Goal: Task Accomplishment & Management: Complete application form

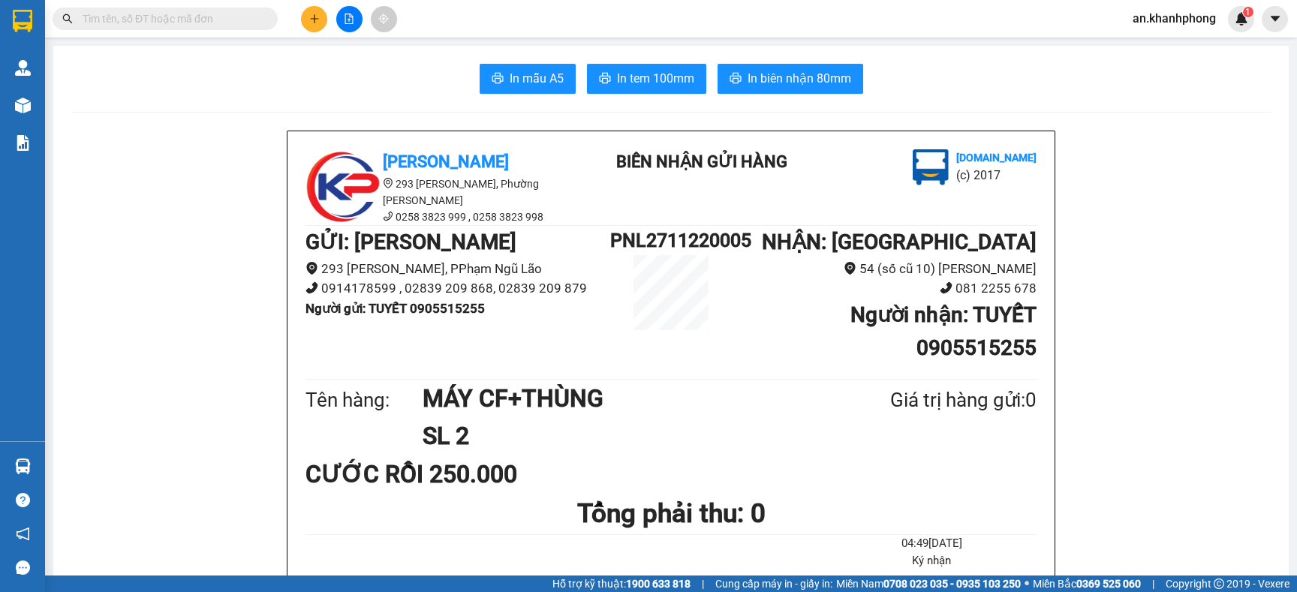
click at [314, 18] on icon "plus" at bounding box center [314, 19] width 11 height 11
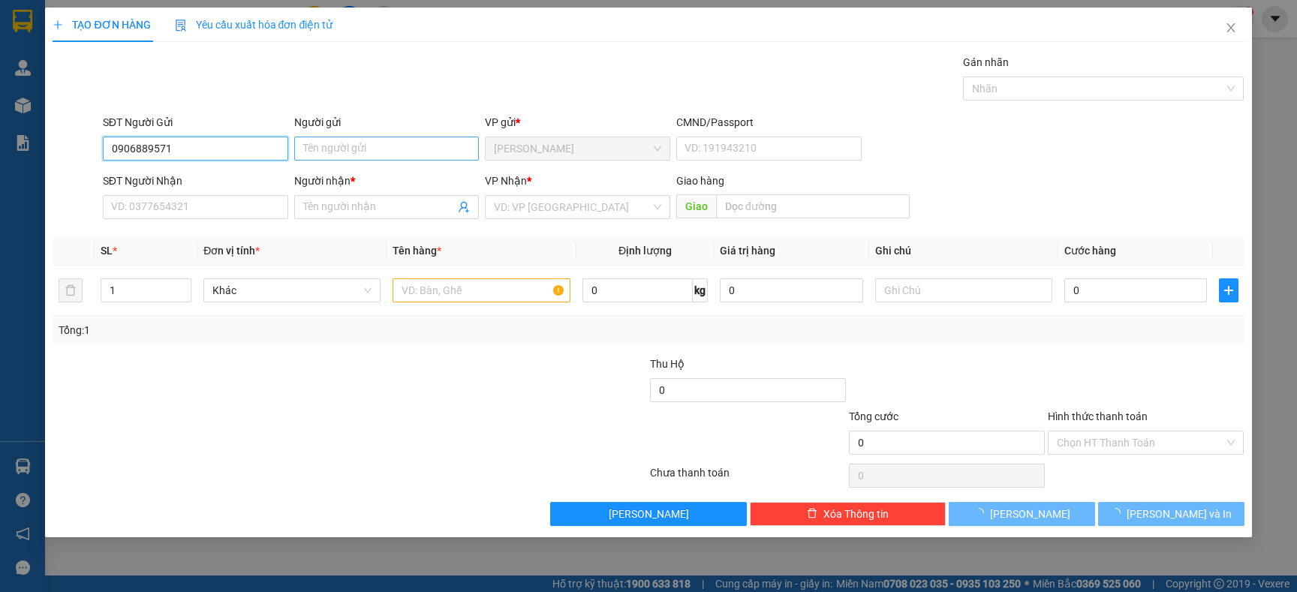
type input "0906889571"
click at [355, 143] on input "Người gửi" at bounding box center [386, 149] width 185 height 24
type input "HIỀN"
click at [175, 202] on input "SĐT Người Nhận" at bounding box center [195, 207] width 185 height 24
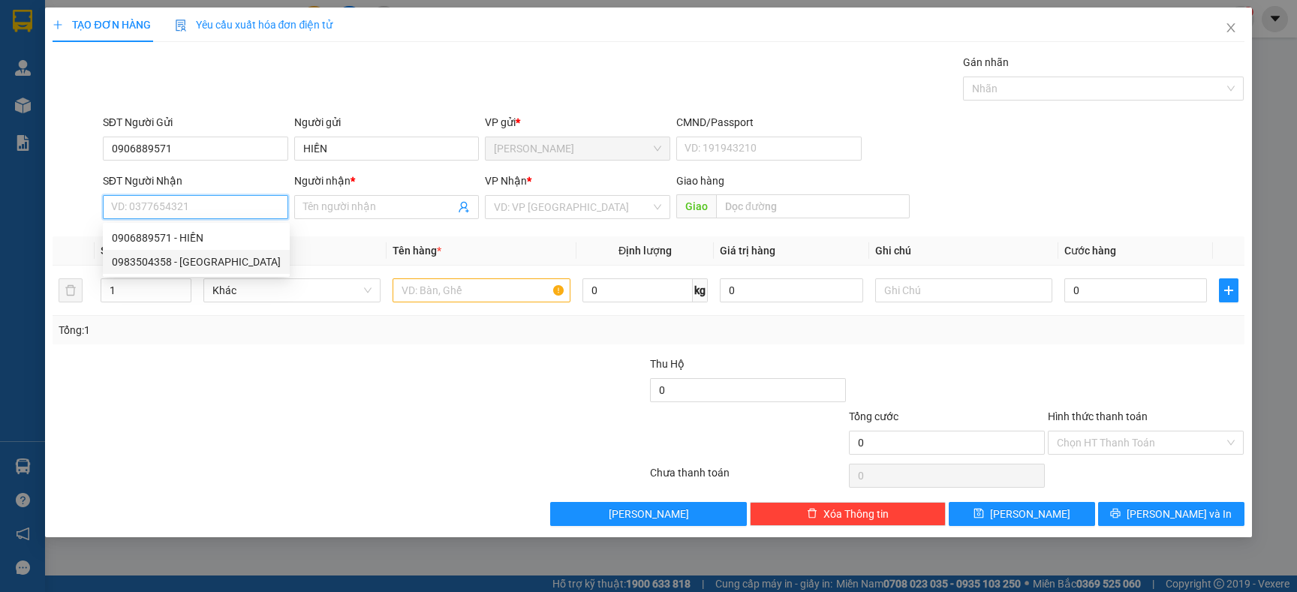
click at [179, 261] on div "0983504358 - BÉ HEO" at bounding box center [196, 262] width 169 height 17
type input "0983504358"
type input "BÉ HEO"
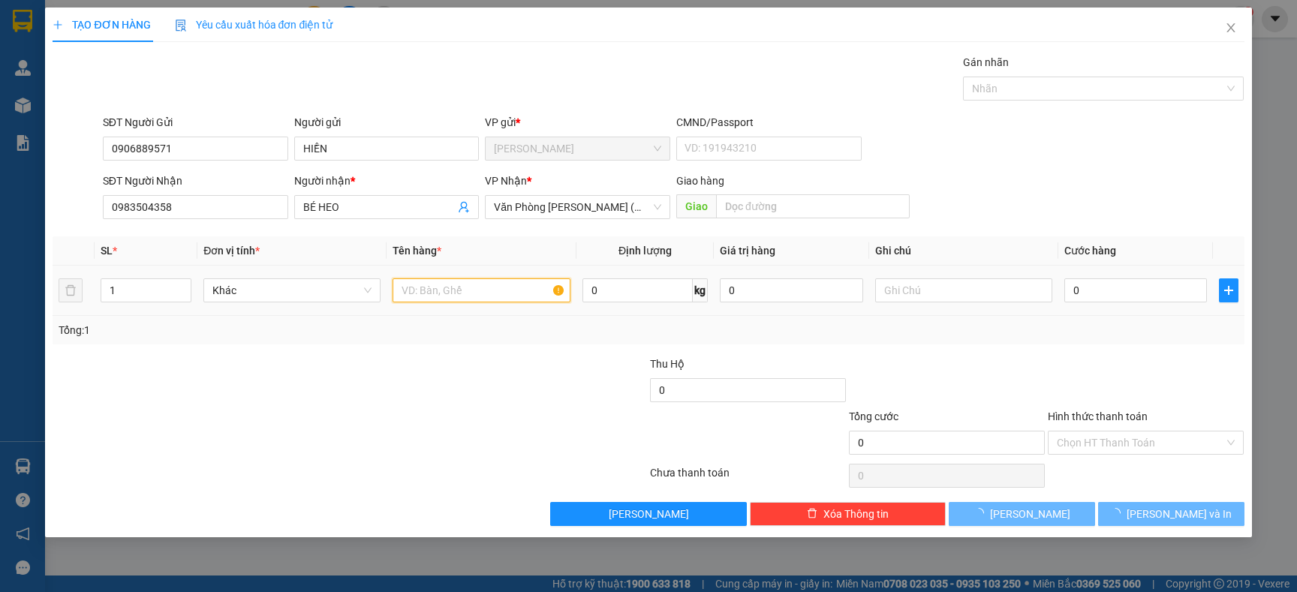
click at [471, 285] on input "text" at bounding box center [481, 290] width 177 height 24
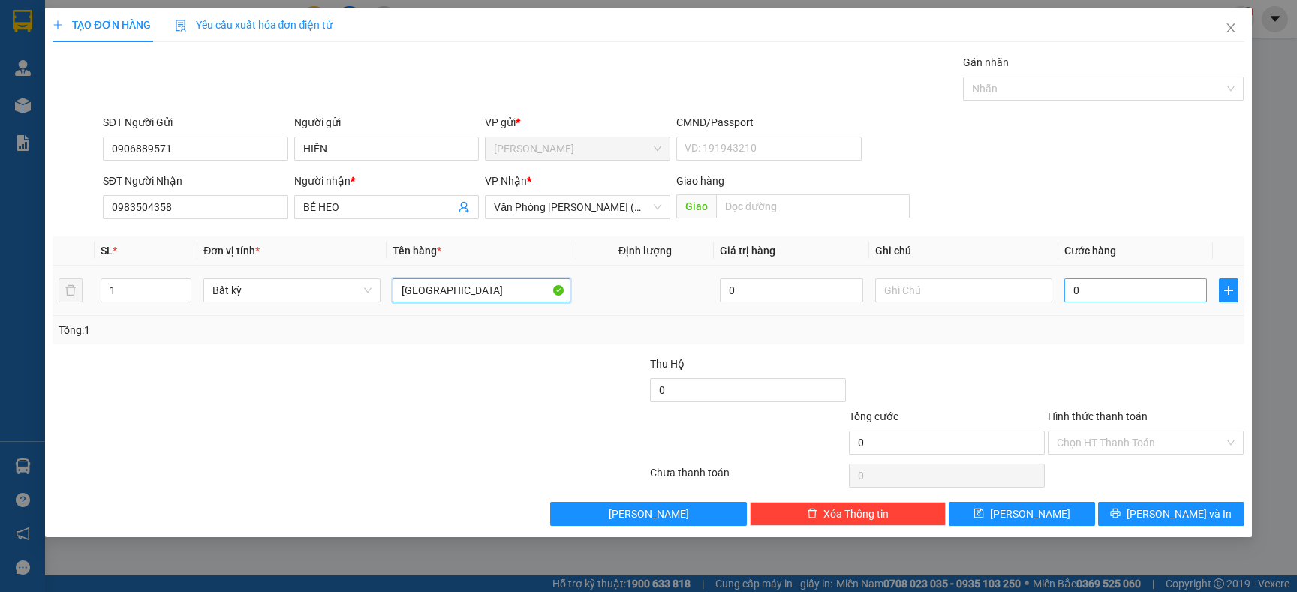
type input "[GEOGRAPHIC_DATA]"
click at [1102, 281] on input "0" at bounding box center [1135, 290] width 143 height 24
type input "5"
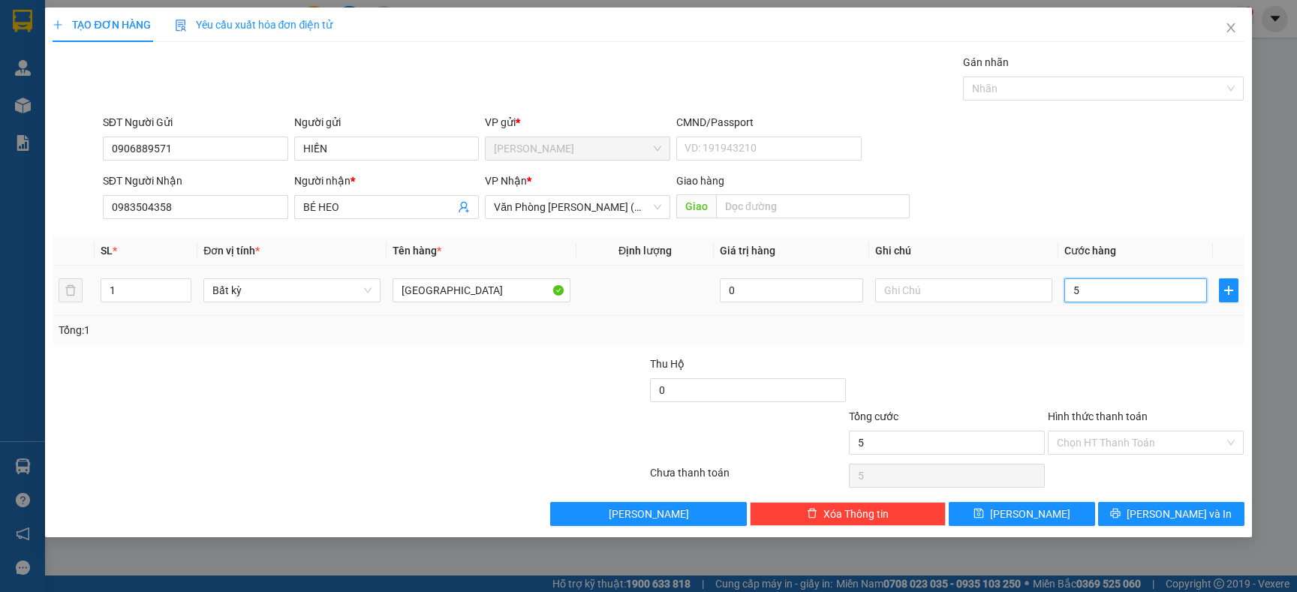
type input "50"
type input "50.000"
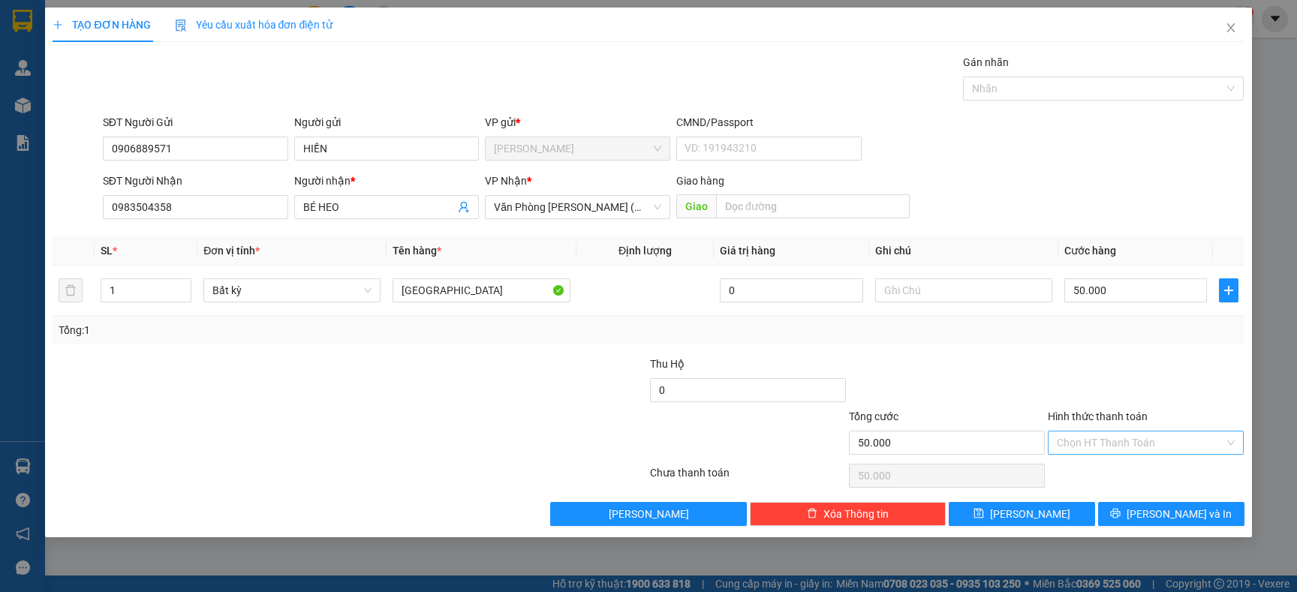
click at [1128, 446] on input "Hình thức thanh toán" at bounding box center [1140, 443] width 167 height 23
click at [1109, 477] on div "Tại văn phòng" at bounding box center [1146, 473] width 178 height 17
type input "0"
click at [1150, 509] on button "[PERSON_NAME] và In" at bounding box center [1171, 514] width 146 height 24
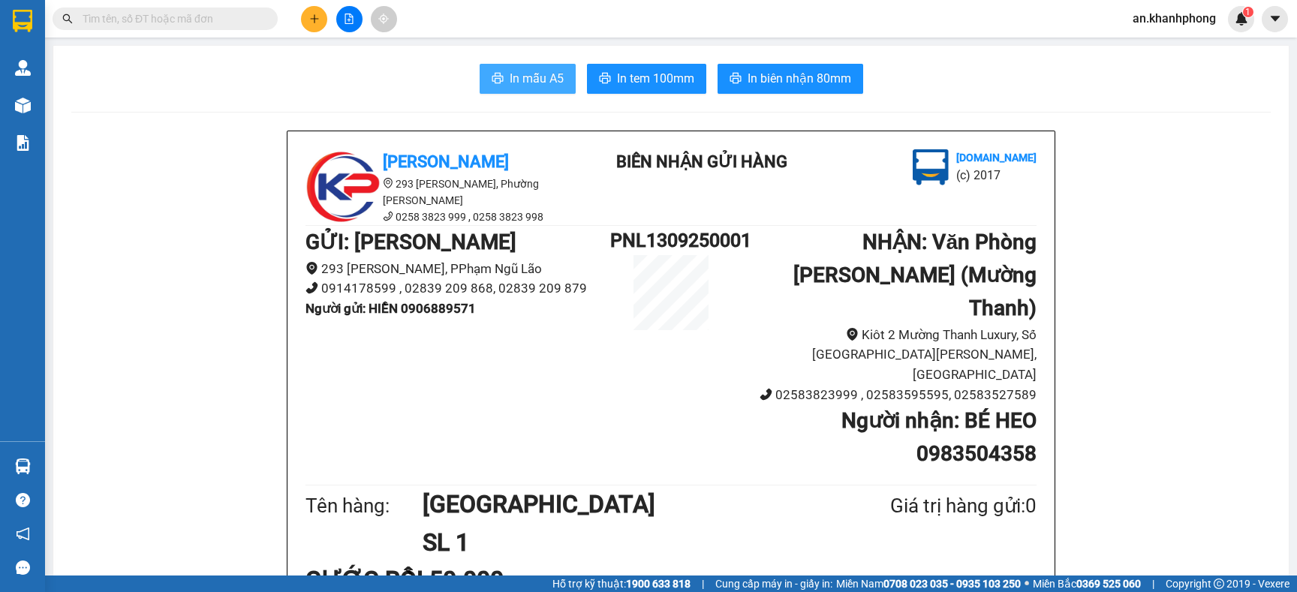
click at [510, 81] on span "In mẫu A5" at bounding box center [537, 78] width 54 height 19
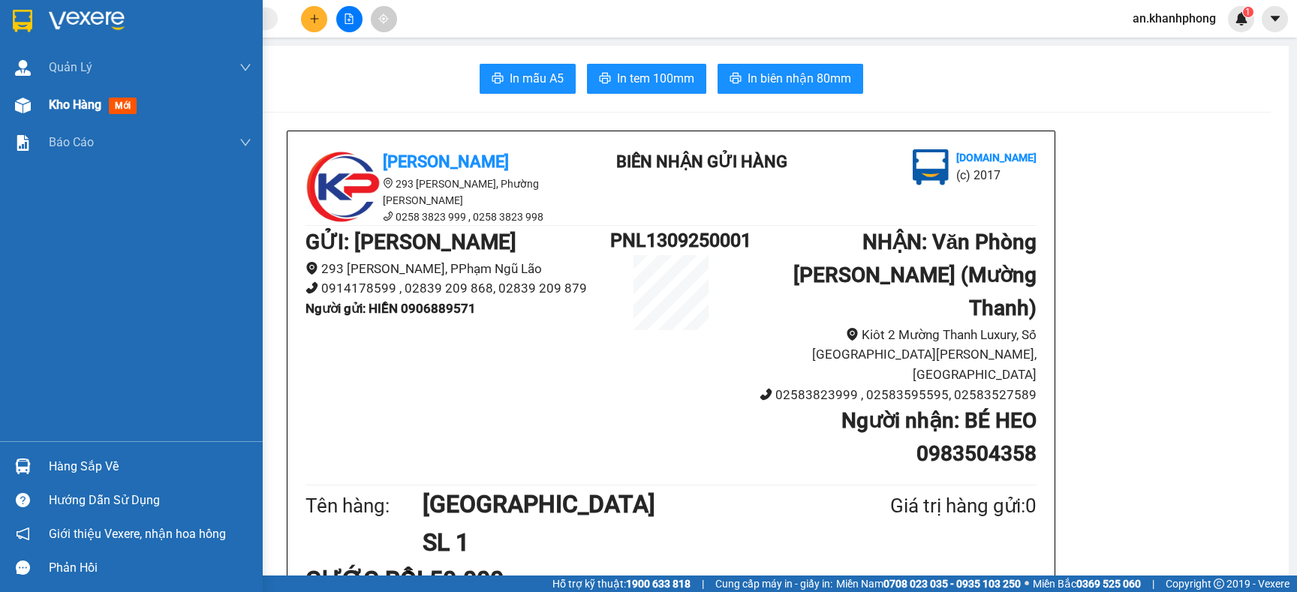
click at [70, 103] on span "Kho hàng" at bounding box center [75, 105] width 53 height 14
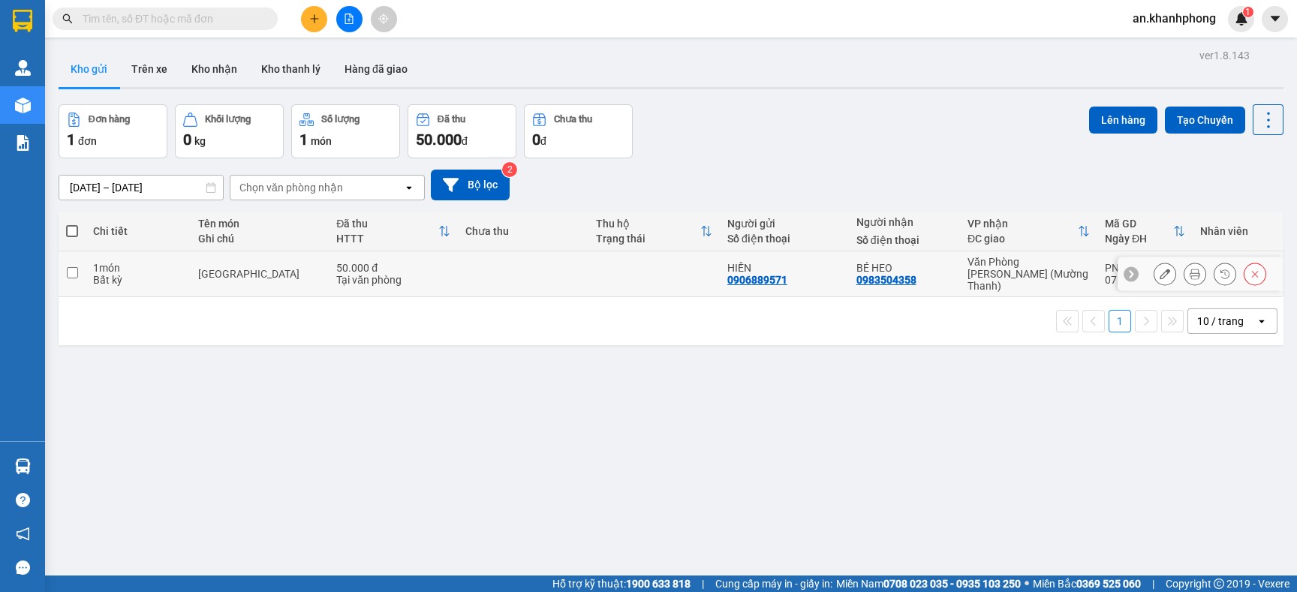
click at [1250, 269] on icon at bounding box center [1255, 274] width 11 height 11
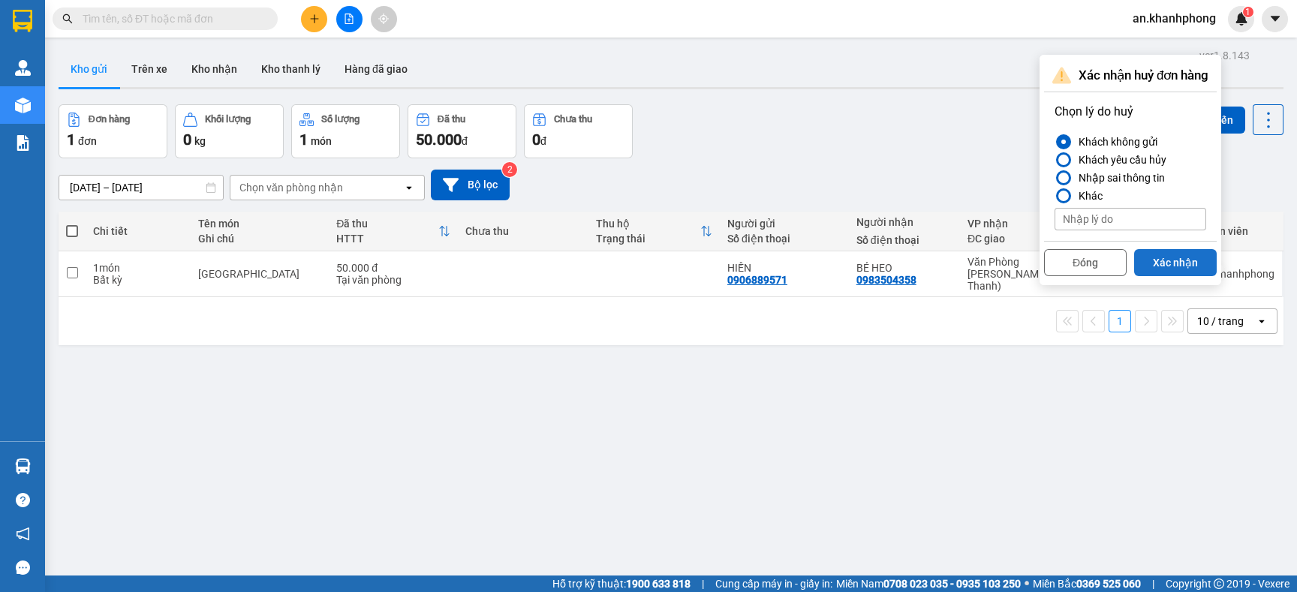
click at [1156, 261] on button "Xác nhận" at bounding box center [1175, 262] width 83 height 27
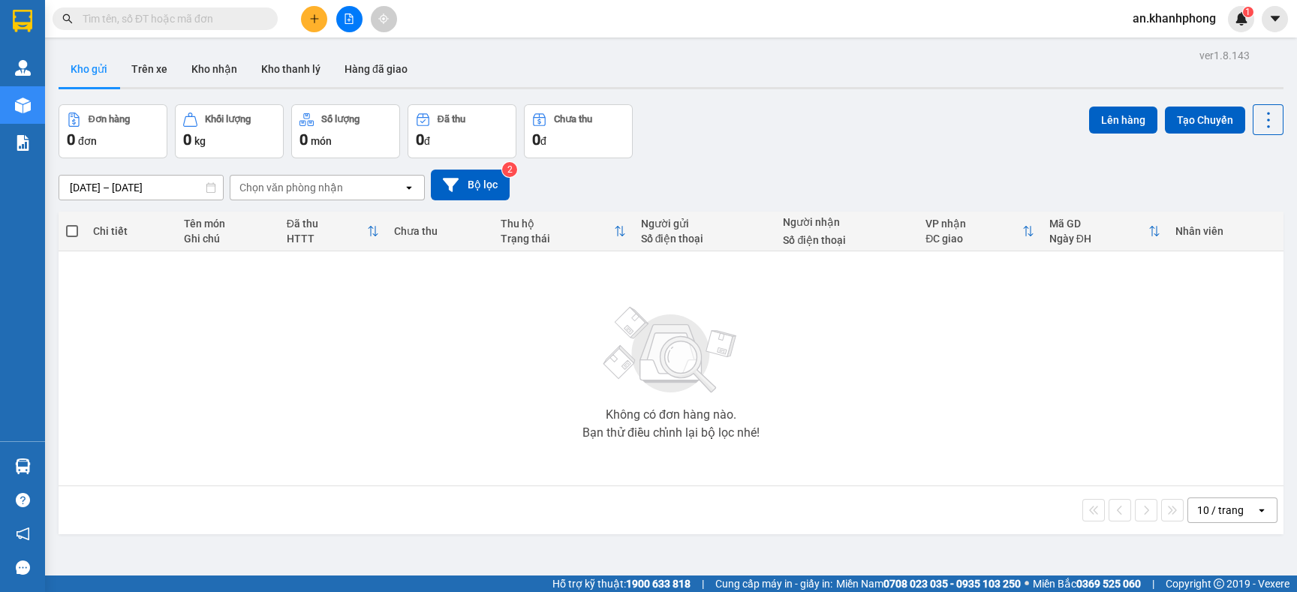
click at [327, 23] on div at bounding box center [349, 19] width 113 height 26
click at [318, 20] on icon "plus" at bounding box center [314, 19] width 11 height 11
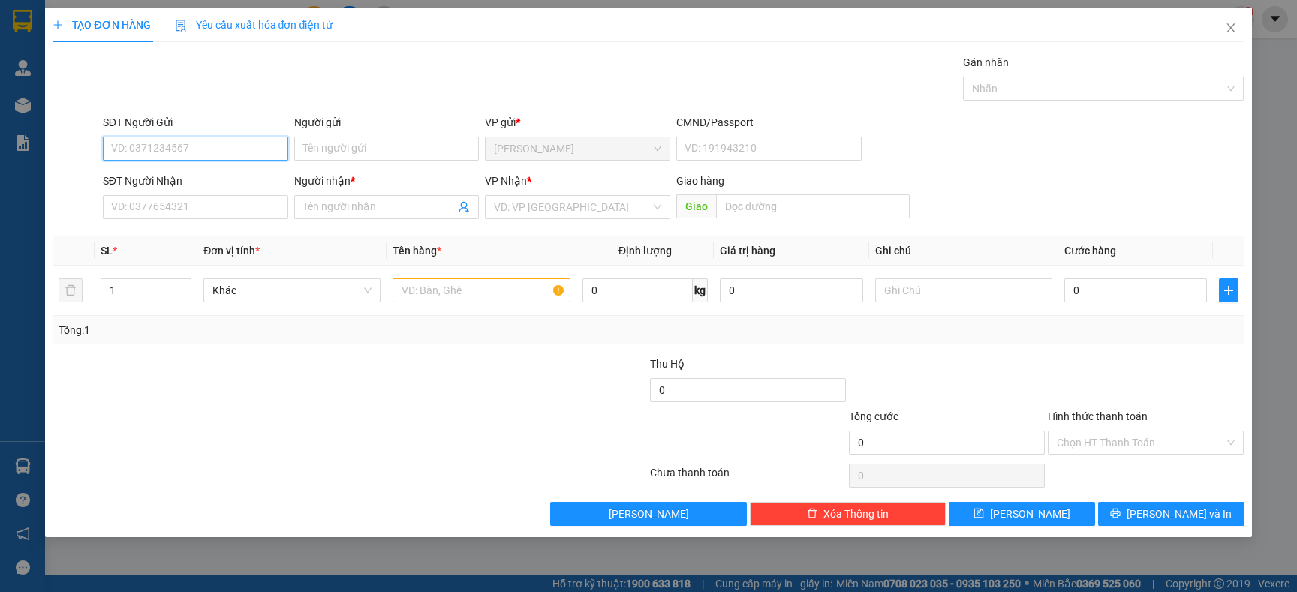
type input "5"
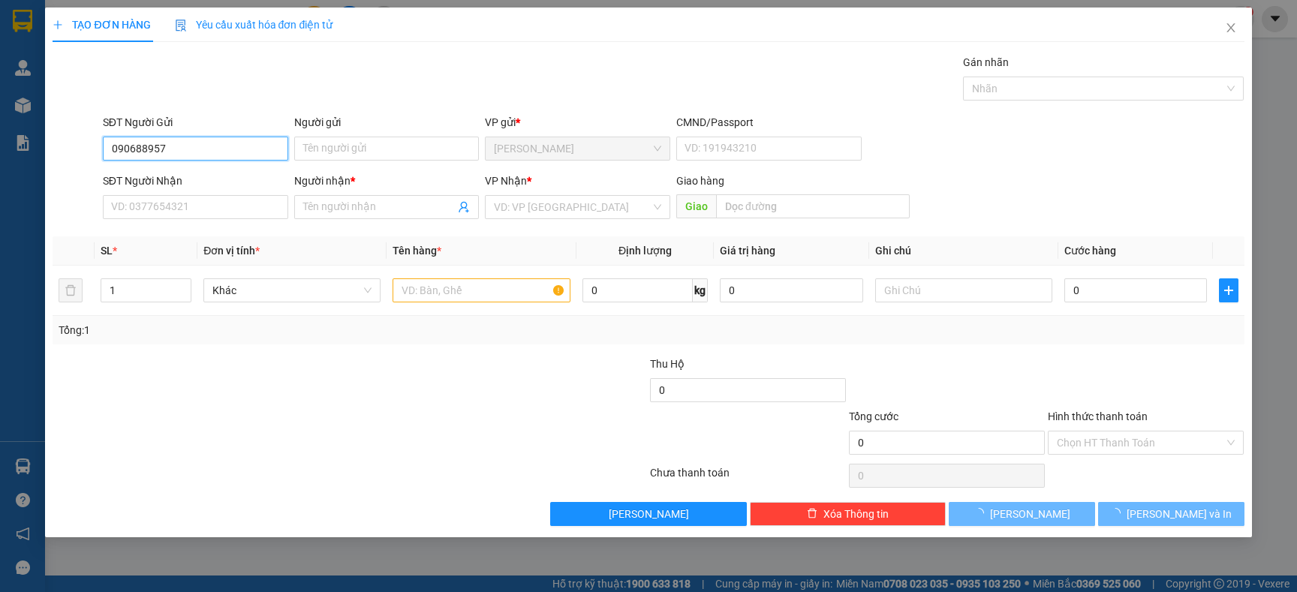
type input "0906889571"
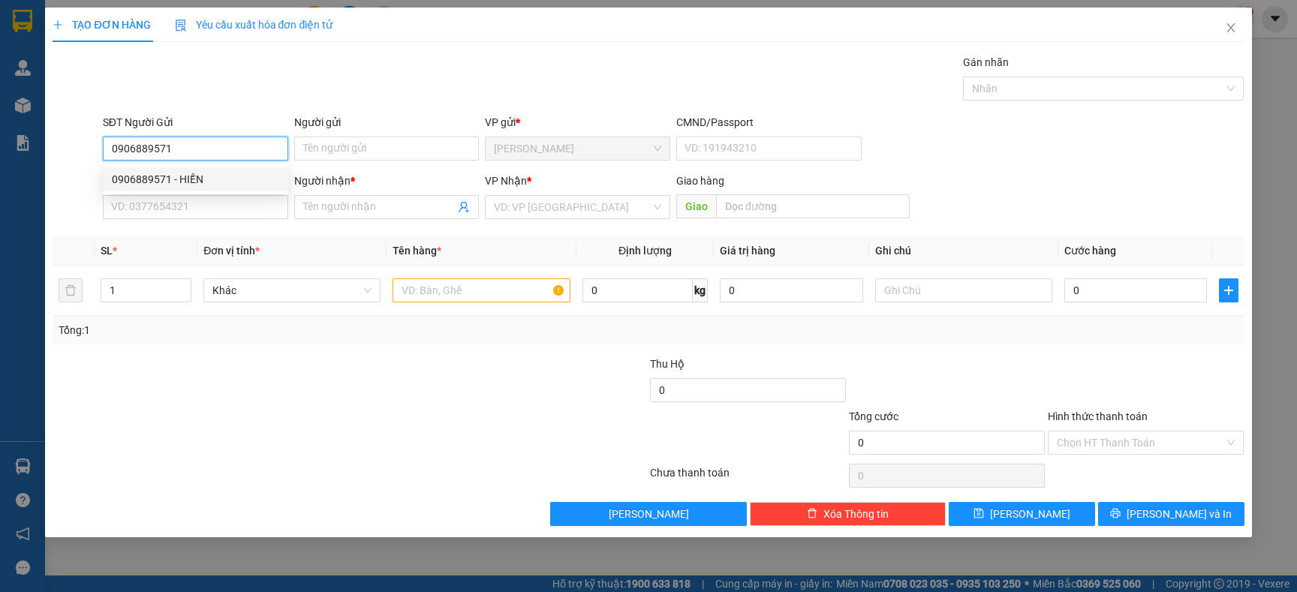
click at [196, 182] on div "0906889571 - HIỀN" at bounding box center [195, 179] width 167 height 17
type input "HIỀN"
type input "0906889571"
click at [194, 202] on input "SĐT Người Nhận" at bounding box center [195, 207] width 185 height 24
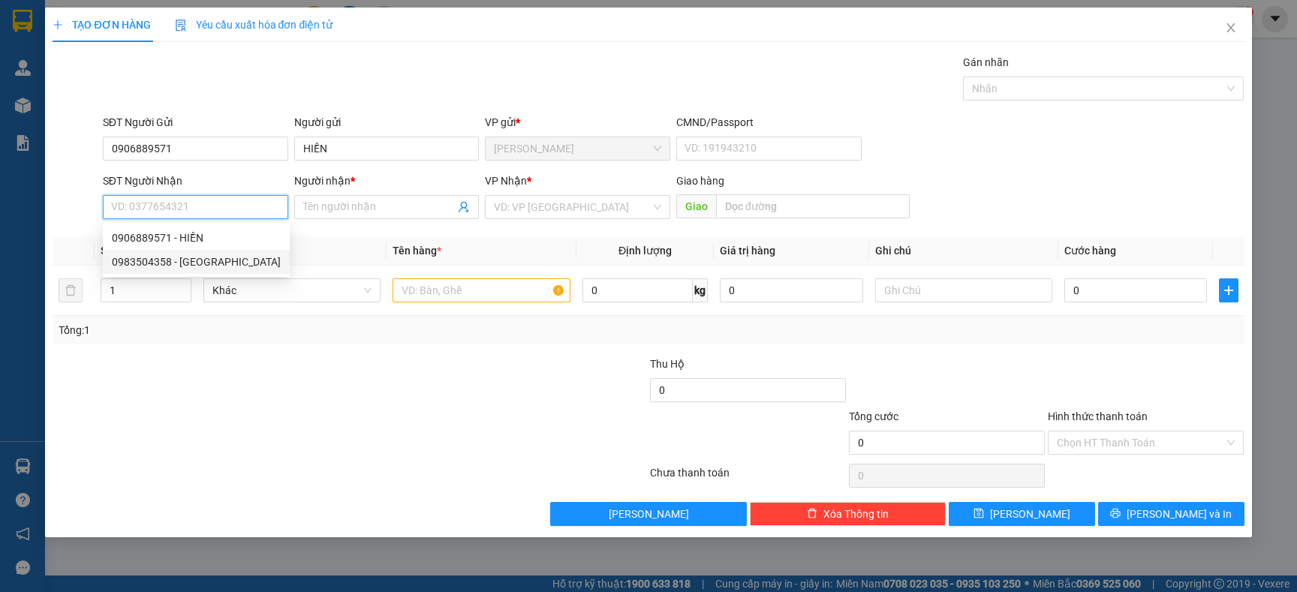
click at [200, 265] on div "0983504358 - BÉ HEO" at bounding box center [196, 262] width 169 height 17
type input "0983504358"
type input "BÉ HEO"
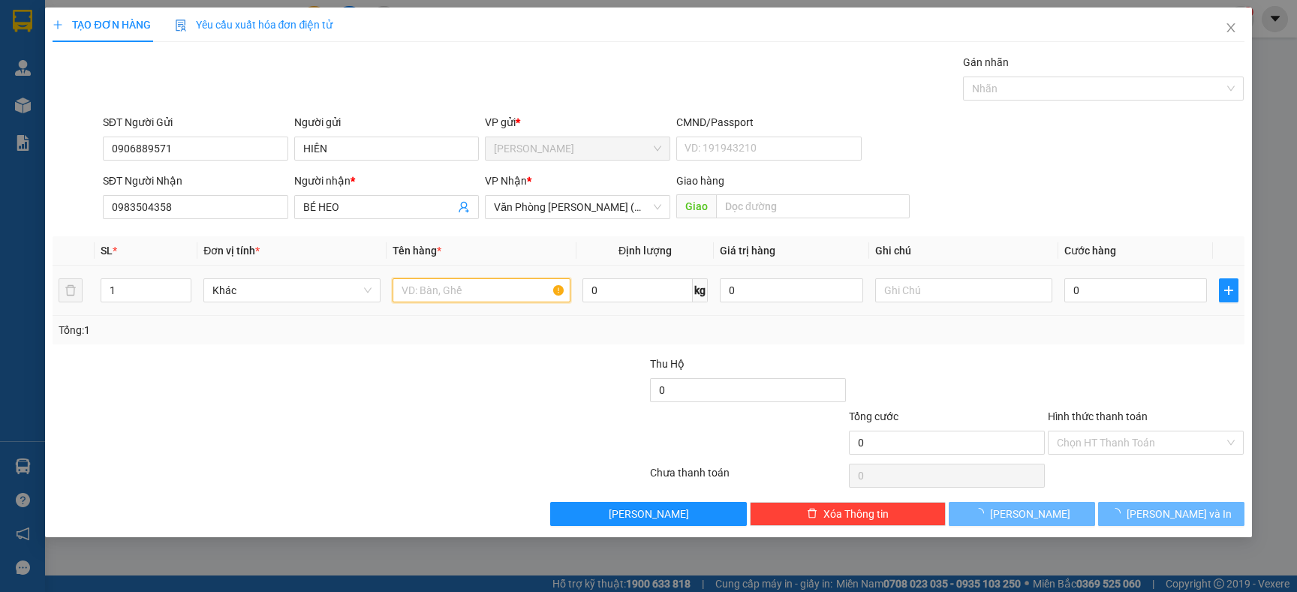
click at [444, 295] on input "text" at bounding box center [481, 290] width 177 height 24
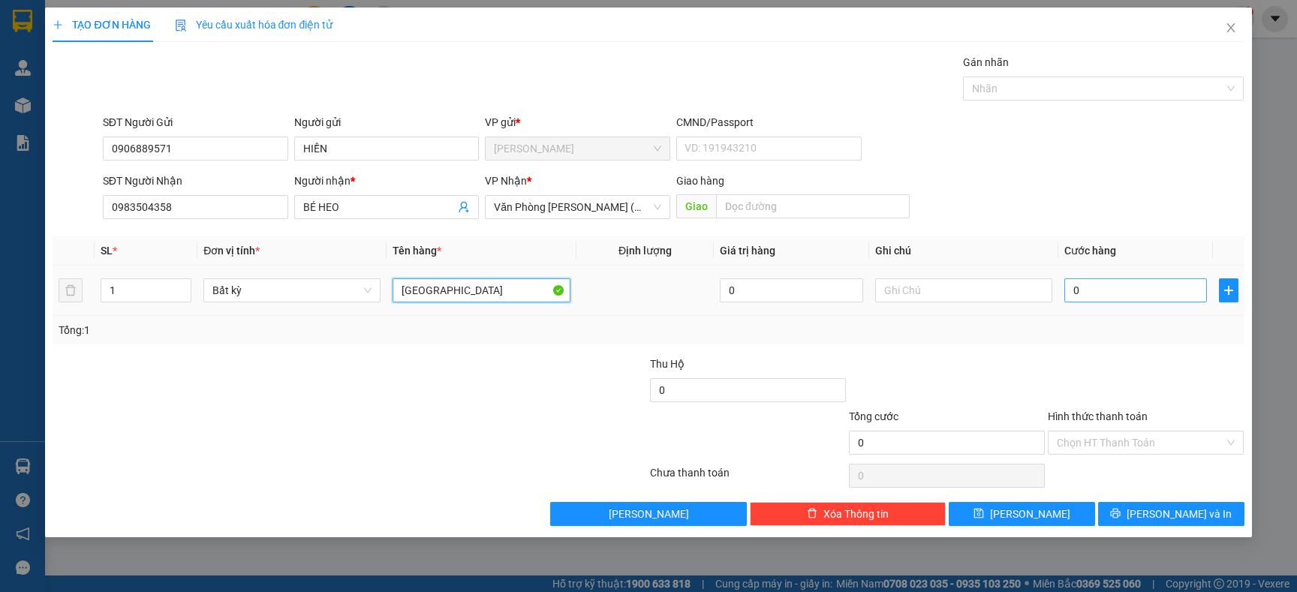
type input "[GEOGRAPHIC_DATA]"
click at [1137, 293] on input "0" at bounding box center [1135, 290] width 143 height 24
type input "4"
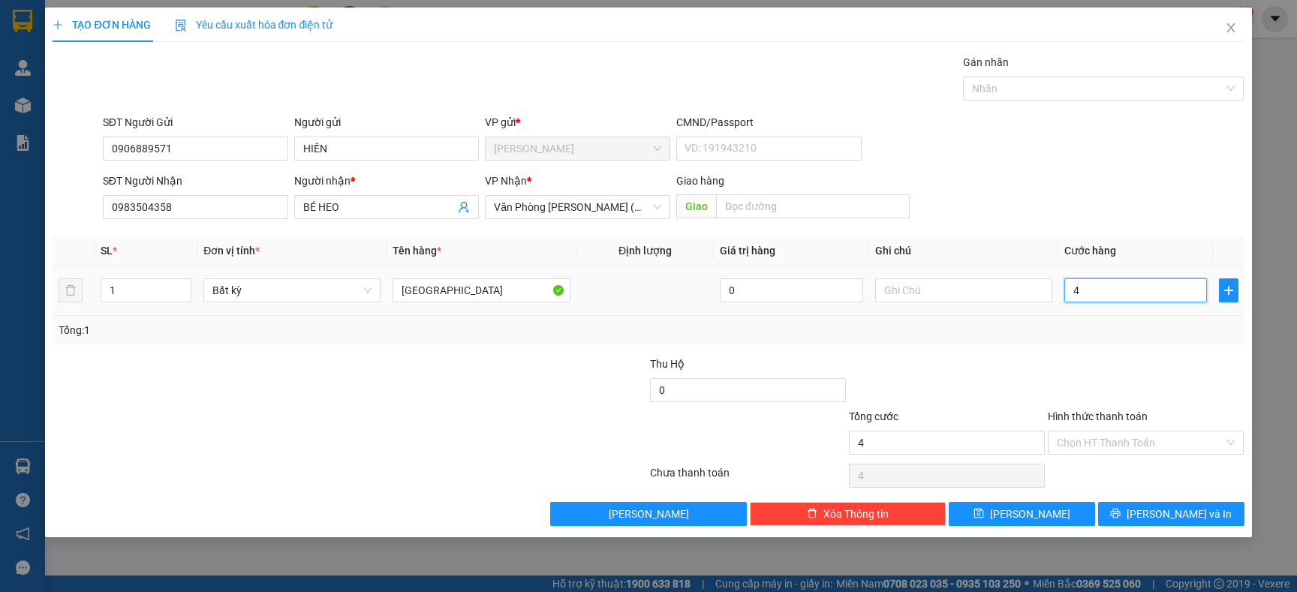
type input "40"
type input "40.000"
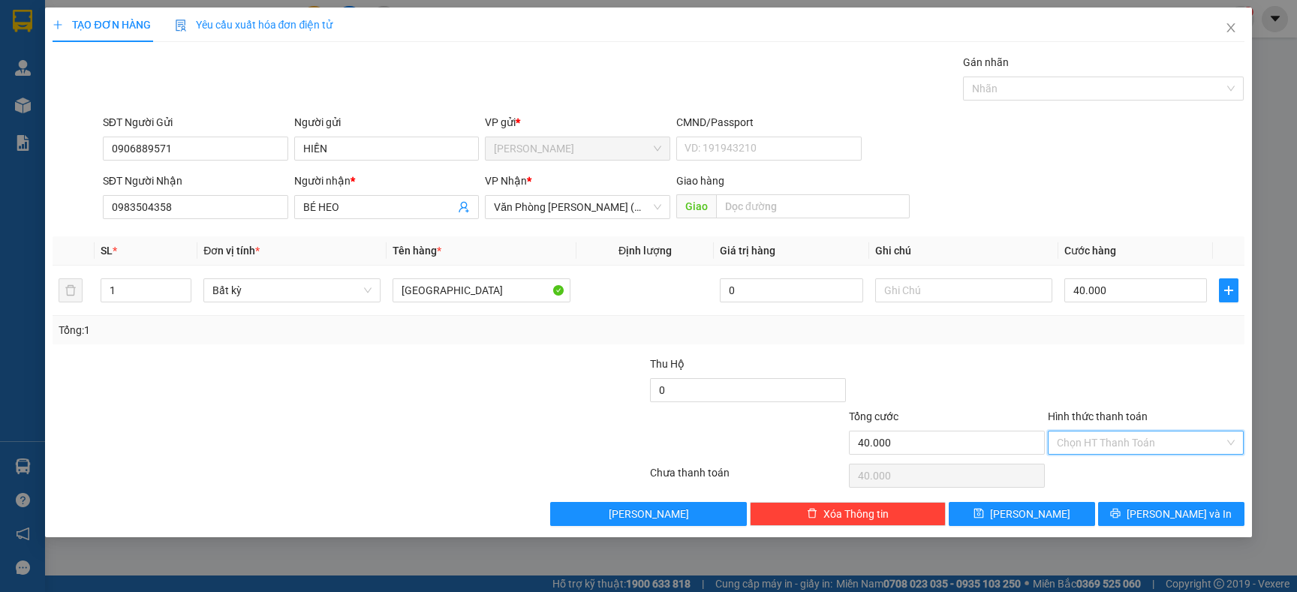
click at [1096, 438] on input "Hình thức thanh toán" at bounding box center [1140, 443] width 167 height 23
click at [1091, 465] on div "Tại văn phòng" at bounding box center [1146, 473] width 178 height 17
type input "0"
click at [1181, 515] on span "[PERSON_NAME] và In" at bounding box center [1179, 514] width 105 height 17
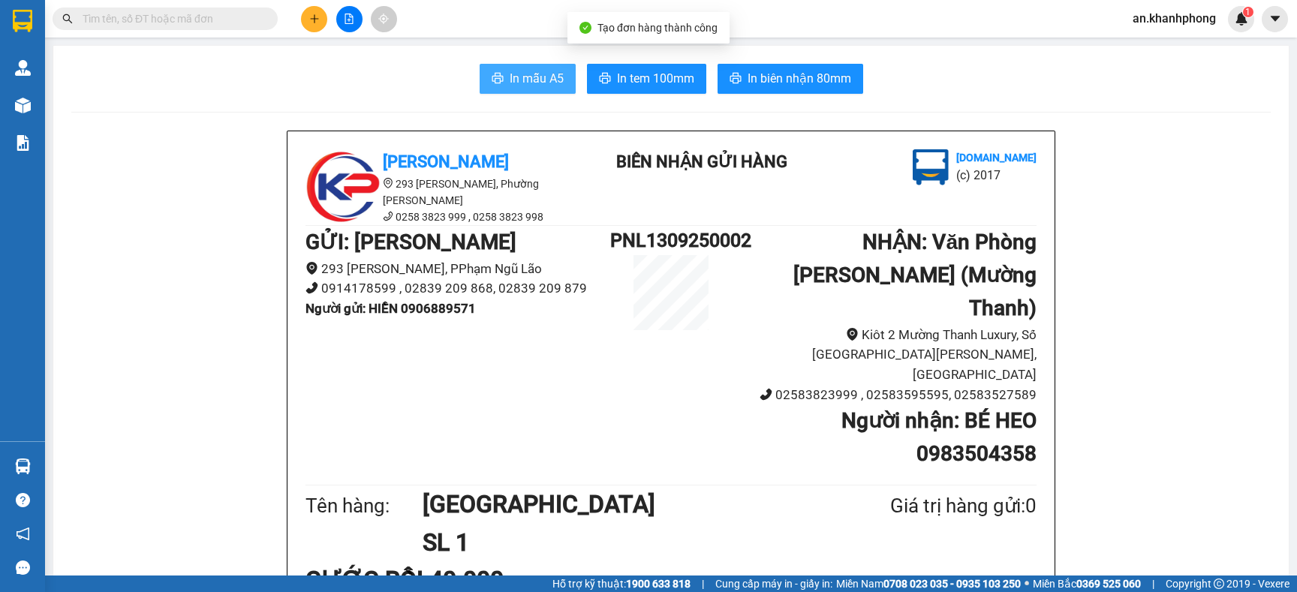
click at [510, 78] on span "In mẫu A5" at bounding box center [537, 78] width 54 height 19
click at [526, 74] on span "In mẫu A5" at bounding box center [537, 78] width 54 height 19
click at [515, 65] on button "In mẫu A5" at bounding box center [528, 79] width 96 height 30
click at [492, 80] on icon "printer" at bounding box center [498, 78] width 12 height 12
click at [492, 78] on icon "printer" at bounding box center [498, 78] width 12 height 12
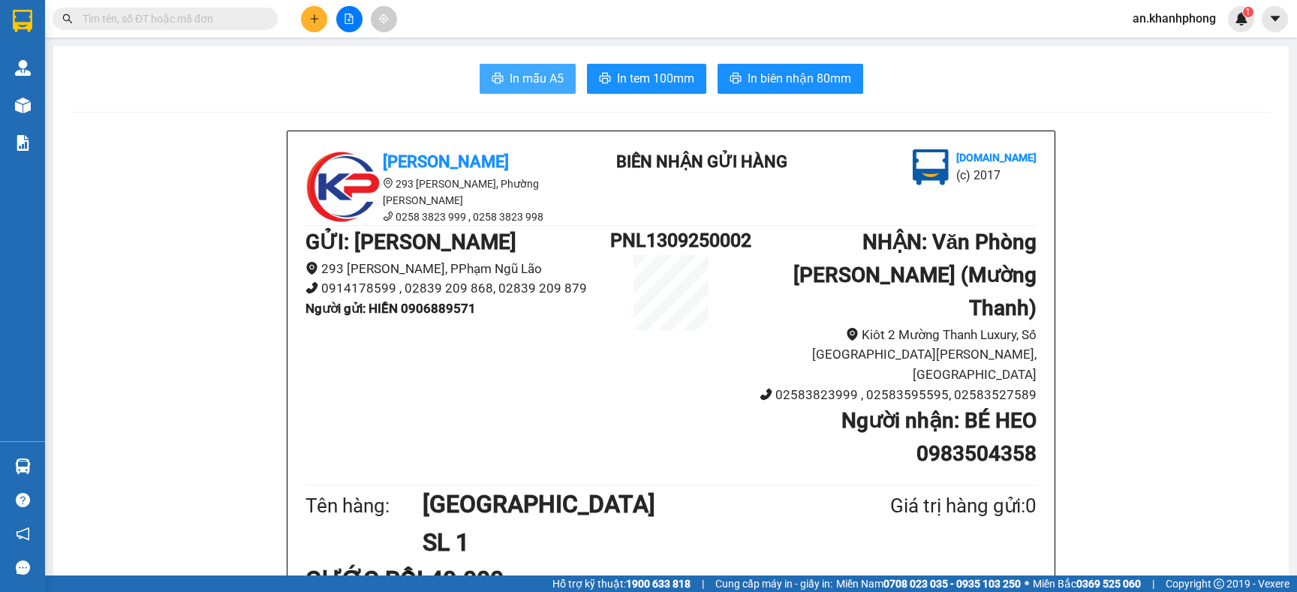
click at [528, 86] on span "In mẫu A5" at bounding box center [537, 78] width 54 height 19
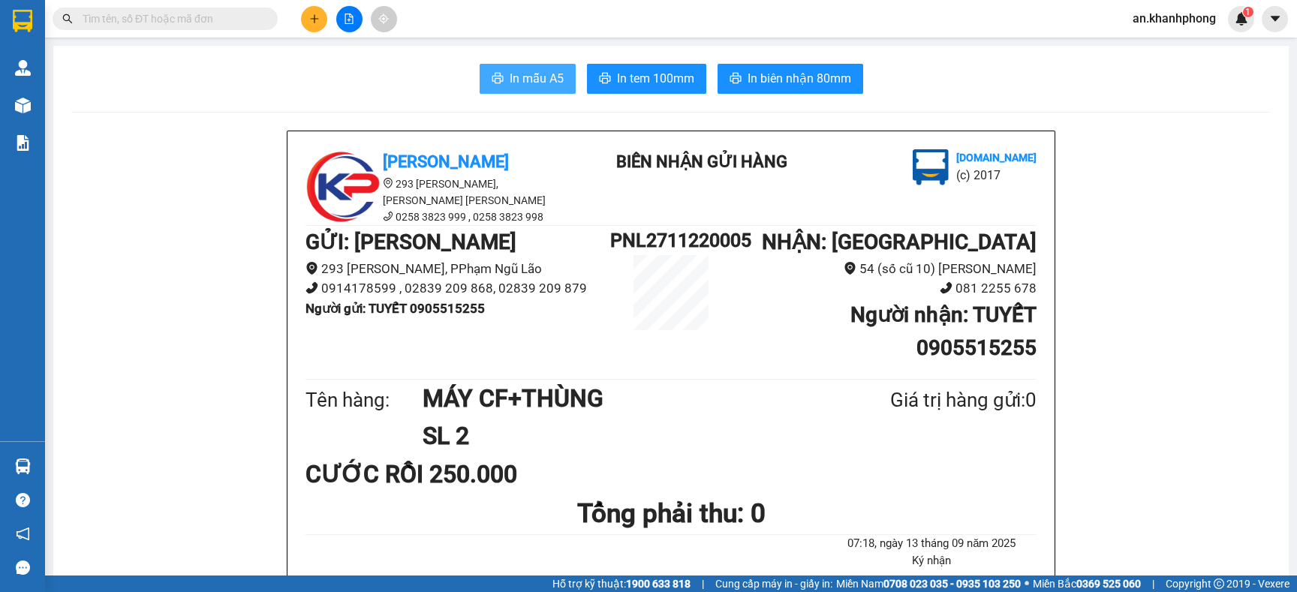
click at [524, 77] on span "In mẫu A5" at bounding box center [537, 78] width 54 height 19
click at [546, 87] on span "In mẫu A5" at bounding box center [537, 78] width 54 height 19
click at [235, 11] on input "text" at bounding box center [171, 19] width 177 height 17
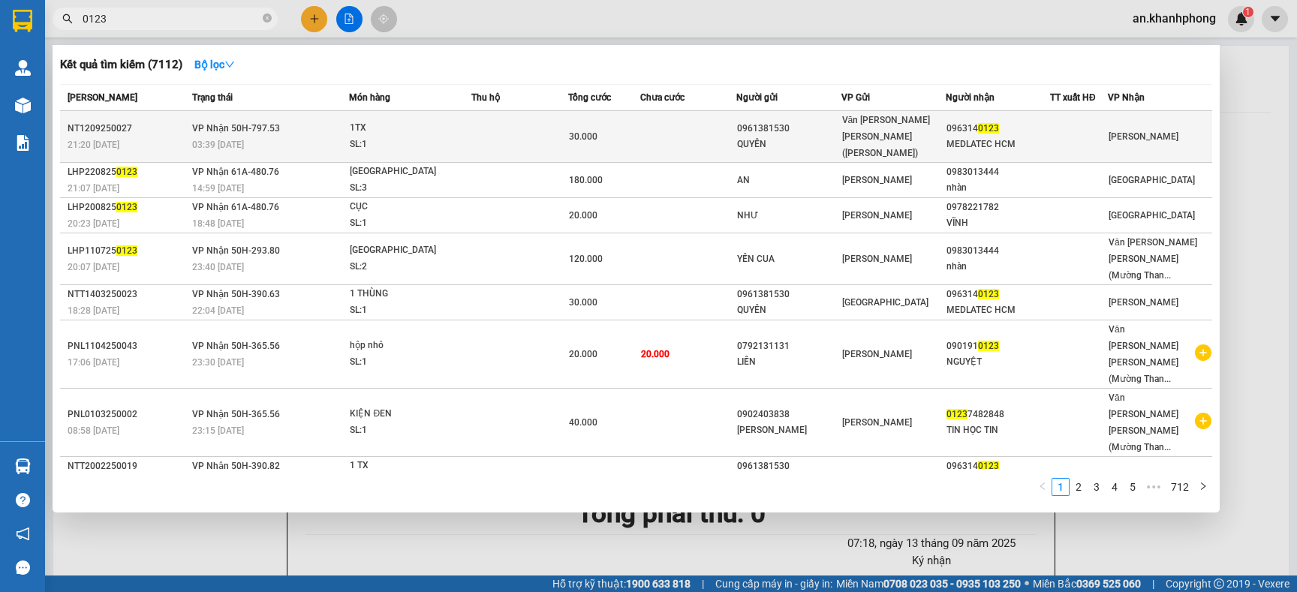
type input "0123"
click at [426, 122] on div "1TX" at bounding box center [406, 128] width 113 height 17
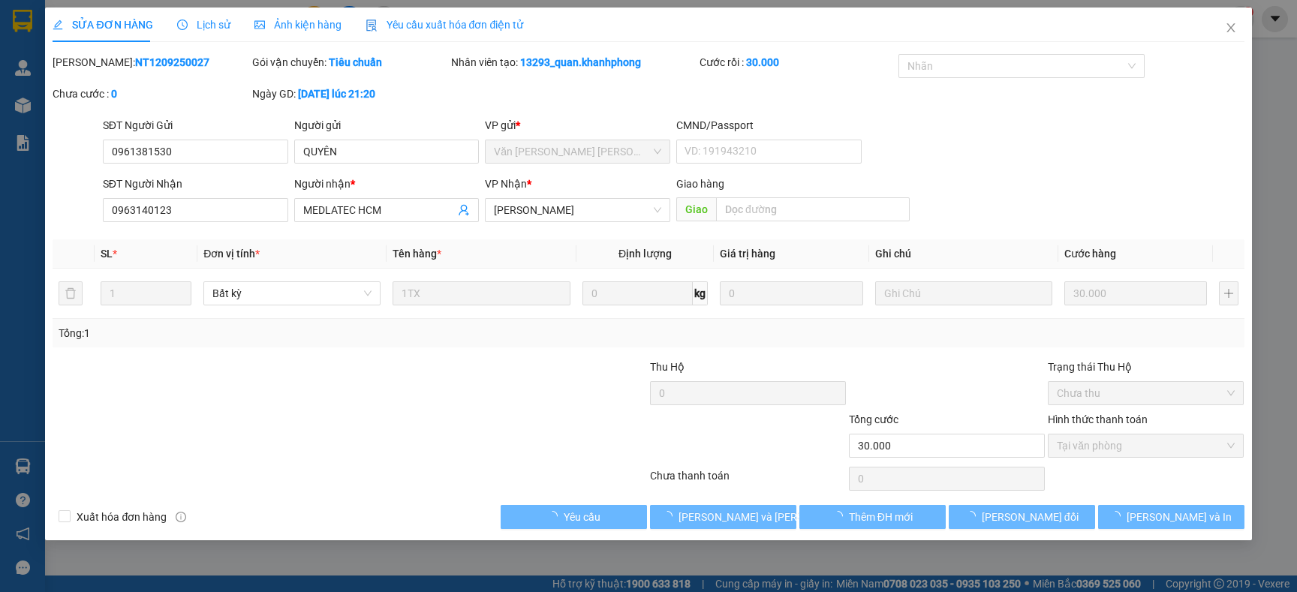
type input "0961381530"
type input "QUYÊN"
type input "0963140123"
type input "MEDLATEC HCM"
type input "30.000"
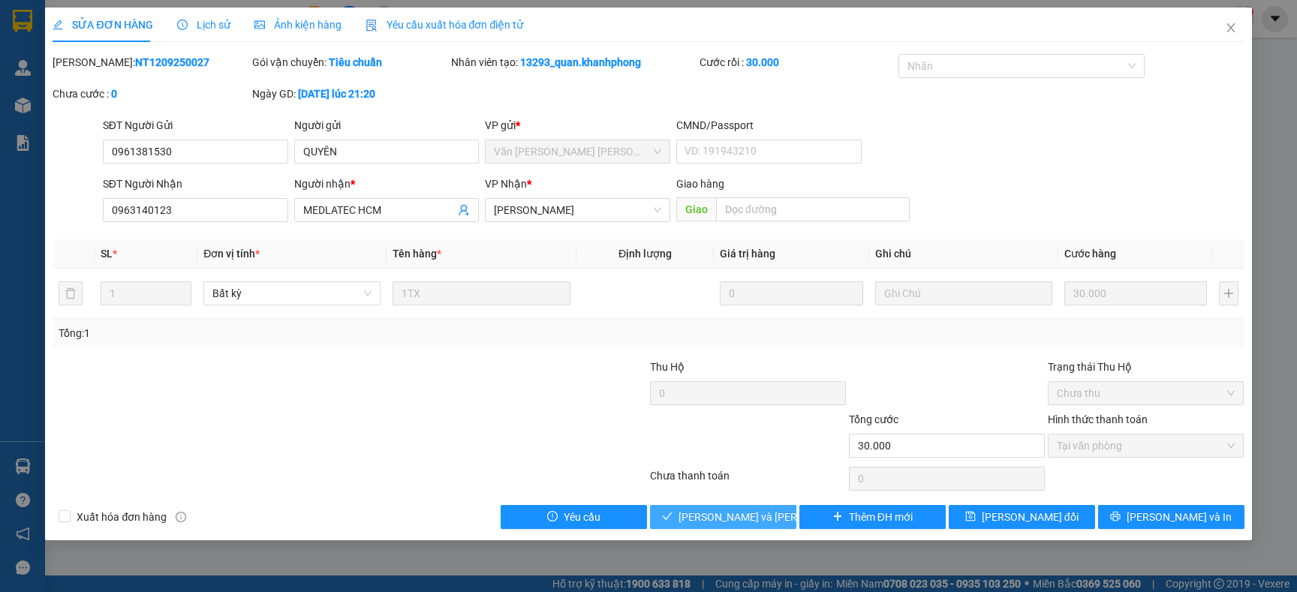
click at [735, 522] on span "[PERSON_NAME] và [PERSON_NAME] hàng" at bounding box center [780, 517] width 203 height 17
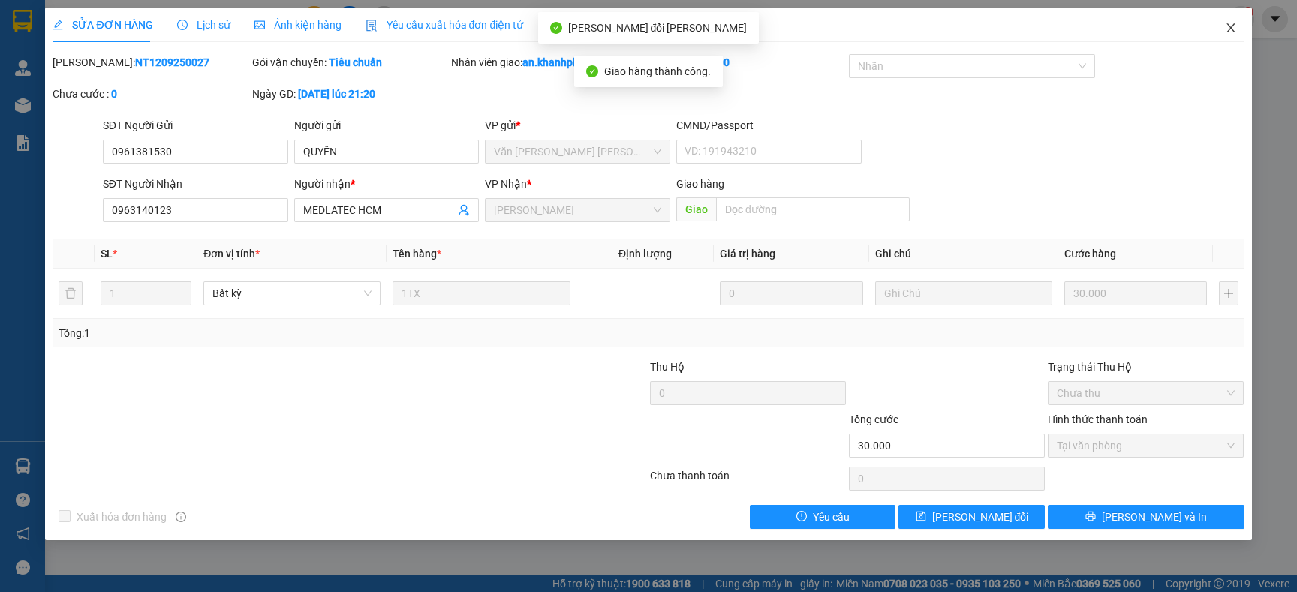
click at [1235, 27] on icon "close" at bounding box center [1231, 28] width 12 height 12
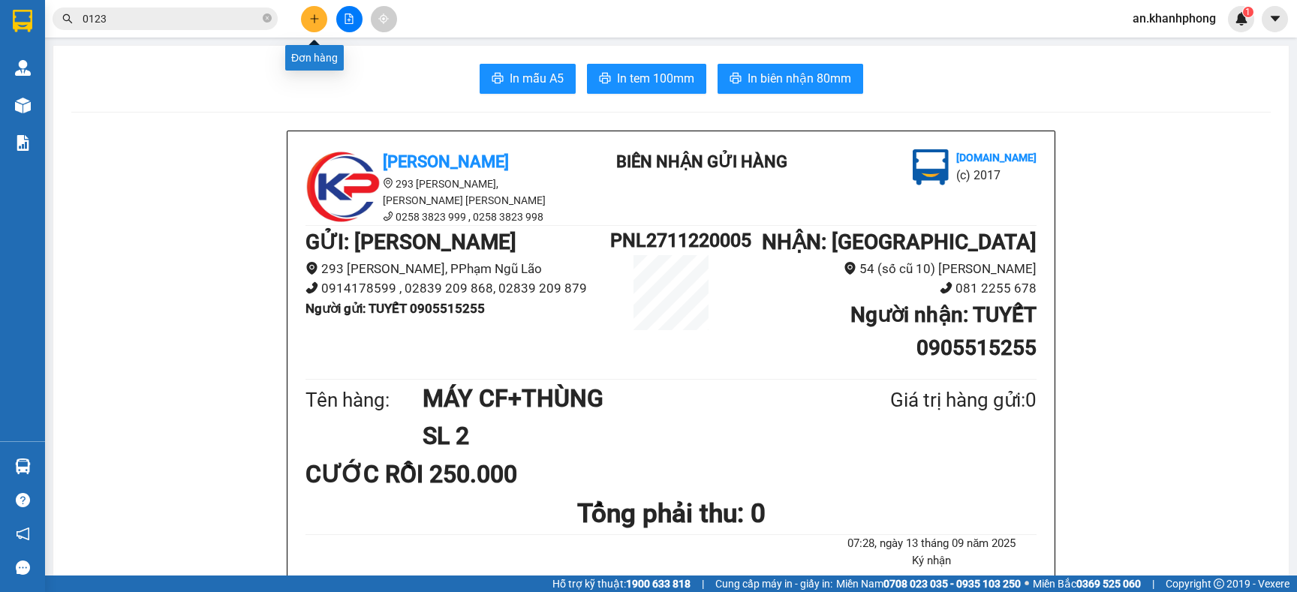
click at [314, 20] on icon "plus" at bounding box center [314, 18] width 1 height 8
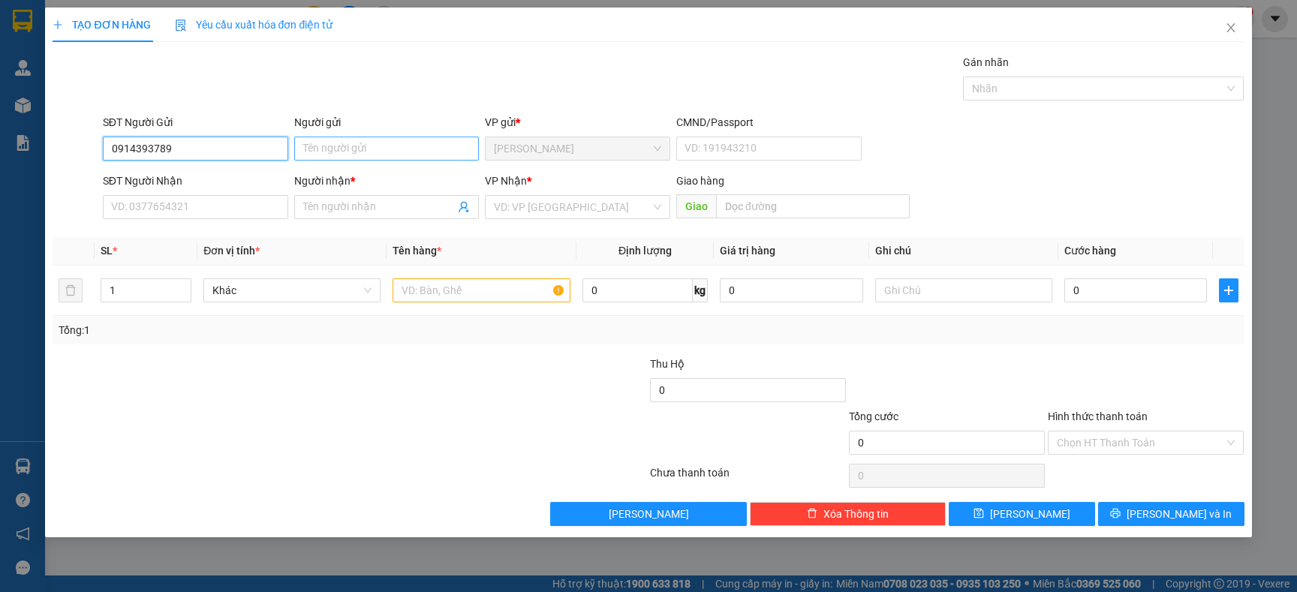
type input "0914393789"
click at [333, 148] on input "Người gửi" at bounding box center [386, 149] width 185 height 24
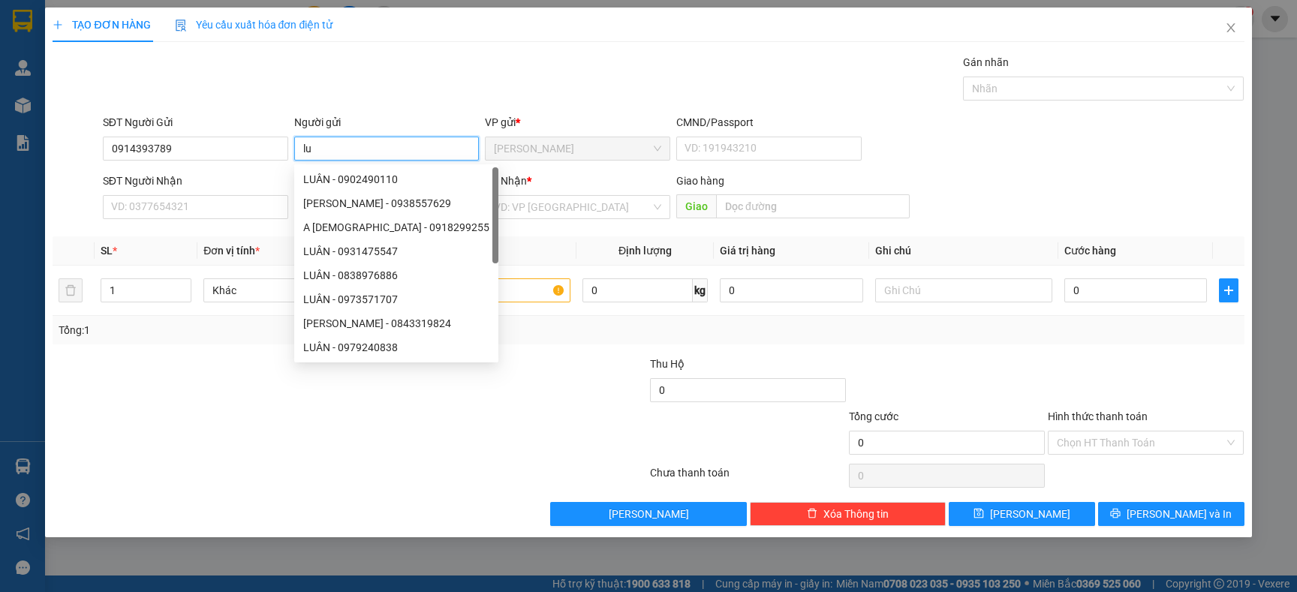
type input "l"
type input "LUÂN"
click at [119, 203] on input "SĐT Người Nhận" at bounding box center [195, 207] width 185 height 24
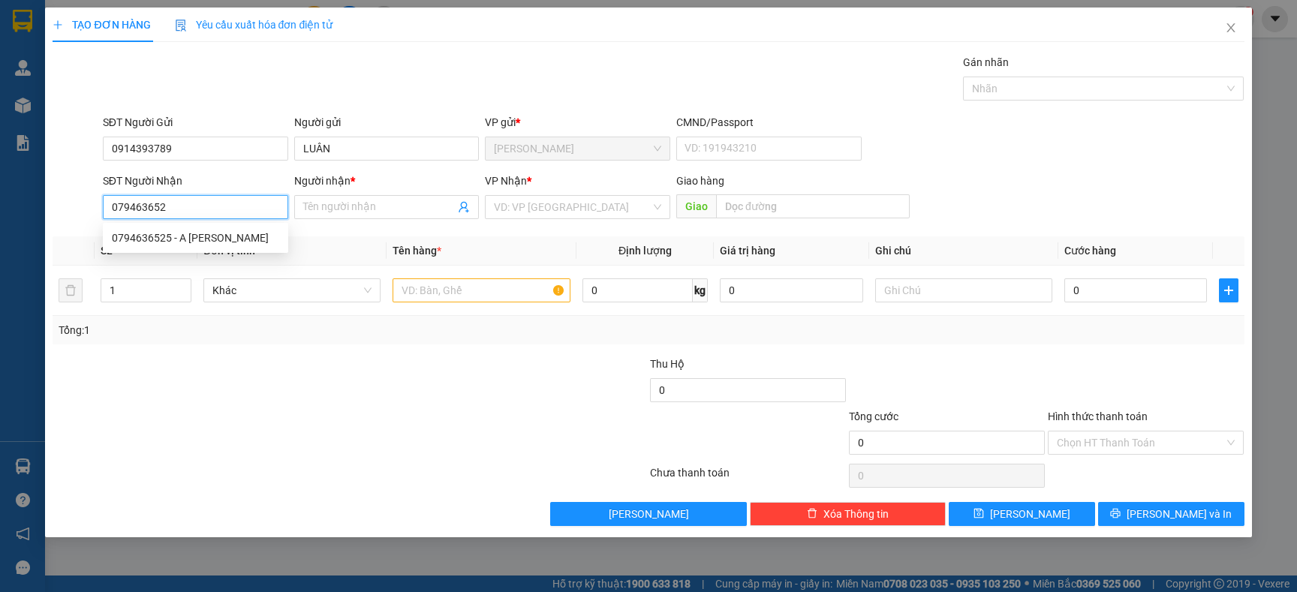
type input "0794636525"
click at [191, 239] on div "0794636525 - A [PERSON_NAME]" at bounding box center [195, 238] width 167 height 17
type input "A PHÚC"
type input "0794636525"
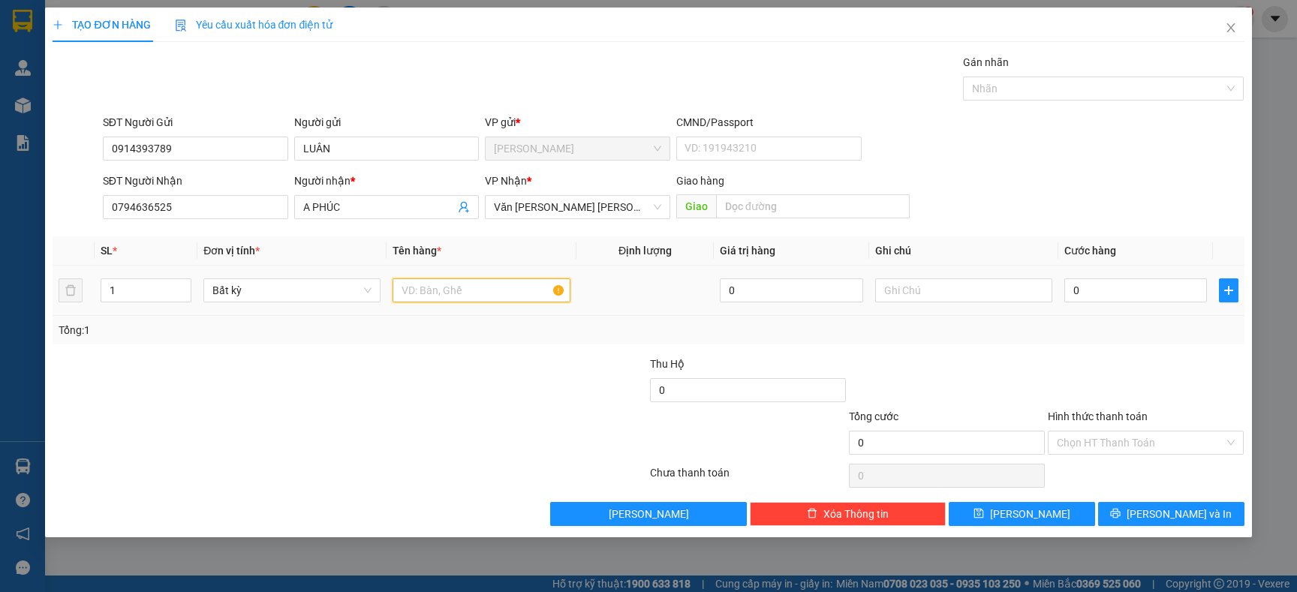
click at [470, 299] on input "text" at bounding box center [481, 290] width 177 height 24
type input "[GEOGRAPHIC_DATA]"
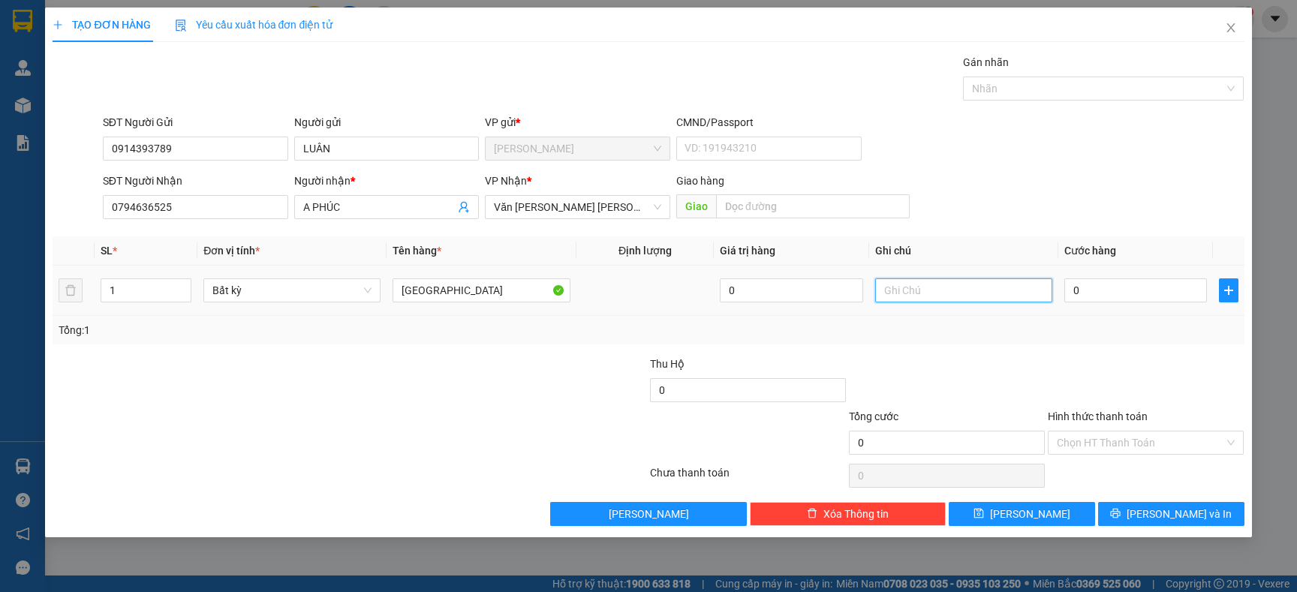
click at [942, 293] on input "text" at bounding box center [963, 290] width 177 height 24
click at [713, 398] on input "0" at bounding box center [748, 390] width 196 height 24
type input "3.400.000"
click at [939, 302] on input "text" at bounding box center [963, 290] width 177 height 24
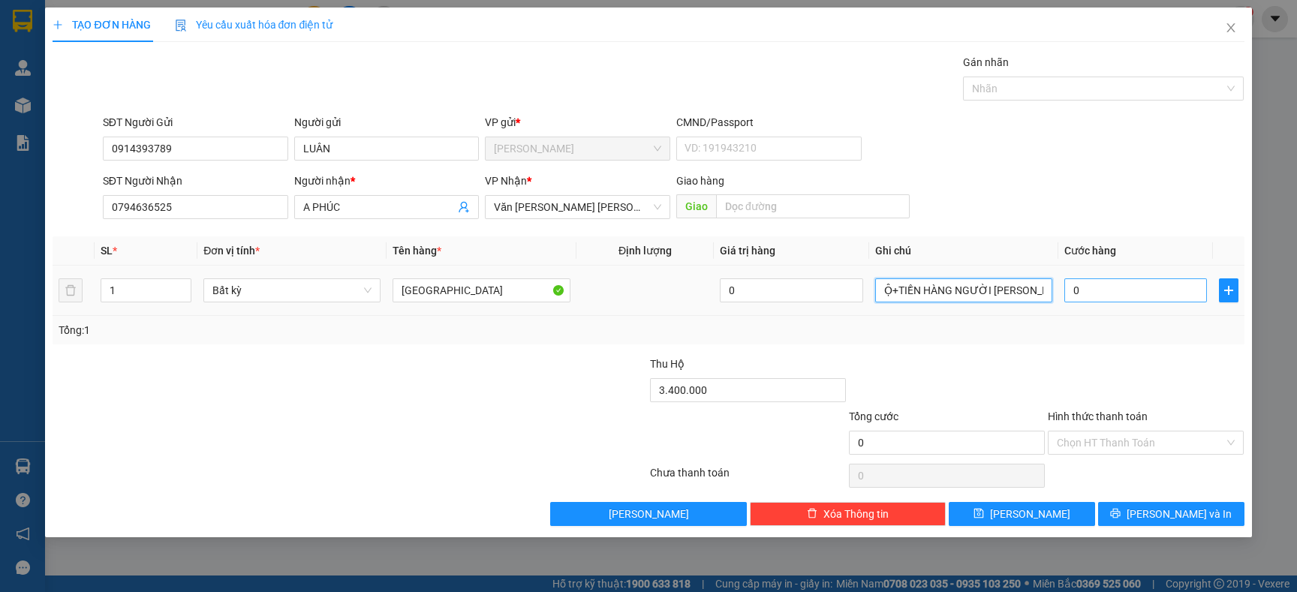
type input "TIỀN THU HỘ+TIỀN HÀNG NGƯỜI [PERSON_NAME] TRẢ"
click at [1138, 289] on input "0" at bounding box center [1135, 290] width 143 height 24
type input "1"
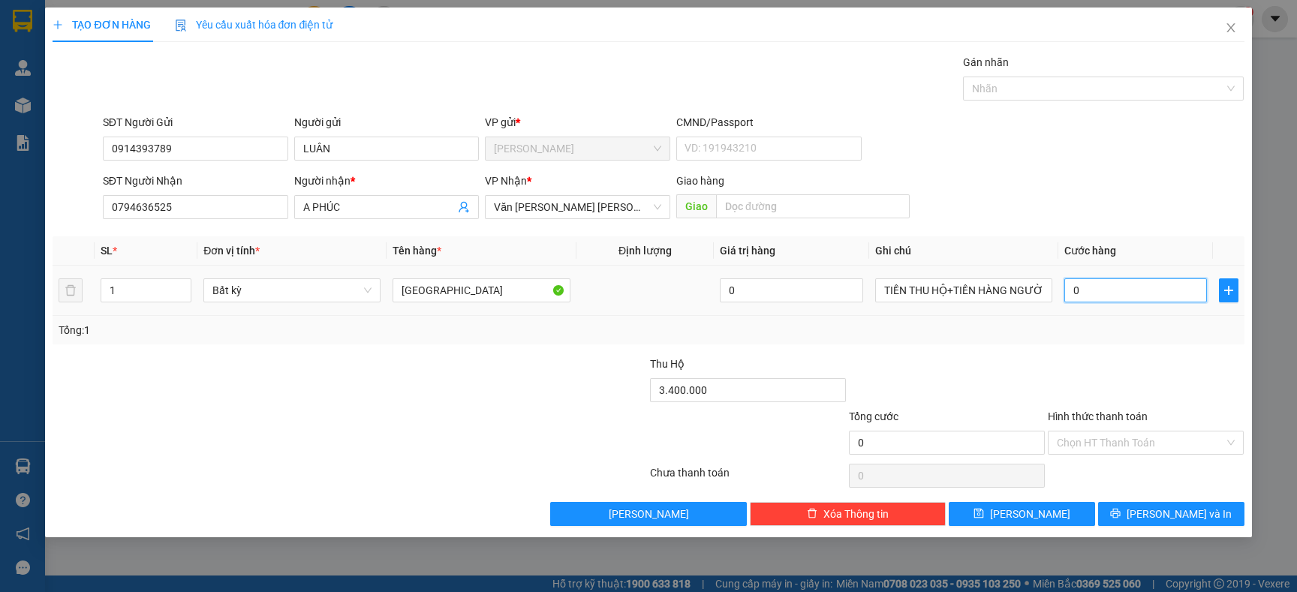
type input "1"
type input "15"
type input "150"
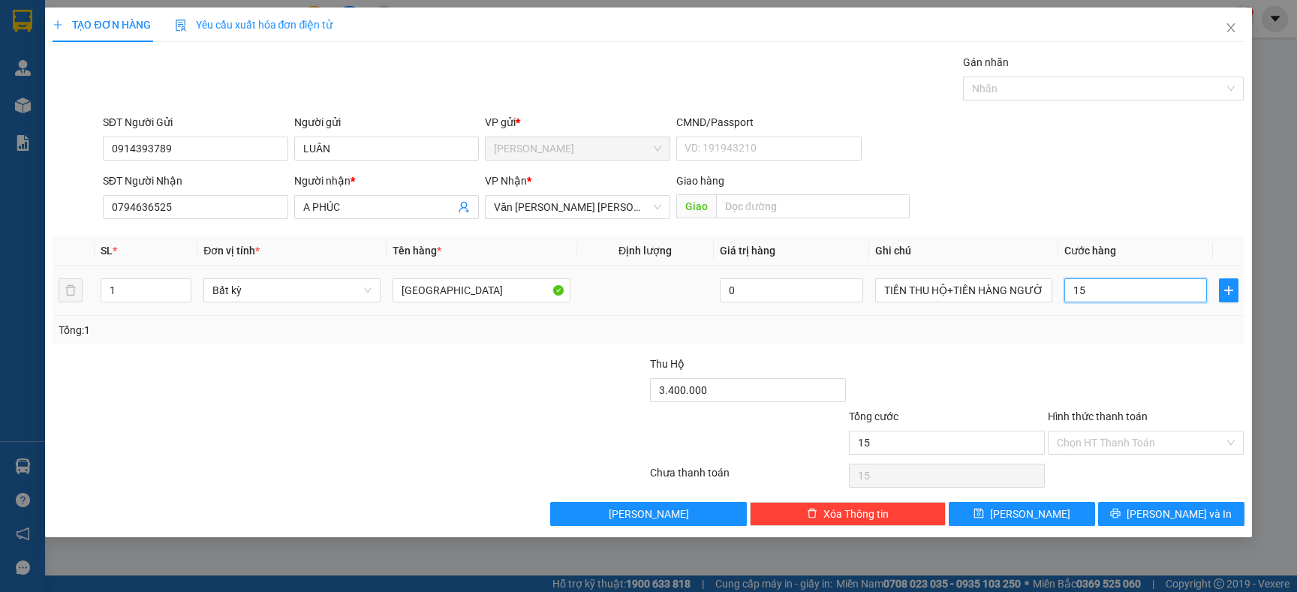
type input "150"
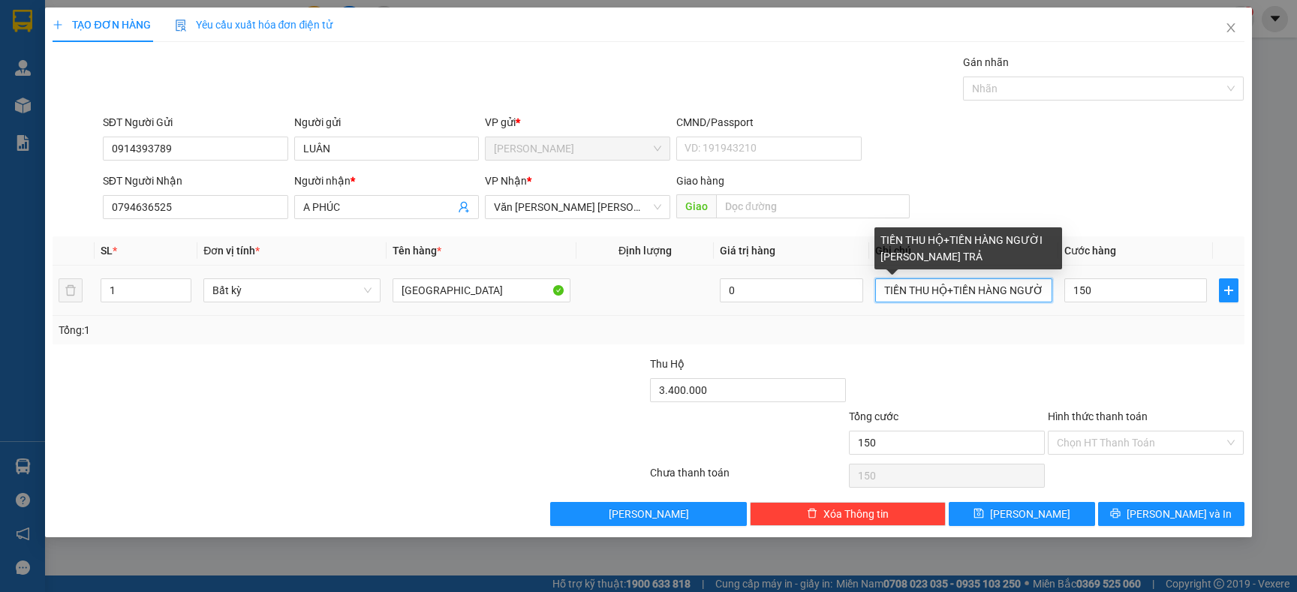
type input "150.000"
click at [945, 285] on input "TIỀN THU HỘ+TIỀN HÀNG NGƯỜI [PERSON_NAME] TRẢ" at bounding box center [963, 290] width 177 height 24
click at [1043, 292] on input "TIỀN THU HỘ 70K+TIỀN HÀNG NGƯỜI [PERSON_NAME] TRẢ" at bounding box center [963, 290] width 177 height 24
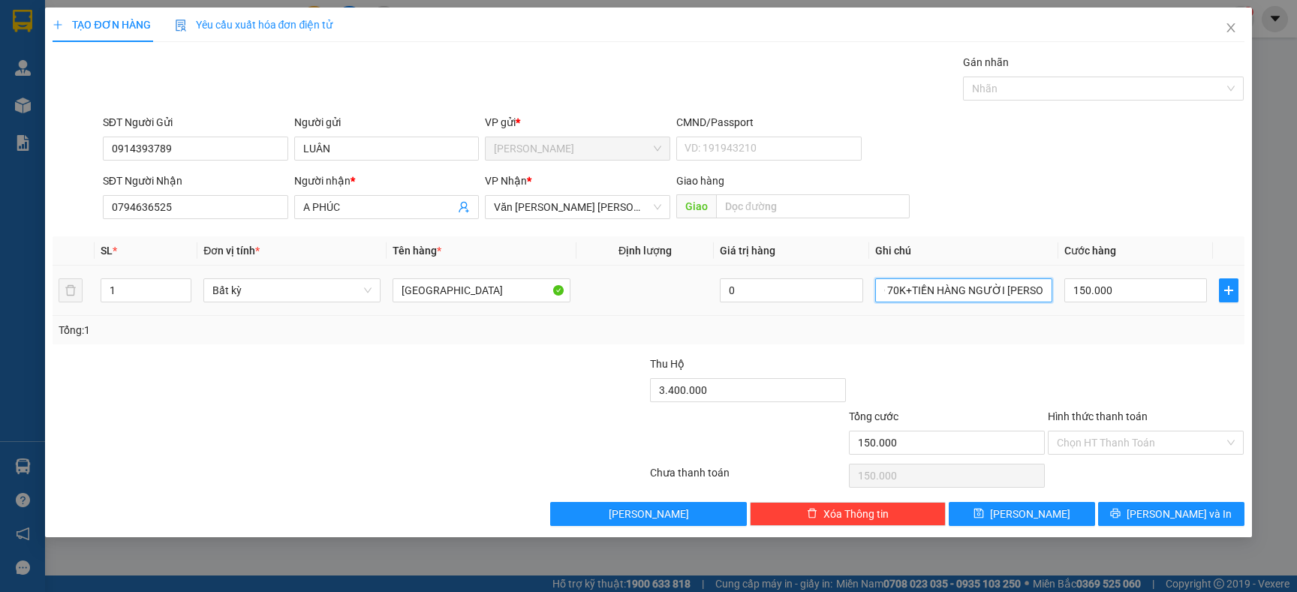
scroll to position [0, 74]
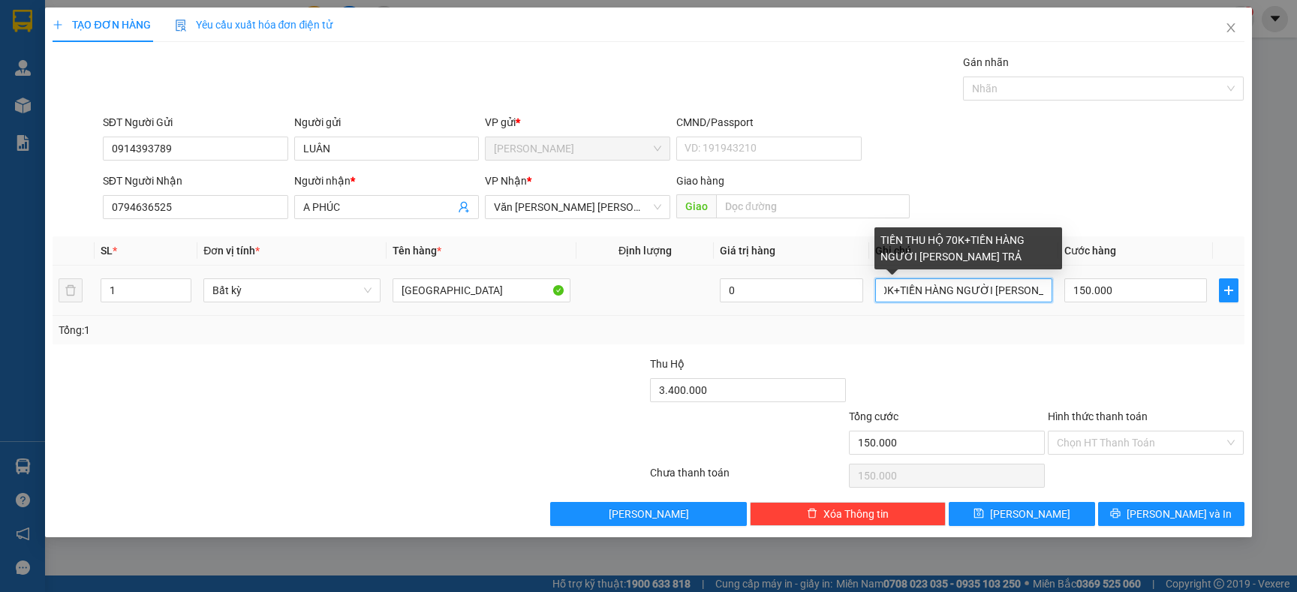
click at [953, 288] on input "TIỀN THU HỘ 70K+TIỀN HÀNG NGƯỜI [PERSON_NAME] TRẢ" at bounding box center [963, 290] width 177 height 24
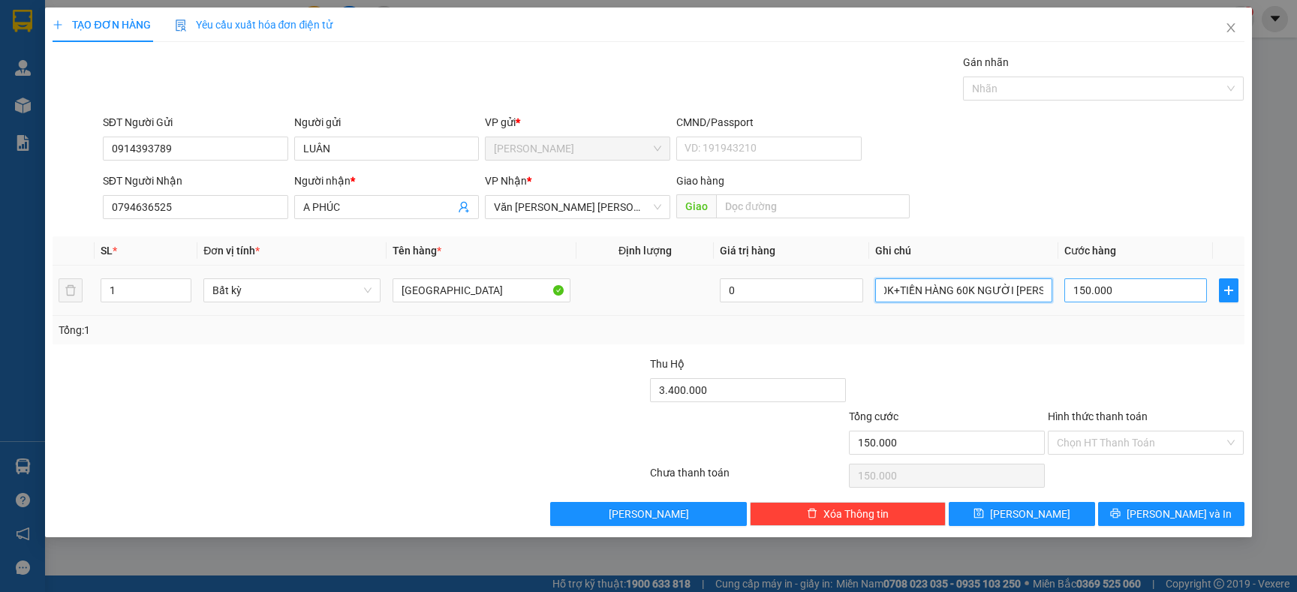
type input "TIỀN THU HỘ 70K+TIỀN HÀNG 60K NGƯỜI [PERSON_NAME] TRẢ"
click at [1143, 295] on input "150.000" at bounding box center [1135, 290] width 143 height 24
type input "15.000"
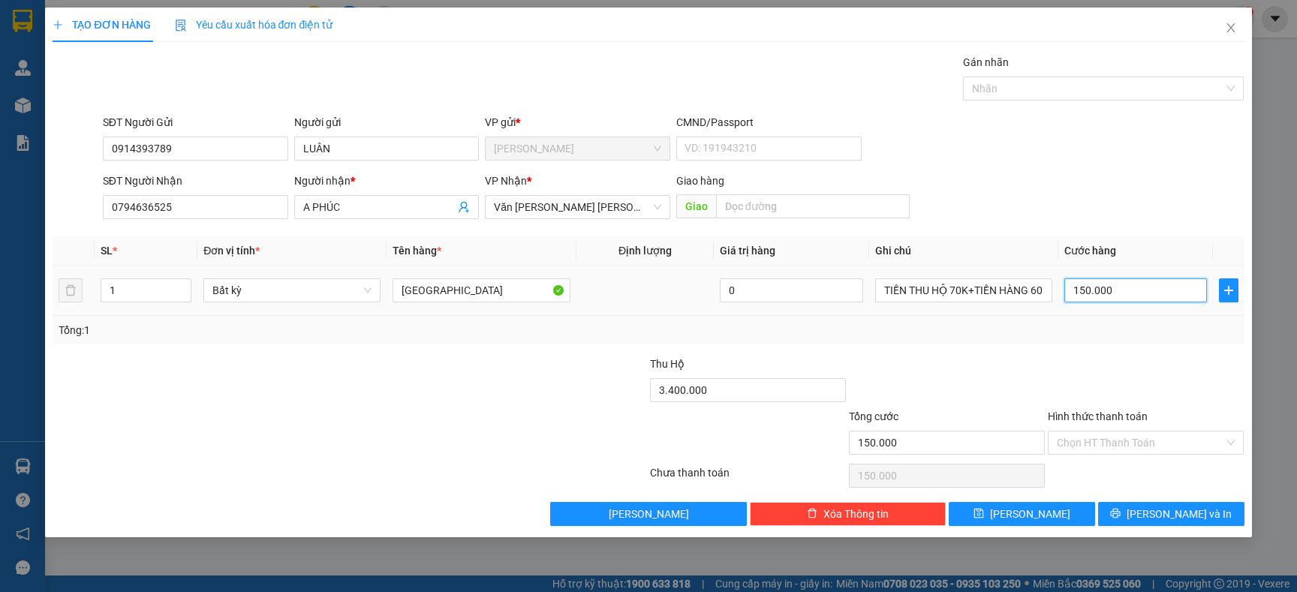
type input "15.000"
type input "1.500"
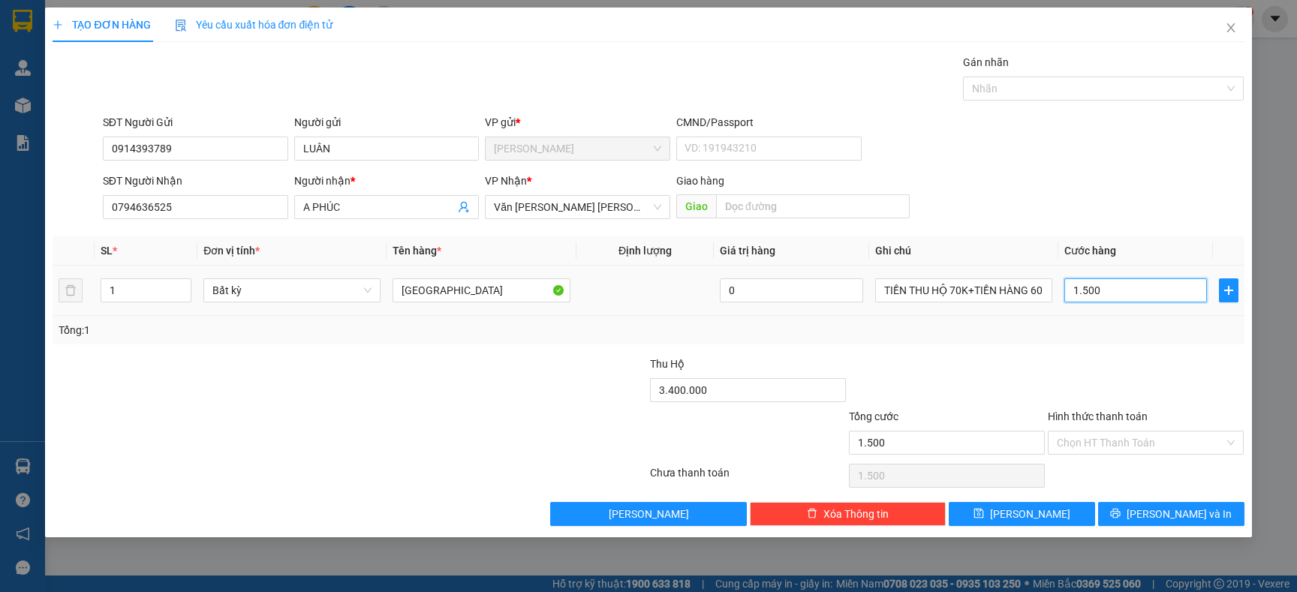
type input "150"
type input "15"
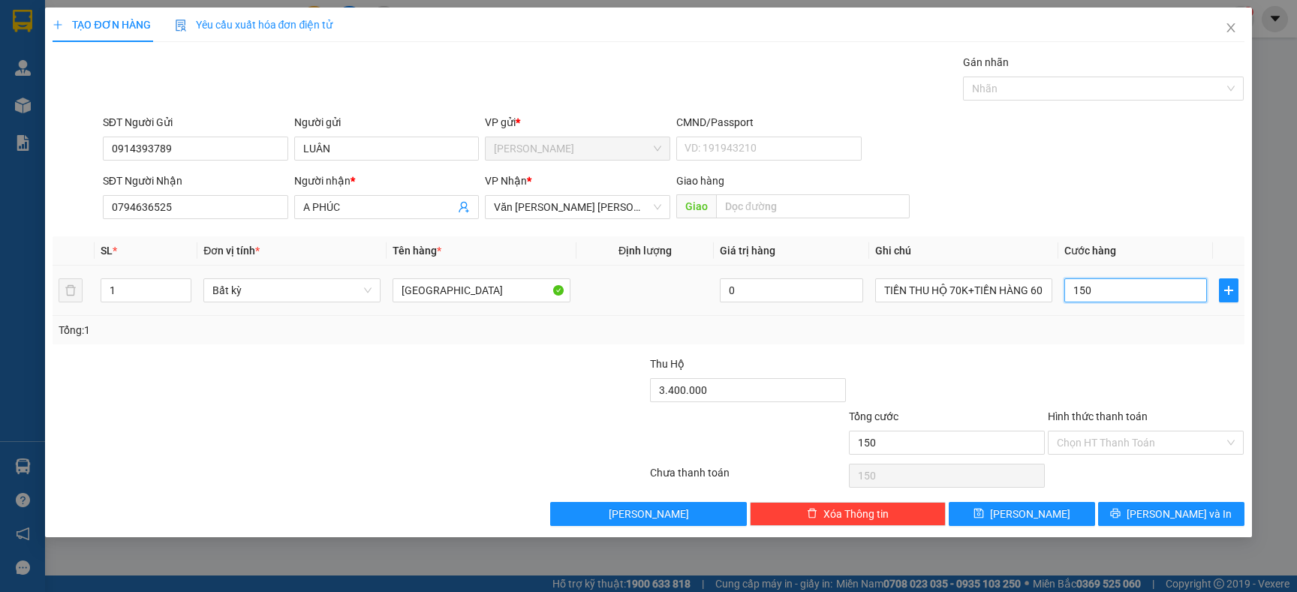
type input "15"
type input "1"
type input "0"
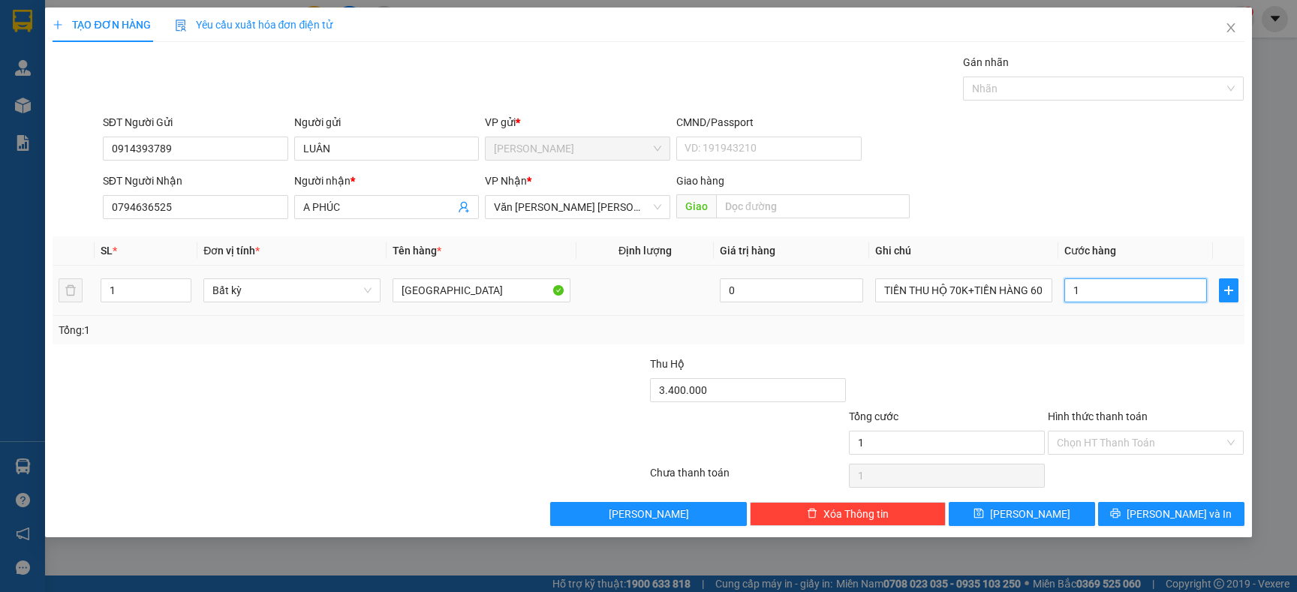
type input "0"
type input "01"
type input "1"
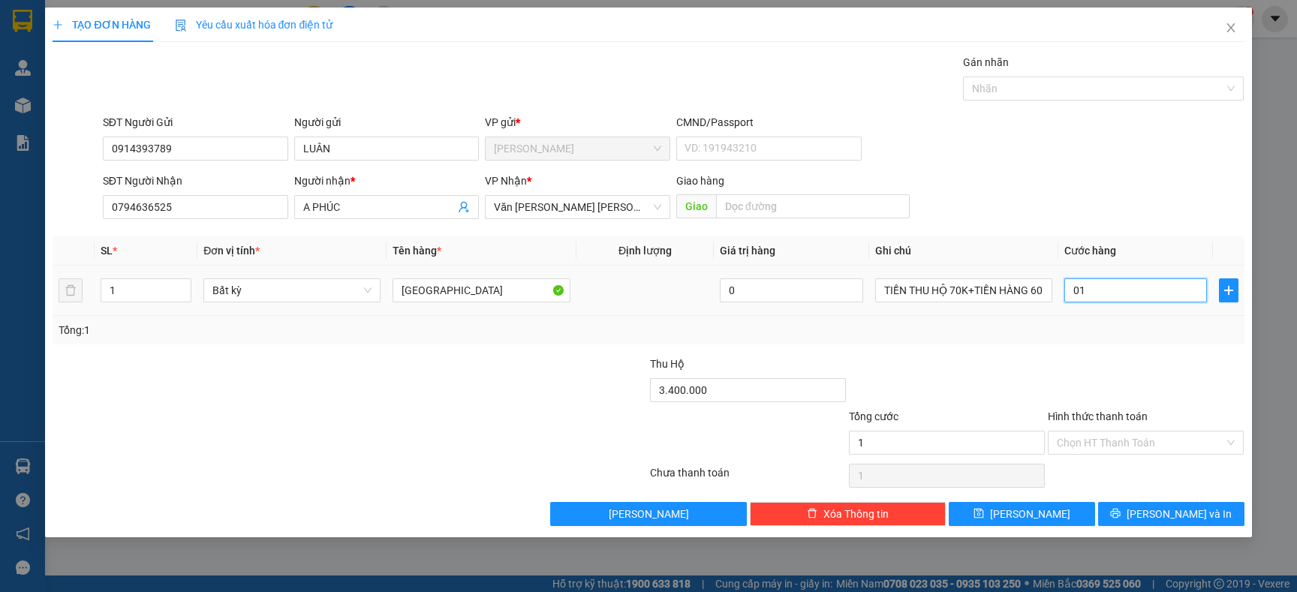
type input "013"
type input "13"
type input "0.130"
type input "130"
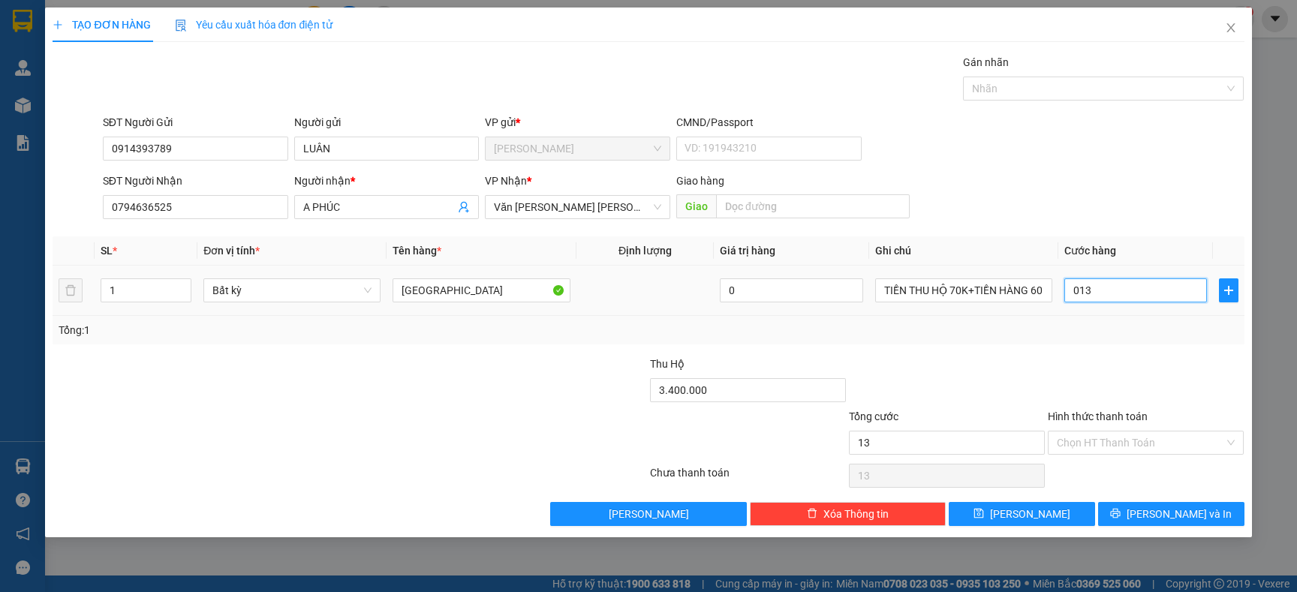
type input "130"
type input "130.000"
click at [1134, 399] on div at bounding box center [1145, 382] width 199 height 53
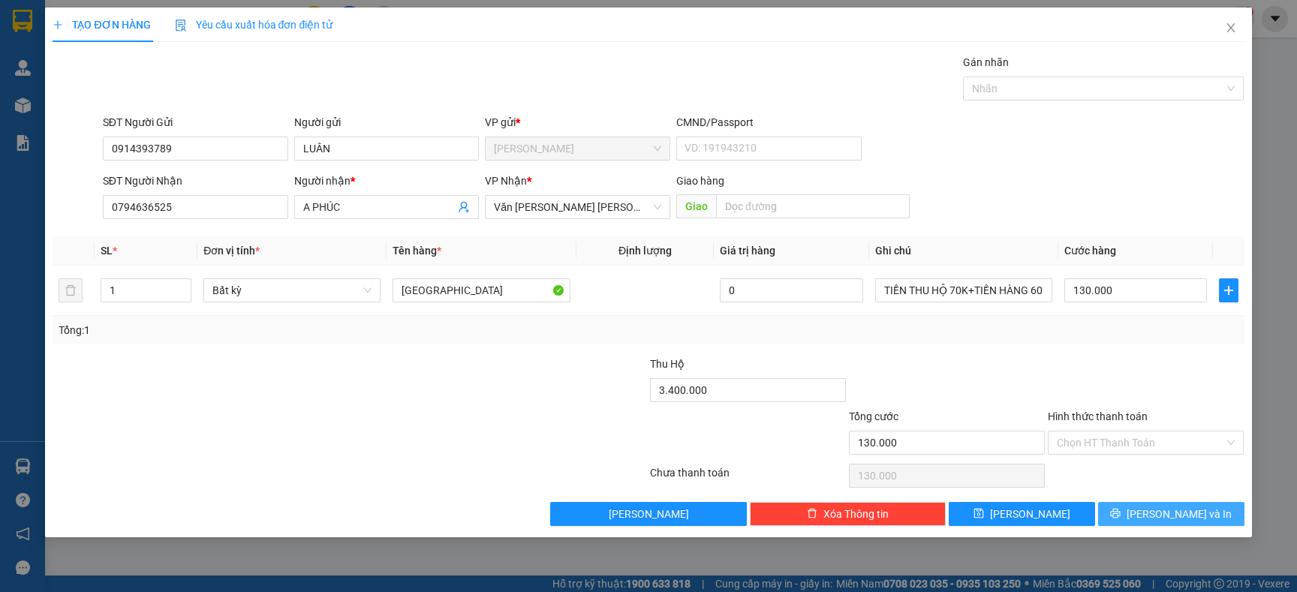
click at [1121, 519] on icon "printer" at bounding box center [1115, 513] width 11 height 11
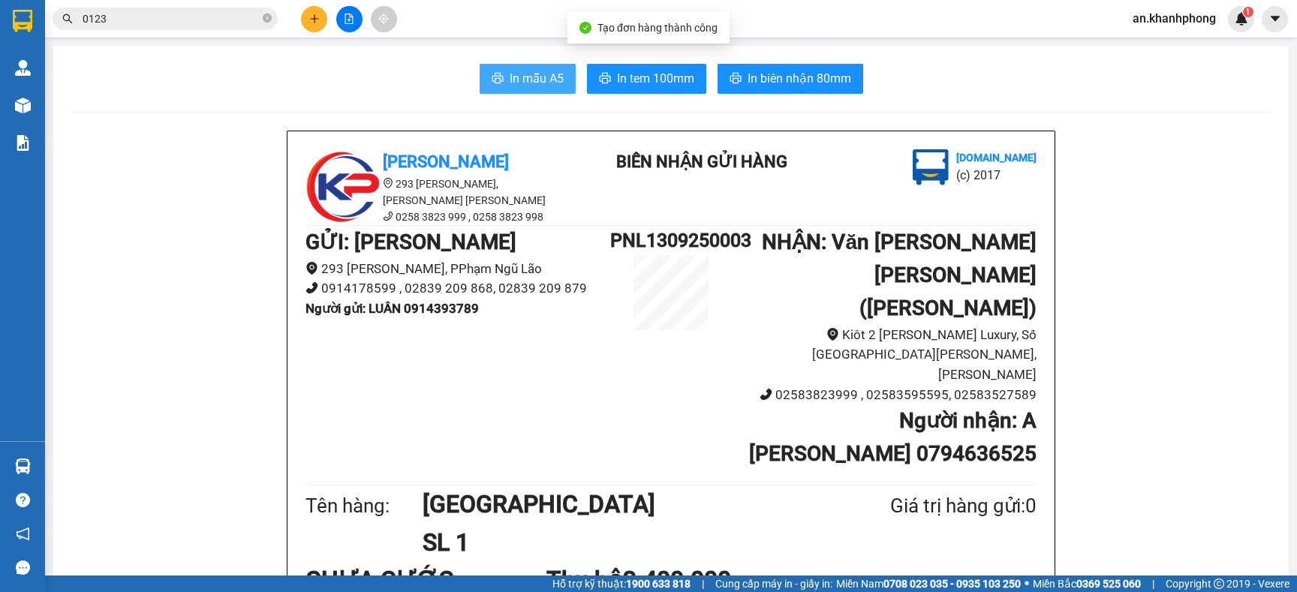
click at [512, 76] on span "In mẫu A5" at bounding box center [537, 78] width 54 height 19
click at [197, 14] on input "0123" at bounding box center [171, 19] width 177 height 17
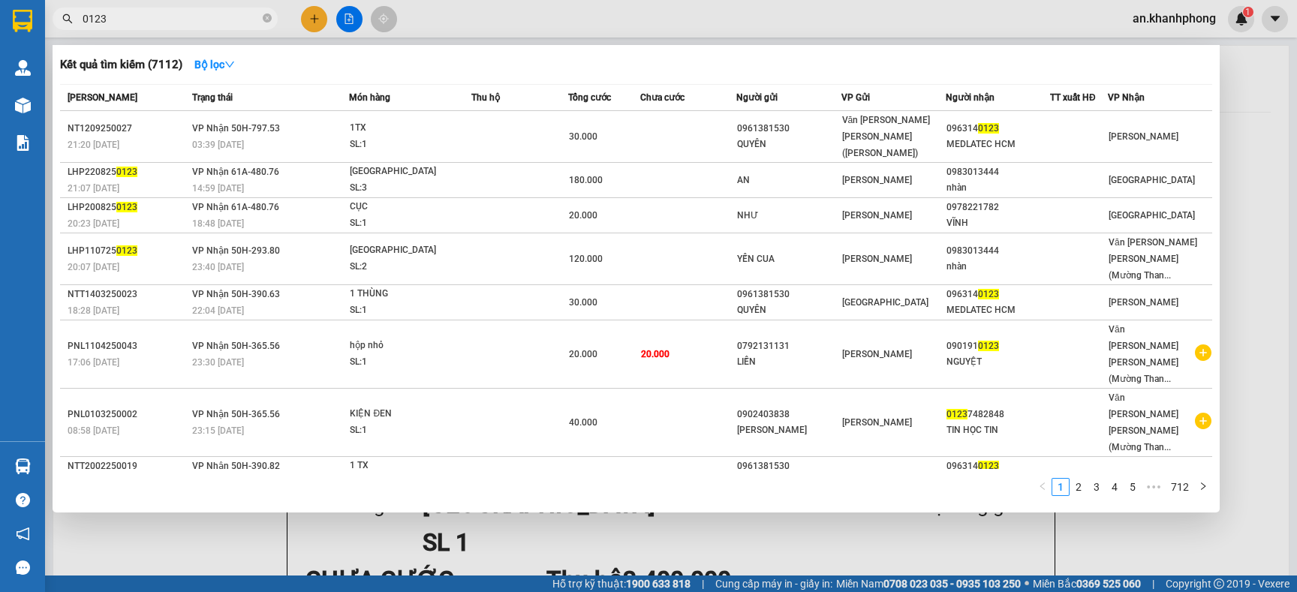
click at [197, 14] on input "0123" at bounding box center [171, 19] width 177 height 17
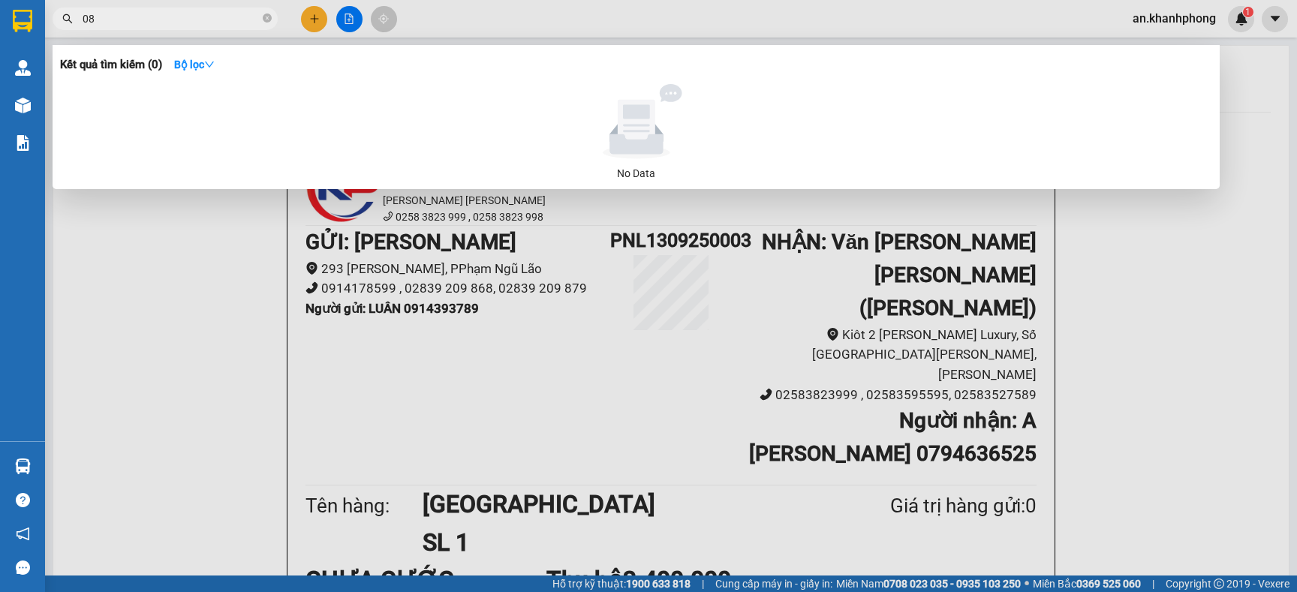
type input "0"
type input "1"
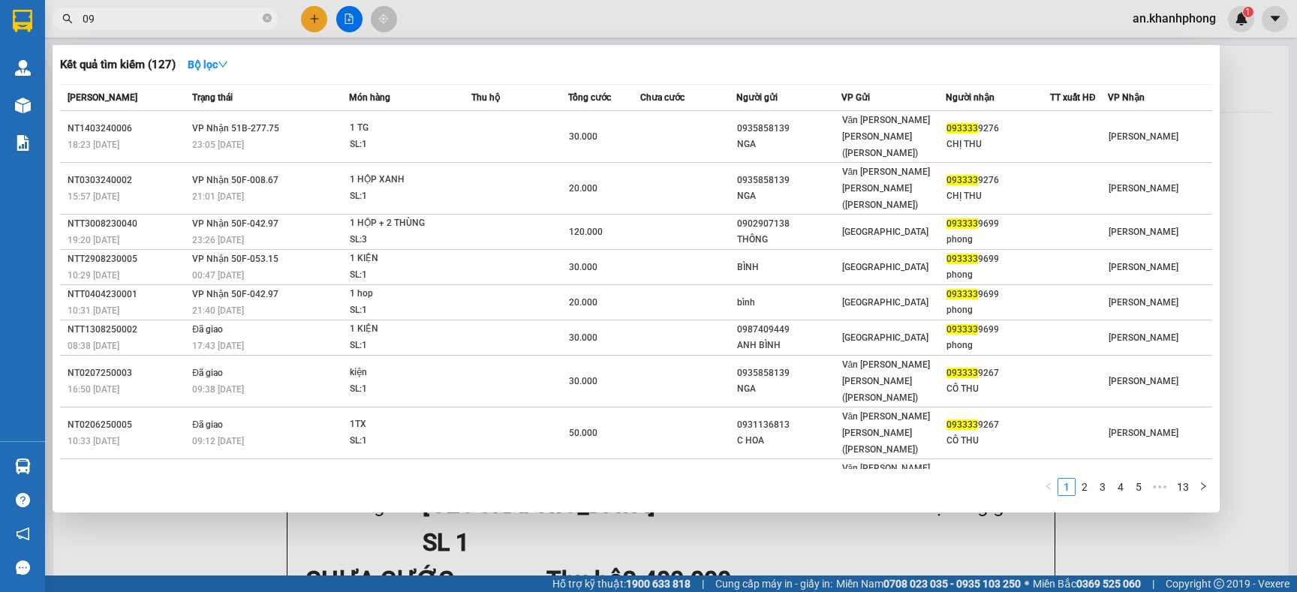
type input "0"
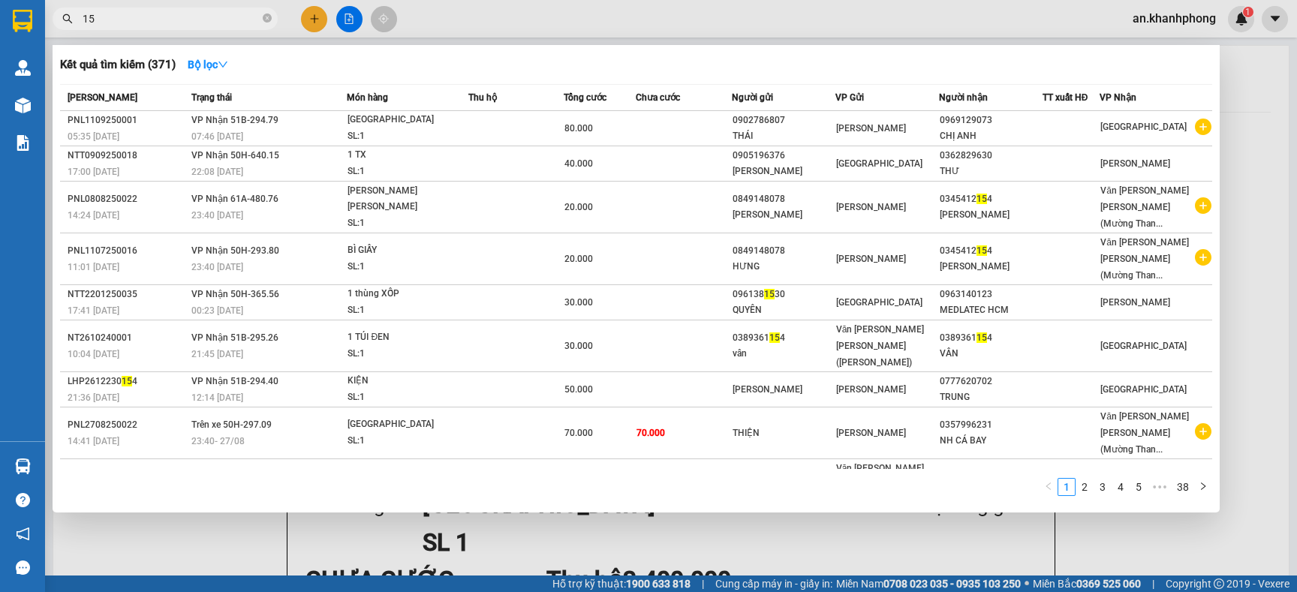
type input "1"
type input "0866"
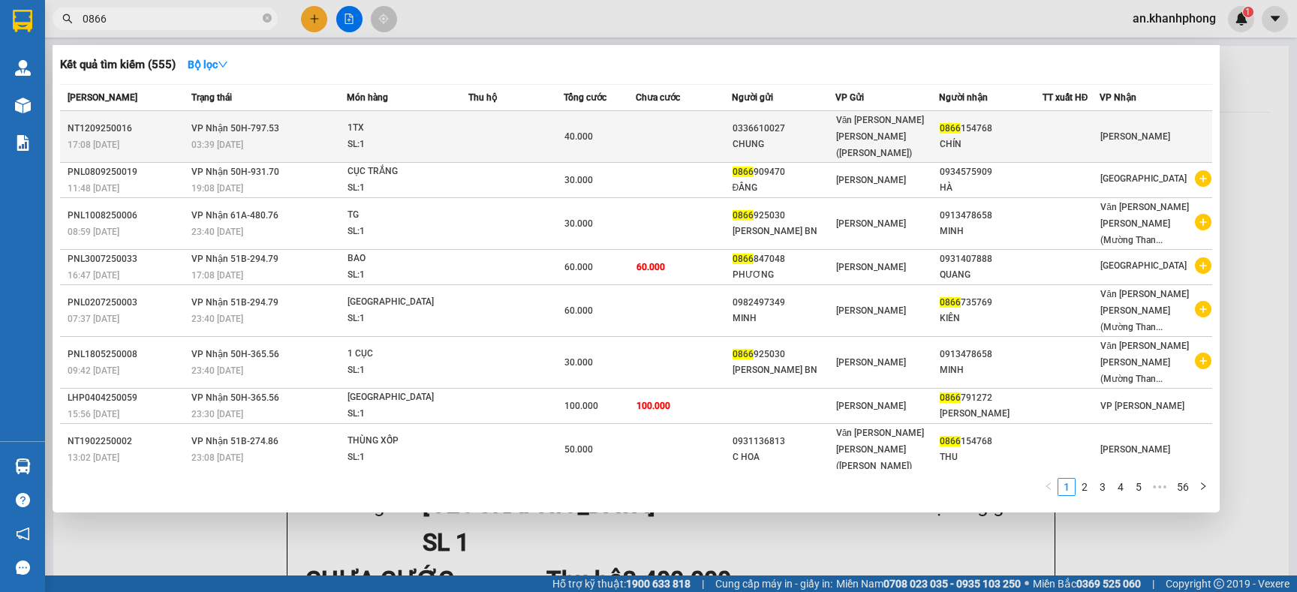
click at [415, 137] on div "SL: 1" at bounding box center [404, 145] width 113 height 17
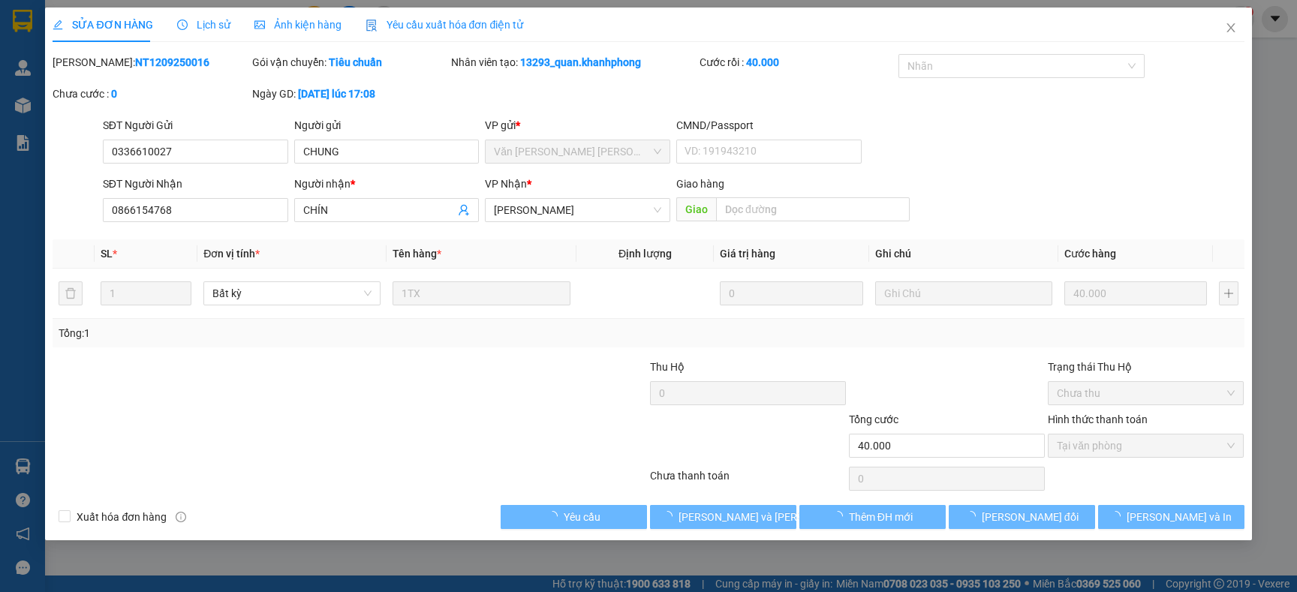
type input "0336610027"
type input "CHUNG"
type input "0866154768"
type input "CHÍN"
type input "40.000"
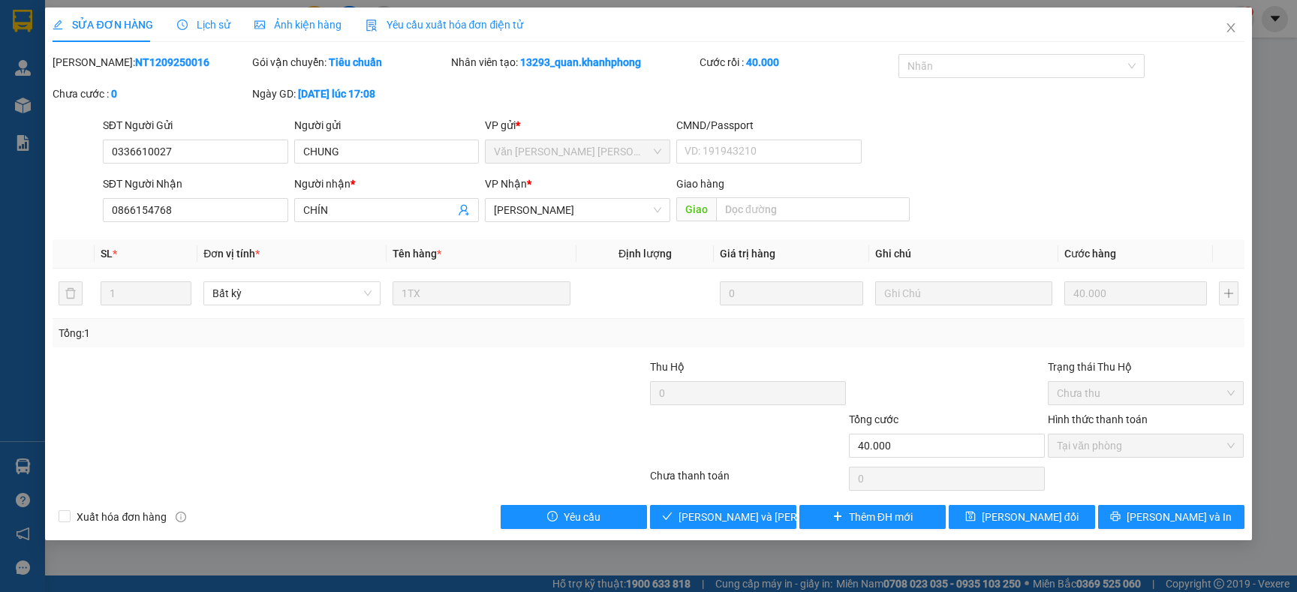
drag, startPoint x: 98, startPoint y: 213, endPoint x: 179, endPoint y: 191, distance: 83.2
click at [179, 191] on div "SĐT Người [PERSON_NAME] 0866154768" at bounding box center [195, 202] width 191 height 53
drag, startPoint x: 176, startPoint y: 206, endPoint x: 56, endPoint y: 211, distance: 120.9
click at [59, 208] on div "SĐT Người [PERSON_NAME] 0866154768 0866154768 Người [PERSON_NAME] * [PERSON_NAM…" at bounding box center [648, 202] width 1194 height 53
click at [382, 345] on div "Tổng: 1" at bounding box center [648, 333] width 1191 height 29
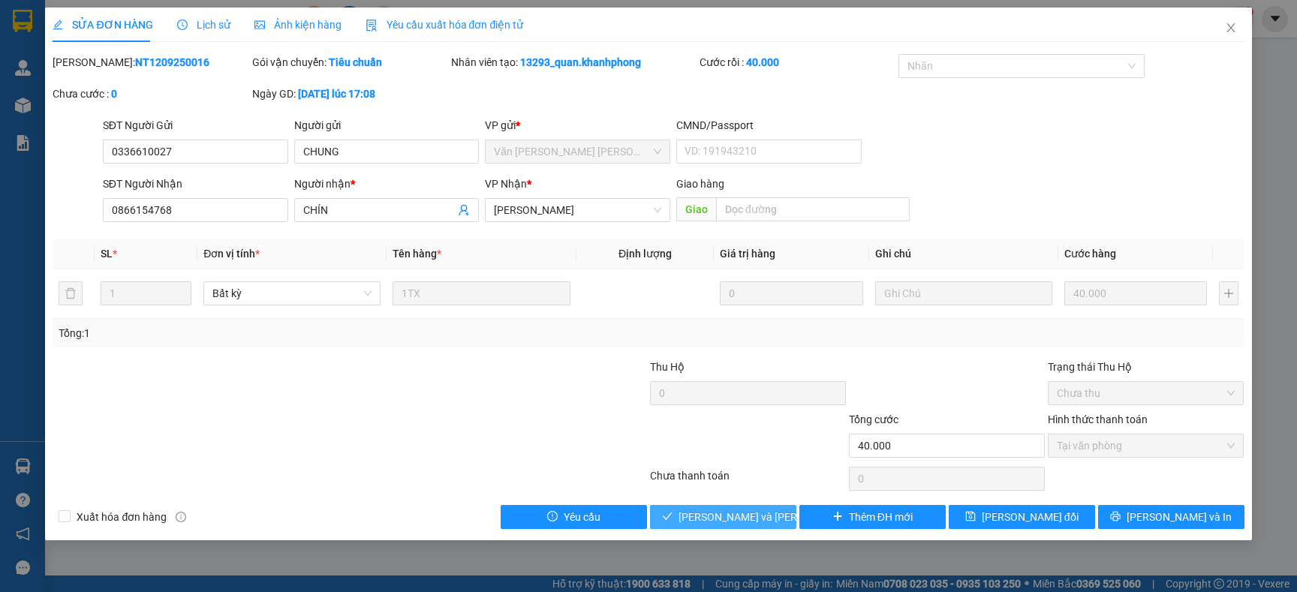
click at [667, 516] on button "[PERSON_NAME] và [PERSON_NAME] hàng" at bounding box center [723, 517] width 146 height 24
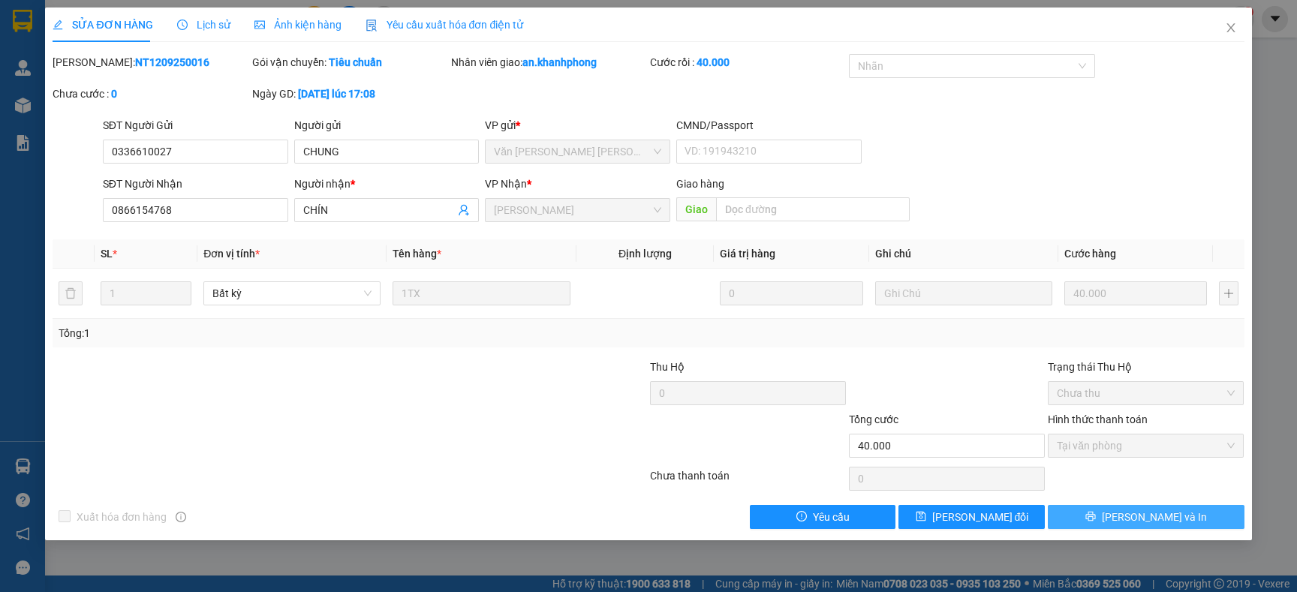
click at [1105, 515] on button "[PERSON_NAME] và In" at bounding box center [1146, 517] width 196 height 24
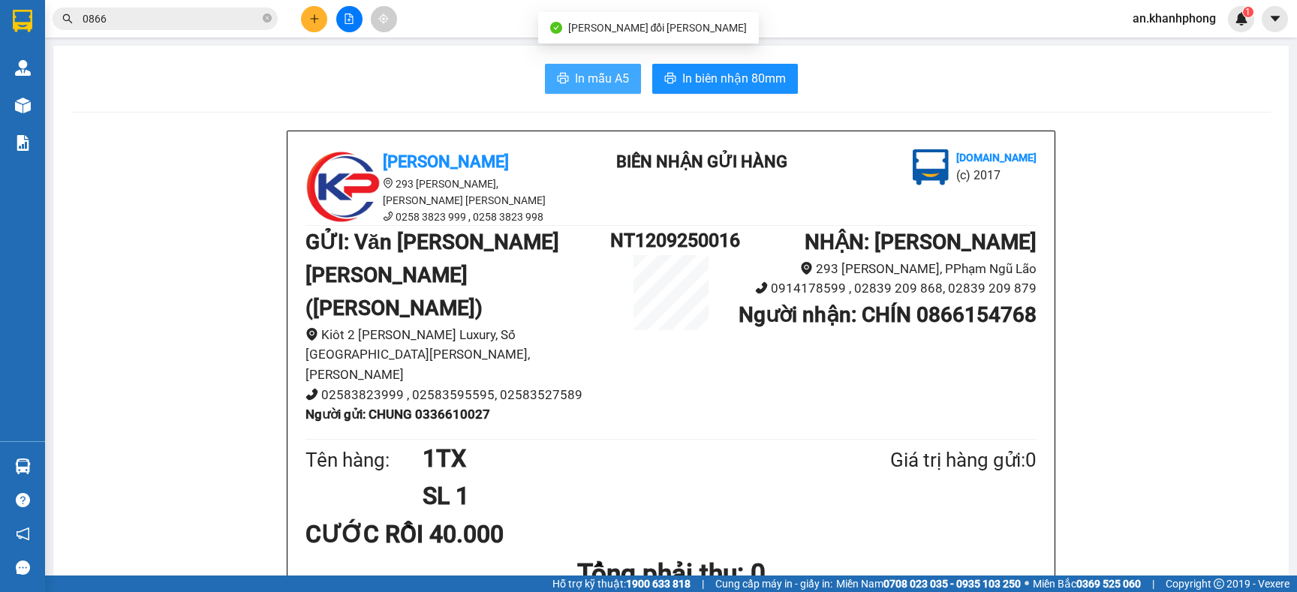
click at [586, 69] on span "In mẫu A5" at bounding box center [602, 78] width 54 height 19
click at [313, 11] on button at bounding box center [314, 19] width 26 height 26
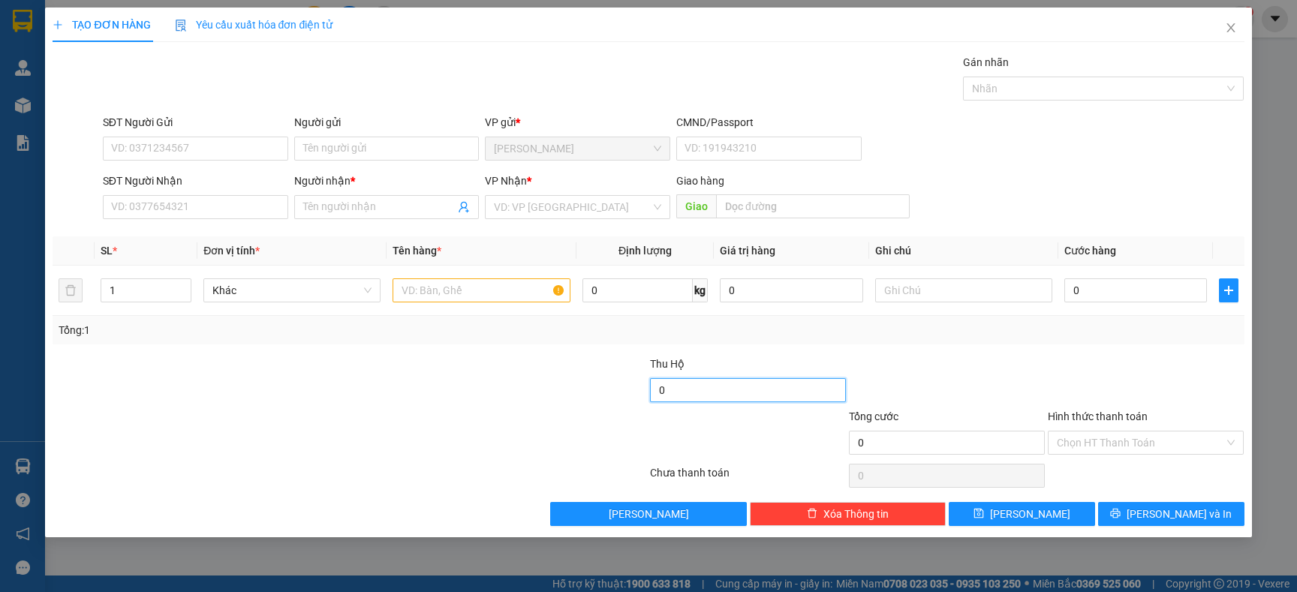
click at [715, 396] on input "0" at bounding box center [748, 390] width 196 height 24
type input "0"
click at [489, 414] on div at bounding box center [549, 434] width 199 height 53
click at [178, 149] on input "SĐT Người Gửi" at bounding box center [195, 149] width 185 height 24
type input "0939425164"
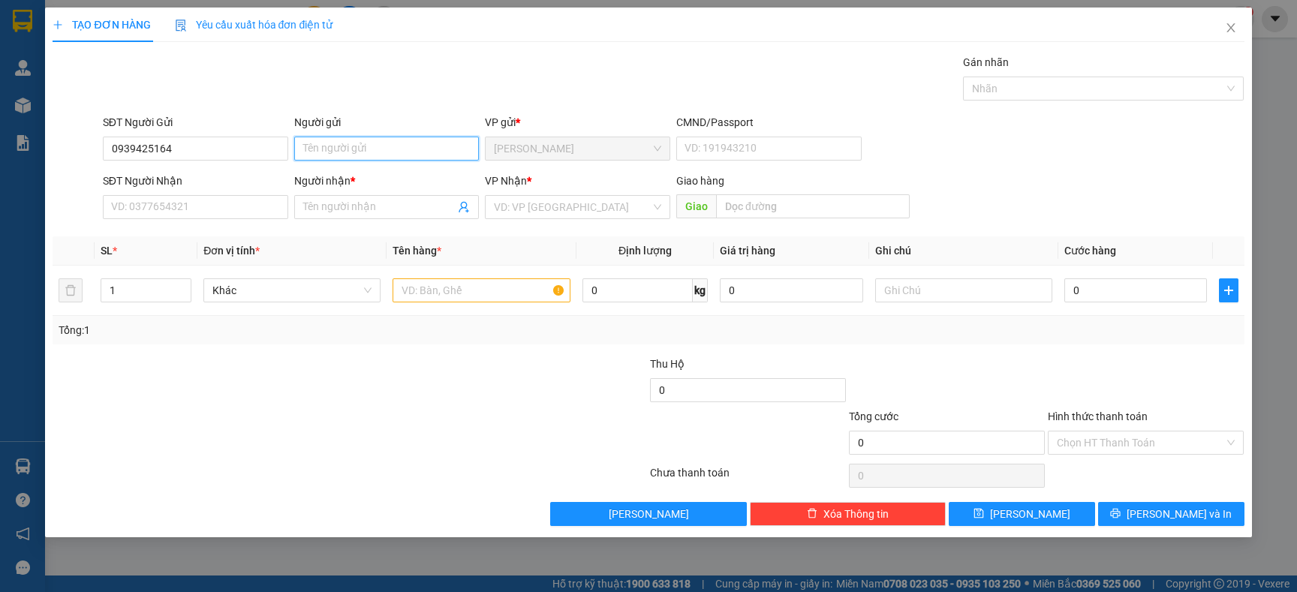
click at [400, 146] on input "Người gửi" at bounding box center [386, 149] width 185 height 24
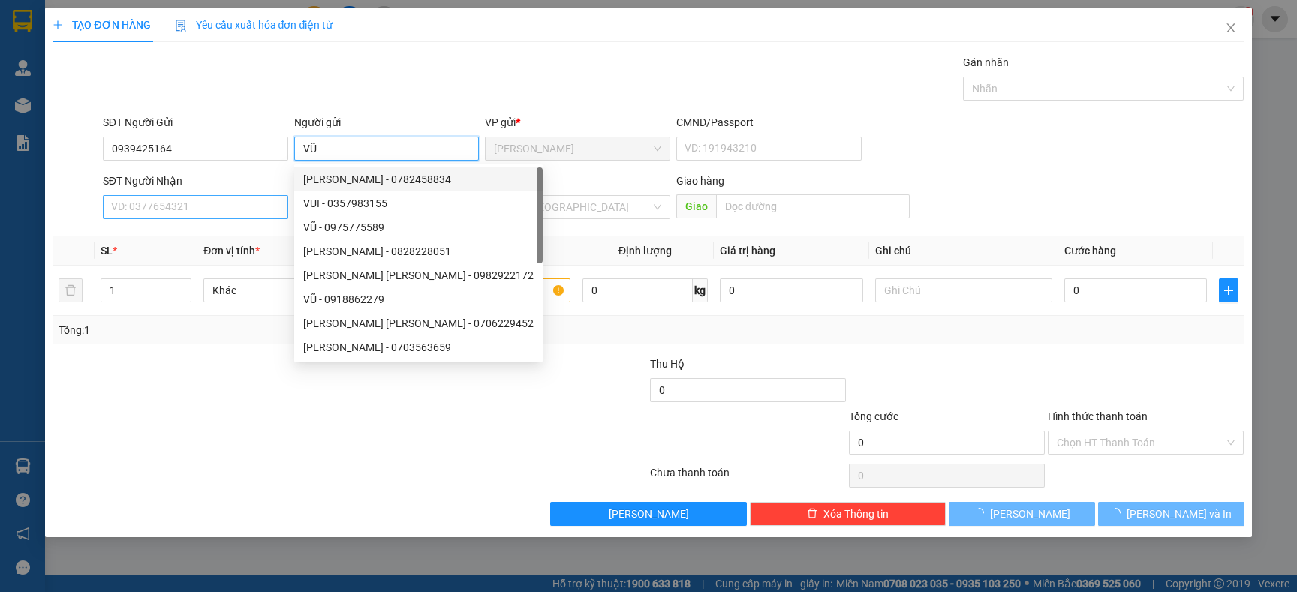
type input "VŨ"
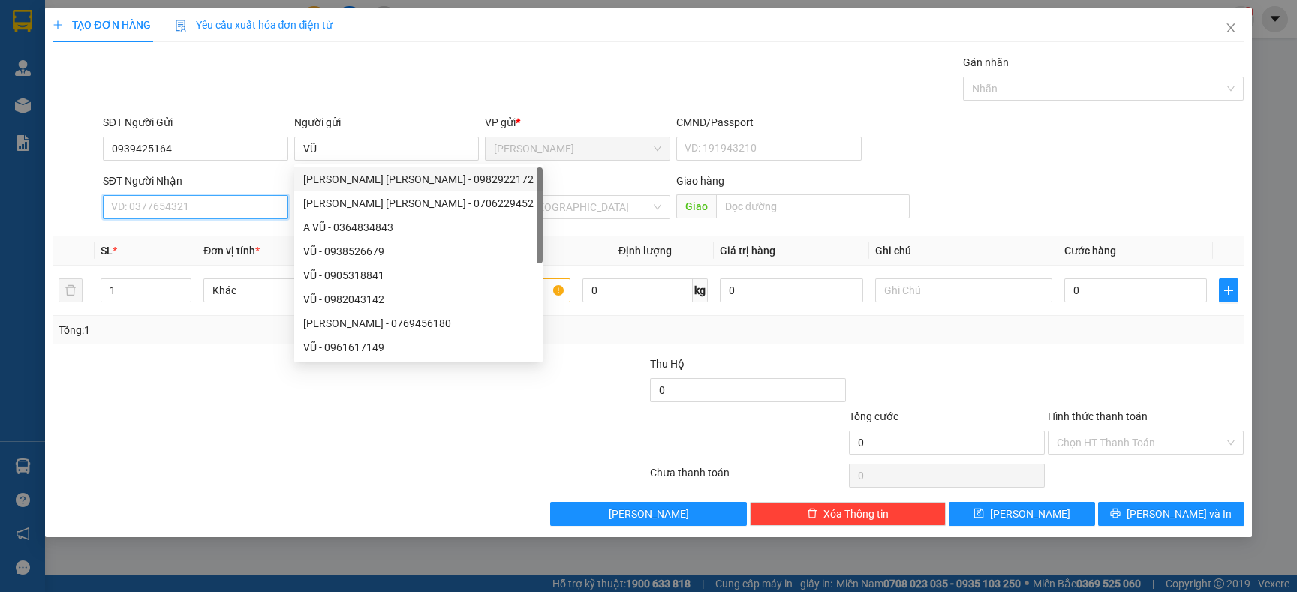
click at [197, 211] on input "SĐT Người Nhận" at bounding box center [195, 207] width 185 height 24
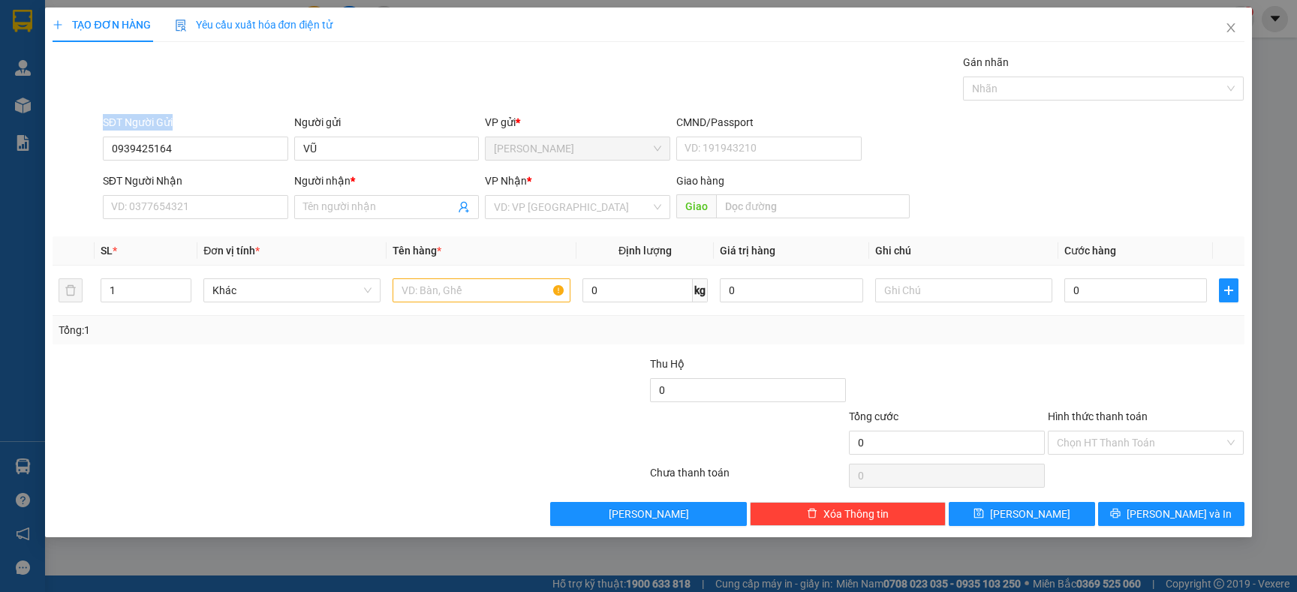
drag, startPoint x: 191, startPoint y: 135, endPoint x: 40, endPoint y: 141, distance: 151.7
click at [40, 141] on div "TẠO ĐƠN HÀNG Yêu cầu xuất [PERSON_NAME] điện tử Transit Pickup Surcharge Ids Tr…" at bounding box center [648, 296] width 1297 height 592
click at [176, 149] on input "0939425164" at bounding box center [195, 149] width 185 height 24
drag, startPoint x: 176, startPoint y: 149, endPoint x: 84, endPoint y: 150, distance: 92.3
click at [85, 150] on div "SĐT Người Gửi 0939425164 0939425164 Người gửi VŨ VP gửi * [PERSON_NAME] CMND/Pa…" at bounding box center [648, 140] width 1194 height 53
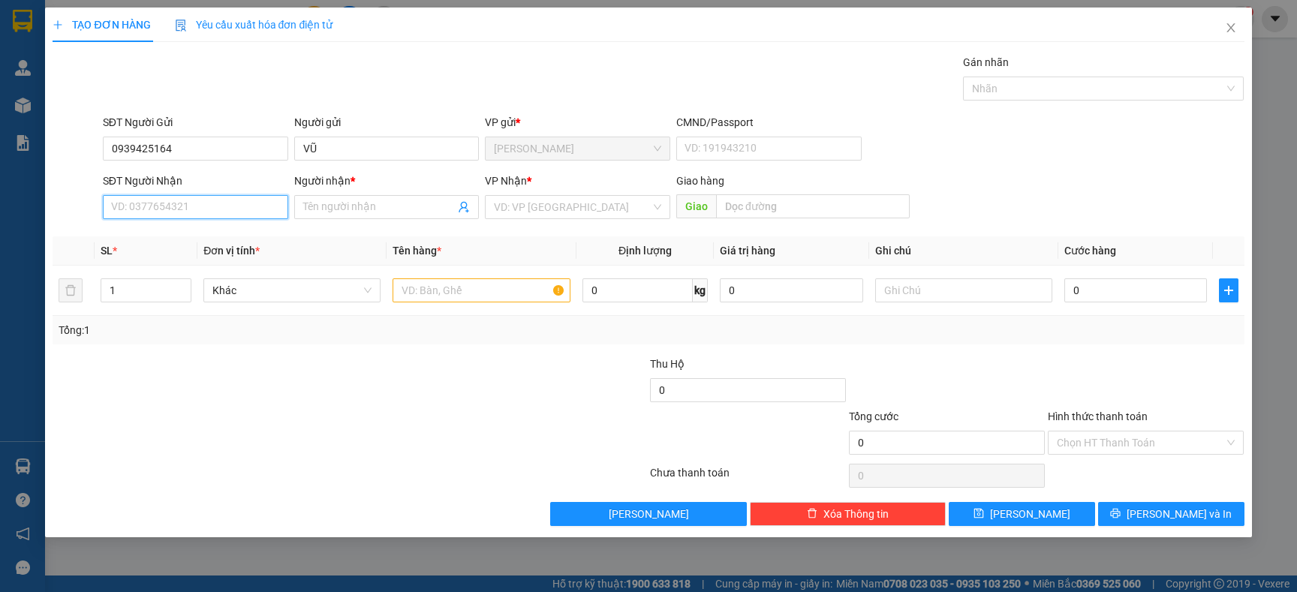
click at [139, 207] on input "SĐT Người Nhận" at bounding box center [195, 207] width 185 height 24
paste input "0939425164"
type input "0939425164"
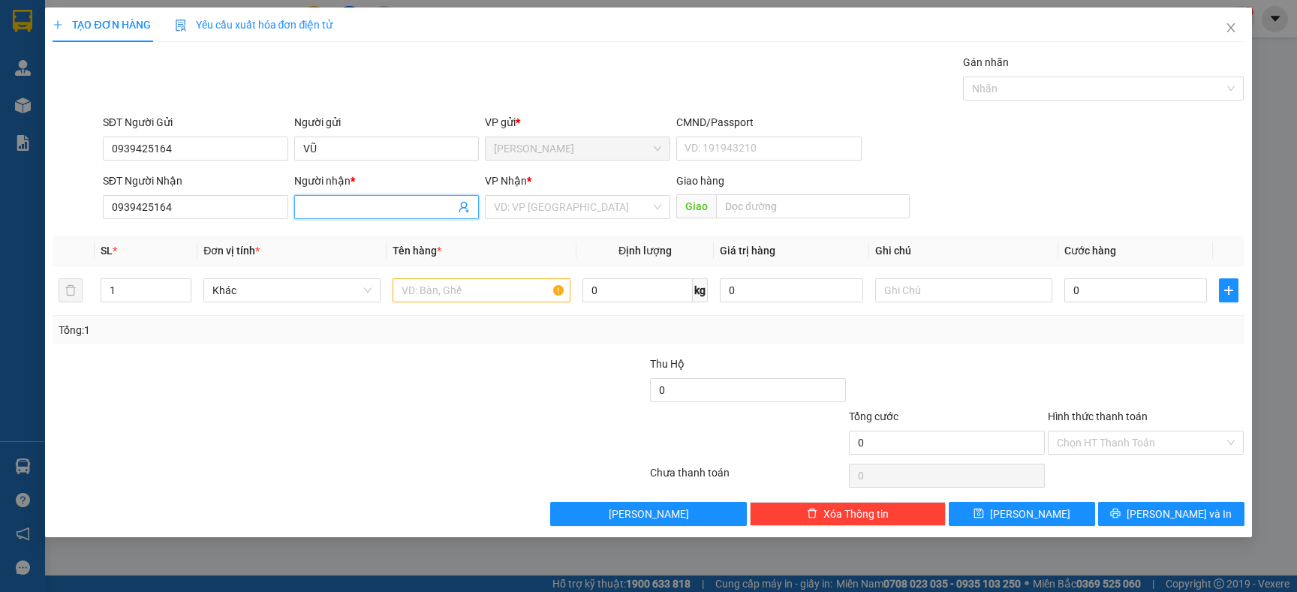
click at [354, 208] on input "Người nhận *" at bounding box center [379, 207] width 152 height 17
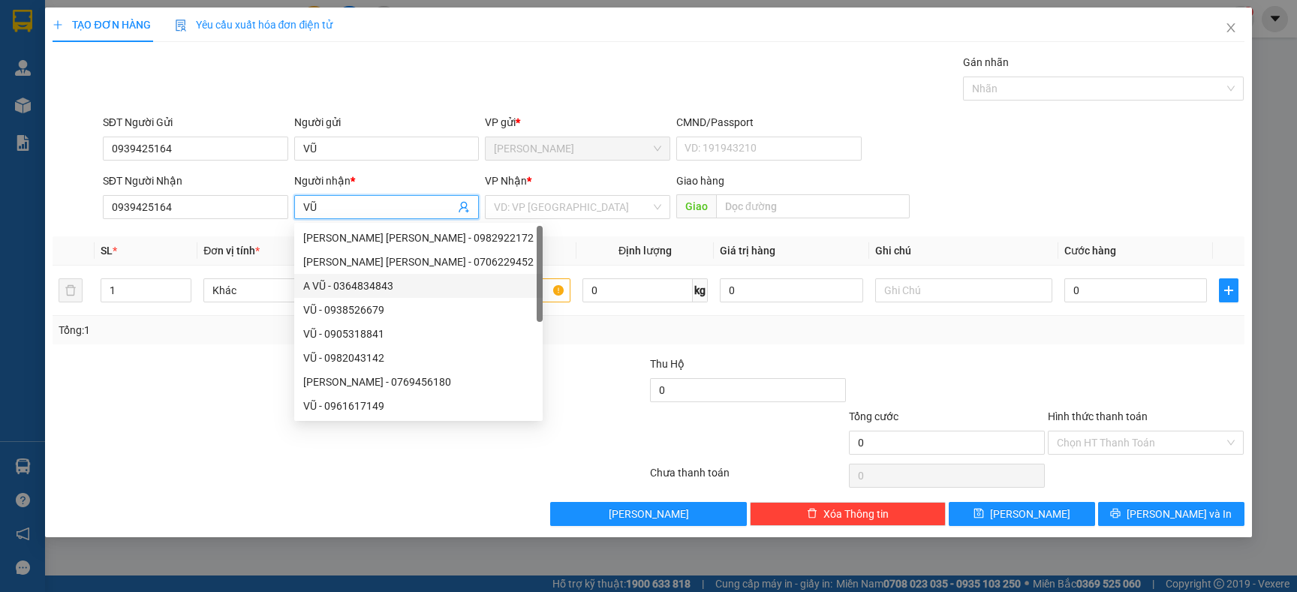
type input "VŨ"
click at [212, 375] on div at bounding box center [250, 382] width 398 height 53
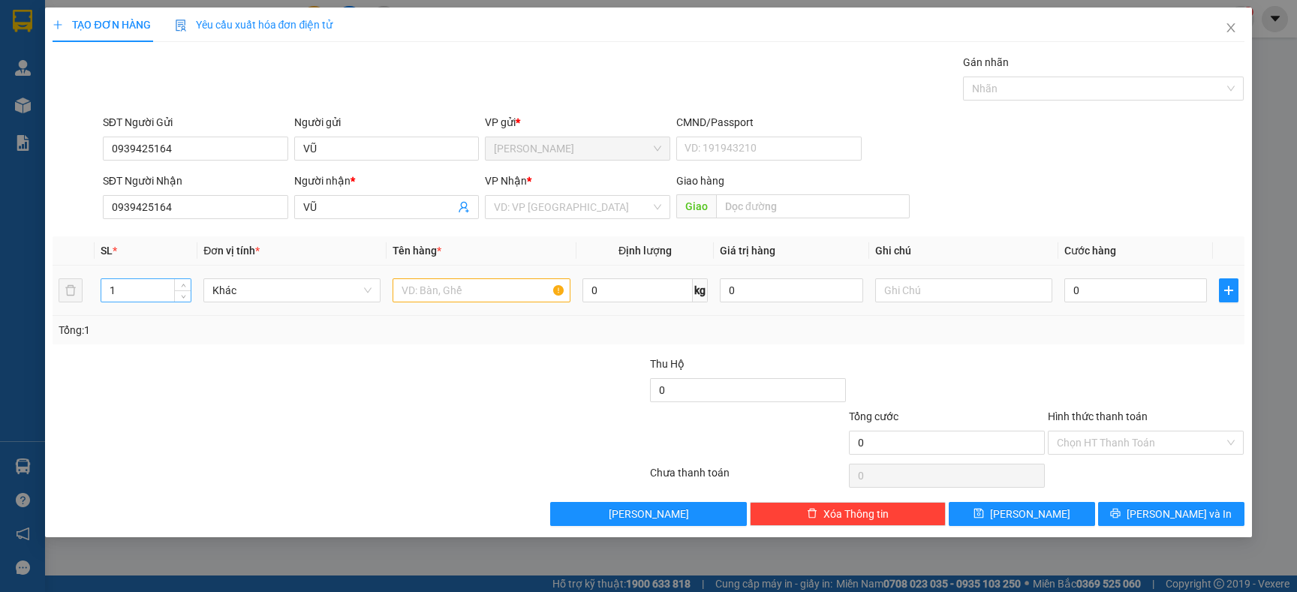
click at [127, 292] on input "1" at bounding box center [146, 290] width 90 height 23
click at [411, 420] on div at bounding box center [250, 434] width 398 height 53
click at [424, 288] on input "text" at bounding box center [481, 290] width 177 height 24
type input "K"
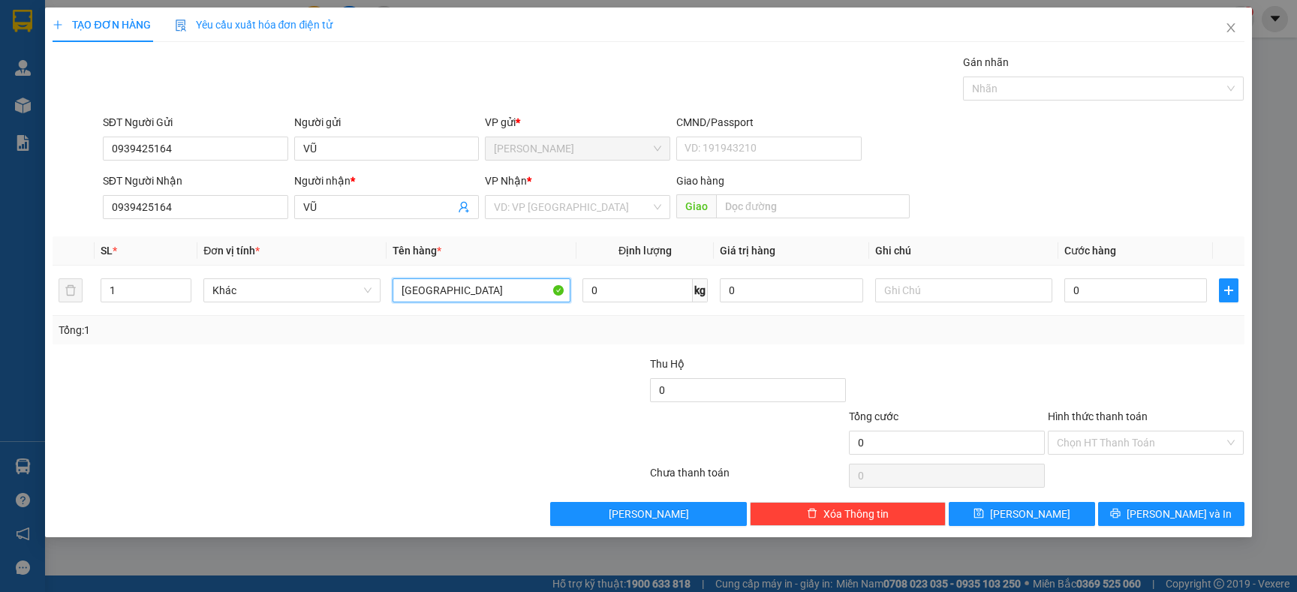
type input "[GEOGRAPHIC_DATA]"
click at [430, 447] on div at bounding box center [250, 434] width 398 height 53
click at [530, 209] on input "search" at bounding box center [572, 207] width 157 height 23
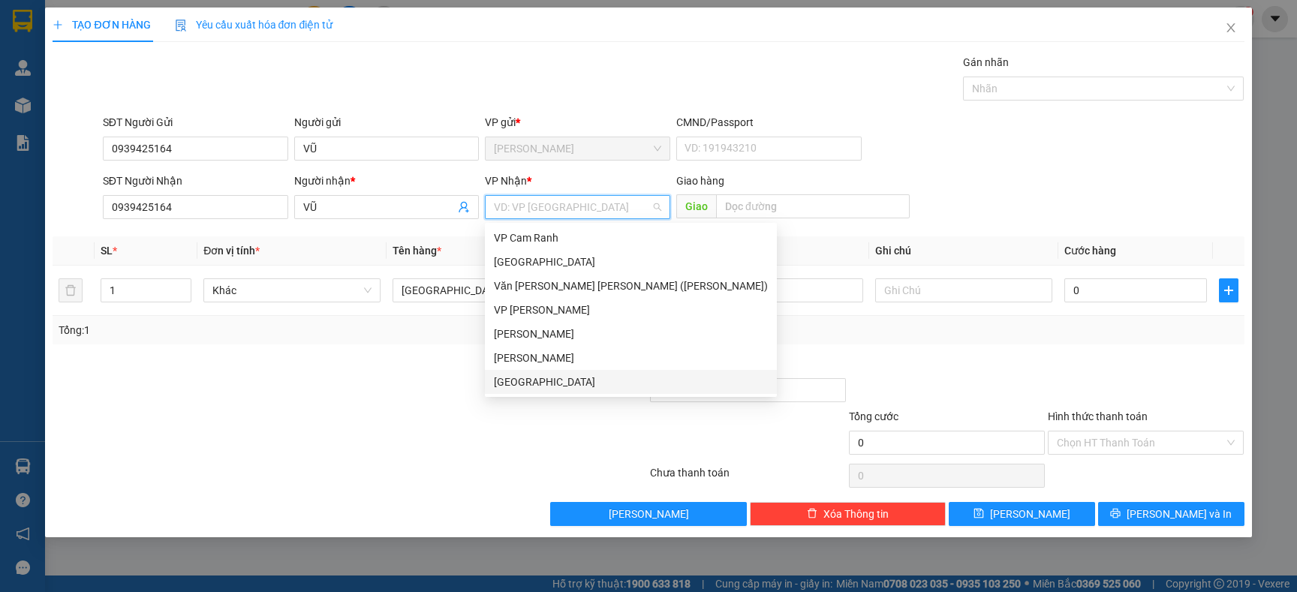
click at [520, 396] on body "Kết quả [PERSON_NAME] ( 555 ) Bộ lọc Mã ĐH Trạng thái Món hàng Thu hộ [PERSON_N…" at bounding box center [648, 296] width 1297 height 592
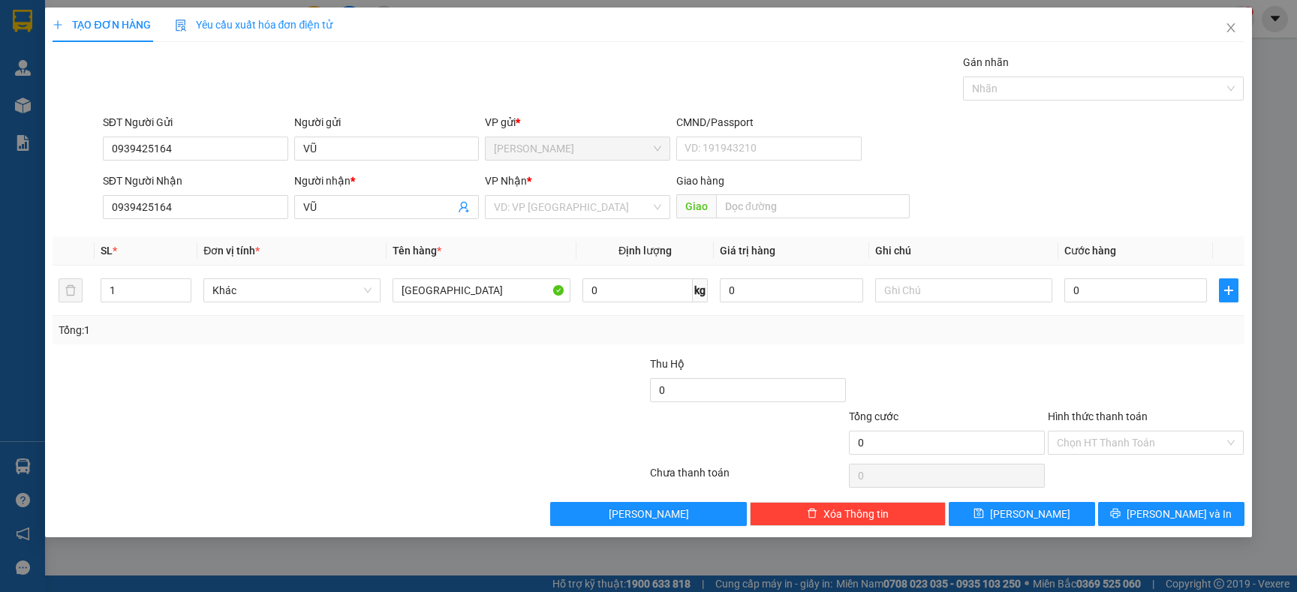
click at [567, 187] on div "VP Nhận *" at bounding box center [577, 181] width 185 height 17
click at [567, 207] on input "search" at bounding box center [572, 207] width 157 height 23
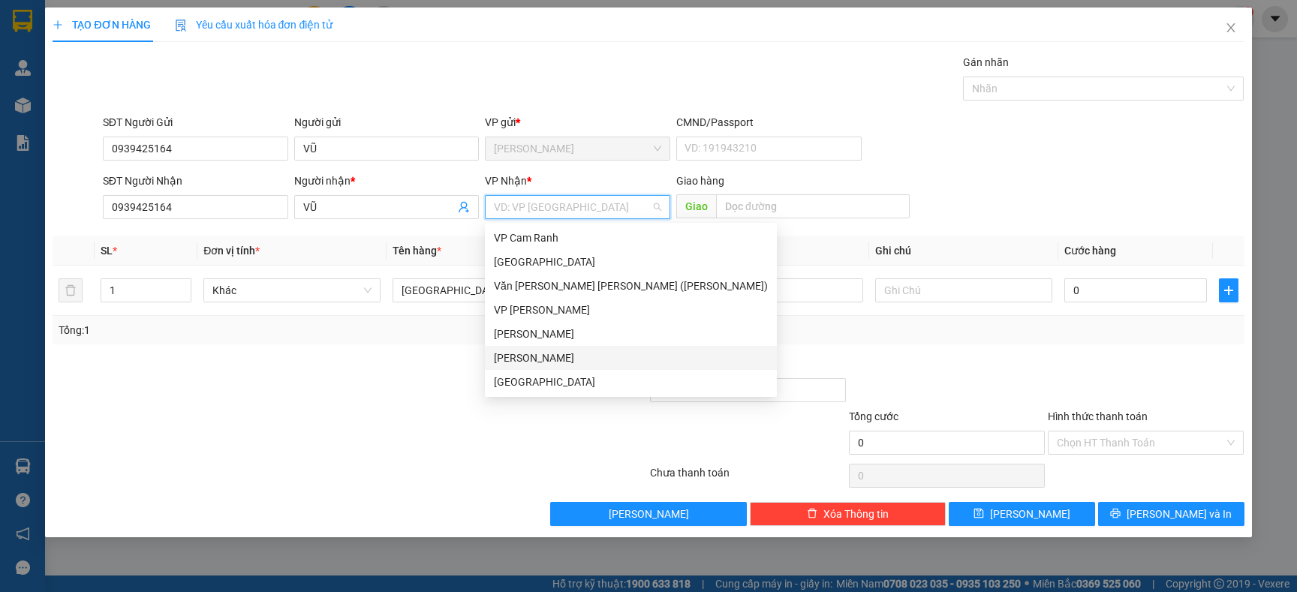
click at [521, 367] on div "[PERSON_NAME]" at bounding box center [631, 358] width 292 height 24
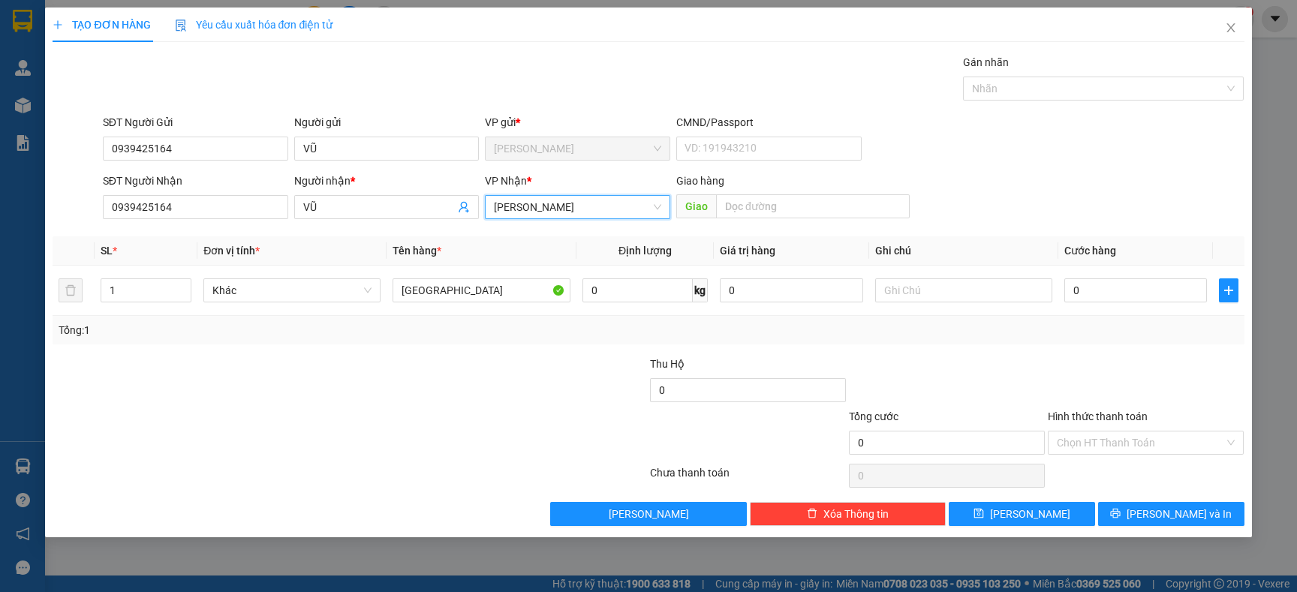
click at [607, 199] on span "[PERSON_NAME]" at bounding box center [577, 207] width 167 height 23
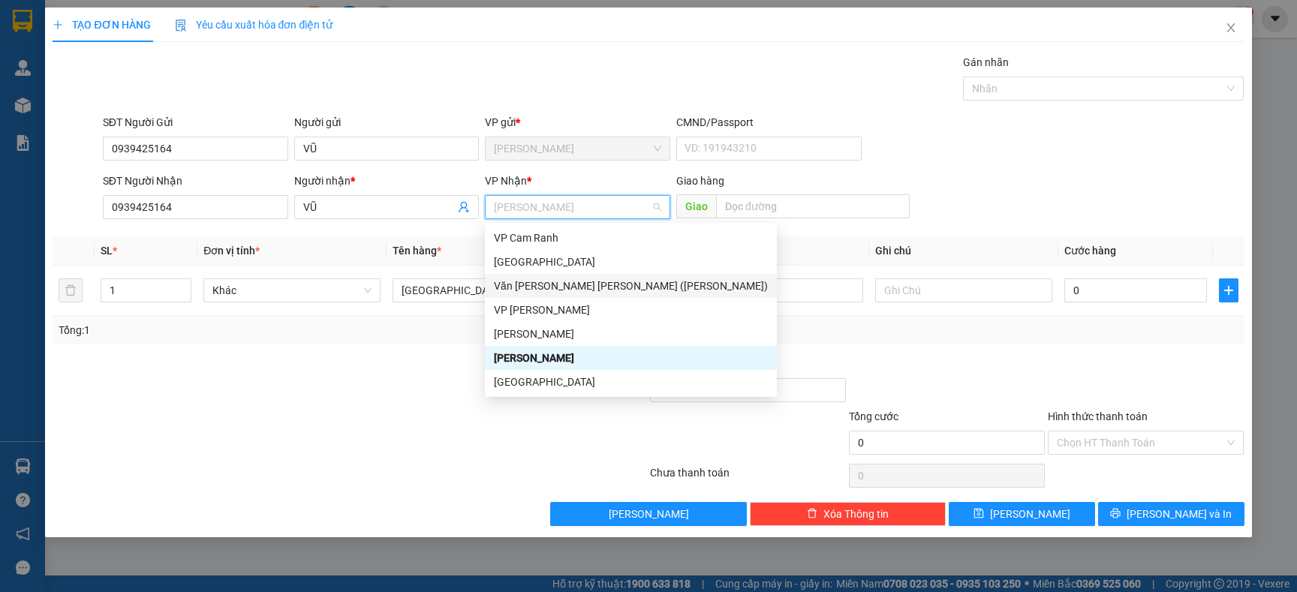
click at [561, 286] on div "Văn [PERSON_NAME] [PERSON_NAME] ([PERSON_NAME])" at bounding box center [631, 286] width 274 height 17
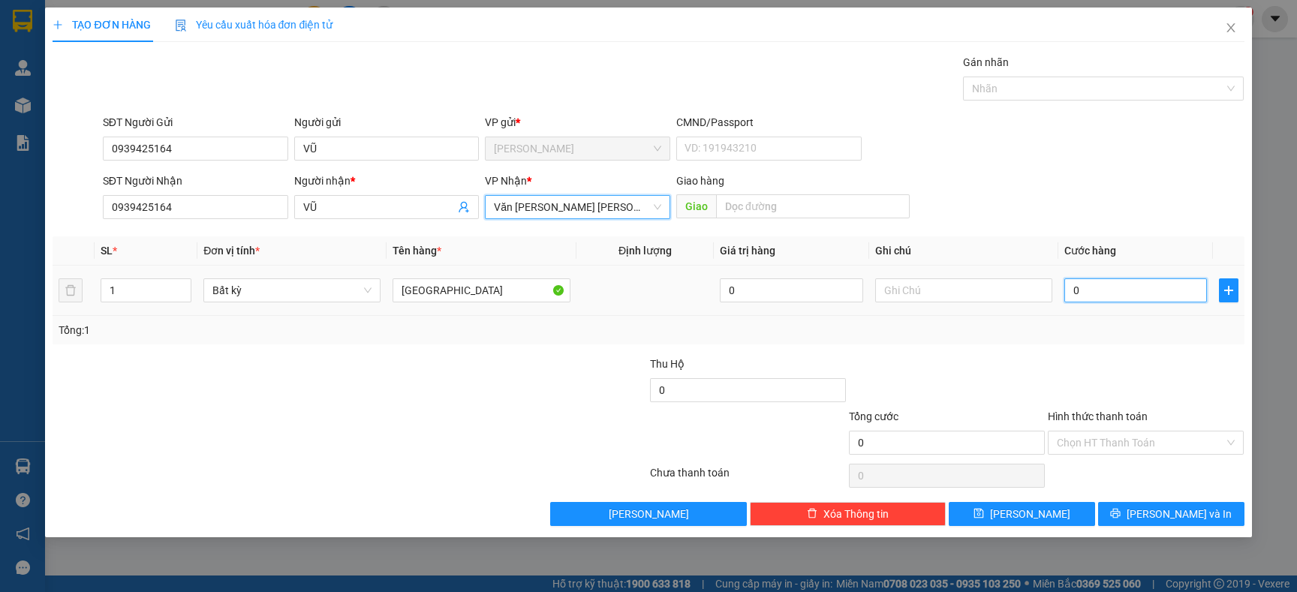
click at [1097, 299] on input "0" at bounding box center [1135, 290] width 143 height 24
click at [467, 381] on div at bounding box center [549, 382] width 199 height 53
click at [1166, 287] on input "0" at bounding box center [1135, 290] width 143 height 24
type input "6"
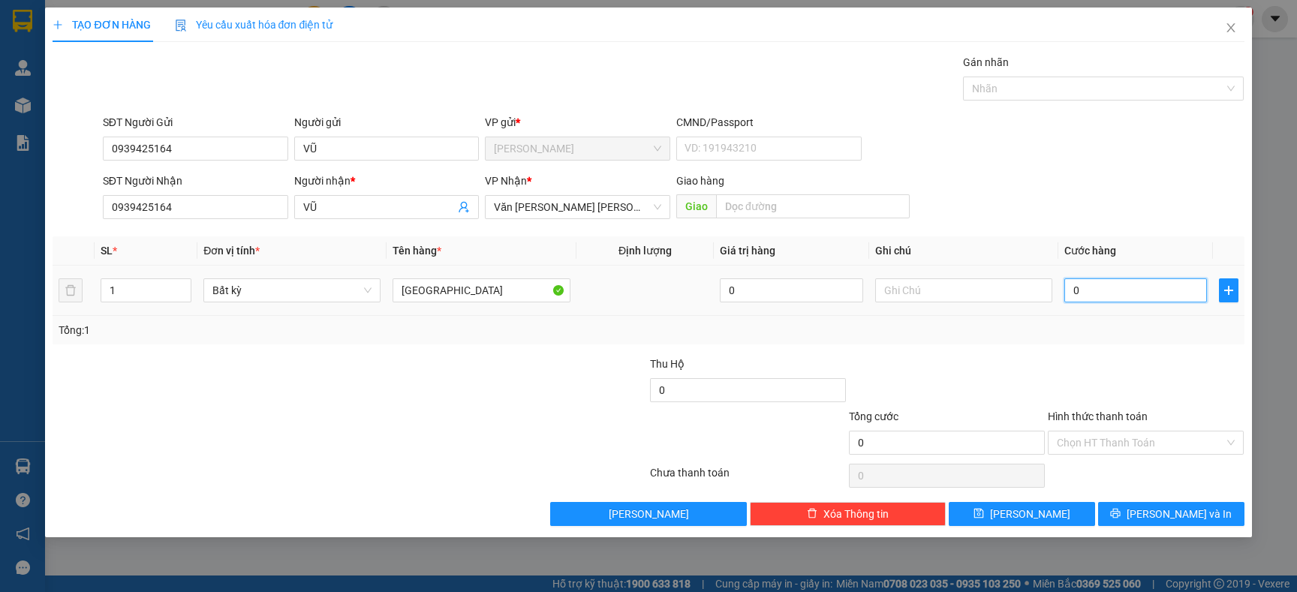
type input "6"
type input "60"
type input "6"
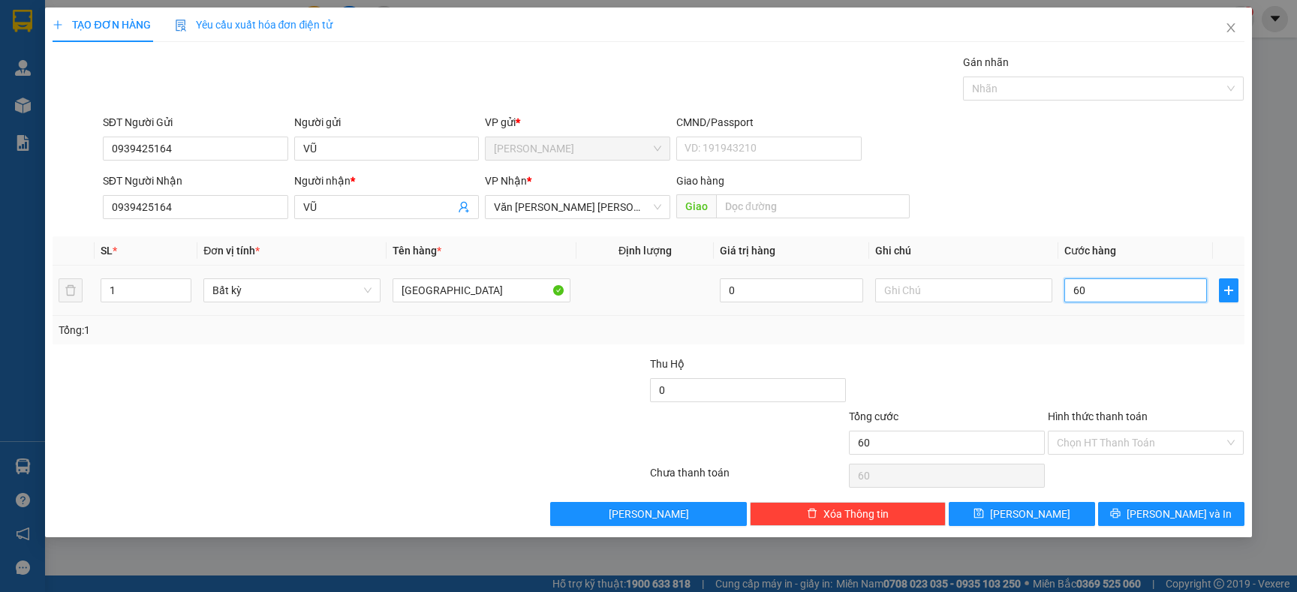
type input "6"
type input "0"
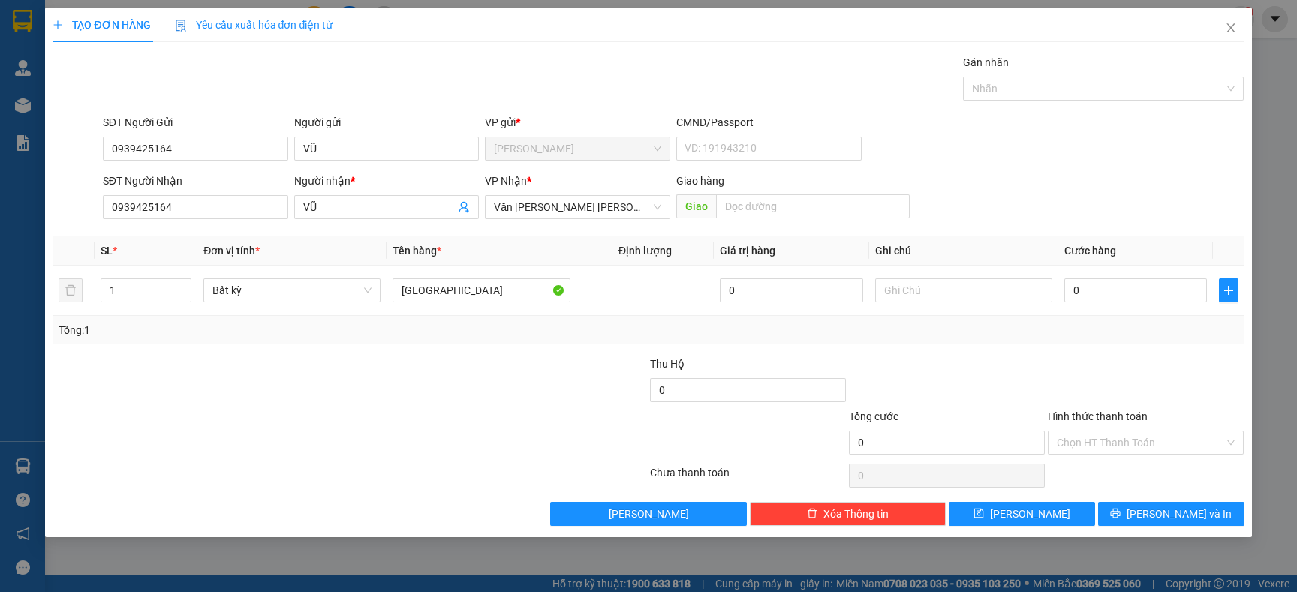
click at [314, 360] on div at bounding box center [250, 382] width 398 height 53
click at [922, 285] on input "text" at bounding box center [963, 290] width 177 height 24
click at [934, 447] on input "0" at bounding box center [947, 443] width 196 height 24
click at [753, 420] on div at bounding box center [748, 434] width 199 height 53
click at [749, 415] on div at bounding box center [748, 434] width 199 height 53
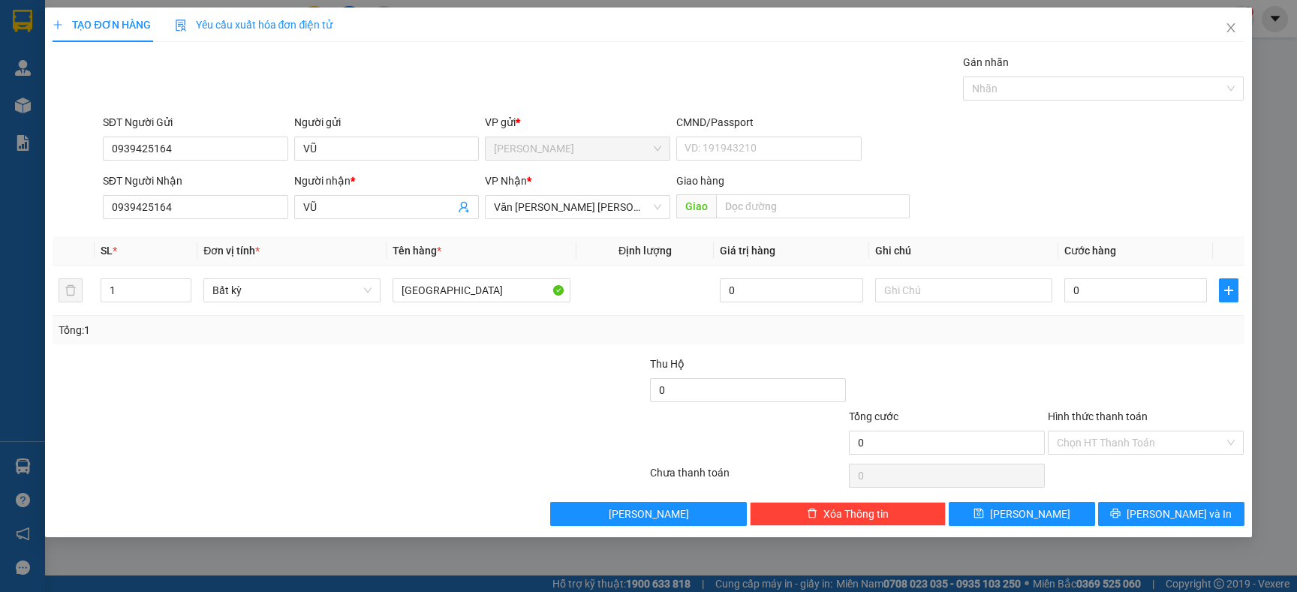
click at [746, 405] on div "0" at bounding box center [748, 393] width 196 height 30
click at [746, 392] on input "0" at bounding box center [748, 390] width 196 height 24
type input "5.000.000"
click at [859, 330] on div "Tổng: 1" at bounding box center [648, 330] width 1179 height 17
click at [1097, 290] on input "0" at bounding box center [1135, 290] width 143 height 24
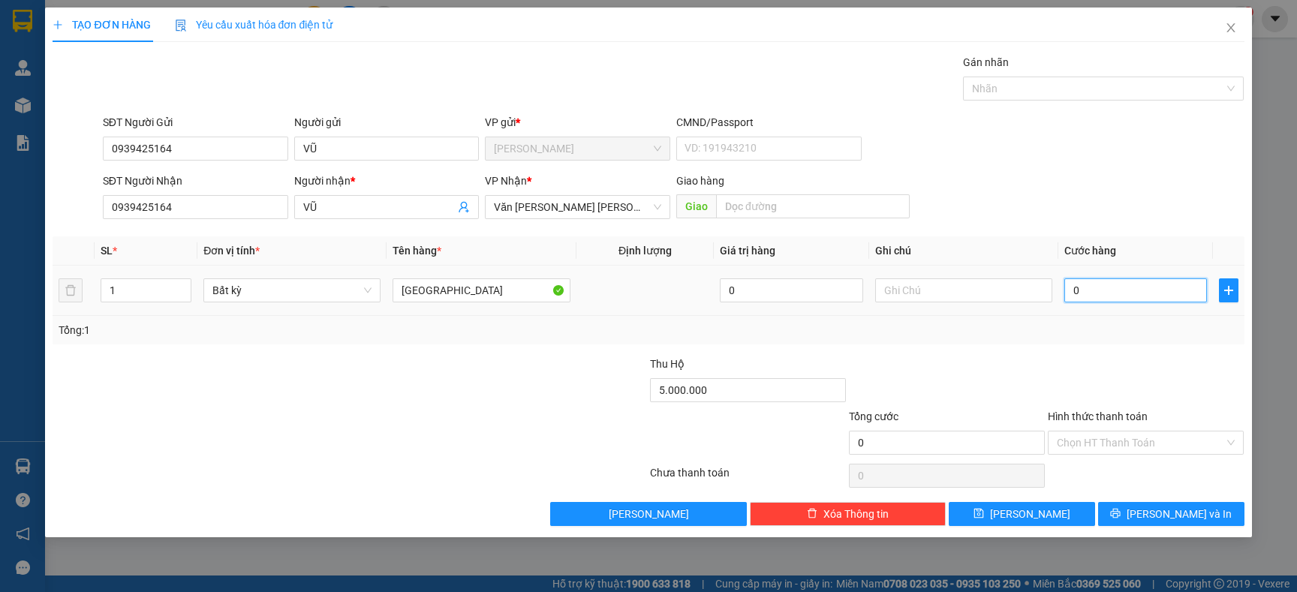
type input "6"
type input "60"
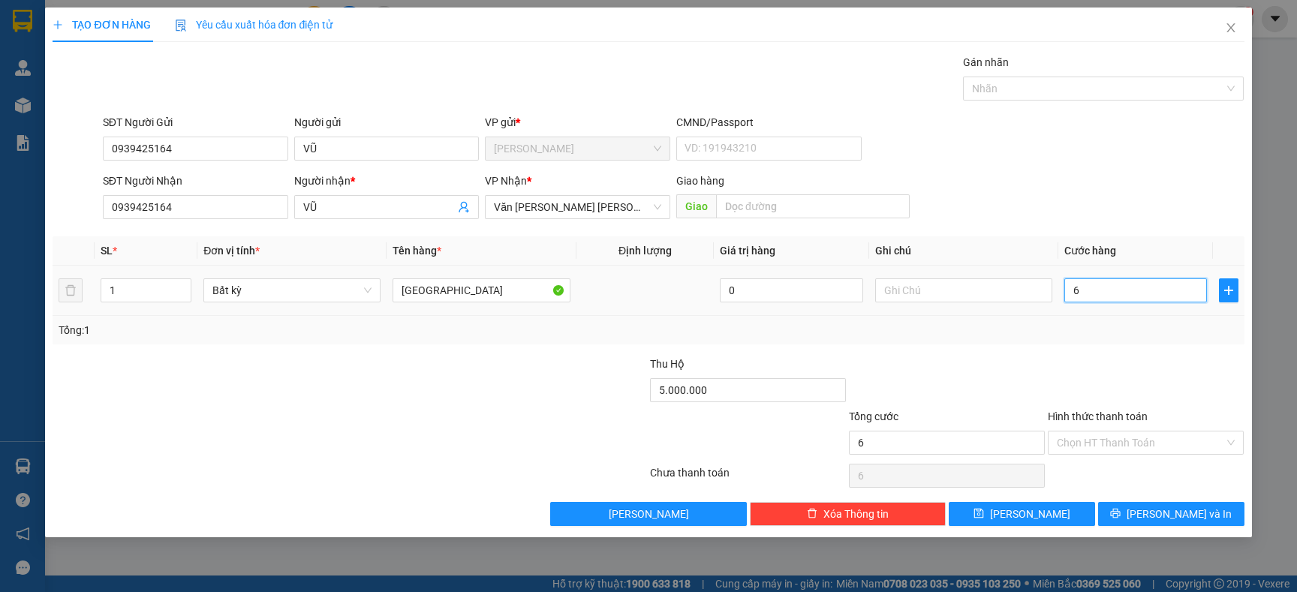
type input "60"
type input "6"
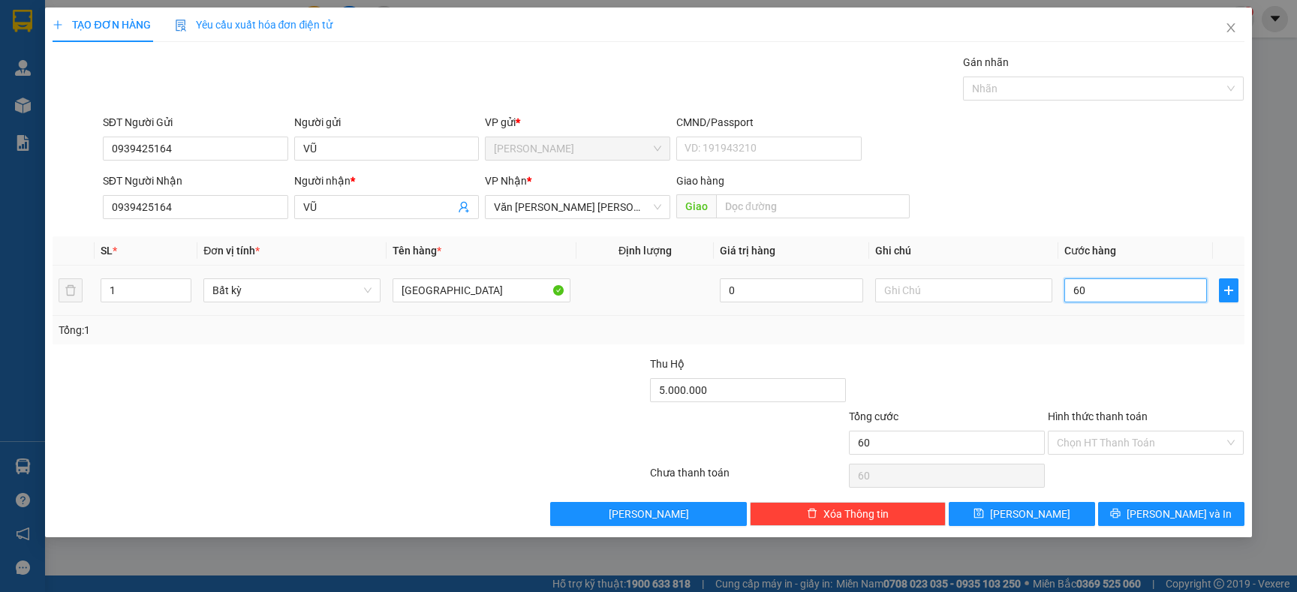
type input "6"
type input "0"
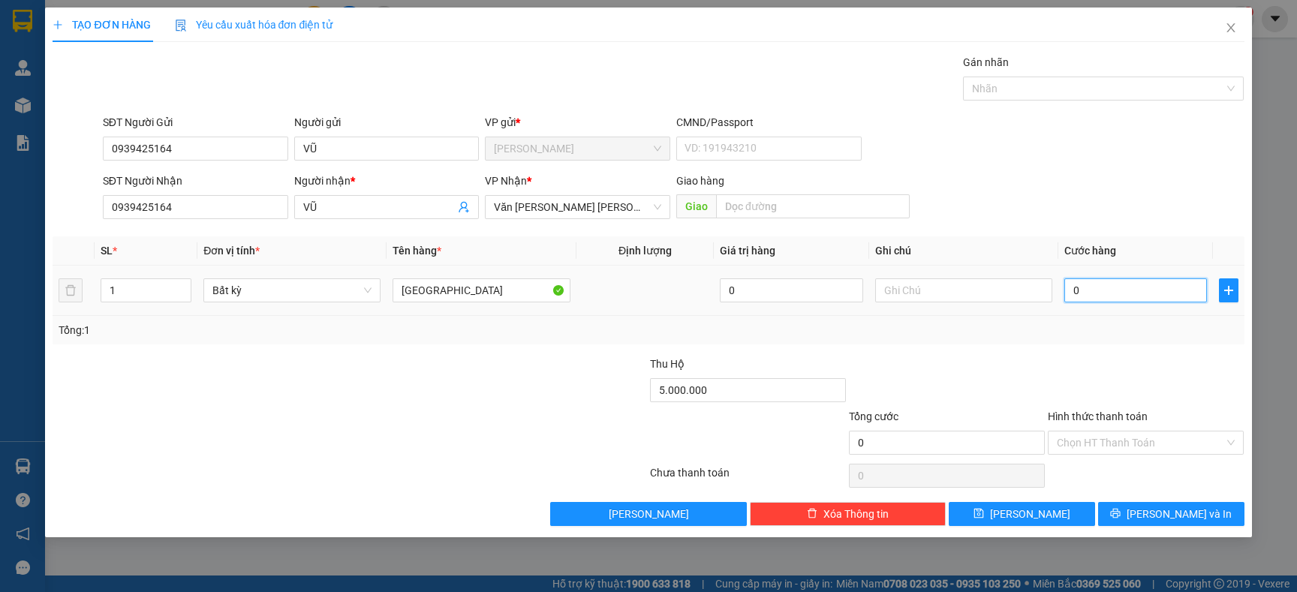
type input "0"
click at [906, 298] on input "text" at bounding box center [963, 290] width 177 height 24
type input "TIỀN THU HỘ + TIEN HÀNG NGƯỜI GJ TRA"
click at [1145, 293] on input "0" at bounding box center [1135, 290] width 143 height 24
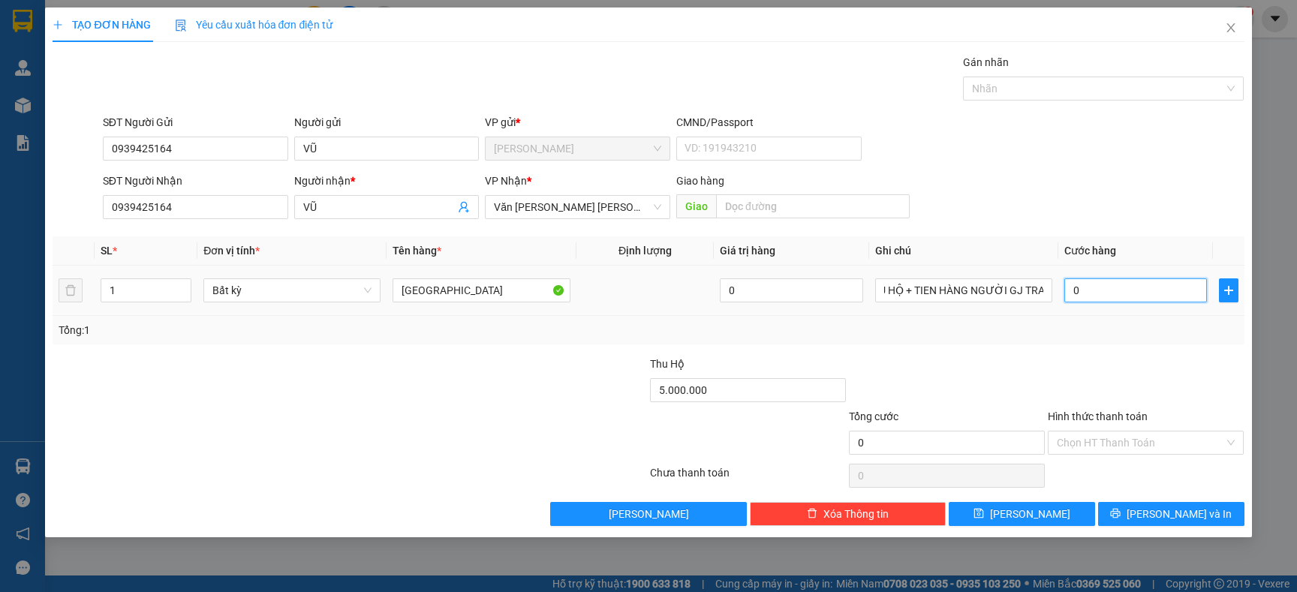
scroll to position [0, 0]
type input "1"
type input "16"
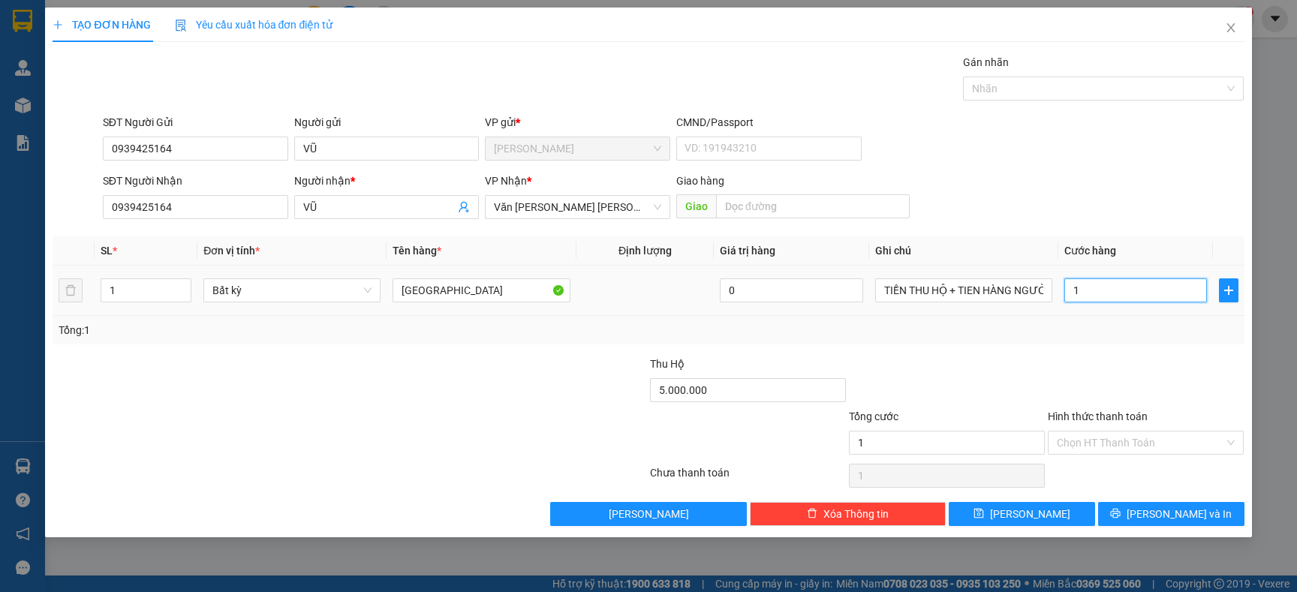
type input "16"
type input "160"
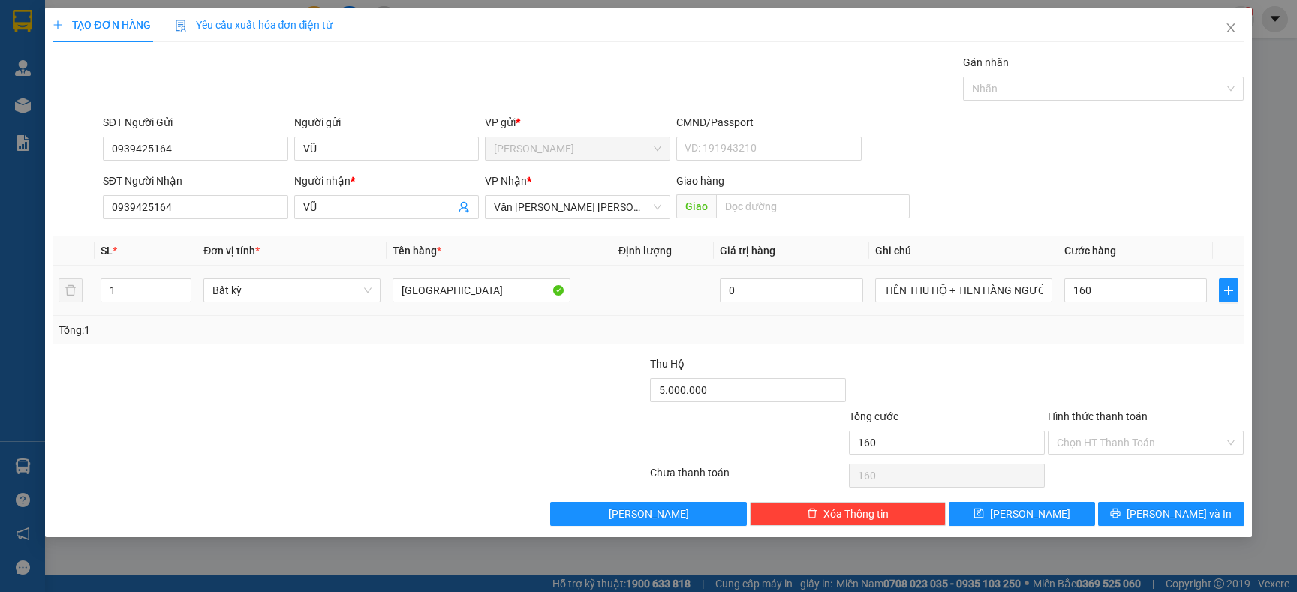
type input "160.000"
click at [1111, 340] on div "Tổng: 1" at bounding box center [648, 330] width 1191 height 29
click at [1104, 450] on input "Hình thức thanh toán" at bounding box center [1140, 443] width 167 height 23
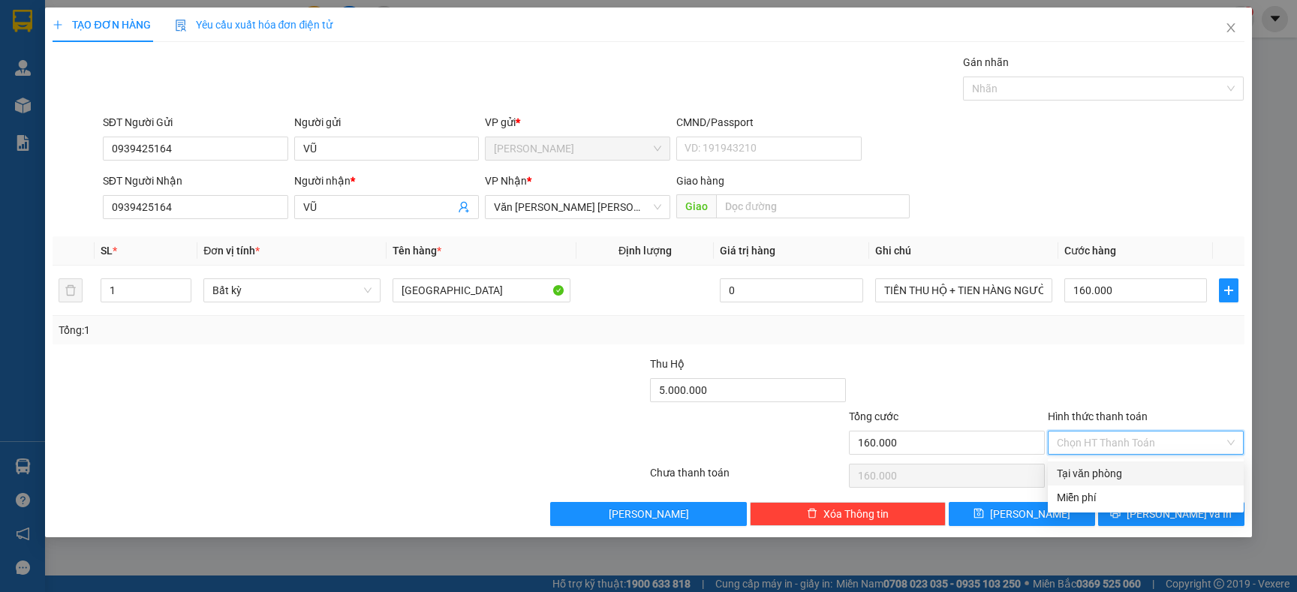
click at [1094, 466] on div "Tại văn phòng" at bounding box center [1146, 473] width 178 height 17
click at [1232, 448] on span "Tại văn phòng" at bounding box center [1146, 443] width 178 height 23
type input "160.000"
click at [1150, 384] on div at bounding box center [1145, 382] width 199 height 53
click at [1013, 379] on div at bounding box center [946, 382] width 199 height 53
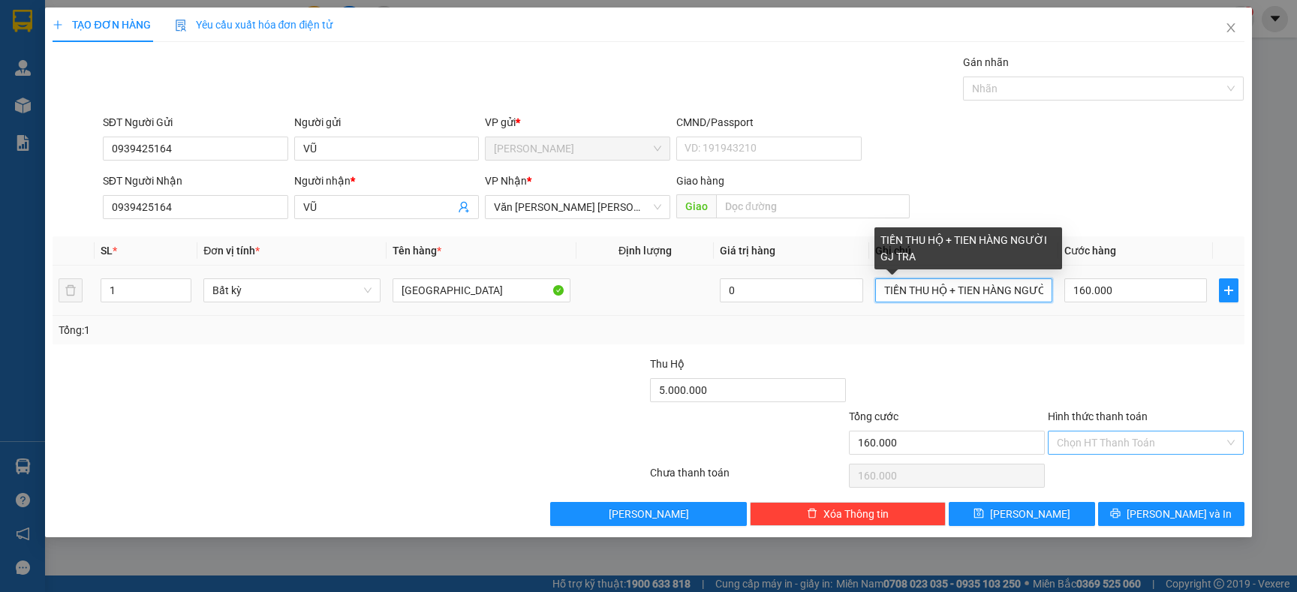
click at [1034, 295] on input "TIỀN THU HỘ + TIEN HÀNG NGƯỜI GJ TRA" at bounding box center [963, 290] width 177 height 24
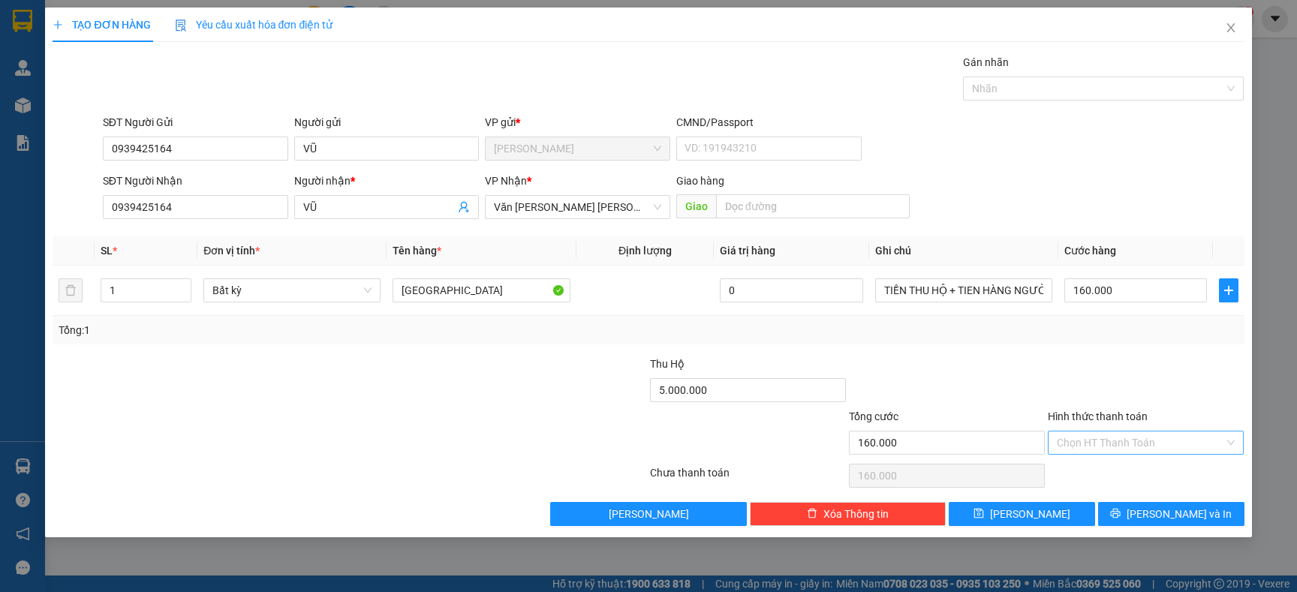
click at [1109, 325] on div "Tổng: 1" at bounding box center [648, 330] width 1179 height 17
type input "0"
type input "06"
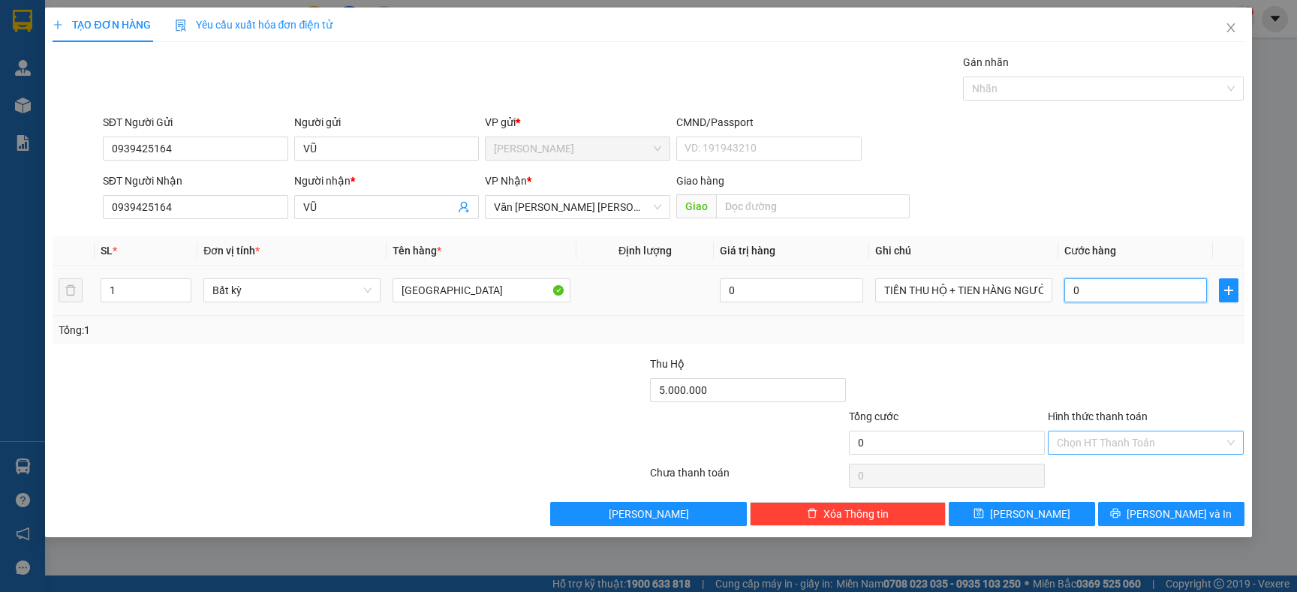
type input "6"
type input "060"
type input "60"
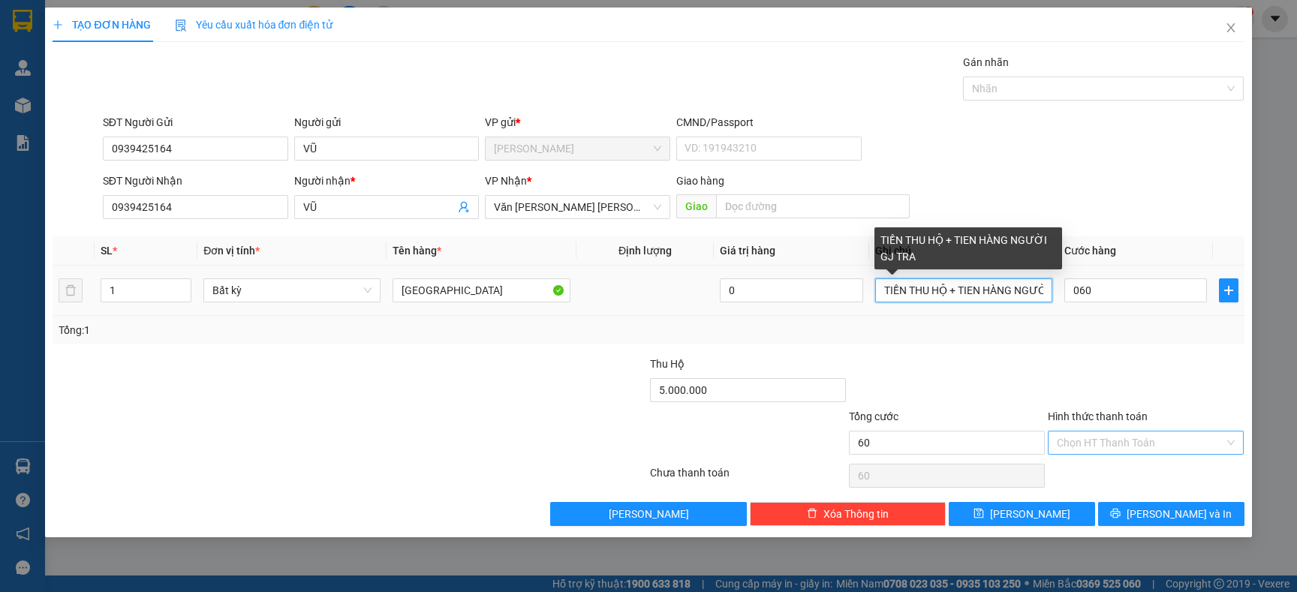
type input "60.000"
click at [1043, 288] on input "TIỀN THU HỘ + TIEN HÀNG NGƯỜI GJ TRA" at bounding box center [963, 290] width 177 height 24
click at [1028, 284] on input "TIỀN THU HỘ + TIEN HÀNG NGƯỜI GJ TRA" at bounding box center [963, 290] width 177 height 24
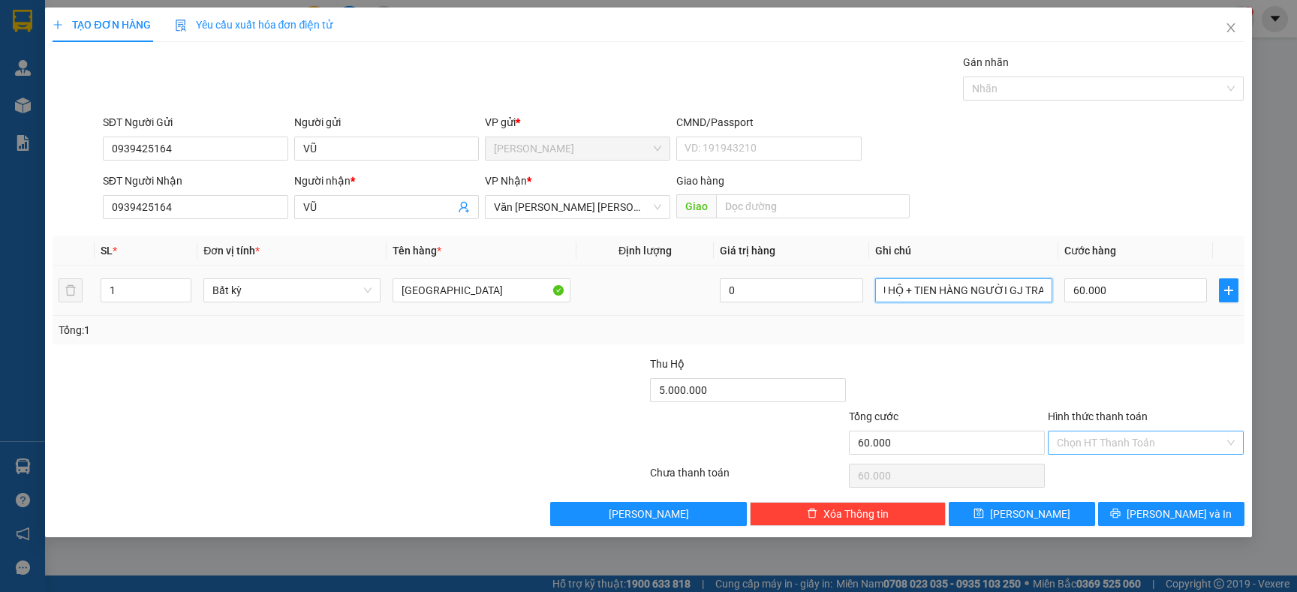
scroll to position [0, 47]
type input "TIỀN THU HỘ + TIEN HÀNG NGƯỜI GJ TRA"
click at [1226, 27] on icon "close" at bounding box center [1231, 28] width 12 height 12
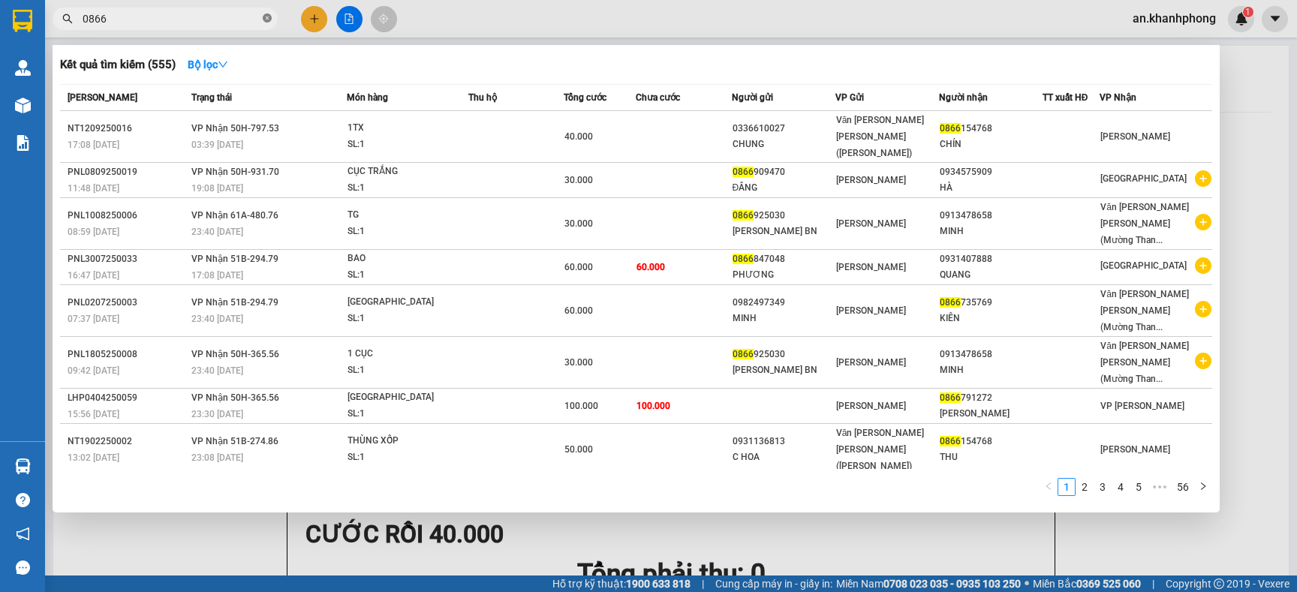
click at [263, 18] on icon "close-circle" at bounding box center [267, 18] width 9 height 9
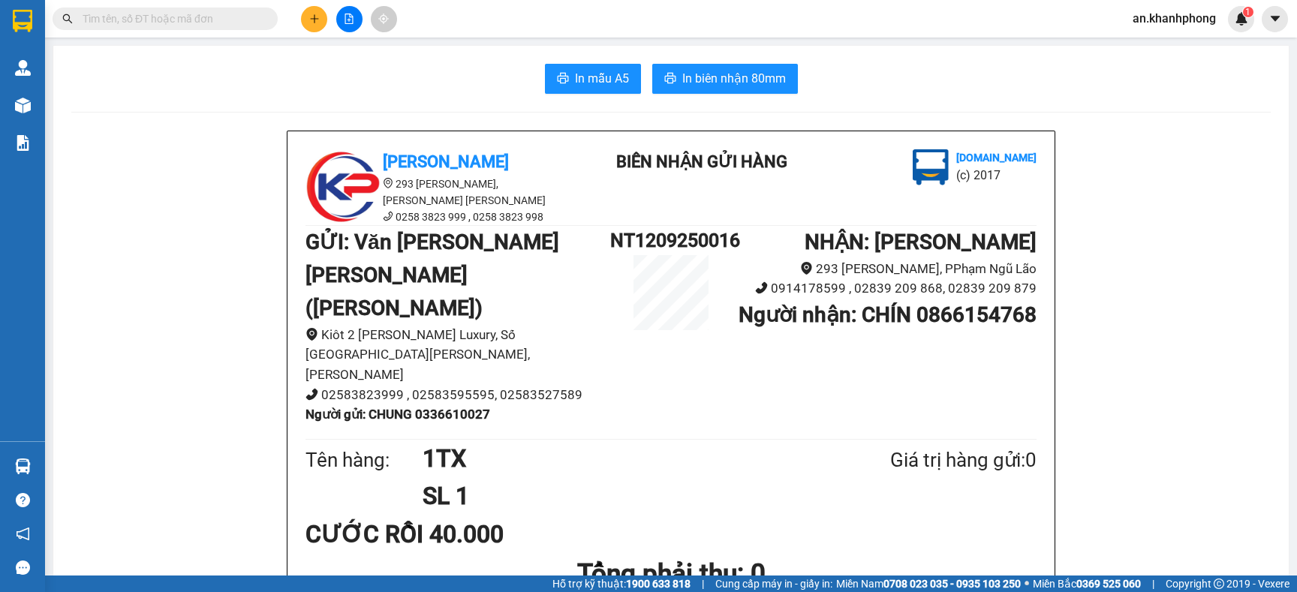
click at [205, 23] on input "text" at bounding box center [171, 19] width 177 height 17
click at [308, 25] on button at bounding box center [314, 19] width 26 height 26
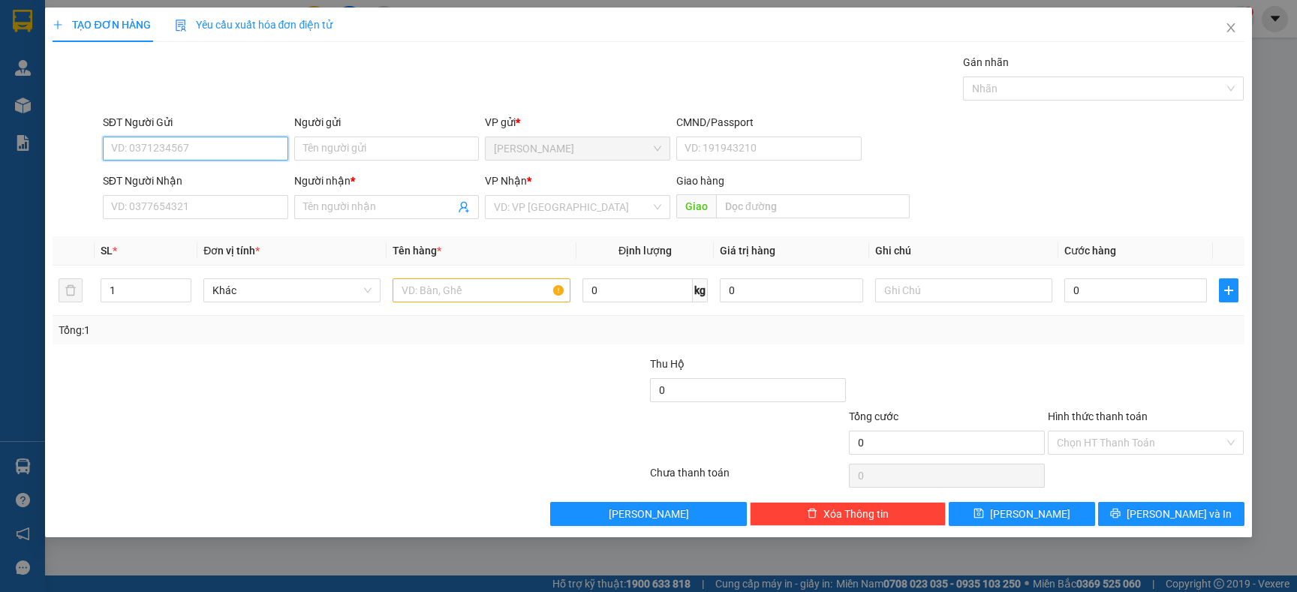
click at [182, 148] on input "SĐT Người Gửi" at bounding box center [195, 149] width 185 height 24
click at [328, 153] on input "Người gửi" at bounding box center [386, 149] width 185 height 24
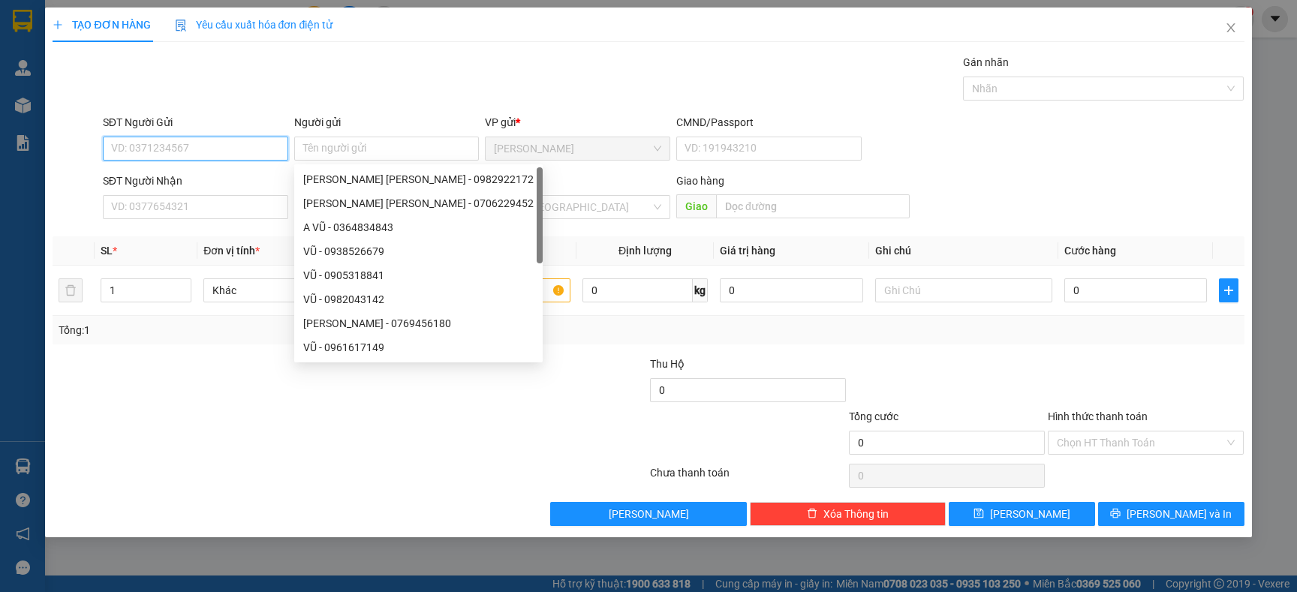
click at [251, 149] on input "SĐT Người Gửi" at bounding box center [195, 149] width 185 height 24
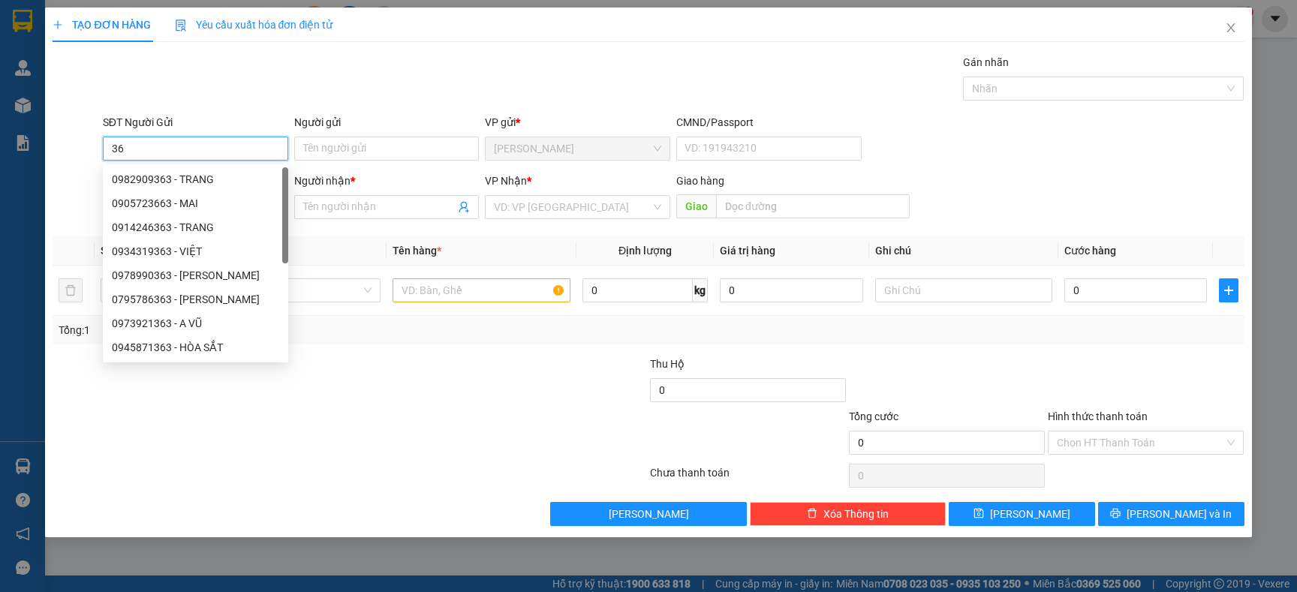
type input "3"
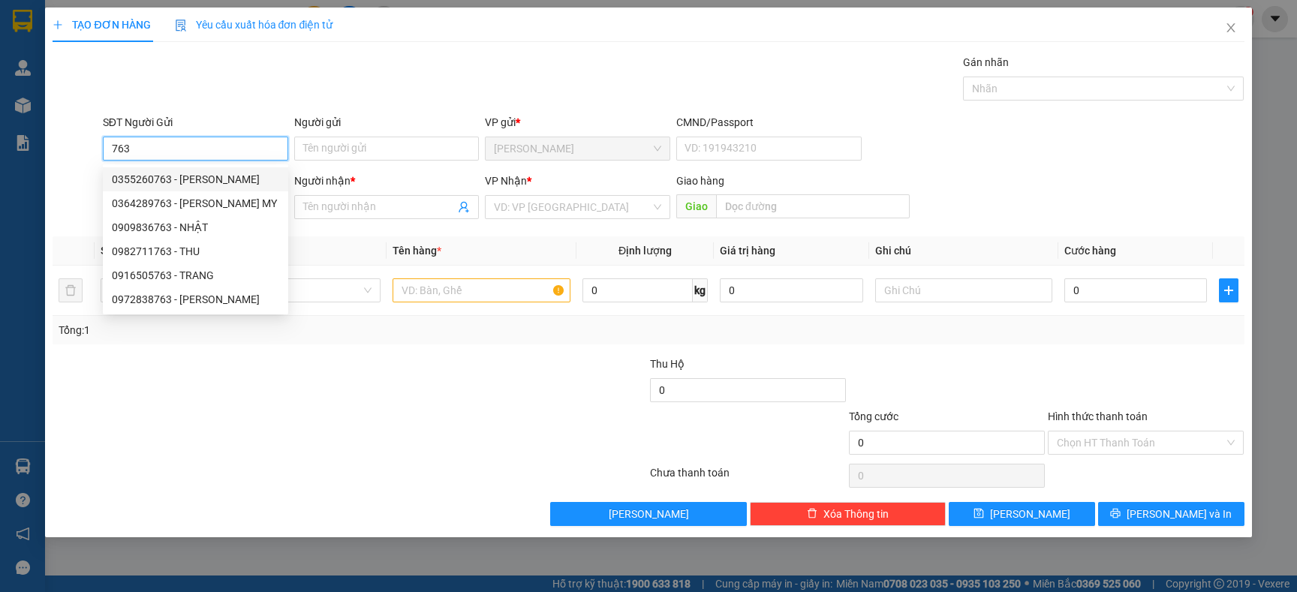
click at [201, 176] on div "0355260763 - [PERSON_NAME]" at bounding box center [195, 179] width 167 height 17
type input "0355260763"
type input "CHỊ LÀI"
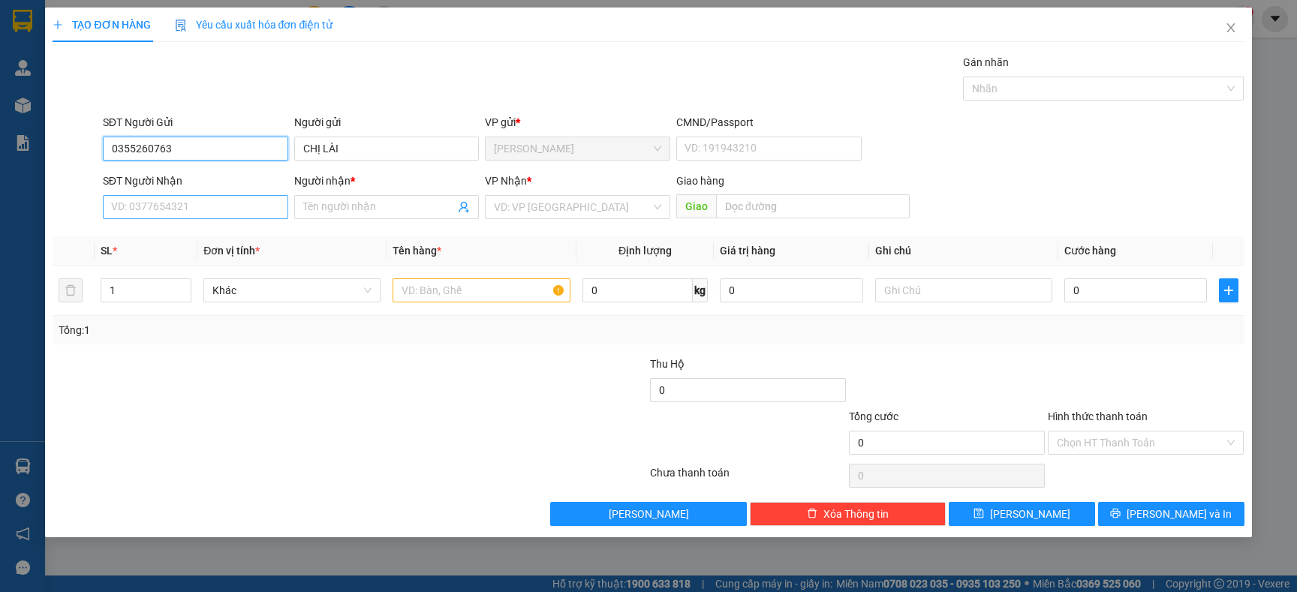
type input "0355260763"
click at [191, 204] on input "SĐT Người Nhận" at bounding box center [195, 207] width 185 height 24
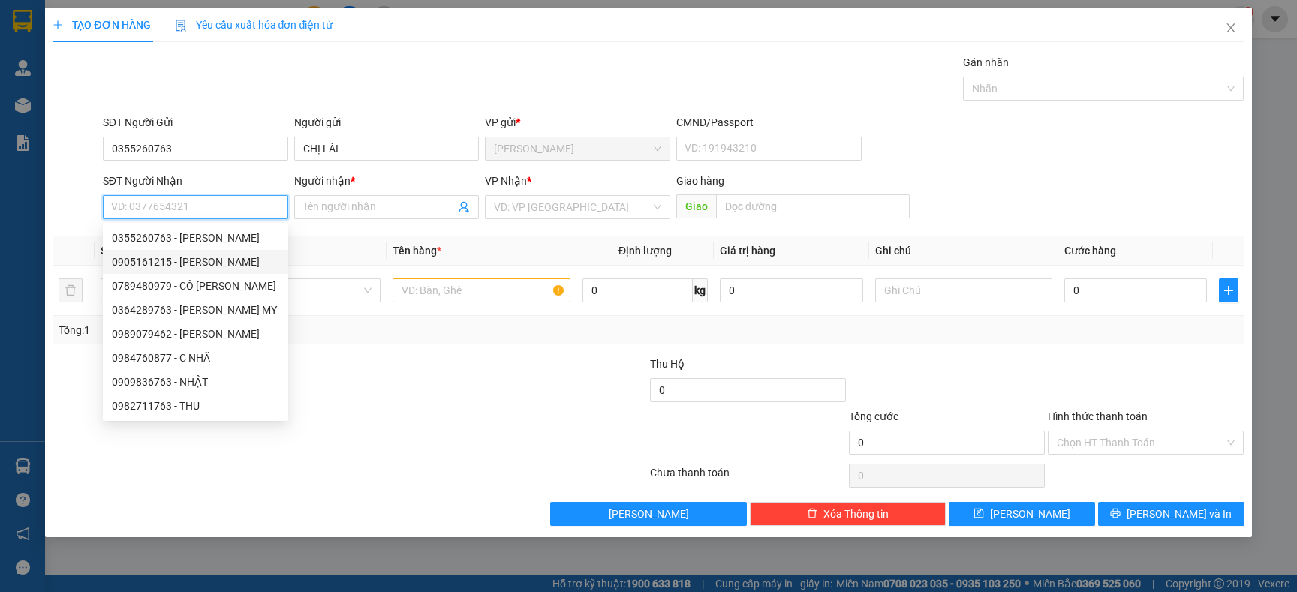
click at [193, 251] on div "0905161215 - [PERSON_NAME]" at bounding box center [195, 262] width 185 height 24
type input "0905161215"
type input "THANH TÚ"
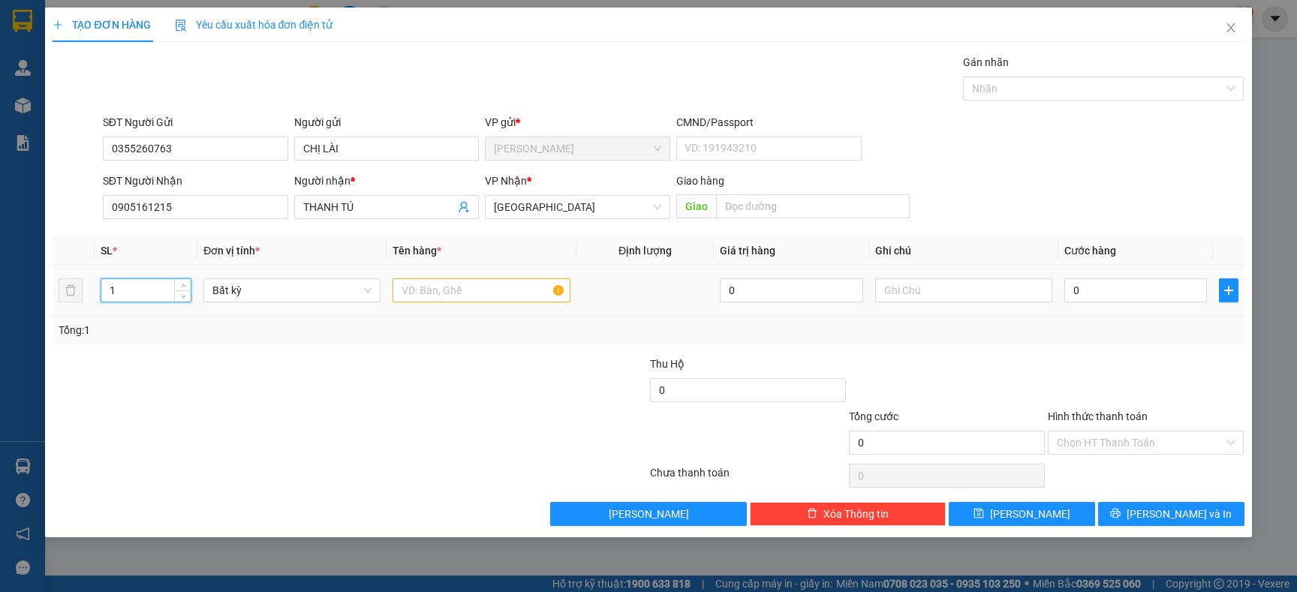
click at [160, 294] on input "1" at bounding box center [146, 290] width 90 height 23
type input "3"
click at [452, 295] on input "text" at bounding box center [481, 290] width 177 height 24
click at [452, 295] on input "2TX + 1TG" at bounding box center [481, 290] width 177 height 24
type input "2TX + 1TG"
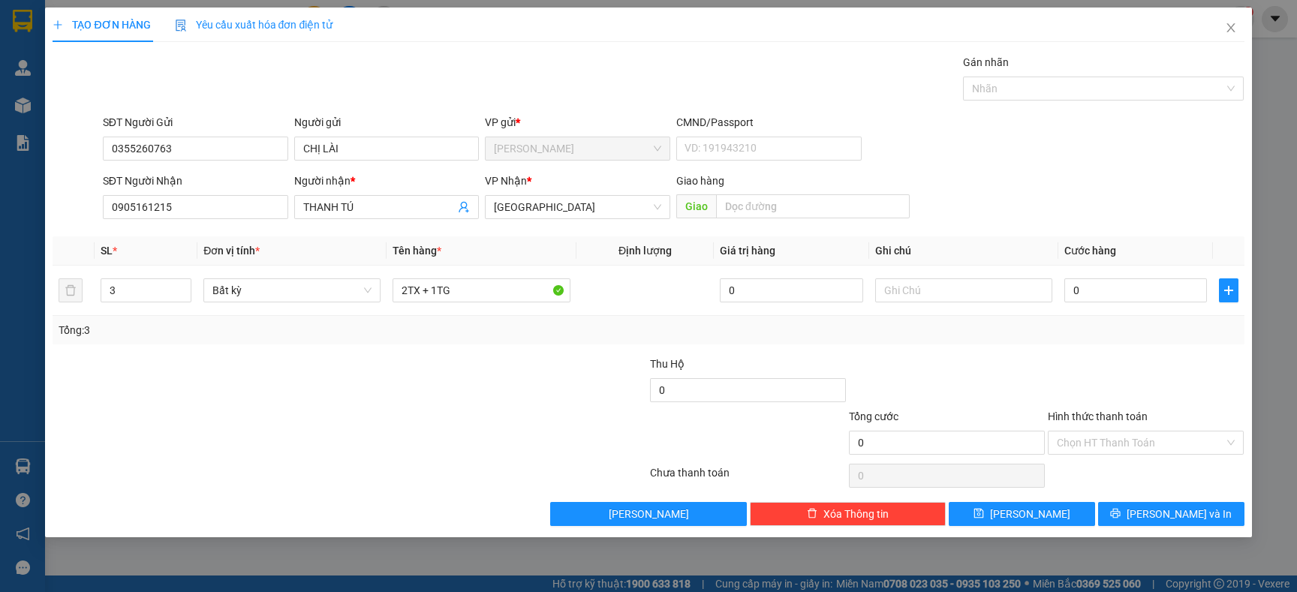
click at [450, 354] on div "Transit Pickup Surcharge Ids Transit Deliver Surcharge Ids Transit Deliver Surc…" at bounding box center [648, 290] width 1191 height 472
click at [1131, 289] on input "0" at bounding box center [1135, 290] width 143 height 24
type input "7"
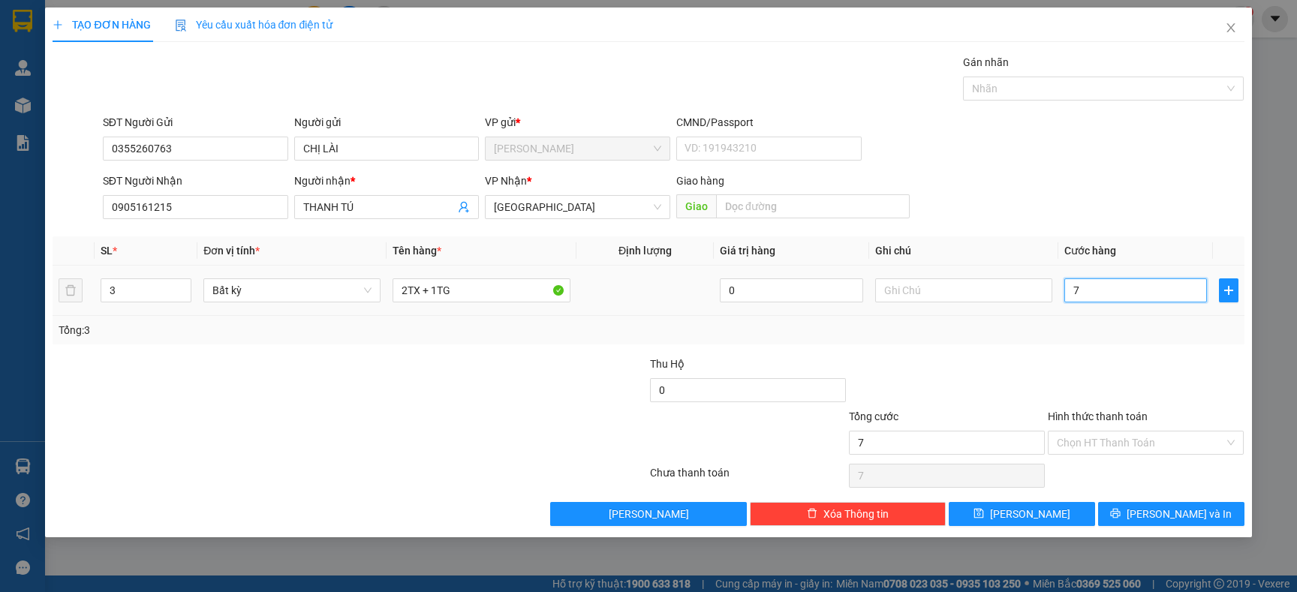
type input "70"
type input "70.000"
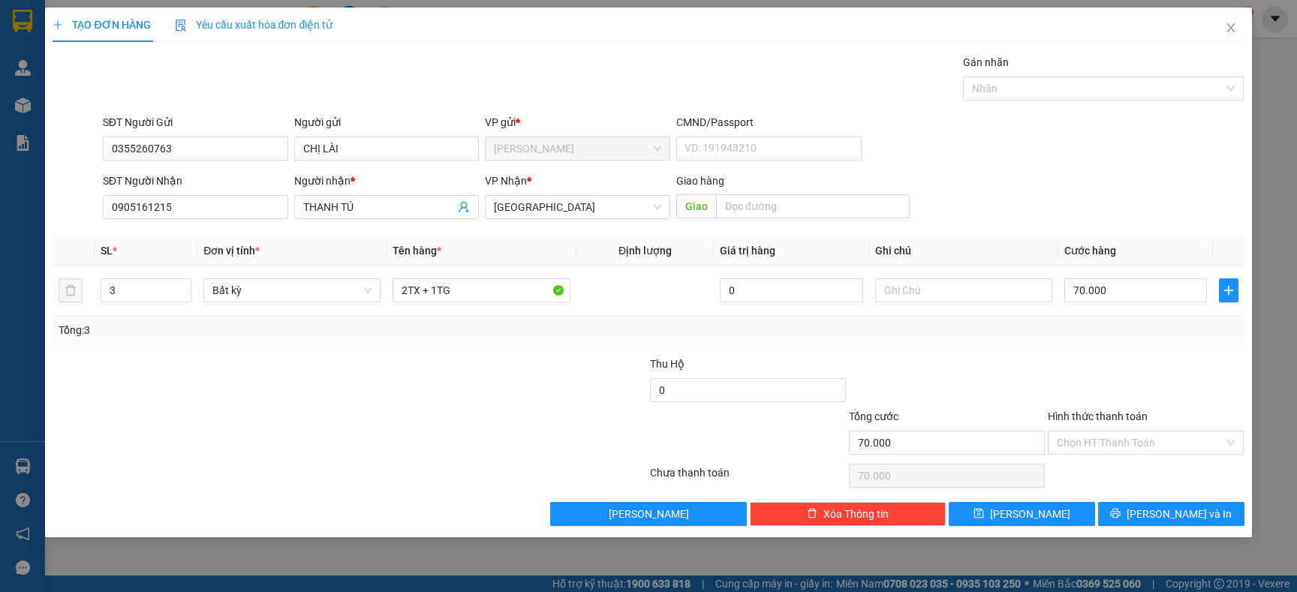
drag, startPoint x: 1082, startPoint y: 392, endPoint x: 1070, endPoint y: 382, distance: 15.5
click at [1080, 393] on div at bounding box center [1145, 382] width 199 height 53
click at [1110, 441] on input "Hình thức thanh toán" at bounding box center [1140, 443] width 167 height 23
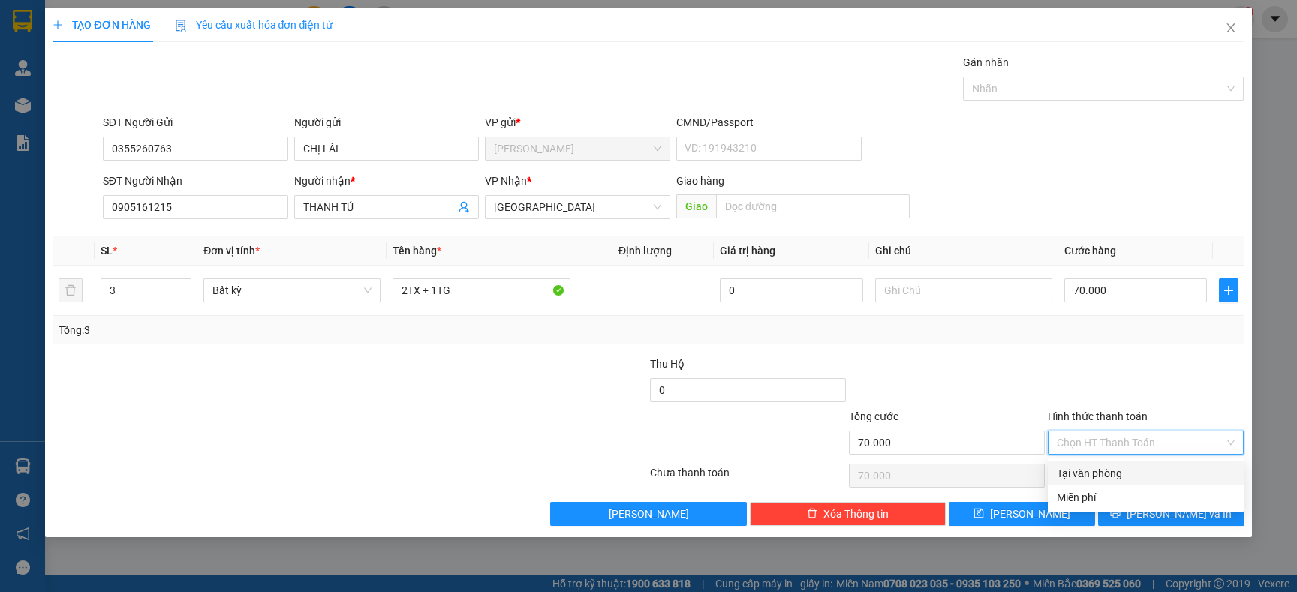
click at [1102, 474] on div "Tại văn phòng" at bounding box center [1146, 473] width 178 height 17
type input "0"
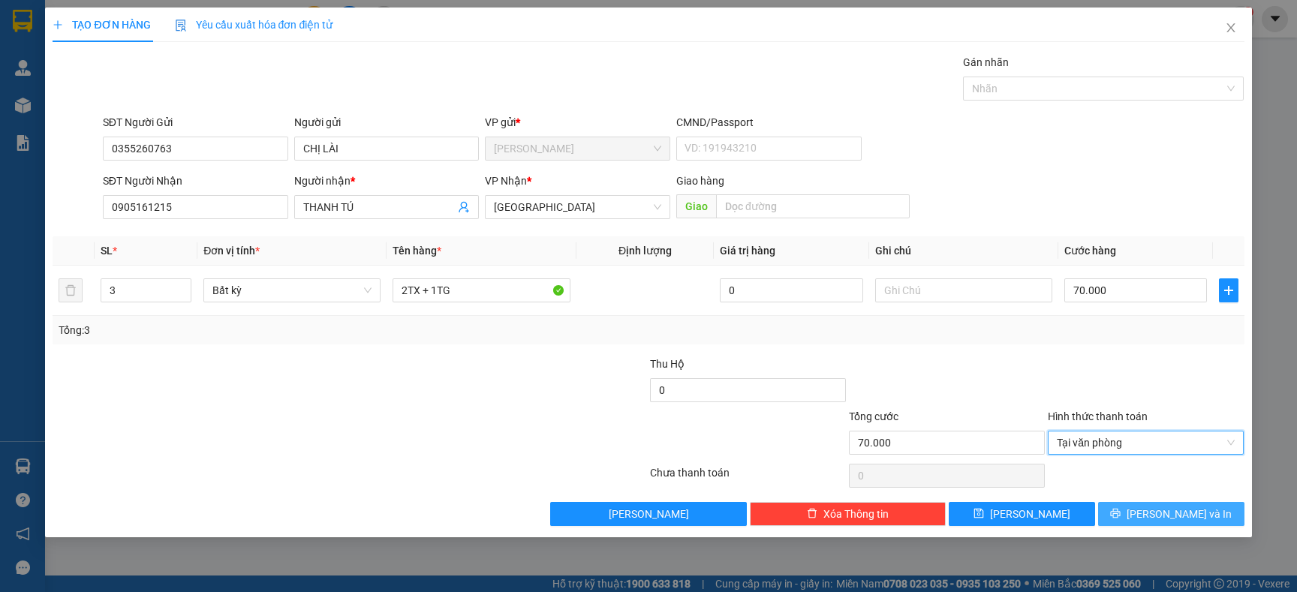
click at [1119, 505] on button "[PERSON_NAME] và In" at bounding box center [1171, 514] width 146 height 24
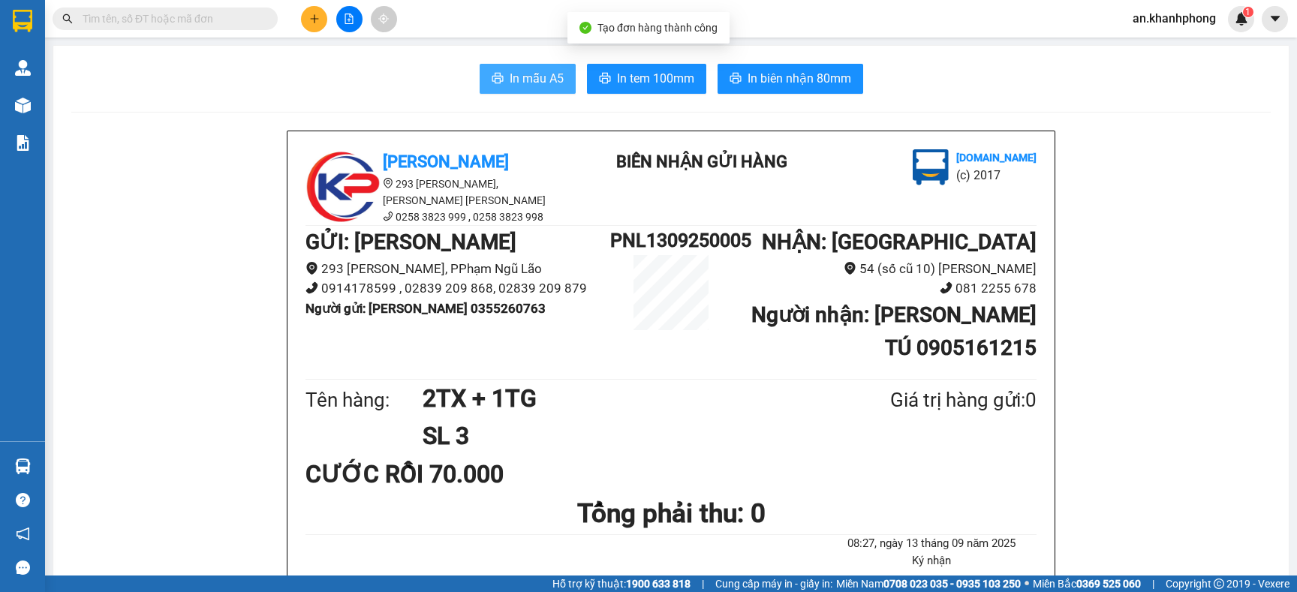
click at [533, 68] on button "In mẫu A5" at bounding box center [528, 79] width 96 height 30
click at [169, 23] on input "text" at bounding box center [171, 19] width 177 height 17
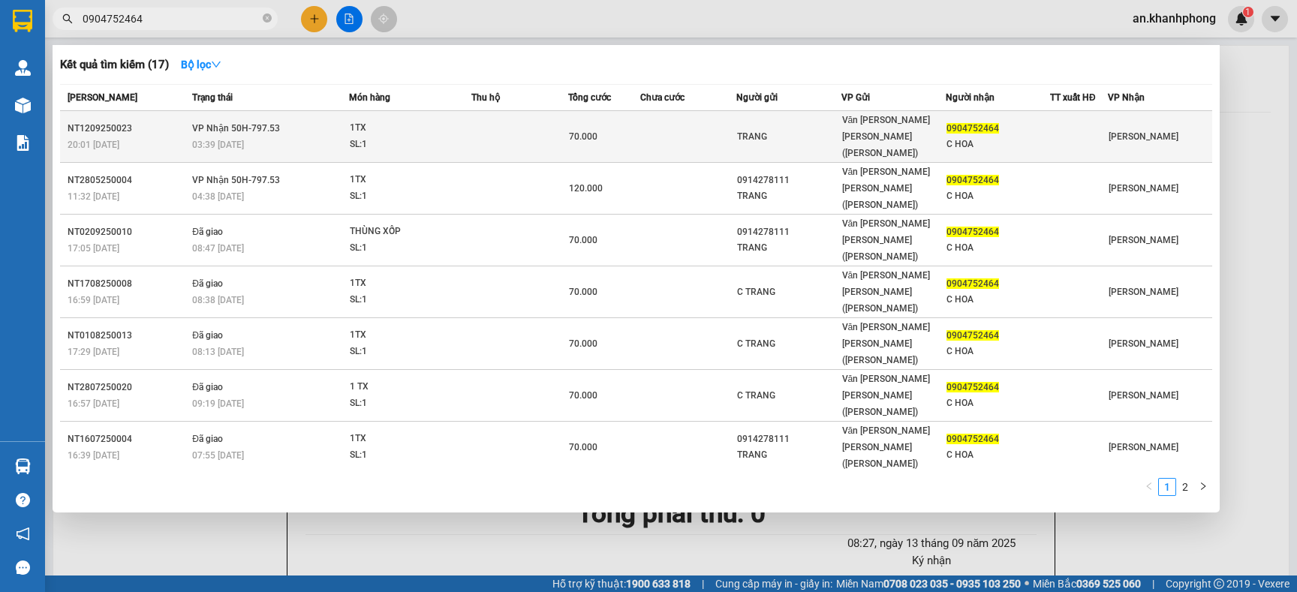
type input "0904752464"
click at [603, 130] on div "70.000" at bounding box center [604, 136] width 71 height 17
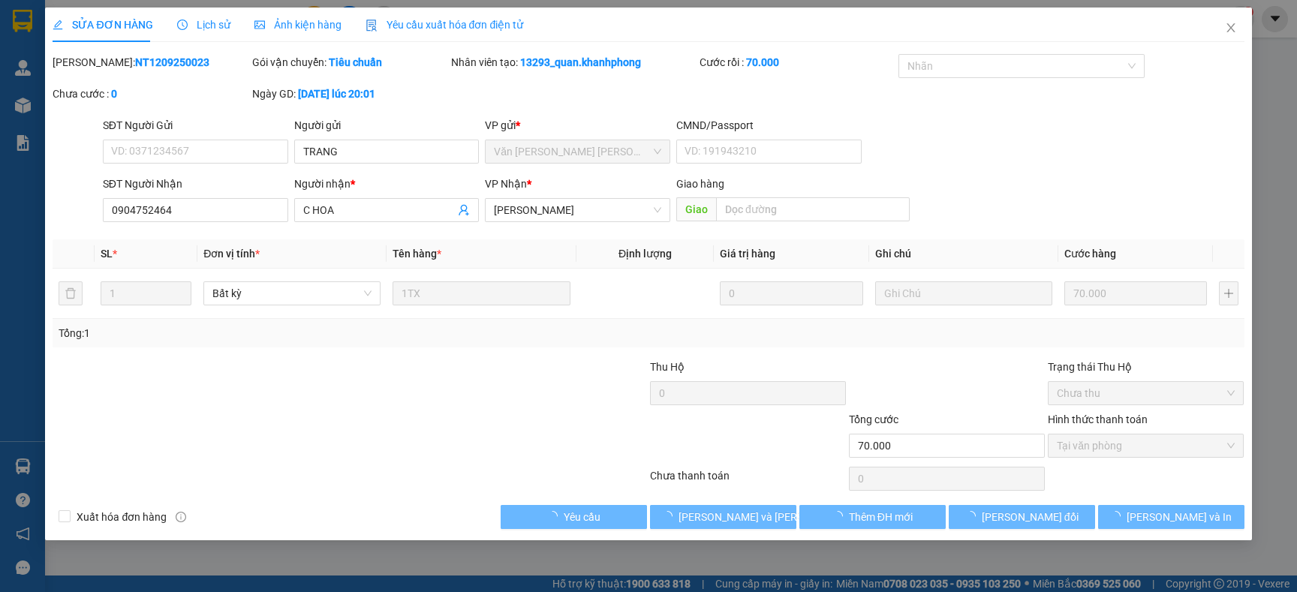
type input "TRANG"
type input "0904752464"
type input "C HOA"
type input "70.000"
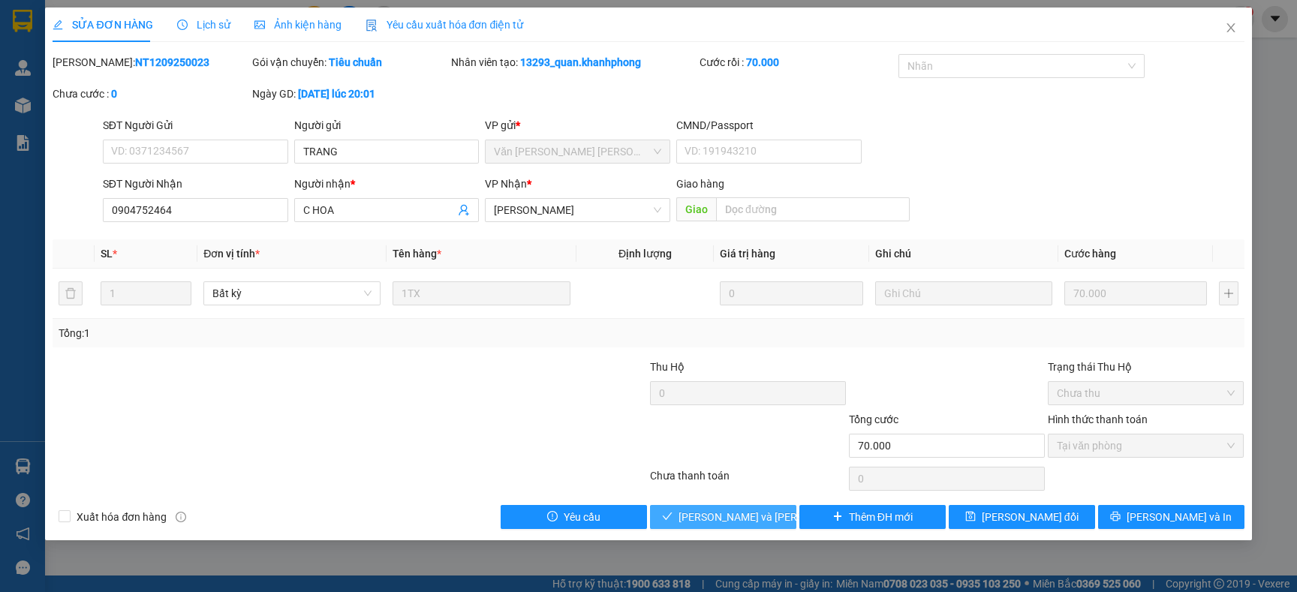
click at [758, 520] on span "[PERSON_NAME] và [PERSON_NAME] hàng" at bounding box center [780, 517] width 203 height 17
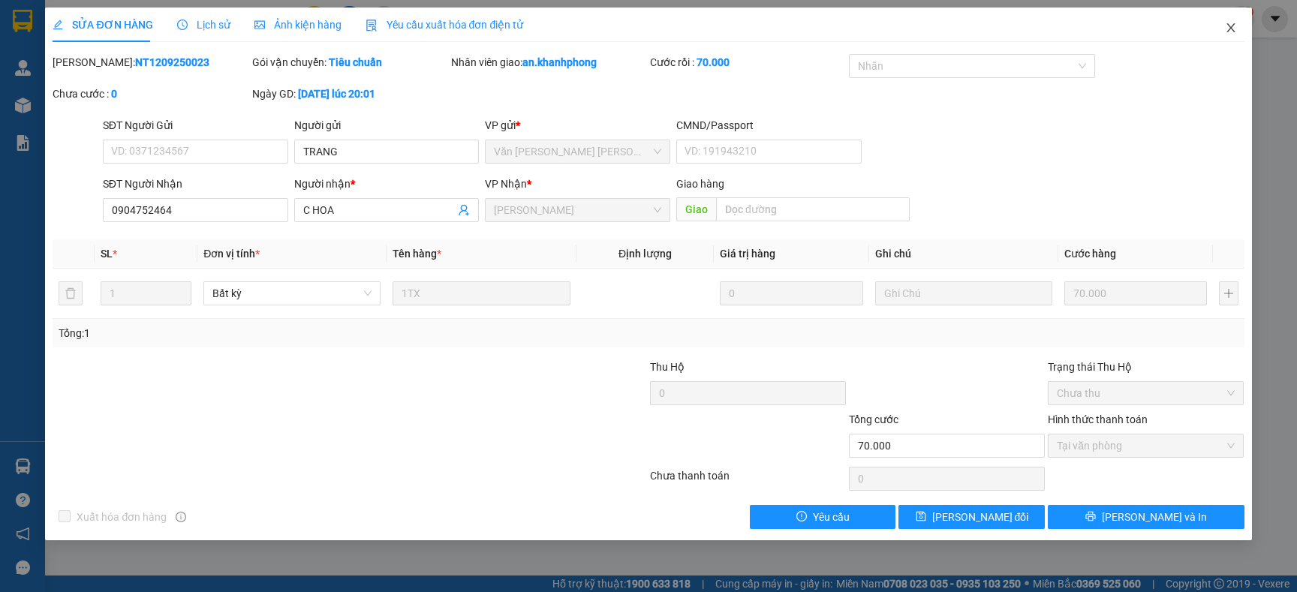
click at [1226, 27] on icon "close" at bounding box center [1231, 28] width 12 height 12
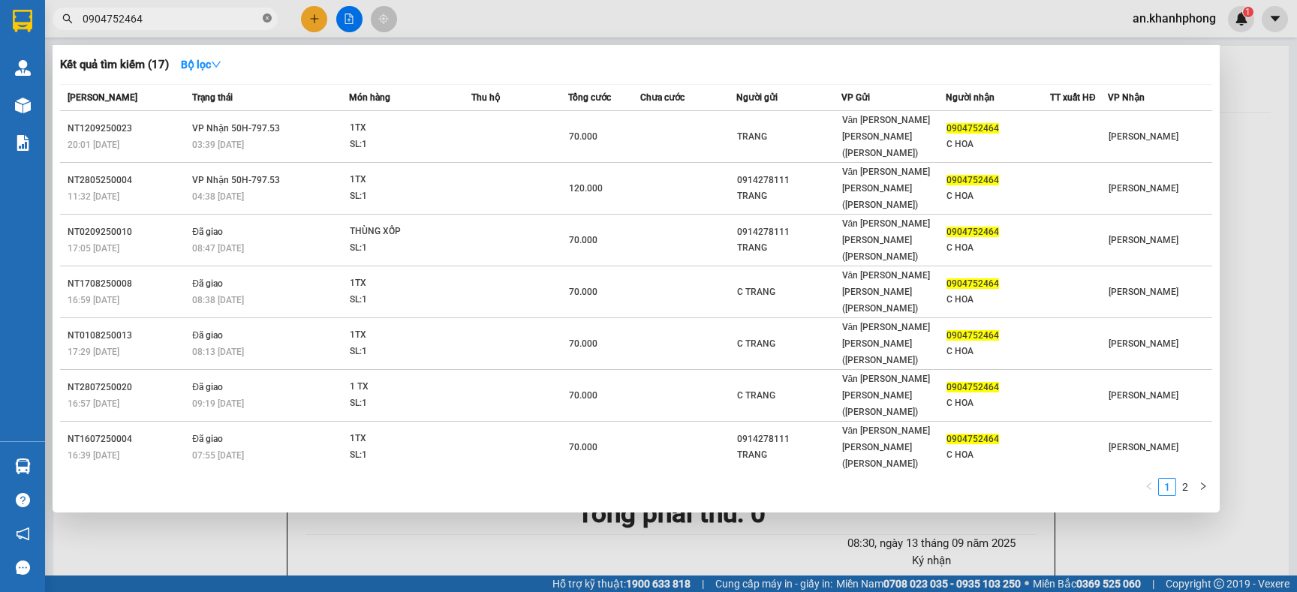
click at [271, 24] on span at bounding box center [267, 19] width 9 height 14
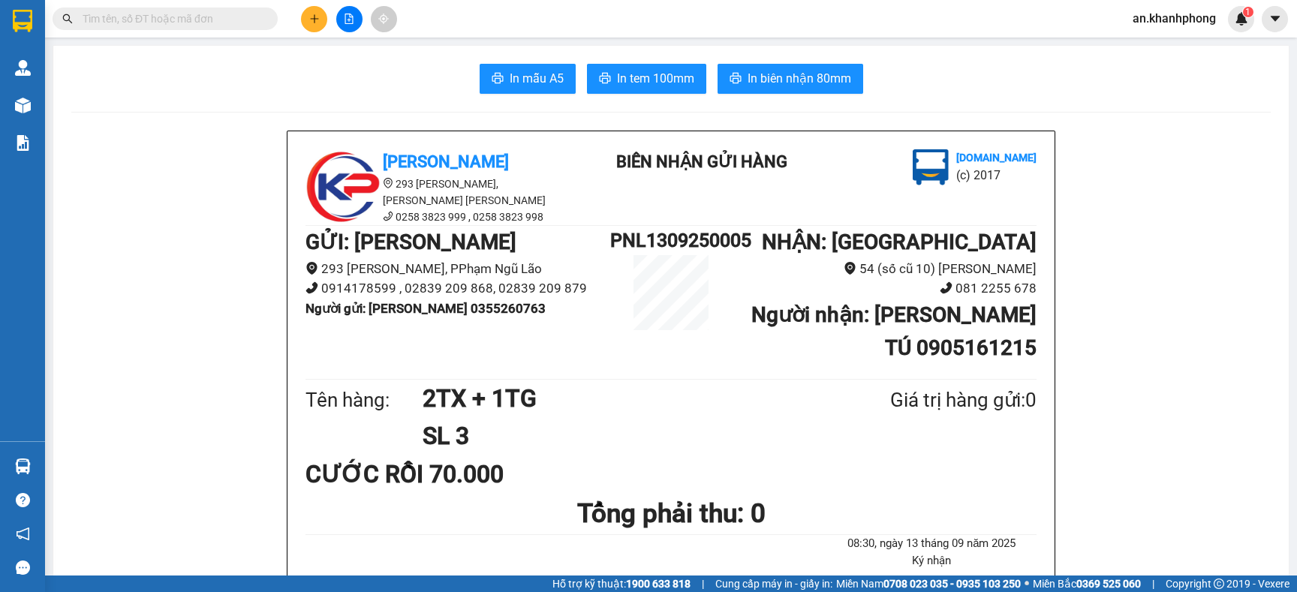
click at [256, 24] on input "text" at bounding box center [171, 19] width 177 height 17
type input "0"
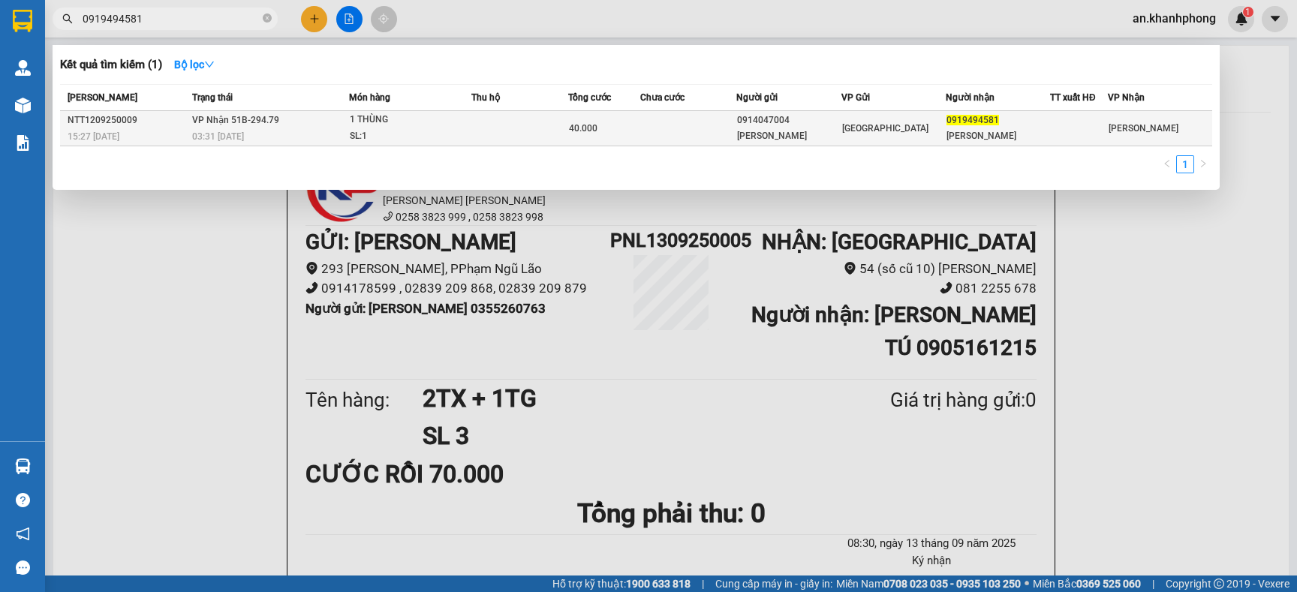
type input "0919494581"
click at [524, 125] on td at bounding box center [519, 128] width 96 height 35
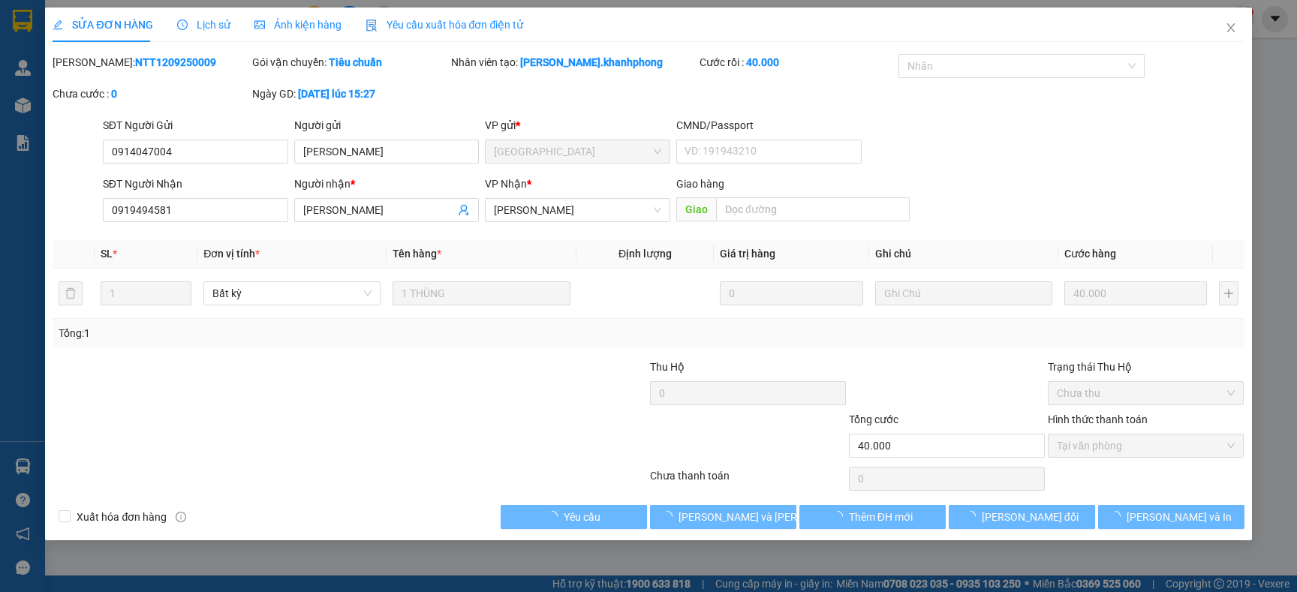
type input "0914047004"
type input "[PERSON_NAME]"
type input "0919494581"
type input "[PERSON_NAME]"
type input "40.000"
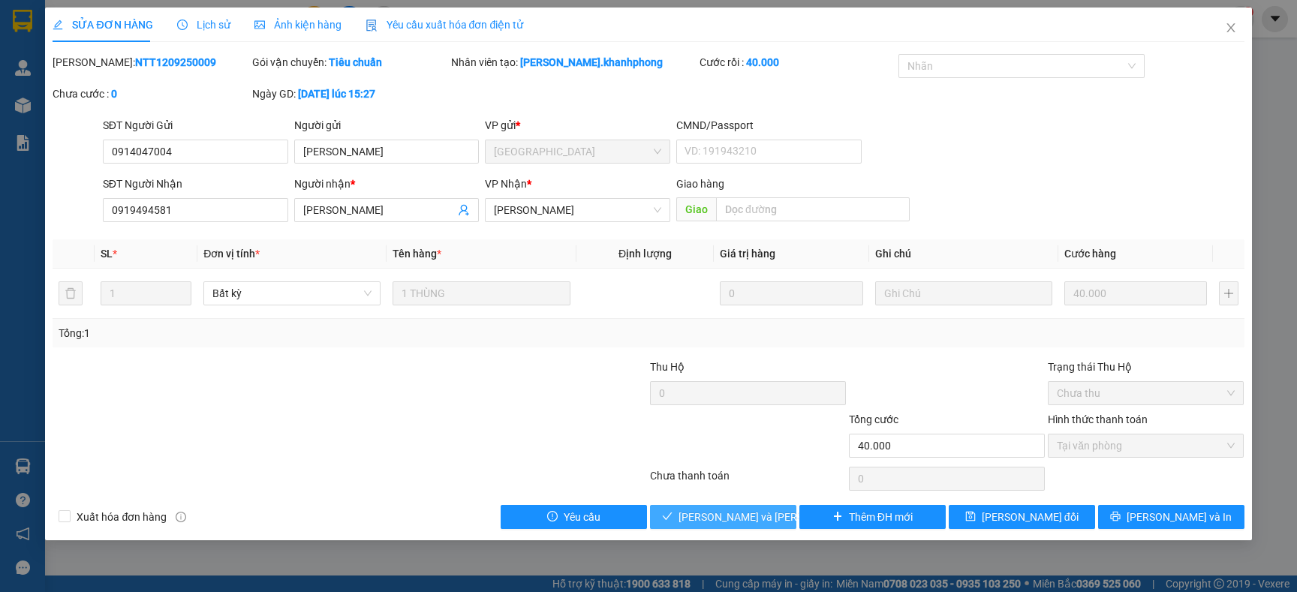
click at [703, 522] on span "[PERSON_NAME] và [PERSON_NAME] hàng" at bounding box center [780, 517] width 203 height 17
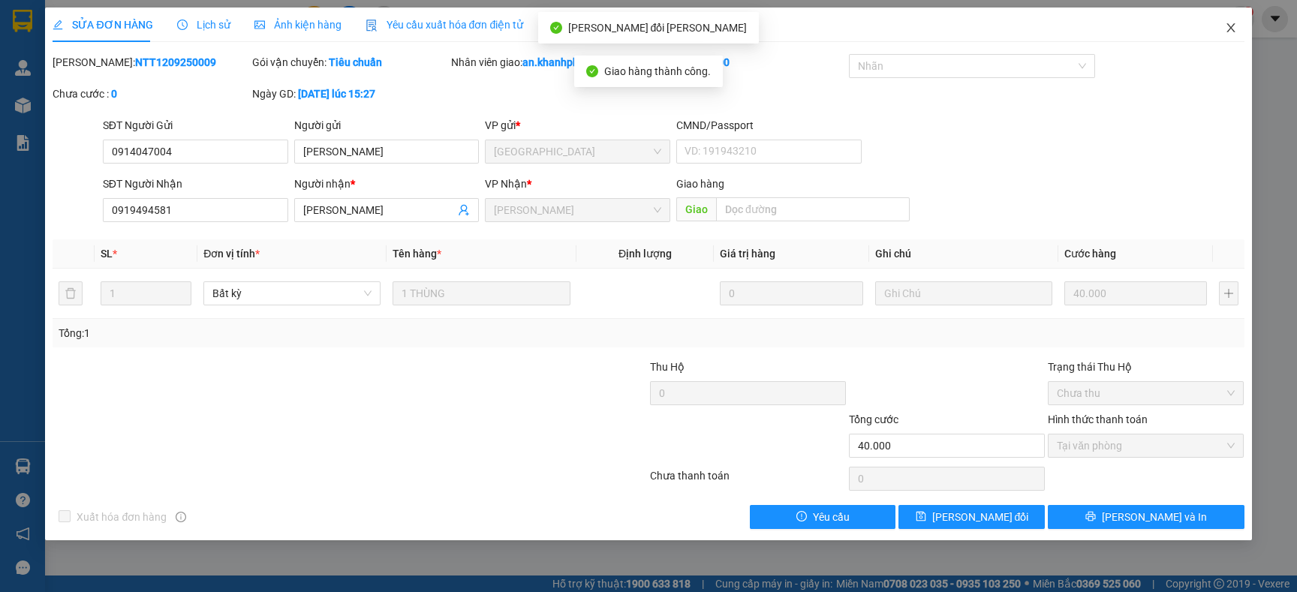
click at [1227, 27] on icon "close" at bounding box center [1231, 28] width 12 height 12
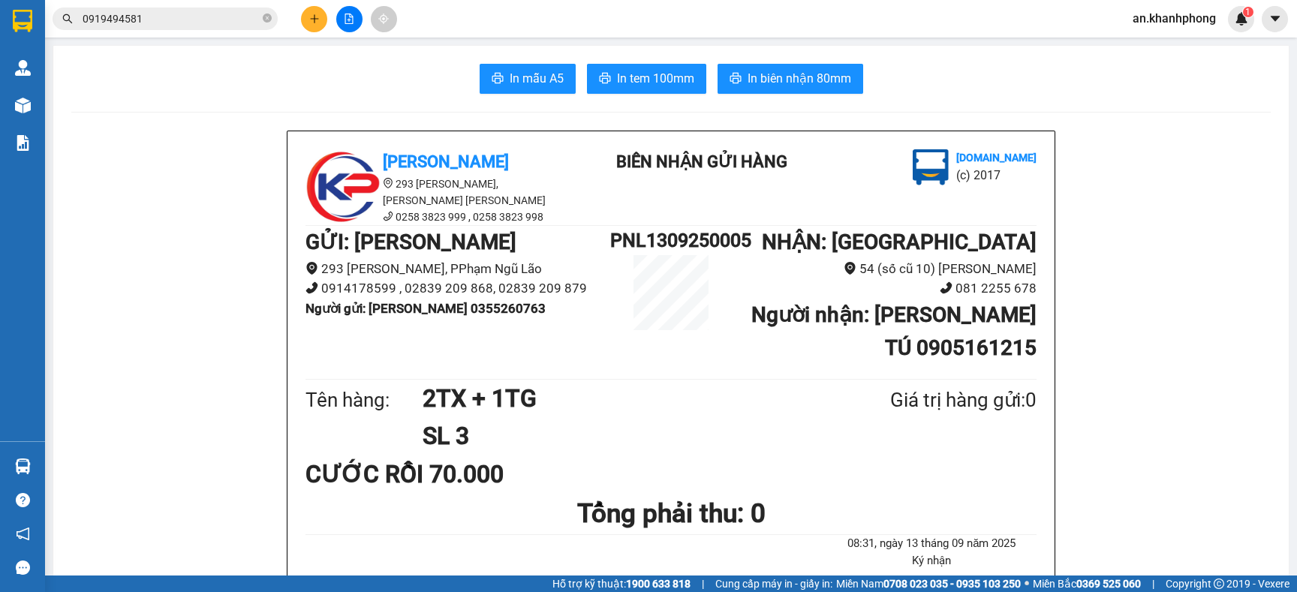
click at [311, 27] on button at bounding box center [314, 19] width 26 height 26
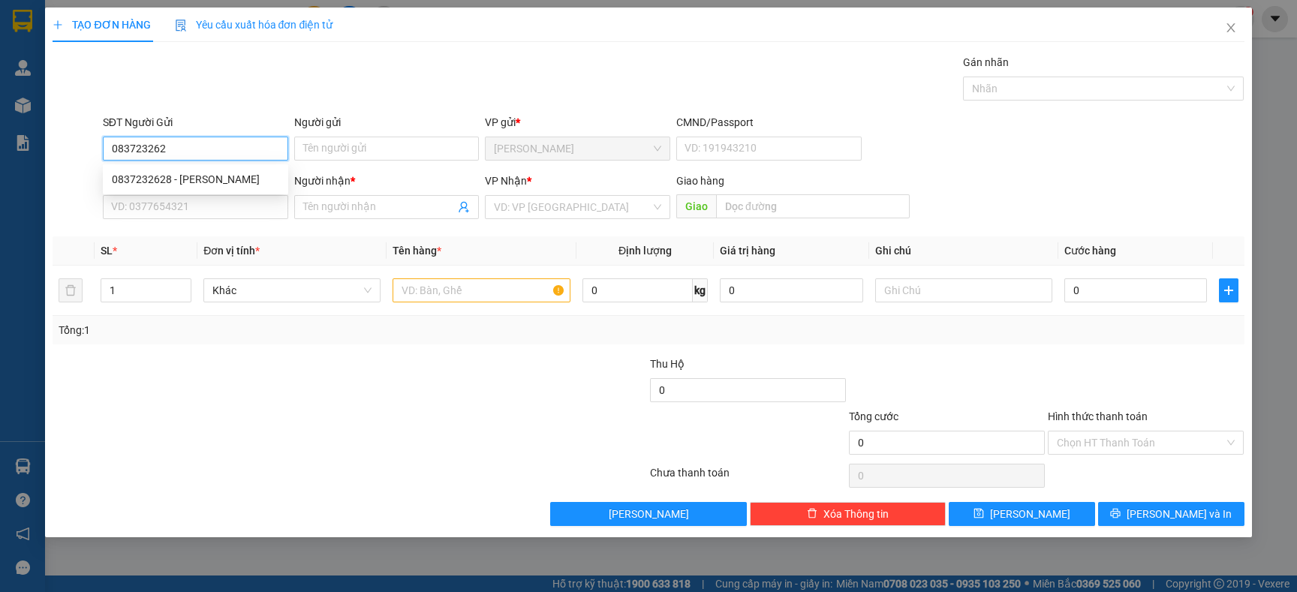
type input "0837232628"
click at [211, 185] on div "0837232628 - [PERSON_NAME]" at bounding box center [195, 179] width 167 height 17
type input "TRƯỜNG"
type input "0837232628"
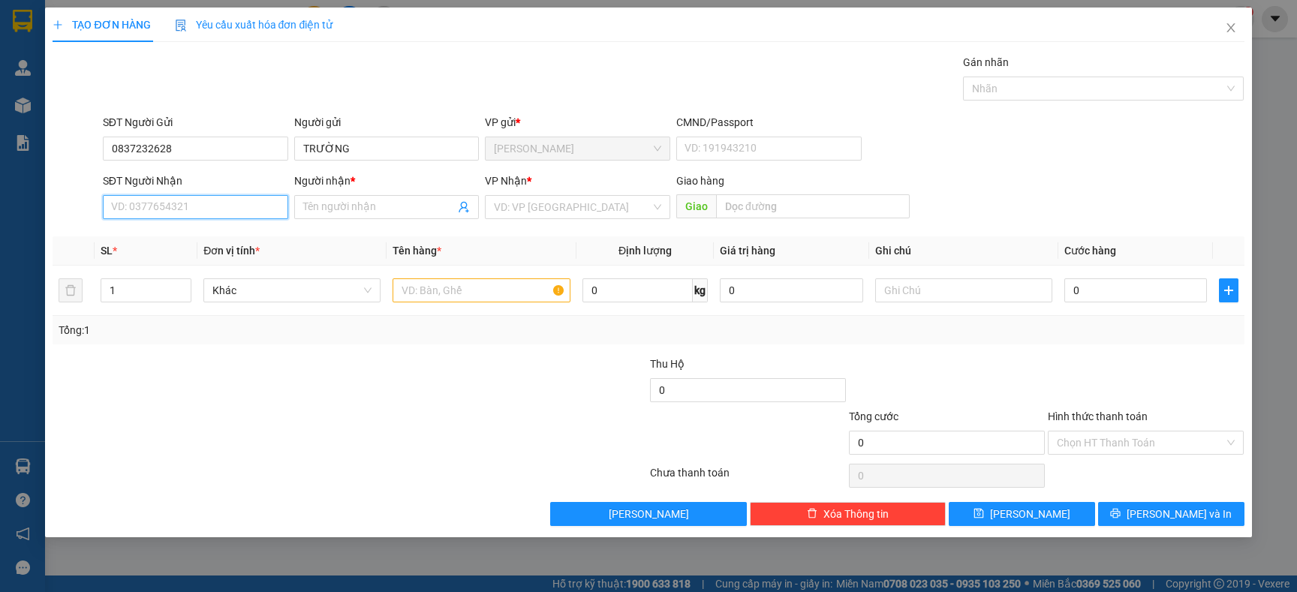
click at [210, 212] on input "SĐT Người Nhận" at bounding box center [195, 207] width 185 height 24
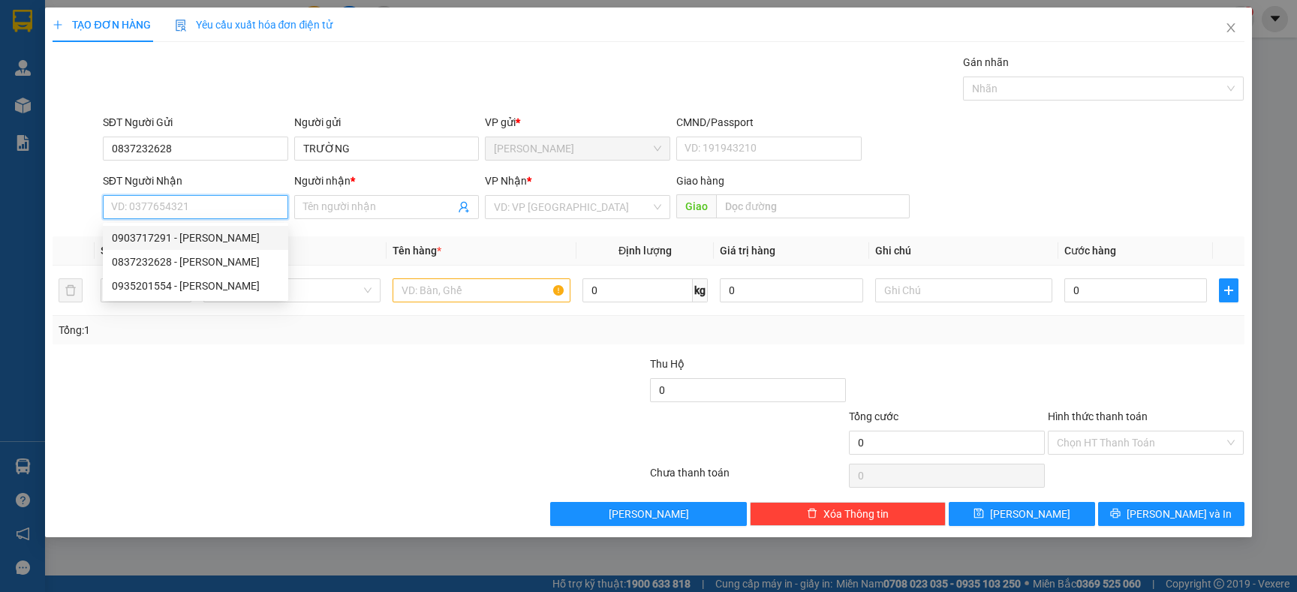
click at [184, 233] on div "0903717291 - [PERSON_NAME]" at bounding box center [195, 238] width 167 height 17
type input "0903717291"
type input "DUYÊN"
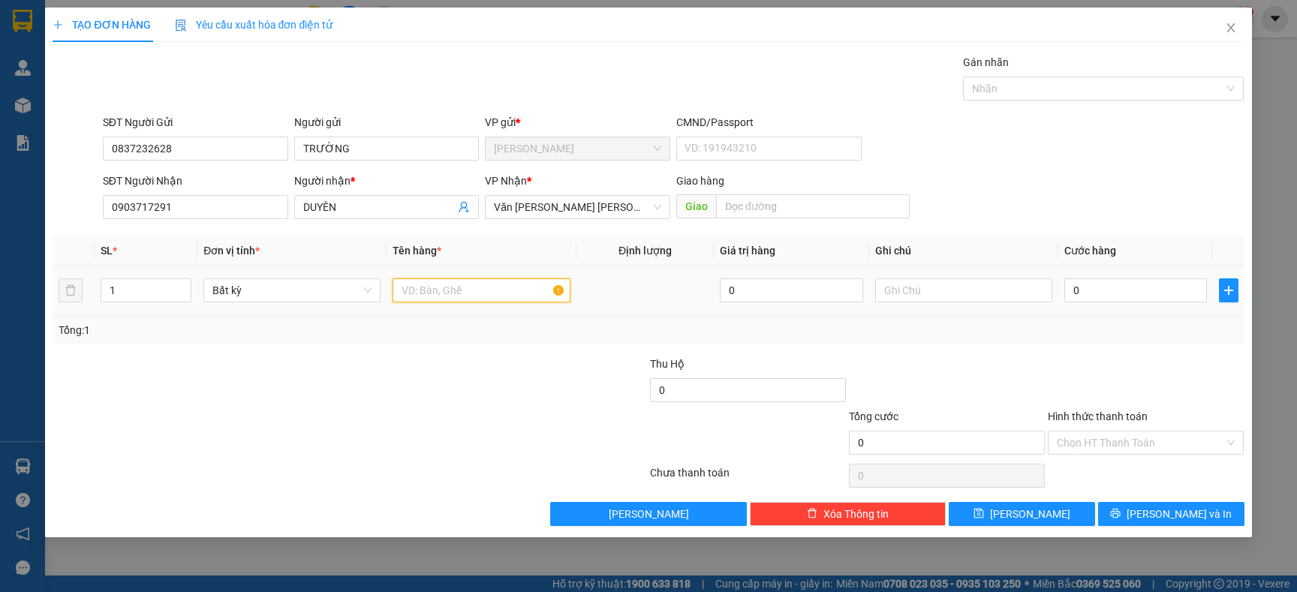
click at [429, 299] on input "text" at bounding box center [481, 290] width 177 height 24
type input "[GEOGRAPHIC_DATA]"
click at [407, 346] on div "Transit Pickup Surcharge Ids Transit Deliver Surcharge Ids Transit Deliver Surc…" at bounding box center [648, 290] width 1191 height 472
click at [1061, 284] on td "0" at bounding box center [1135, 291] width 155 height 50
click at [1104, 284] on input "0" at bounding box center [1135, 290] width 143 height 24
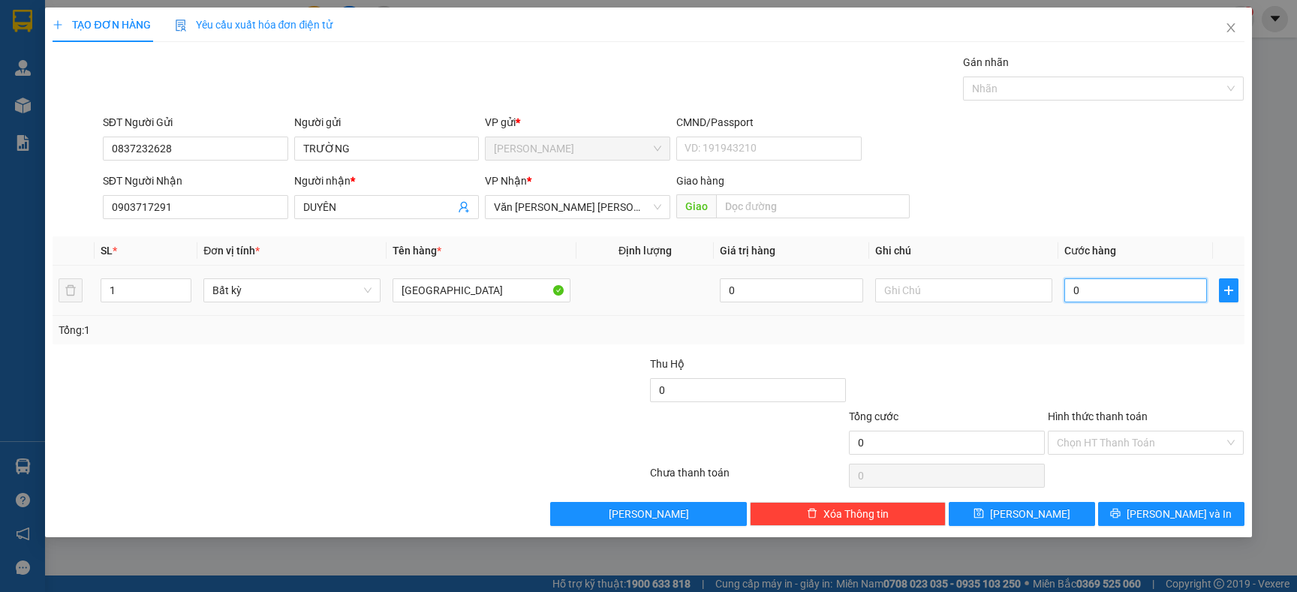
type input "4"
type input "40"
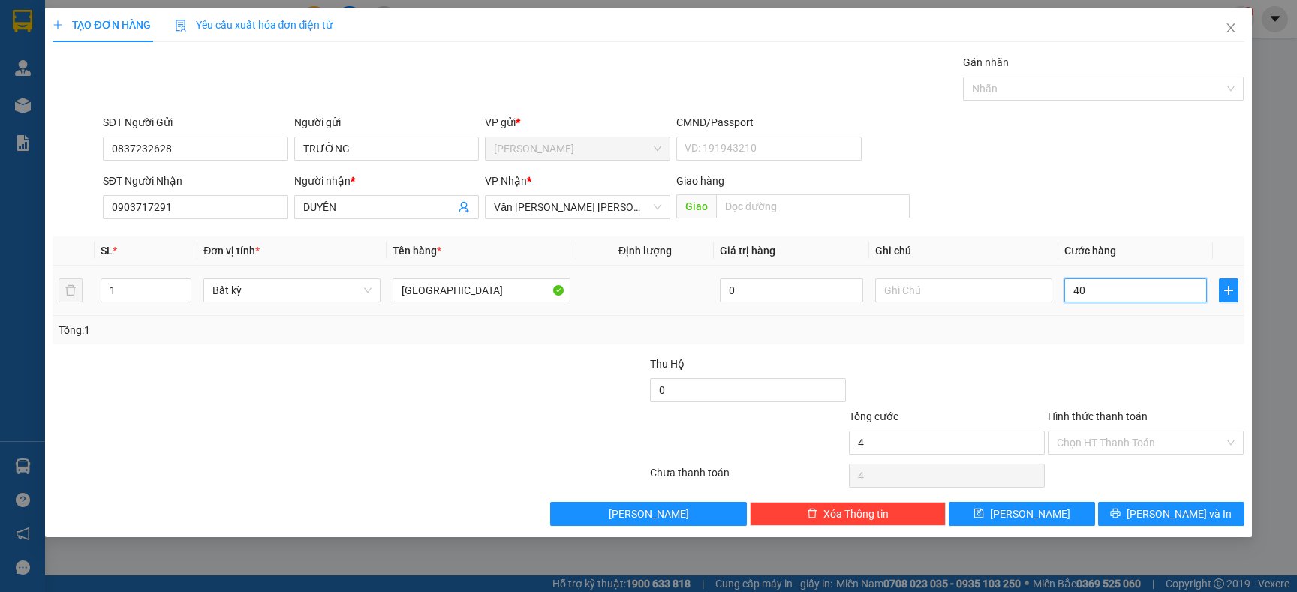
type input "40"
click at [1092, 295] on input "40" at bounding box center [1135, 290] width 143 height 24
type input "40.000"
click at [1089, 315] on td "40.000" at bounding box center [1135, 291] width 155 height 50
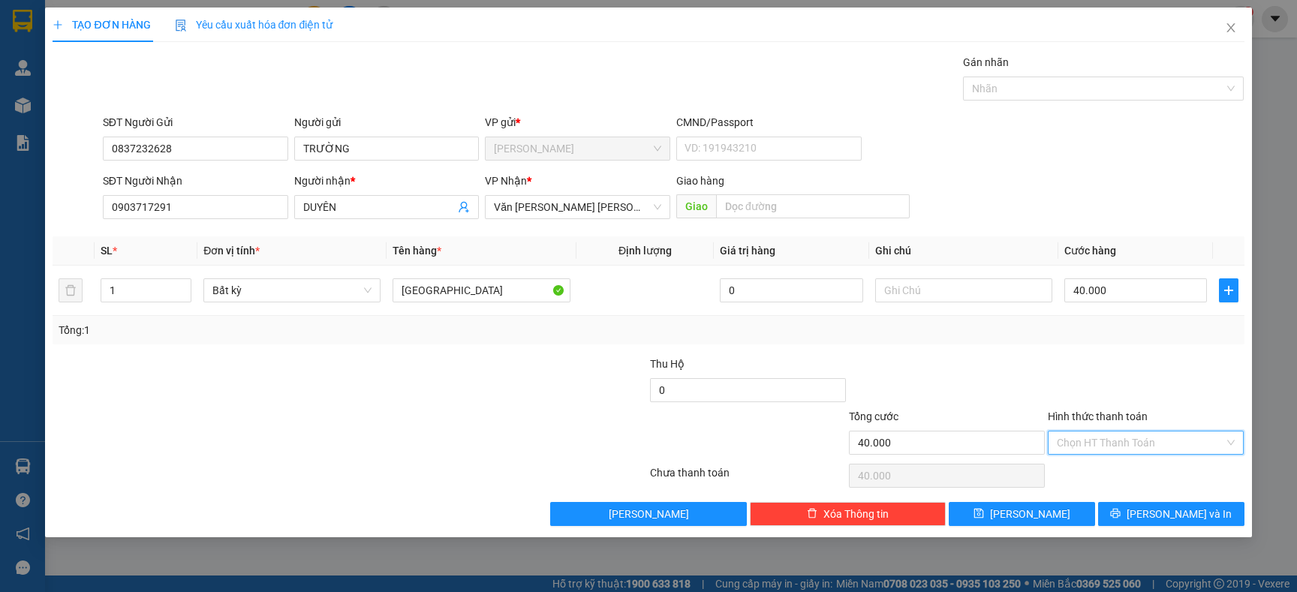
click at [1107, 438] on input "Hình thức thanh toán" at bounding box center [1140, 443] width 167 height 23
click at [1085, 475] on div "Tại văn phòng" at bounding box center [1146, 473] width 178 height 17
type input "0"
click at [1129, 518] on button "[PERSON_NAME] và In" at bounding box center [1171, 514] width 146 height 24
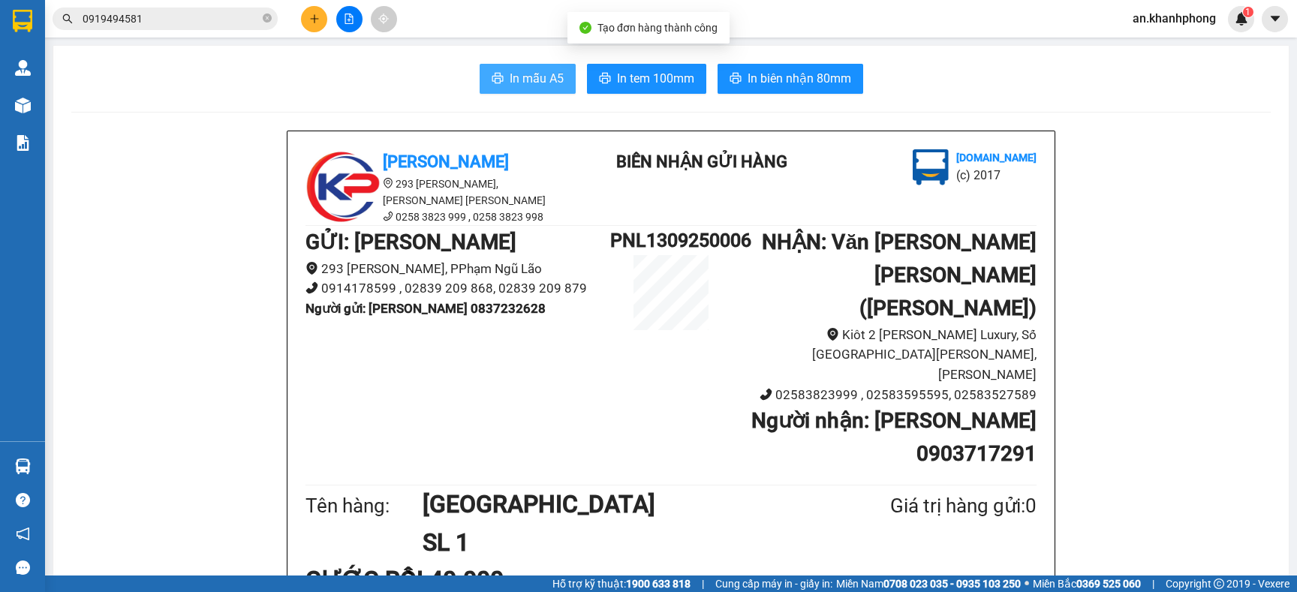
click at [495, 76] on button "In mẫu A5" at bounding box center [528, 79] width 96 height 30
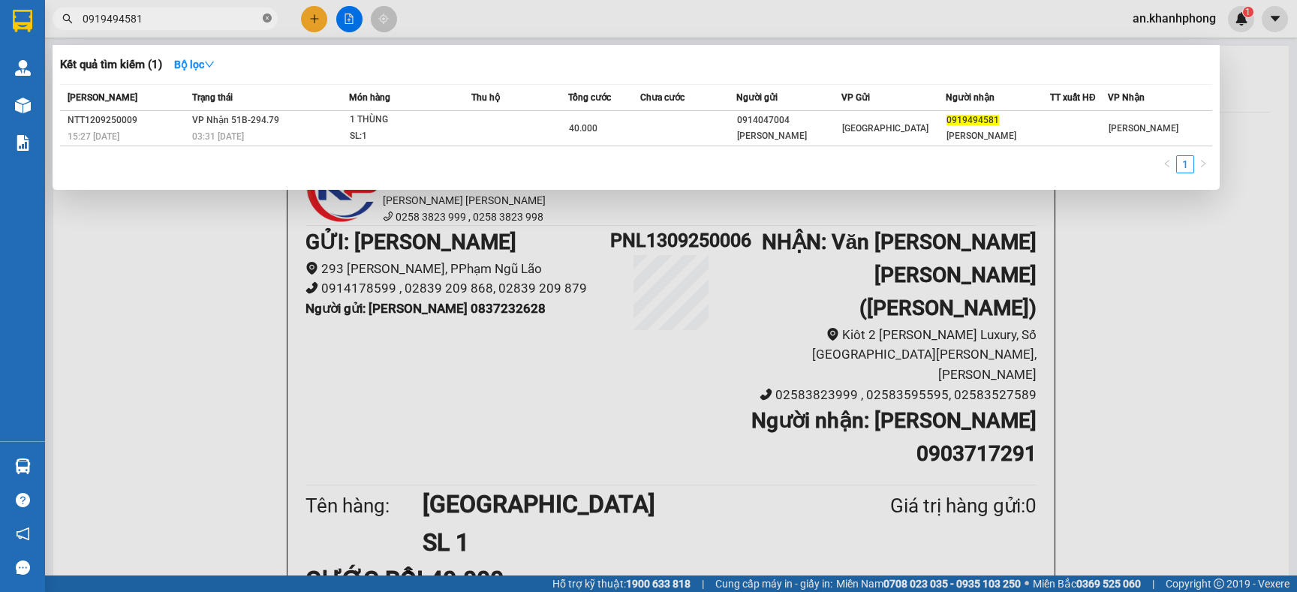
click at [269, 18] on icon "close-circle" at bounding box center [267, 18] width 9 height 9
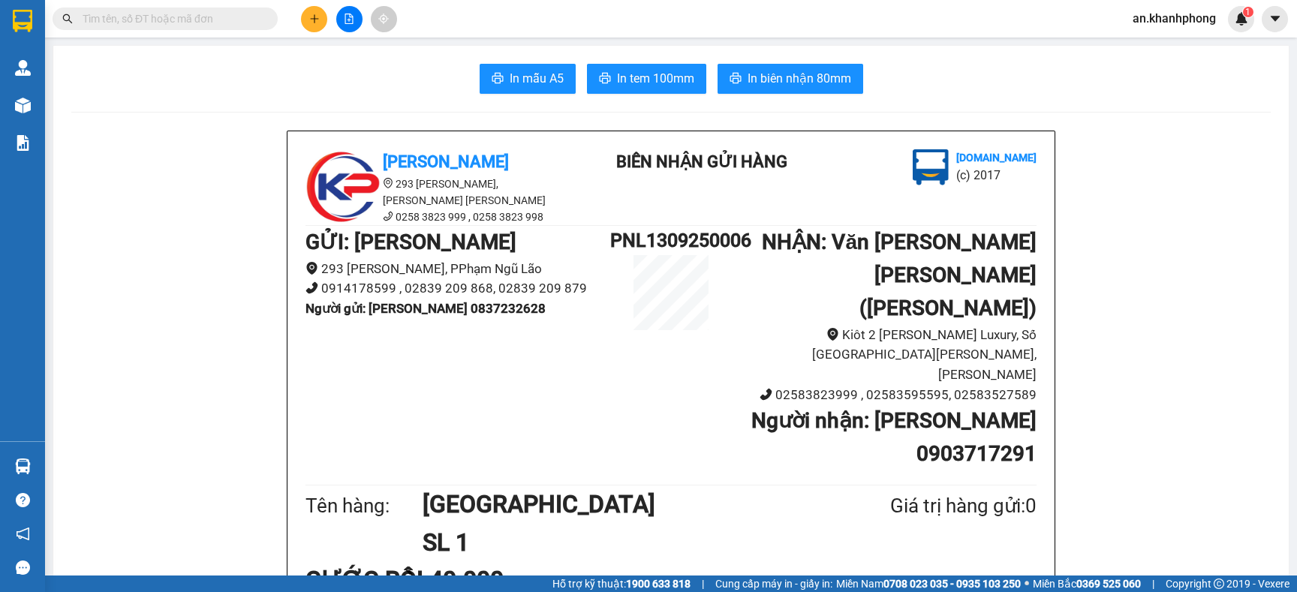
click at [245, 18] on input "text" at bounding box center [171, 19] width 177 height 17
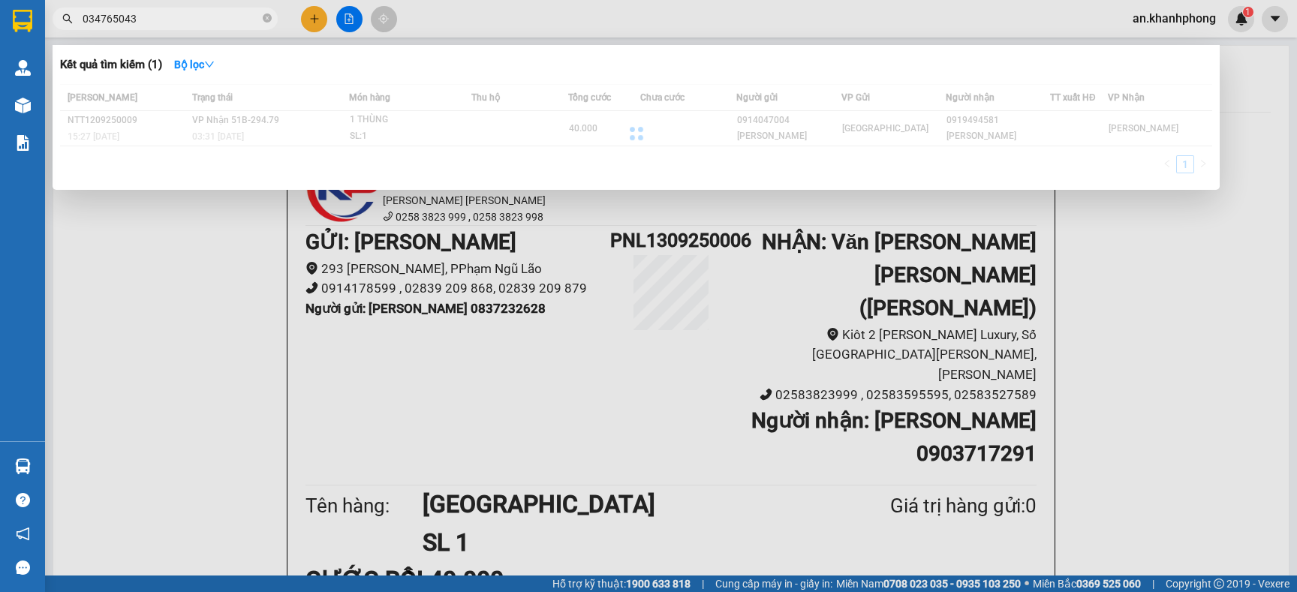
type input "0347650430"
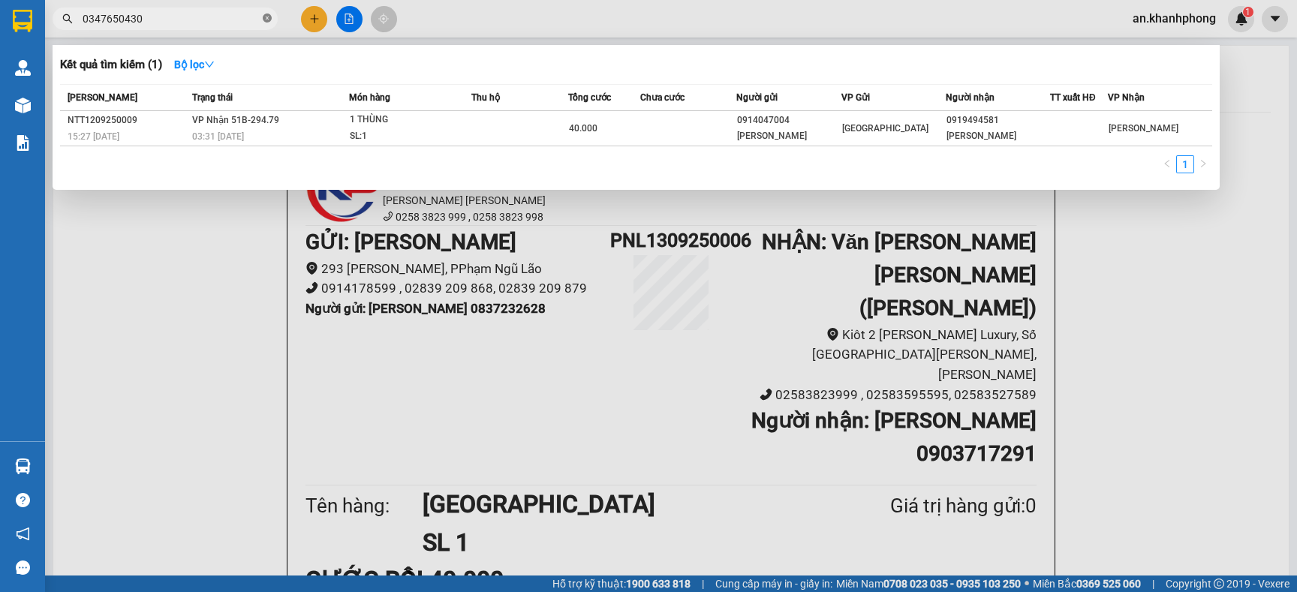
click at [269, 20] on icon "close-circle" at bounding box center [267, 18] width 9 height 9
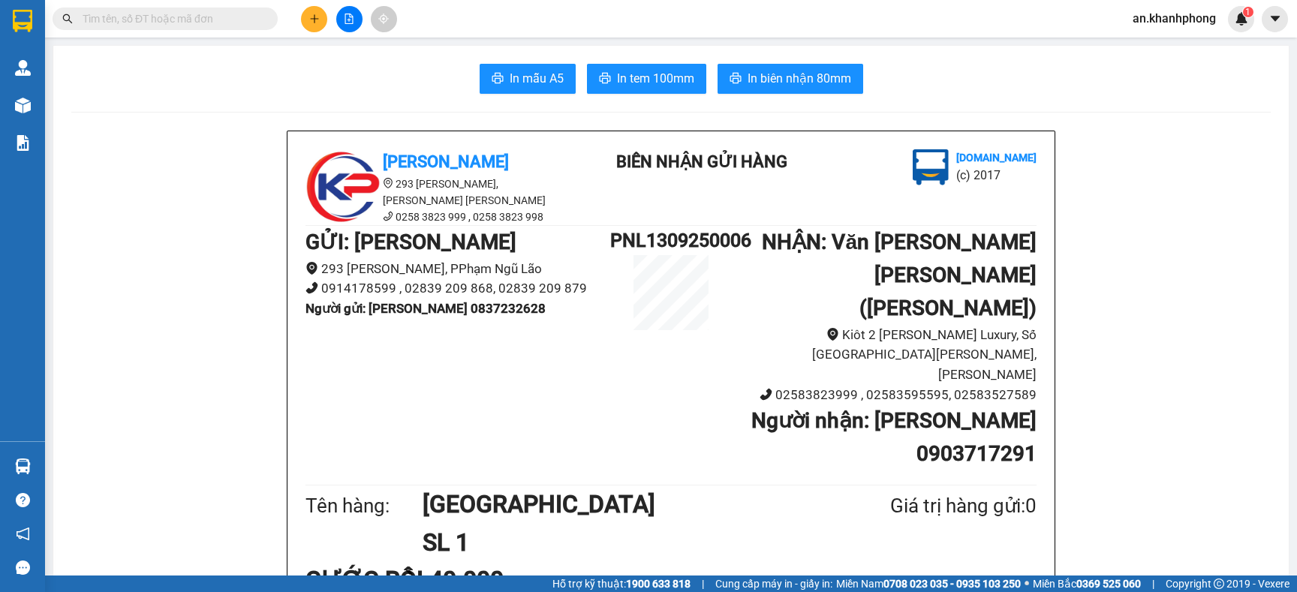
click at [480, 16] on div "Kết quả [PERSON_NAME] ( 1 ) Bộ lọc Mã ĐH Trạng thái Món hàng Thu hộ [PERSON_NAM…" at bounding box center [648, 19] width 1297 height 38
click at [227, 16] on input "text" at bounding box center [171, 19] width 177 height 17
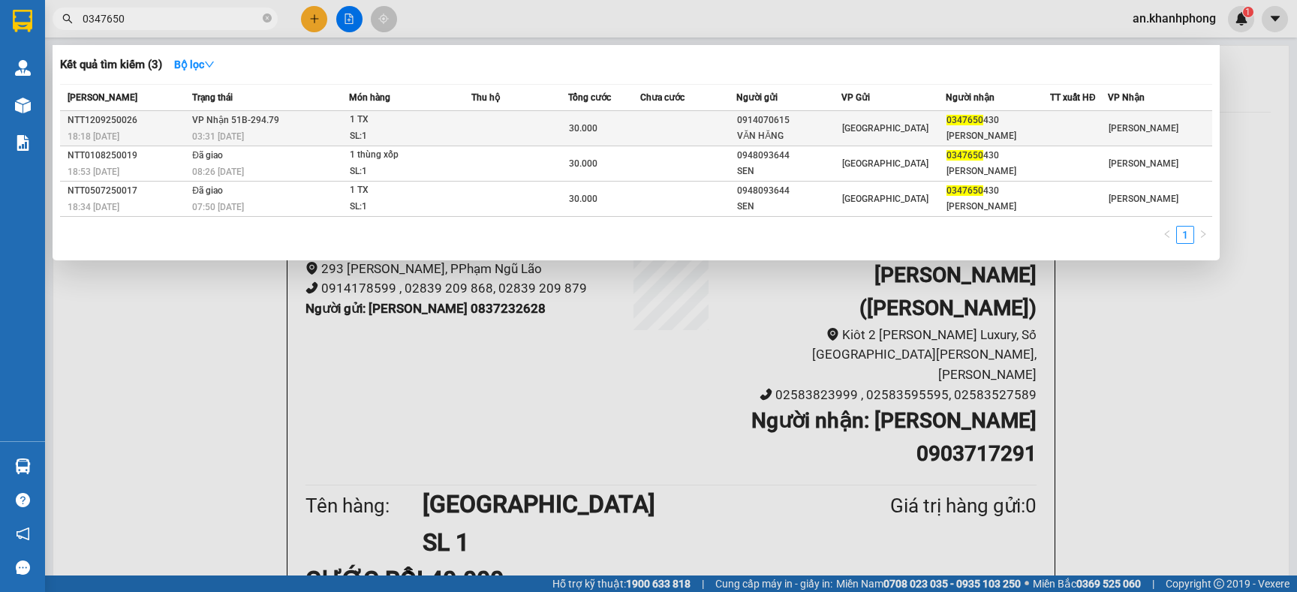
type input "0347650"
click at [615, 121] on div "30.000" at bounding box center [604, 128] width 71 height 17
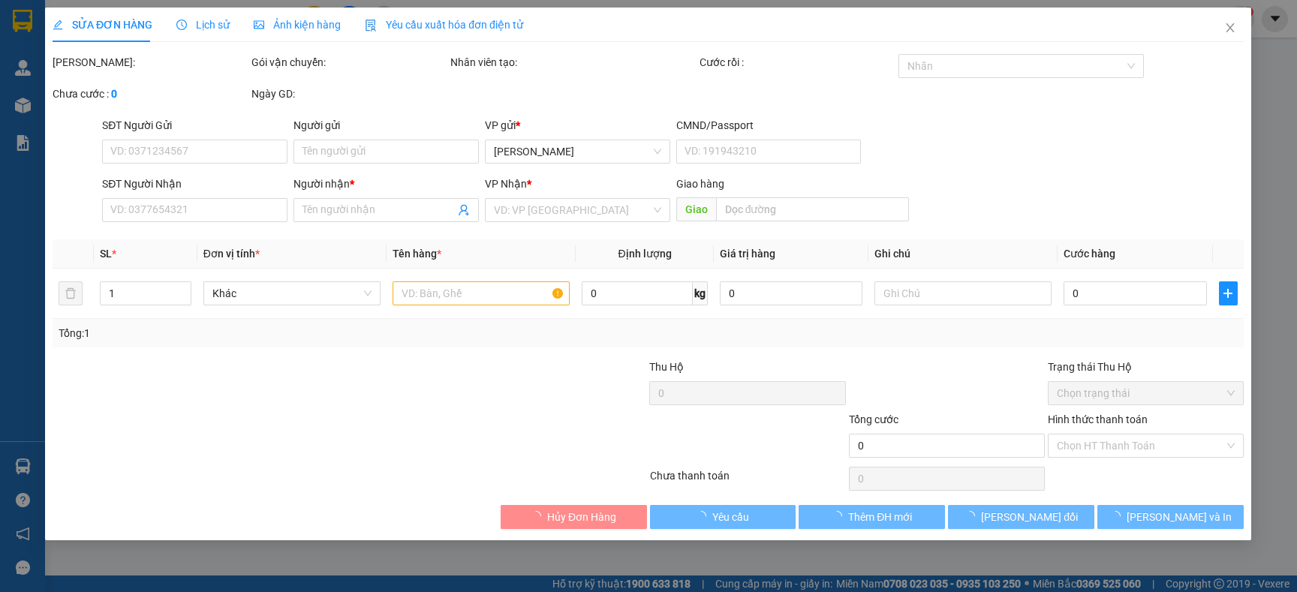
type input "0914070615"
type input "VĂN HĂNG"
type input "0347650430"
type input "[PERSON_NAME]"
type input "30.000"
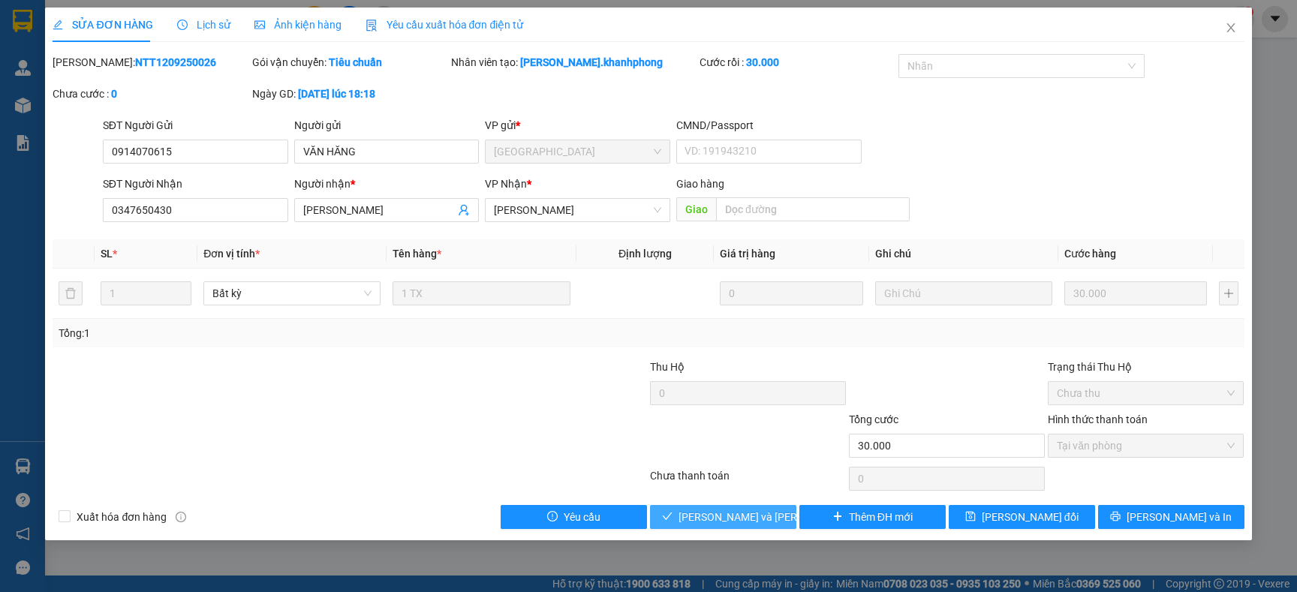
click at [679, 506] on button "[PERSON_NAME] và [PERSON_NAME] hàng" at bounding box center [723, 517] width 146 height 24
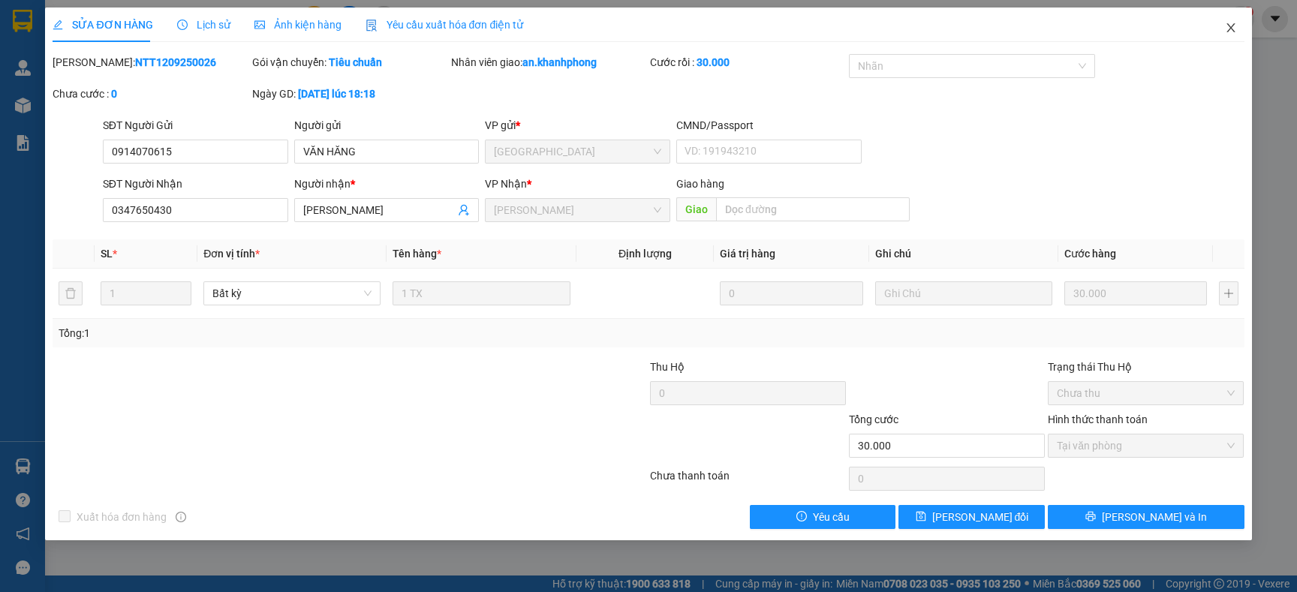
click at [1231, 29] on icon "close" at bounding box center [1231, 28] width 12 height 12
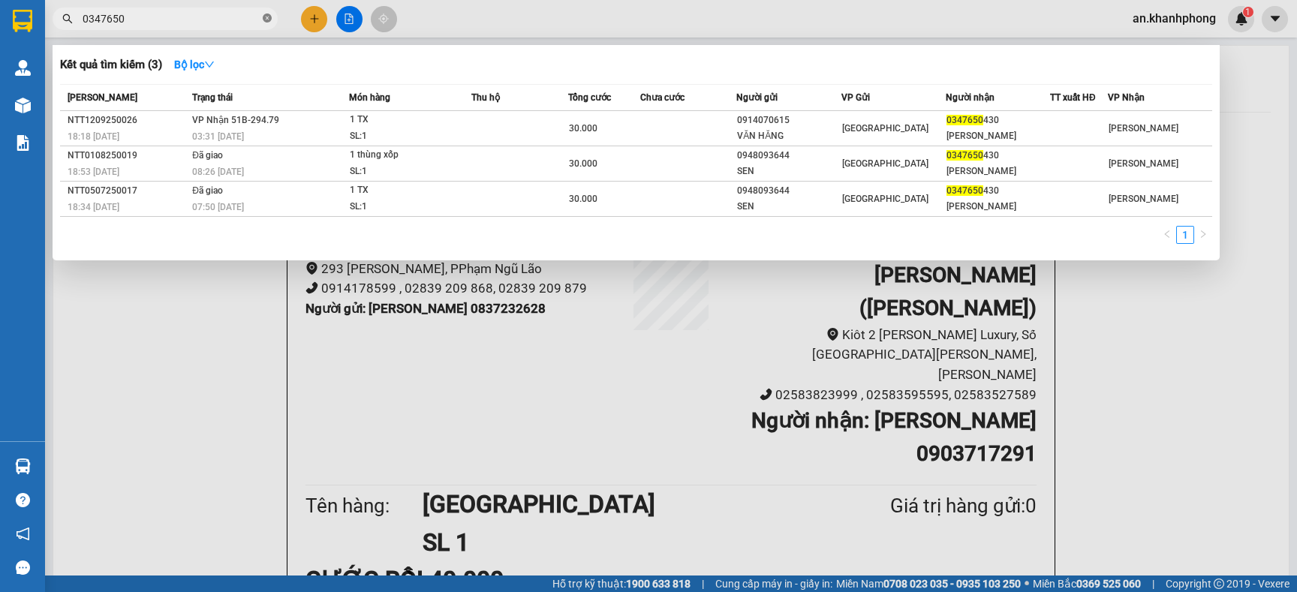
click at [265, 15] on icon "close-circle" at bounding box center [267, 18] width 9 height 9
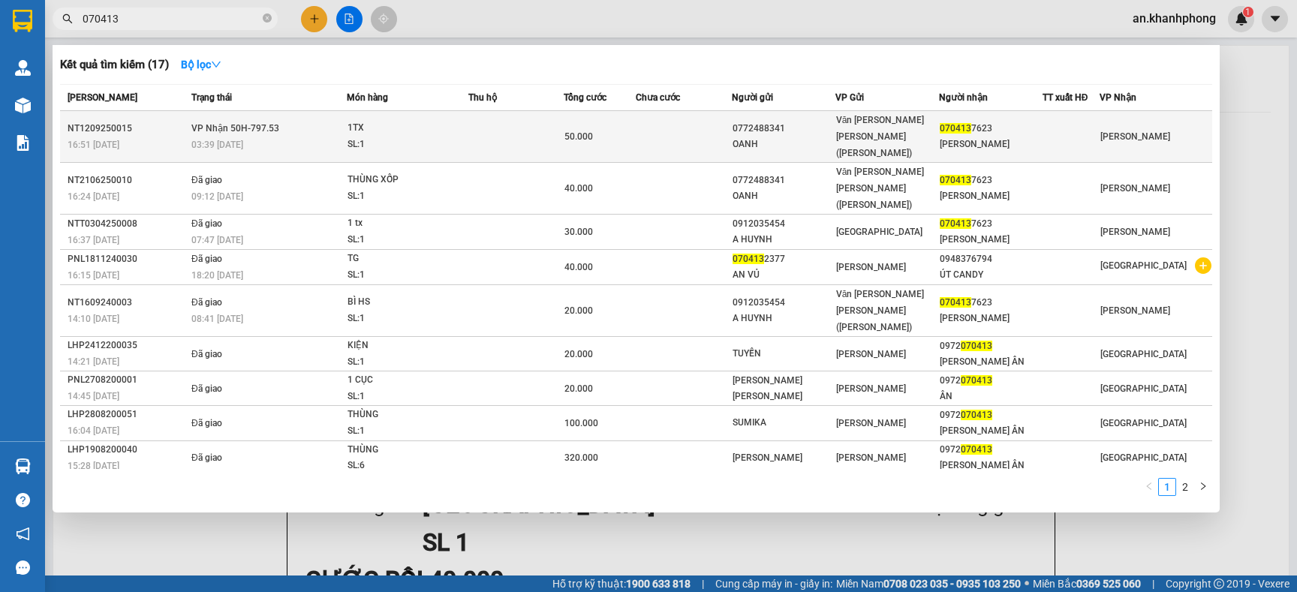
type input "070413"
click at [731, 124] on td at bounding box center [683, 137] width 95 height 52
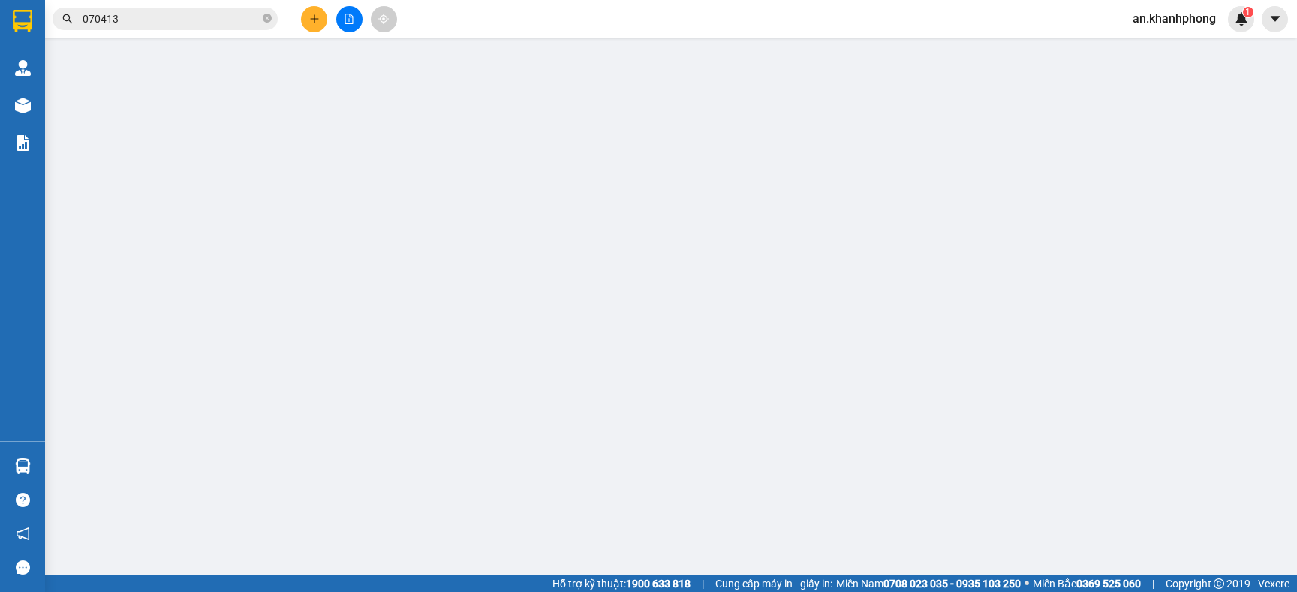
type input "0772488341"
type input "OANH"
type input "0704137623"
type input "[PERSON_NAME]"
type input "50.000"
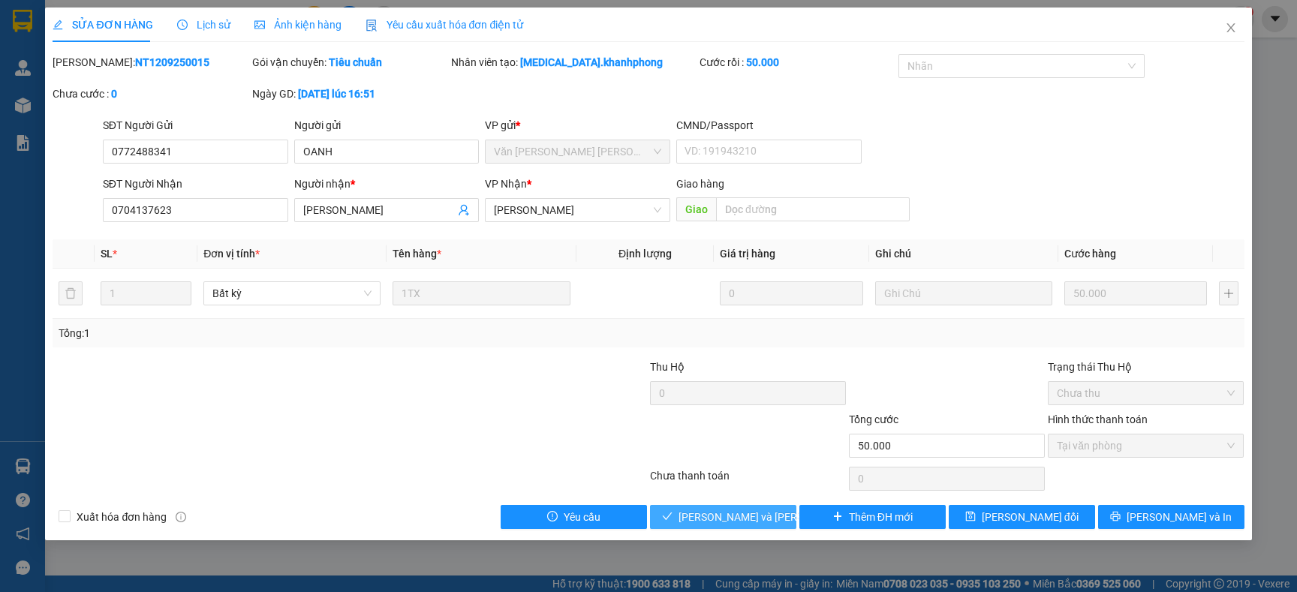
click at [679, 527] on button "[PERSON_NAME] và [PERSON_NAME] hàng" at bounding box center [723, 517] width 146 height 24
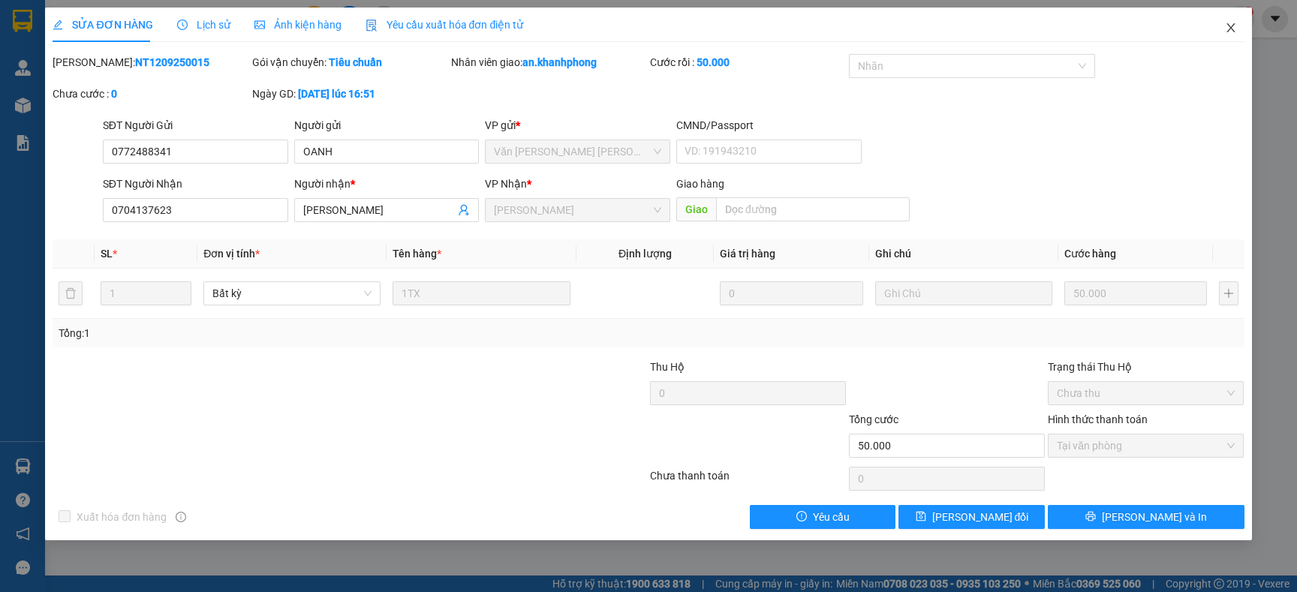
click at [1226, 24] on icon "close" at bounding box center [1231, 28] width 12 height 12
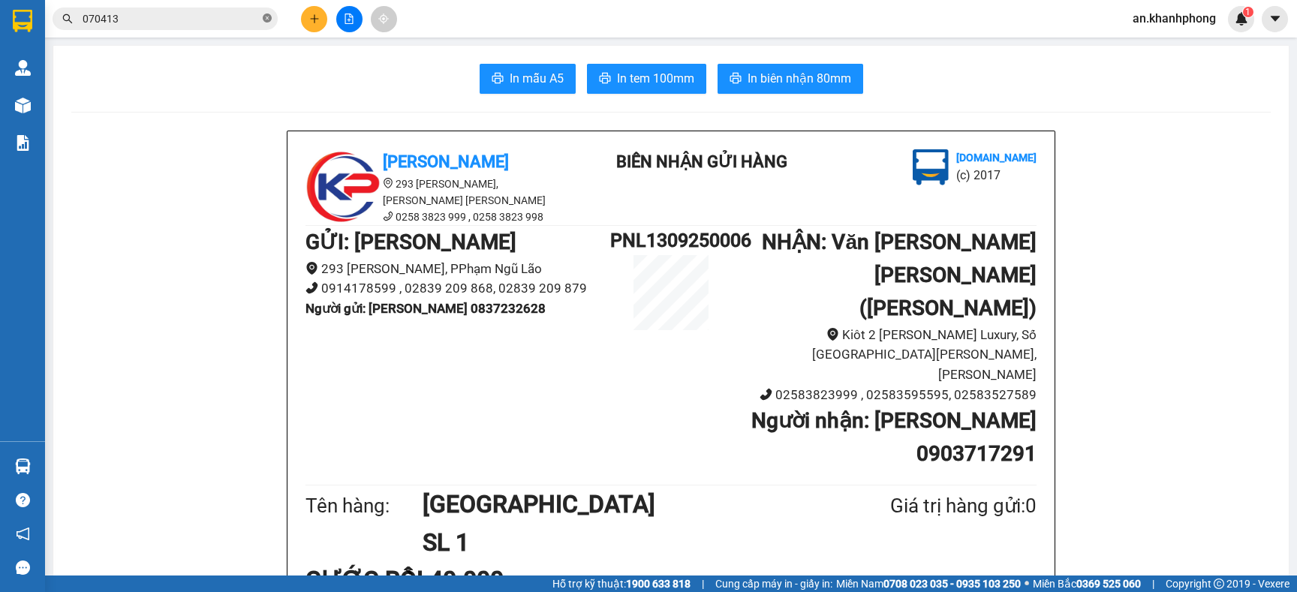
click at [269, 20] on icon "close-circle" at bounding box center [267, 18] width 9 height 9
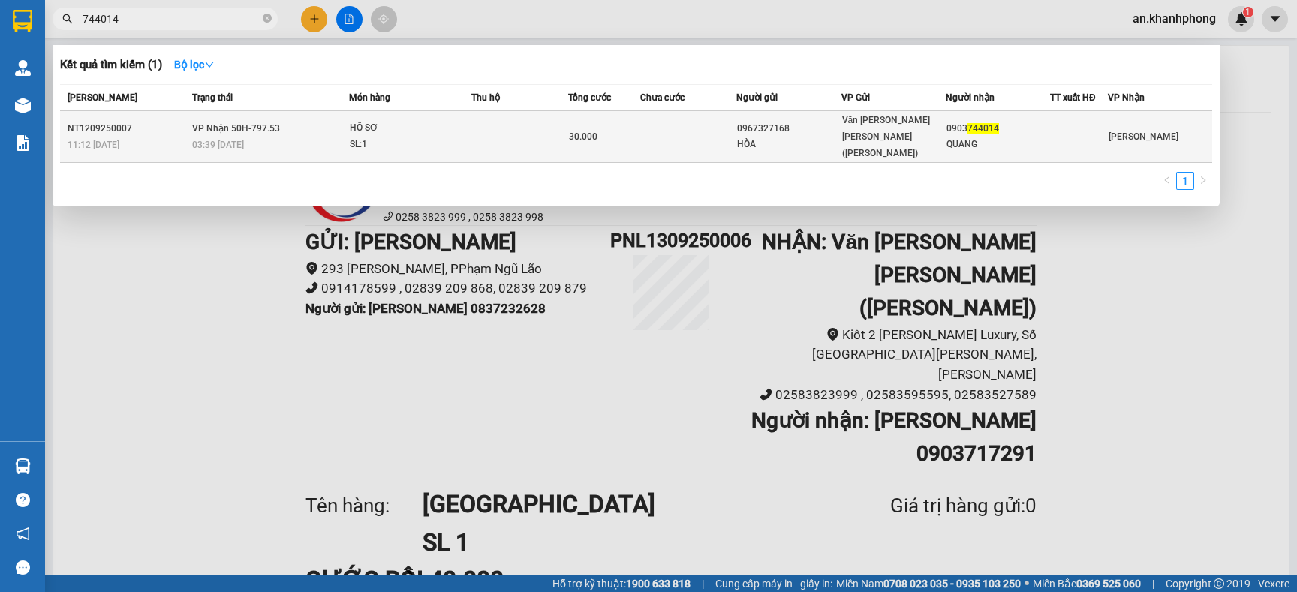
type input "744014"
click at [391, 120] on div "HỒ SƠ" at bounding box center [406, 128] width 113 height 17
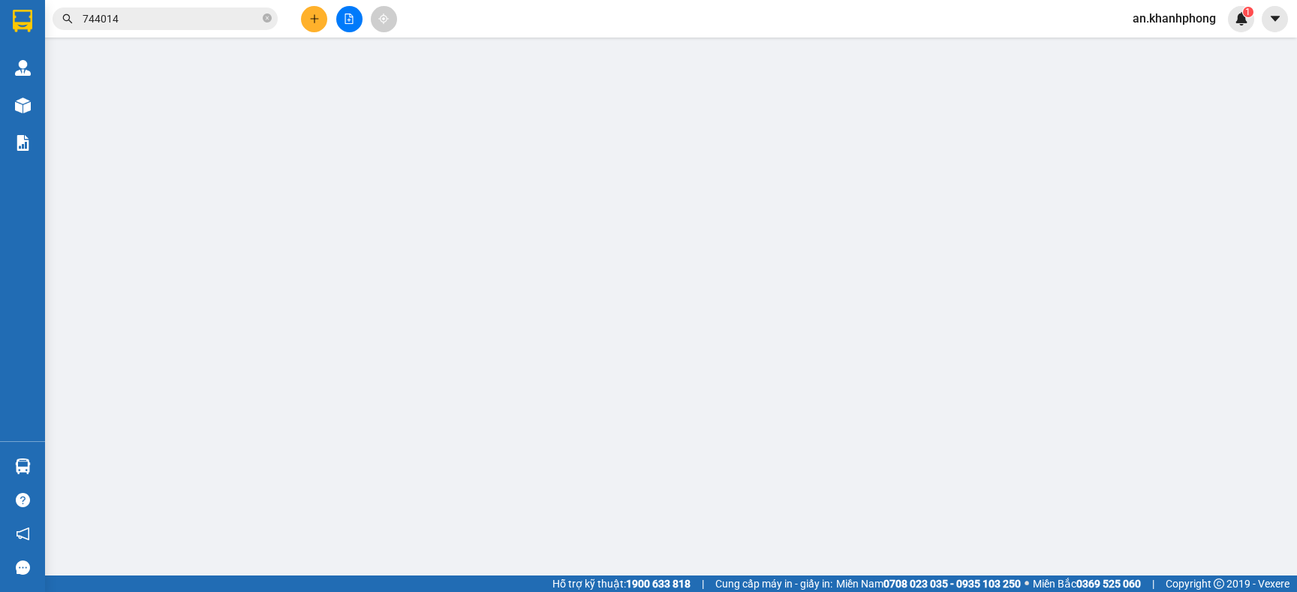
type input "0967327168"
type input "HÒA"
type input "0903744014"
type input "QUANG"
type input "30.000"
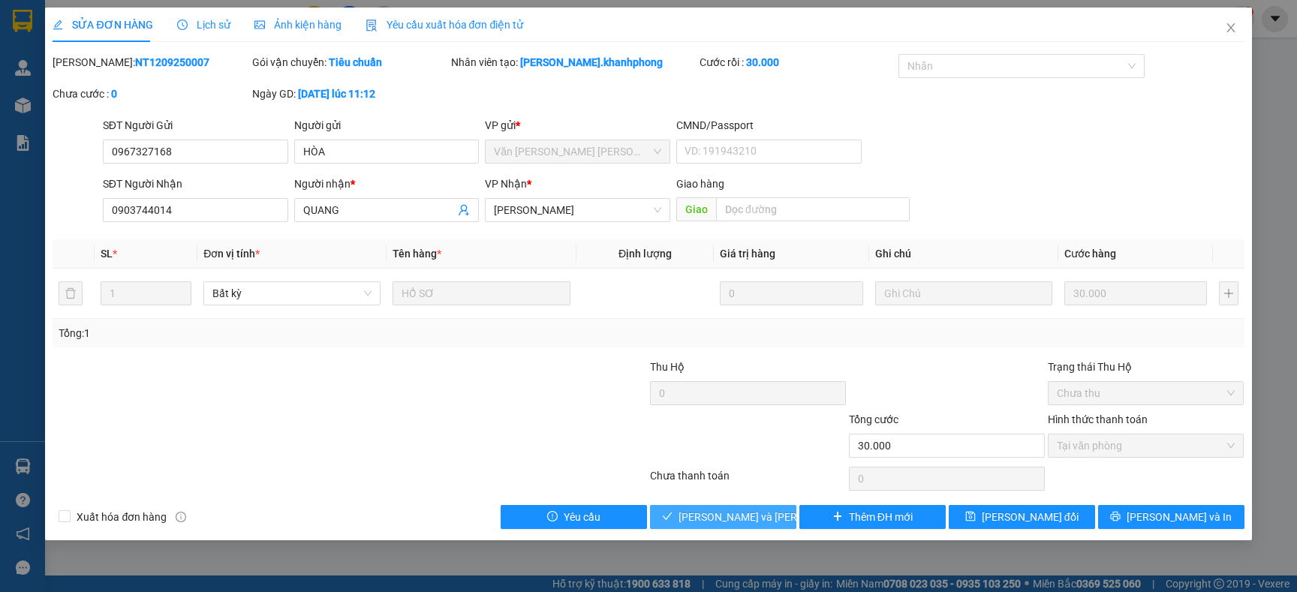
click at [756, 516] on span "[PERSON_NAME] và [PERSON_NAME] hàng" at bounding box center [780, 517] width 203 height 17
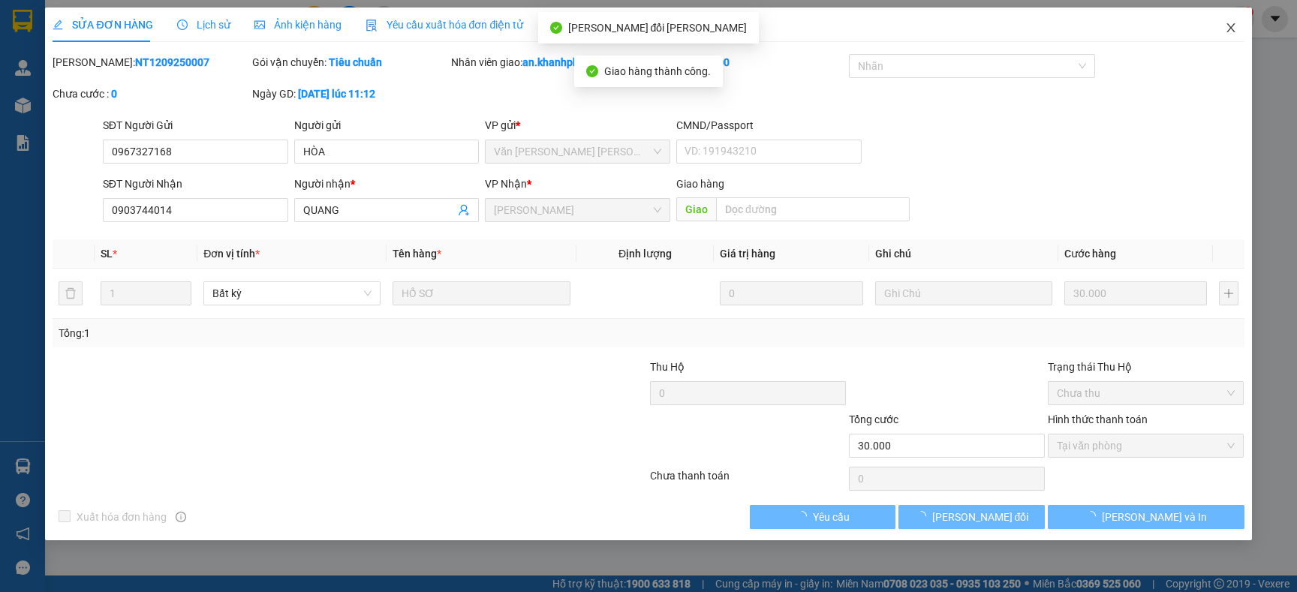
click at [1225, 23] on icon "close" at bounding box center [1231, 28] width 12 height 12
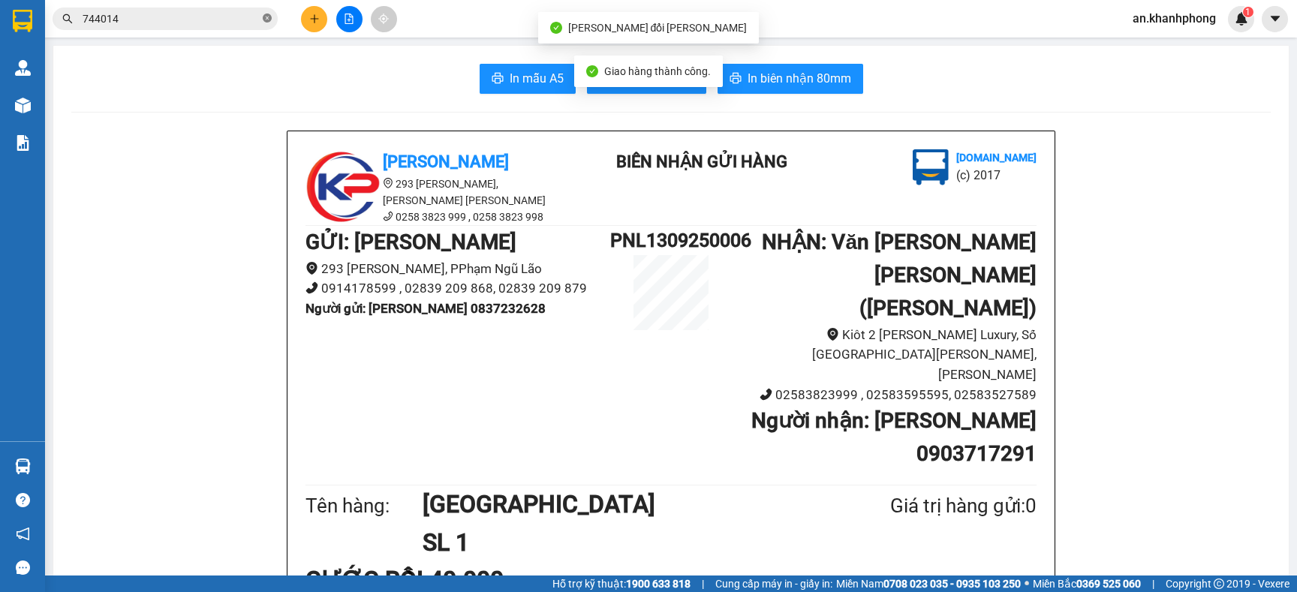
click at [264, 20] on icon "close-circle" at bounding box center [267, 18] width 9 height 9
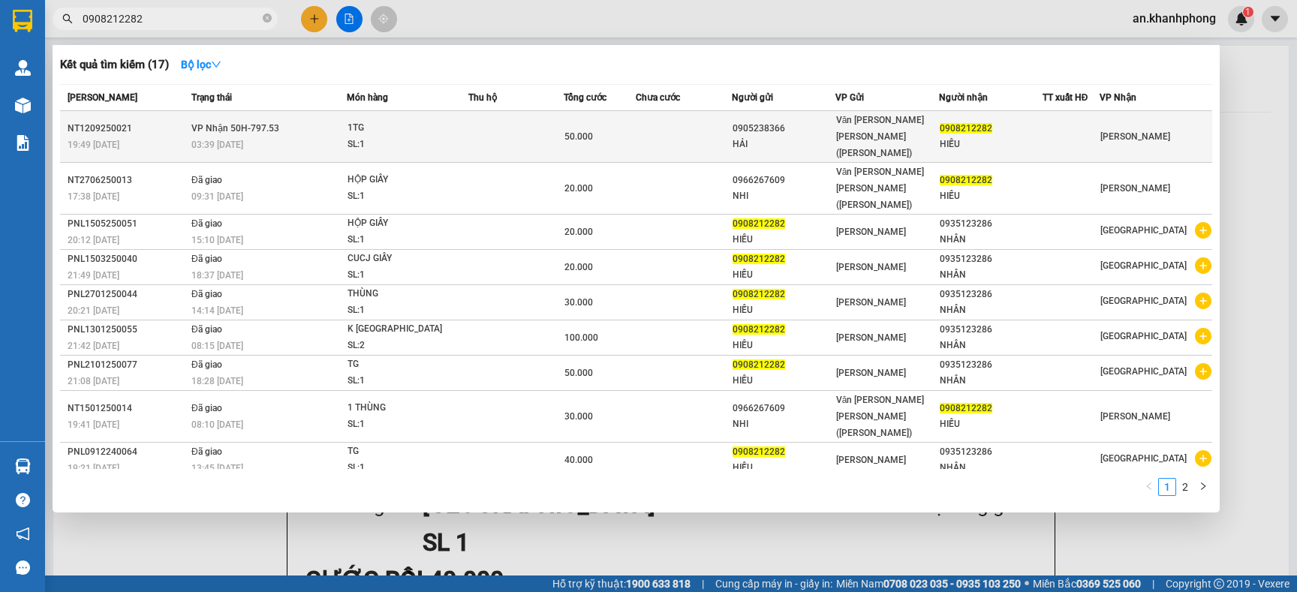
type input "0908212282"
click at [501, 128] on td at bounding box center [515, 137] width 95 height 52
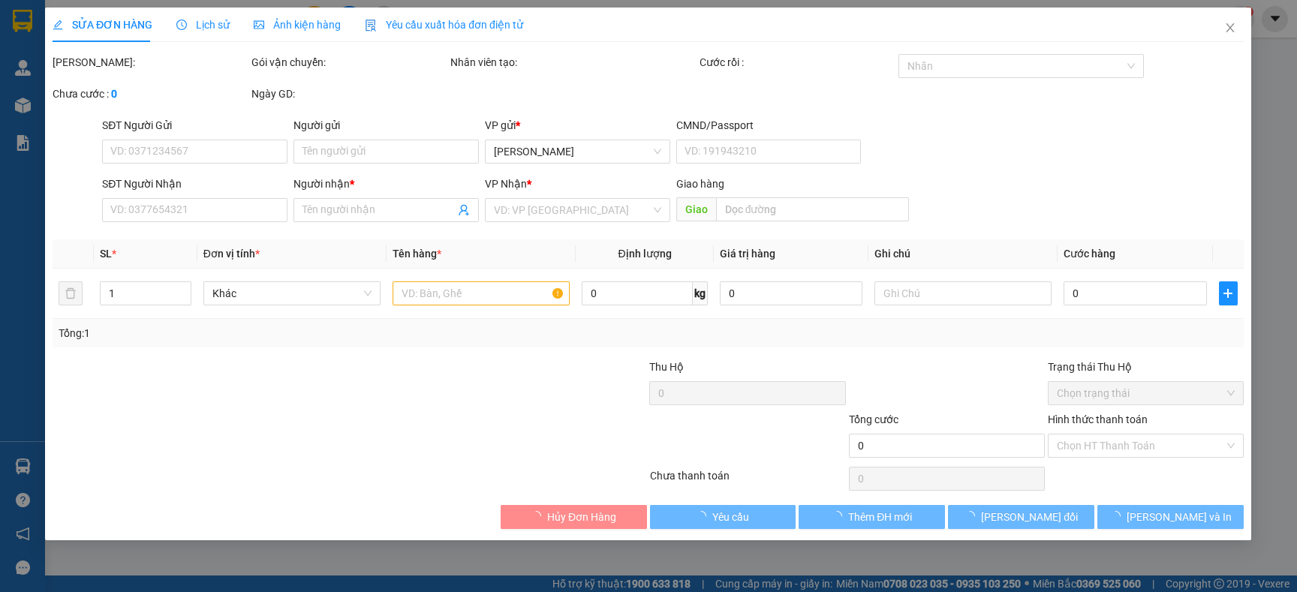
type input "0905238366"
type input "HẢI"
type input "0908212282"
type input "HIẾU"
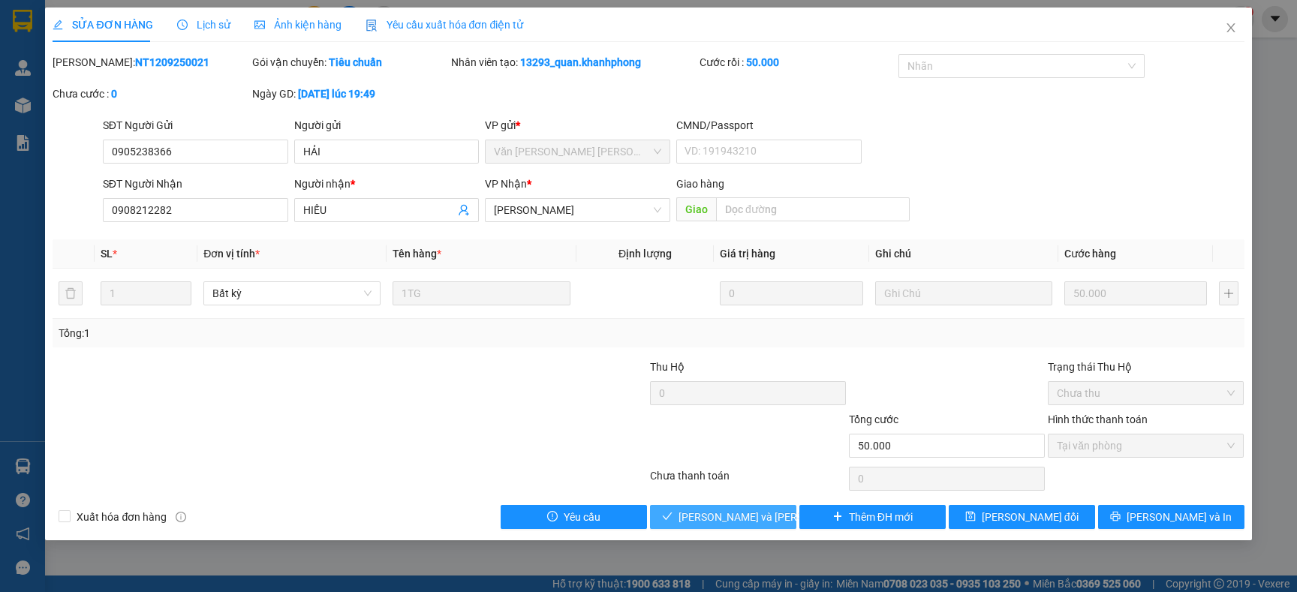
click at [706, 517] on span "[PERSON_NAME] và [PERSON_NAME] hàng" at bounding box center [780, 517] width 203 height 17
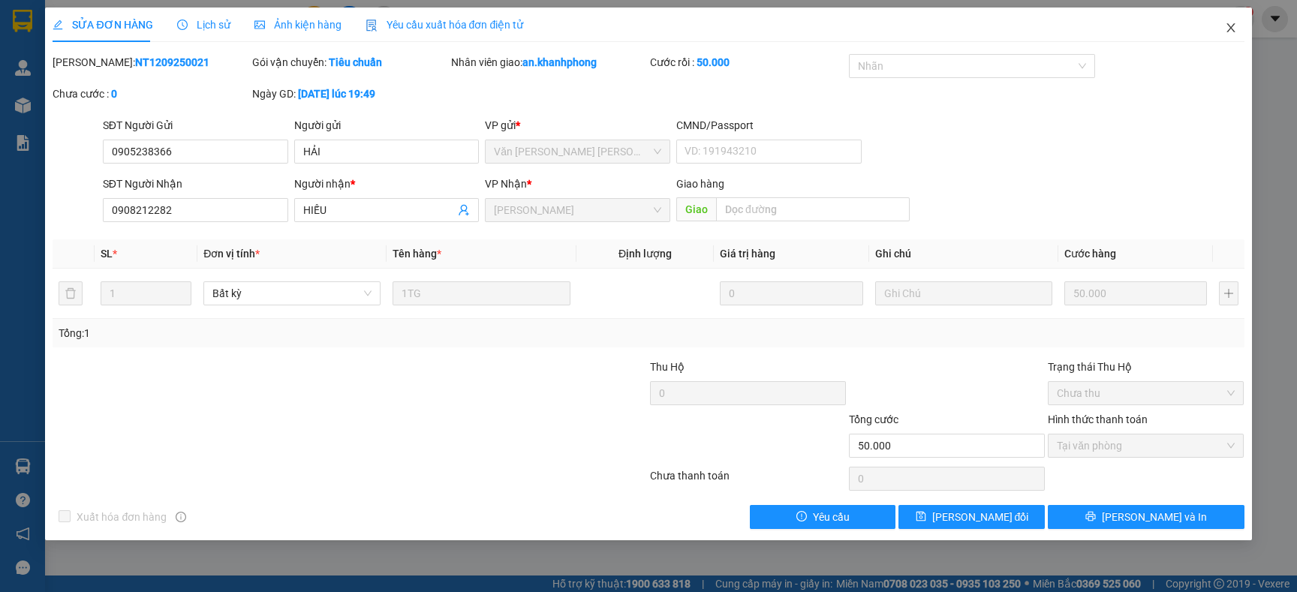
click at [1225, 29] on icon "close" at bounding box center [1231, 28] width 12 height 12
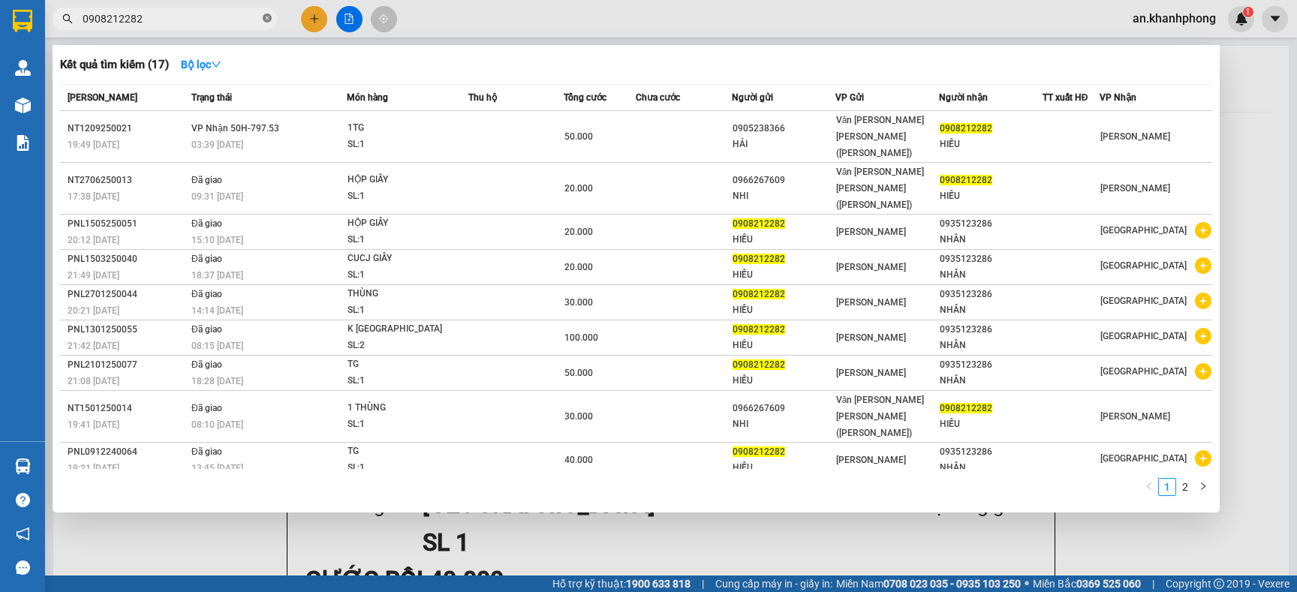
click at [263, 20] on icon "close-circle" at bounding box center [267, 18] width 9 height 9
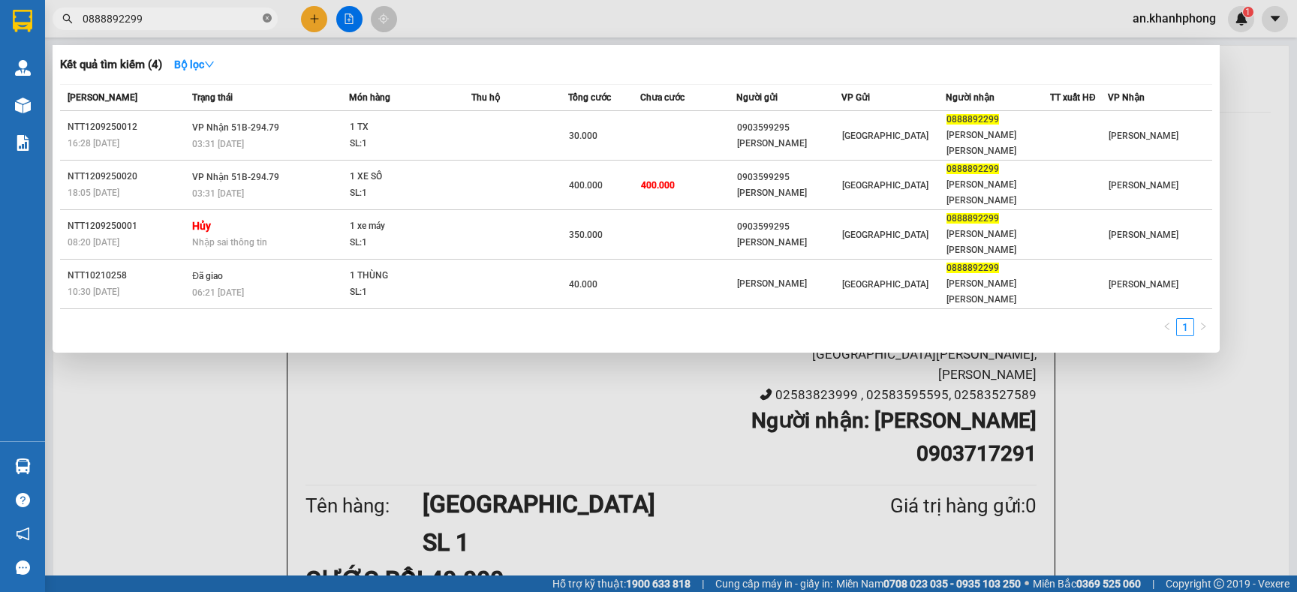
click at [267, 16] on icon "close-circle" at bounding box center [267, 18] width 9 height 9
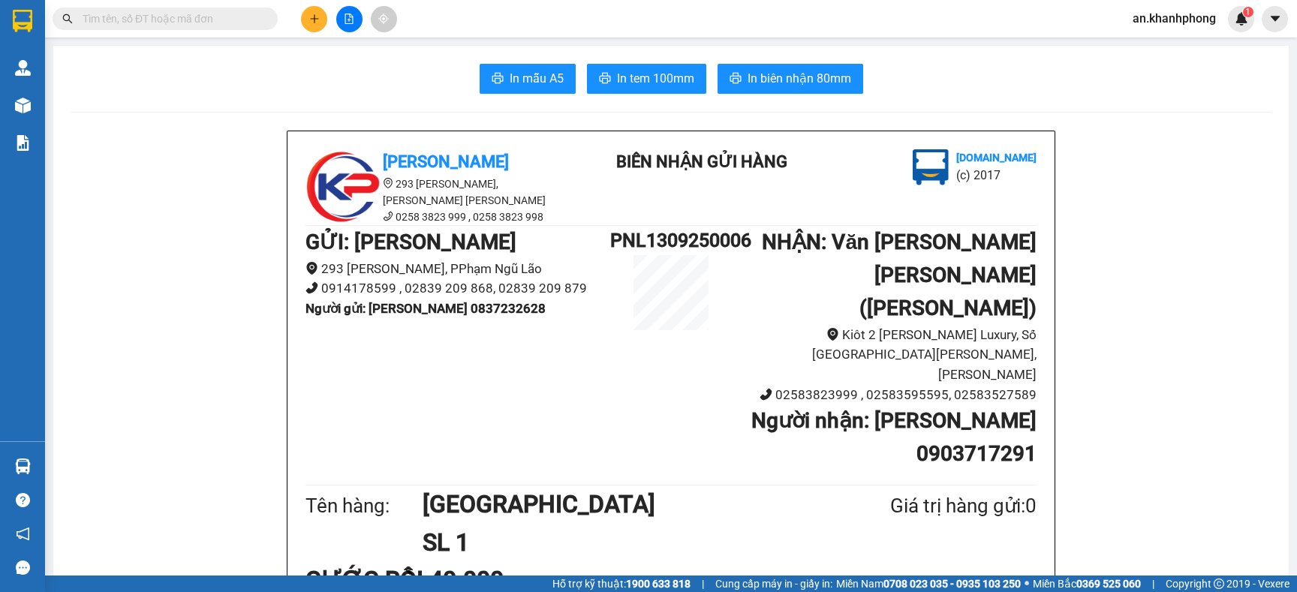
click at [251, 16] on input "text" at bounding box center [171, 19] width 177 height 17
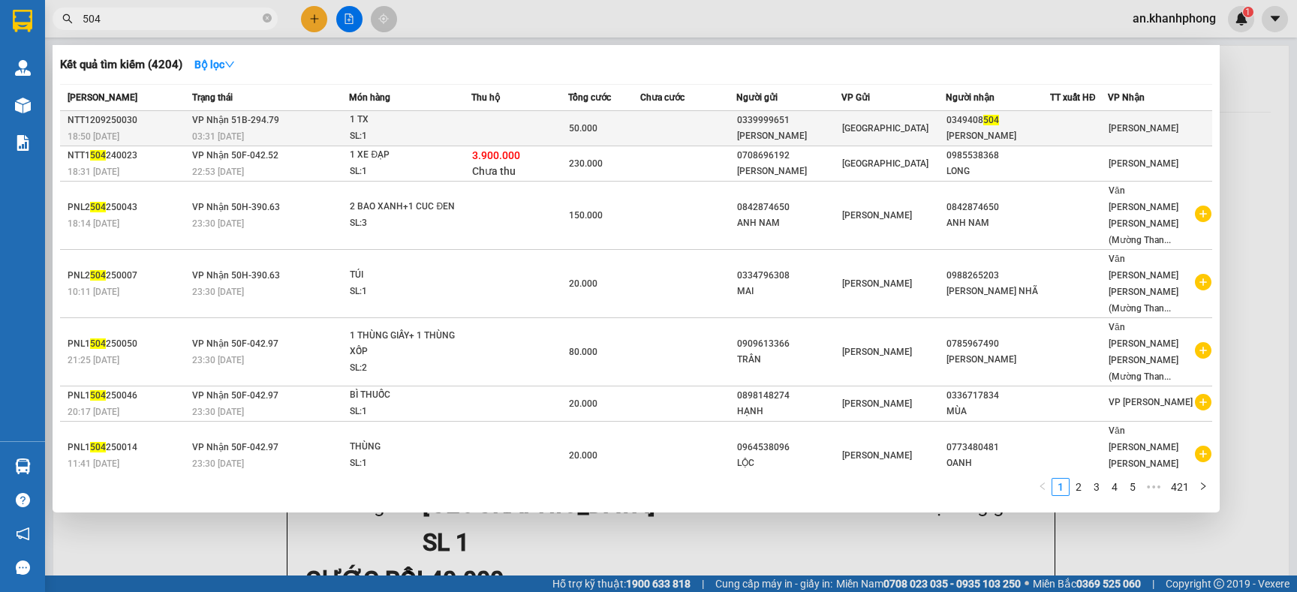
click at [647, 123] on td at bounding box center [688, 128] width 96 height 35
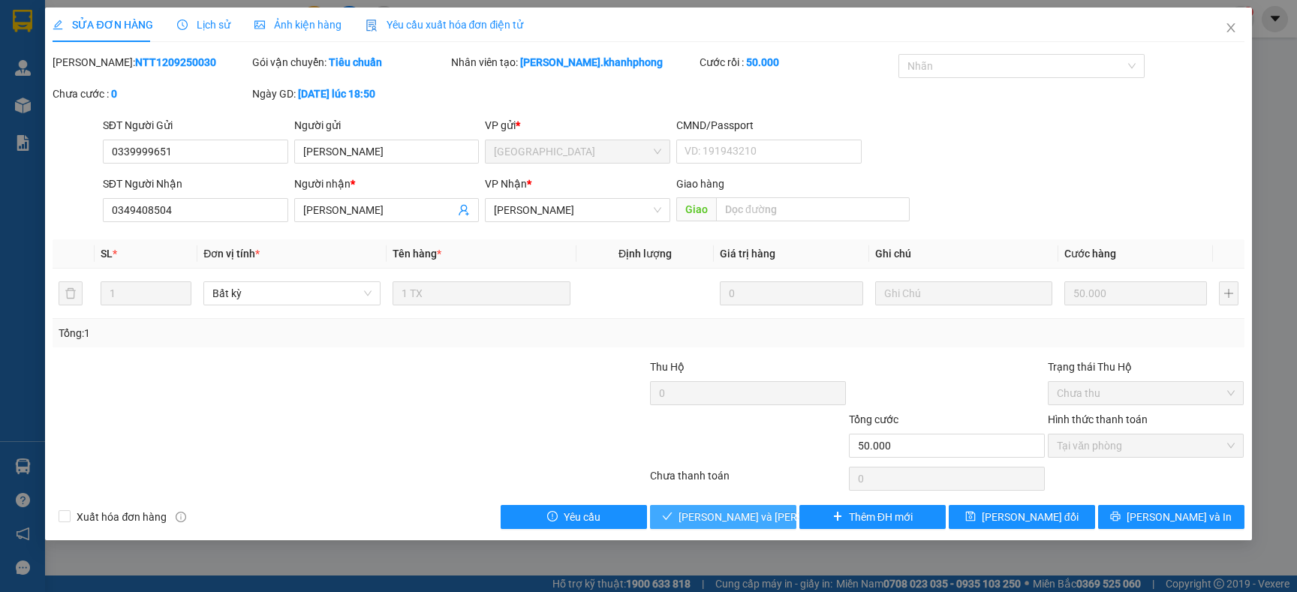
click at [760, 511] on span "[PERSON_NAME] và [PERSON_NAME] hàng" at bounding box center [780, 517] width 203 height 17
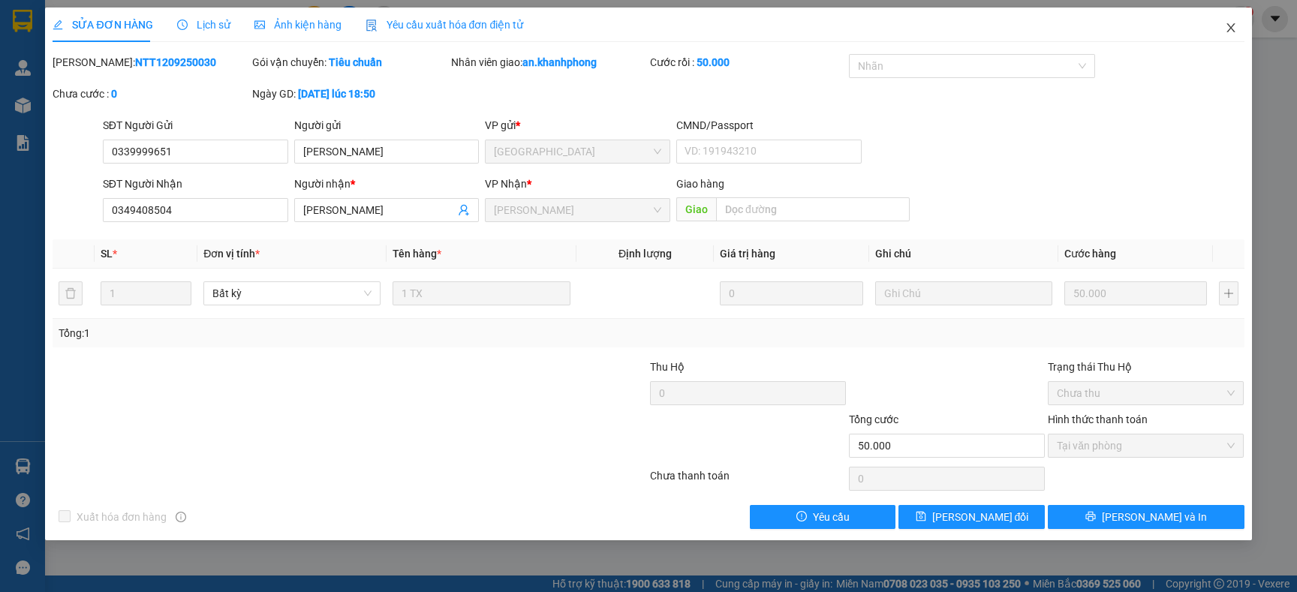
click at [1232, 25] on icon "close" at bounding box center [1231, 28] width 12 height 12
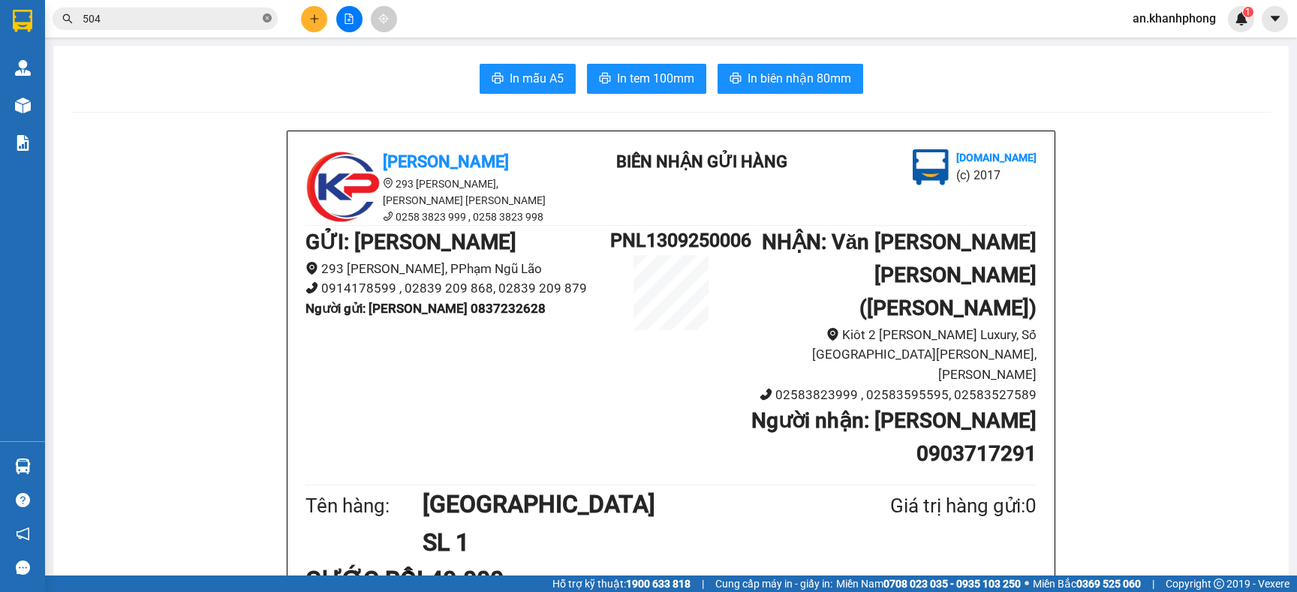
click at [269, 18] on icon "close-circle" at bounding box center [267, 18] width 9 height 9
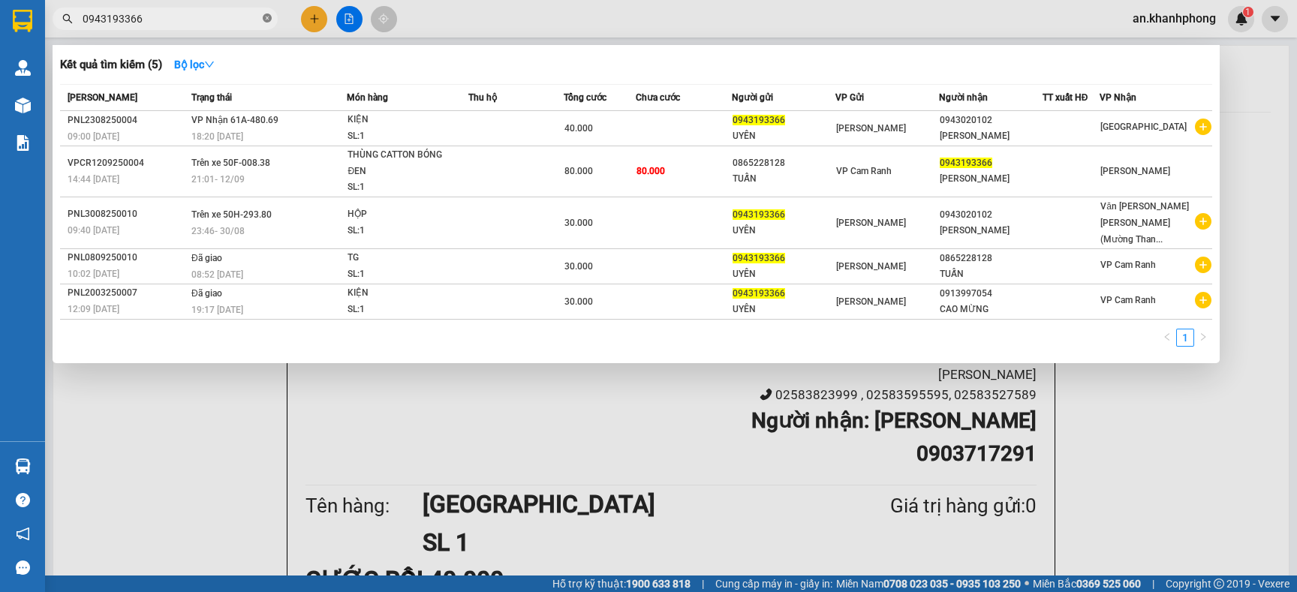
click at [263, 23] on span at bounding box center [267, 19] width 9 height 14
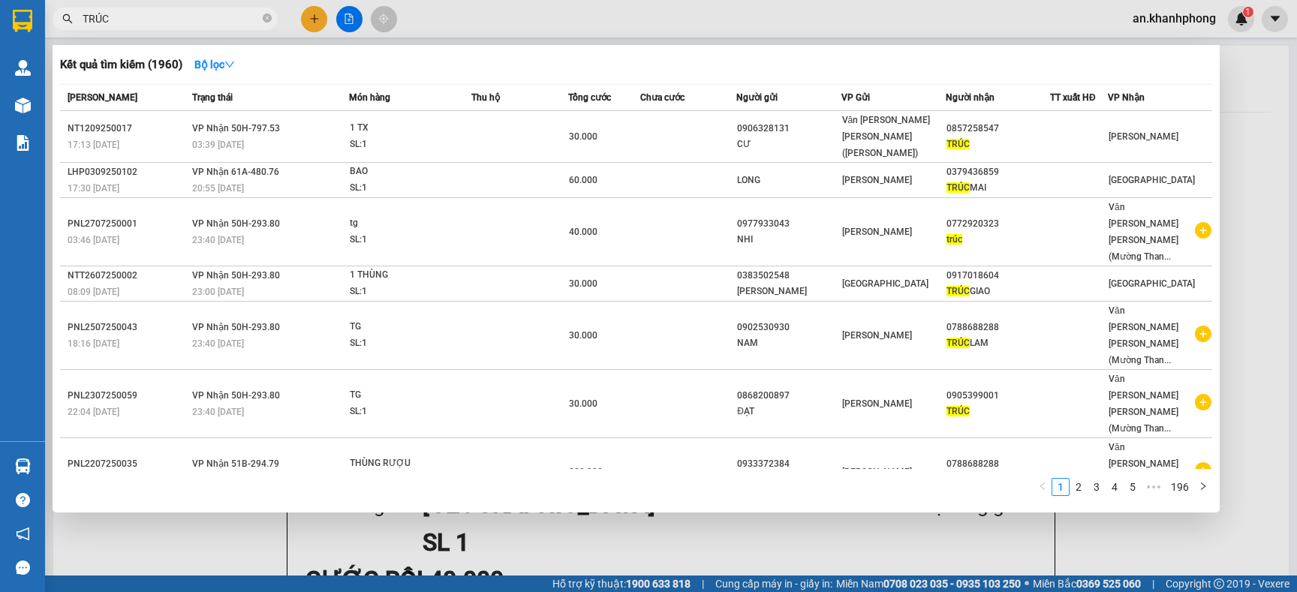
click at [316, 24] on div at bounding box center [648, 296] width 1297 height 592
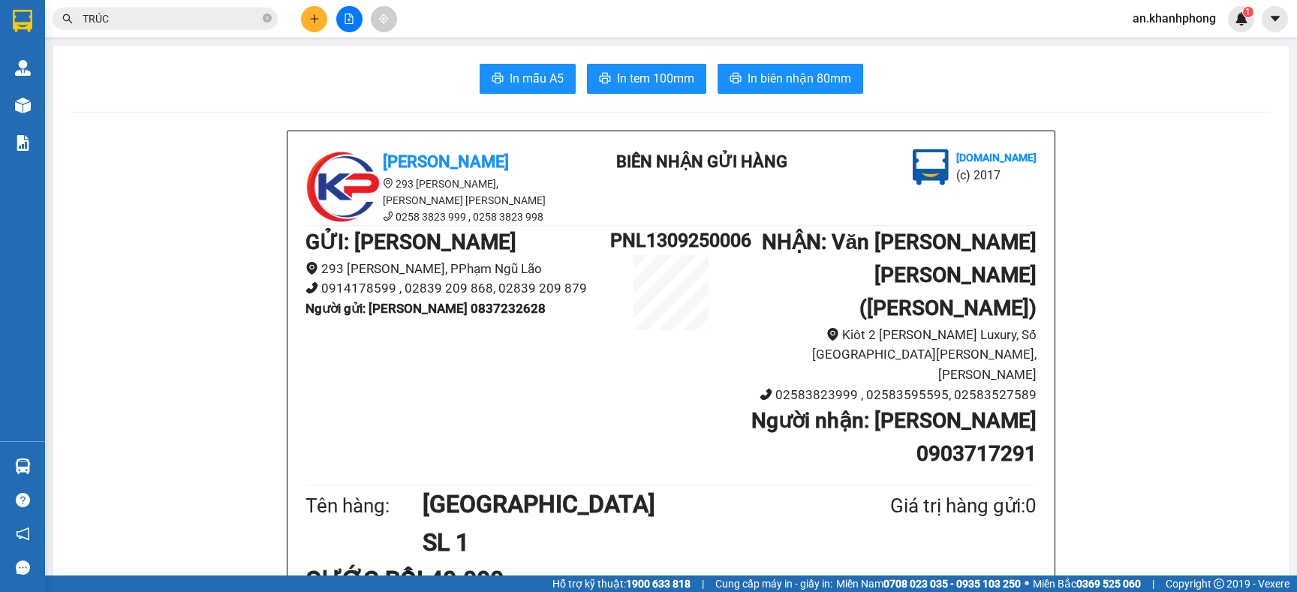
click at [304, 20] on button at bounding box center [314, 19] width 26 height 26
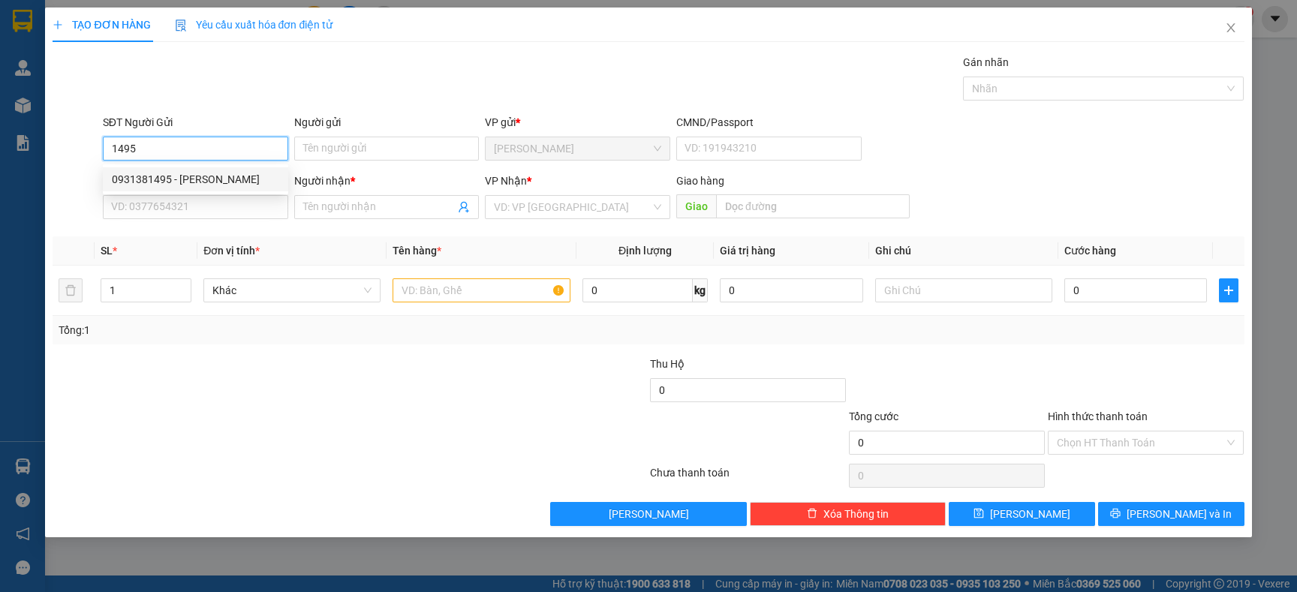
click at [173, 182] on div "0931381495 - [PERSON_NAME]" at bounding box center [195, 179] width 167 height 17
click at [182, 212] on input "SĐT Người Nhận" at bounding box center [195, 207] width 185 height 24
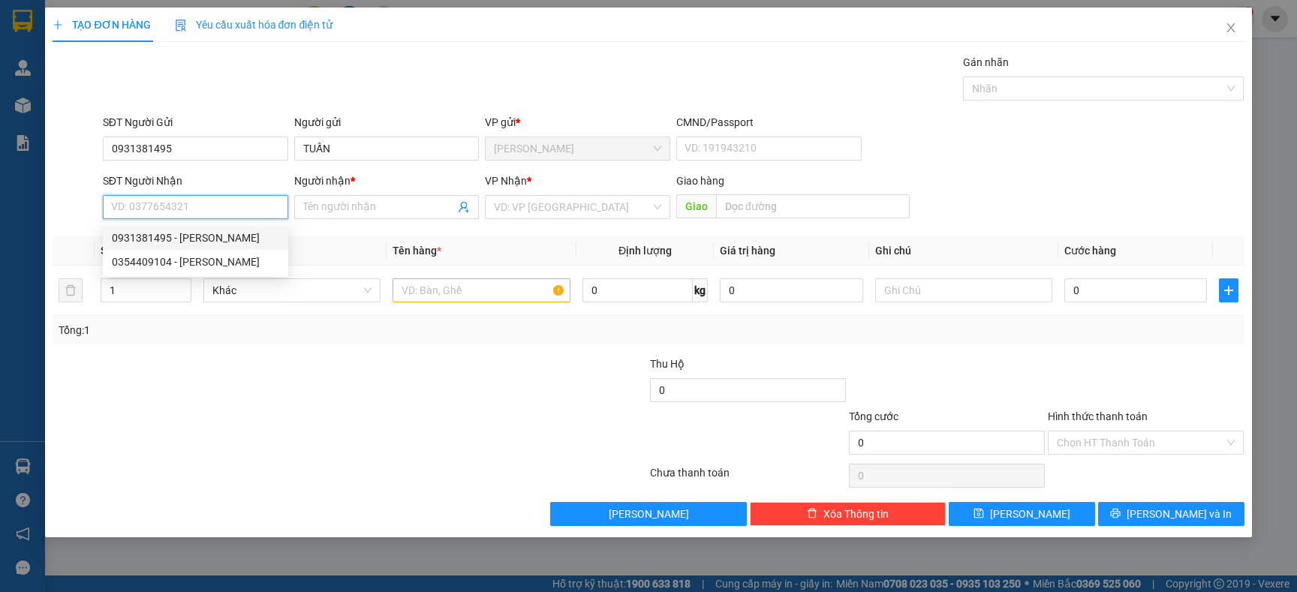
click at [182, 232] on div "0931381495 - [PERSON_NAME]" at bounding box center [195, 238] width 167 height 17
click at [251, 206] on input "0931381495" at bounding box center [195, 207] width 185 height 24
click at [197, 254] on div "0354409104 - [PERSON_NAME]" at bounding box center [195, 262] width 167 height 17
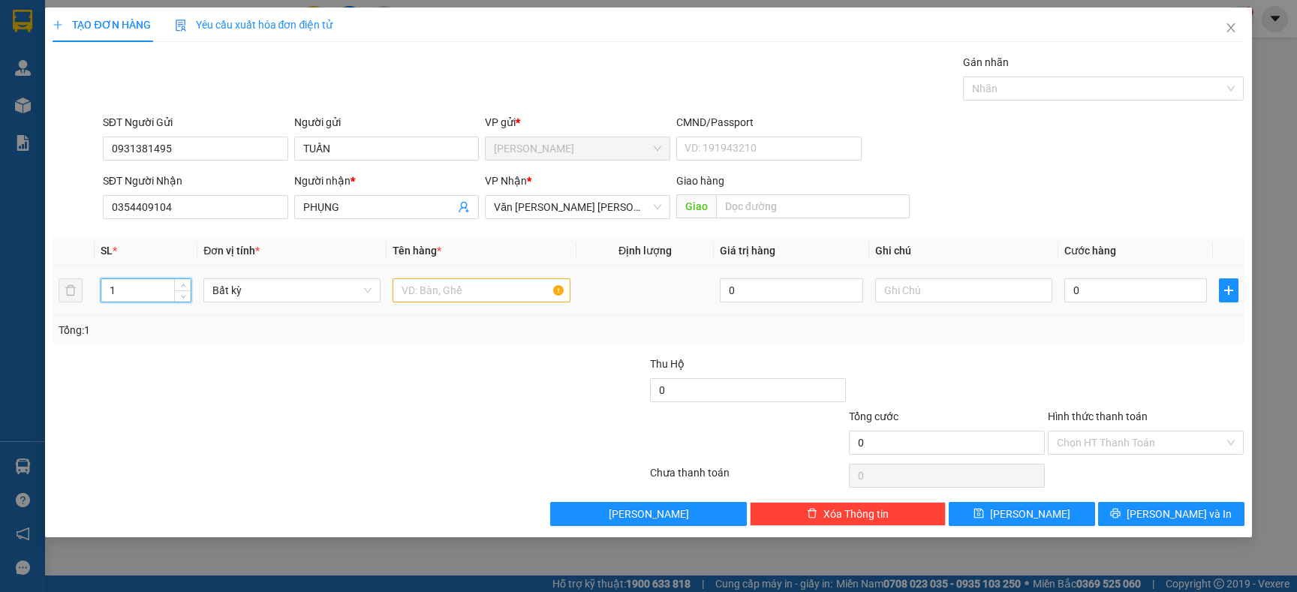
click at [146, 279] on input "1" at bounding box center [146, 290] width 90 height 23
click at [489, 297] on input "text" at bounding box center [481, 290] width 177 height 24
click at [501, 349] on div "Transit Pickup Surcharge Ids Transit Deliver Surcharge Ids Transit Deliver Surc…" at bounding box center [648, 290] width 1191 height 472
click at [1107, 289] on input "0" at bounding box center [1135, 290] width 143 height 24
click at [1064, 339] on div "Tổng: 3" at bounding box center [648, 330] width 1179 height 17
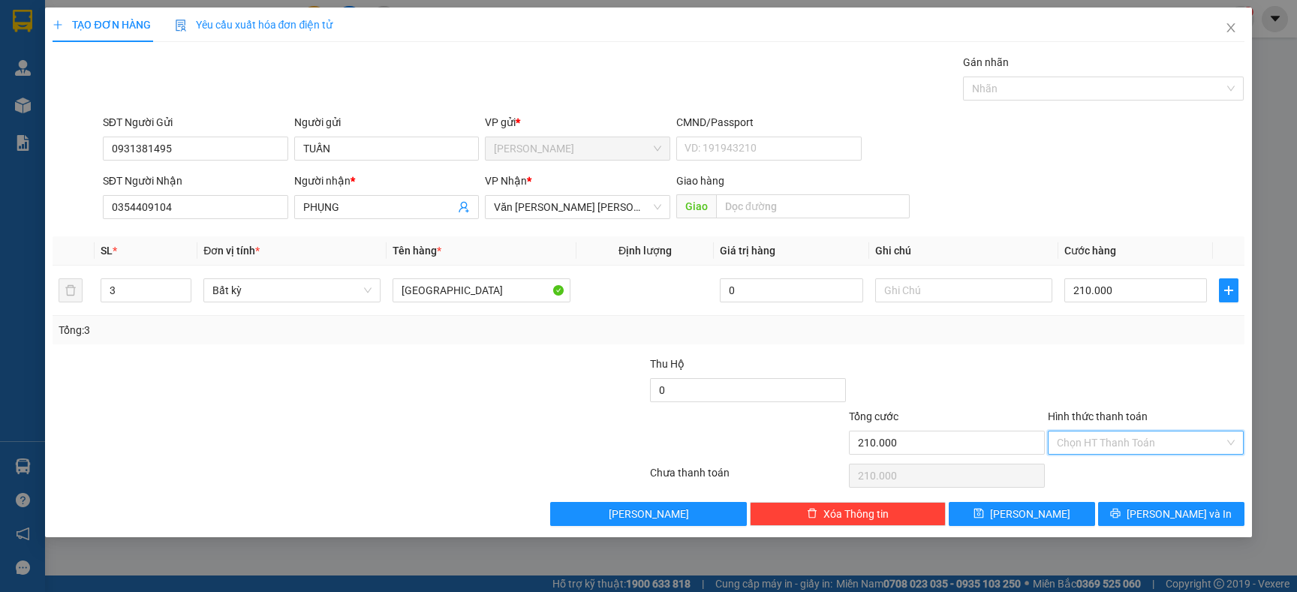
click at [1071, 438] on input "Hình thức thanh toán" at bounding box center [1140, 443] width 167 height 23
click at [1100, 396] on div at bounding box center [1145, 382] width 199 height 53
click at [1012, 295] on input "text" at bounding box center [963, 290] width 177 height 24
click at [1012, 348] on div "Transit Pickup Surcharge Ids Transit Deliver Surcharge Ids Transit Deliver Surc…" at bounding box center [648, 290] width 1191 height 472
click at [1134, 513] on button "[PERSON_NAME] và In" at bounding box center [1171, 514] width 146 height 24
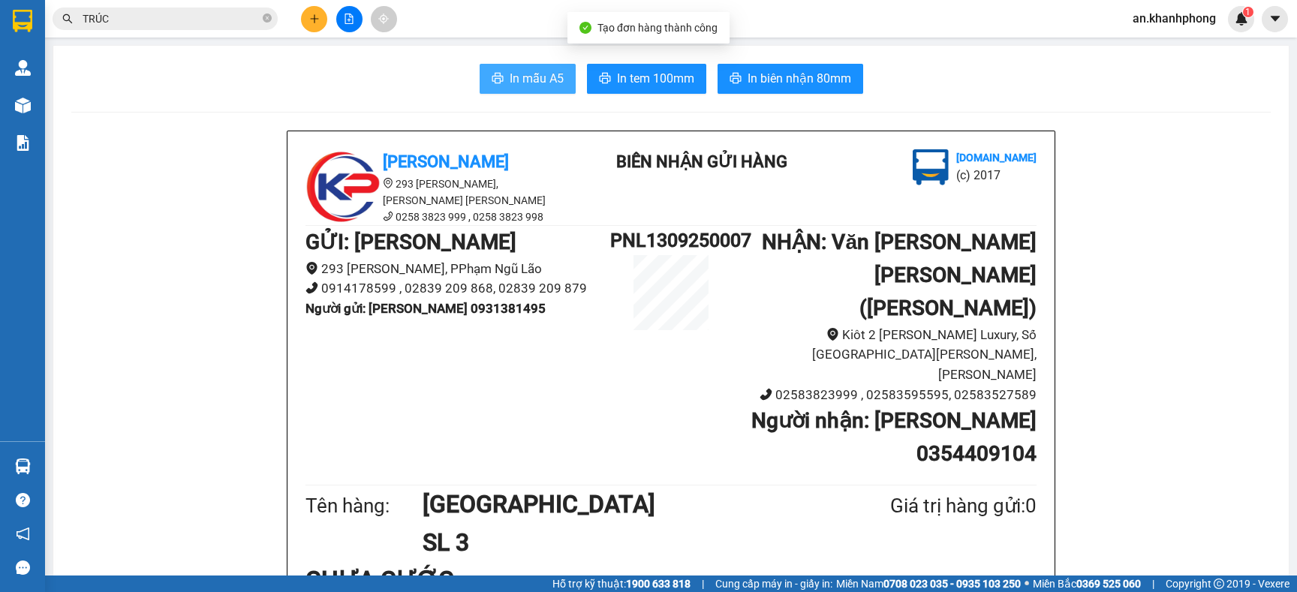
click at [510, 74] on span "In mẫu A5" at bounding box center [537, 78] width 54 height 19
click at [267, 15] on icon "close-circle" at bounding box center [267, 18] width 9 height 9
click at [305, 15] on button at bounding box center [314, 19] width 26 height 26
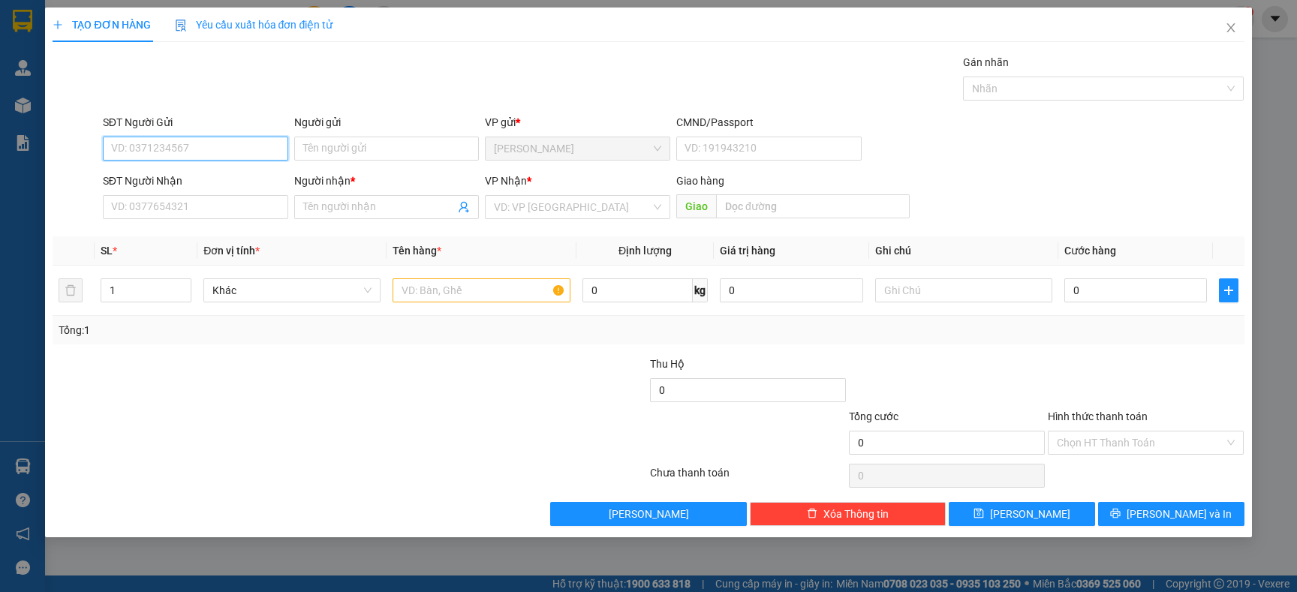
click at [183, 146] on input "SĐT Người Gửi" at bounding box center [195, 149] width 185 height 24
click at [193, 176] on div "0904933988 - CÔ NGÂN" at bounding box center [195, 179] width 167 height 17
click at [192, 207] on input "SĐT Người Nhận" at bounding box center [195, 207] width 185 height 24
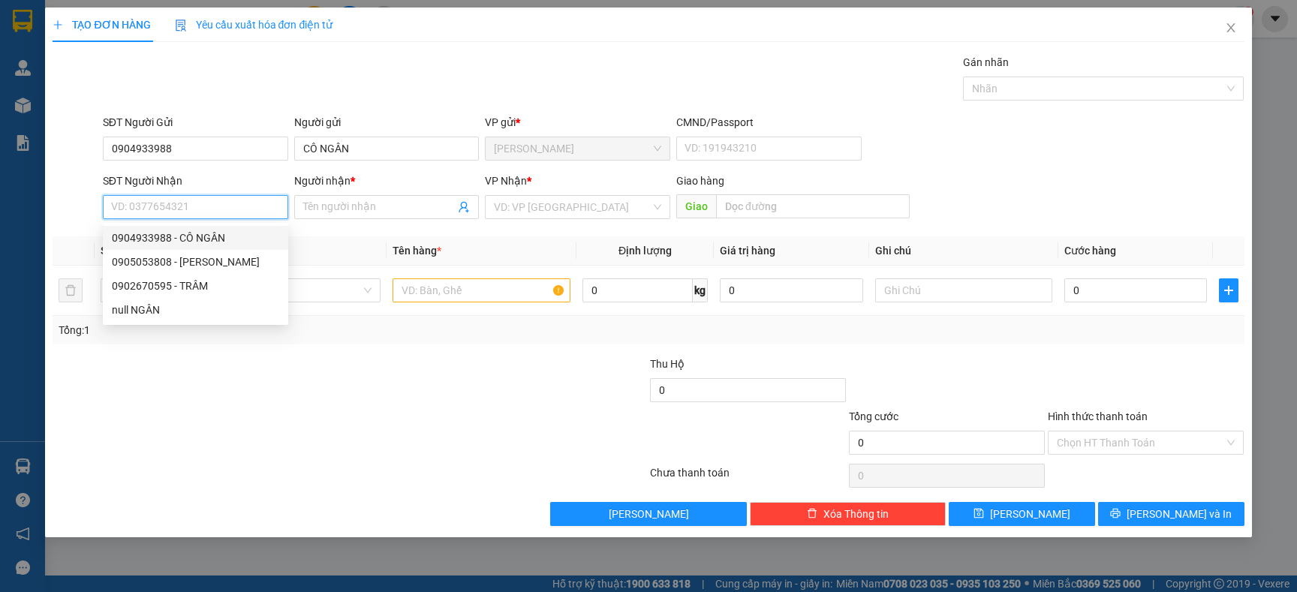
click at [197, 239] on div "0904933988 - CÔ NGÂN" at bounding box center [195, 238] width 167 height 17
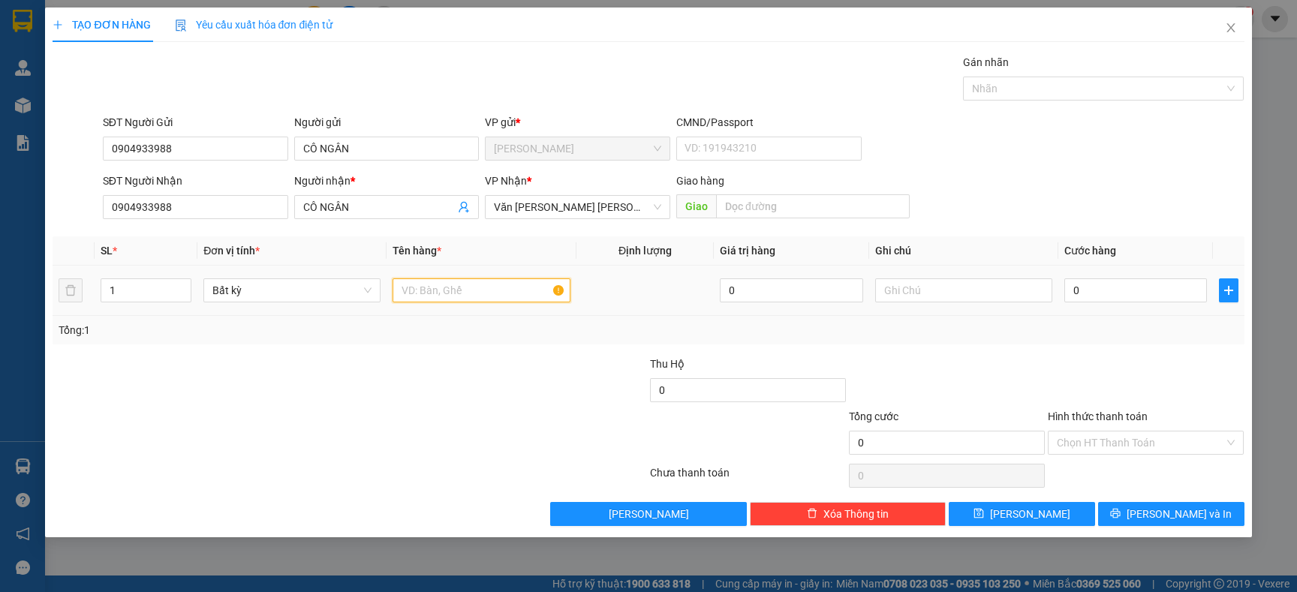
click at [422, 289] on input "text" at bounding box center [481, 290] width 177 height 24
click at [463, 344] on div "Tổng: 1" at bounding box center [648, 330] width 1191 height 29
click at [1199, 294] on input "0" at bounding box center [1135, 290] width 143 height 24
click at [1118, 339] on div "Tổng: 1" at bounding box center [648, 330] width 1191 height 29
click at [1087, 438] on input "Hình thức thanh toán" at bounding box center [1140, 443] width 167 height 23
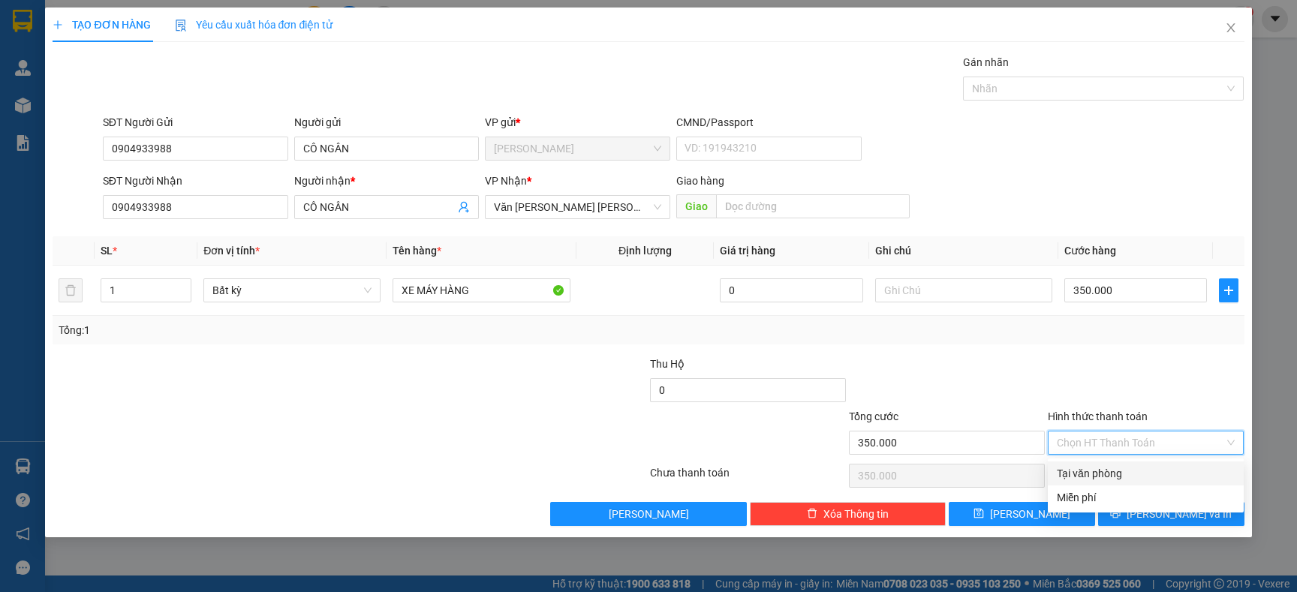
click at [1085, 465] on div "Tại văn phòng" at bounding box center [1146, 473] width 178 height 17
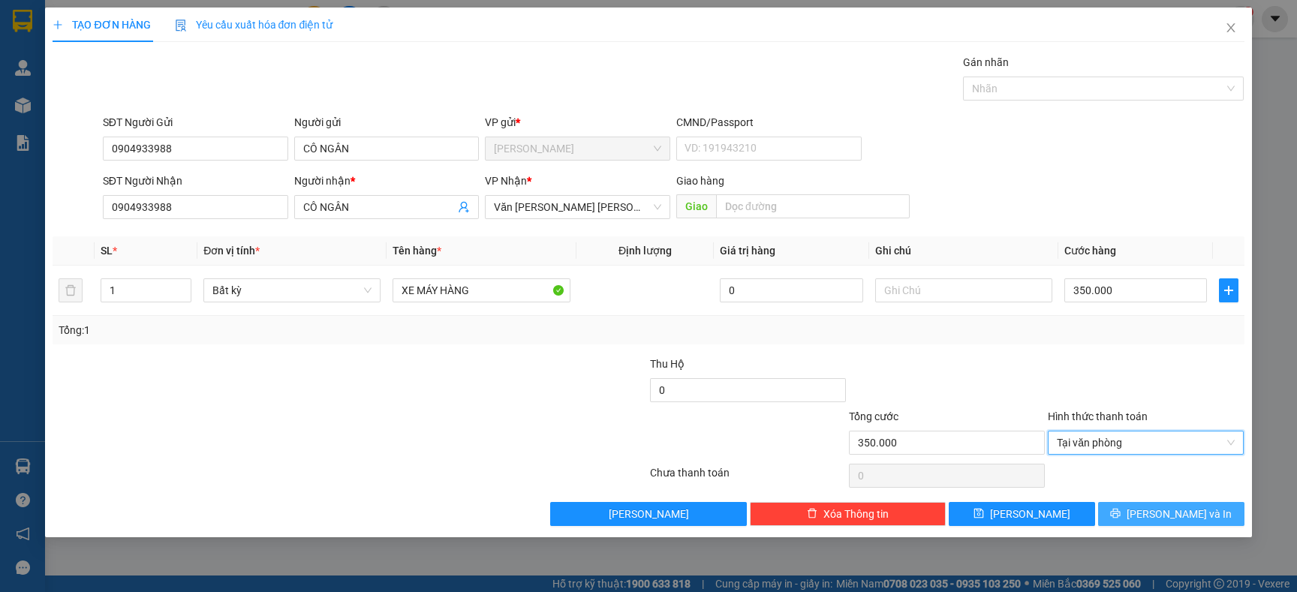
click at [1121, 514] on icon "printer" at bounding box center [1115, 513] width 11 height 11
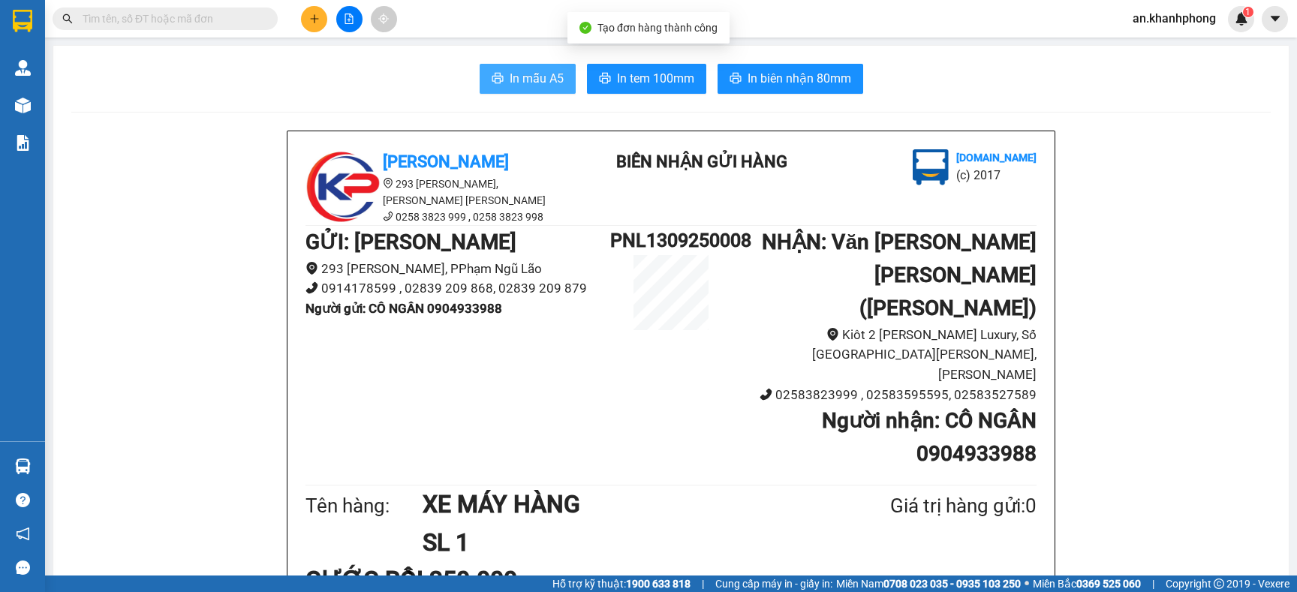
click at [510, 86] on span "In mẫu A5" at bounding box center [537, 78] width 54 height 19
click at [149, 23] on input "text" at bounding box center [171, 19] width 177 height 17
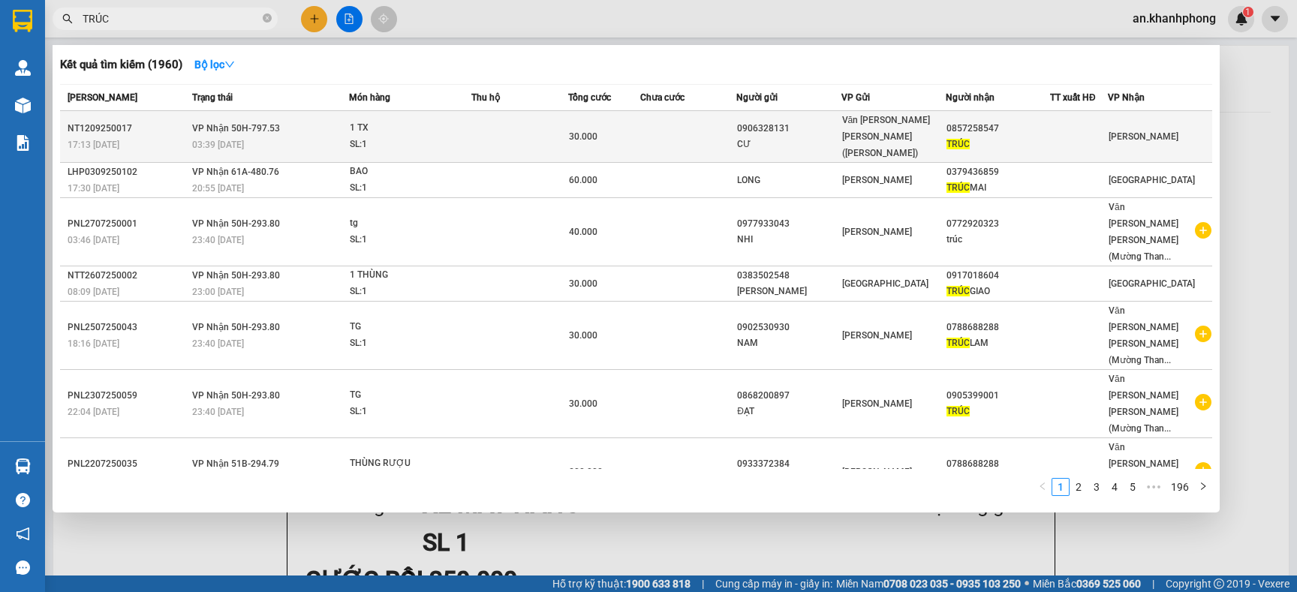
click at [663, 128] on td at bounding box center [688, 137] width 96 height 52
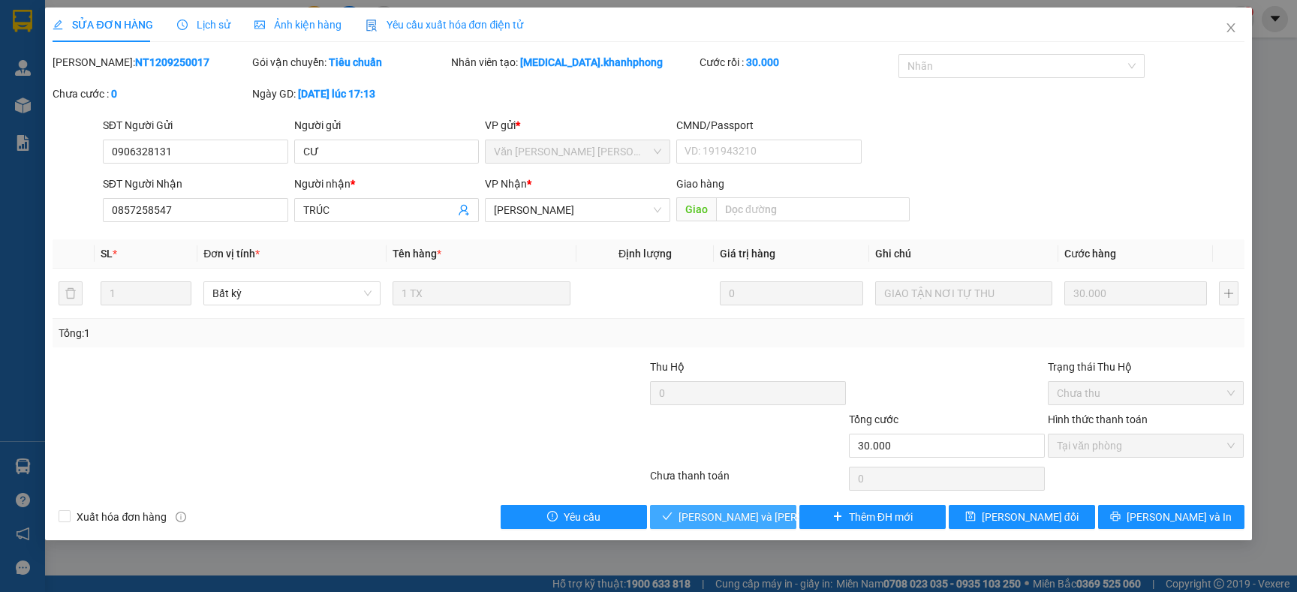
click at [736, 525] on span "[PERSON_NAME] và [PERSON_NAME] hàng" at bounding box center [780, 517] width 203 height 17
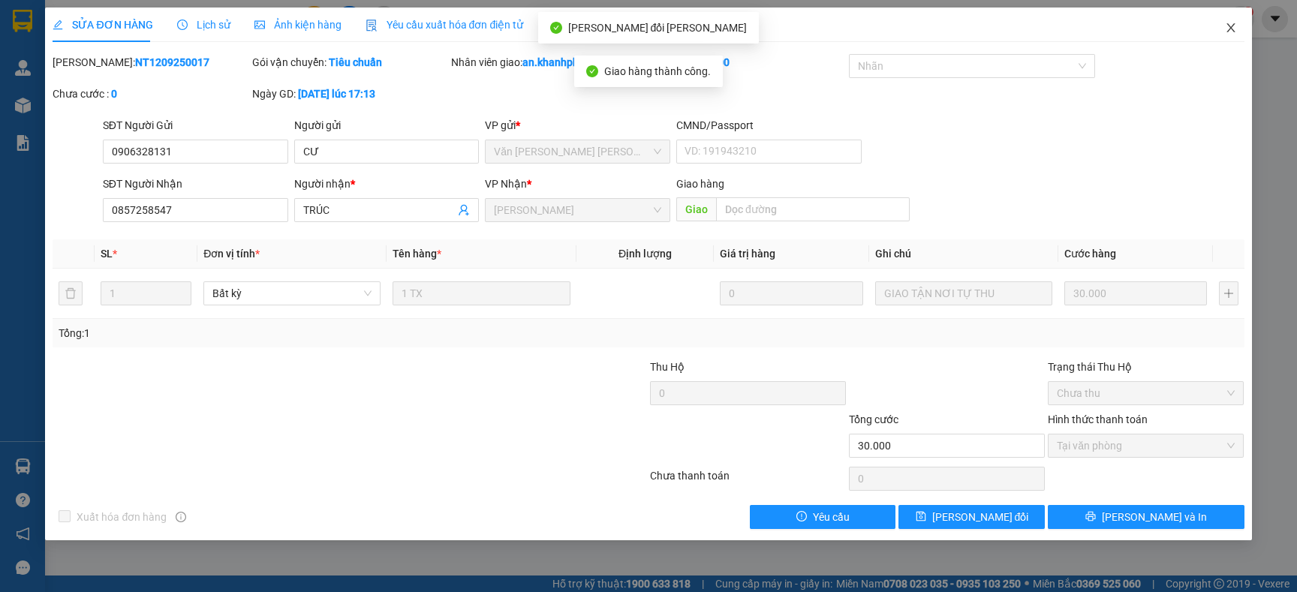
click at [1225, 31] on icon "close" at bounding box center [1231, 28] width 12 height 12
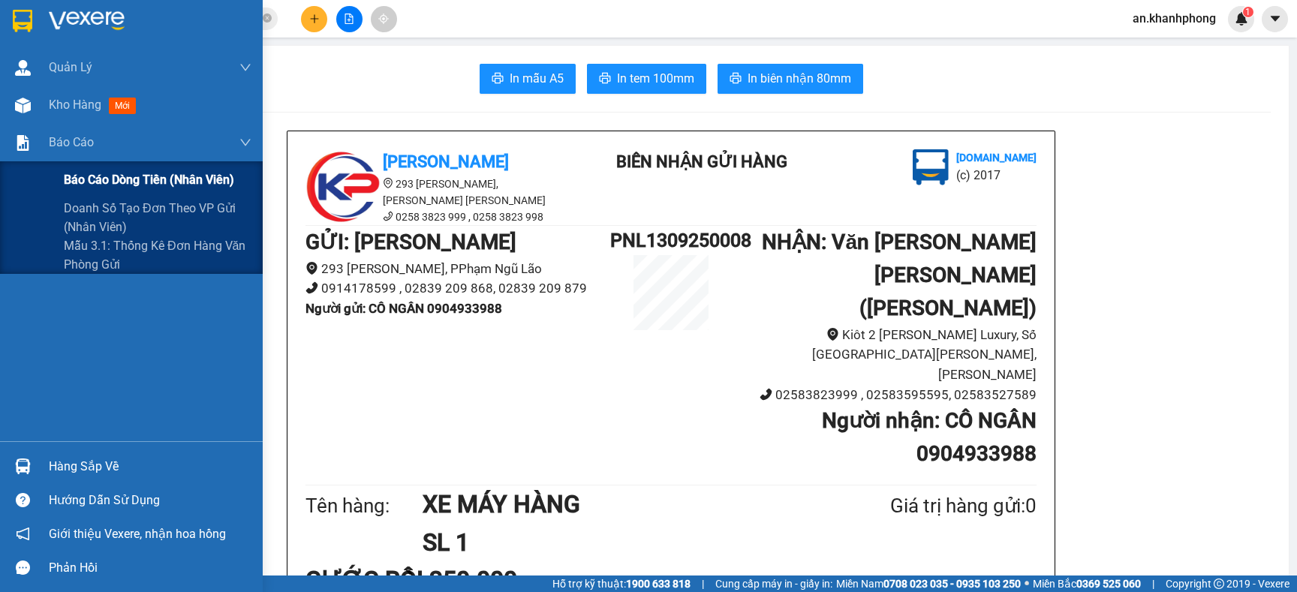
click at [89, 176] on span "Báo cáo dòng tiền (nhân viên)" at bounding box center [149, 179] width 170 height 19
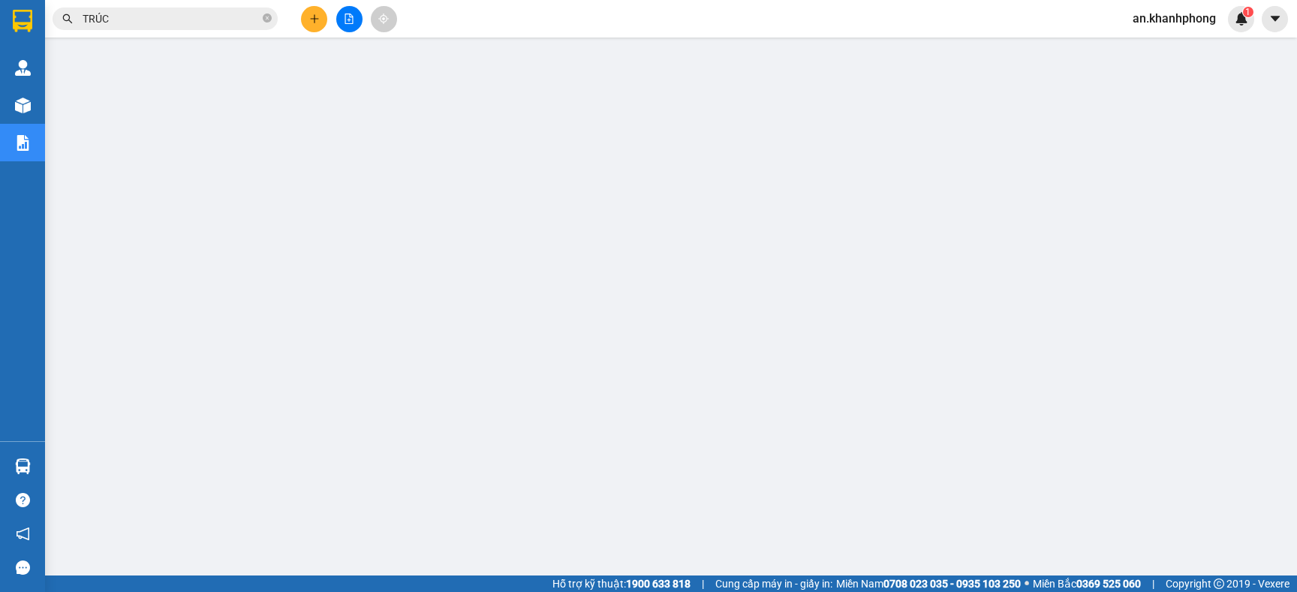
click at [272, 18] on span "TRÚC" at bounding box center [165, 19] width 225 height 23
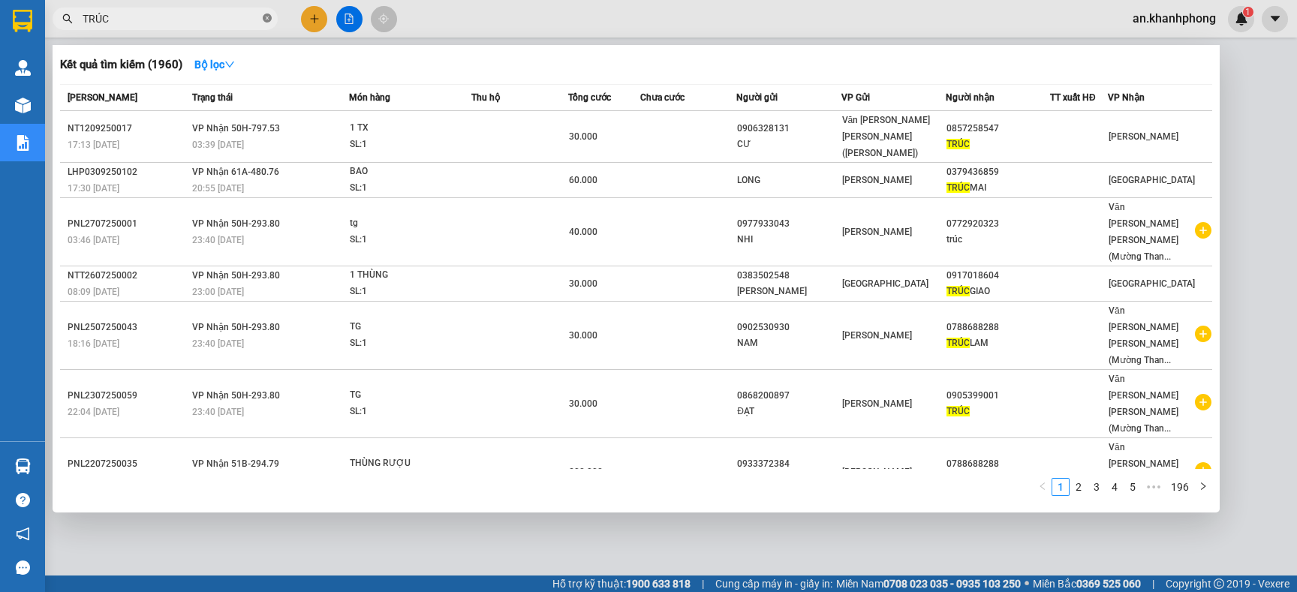
click at [267, 23] on span at bounding box center [267, 19] width 9 height 14
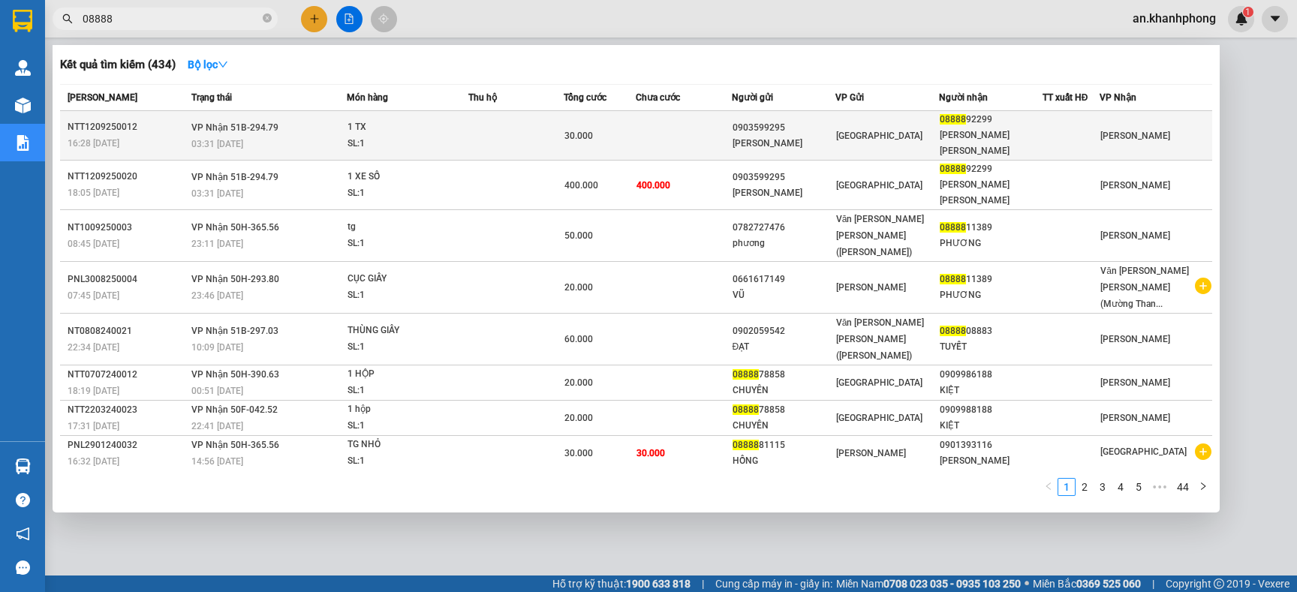
click at [913, 141] on div "[GEOGRAPHIC_DATA]" at bounding box center [887, 136] width 102 height 17
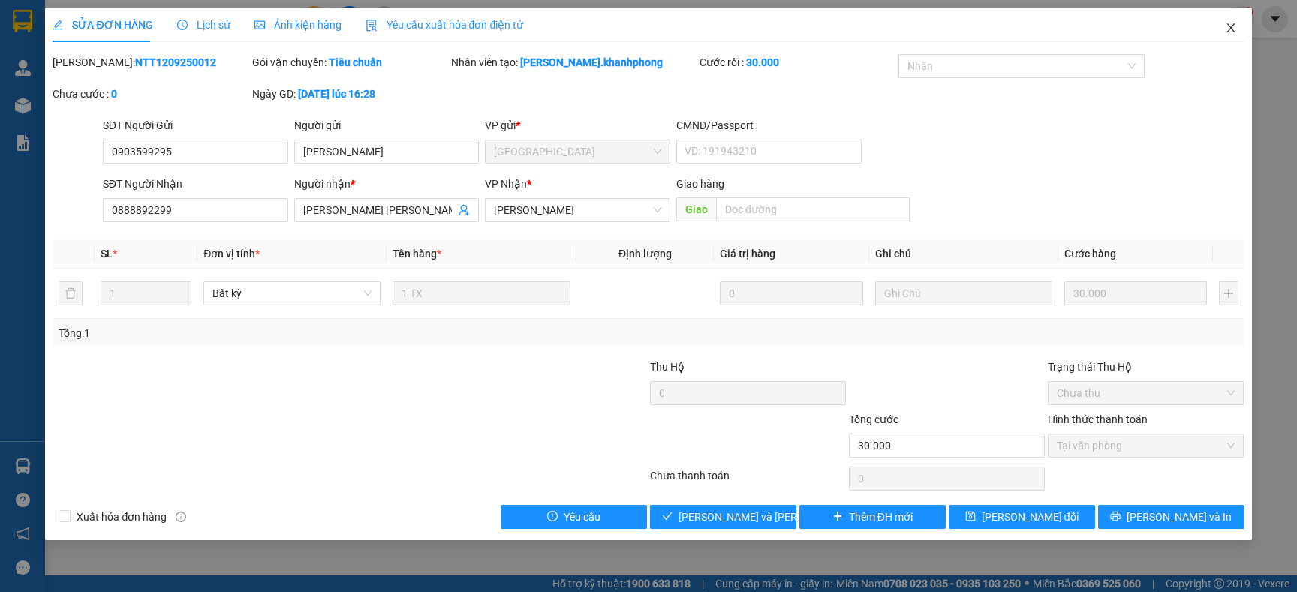
click at [1235, 25] on icon "close" at bounding box center [1231, 28] width 12 height 12
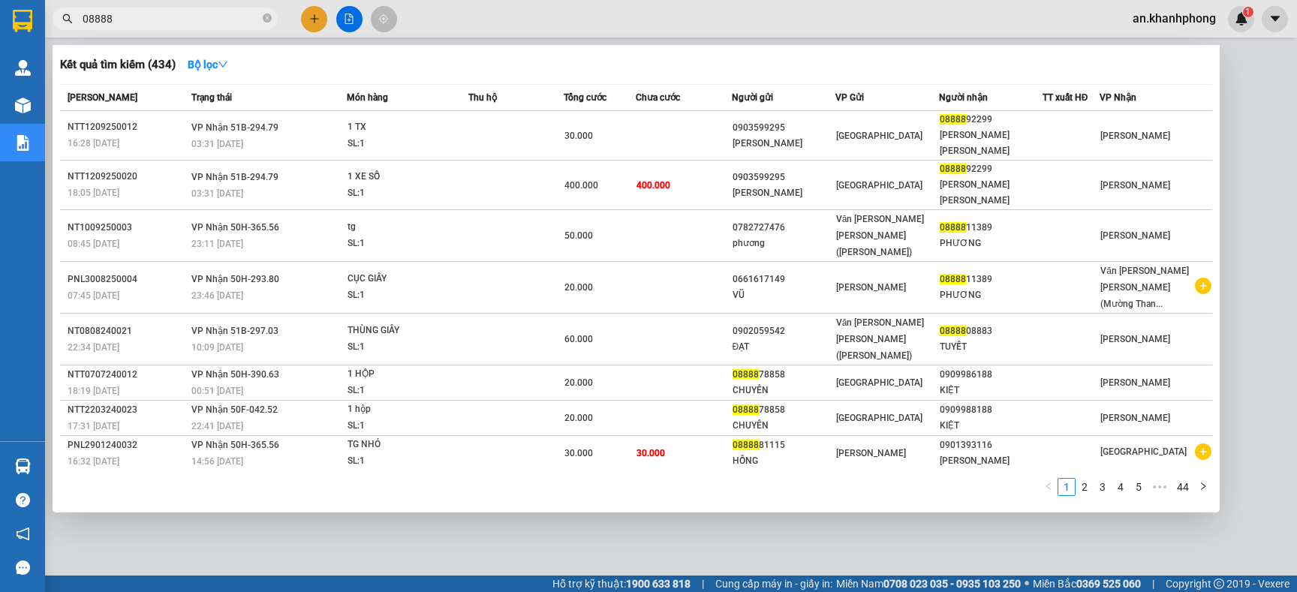
click at [191, 11] on input "08888" at bounding box center [171, 19] width 177 height 17
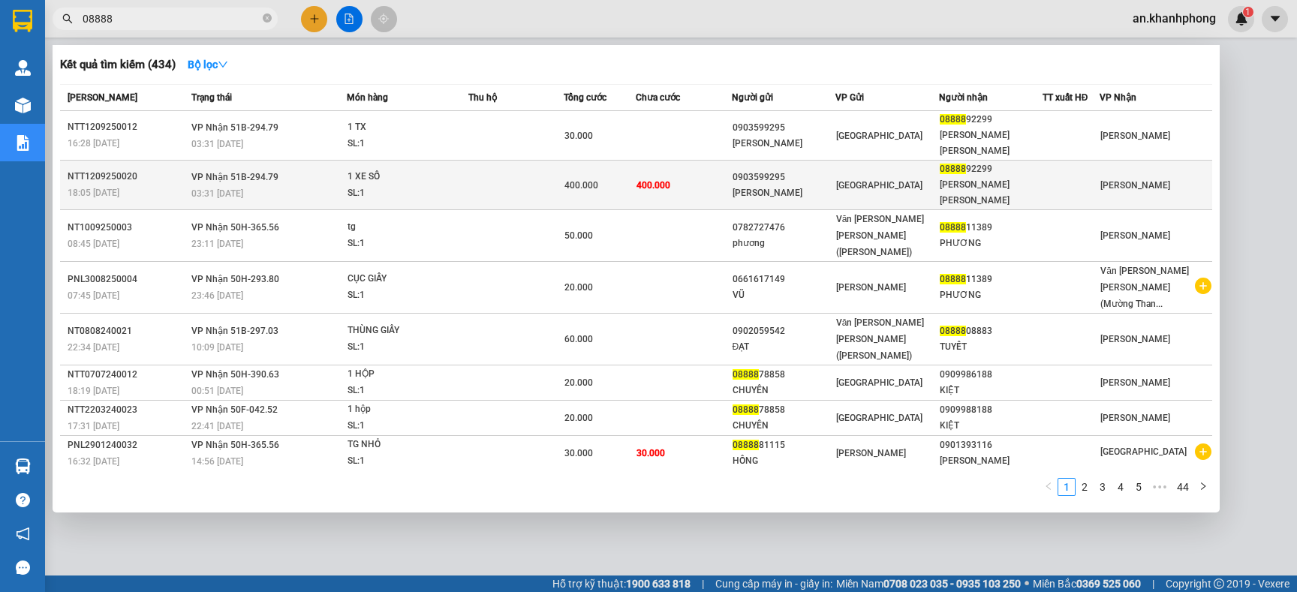
click at [681, 175] on td "400.000" at bounding box center [683, 186] width 95 height 50
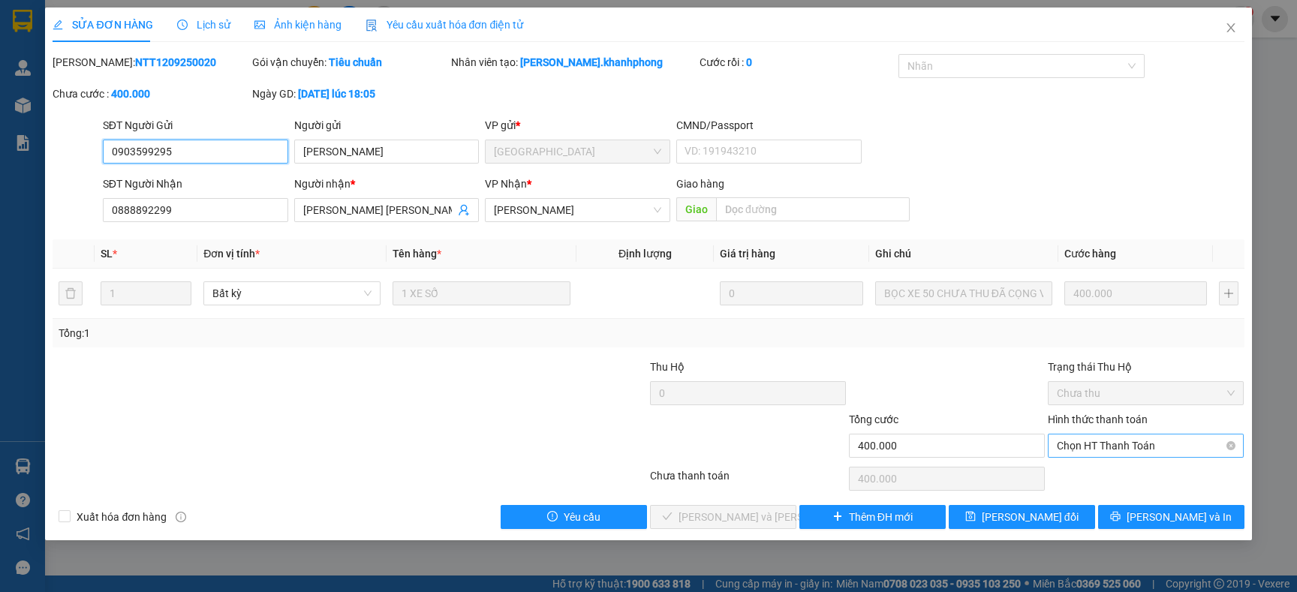
click at [1109, 455] on span "Chọn HT Thanh Toán" at bounding box center [1146, 446] width 178 height 23
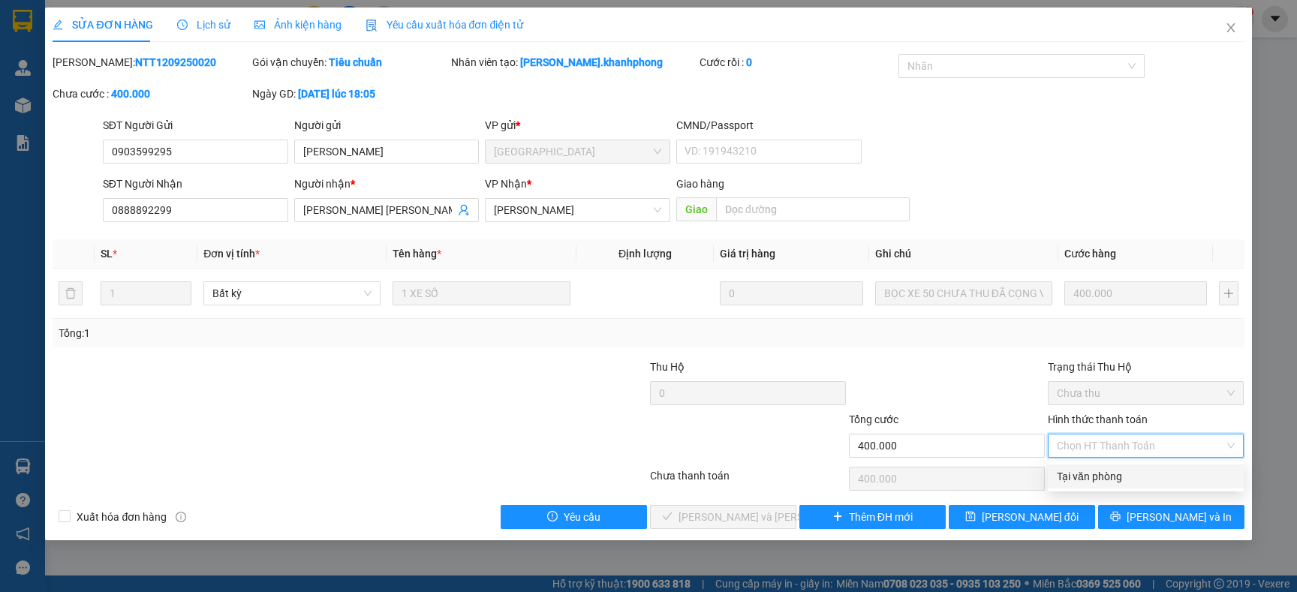
click at [1089, 477] on div "Tại văn phòng" at bounding box center [1146, 476] width 178 height 17
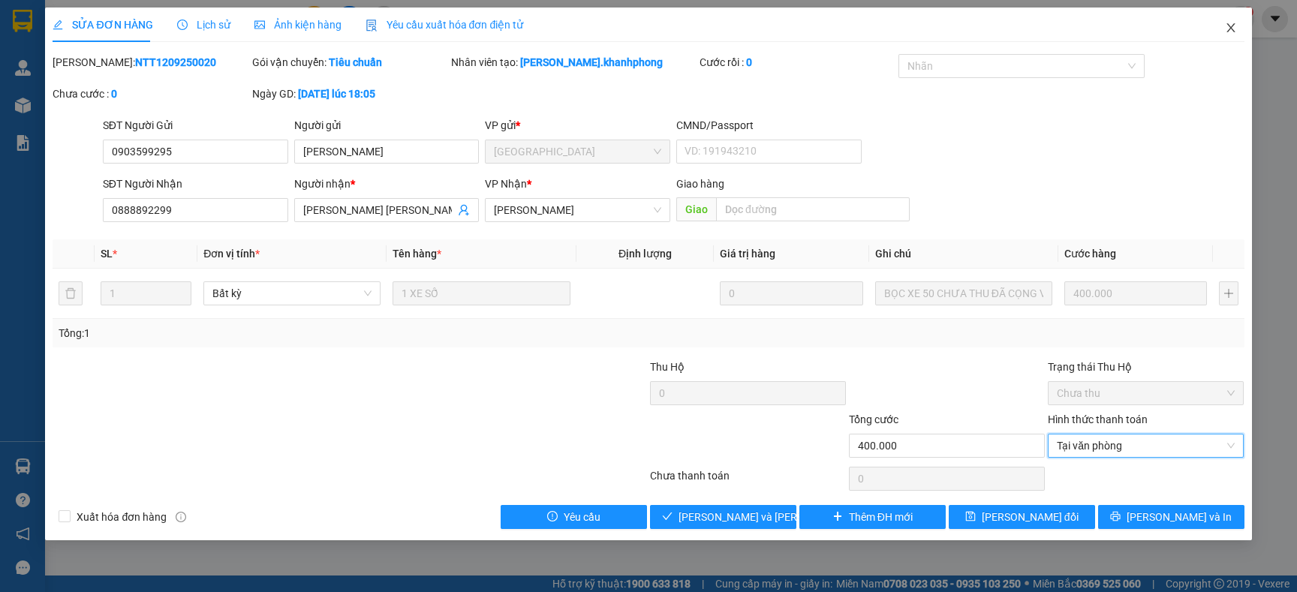
click at [1225, 29] on icon "close" at bounding box center [1231, 28] width 12 height 12
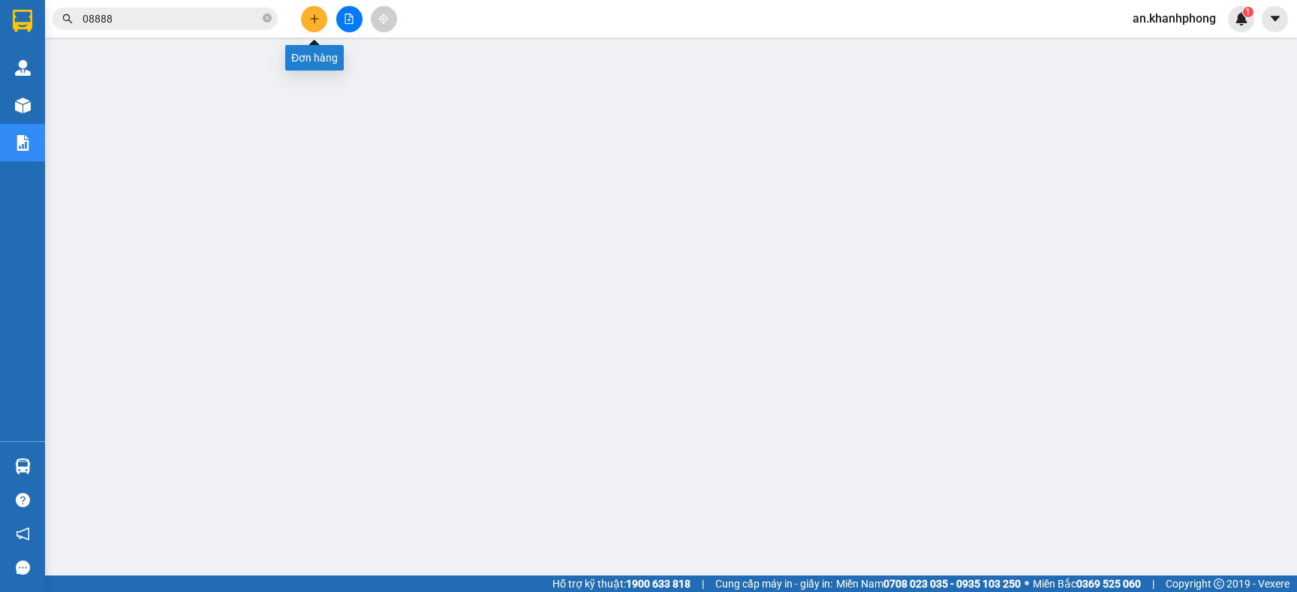
click at [314, 20] on icon "plus" at bounding box center [314, 18] width 1 height 8
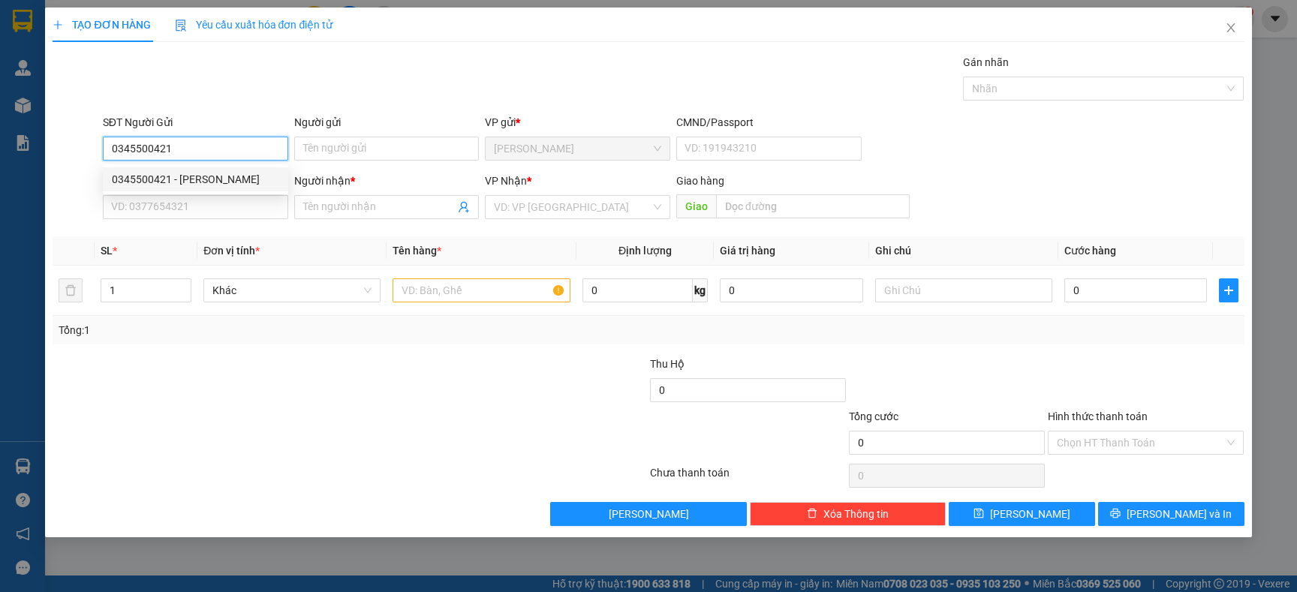
click at [186, 172] on div "0345500421 - [PERSON_NAME]" at bounding box center [195, 179] width 167 height 17
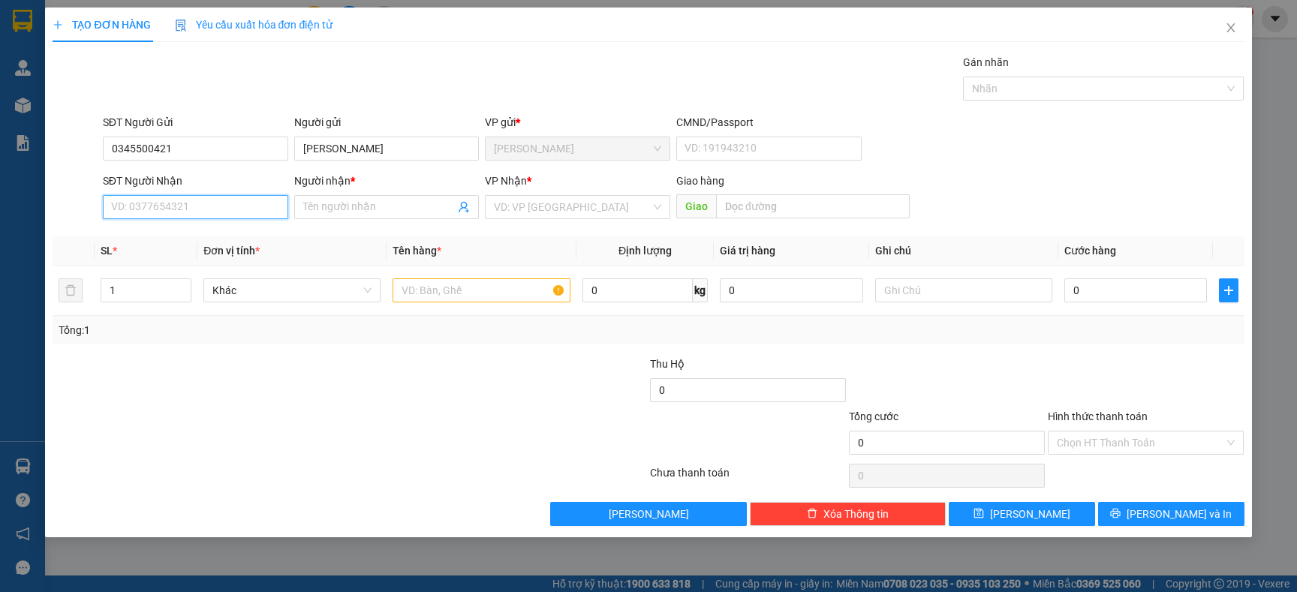
click at [185, 206] on input "SĐT Người Nhận" at bounding box center [195, 207] width 185 height 24
click at [188, 240] on div "0326408234 - [PERSON_NAME]" at bounding box center [195, 238] width 167 height 17
click at [438, 293] on input "text" at bounding box center [481, 290] width 177 height 24
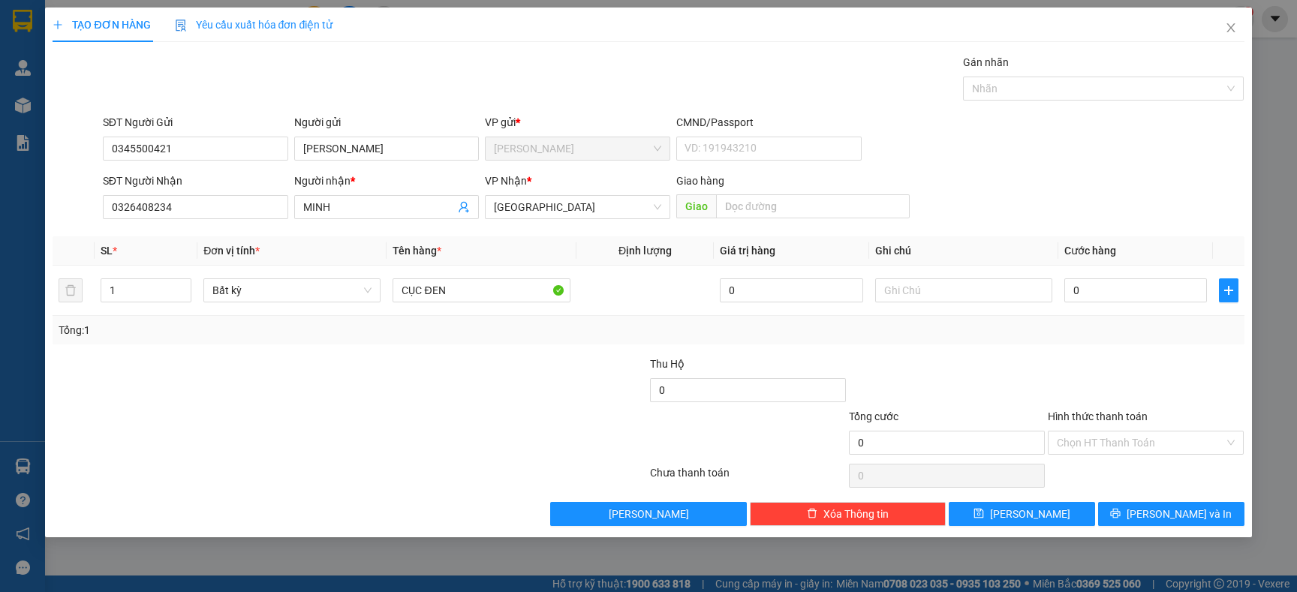
click at [490, 364] on div at bounding box center [549, 382] width 199 height 53
click at [1146, 288] on input "0" at bounding box center [1135, 290] width 143 height 24
click at [1019, 363] on div at bounding box center [946, 382] width 199 height 53
click at [1107, 438] on input "Hình thức thanh toán" at bounding box center [1140, 443] width 167 height 23
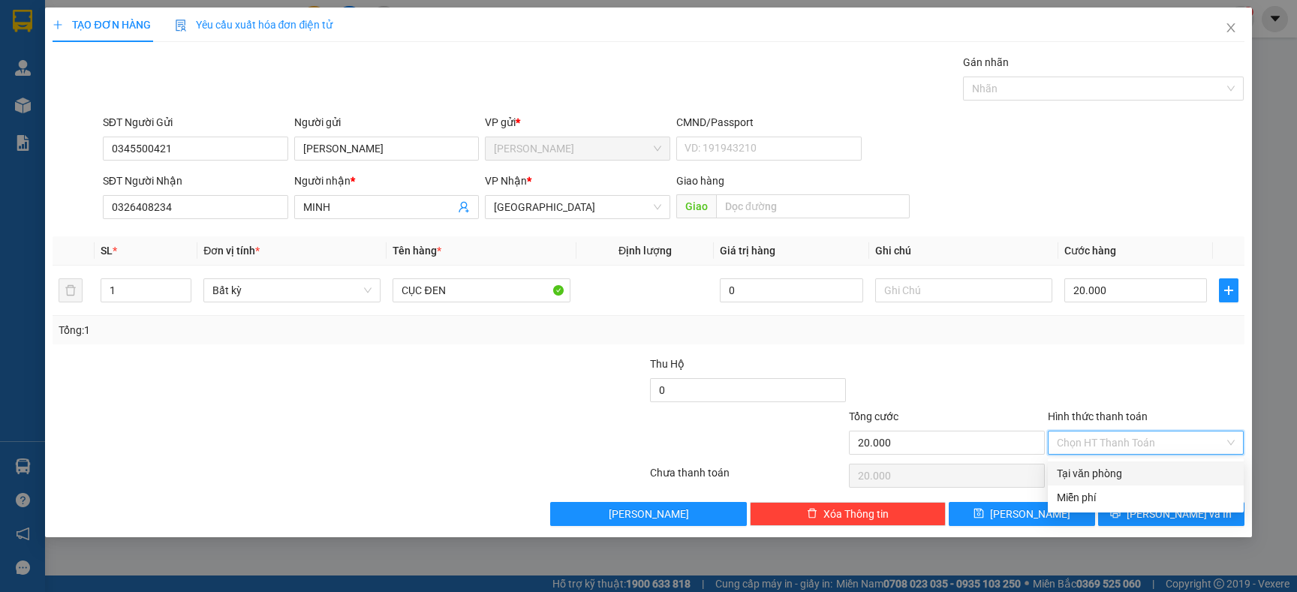
click at [1084, 471] on div "Tại văn phòng" at bounding box center [1146, 473] width 178 height 17
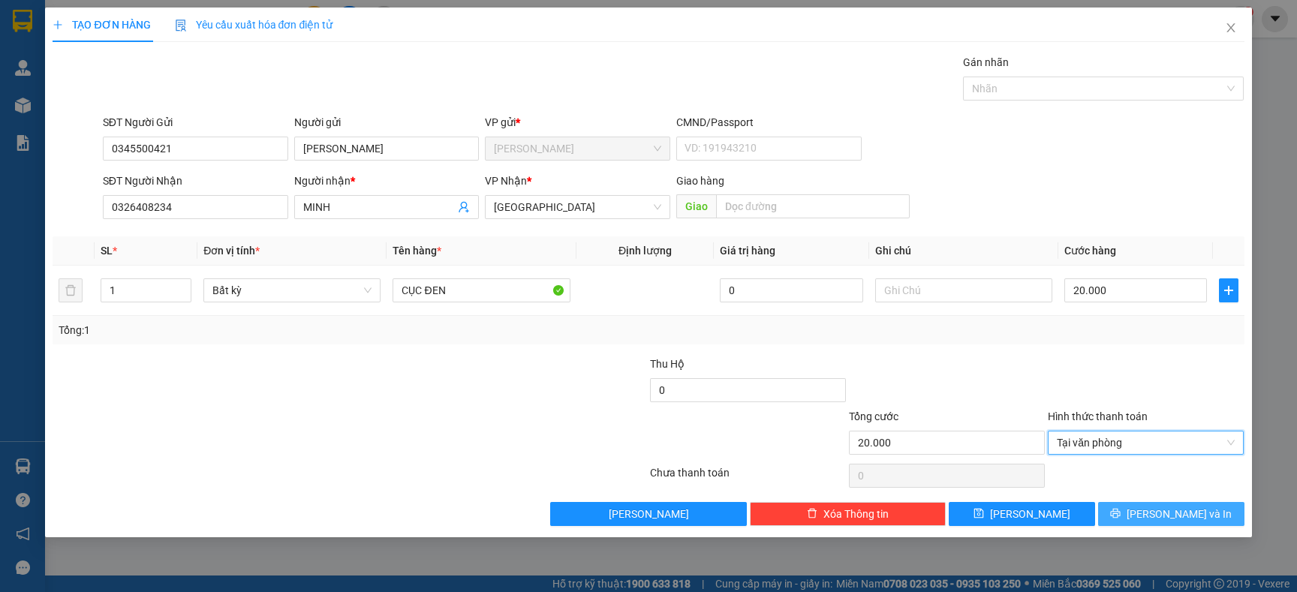
click at [1120, 516] on button "[PERSON_NAME] và In" at bounding box center [1171, 514] width 146 height 24
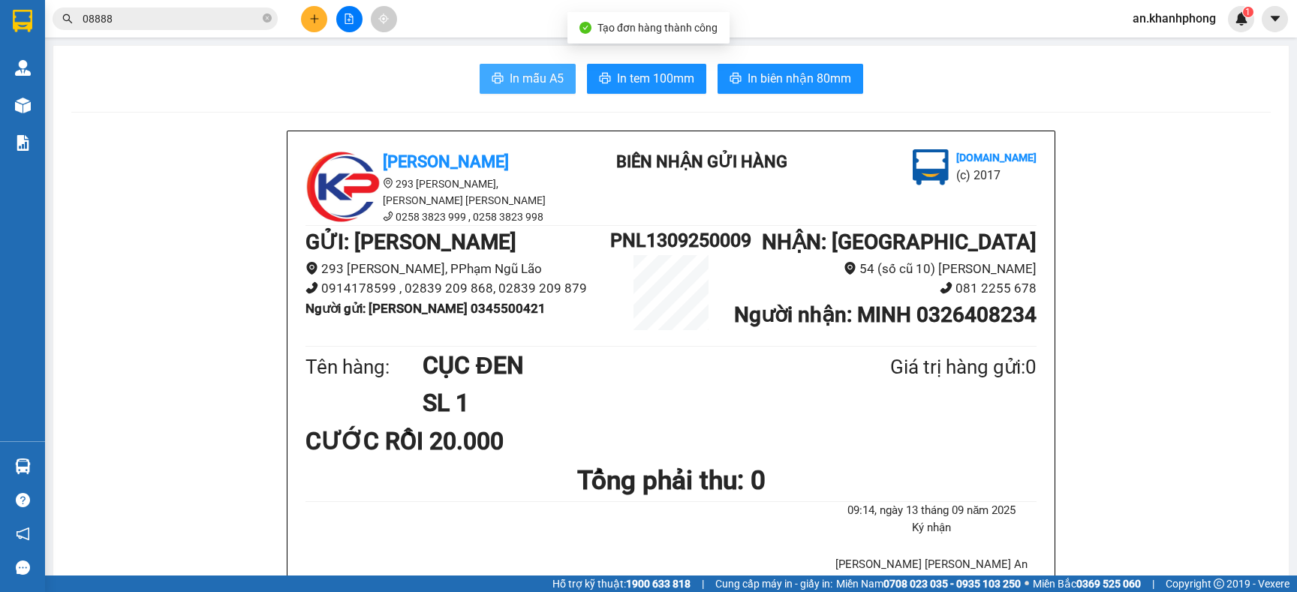
click at [537, 80] on span "In mẫu A5" at bounding box center [537, 78] width 54 height 19
click at [312, 19] on icon "plus" at bounding box center [314, 18] width 8 height 1
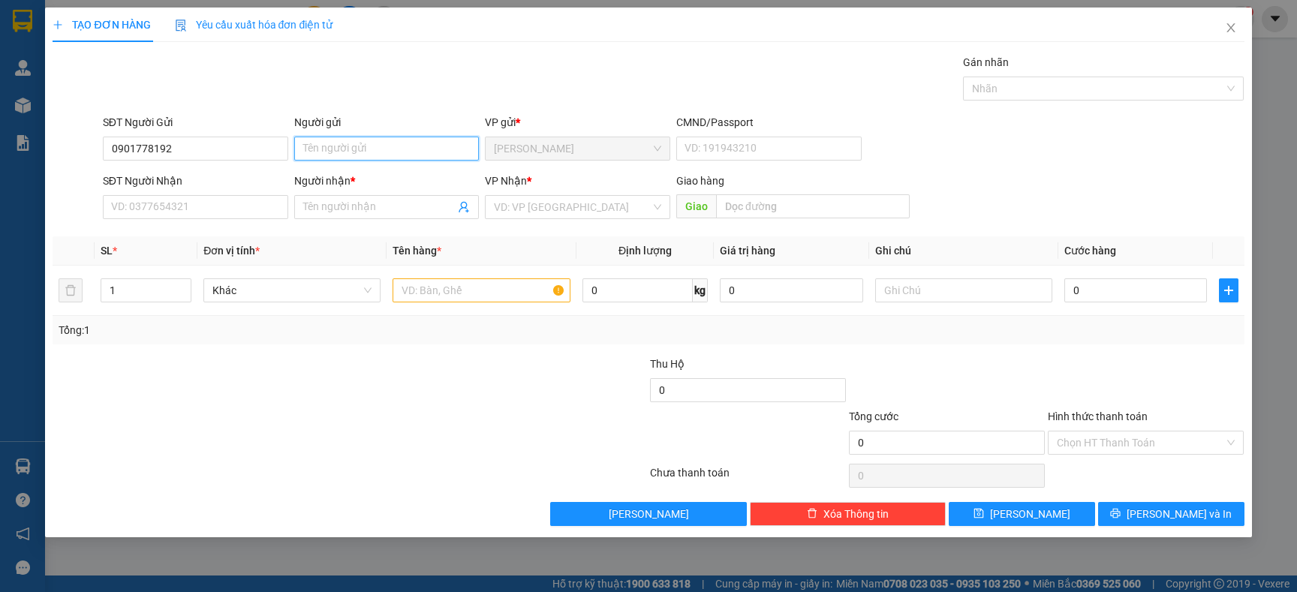
click at [345, 152] on input "Người gửi" at bounding box center [386, 149] width 185 height 24
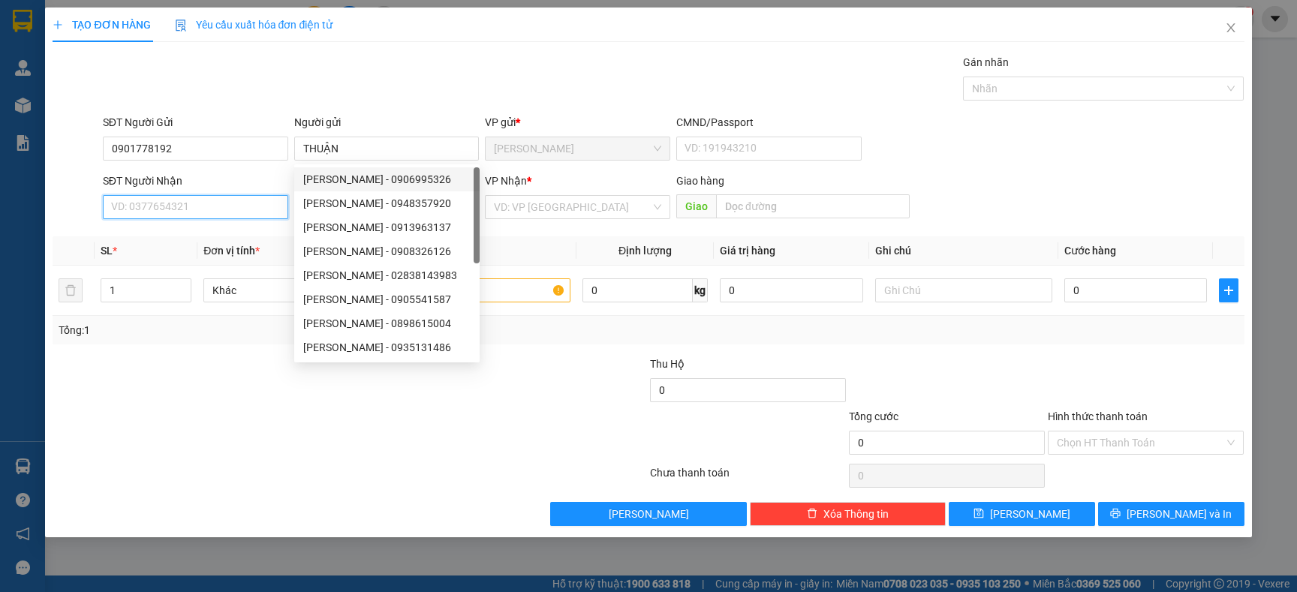
click at [134, 212] on input "SĐT Người Nhận" at bounding box center [195, 207] width 185 height 24
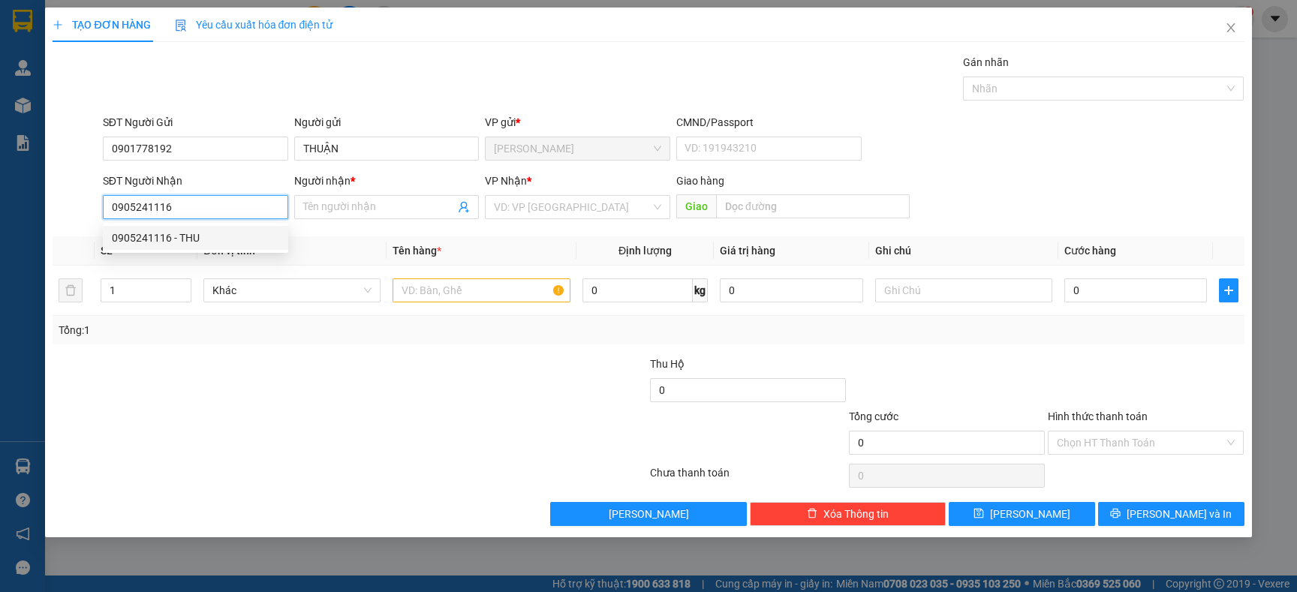
click at [190, 236] on div "0905241116 - THU" at bounding box center [195, 238] width 167 height 17
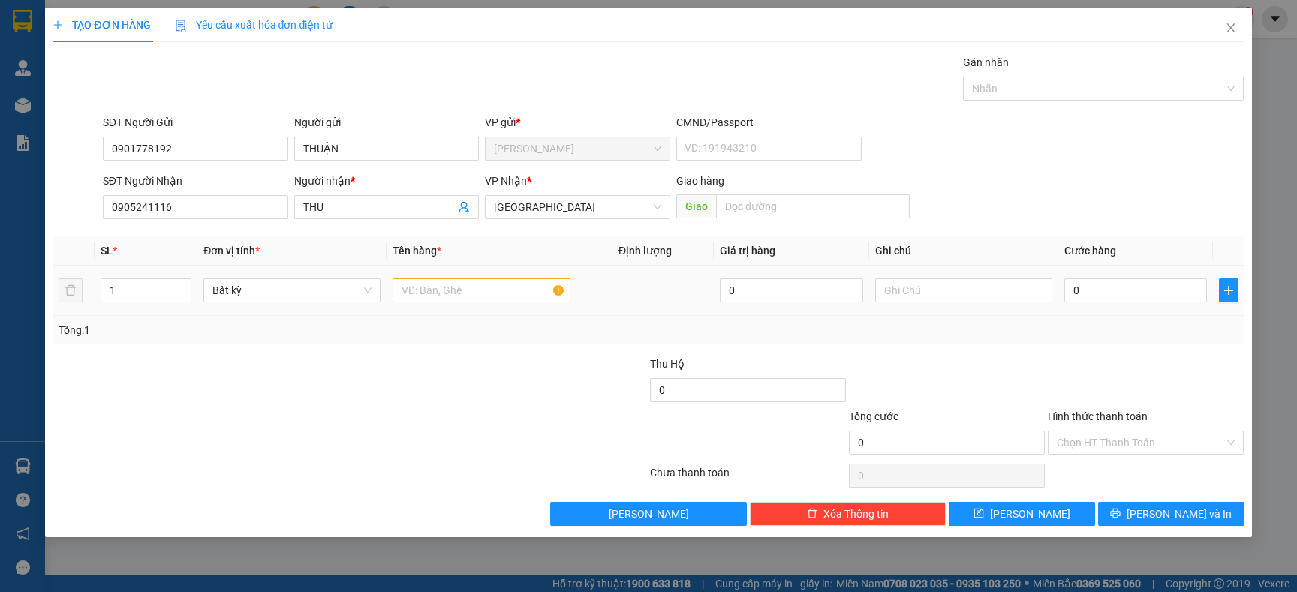
click at [471, 307] on td at bounding box center [481, 291] width 189 height 50
click at [474, 296] on input "text" at bounding box center [481, 290] width 177 height 24
click at [452, 337] on div "Tổng: 1" at bounding box center [280, 330] width 442 height 17
click at [155, 286] on input "1" at bounding box center [146, 290] width 90 height 23
click at [236, 348] on div "Transit Pickup Surcharge Ids Transit Deliver Surcharge Ids Transit Deliver Surc…" at bounding box center [648, 290] width 1191 height 472
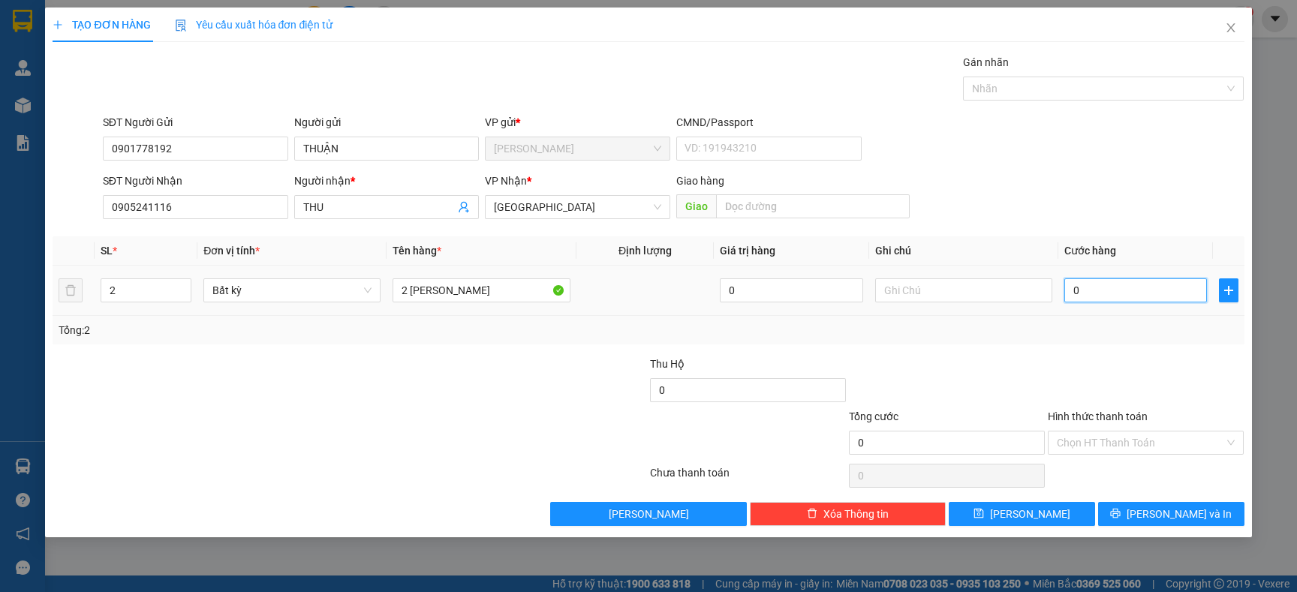
click at [1130, 299] on input "0" at bounding box center [1135, 290] width 143 height 24
drag, startPoint x: 1046, startPoint y: 319, endPoint x: 1079, endPoint y: 378, distance: 67.6
click at [1043, 319] on div "Tổng: 2" at bounding box center [648, 330] width 1191 height 29
click at [1139, 511] on button "[PERSON_NAME] và In" at bounding box center [1171, 514] width 146 height 24
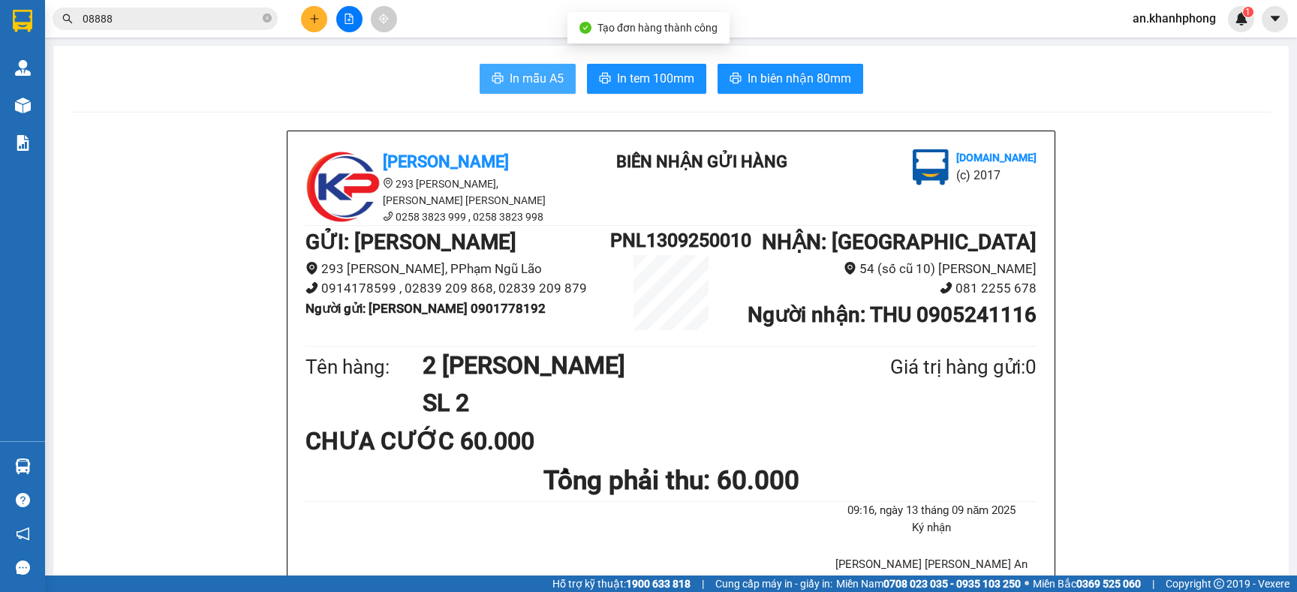
click at [492, 81] on icon "printer" at bounding box center [497, 78] width 11 height 11
click at [220, 13] on input "08888" at bounding box center [171, 19] width 177 height 17
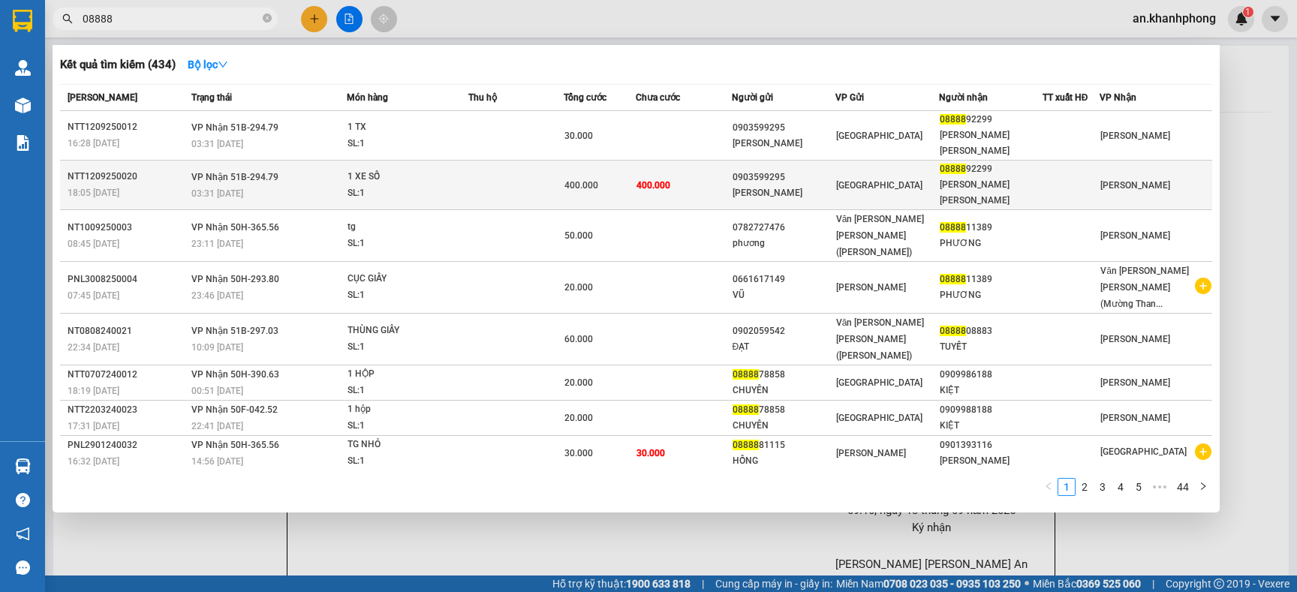
click at [691, 179] on td "400.000" at bounding box center [683, 186] width 95 height 50
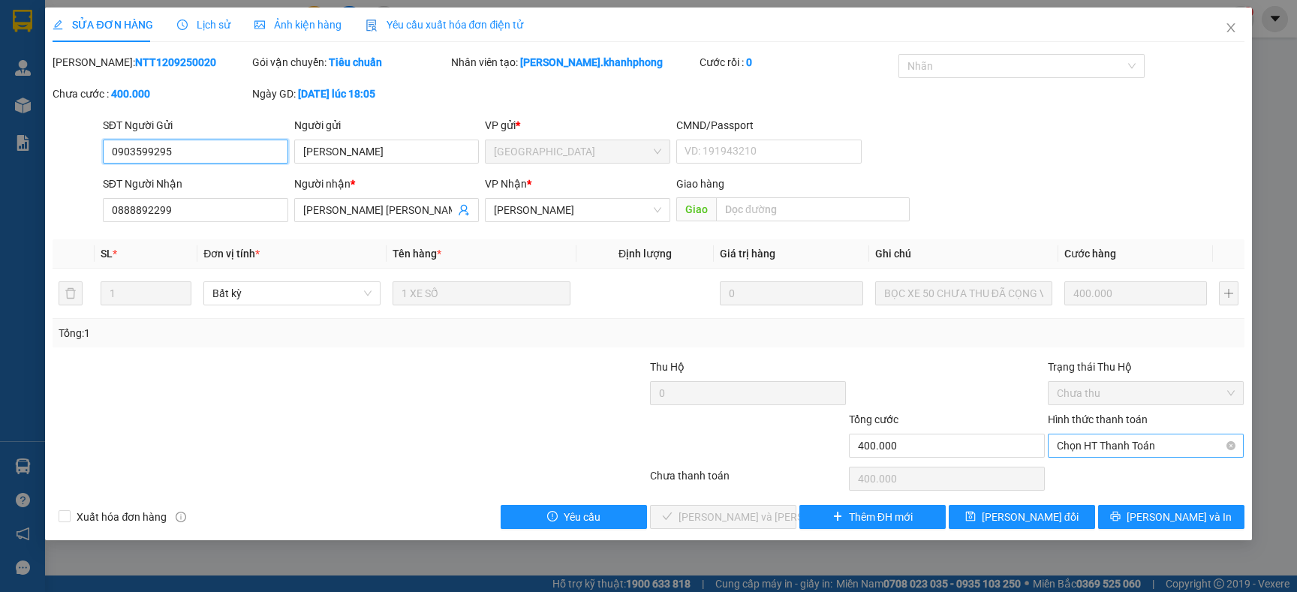
click at [1067, 450] on span "Chọn HT Thanh Toán" at bounding box center [1146, 446] width 178 height 23
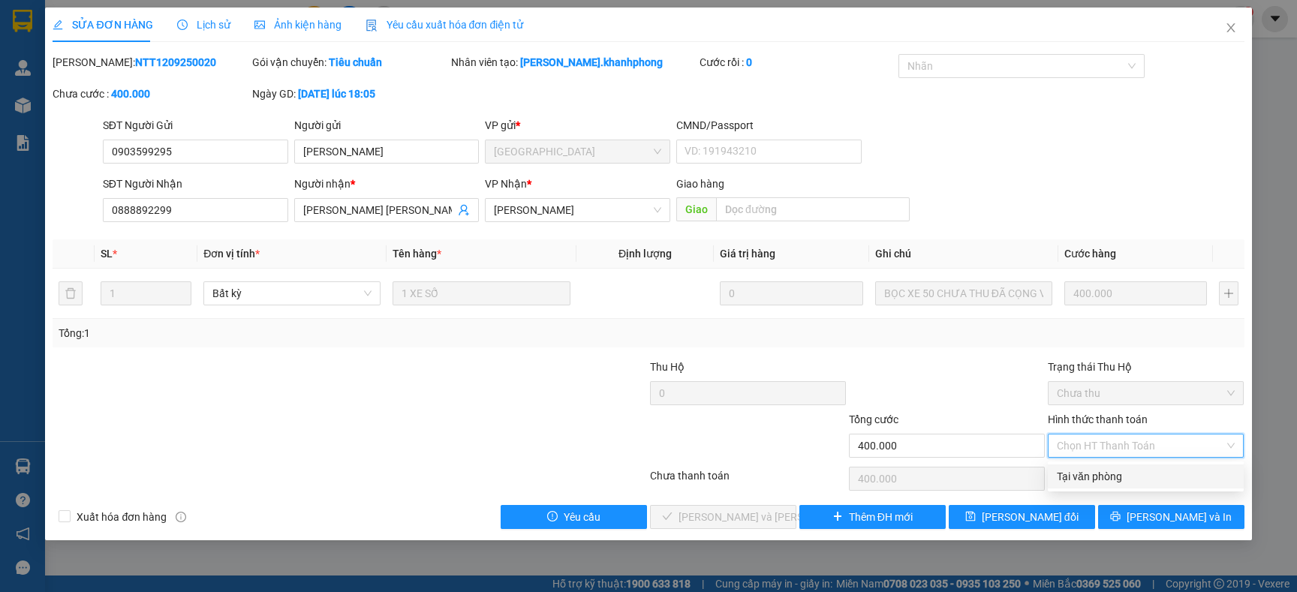
click at [1062, 468] on div "Tại văn phòng" at bounding box center [1146, 476] width 178 height 17
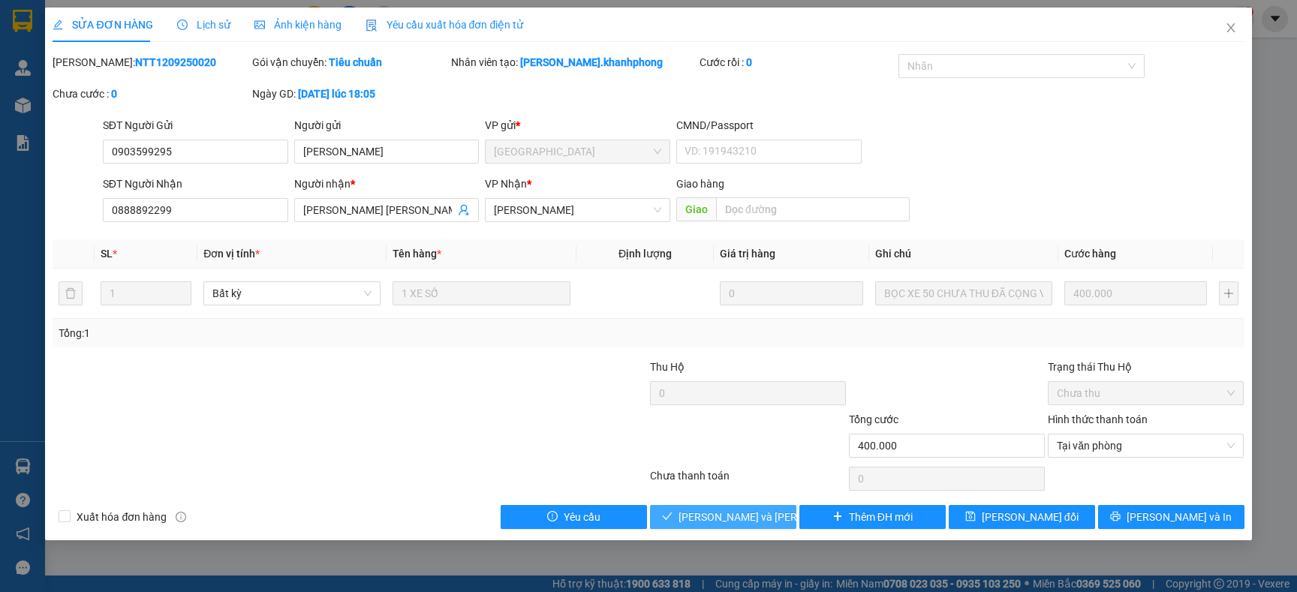
click at [703, 519] on span "[PERSON_NAME] và [PERSON_NAME] hàng" at bounding box center [780, 517] width 203 height 17
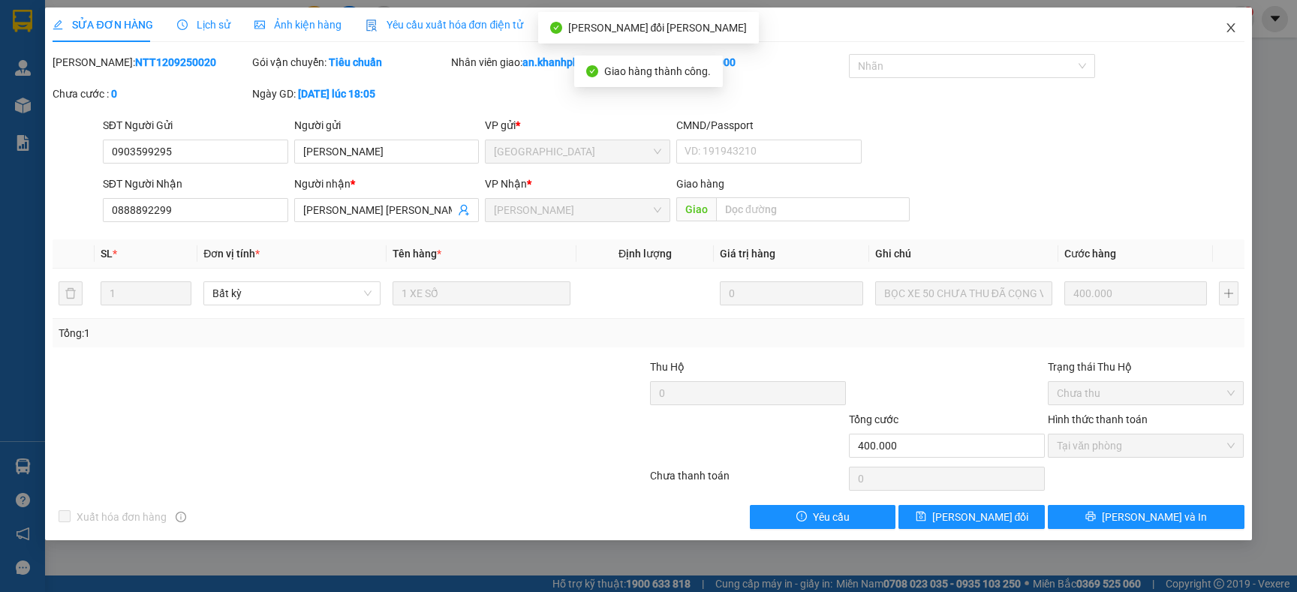
click at [1232, 26] on icon "close" at bounding box center [1231, 28] width 12 height 12
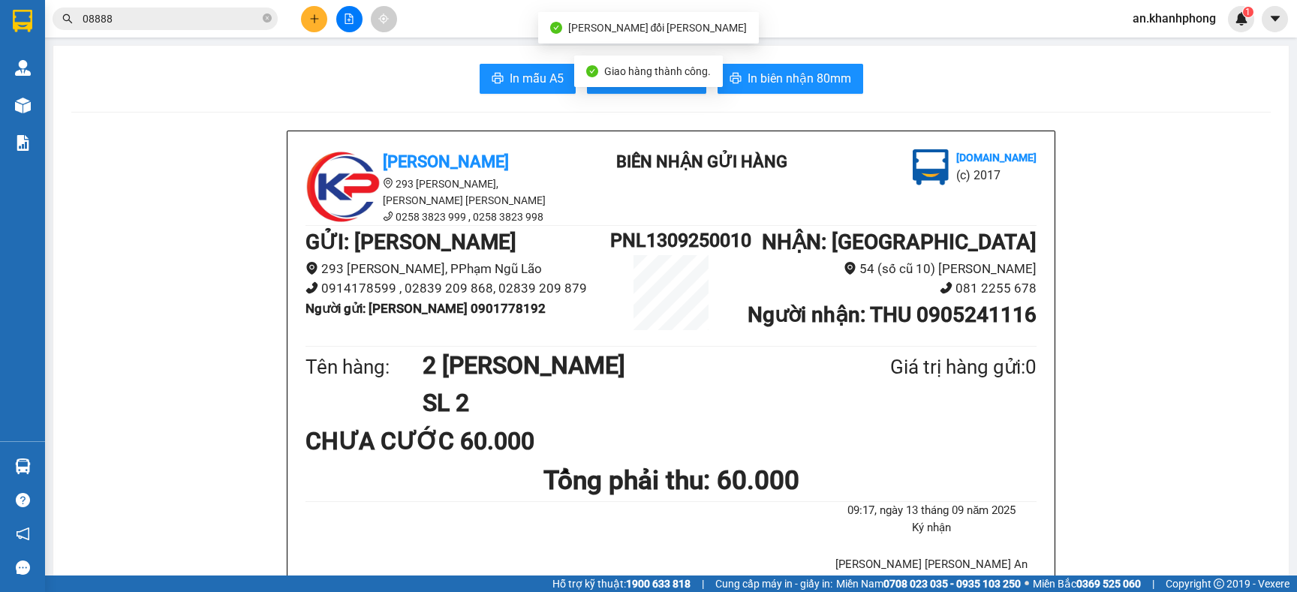
click at [221, 24] on input "08888" at bounding box center [171, 19] width 177 height 17
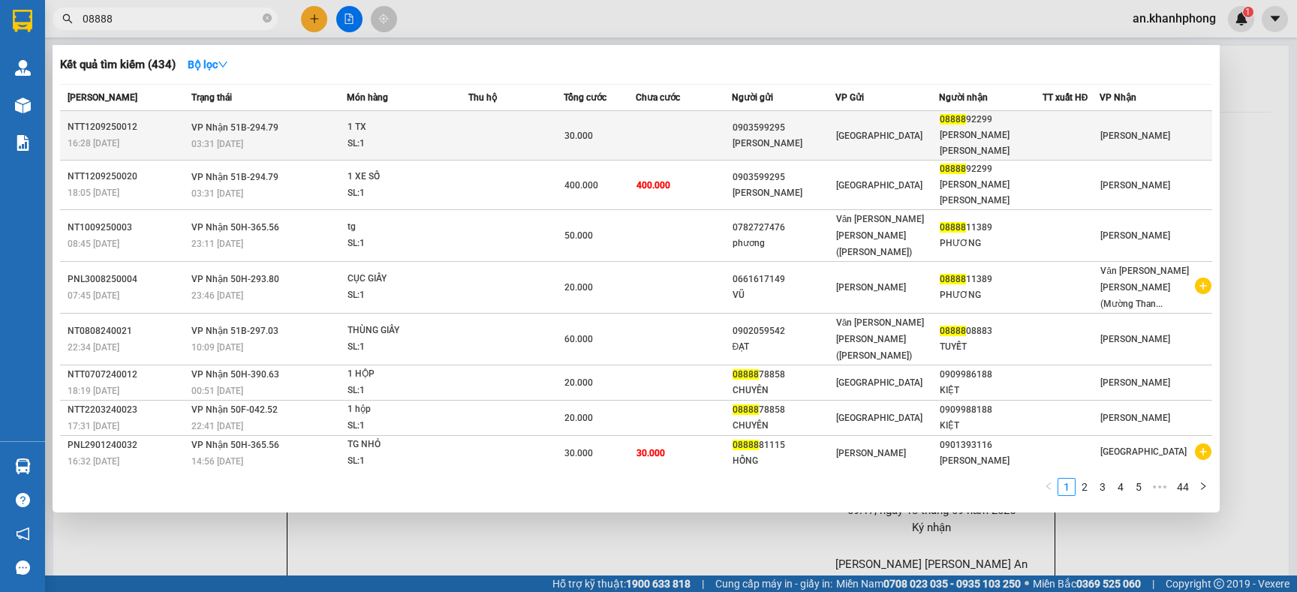
click at [661, 146] on td at bounding box center [683, 136] width 95 height 50
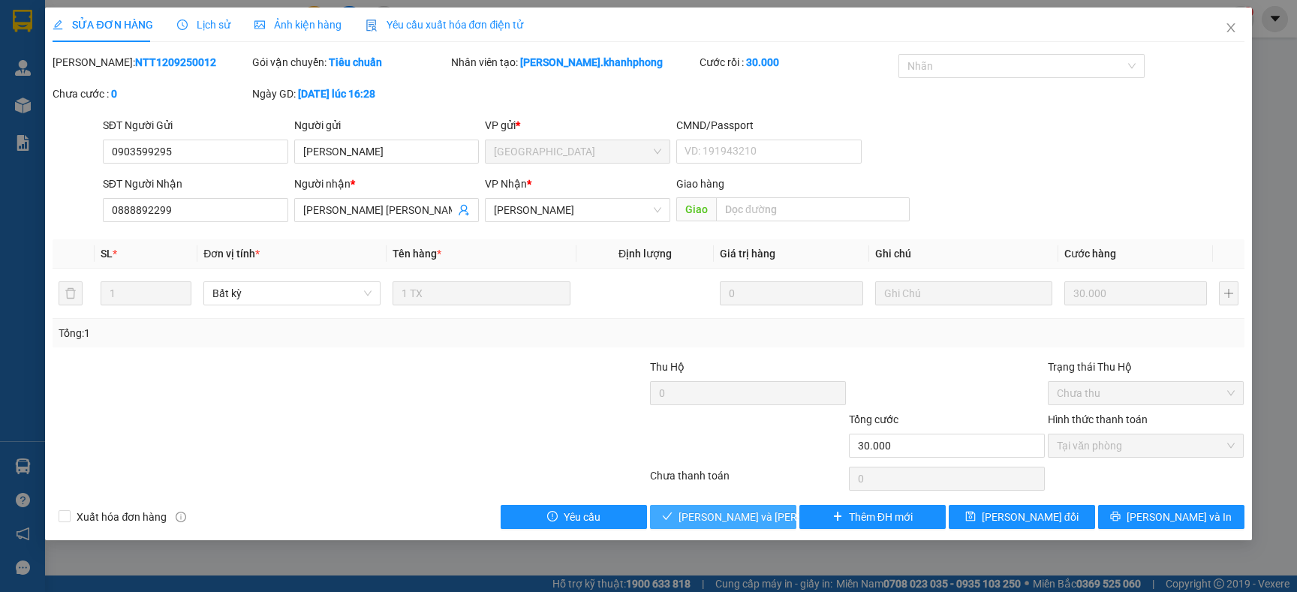
click at [687, 508] on button "[PERSON_NAME] và [PERSON_NAME] hàng" at bounding box center [723, 517] width 146 height 24
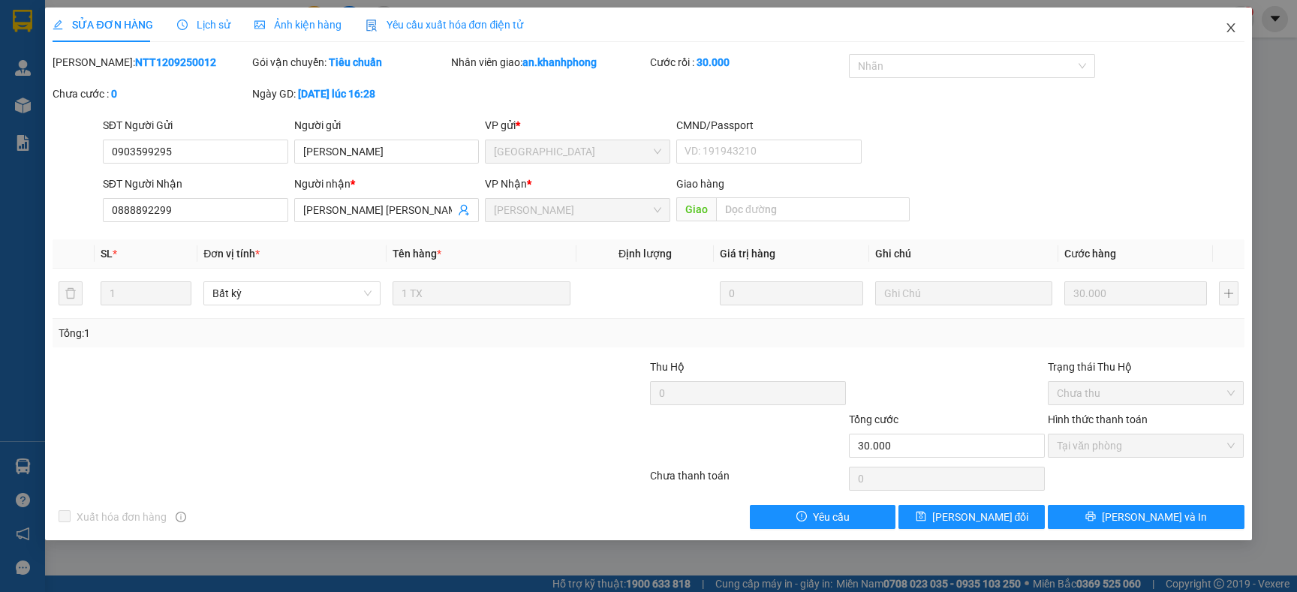
click at [1235, 32] on icon "close" at bounding box center [1231, 28] width 12 height 12
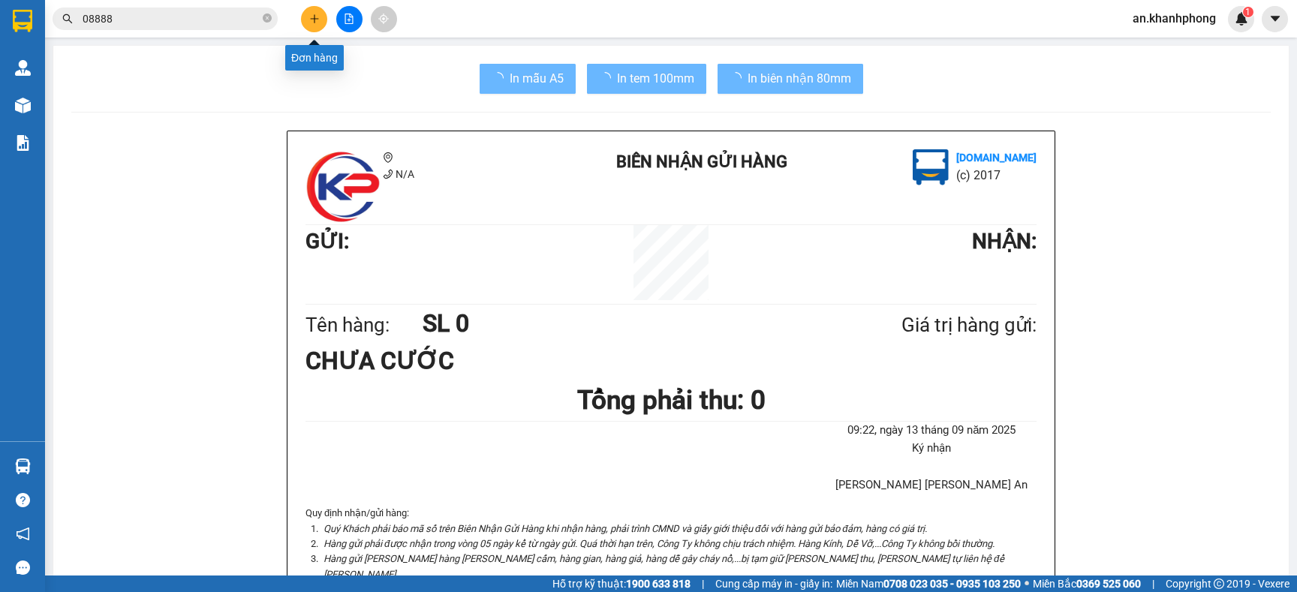
click at [317, 17] on icon "plus" at bounding box center [314, 19] width 11 height 11
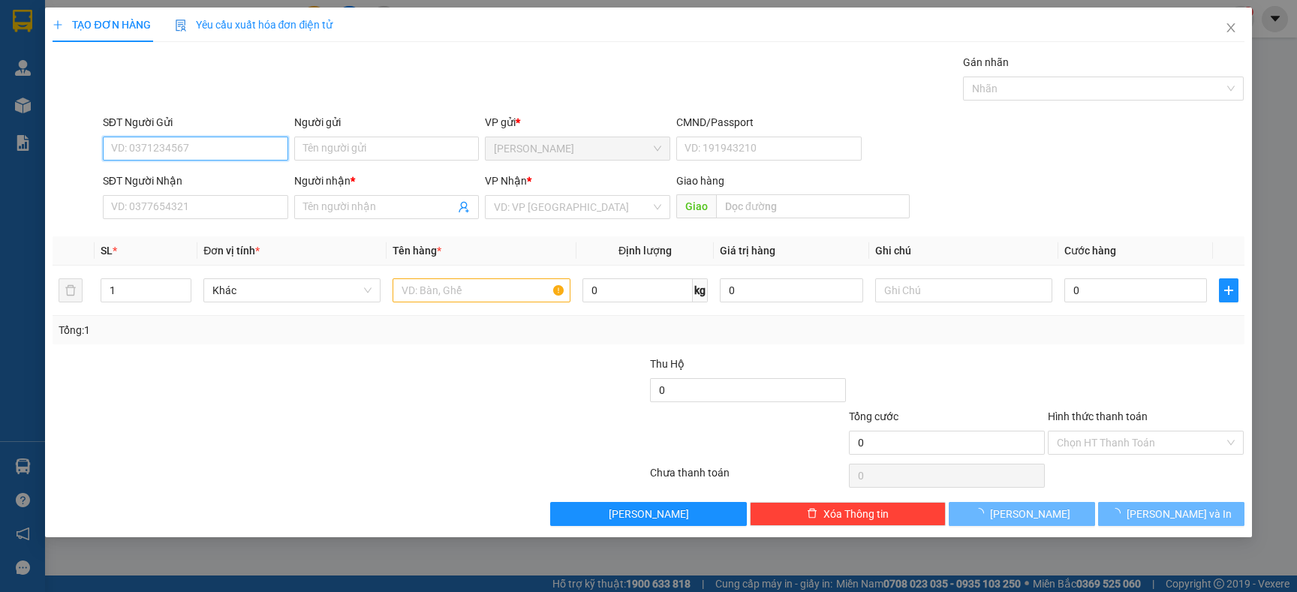
click at [246, 158] on input "SĐT Người Gửi" at bounding box center [195, 149] width 185 height 24
click at [362, 133] on div "Người gửi" at bounding box center [386, 125] width 185 height 23
click at [390, 140] on input "Người gửi" at bounding box center [386, 149] width 185 height 24
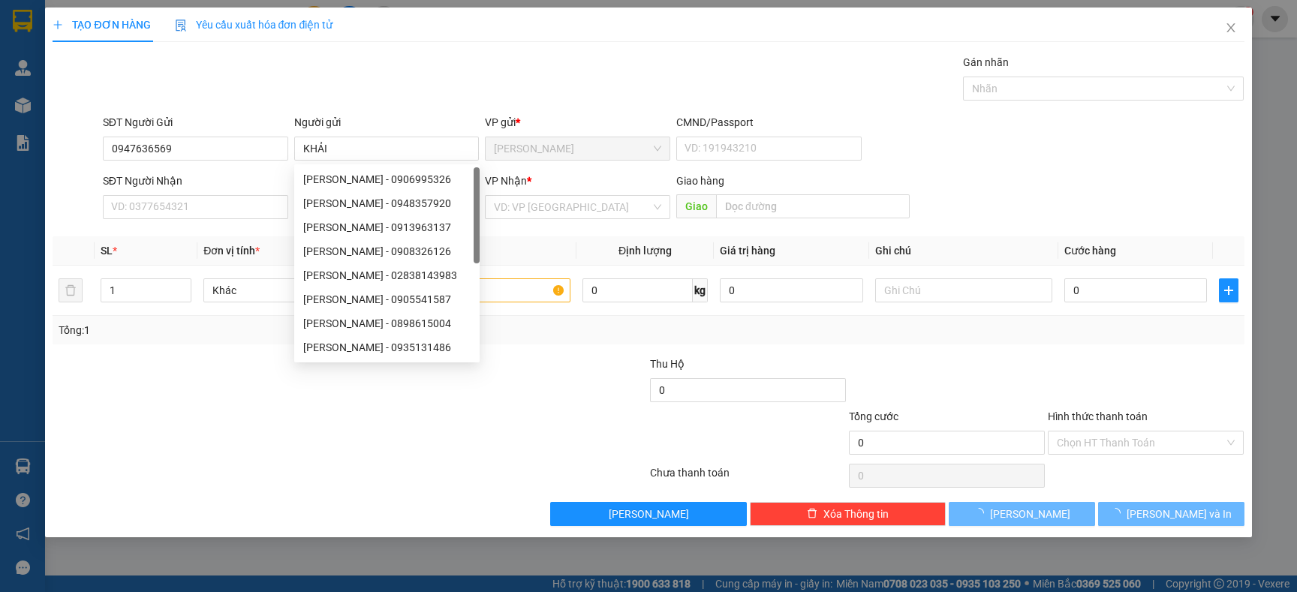
click at [382, 68] on div "Gói vận chuyển * Tiêu chuẩn Gán nhãn Nhãn" at bounding box center [674, 80] width 1148 height 53
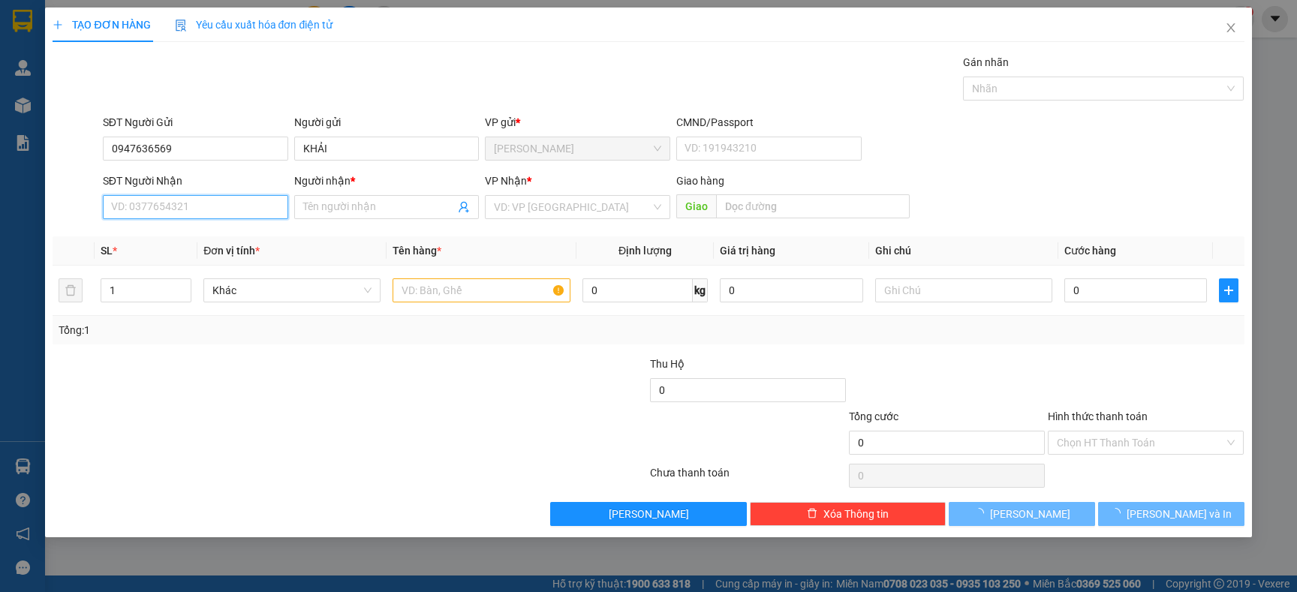
click at [235, 212] on input "SĐT Người Nhận" at bounding box center [195, 207] width 185 height 24
click at [396, 204] on input "Người nhận *" at bounding box center [379, 207] width 152 height 17
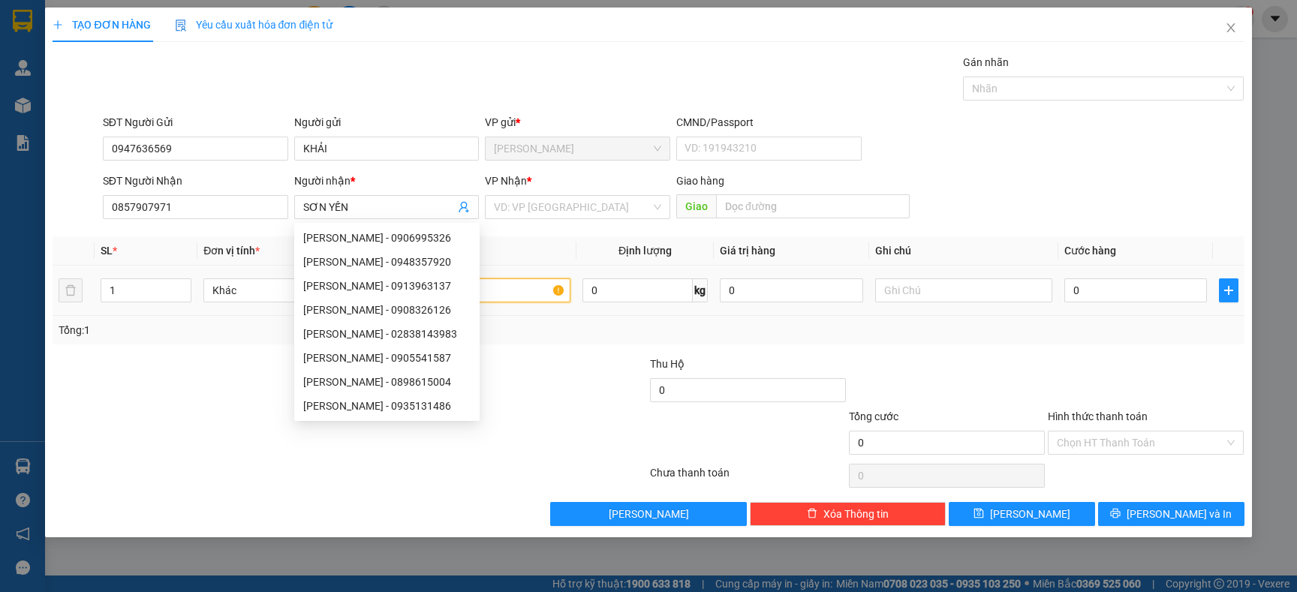
click at [516, 299] on input "text" at bounding box center [481, 290] width 177 height 24
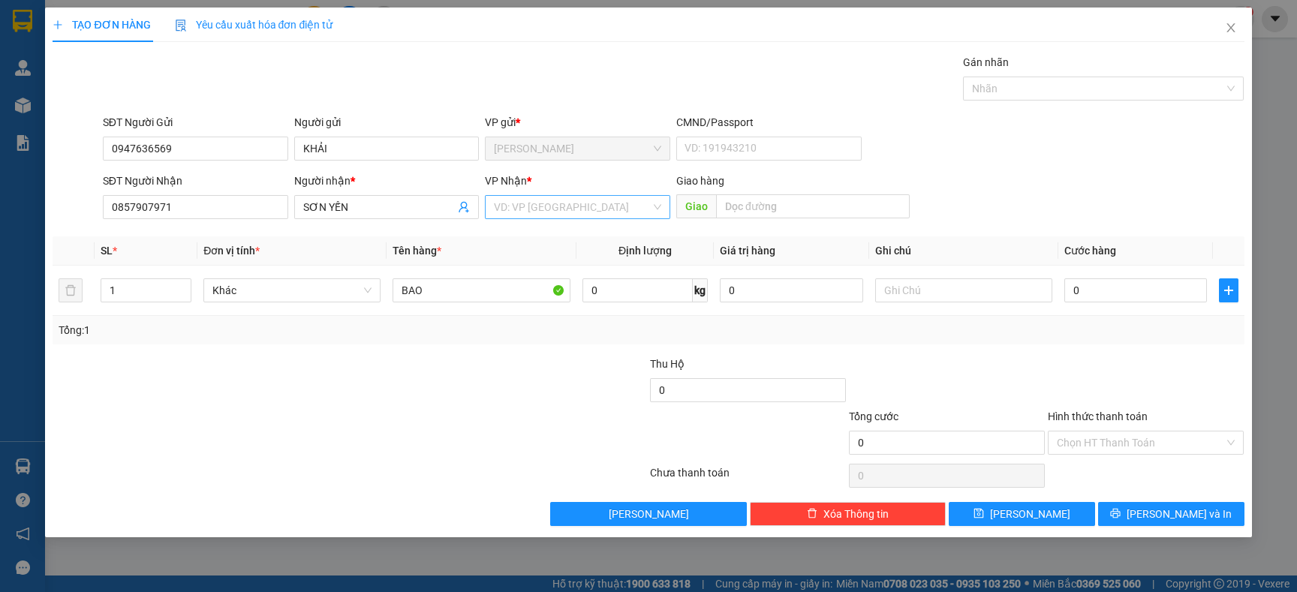
click at [647, 206] on input "search" at bounding box center [572, 207] width 157 height 23
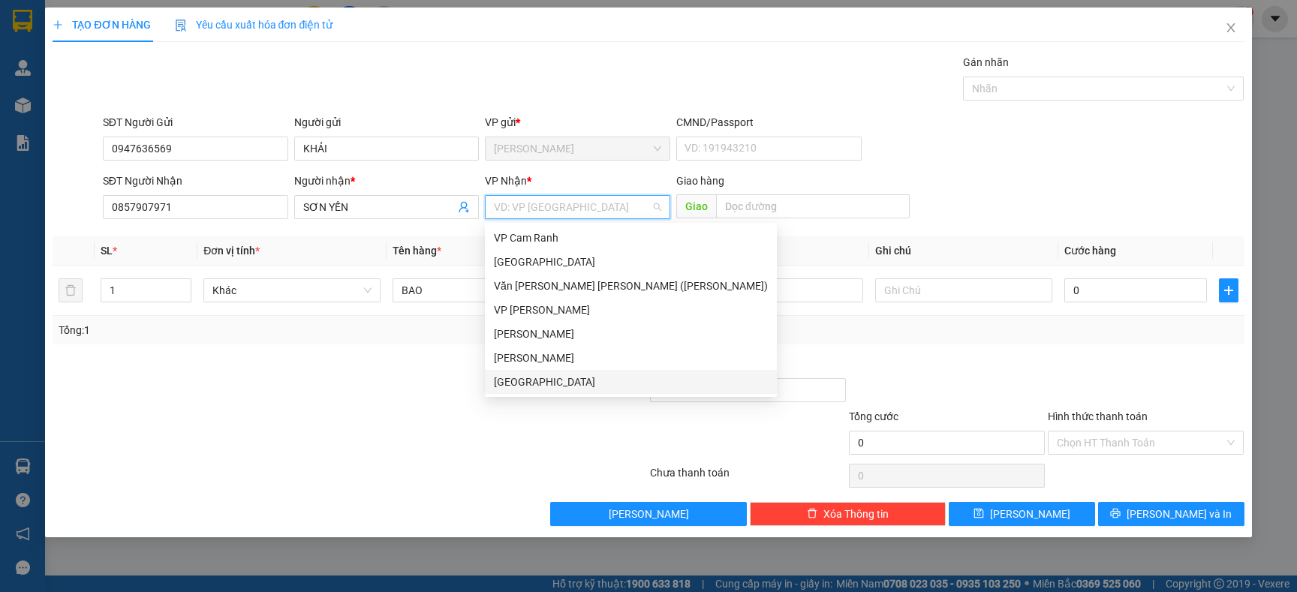
click at [546, 384] on div "[GEOGRAPHIC_DATA]" at bounding box center [631, 382] width 274 height 17
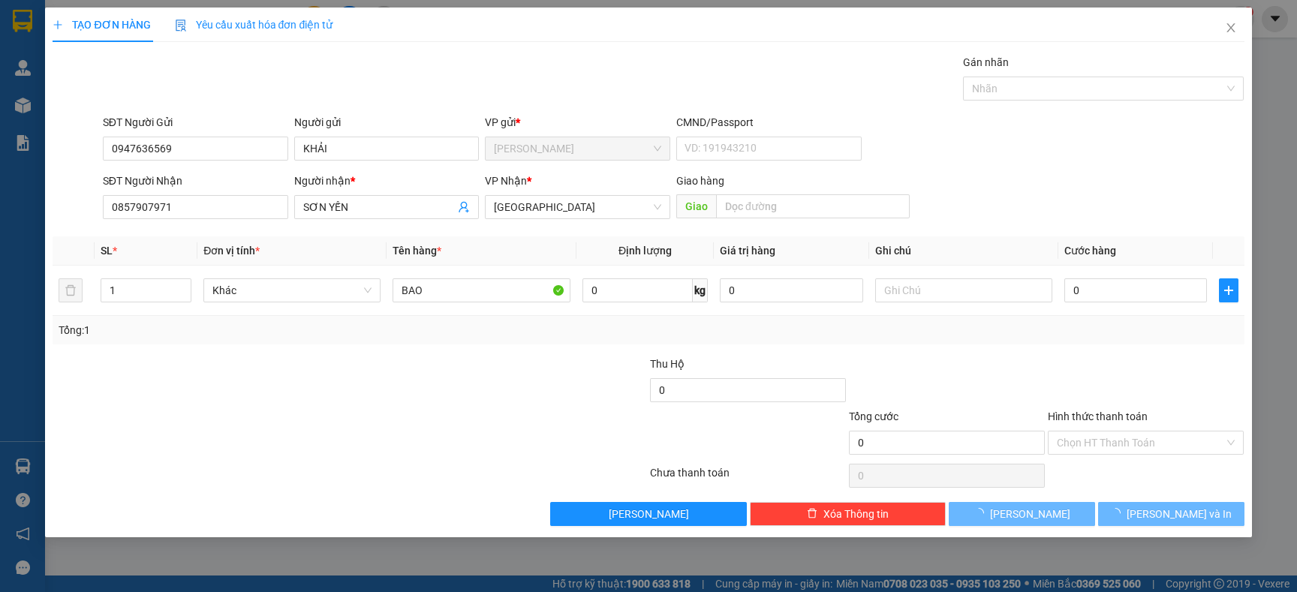
click at [485, 349] on div "Transit Pickup Surcharge Ids Transit Deliver Surcharge Ids Transit Deliver Surc…" at bounding box center [648, 290] width 1191 height 472
click at [1120, 290] on input "0" at bounding box center [1135, 290] width 143 height 24
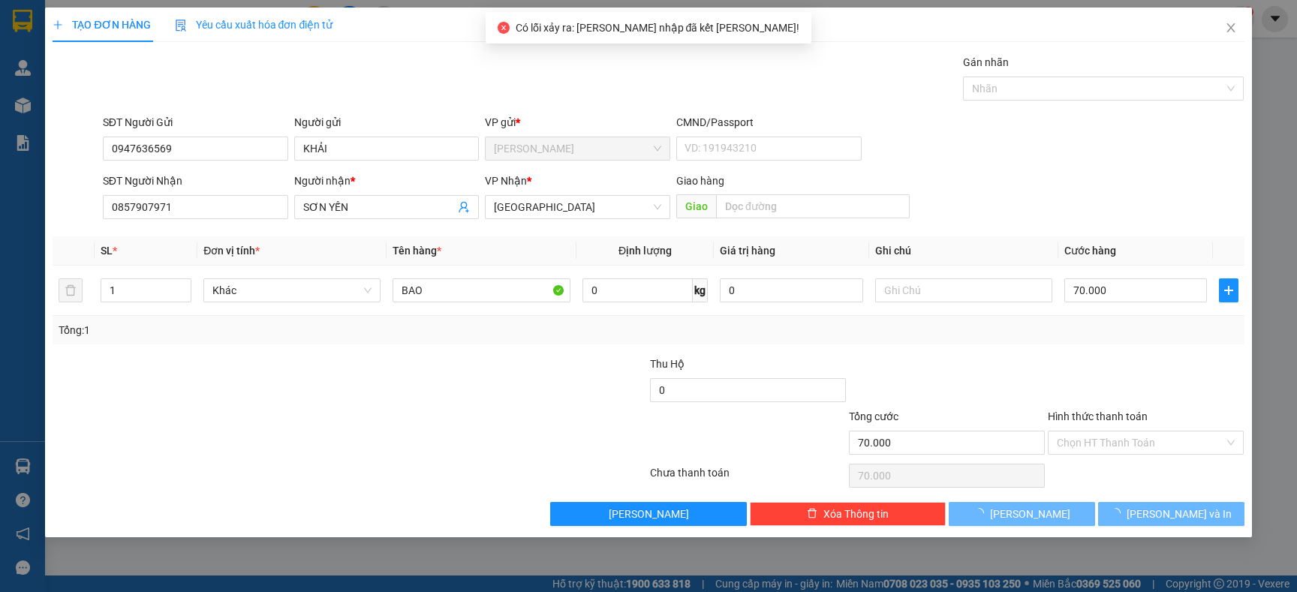
click at [996, 339] on div "Tổng: 1" at bounding box center [648, 330] width 1179 height 17
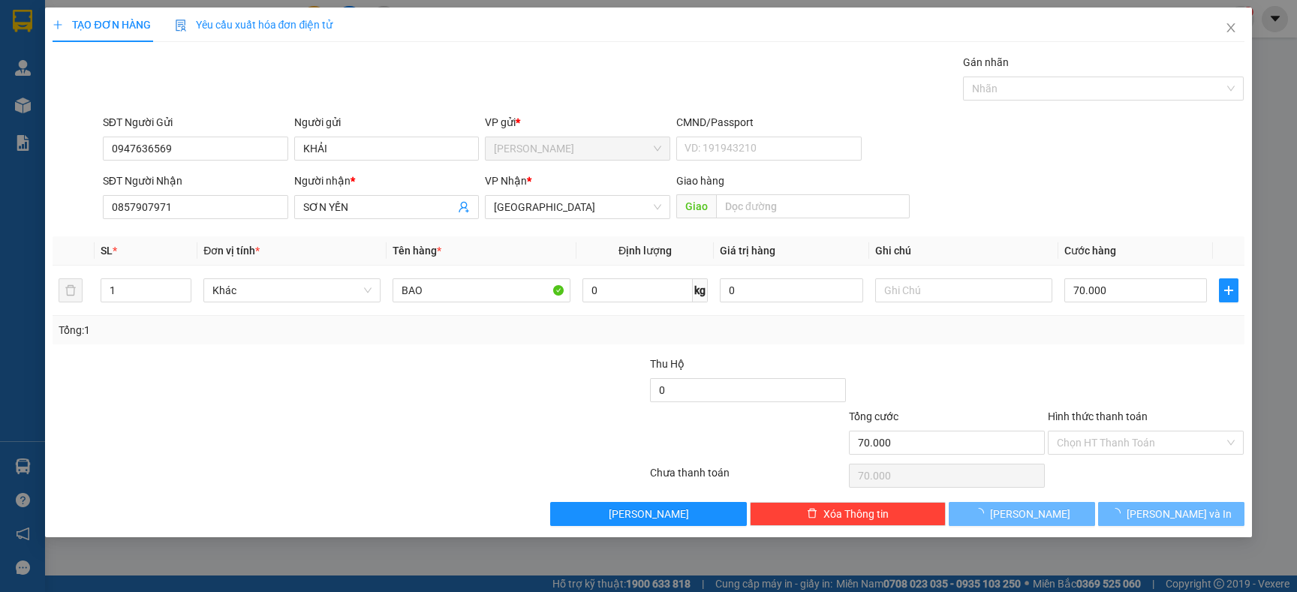
click at [448, 414] on div at bounding box center [250, 434] width 398 height 53
click at [1175, 513] on span "[PERSON_NAME] và In" at bounding box center [1179, 514] width 105 height 17
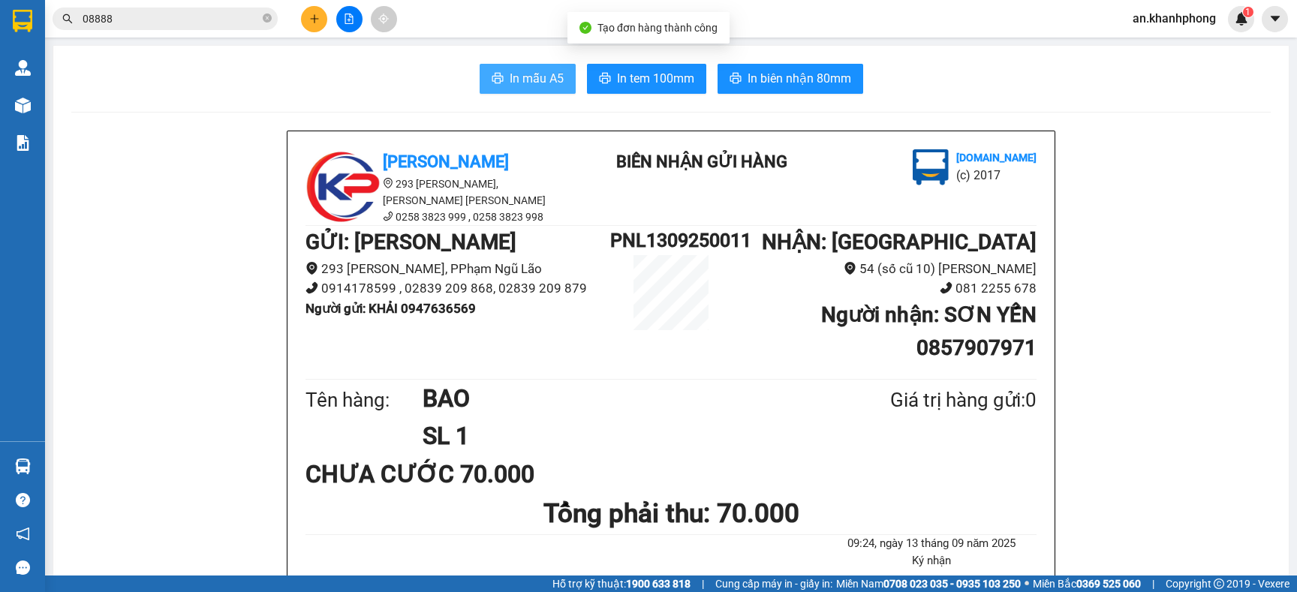
click at [515, 78] on span "In mẫu A5" at bounding box center [537, 78] width 54 height 19
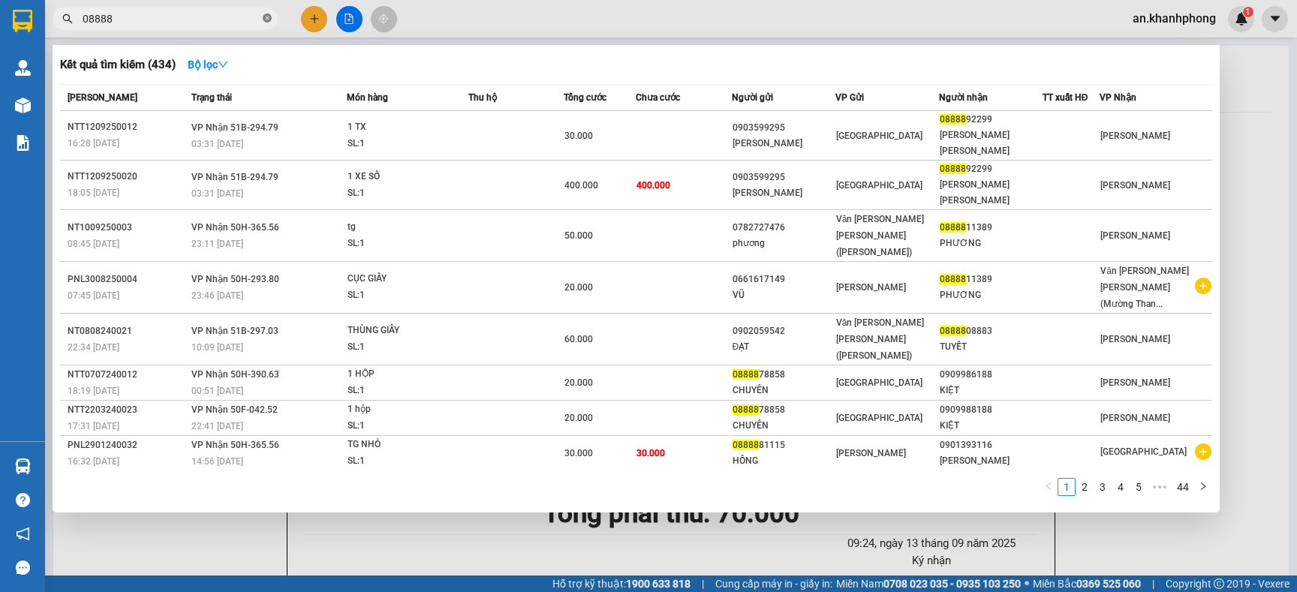
click at [263, 16] on icon "close-circle" at bounding box center [267, 18] width 9 height 9
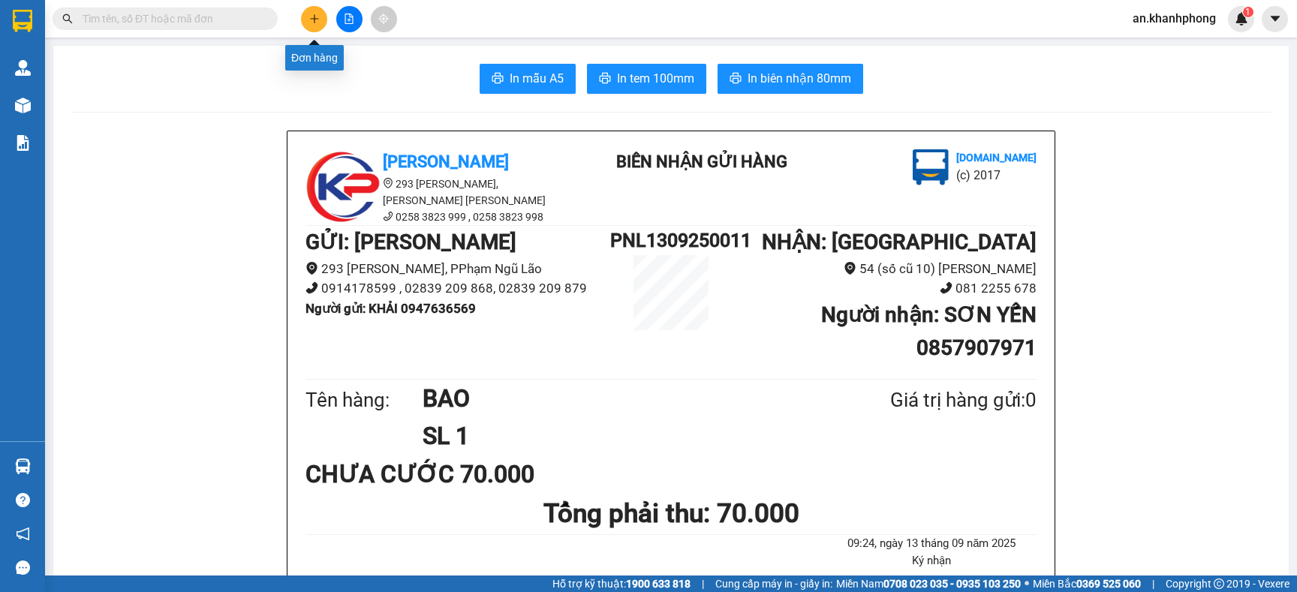
click at [303, 13] on button at bounding box center [314, 19] width 26 height 26
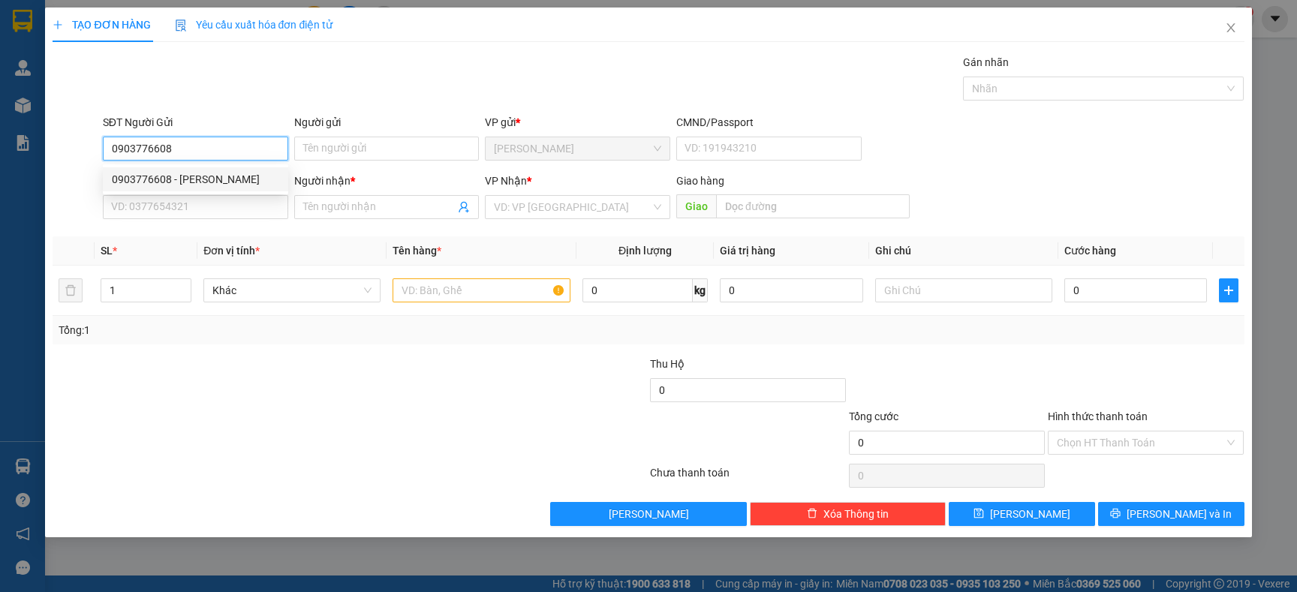
click at [188, 176] on div "0903776608 - [PERSON_NAME]" at bounding box center [195, 179] width 167 height 17
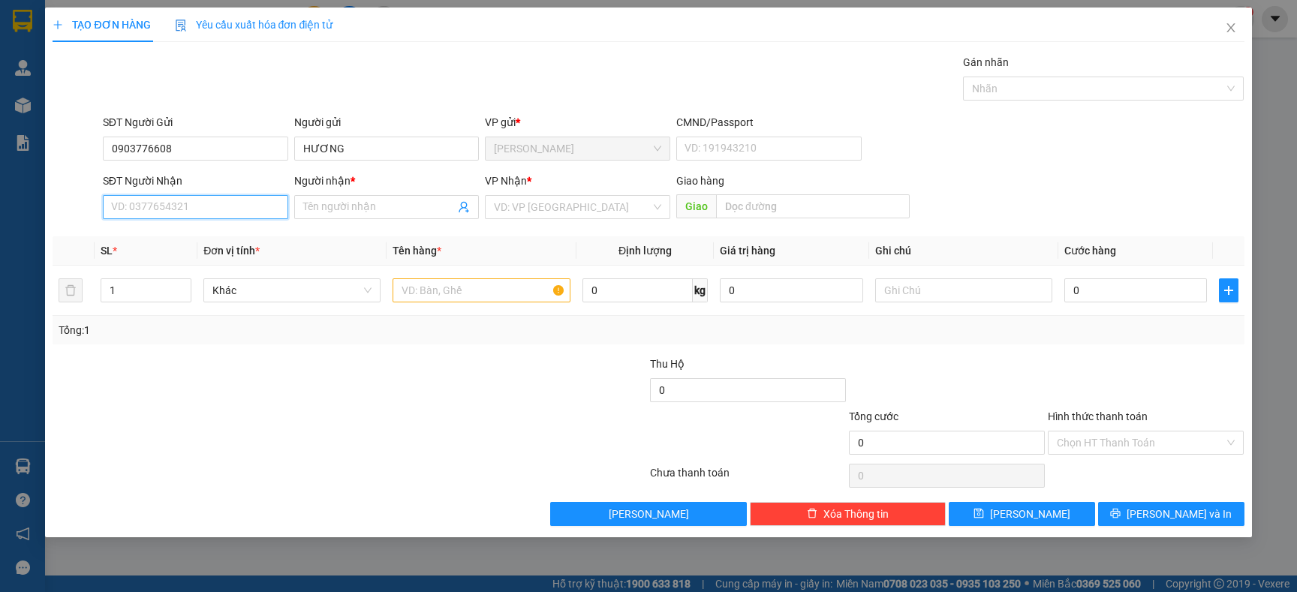
click at [193, 208] on input "SĐT Người Nhận" at bounding box center [195, 207] width 185 height 24
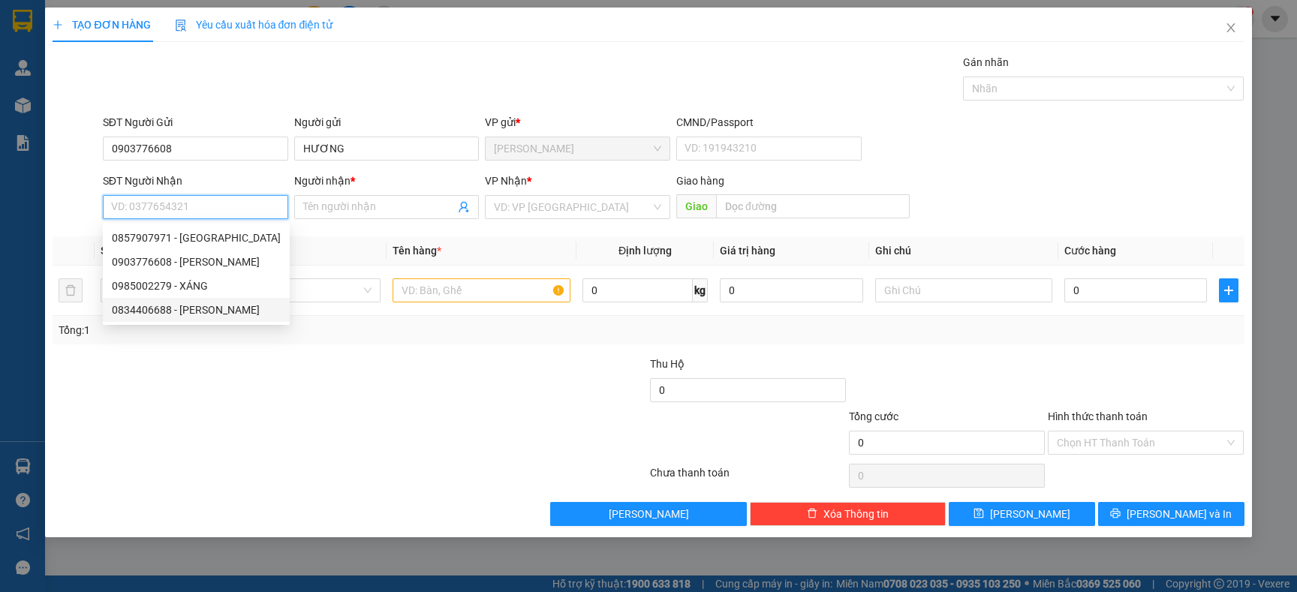
click at [218, 302] on div "0834406688 - [PERSON_NAME]" at bounding box center [196, 310] width 169 height 17
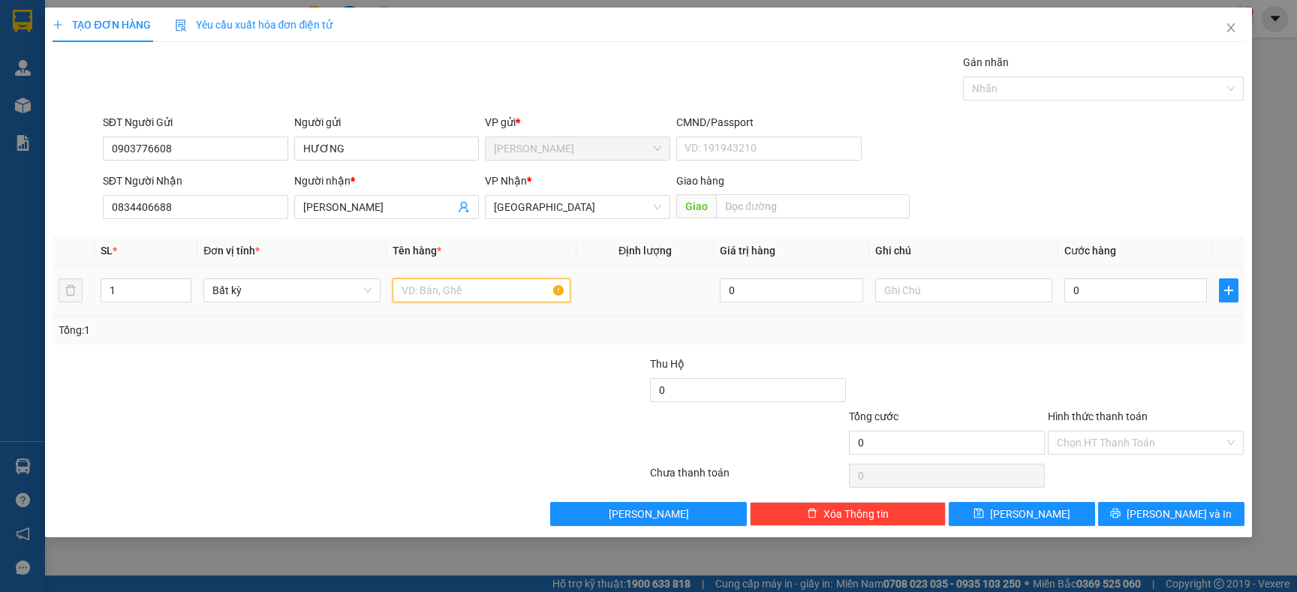
click at [466, 295] on input "text" at bounding box center [481, 290] width 177 height 24
click at [558, 432] on div at bounding box center [549, 434] width 199 height 53
click at [1111, 290] on input "0" at bounding box center [1135, 290] width 143 height 24
click at [1091, 322] on div "Tổng: 1" at bounding box center [648, 330] width 1179 height 17
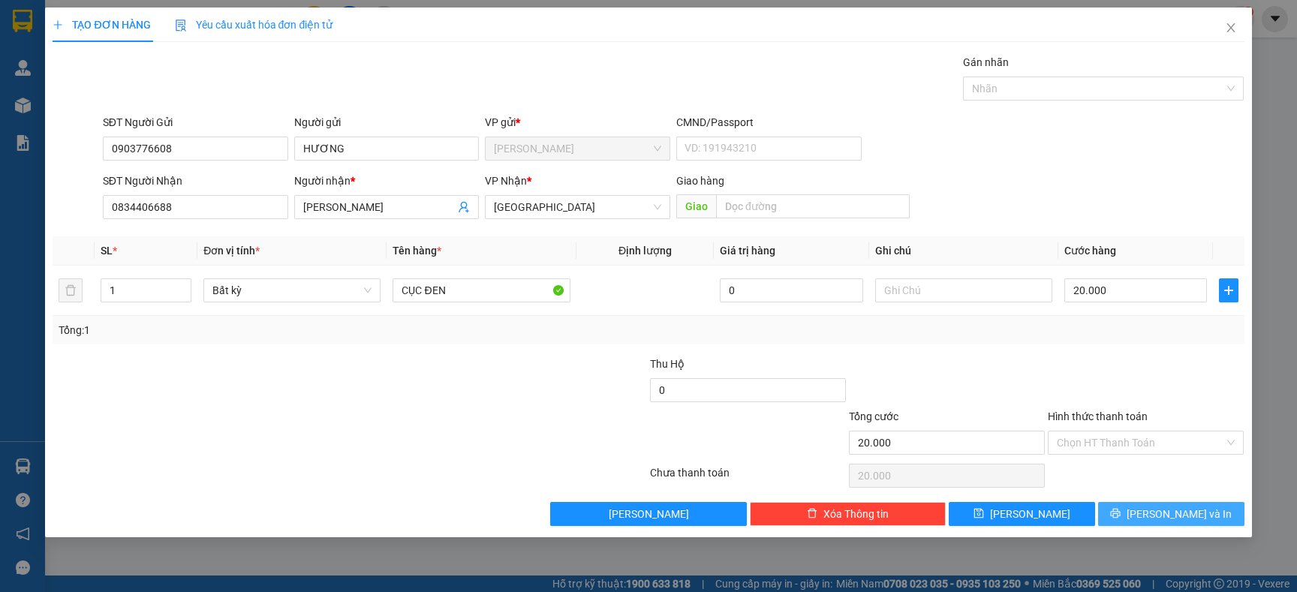
click at [1106, 516] on button "[PERSON_NAME] và In" at bounding box center [1171, 514] width 146 height 24
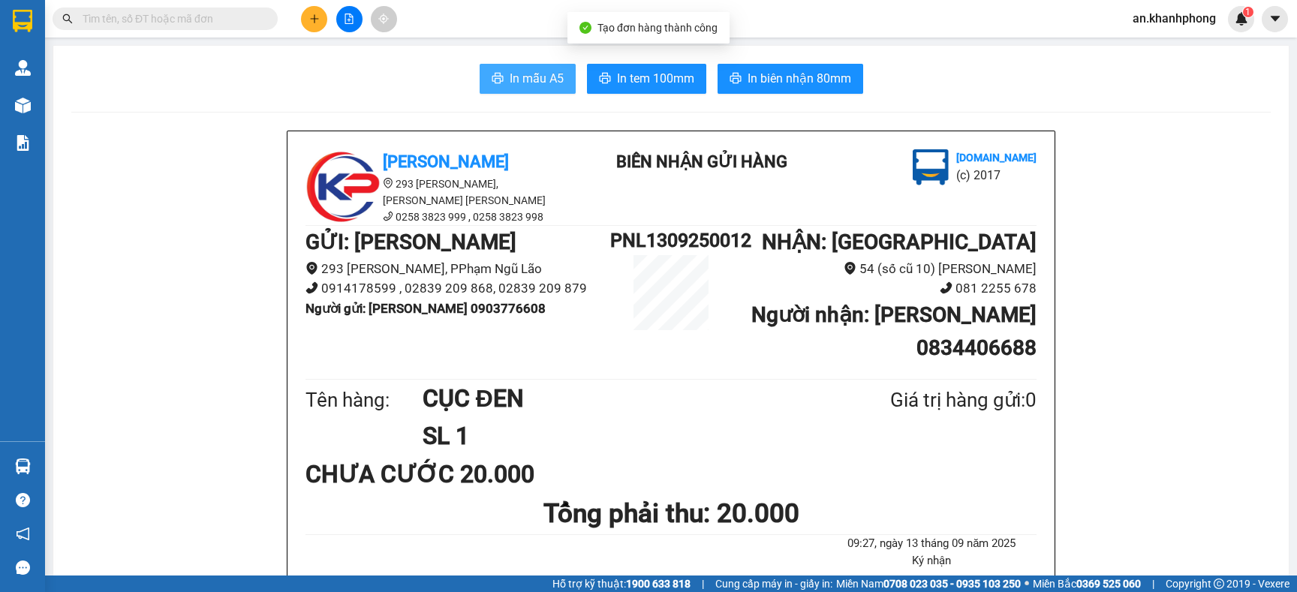
click at [515, 82] on span "In mẫu A5" at bounding box center [537, 78] width 54 height 19
drag, startPoint x: 253, startPoint y: 23, endPoint x: 267, endPoint y: 26, distance: 14.6
click at [251, 23] on input "text" at bounding box center [171, 19] width 177 height 17
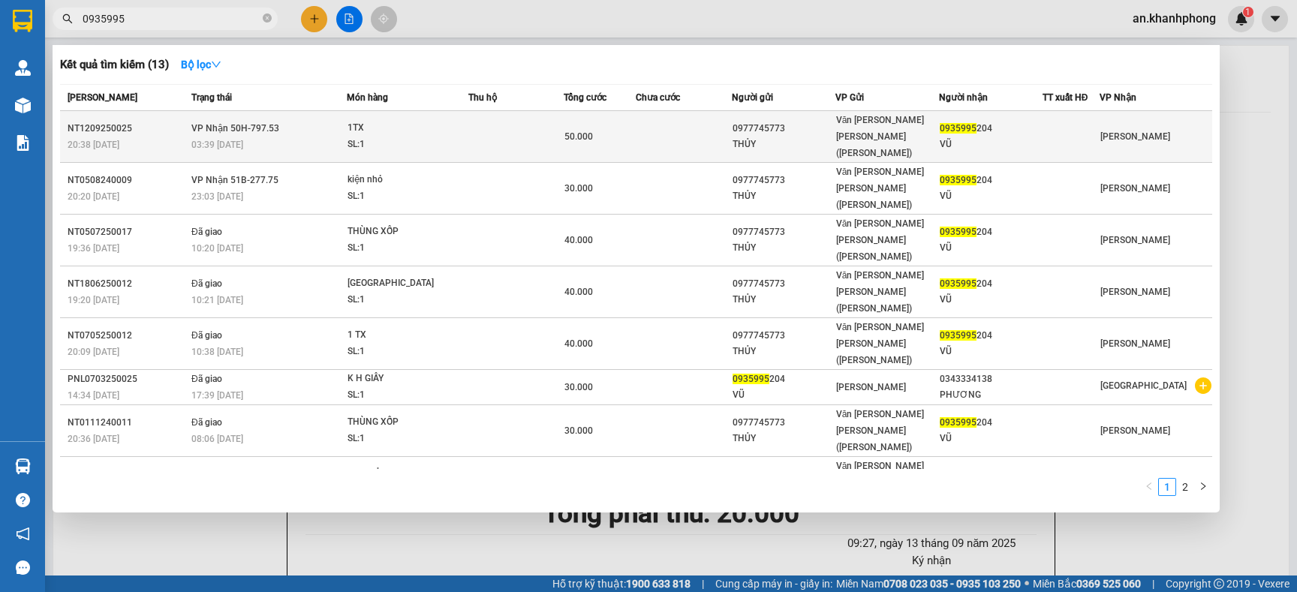
click at [441, 120] on div "1TX" at bounding box center [404, 128] width 113 height 17
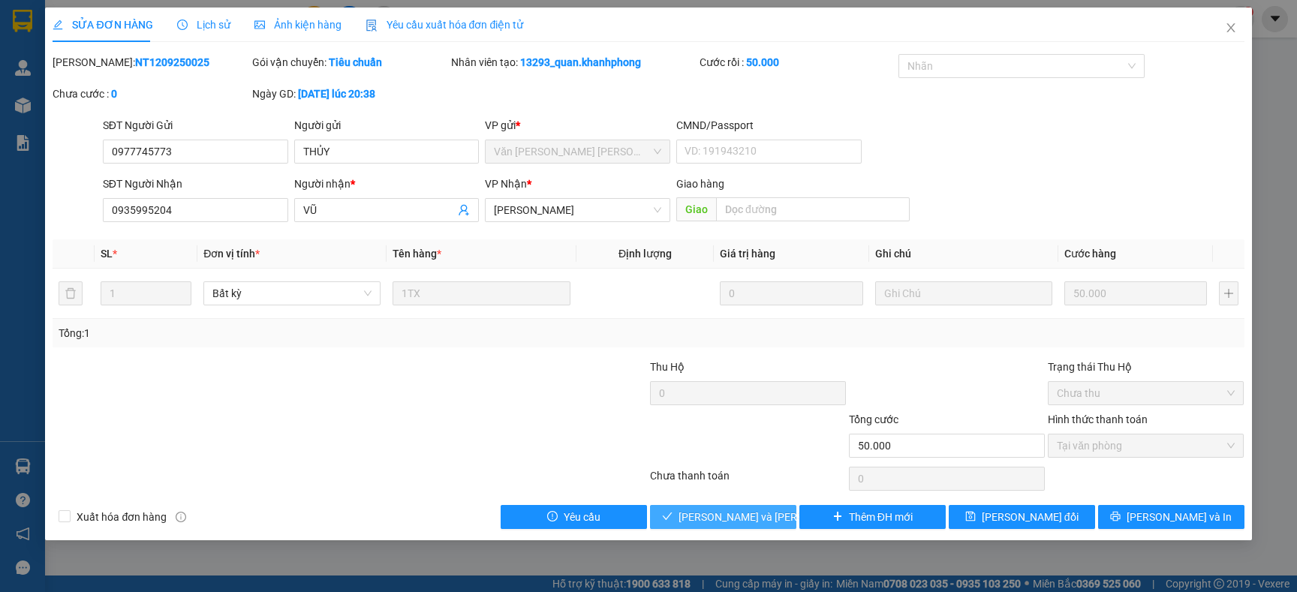
click at [704, 516] on span "[PERSON_NAME] và [PERSON_NAME] hàng" at bounding box center [780, 517] width 203 height 17
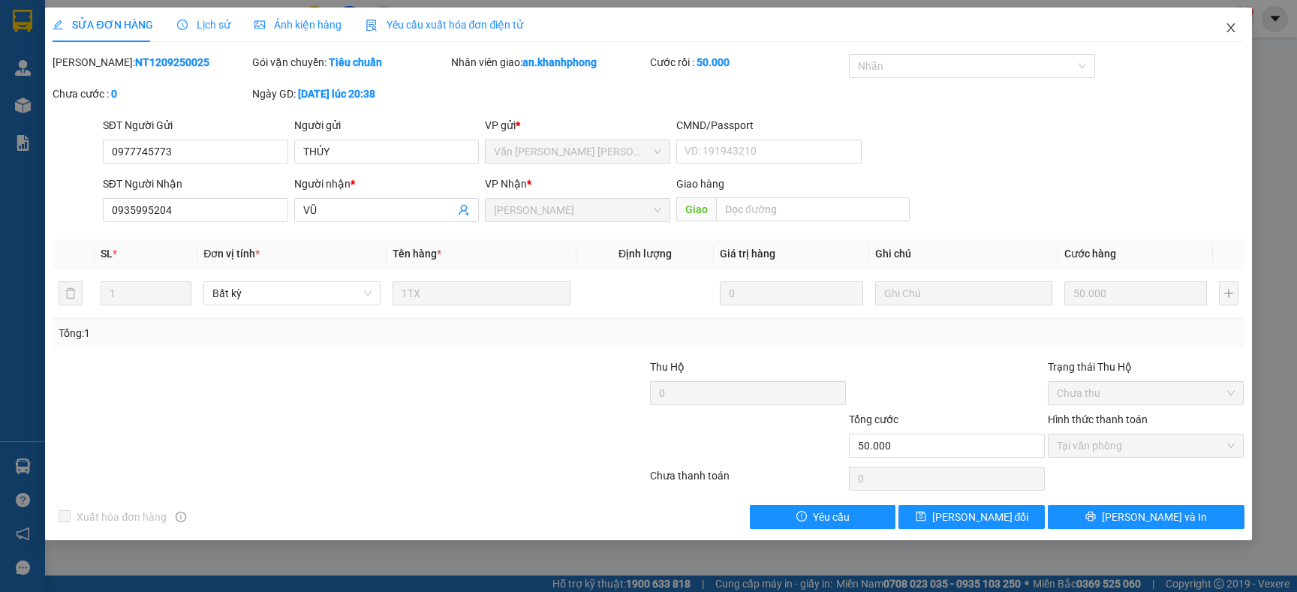
click at [1226, 32] on span "Close" at bounding box center [1231, 29] width 42 height 42
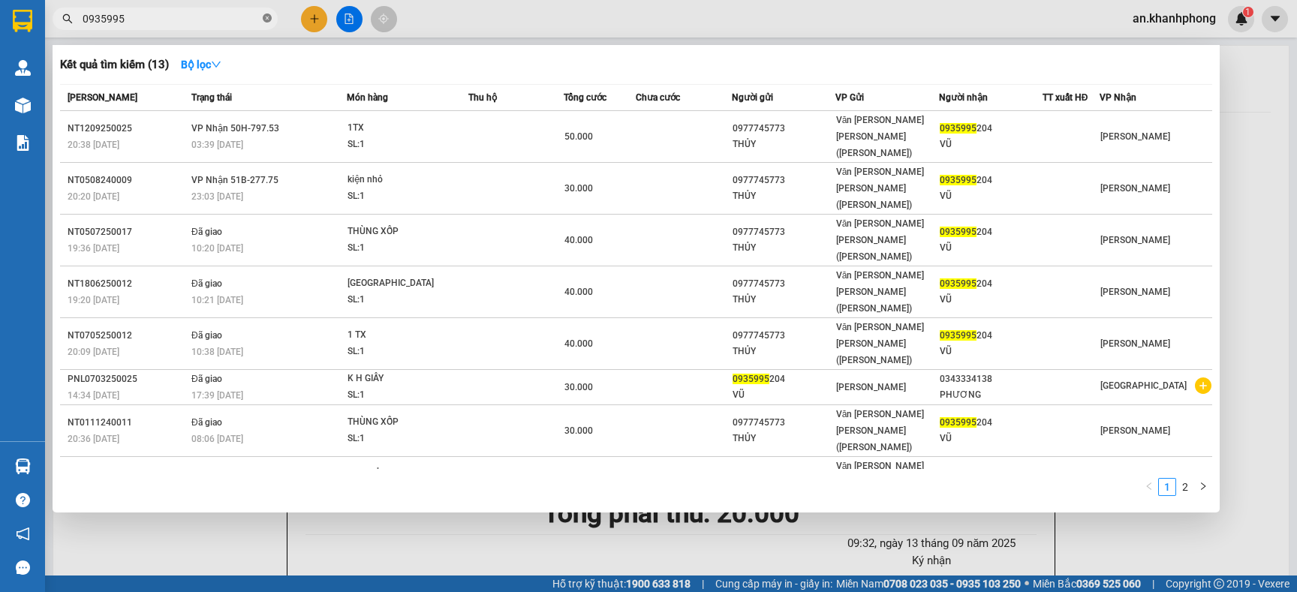
click at [263, 14] on icon "close-circle" at bounding box center [267, 18] width 9 height 9
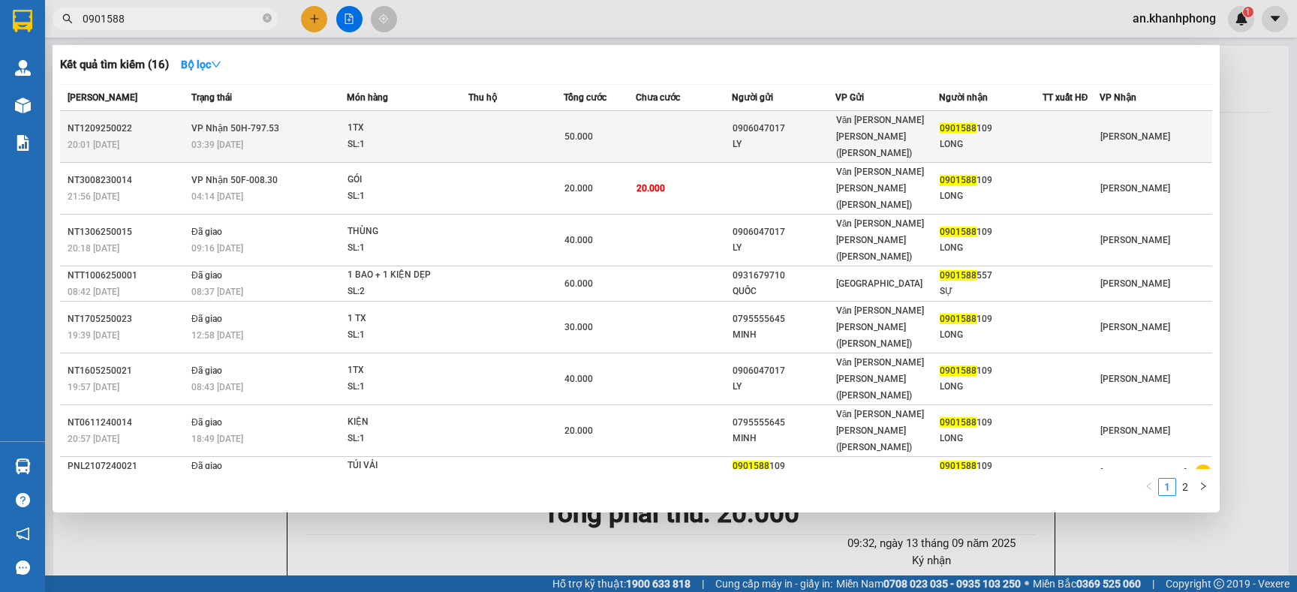
click at [675, 127] on td at bounding box center [683, 137] width 95 height 52
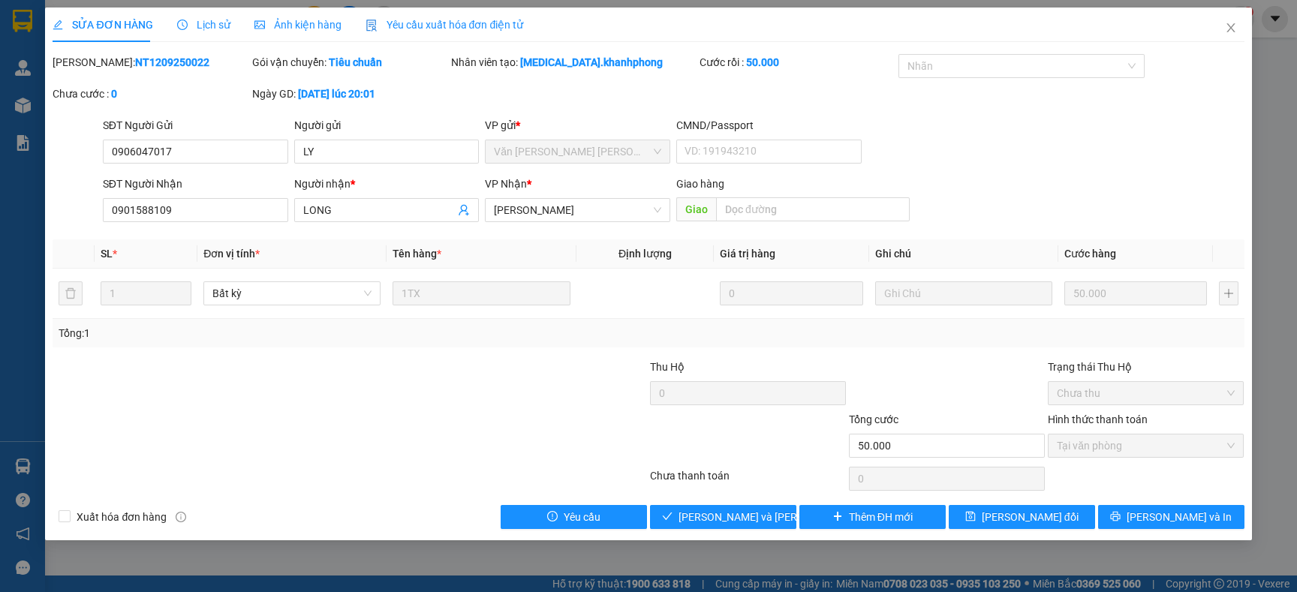
click at [487, 430] on div at bounding box center [549, 437] width 199 height 53
click at [711, 511] on span "[PERSON_NAME] và [PERSON_NAME] hàng" at bounding box center [780, 517] width 203 height 17
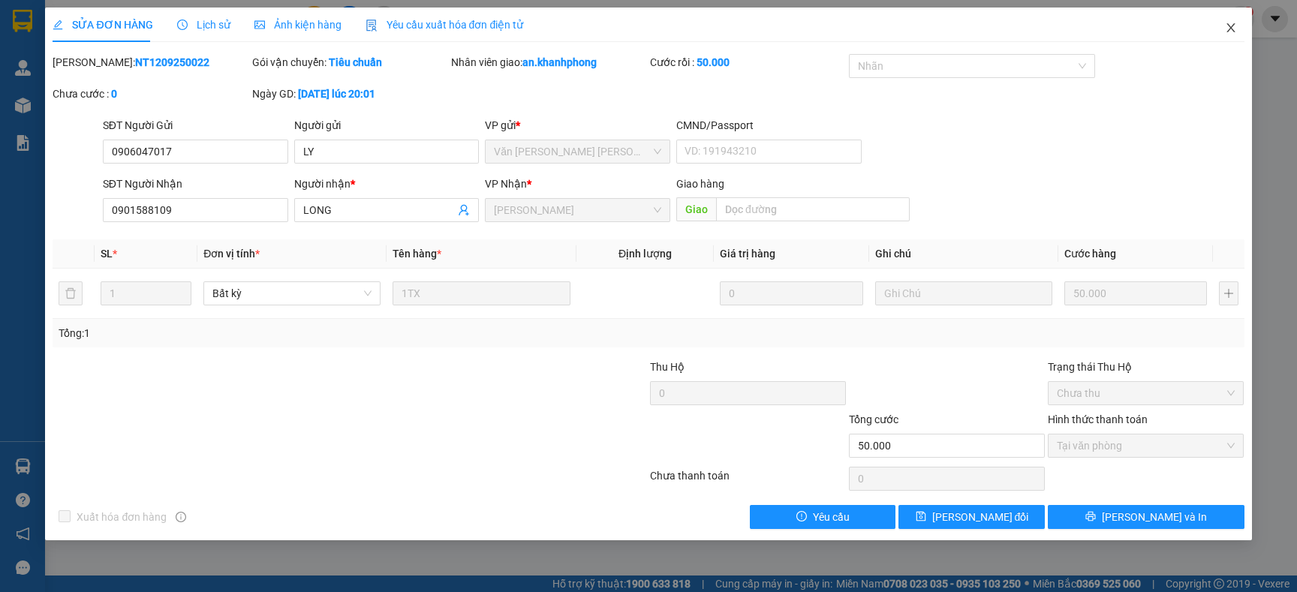
click at [1229, 29] on icon "close" at bounding box center [1230, 27] width 8 height 9
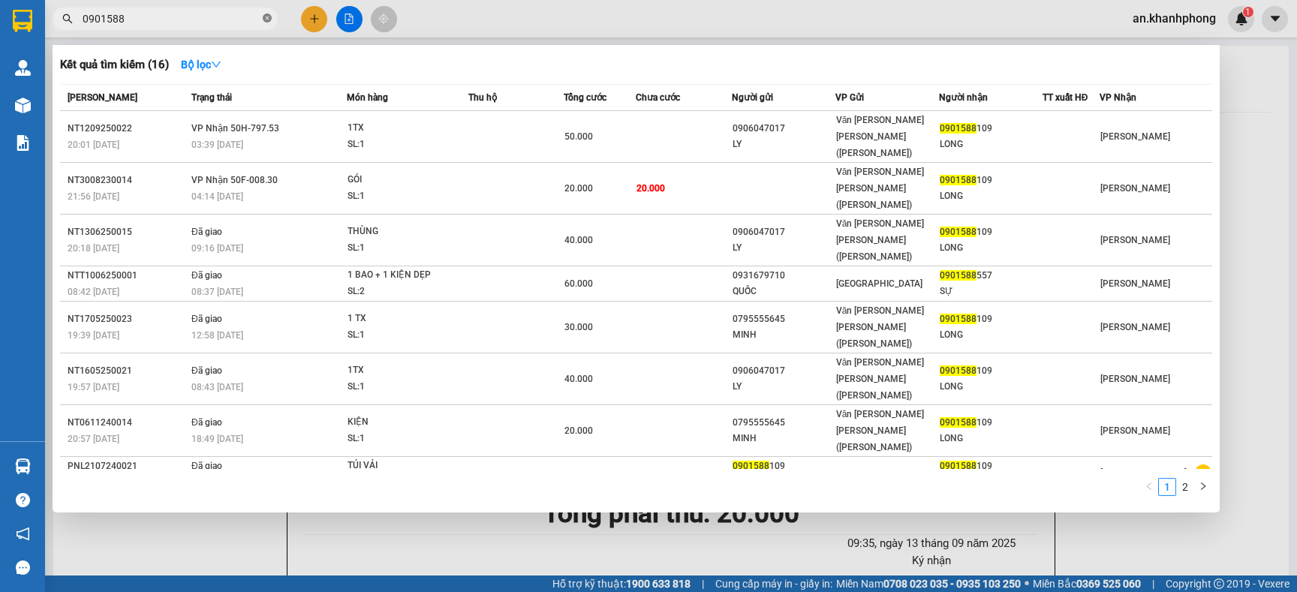
click at [266, 22] on icon "close-circle" at bounding box center [267, 18] width 9 height 9
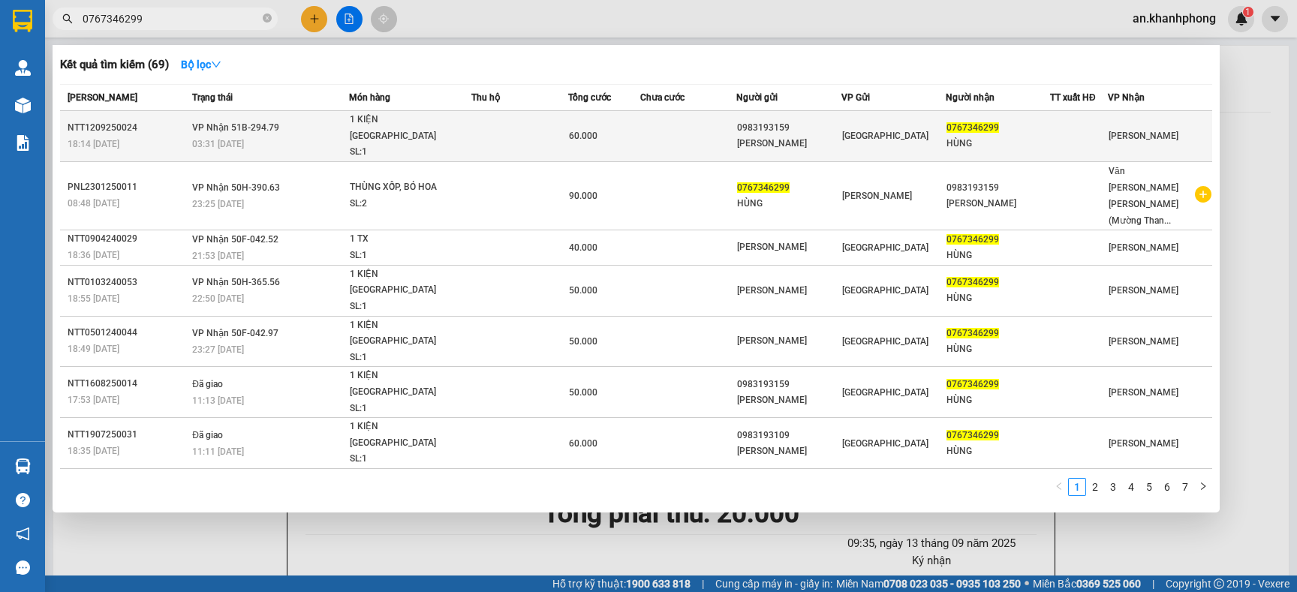
click at [542, 124] on td at bounding box center [519, 136] width 96 height 51
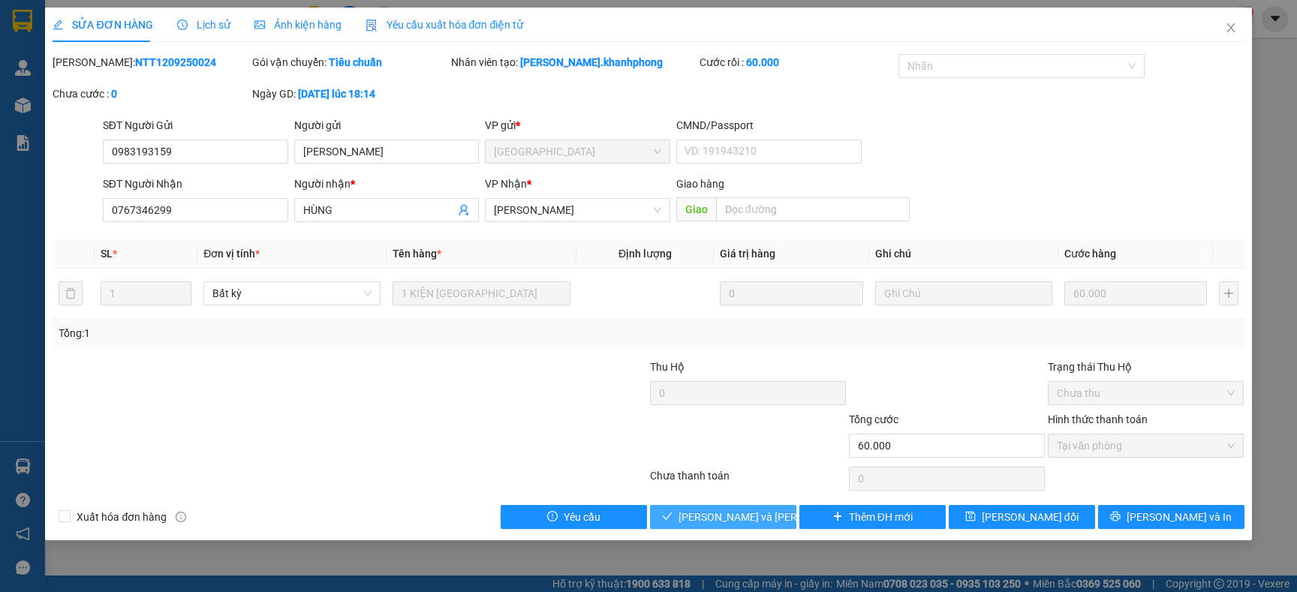
click at [713, 513] on span "[PERSON_NAME] và [PERSON_NAME] hàng" at bounding box center [780, 517] width 203 height 17
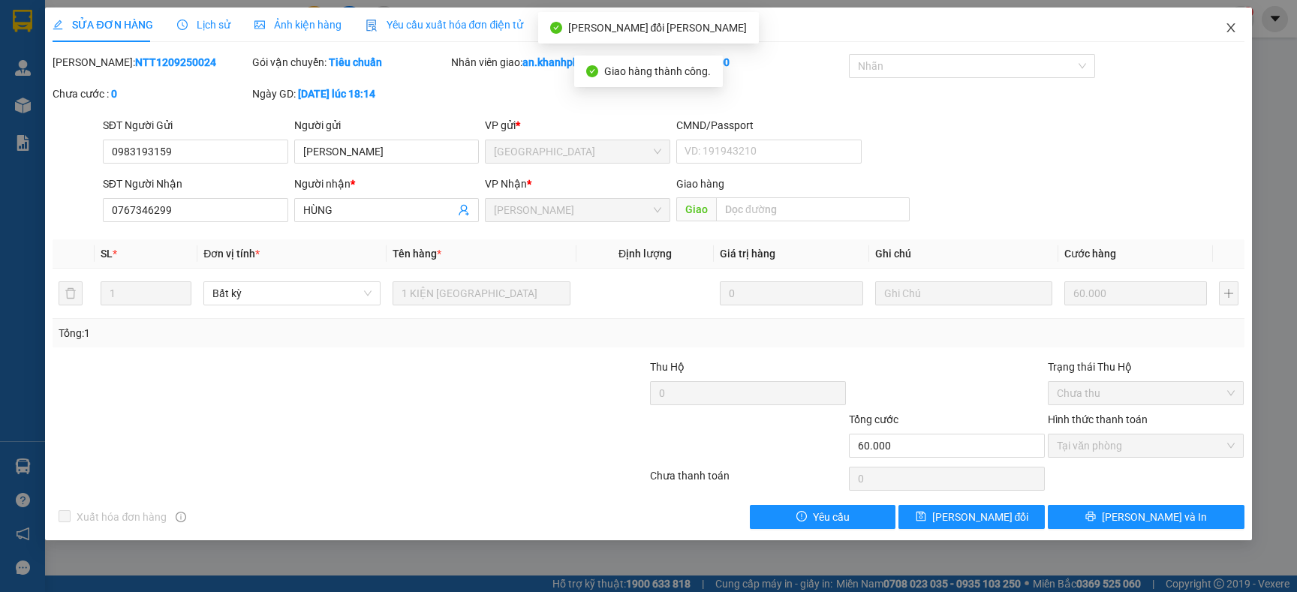
click at [1235, 29] on icon "close" at bounding box center [1231, 28] width 12 height 12
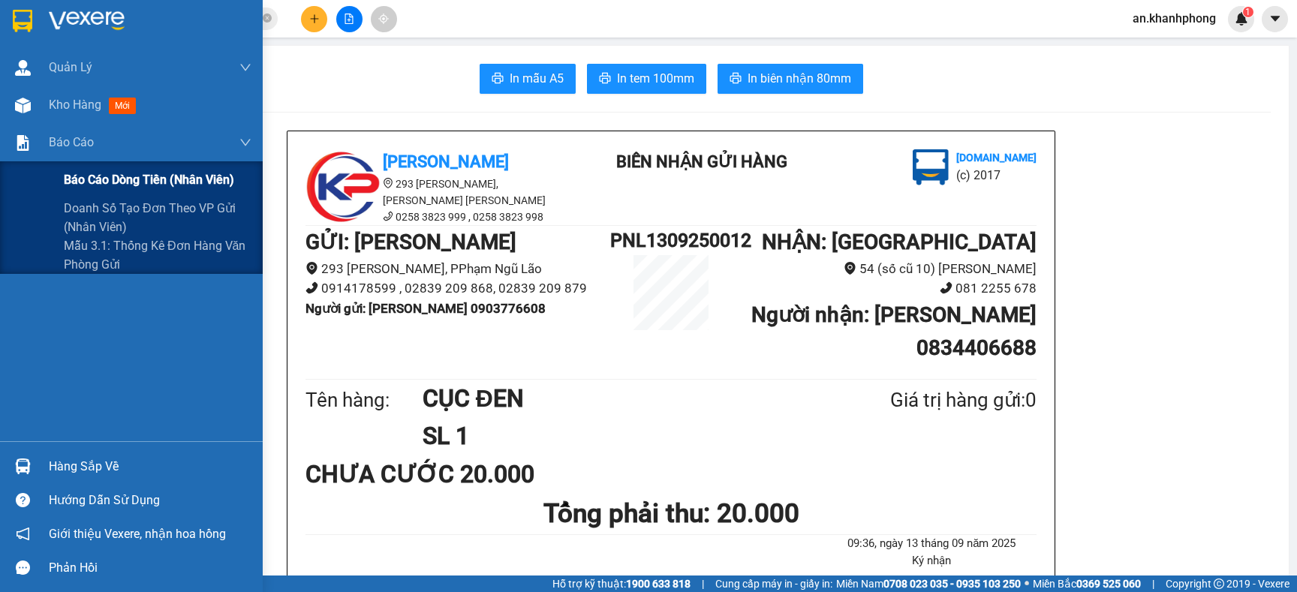
click at [83, 167] on div "Báo cáo dòng tiền (nhân viên)" at bounding box center [158, 180] width 188 height 38
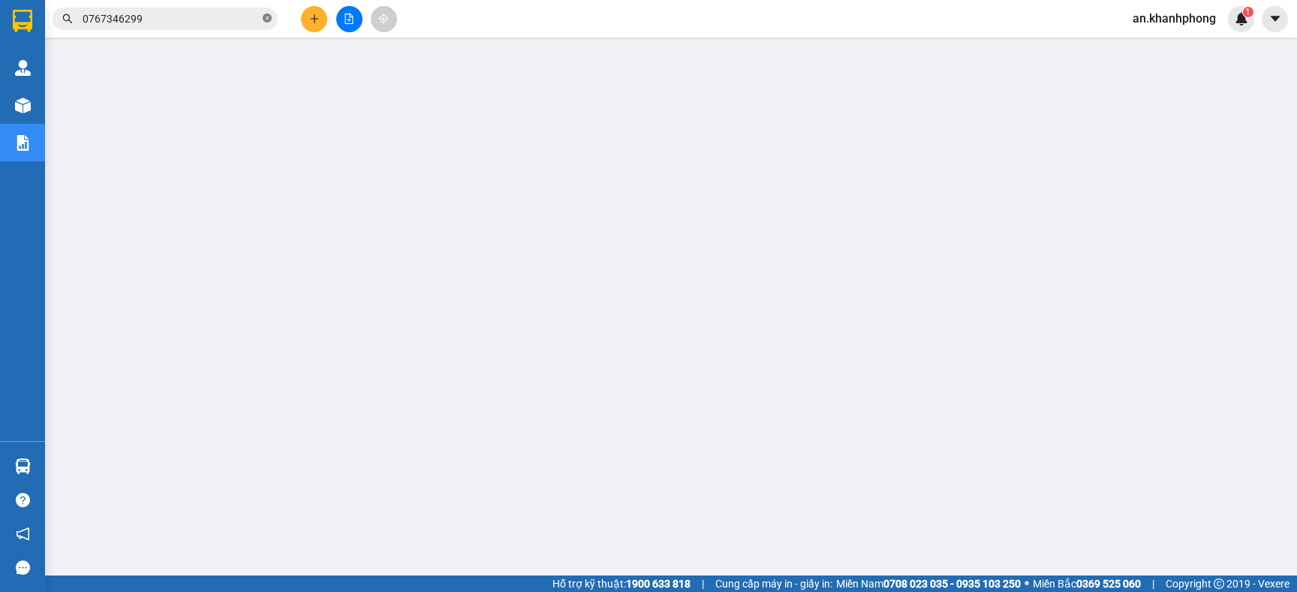
click at [263, 20] on icon "close-circle" at bounding box center [267, 18] width 9 height 9
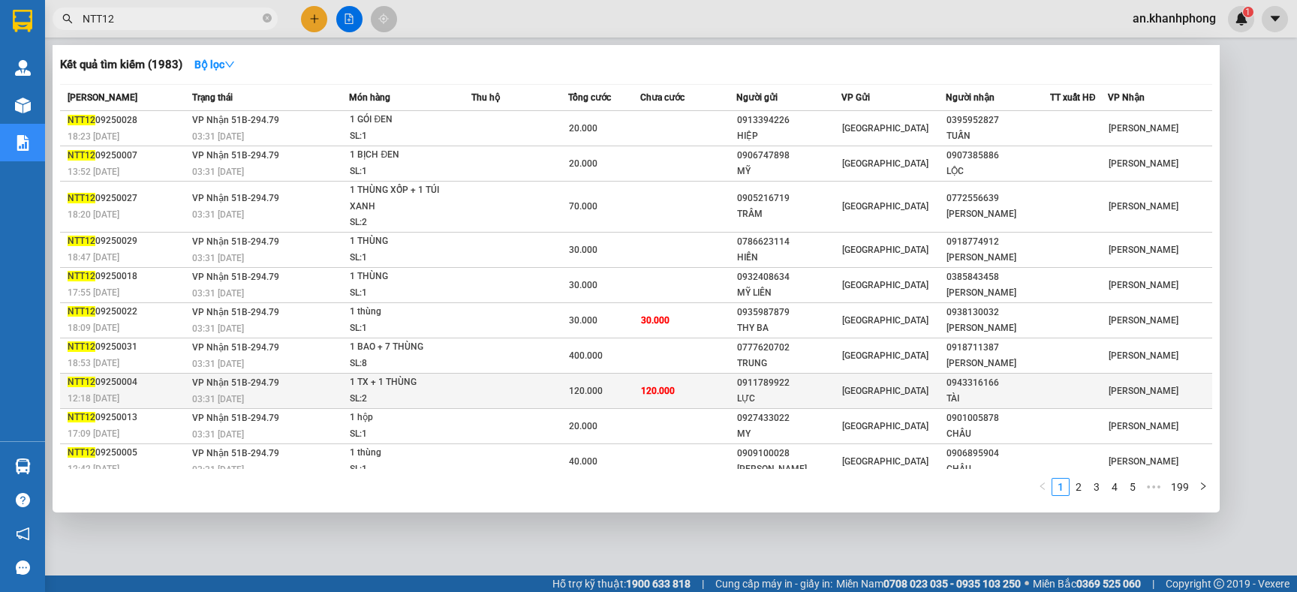
click at [502, 390] on td at bounding box center [519, 390] width 96 height 35
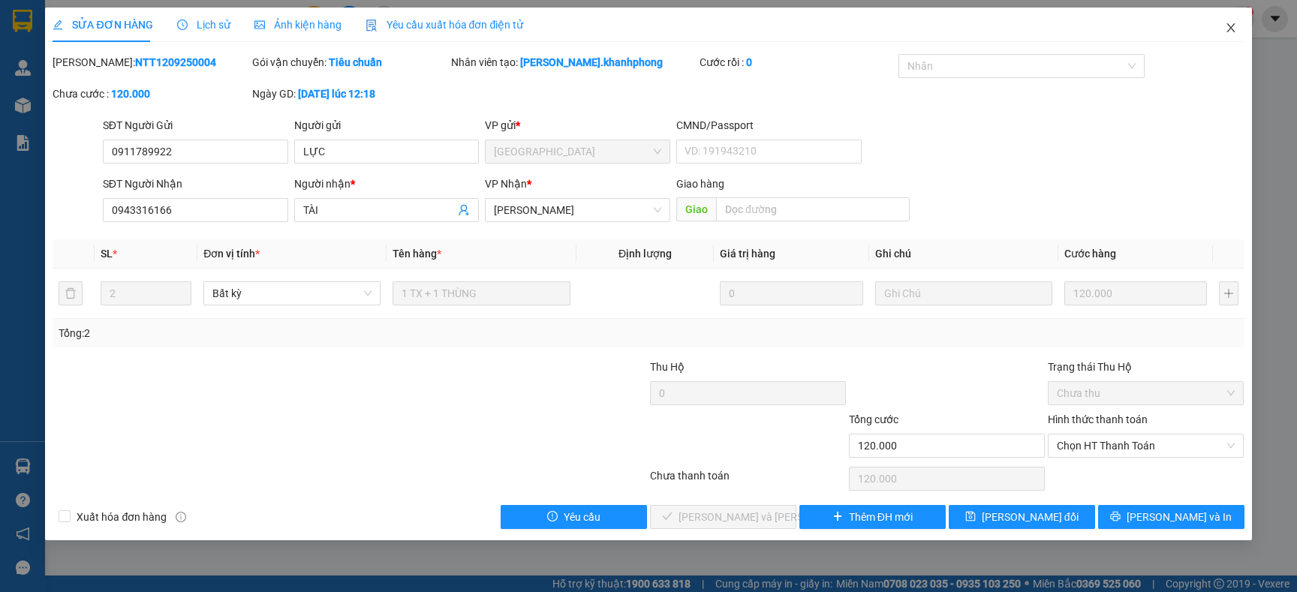
click at [1232, 40] on span "Close" at bounding box center [1231, 29] width 42 height 42
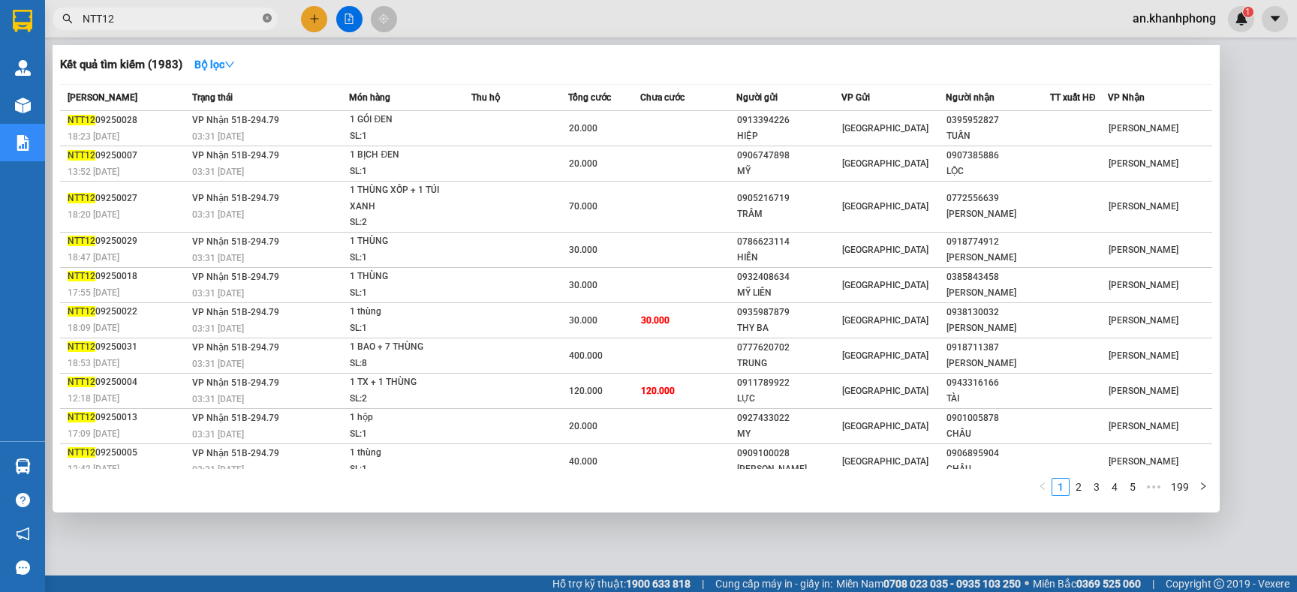
click at [265, 20] on icon "close-circle" at bounding box center [267, 18] width 9 height 9
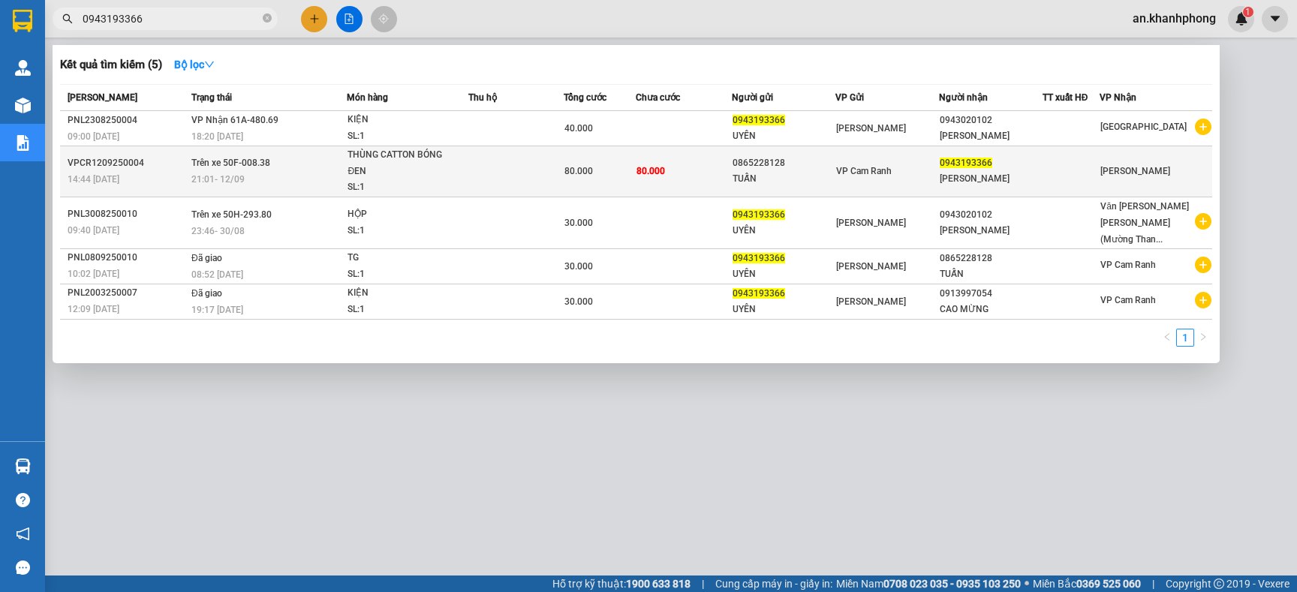
click at [688, 180] on td "80.000" at bounding box center [683, 171] width 95 height 51
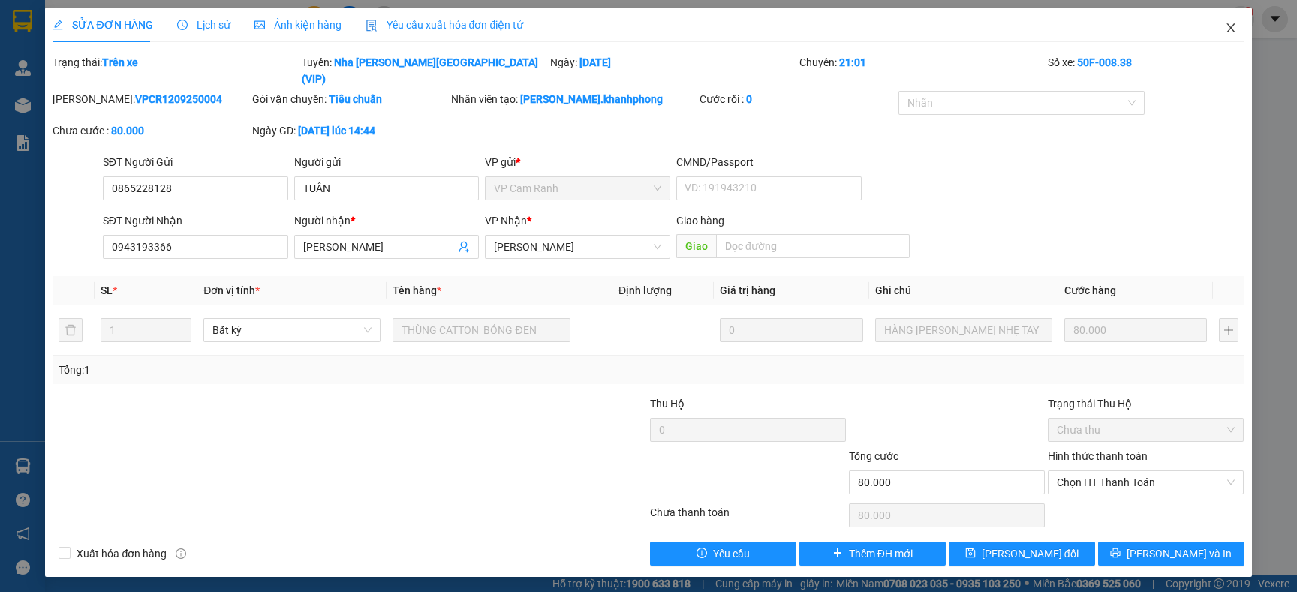
click at [1227, 24] on icon "close" at bounding box center [1231, 28] width 12 height 12
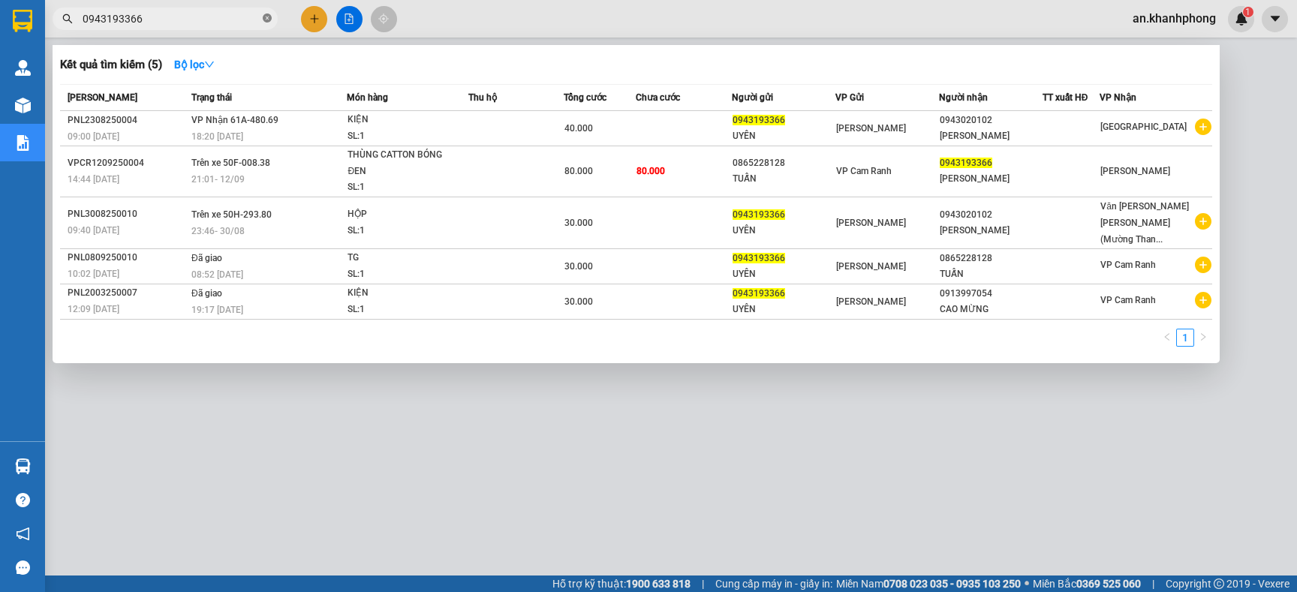
click at [263, 18] on icon "close-circle" at bounding box center [267, 18] width 9 height 9
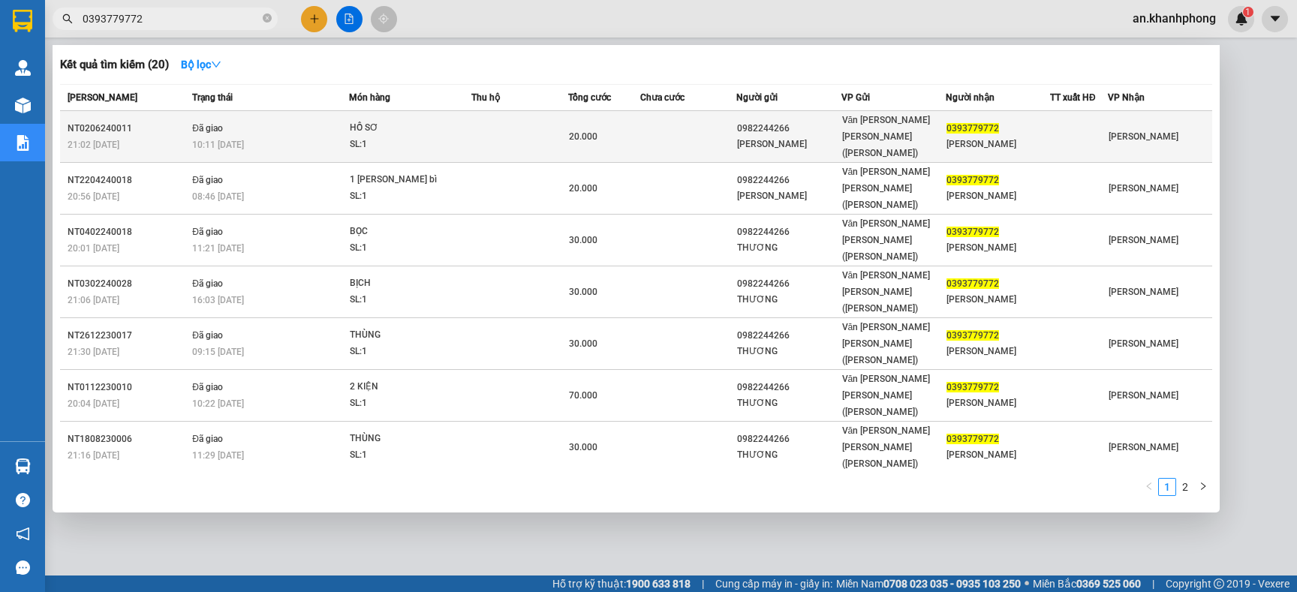
click at [772, 137] on div "[PERSON_NAME]" at bounding box center [788, 145] width 103 height 16
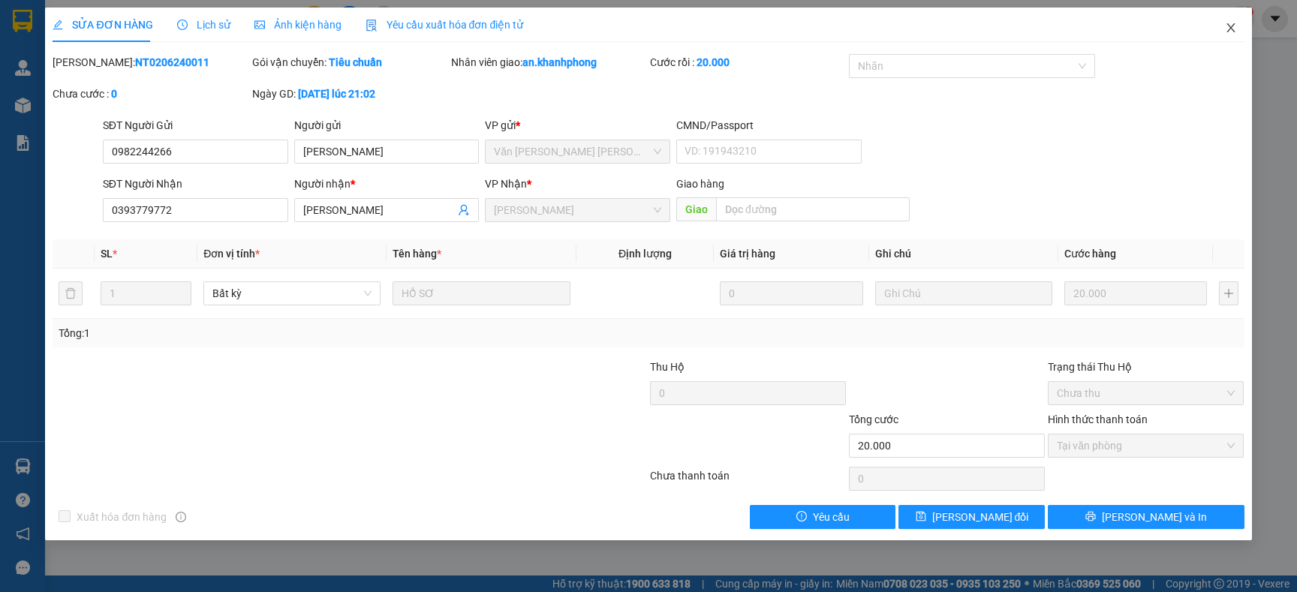
click at [1233, 34] on span "Close" at bounding box center [1231, 29] width 42 height 42
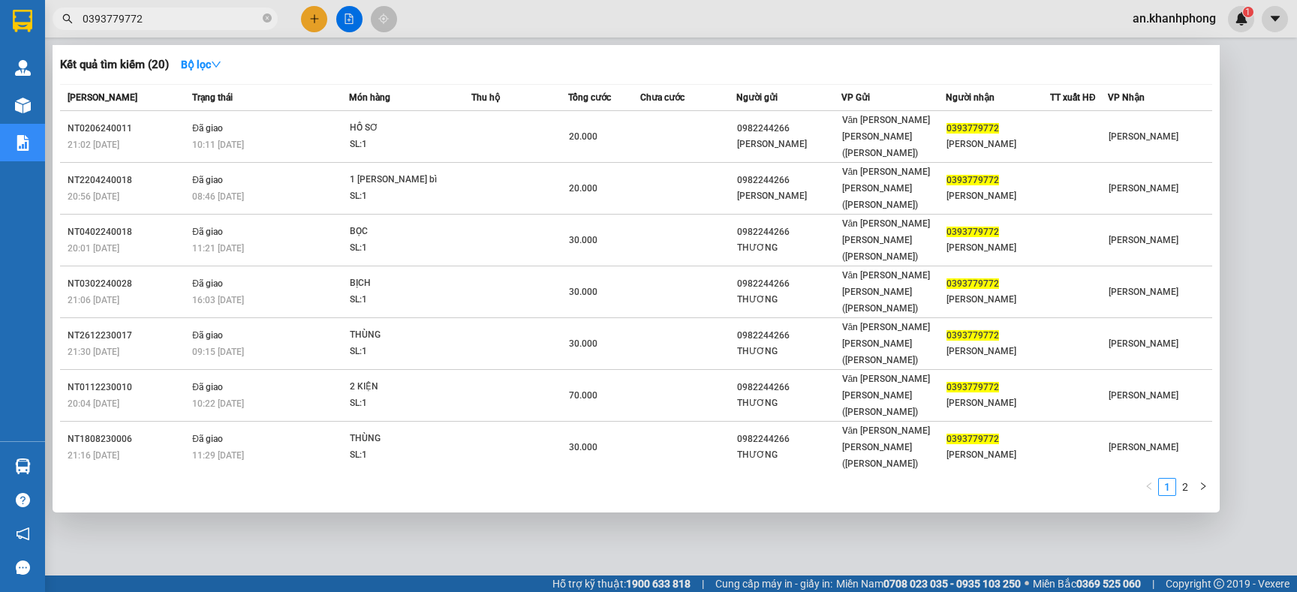
click at [185, 20] on input "0393779772" at bounding box center [171, 19] width 177 height 17
click at [1190, 488] on link "2" at bounding box center [1185, 487] width 17 height 17
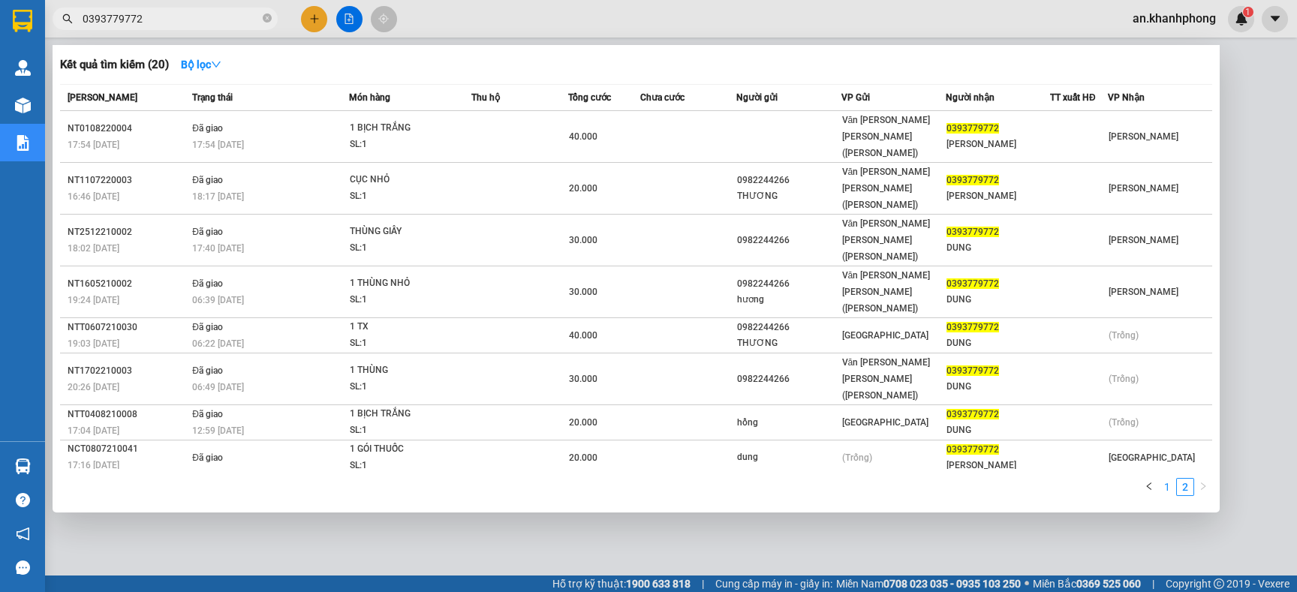
click at [1164, 492] on link "1" at bounding box center [1167, 487] width 17 height 17
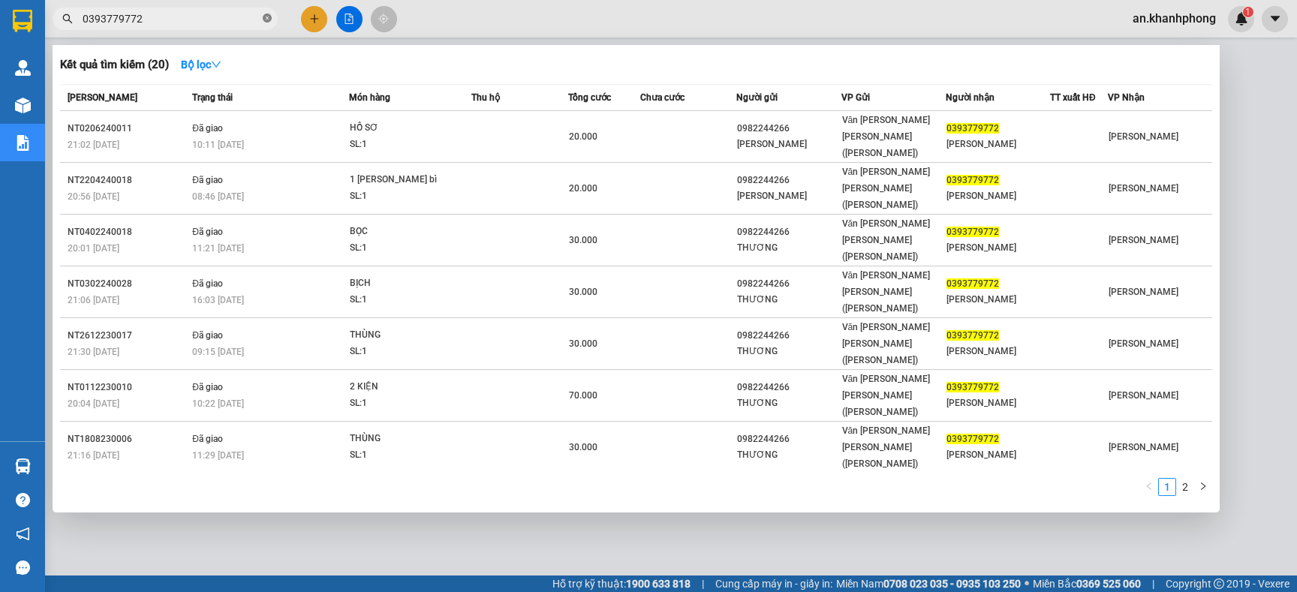
click at [265, 20] on icon "close-circle" at bounding box center [267, 18] width 9 height 9
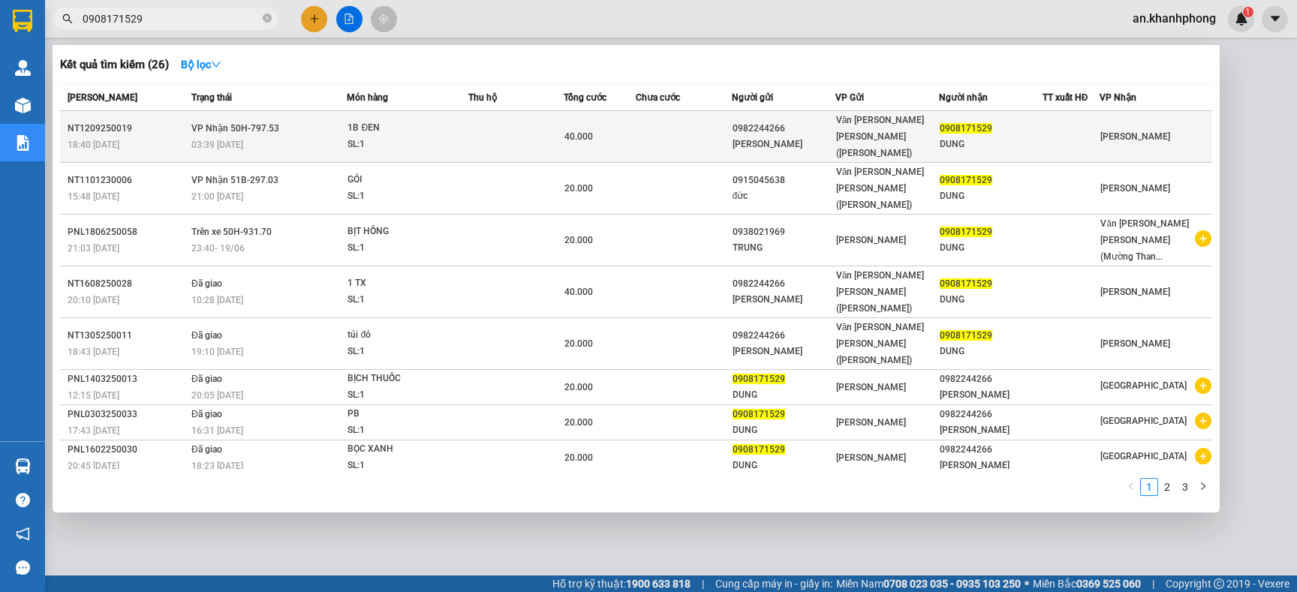
click at [670, 123] on td at bounding box center [683, 137] width 95 height 52
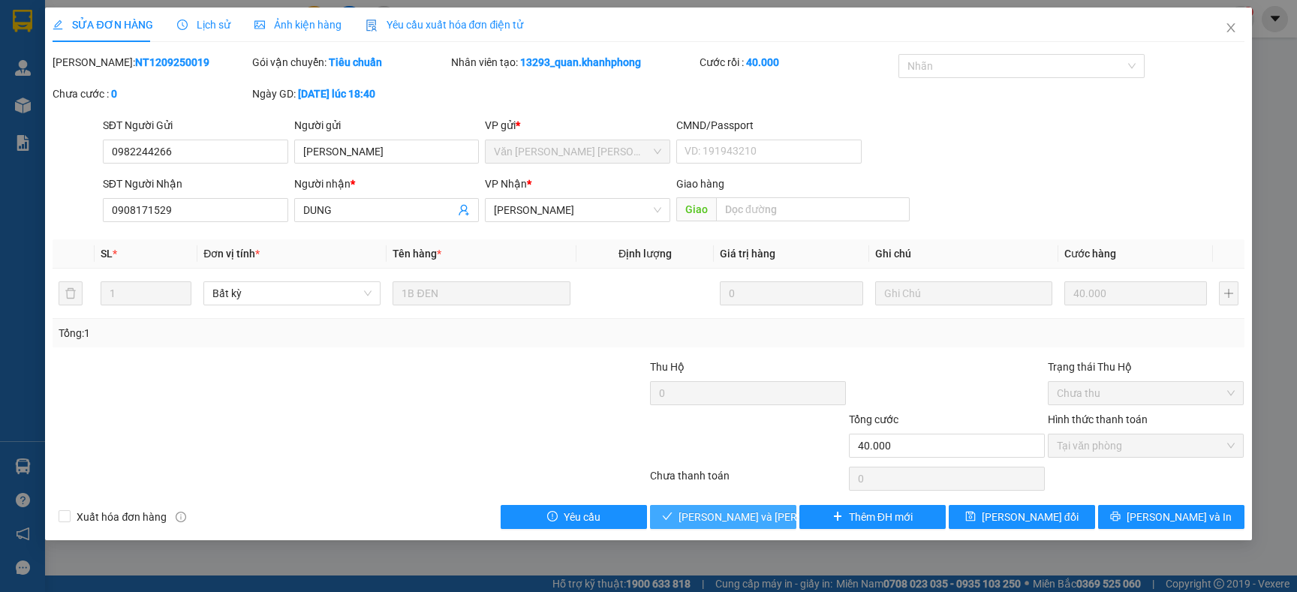
click at [708, 522] on span "[PERSON_NAME] và [PERSON_NAME] hàng" at bounding box center [780, 517] width 203 height 17
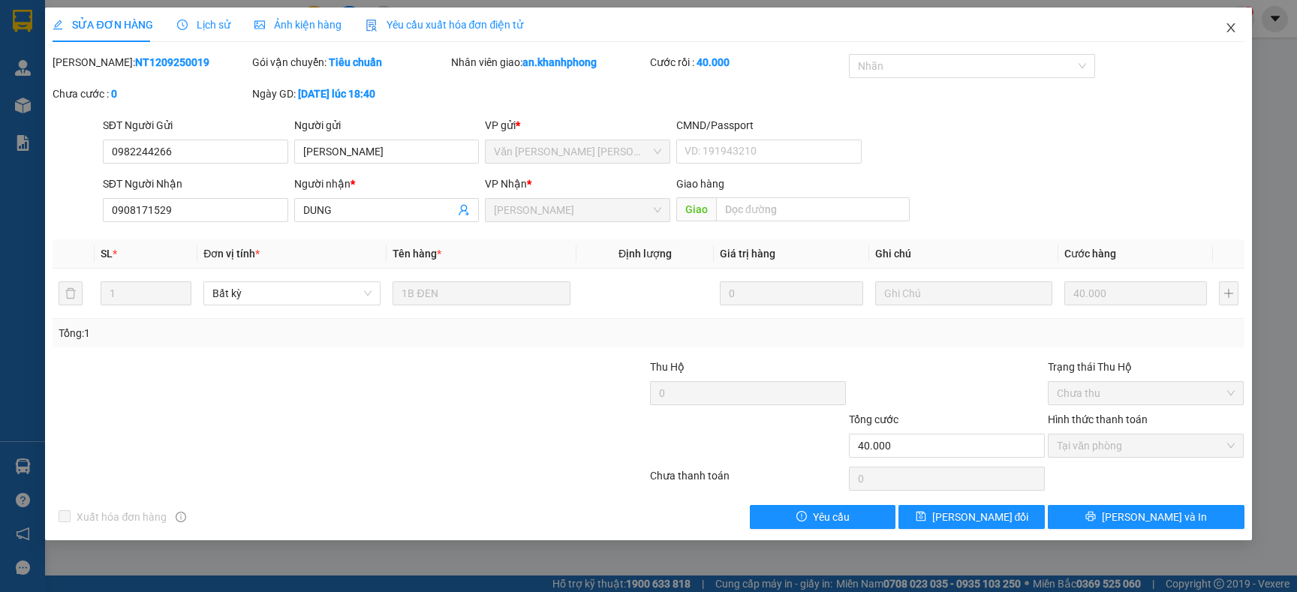
click at [1235, 29] on icon "close" at bounding box center [1231, 28] width 12 height 12
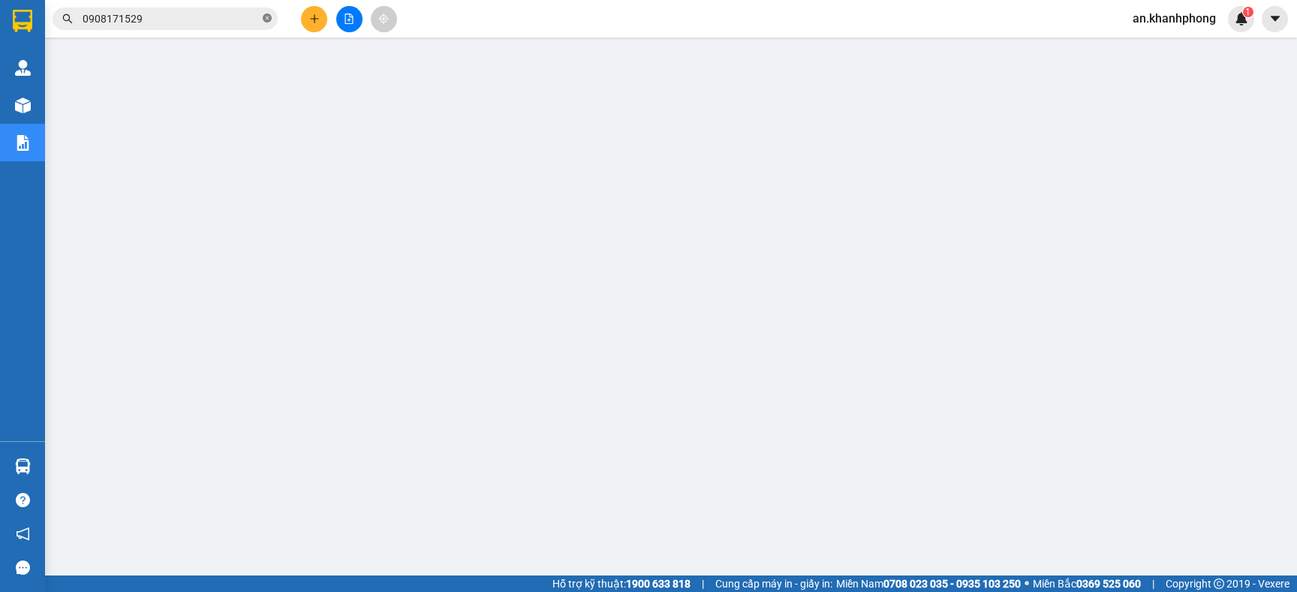
click at [266, 20] on icon "close-circle" at bounding box center [267, 18] width 9 height 9
click at [325, 13] on button at bounding box center [314, 19] width 26 height 26
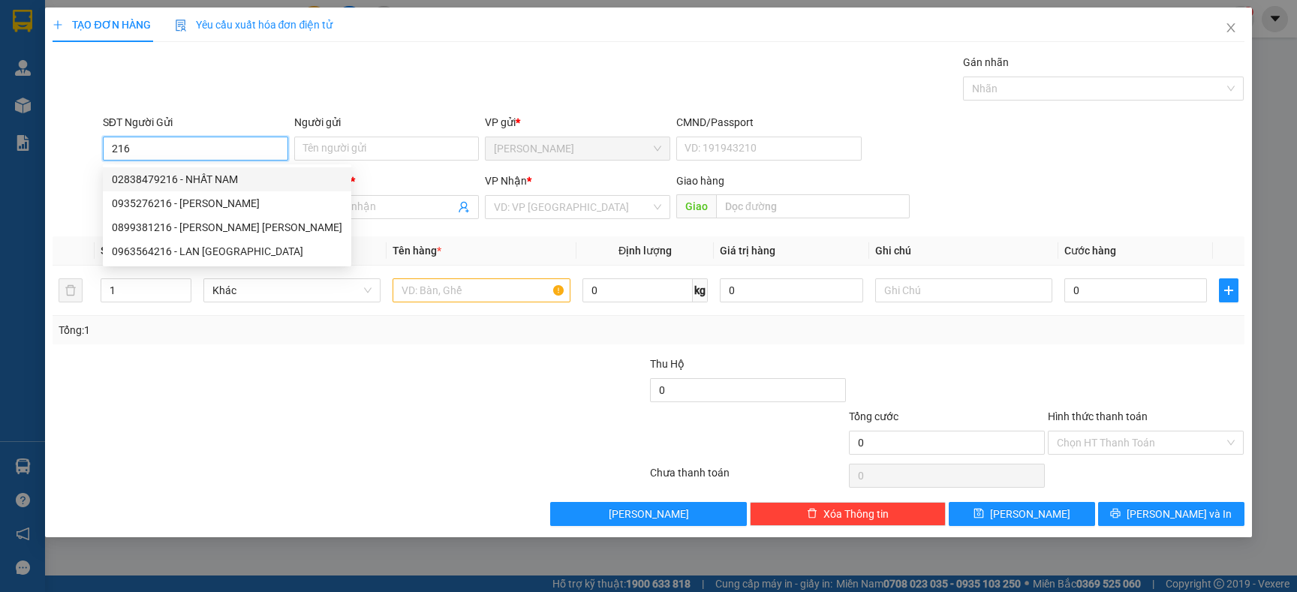
click at [208, 177] on div "02838479216 - NHẤT NAM" at bounding box center [227, 179] width 230 height 17
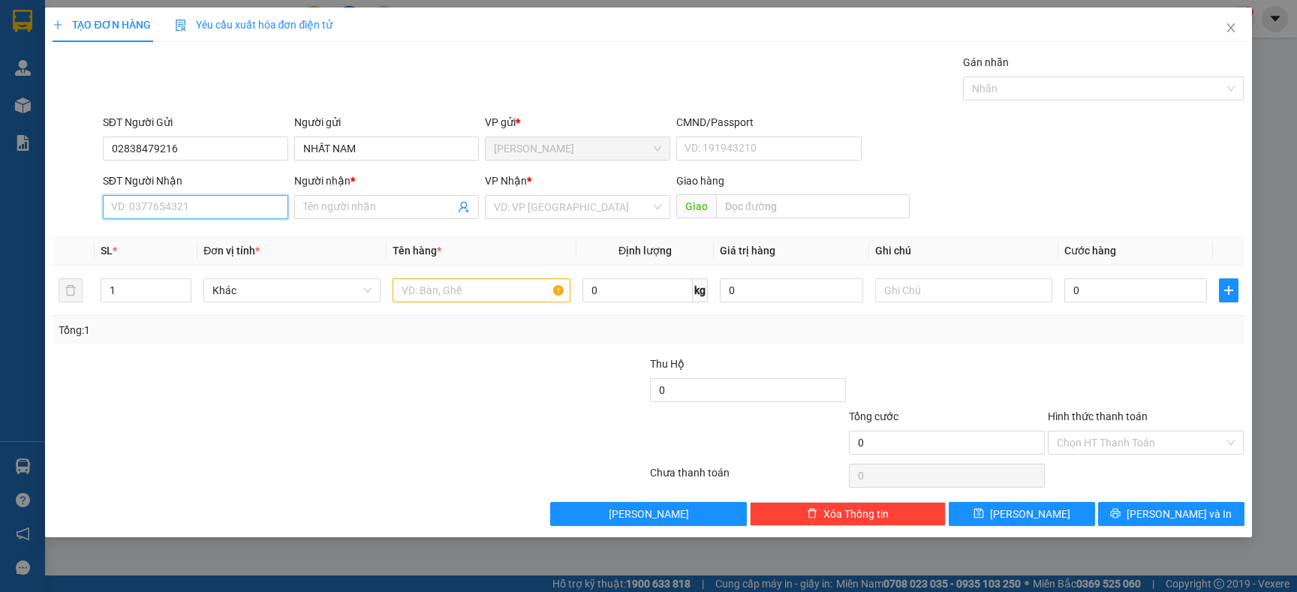
click at [204, 209] on input "SĐT Người Nhận" at bounding box center [195, 207] width 185 height 24
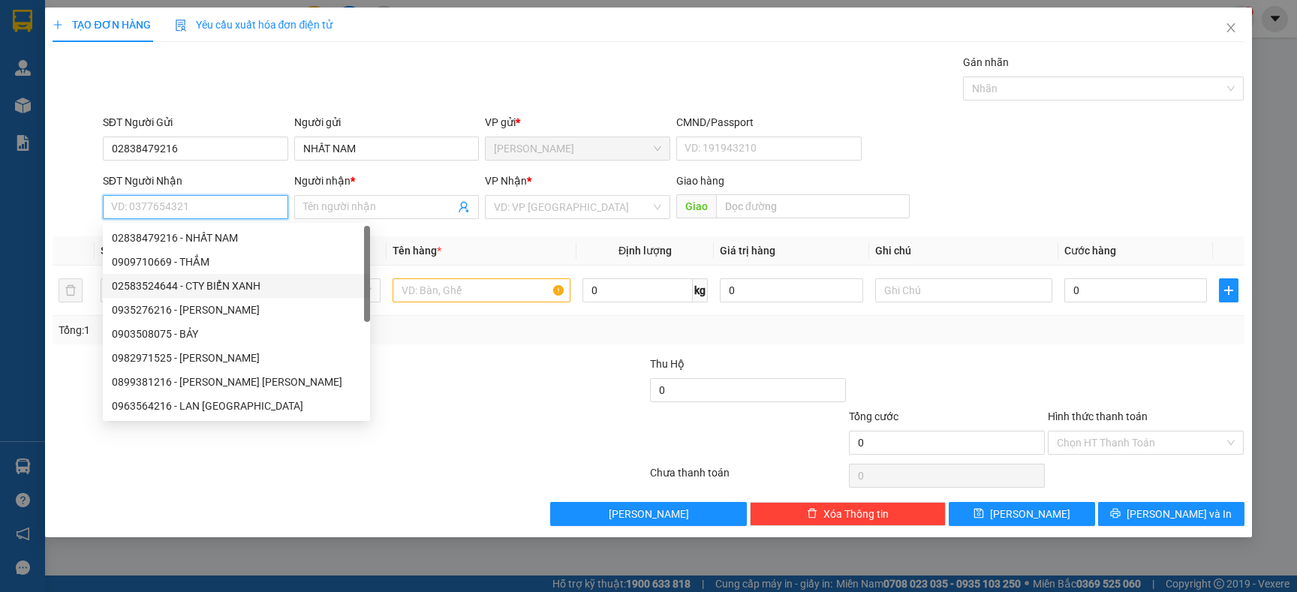
click at [209, 281] on div "02583524644 - CTY BIỂN XANH" at bounding box center [236, 286] width 249 height 17
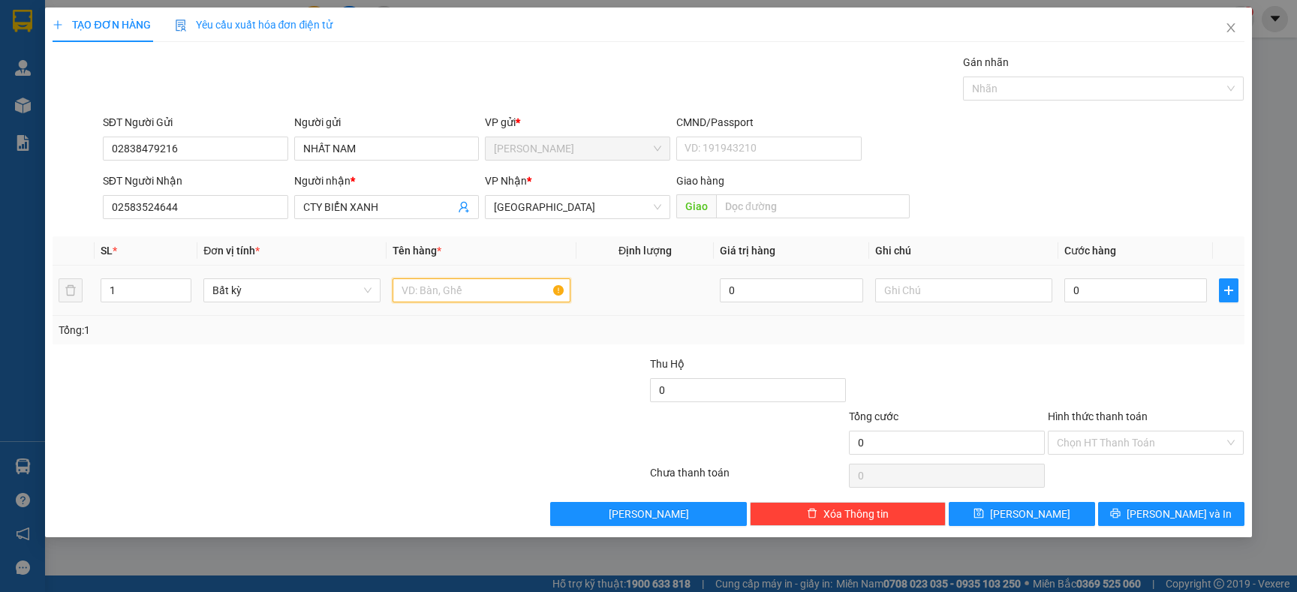
click at [433, 297] on input "text" at bounding box center [481, 290] width 177 height 24
click at [429, 333] on div "Tổng: 1" at bounding box center [280, 330] width 442 height 17
click at [1112, 290] on input "0" at bounding box center [1135, 290] width 143 height 24
click at [1098, 319] on div "Tổng: 1" at bounding box center [648, 330] width 1191 height 29
click at [1121, 443] on input "Hình thức thanh toán" at bounding box center [1140, 443] width 167 height 23
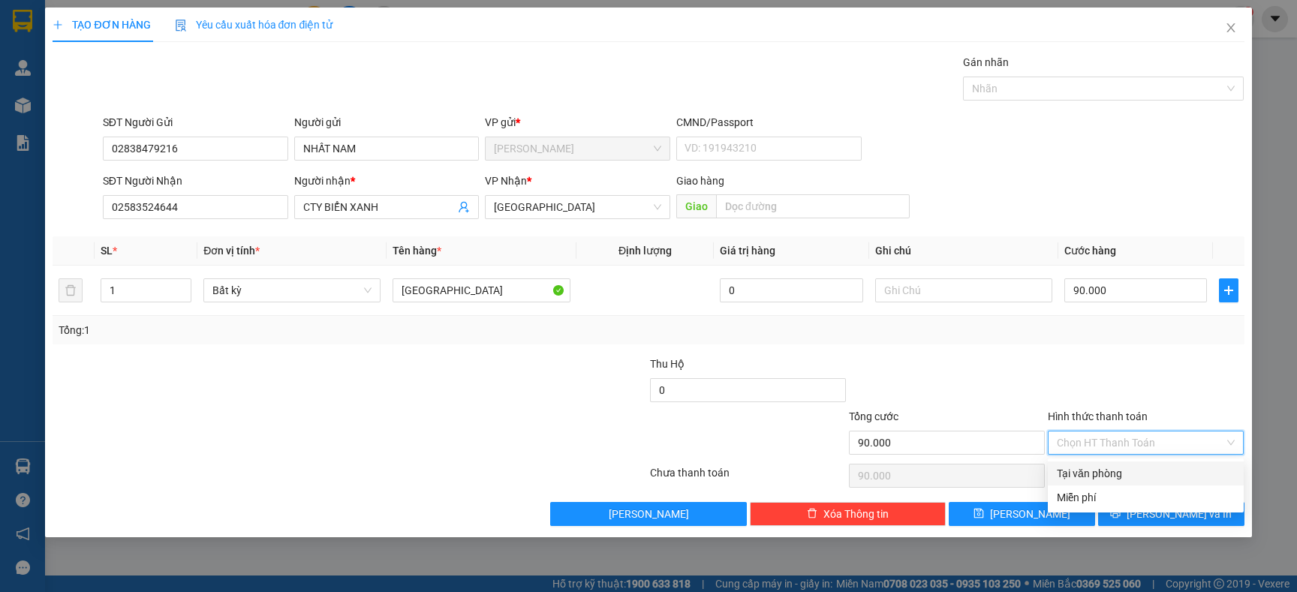
click at [1104, 466] on div "Tại văn phòng" at bounding box center [1146, 473] width 178 height 17
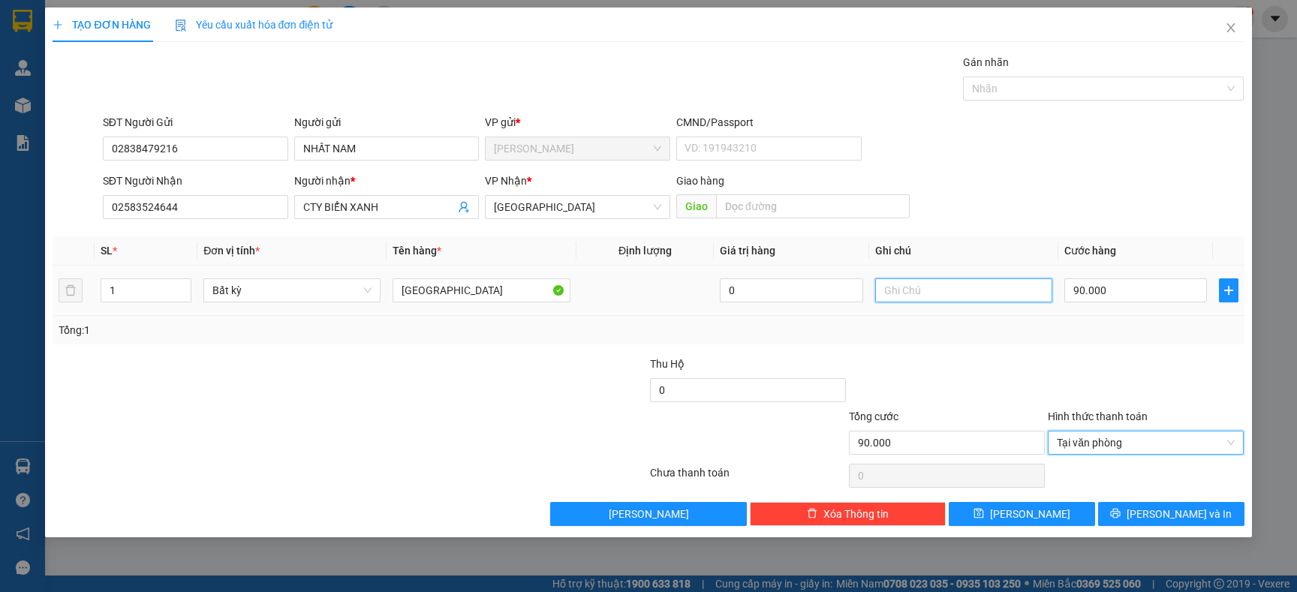
click at [938, 288] on input "text" at bounding box center [963, 290] width 177 height 24
click at [972, 241] on th "Ghi chú" at bounding box center [963, 250] width 189 height 29
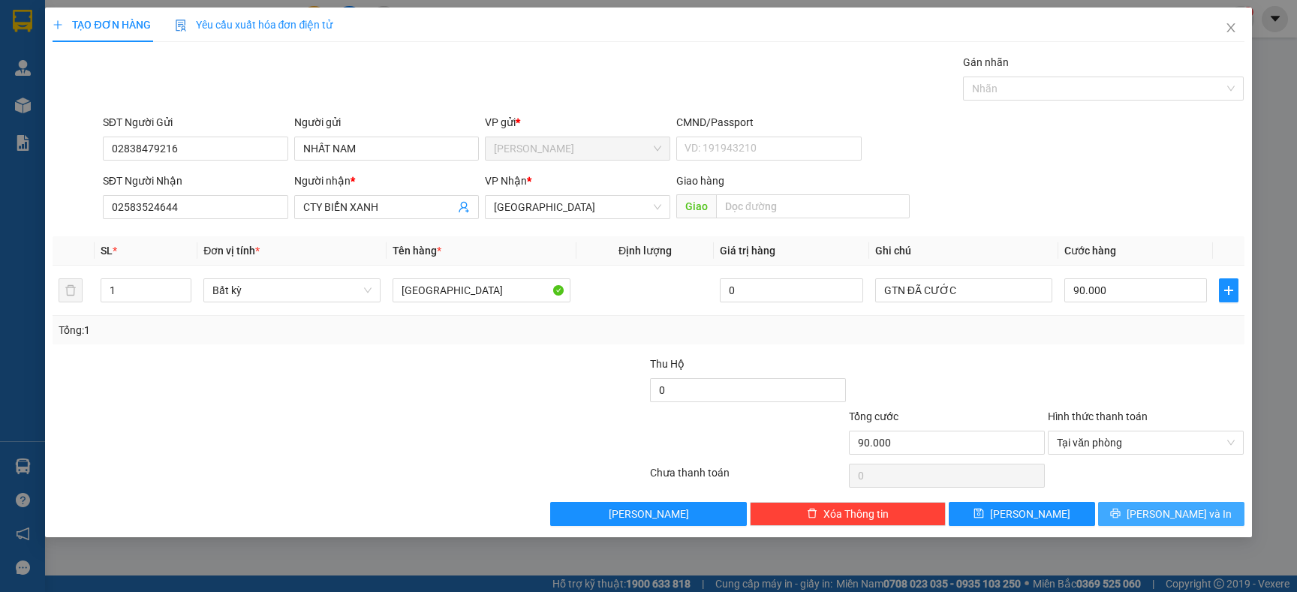
click at [1161, 515] on span "[PERSON_NAME] và In" at bounding box center [1179, 514] width 105 height 17
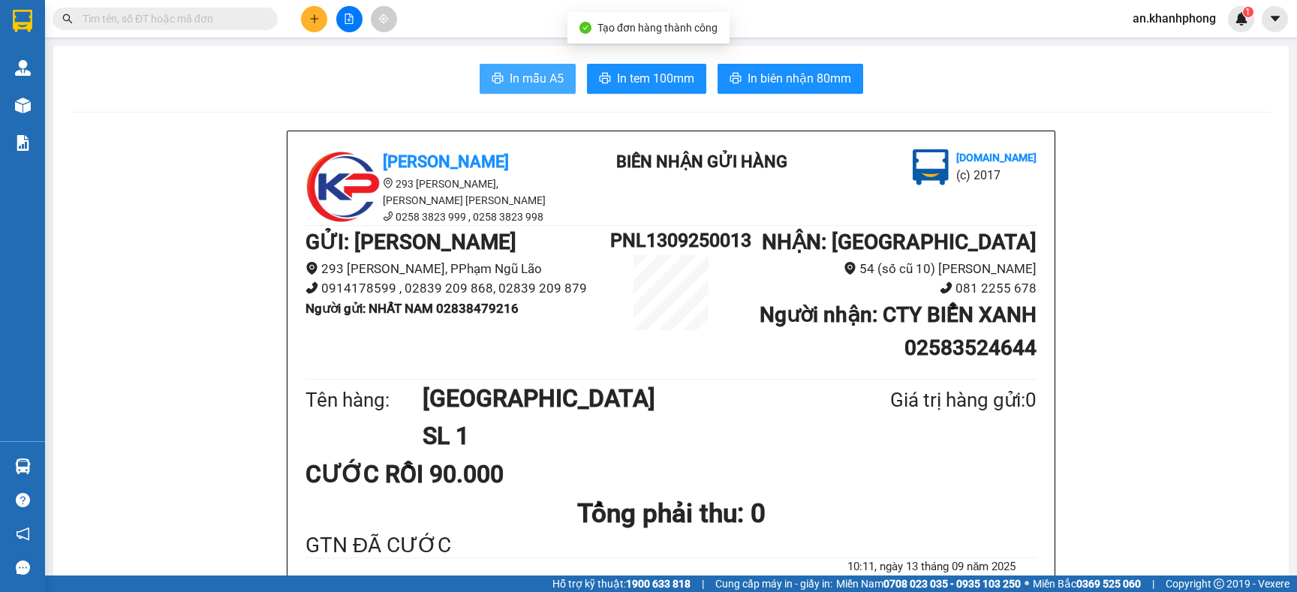
click at [480, 86] on button "In mẫu A5" at bounding box center [528, 79] width 96 height 30
click at [313, 14] on icon "plus" at bounding box center [314, 19] width 11 height 11
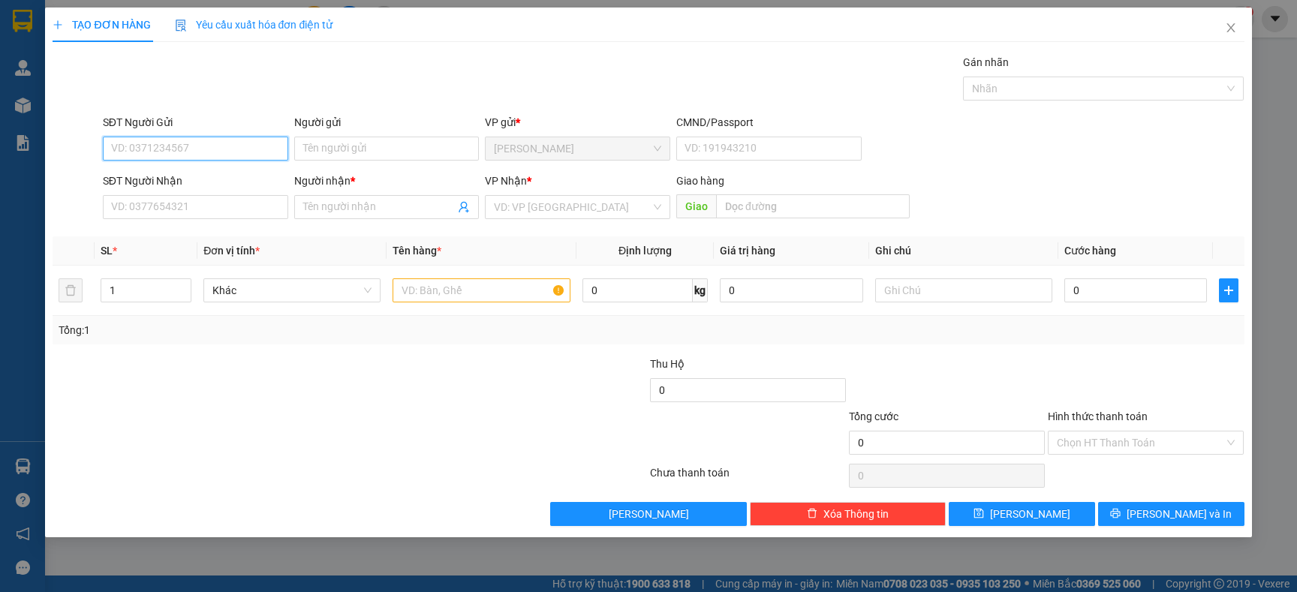
click at [193, 139] on input "SĐT Người Gửi" at bounding box center [195, 149] width 185 height 24
click at [336, 137] on input "Người gửi" at bounding box center [386, 149] width 185 height 24
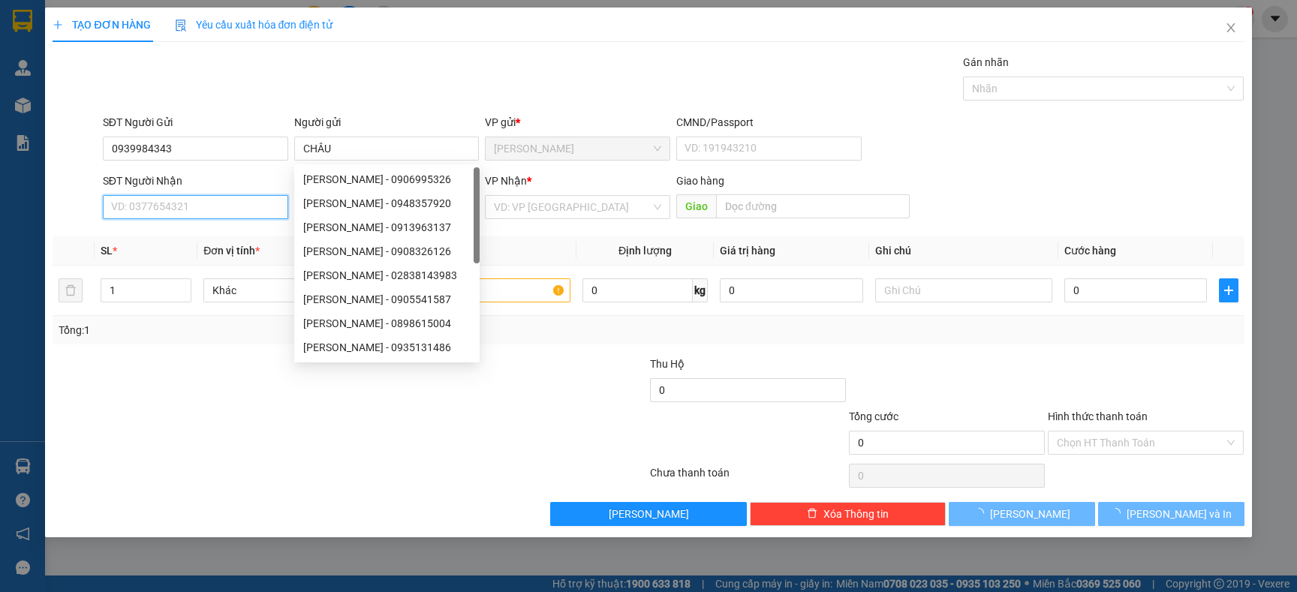
click at [157, 206] on input "SĐT Người Nhận" at bounding box center [195, 207] width 185 height 24
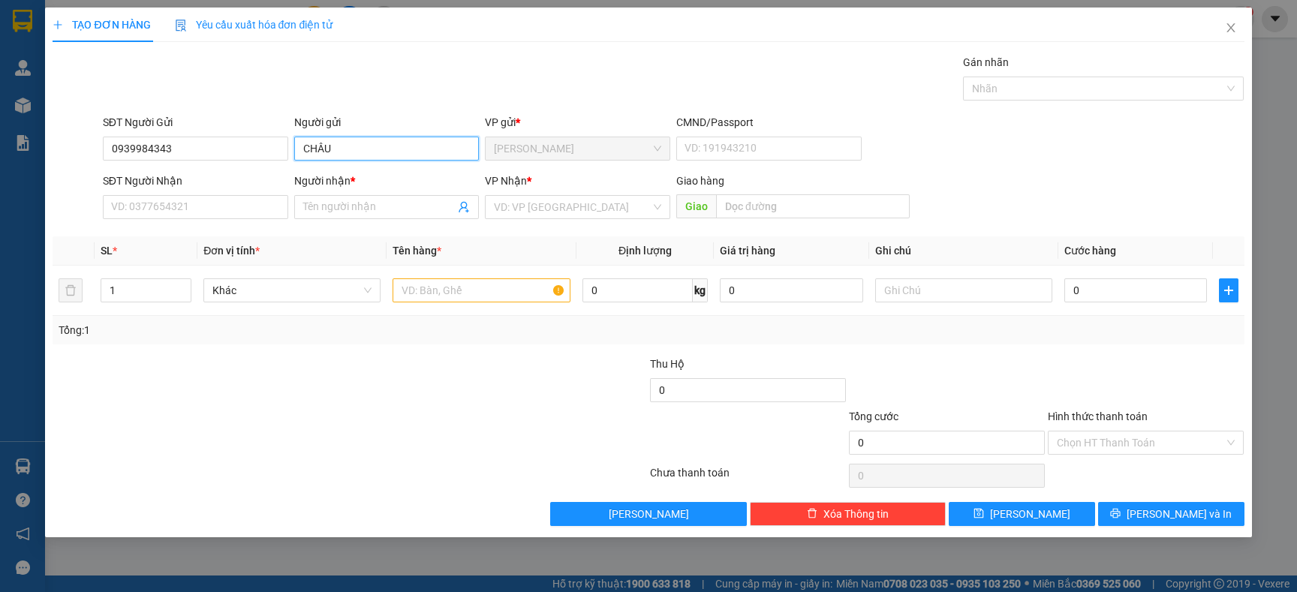
drag, startPoint x: 348, startPoint y: 146, endPoint x: 305, endPoint y: 146, distance: 43.5
click at [305, 146] on input "CHÂU" at bounding box center [386, 149] width 185 height 24
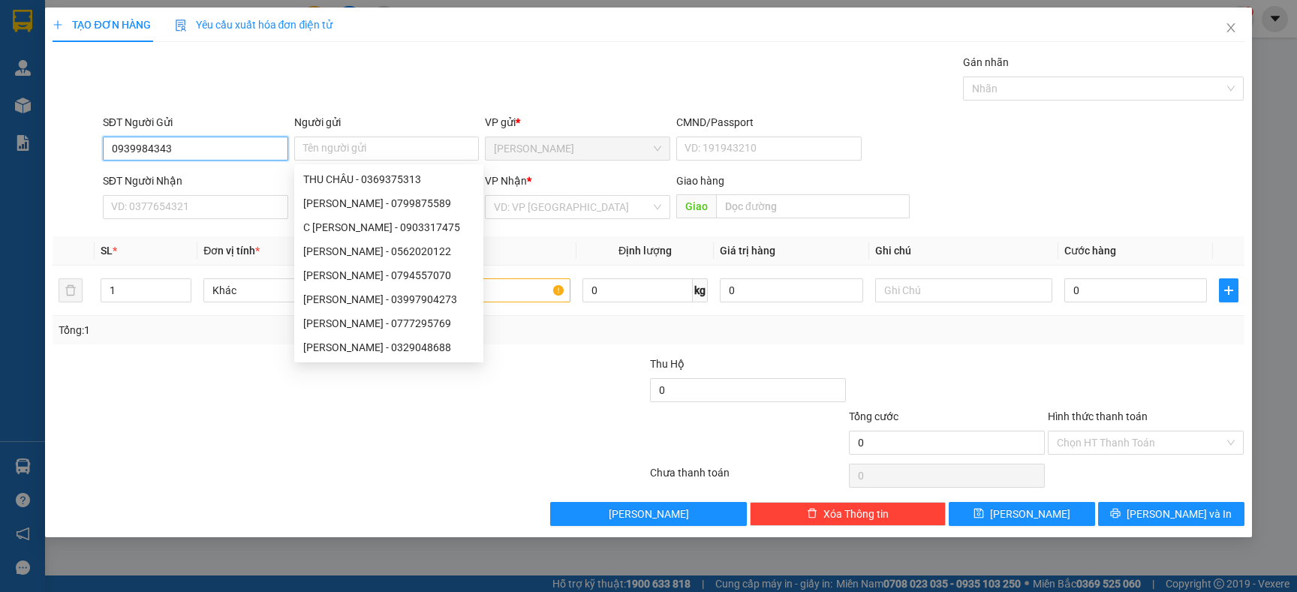
drag, startPoint x: 202, startPoint y: 142, endPoint x: 0, endPoint y: 159, distance: 202.6
click at [0, 159] on div "TẠO ĐƠN HÀNG Yêu cầu xuất [PERSON_NAME] điện tử Transit Pickup Surcharge Ids Tr…" at bounding box center [648, 296] width 1297 height 592
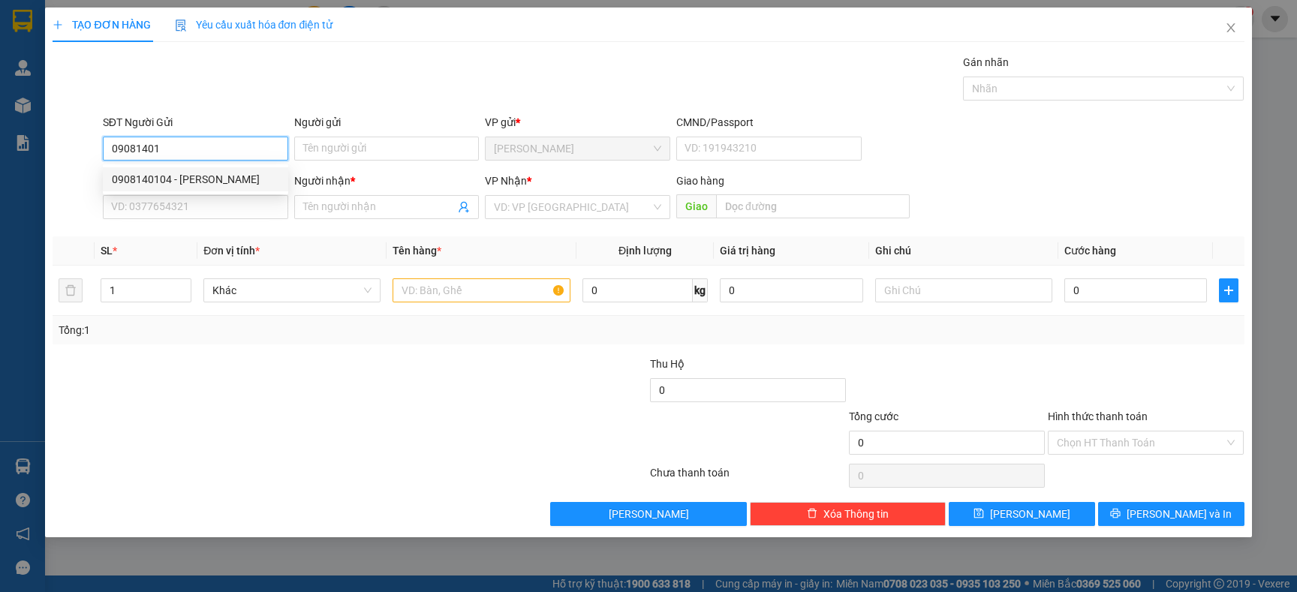
click at [202, 172] on div "0908140104 - [PERSON_NAME]" at bounding box center [195, 179] width 167 height 17
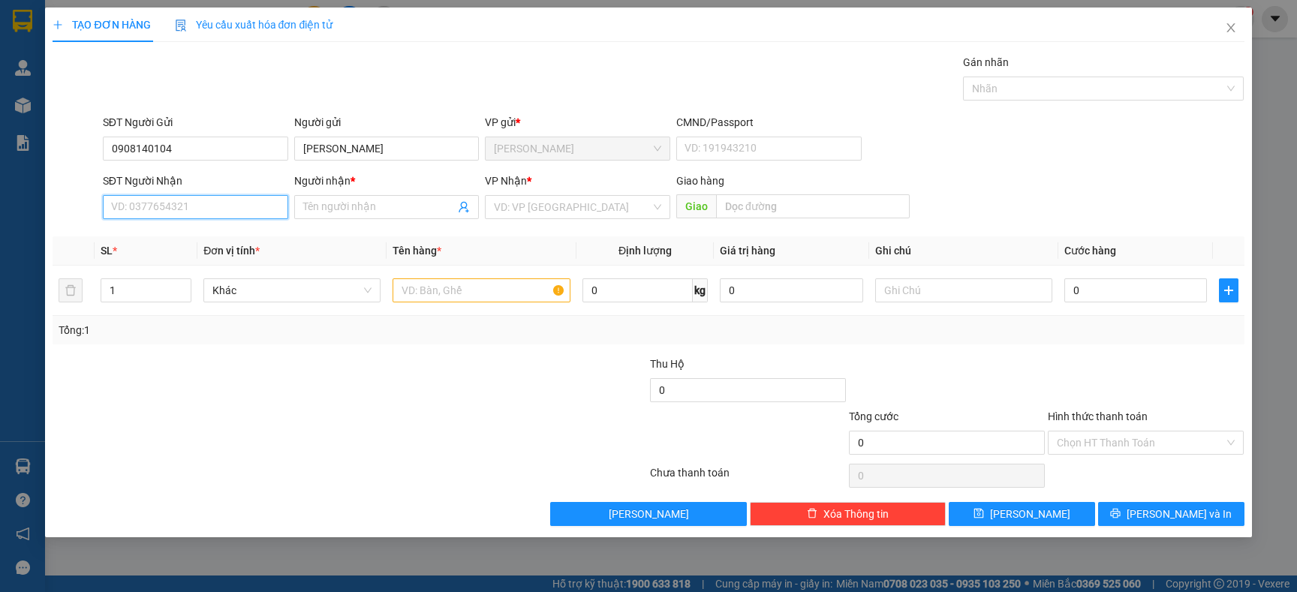
click at [200, 208] on input "SĐT Người Nhận" at bounding box center [195, 207] width 185 height 24
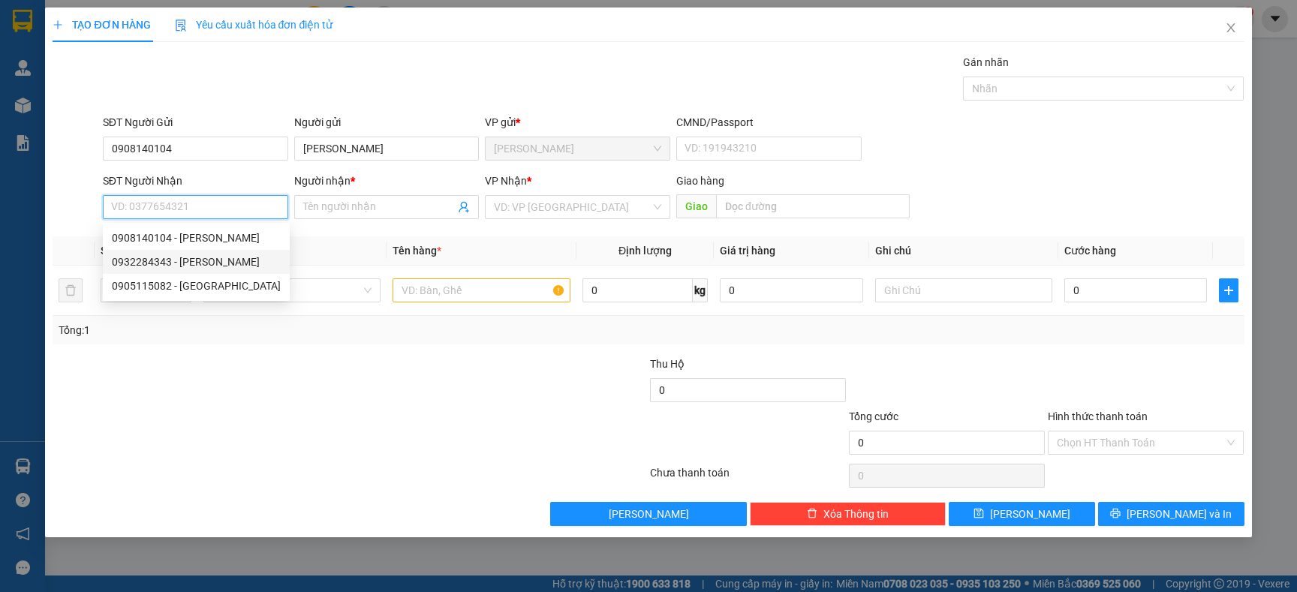
click at [187, 256] on div "0932284343 - [PERSON_NAME]" at bounding box center [196, 262] width 169 height 17
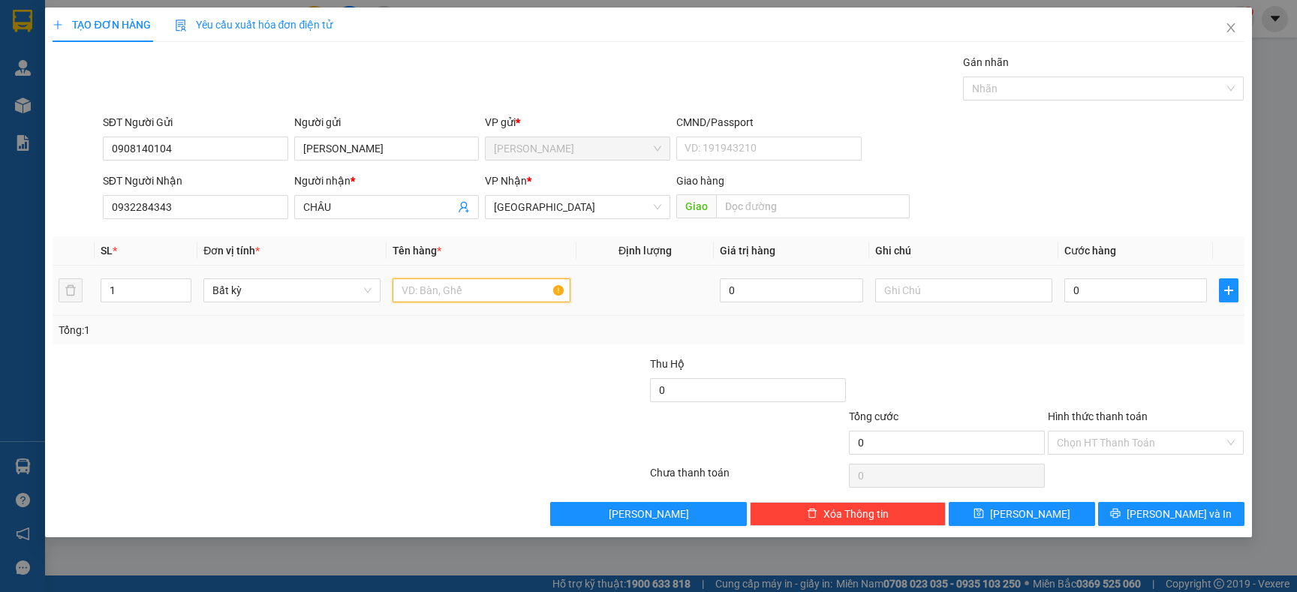
click at [466, 298] on input "text" at bounding box center [481, 290] width 177 height 24
click at [465, 354] on div "Transit Pickup Surcharge Ids Transit Deliver Surcharge Ids Transit Deliver Surc…" at bounding box center [648, 290] width 1191 height 472
click at [1107, 286] on input "0" at bounding box center [1135, 290] width 143 height 24
click at [1100, 314] on td "20.000" at bounding box center [1135, 291] width 155 height 50
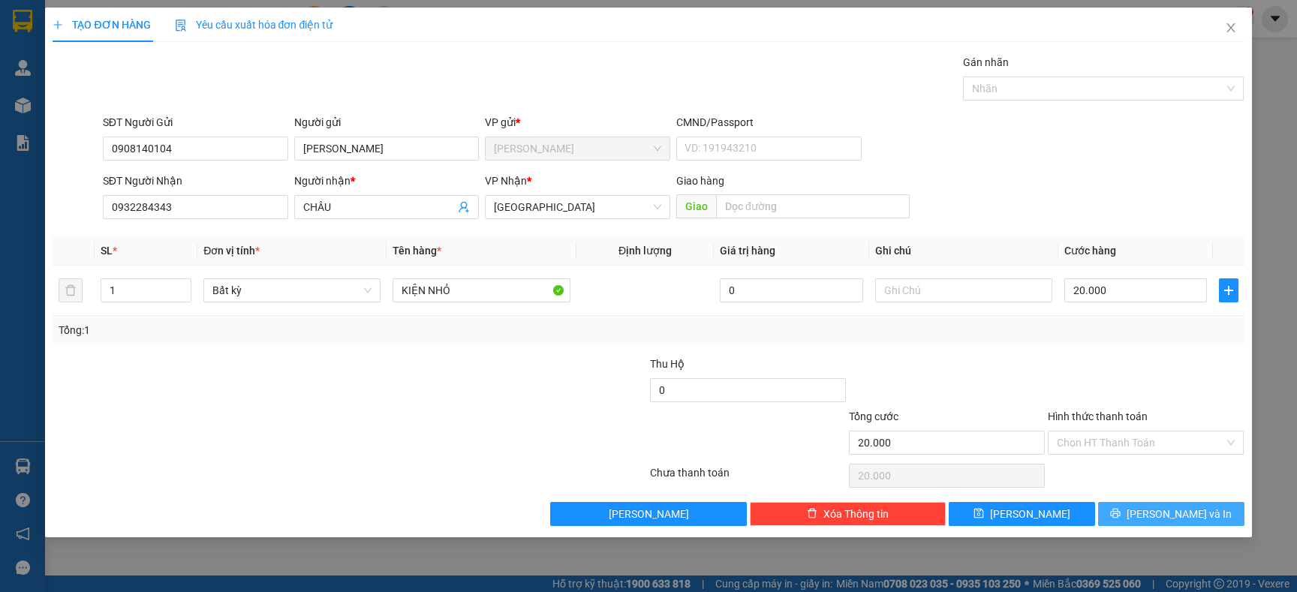
click at [1129, 508] on button "[PERSON_NAME] và In" at bounding box center [1171, 514] width 146 height 24
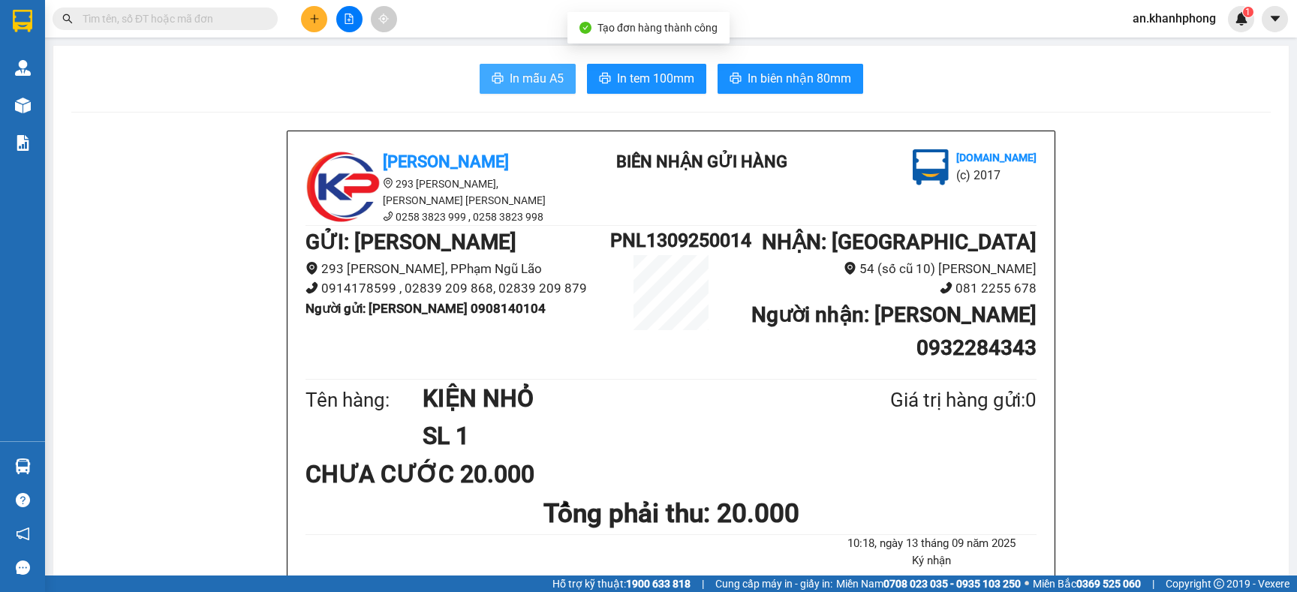
click at [510, 89] on button "In mẫu A5" at bounding box center [528, 79] width 96 height 30
click at [136, 20] on input "text" at bounding box center [171, 19] width 177 height 17
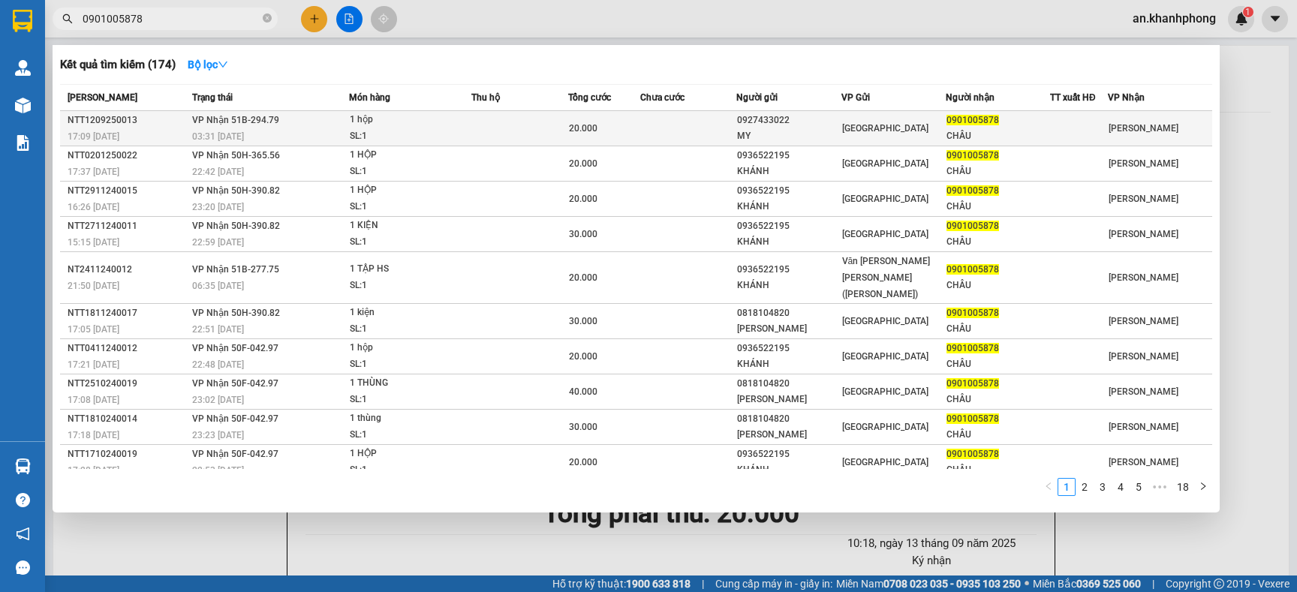
click at [655, 125] on td at bounding box center [688, 128] width 96 height 35
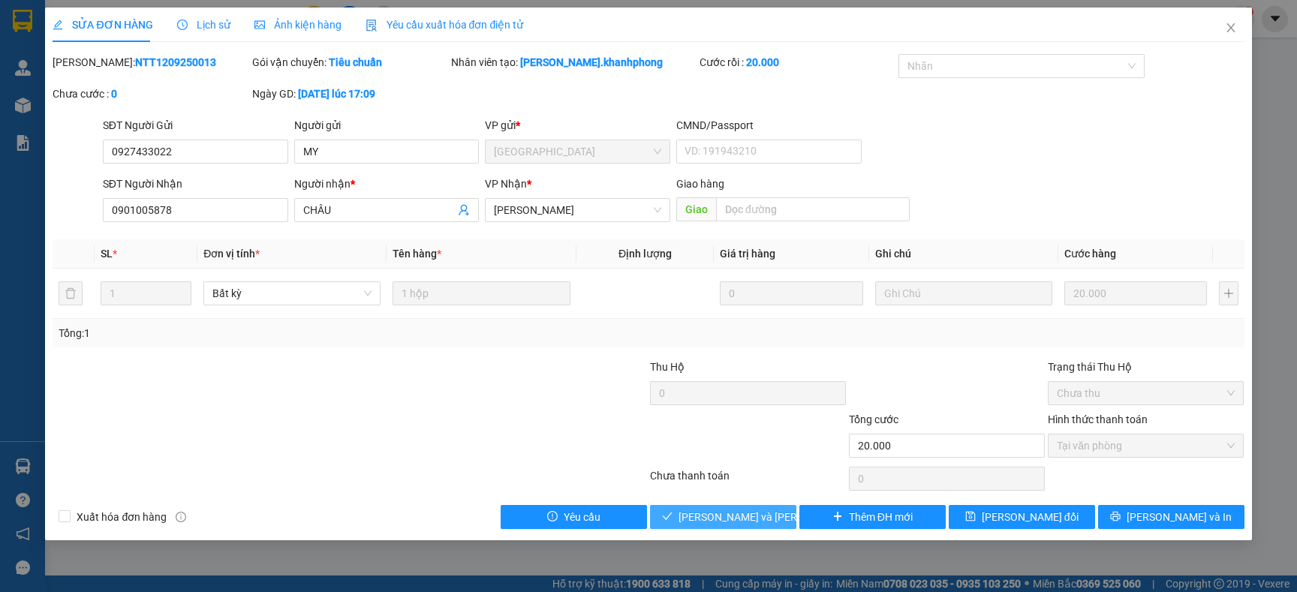
click at [673, 519] on icon "check" at bounding box center [668, 517] width 10 height 8
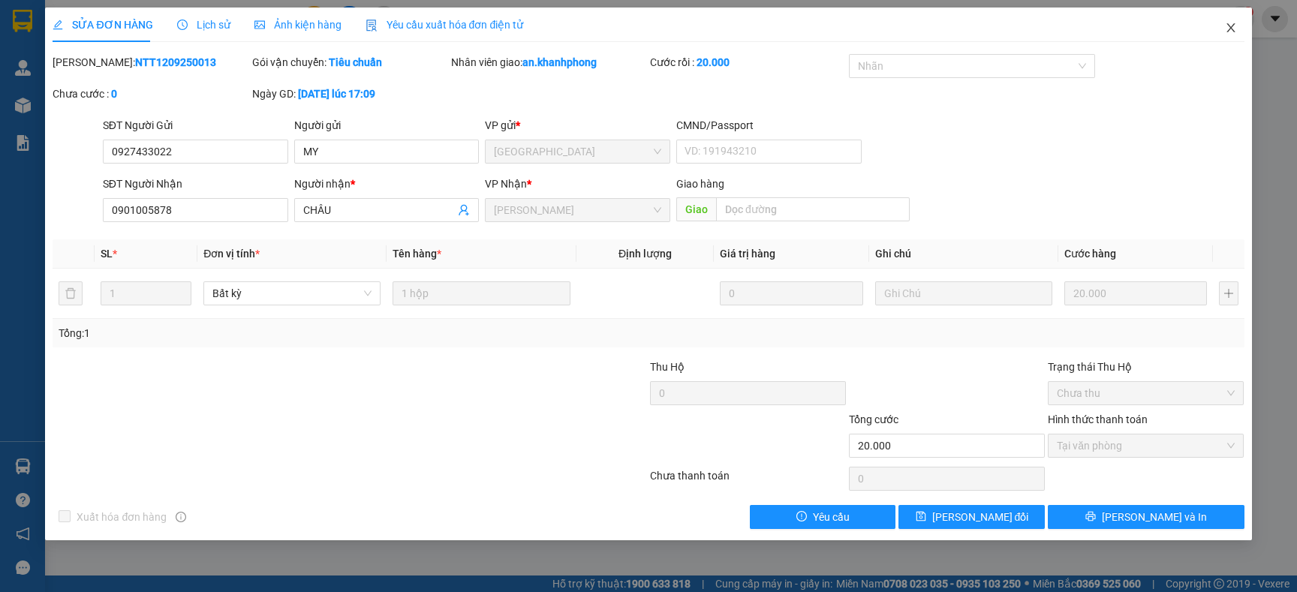
click at [1226, 32] on icon "close" at bounding box center [1231, 28] width 12 height 12
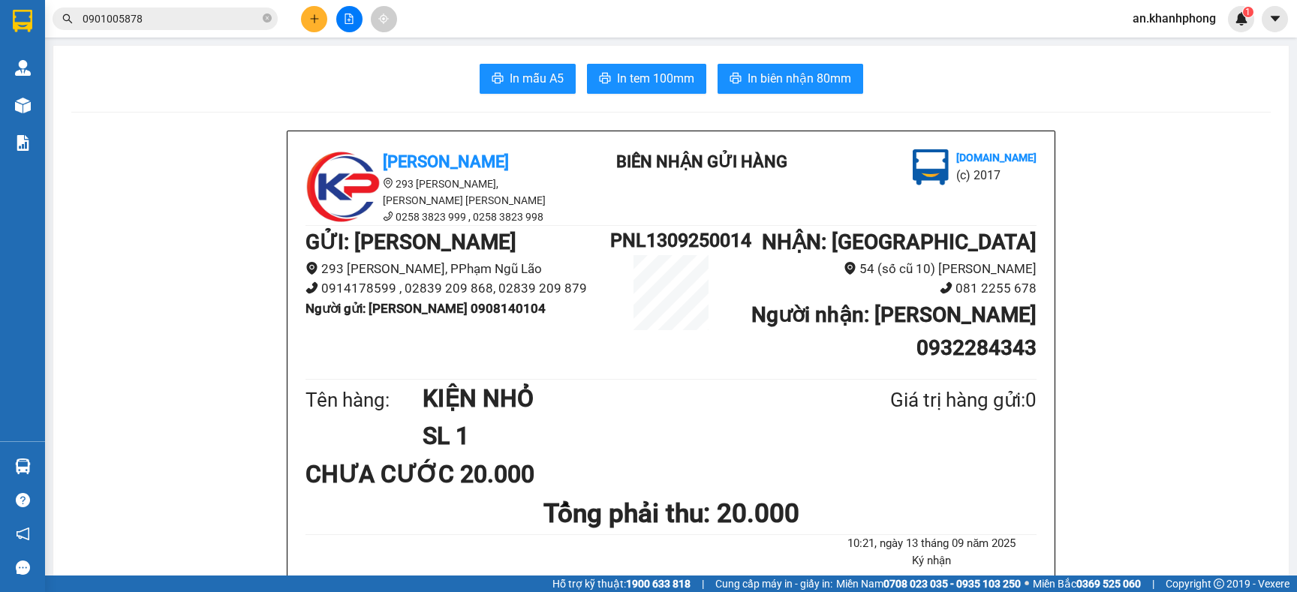
click at [238, 16] on input "0901005878" at bounding box center [171, 19] width 177 height 17
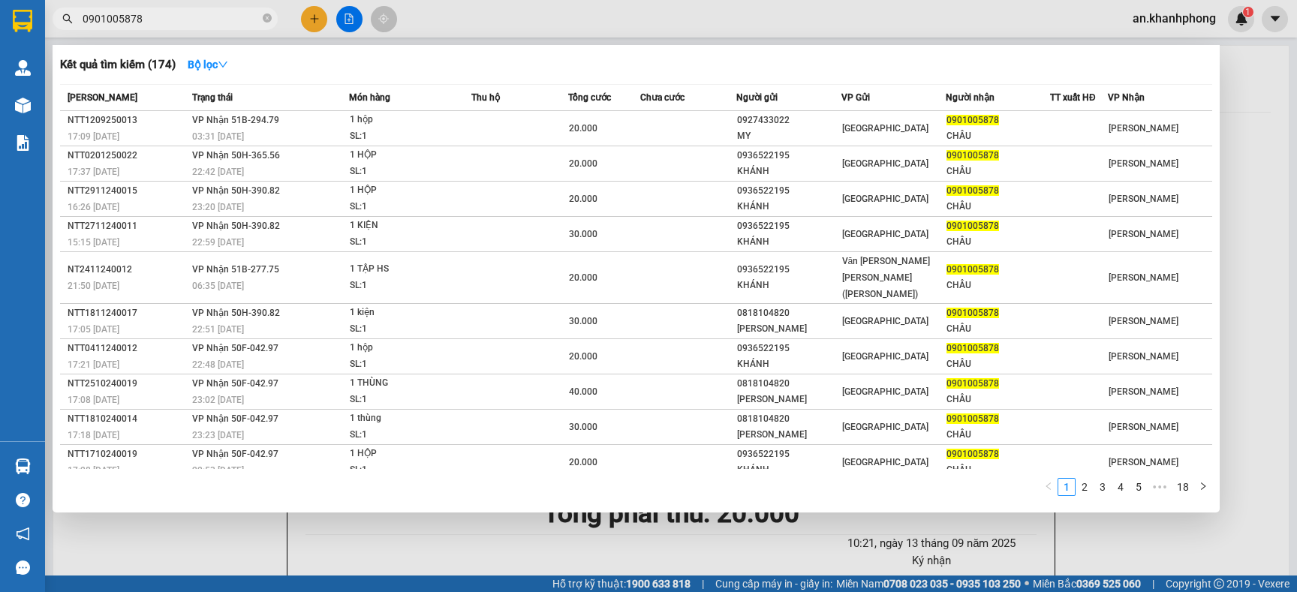
click at [378, 107] on th "Món hàng" at bounding box center [410, 98] width 122 height 26
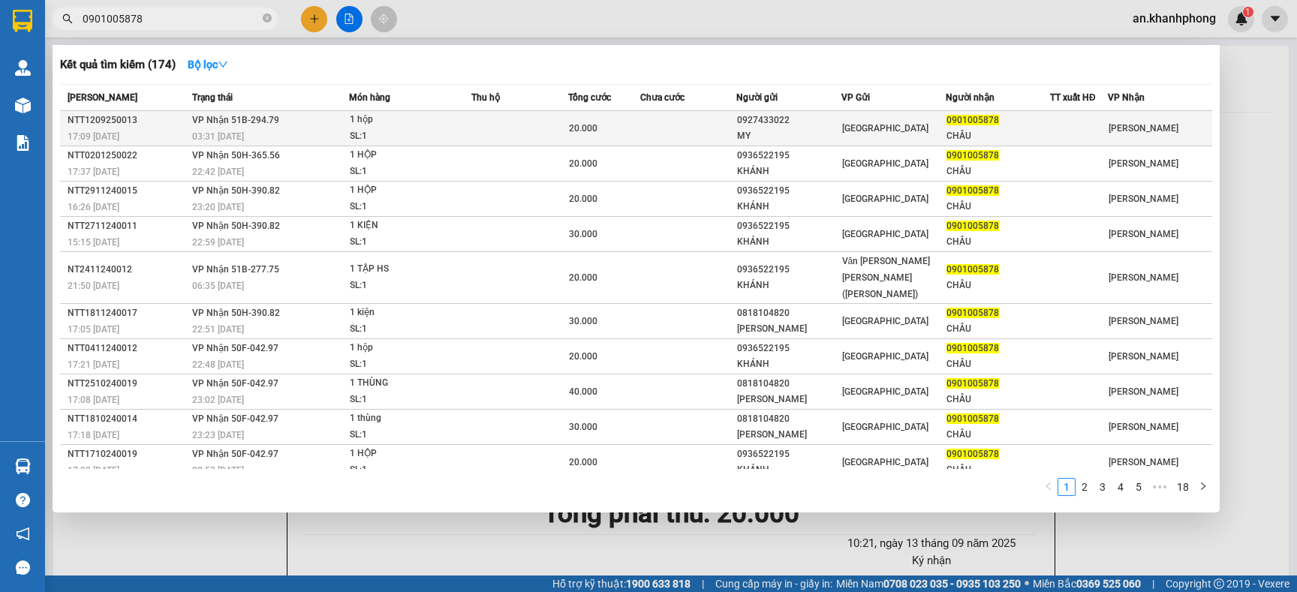
click at [385, 115] on div "1 hộp" at bounding box center [406, 120] width 113 height 17
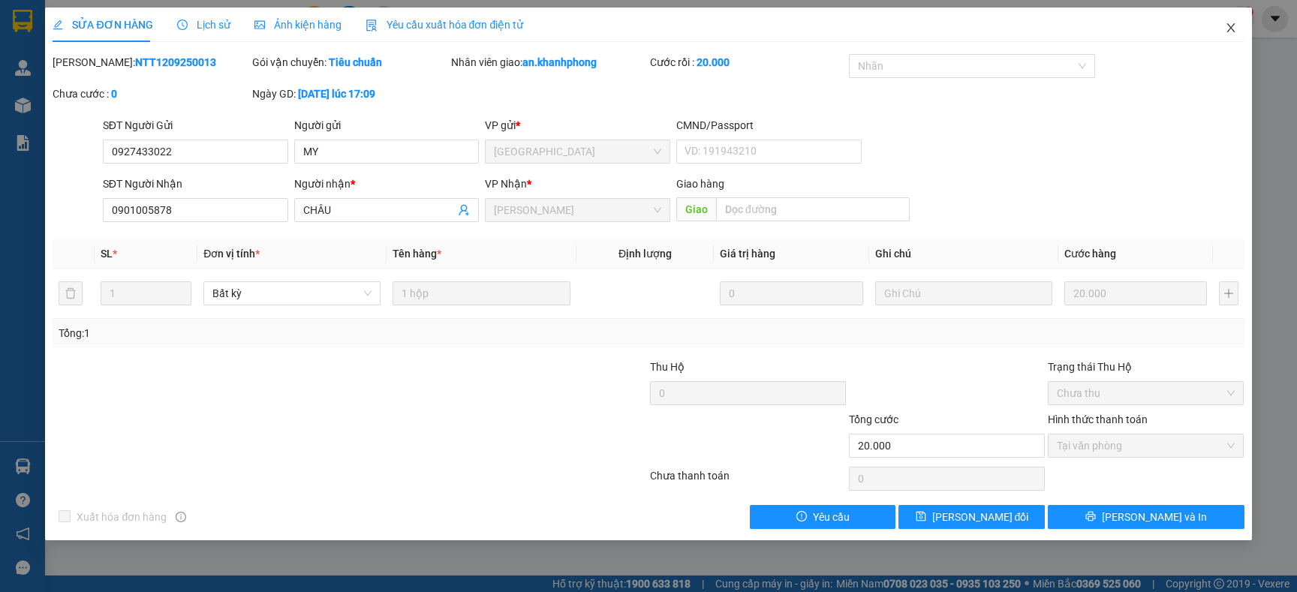
click at [1228, 32] on icon "close" at bounding box center [1231, 28] width 12 height 12
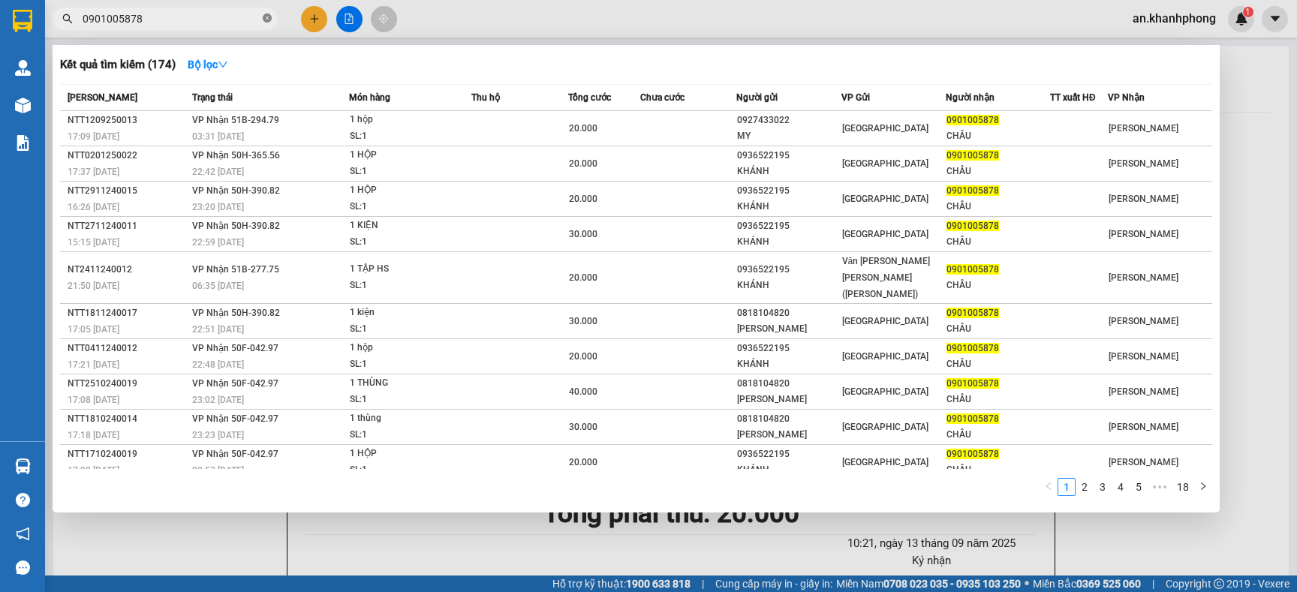
click at [264, 14] on icon "close-circle" at bounding box center [267, 18] width 9 height 9
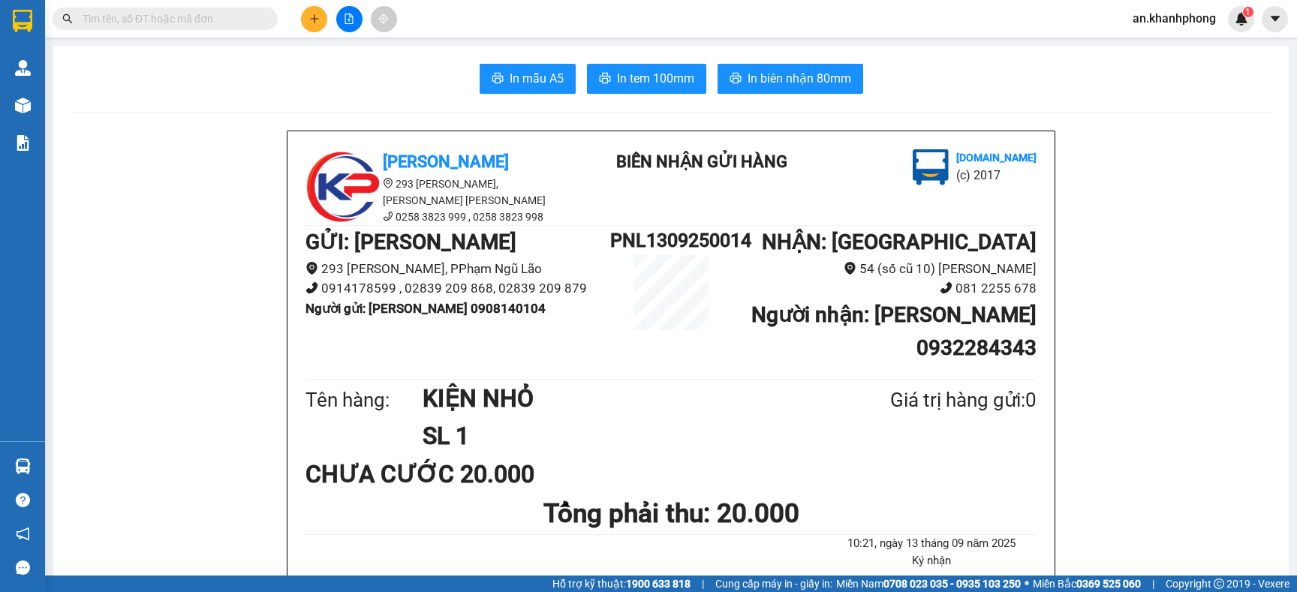
click at [235, 26] on input "text" at bounding box center [171, 19] width 177 height 17
click at [311, 14] on icon "plus" at bounding box center [314, 19] width 11 height 11
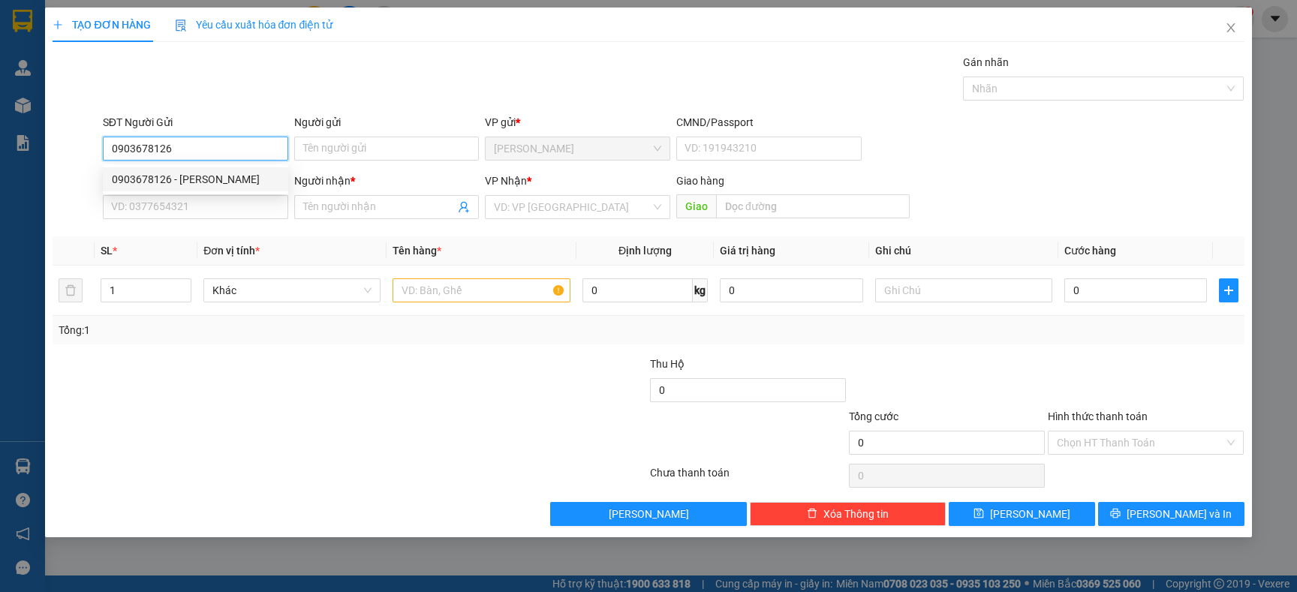
click at [204, 176] on div "0903678126 - [PERSON_NAME]" at bounding box center [195, 179] width 167 height 17
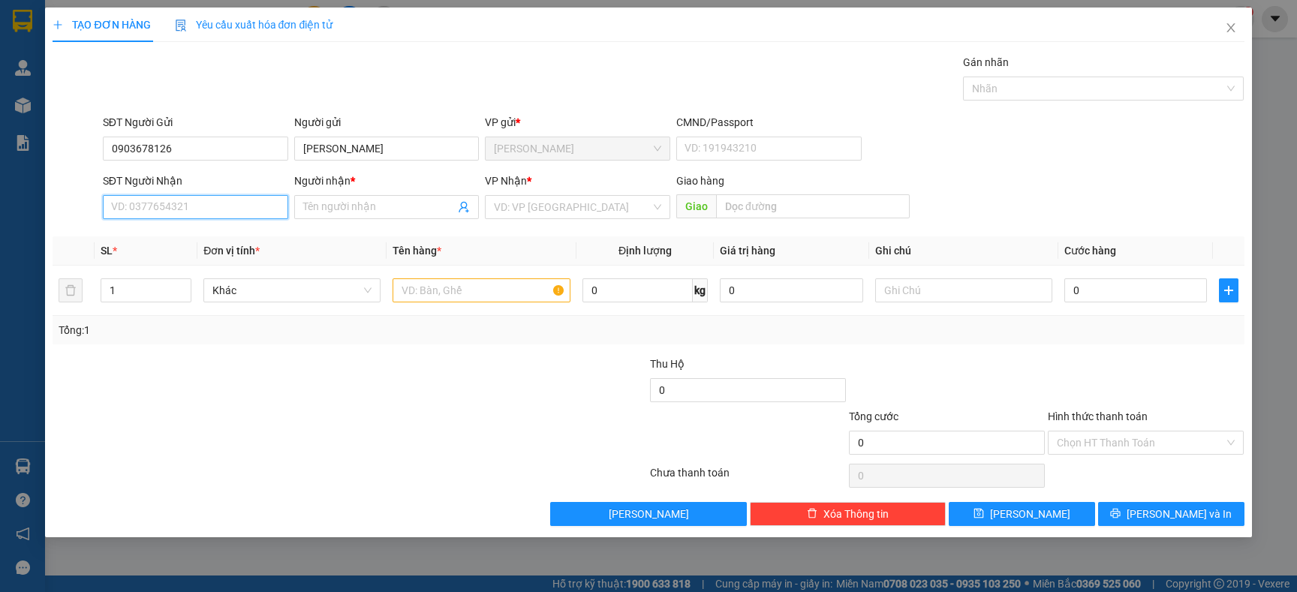
click at [206, 205] on input "SĐT Người Nhận" at bounding box center [195, 207] width 185 height 24
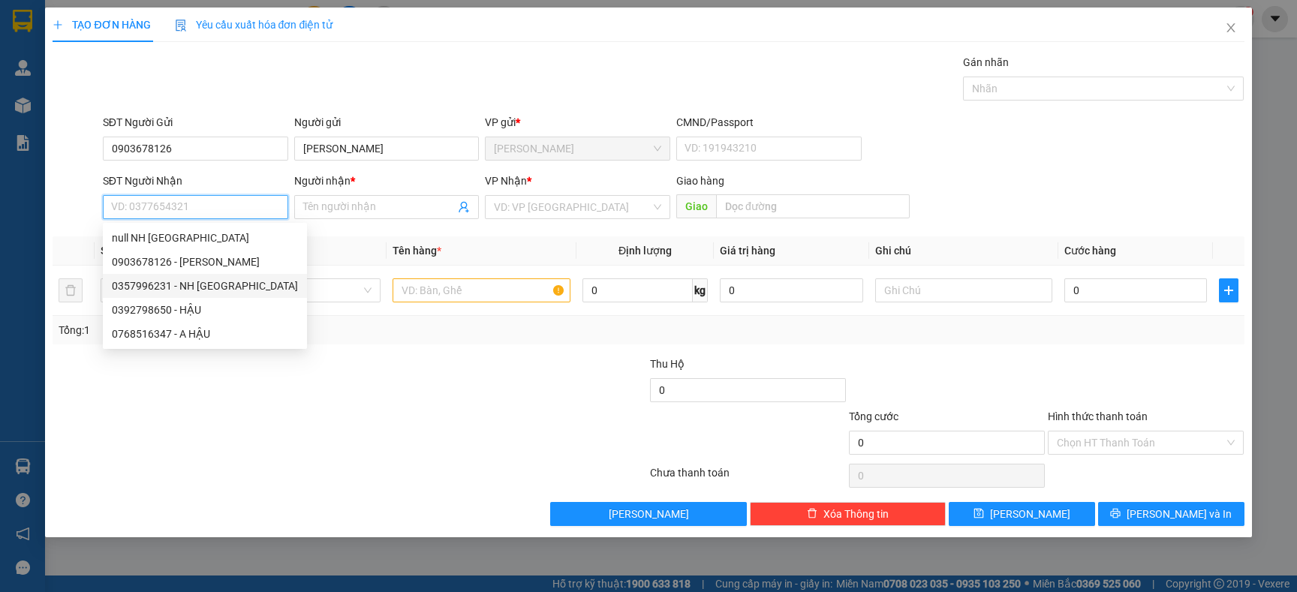
click at [213, 280] on div "0357996231 - NH [GEOGRAPHIC_DATA]" at bounding box center [205, 286] width 186 height 17
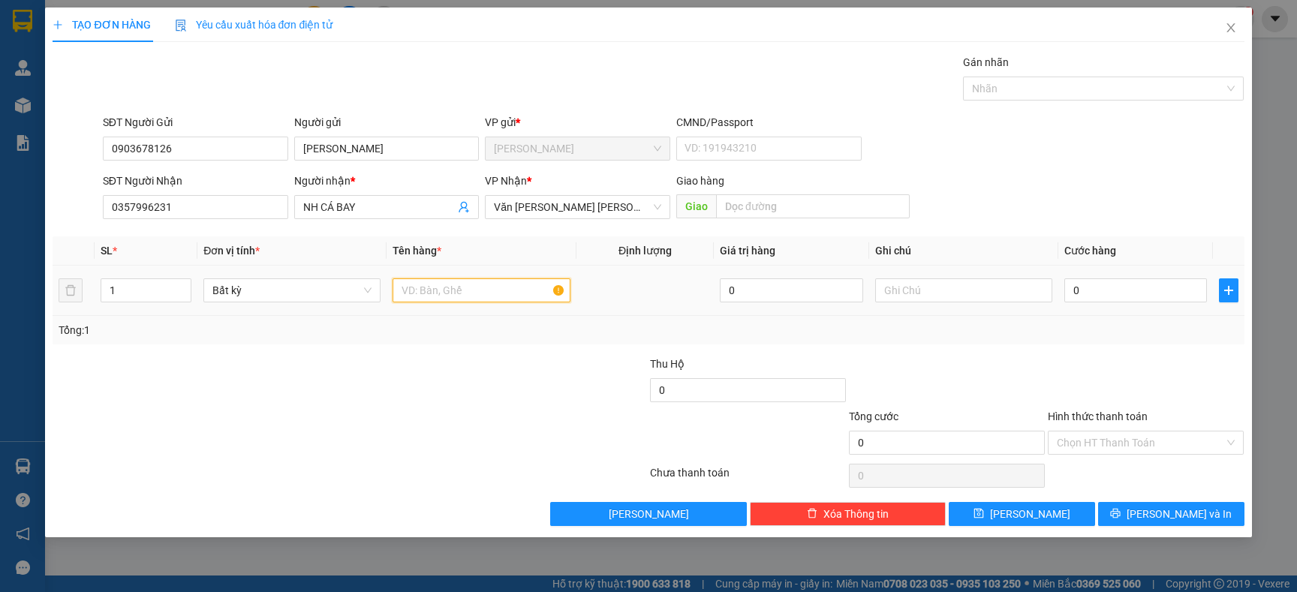
click at [425, 293] on input "text" at bounding box center [481, 290] width 177 height 24
click at [418, 344] on div "Tổng: 1" at bounding box center [648, 330] width 1191 height 29
click at [1145, 290] on input "0" at bounding box center [1135, 290] width 143 height 24
click at [980, 306] on td at bounding box center [963, 291] width 189 height 50
click at [977, 298] on input "text" at bounding box center [963, 290] width 177 height 24
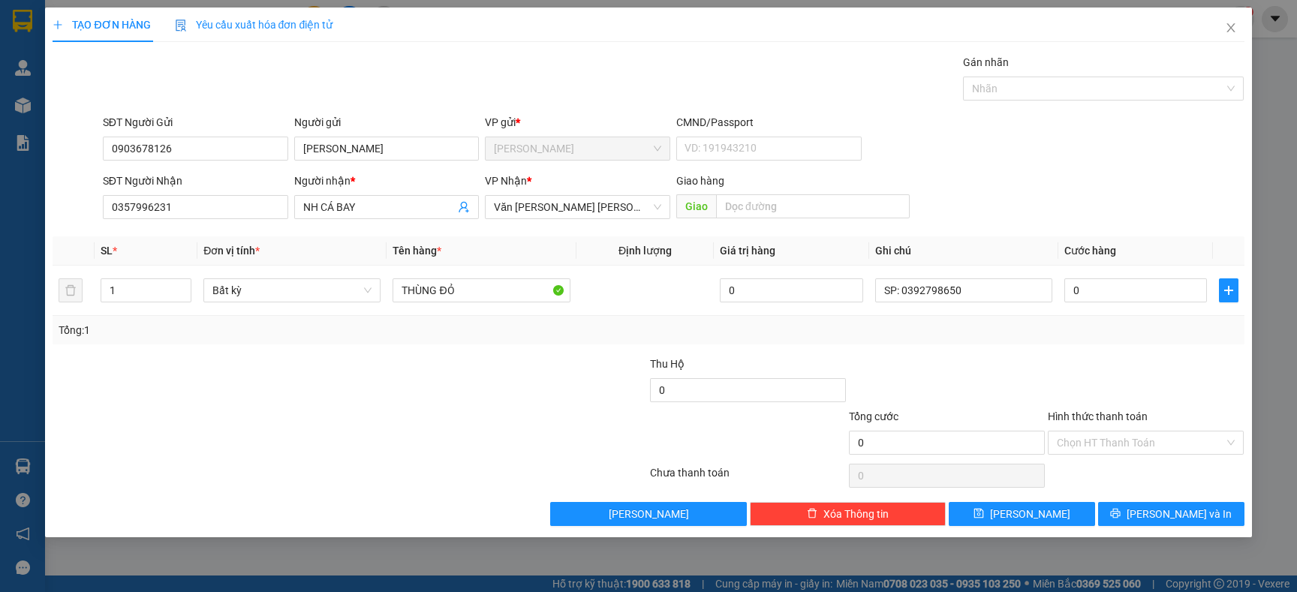
click at [931, 336] on div "Tổng: 1" at bounding box center [648, 330] width 1179 height 17
click at [1119, 298] on input "0" at bounding box center [1135, 290] width 143 height 24
click at [1028, 330] on div "Tổng: 1" at bounding box center [648, 330] width 1179 height 17
click at [1121, 514] on icon "printer" at bounding box center [1115, 513] width 11 height 11
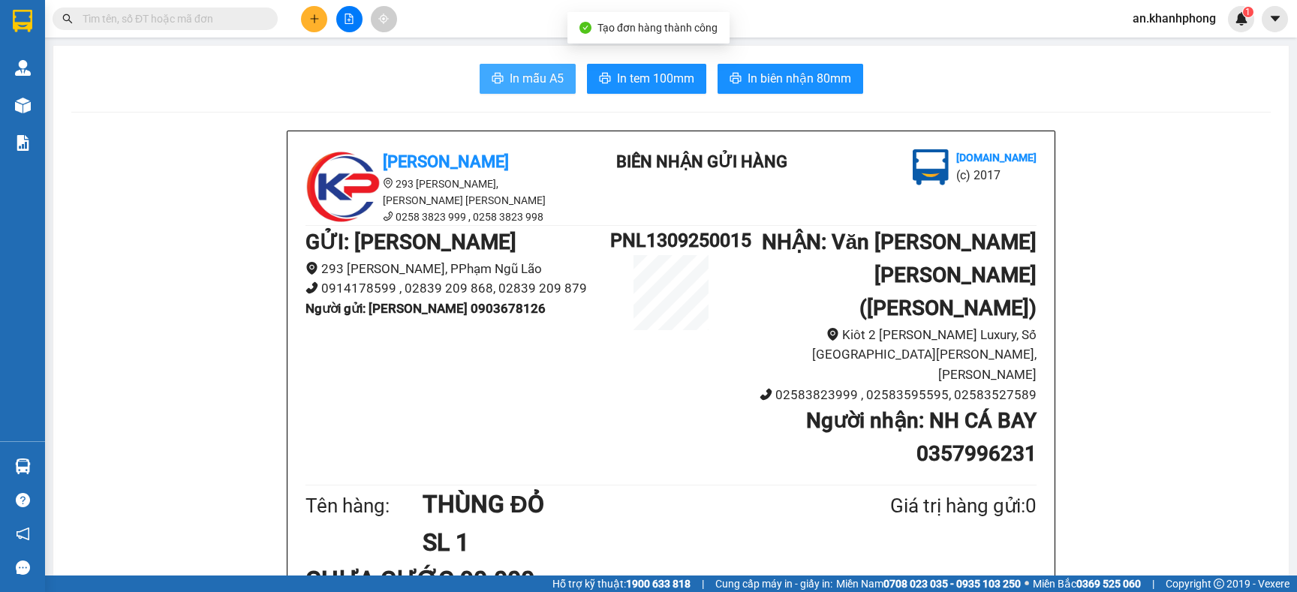
click at [510, 85] on span "In mẫu A5" at bounding box center [537, 78] width 54 height 19
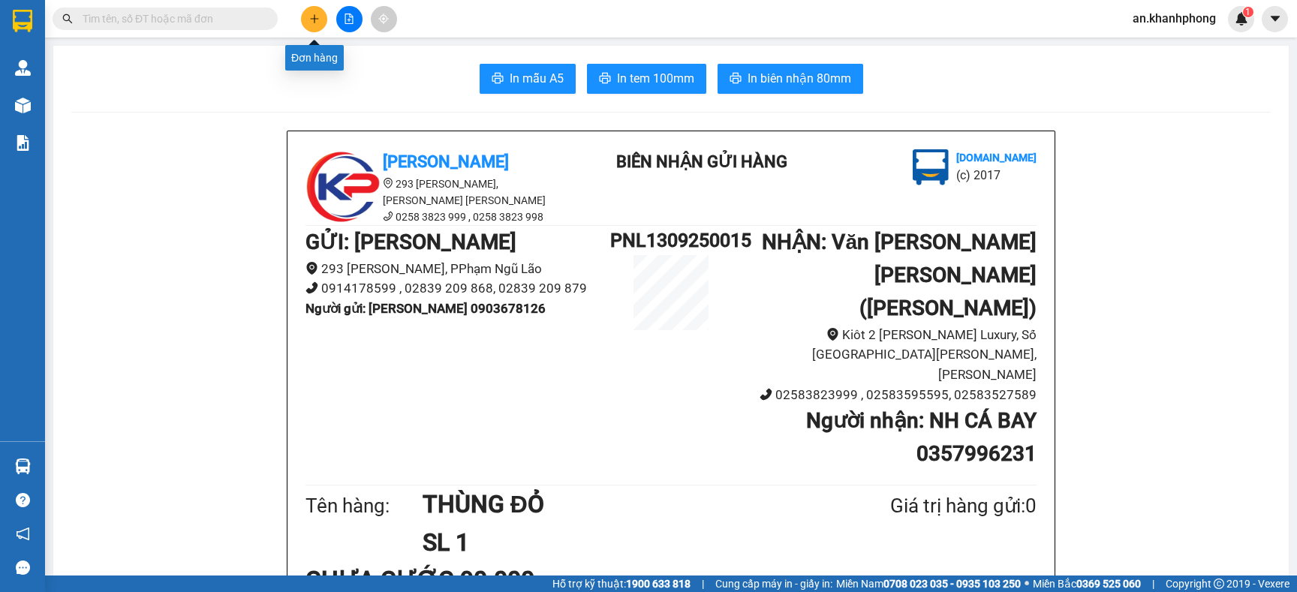
click at [305, 19] on button at bounding box center [314, 19] width 26 height 26
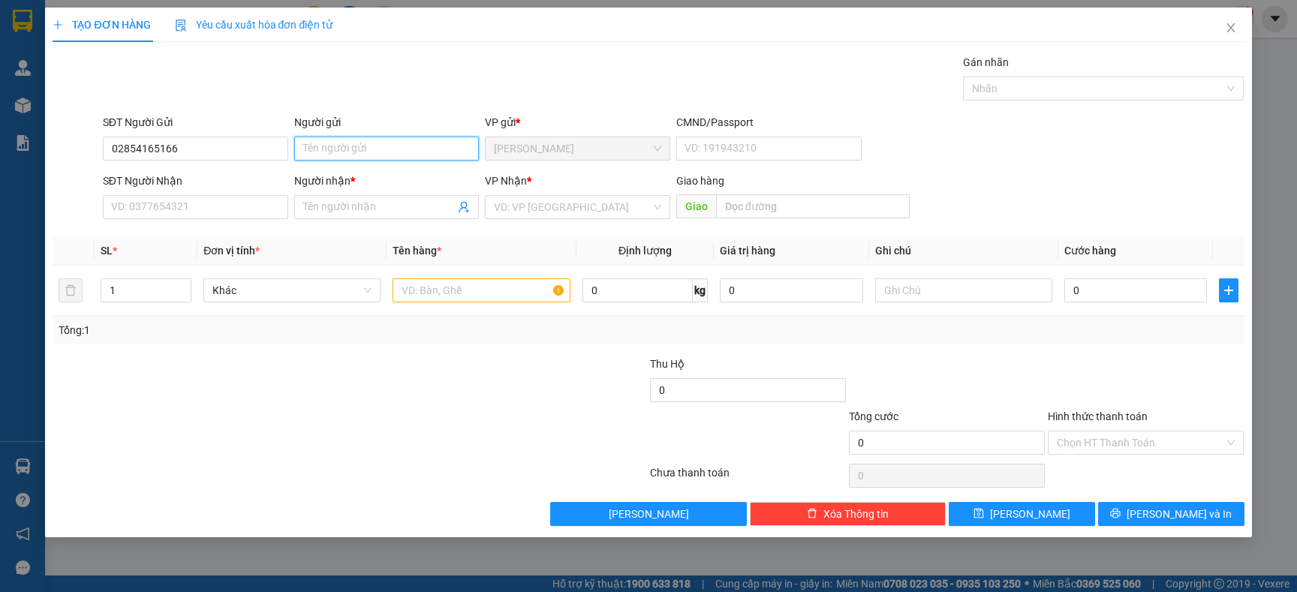
click at [335, 148] on input "Người gửi" at bounding box center [386, 149] width 185 height 24
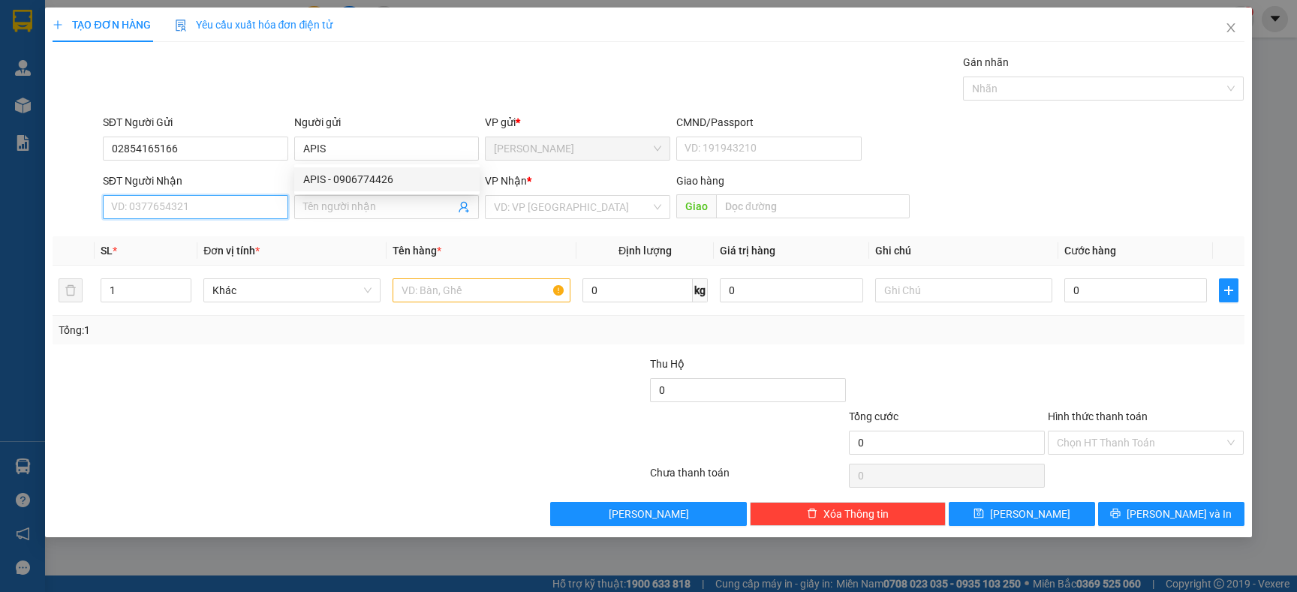
click at [231, 213] on input "SĐT Người Nhận" at bounding box center [195, 207] width 185 height 24
click at [219, 204] on input "SĐT Người Nhận" at bounding box center [195, 207] width 185 height 24
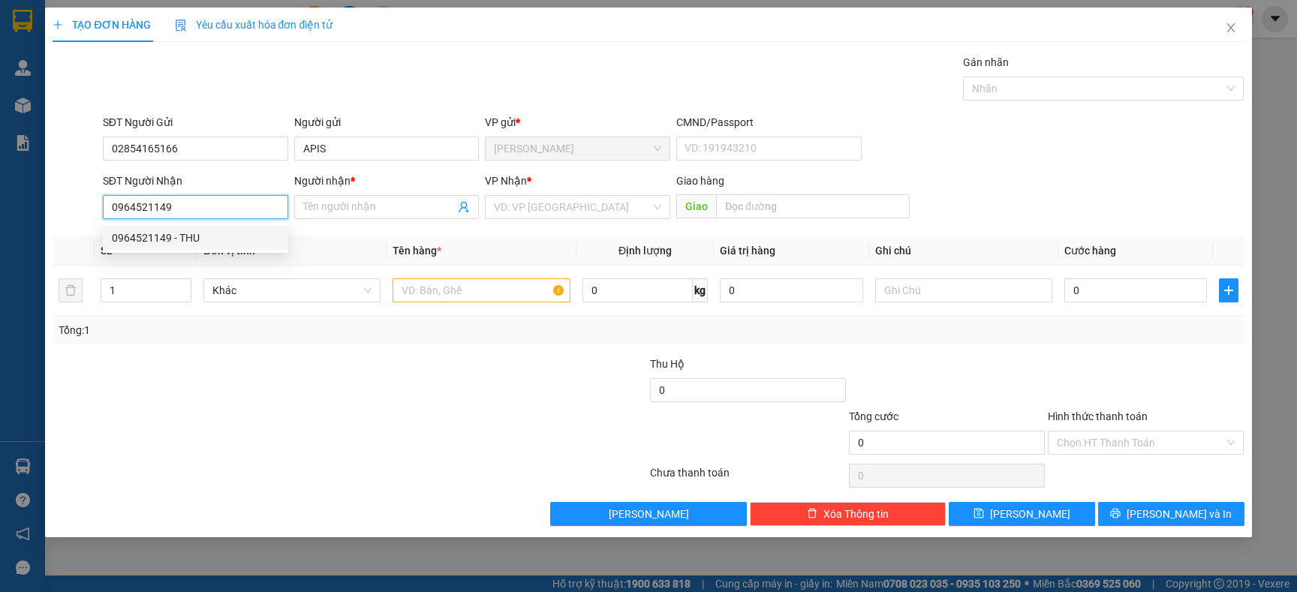
click at [168, 236] on div "0964521149 - THU" at bounding box center [195, 238] width 167 height 17
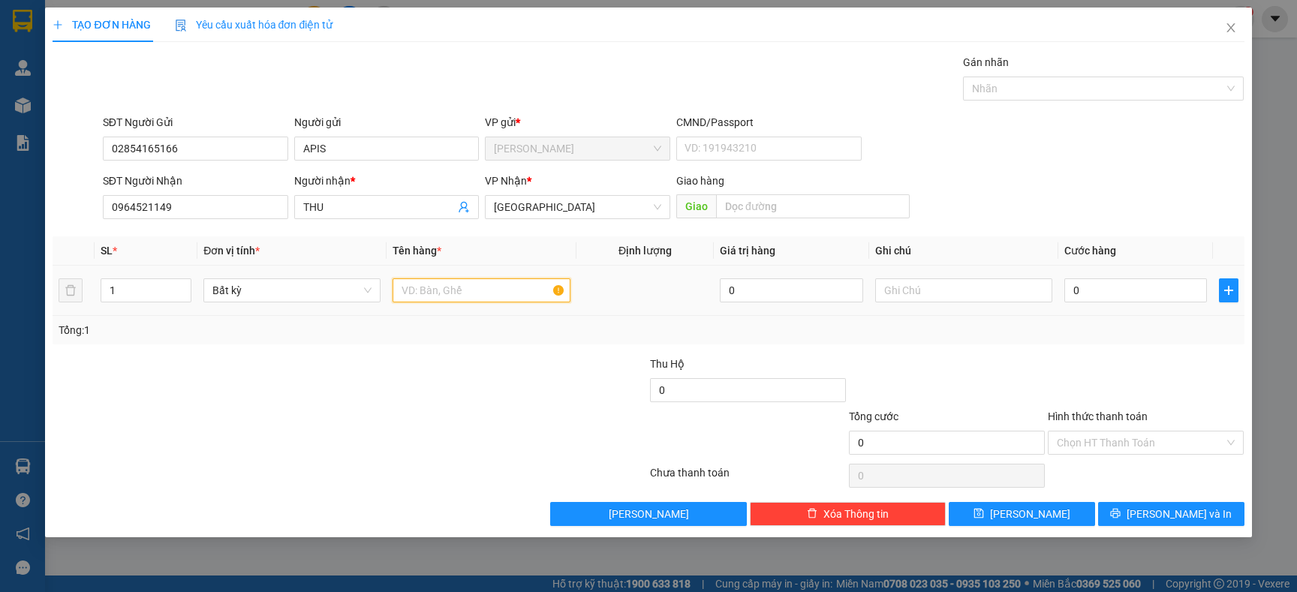
click at [425, 293] on input "text" at bounding box center [481, 290] width 177 height 24
click at [478, 331] on div "Tổng: 1" at bounding box center [280, 330] width 442 height 17
click at [1082, 292] on input "0" at bounding box center [1135, 290] width 143 height 24
click at [1088, 316] on td "60.000" at bounding box center [1135, 291] width 155 height 50
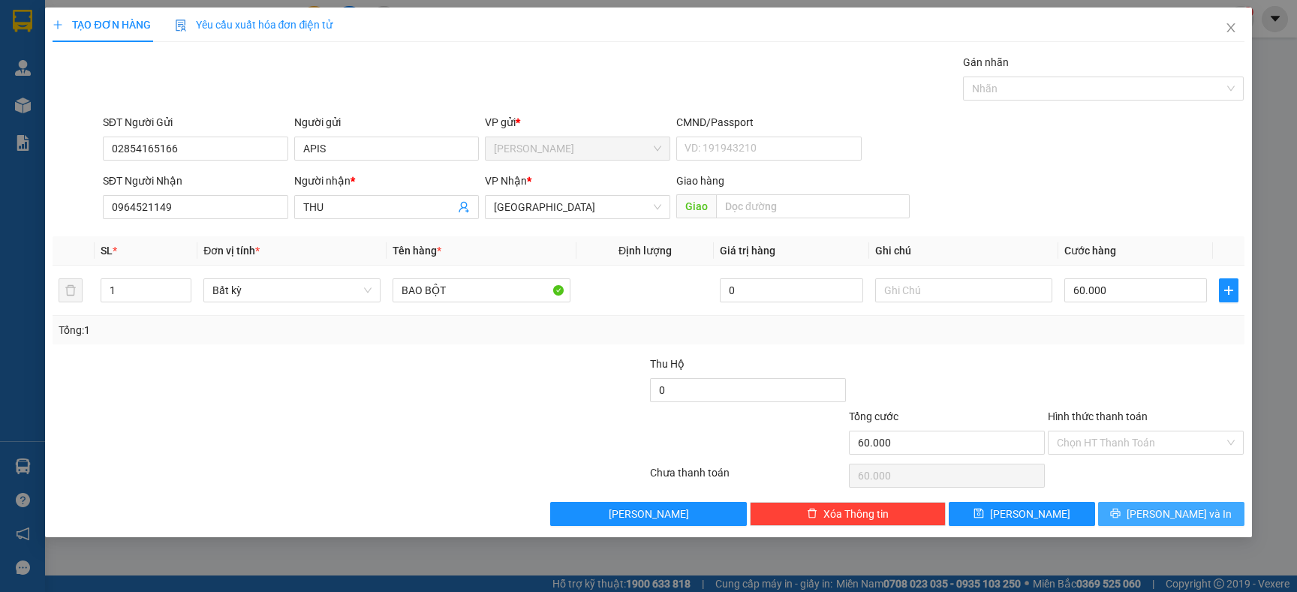
click at [1121, 515] on icon "printer" at bounding box center [1115, 513] width 11 height 11
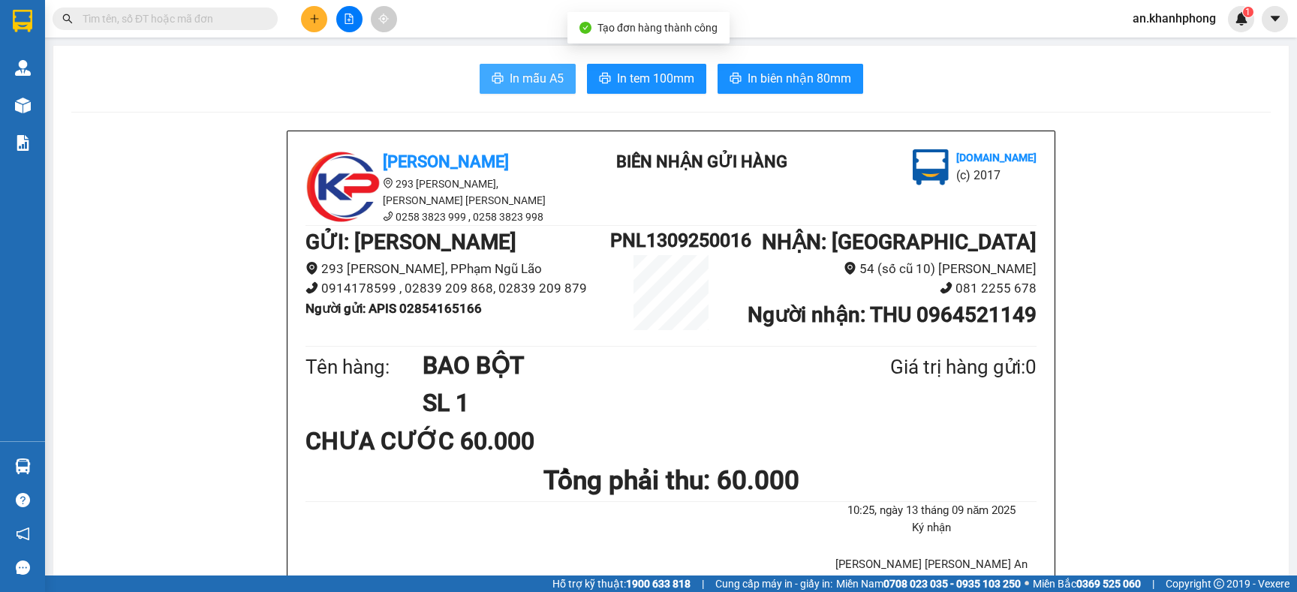
click at [510, 76] on span "In mẫu A5" at bounding box center [537, 78] width 54 height 19
click at [245, 20] on input "text" at bounding box center [171, 19] width 177 height 17
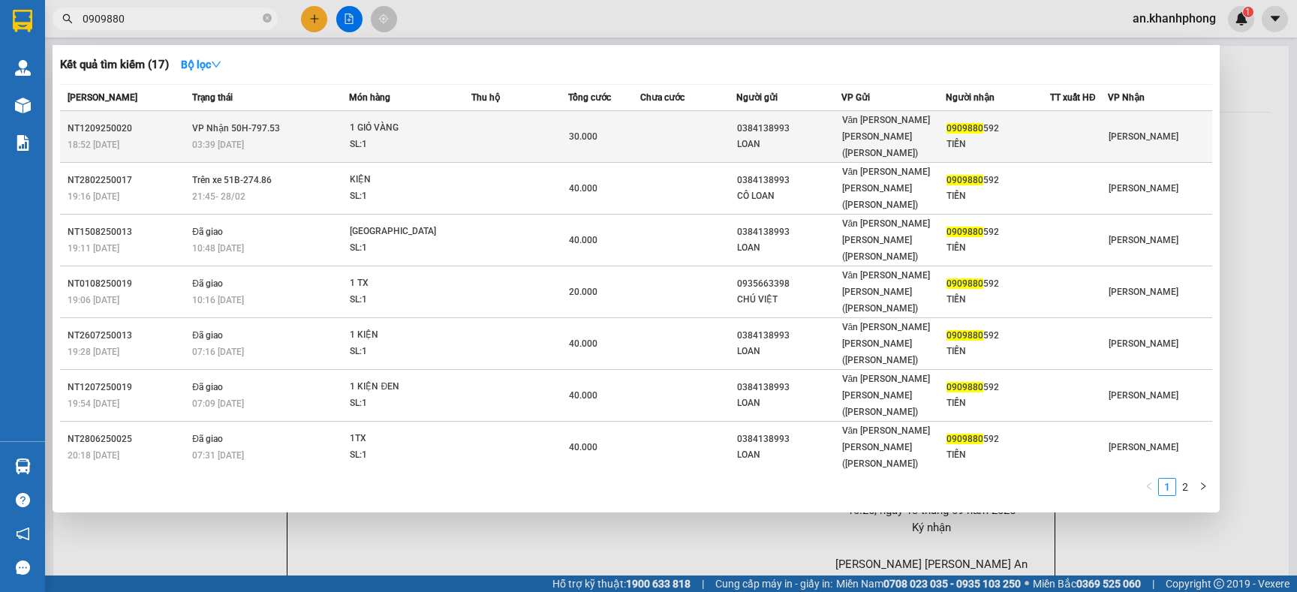
click at [646, 128] on td at bounding box center [688, 137] width 96 height 52
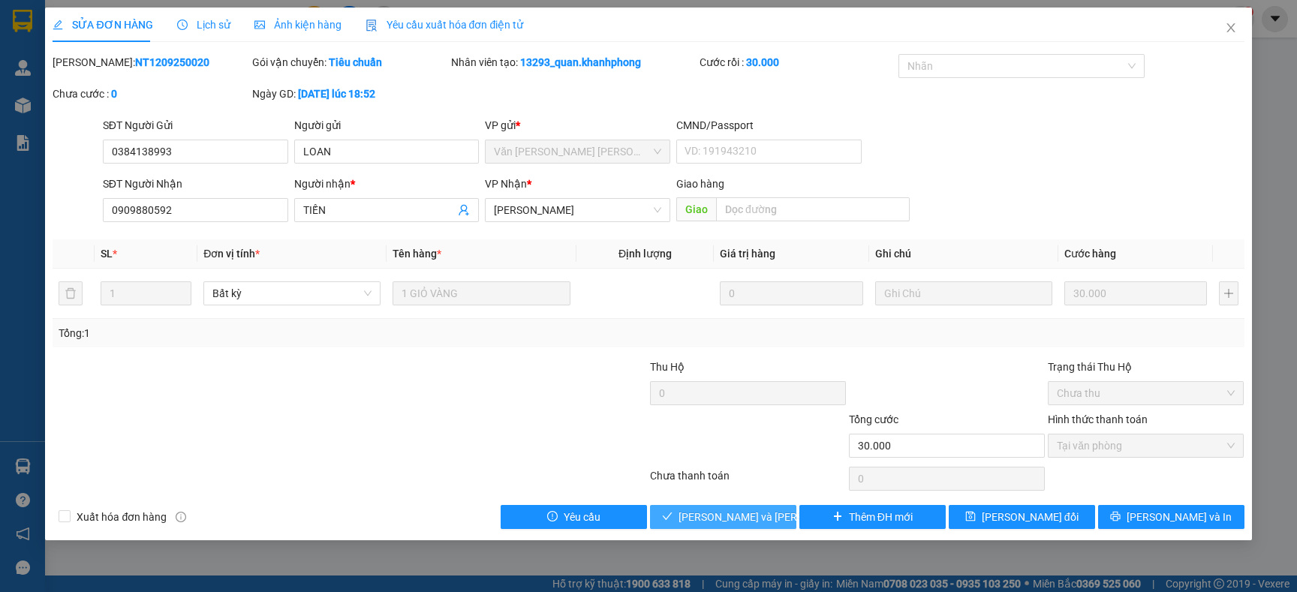
click at [722, 519] on span "[PERSON_NAME] và [PERSON_NAME] hàng" at bounding box center [780, 517] width 203 height 17
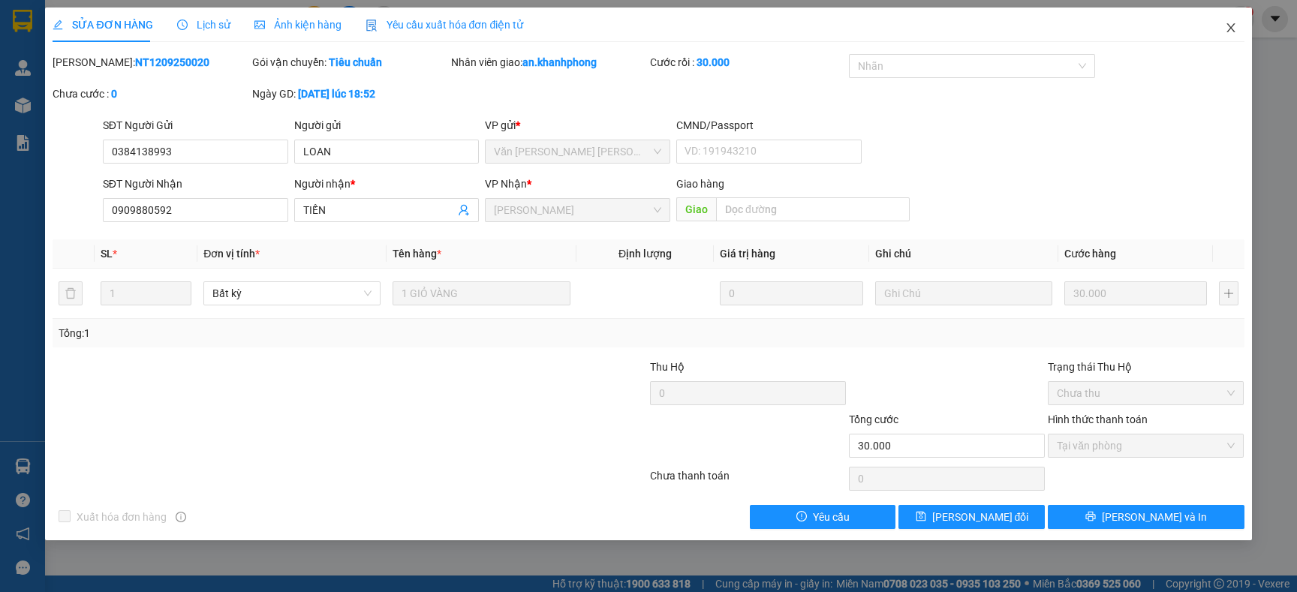
click at [1226, 29] on icon "close" at bounding box center [1231, 28] width 12 height 12
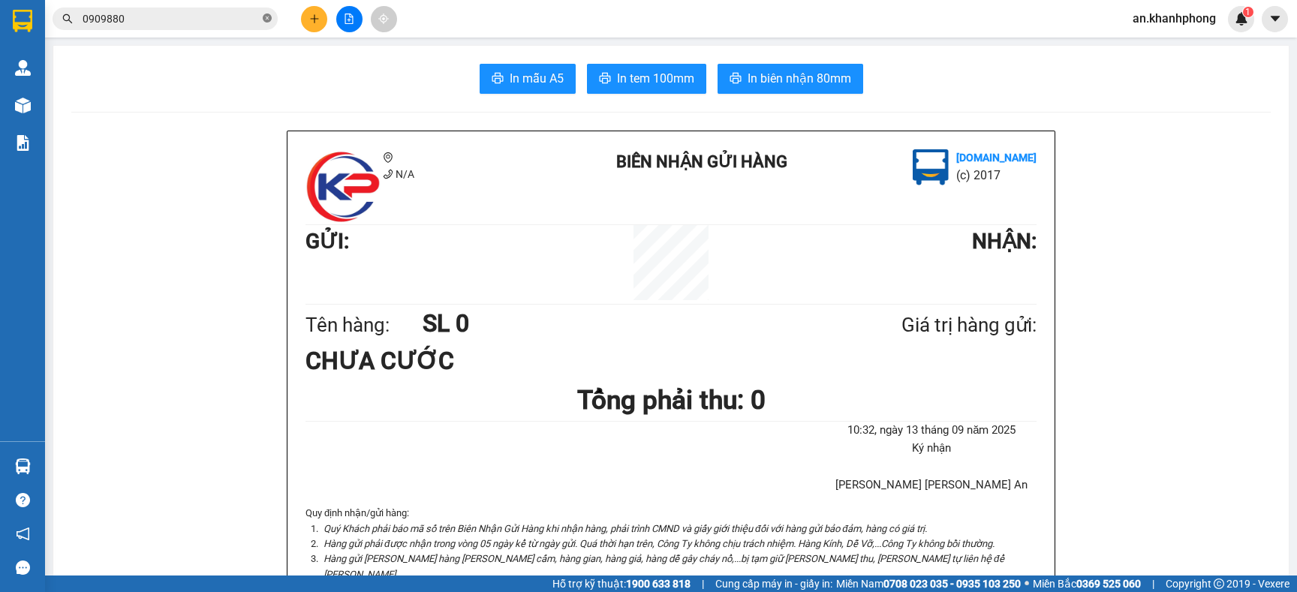
click at [263, 20] on icon "close-circle" at bounding box center [267, 18] width 9 height 9
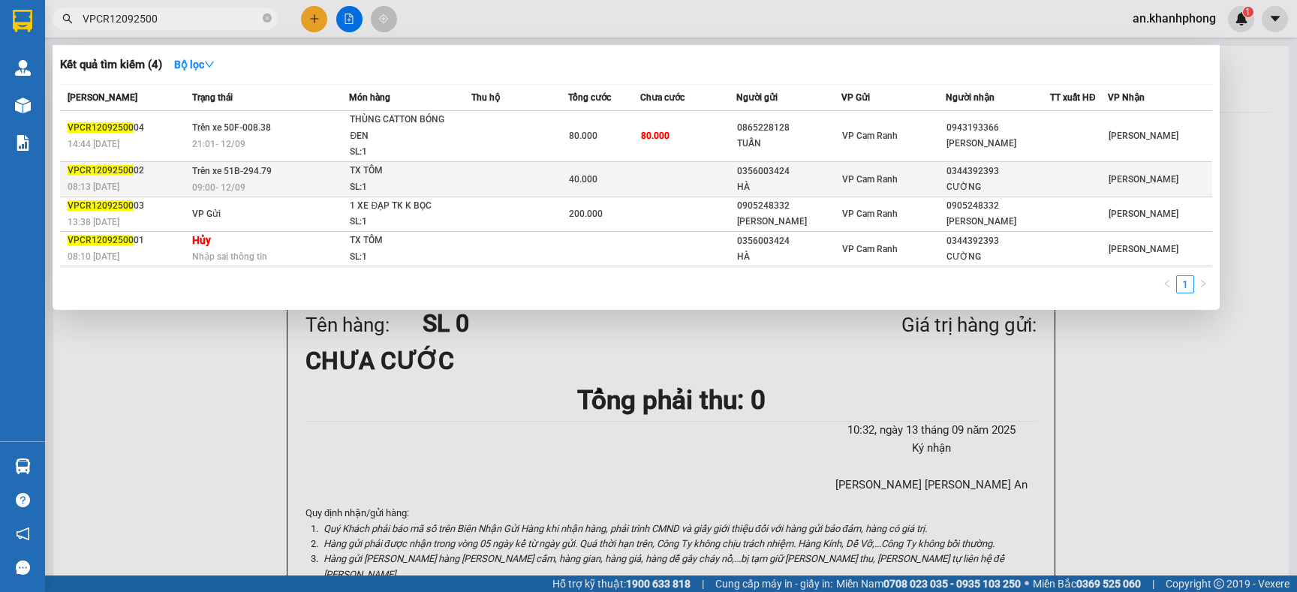
click at [411, 176] on div "TX TÔM" at bounding box center [406, 171] width 113 height 17
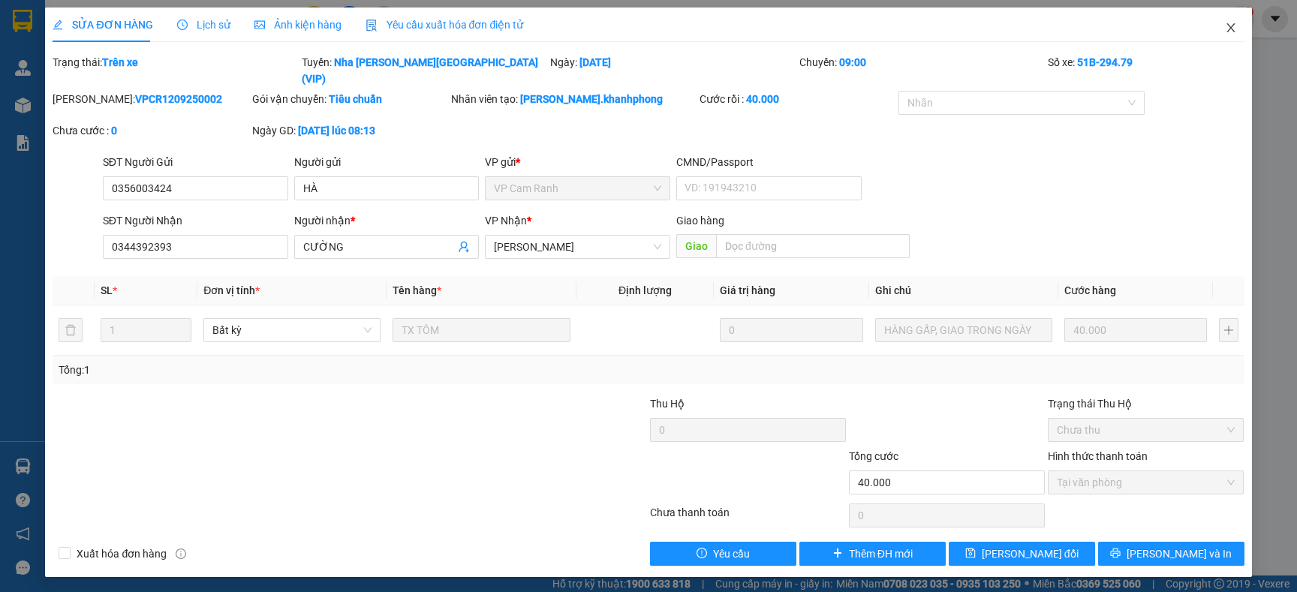
click at [1230, 25] on icon "close" at bounding box center [1231, 28] width 12 height 12
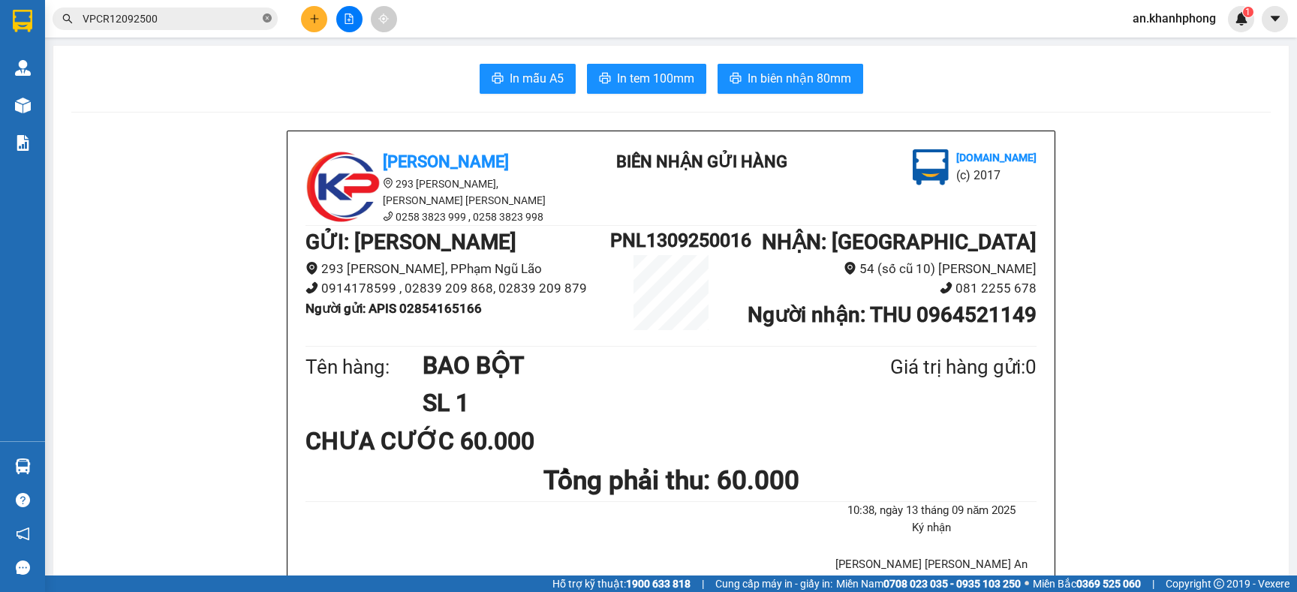
click at [267, 19] on icon "close-circle" at bounding box center [267, 18] width 9 height 9
click at [184, 11] on input "text" at bounding box center [171, 19] width 177 height 17
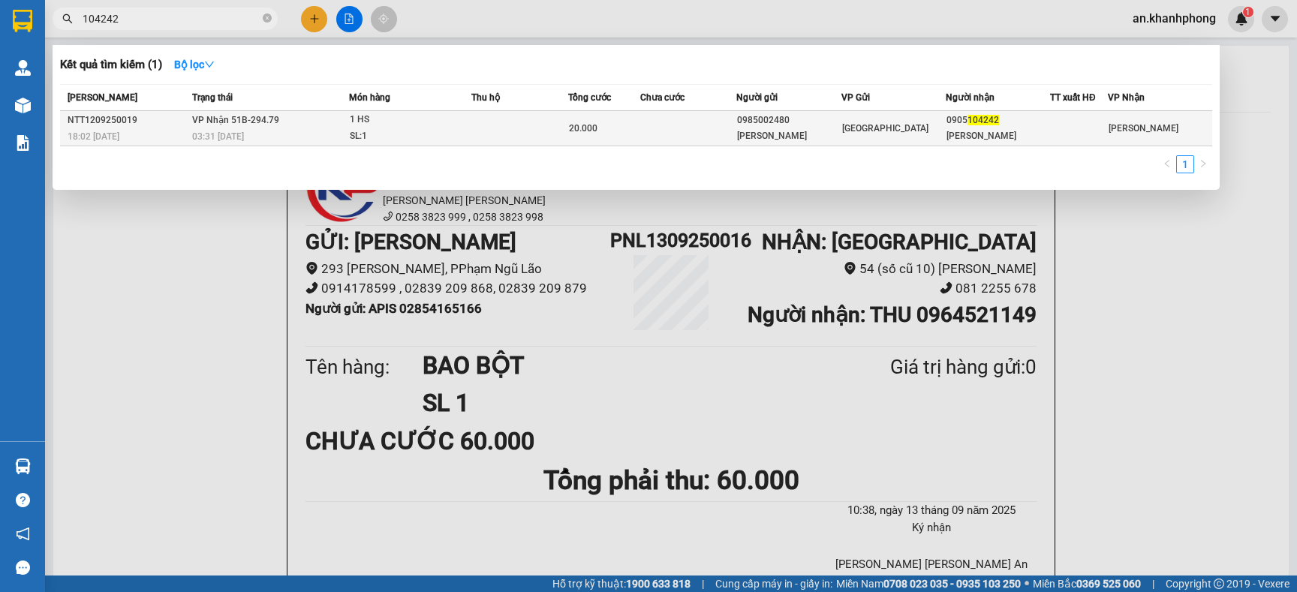
click at [636, 136] on td "20.000" at bounding box center [604, 128] width 72 height 35
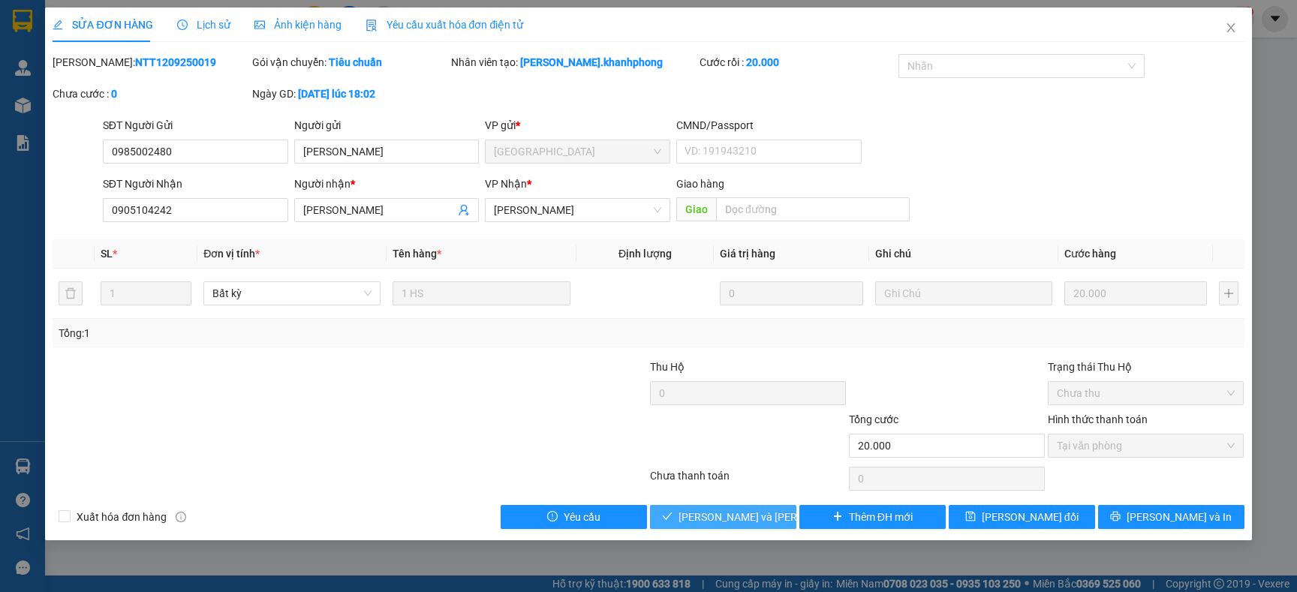
click at [700, 508] on button "[PERSON_NAME] và [PERSON_NAME] hàng" at bounding box center [723, 517] width 146 height 24
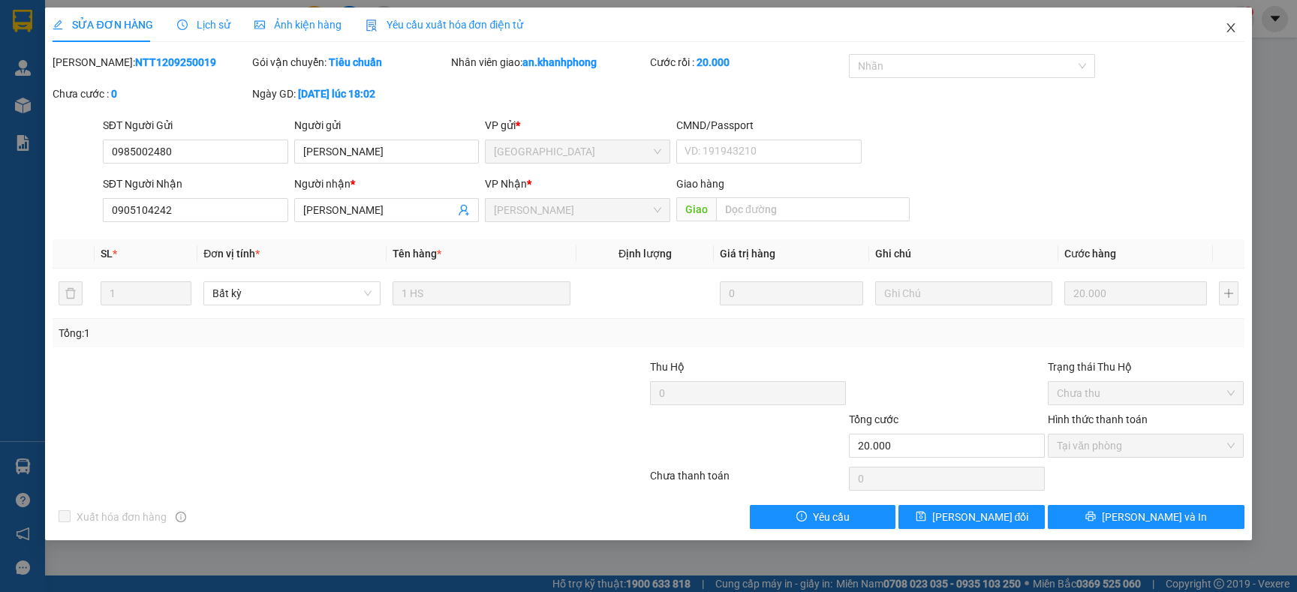
click at [1229, 29] on icon "close" at bounding box center [1230, 27] width 8 height 9
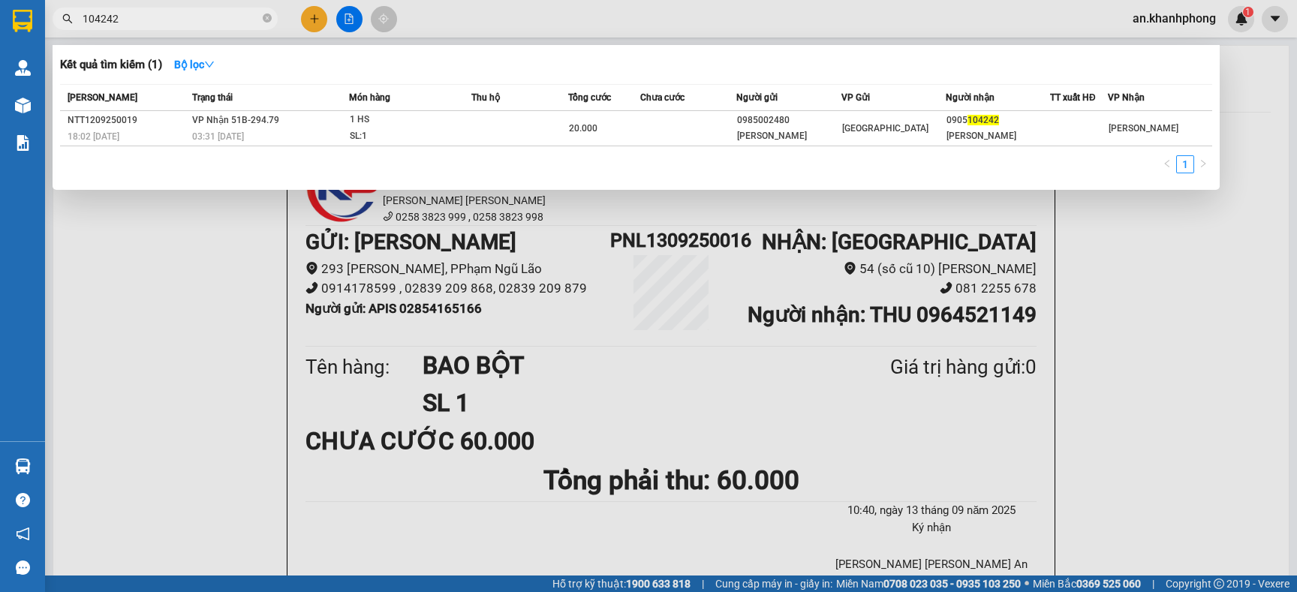
click at [272, 19] on span "104242" at bounding box center [165, 19] width 225 height 23
click at [264, 23] on span at bounding box center [267, 19] width 9 height 14
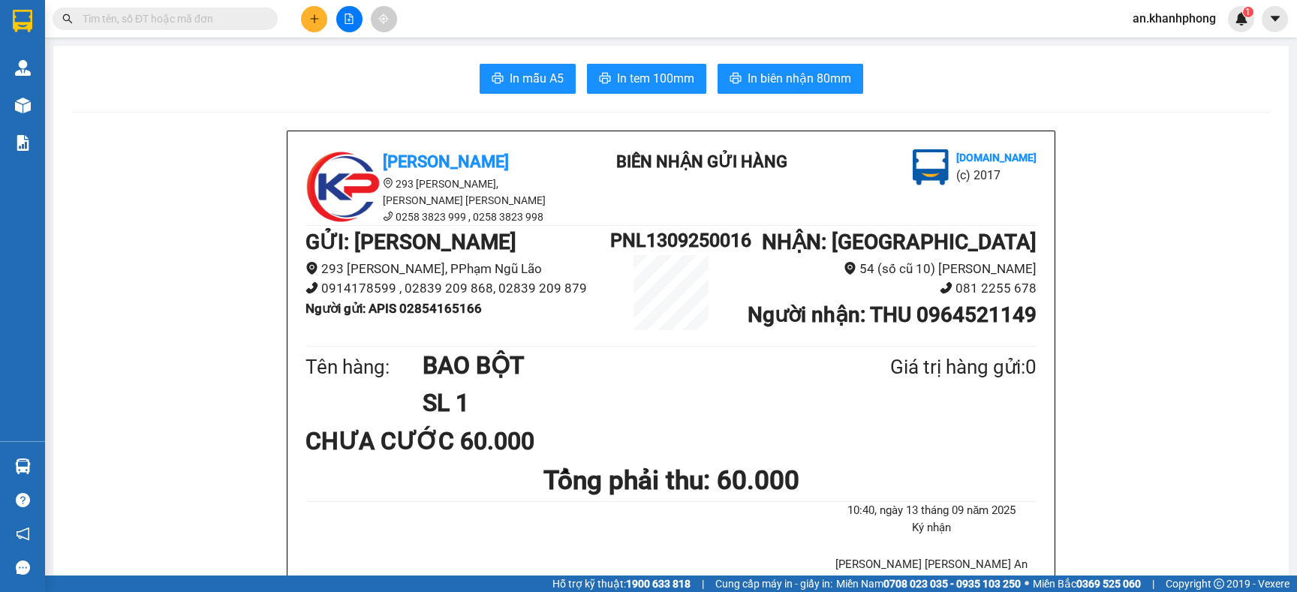
click at [228, 67] on div "In mẫu A5 In tem 100mm In biên nhận 80mm" at bounding box center [670, 79] width 1199 height 30
click at [238, 24] on input "text" at bounding box center [171, 19] width 177 height 17
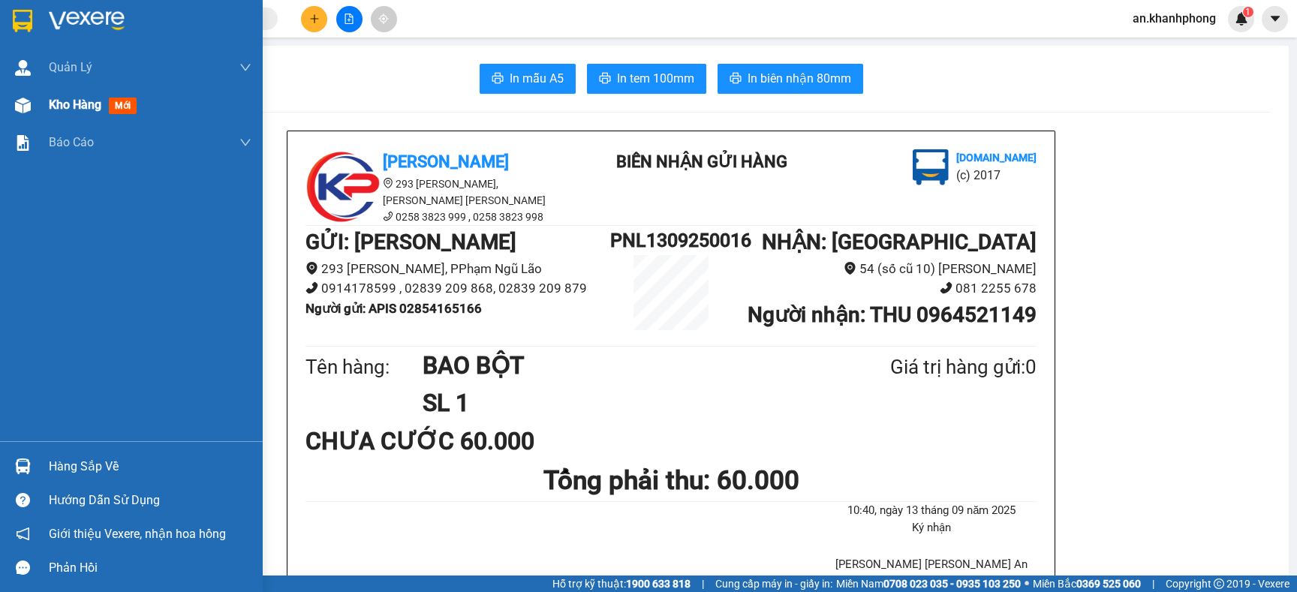
click at [65, 106] on span "Kho hàng" at bounding box center [75, 105] width 53 height 14
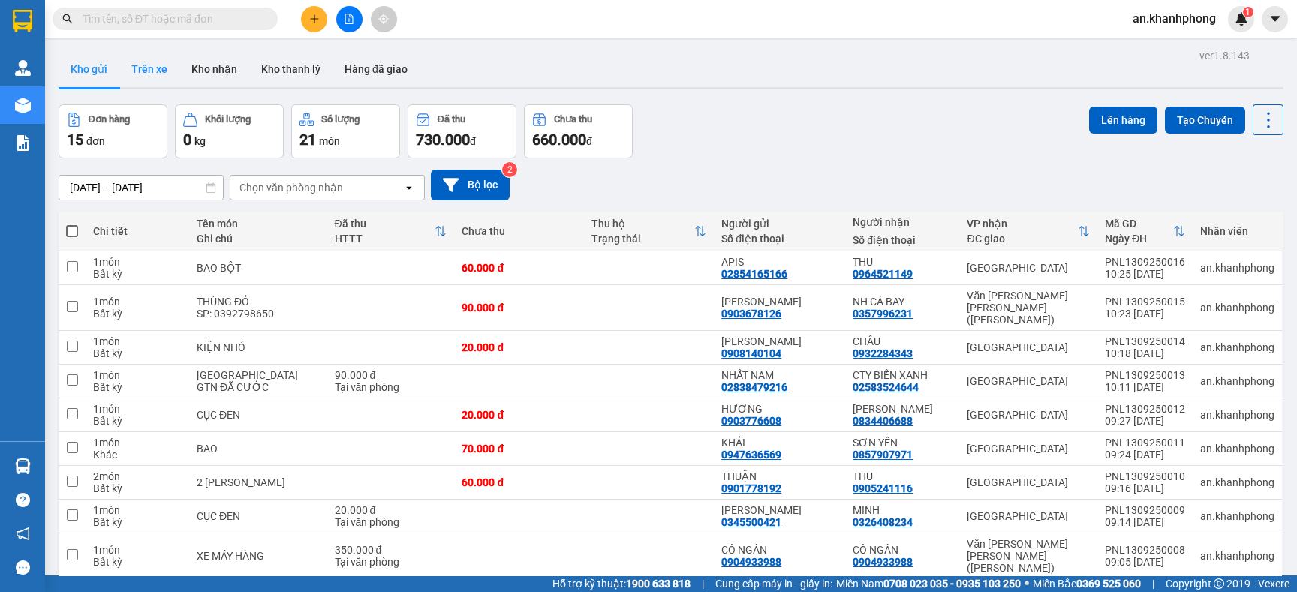
click at [155, 69] on button "Trên xe" at bounding box center [149, 69] width 60 height 36
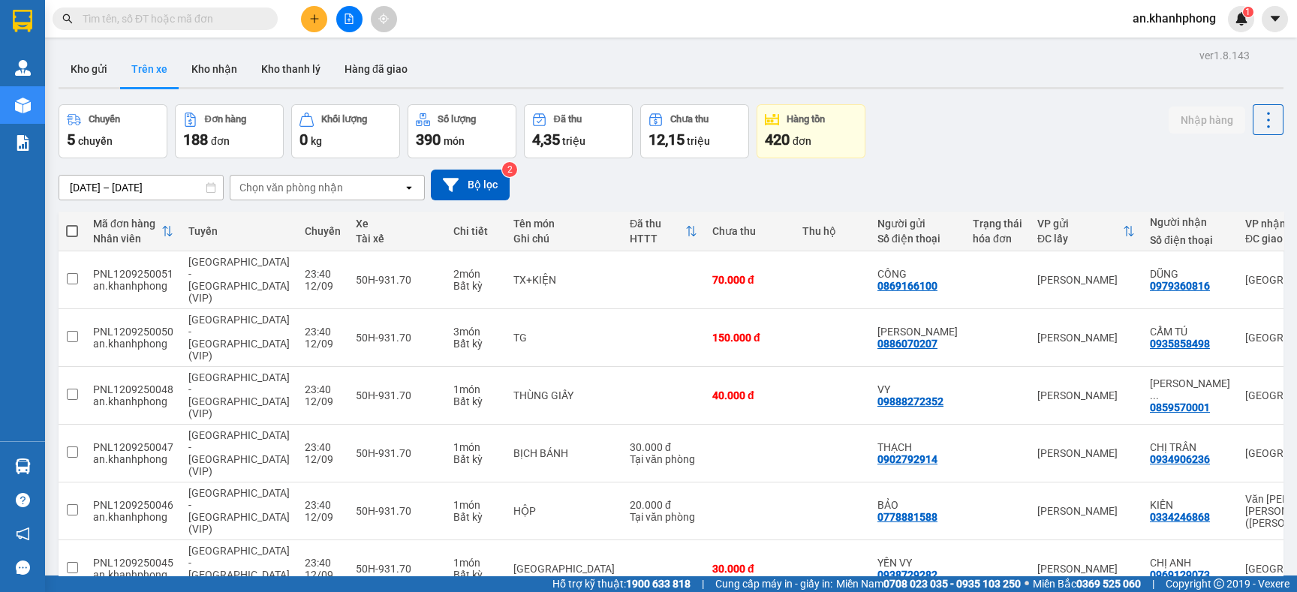
click at [260, 191] on div "Chọn văn phòng nhận" at bounding box center [291, 187] width 104 height 15
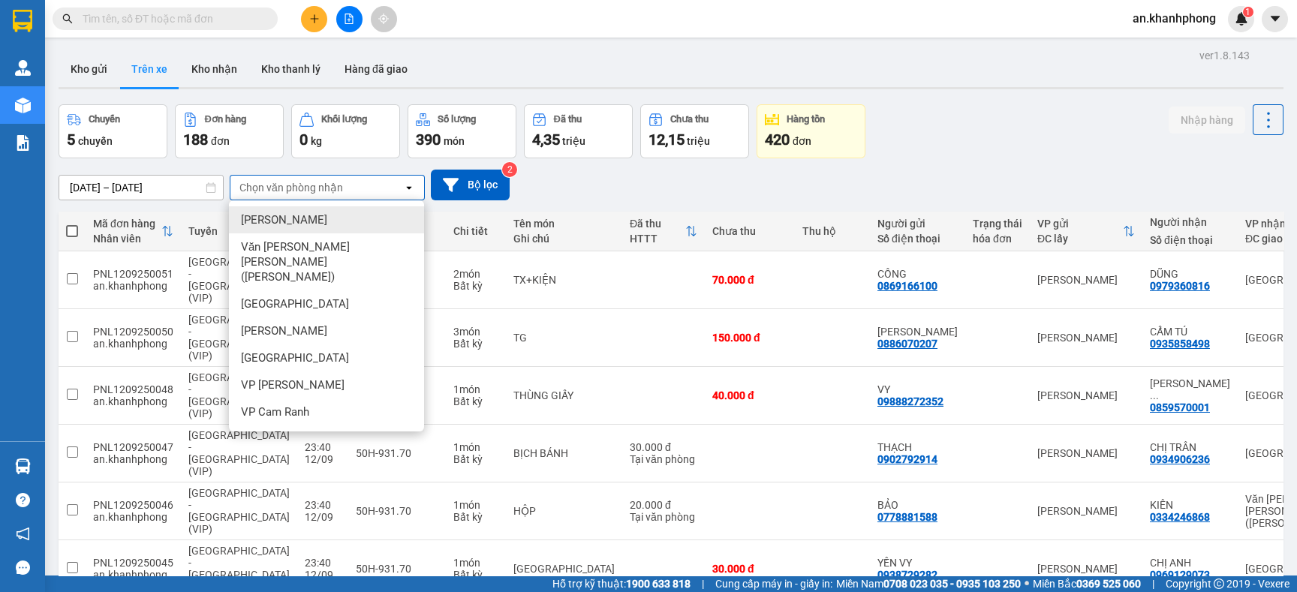
click at [293, 221] on span "[PERSON_NAME]" at bounding box center [284, 219] width 86 height 15
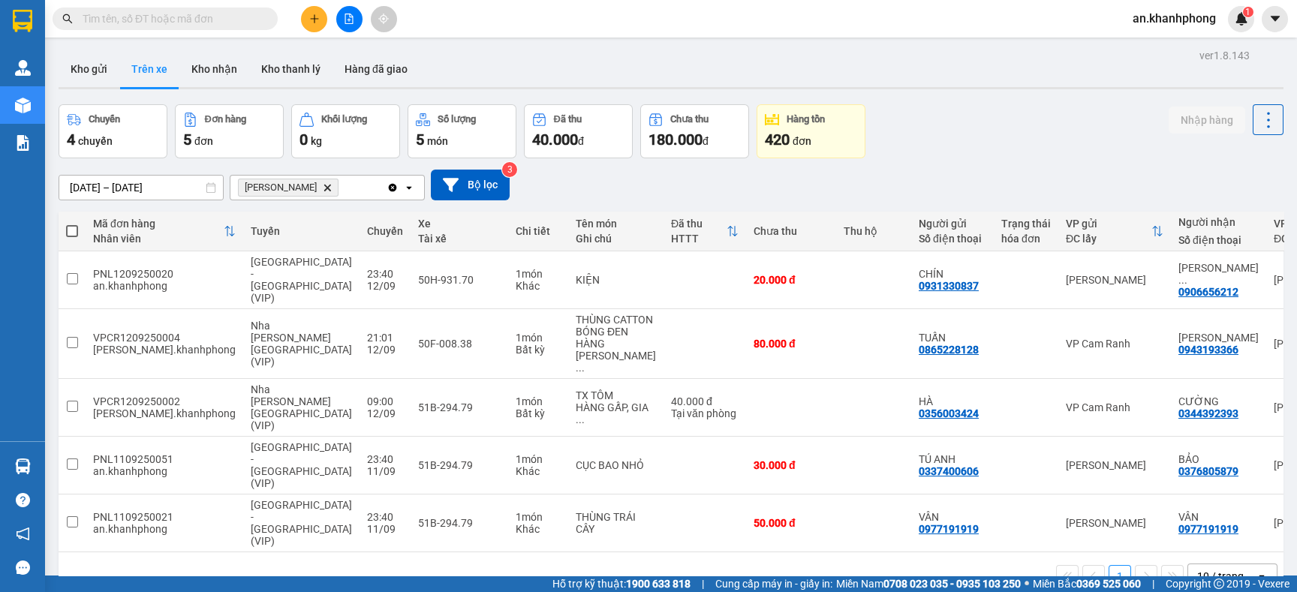
click at [71, 233] on span at bounding box center [72, 231] width 12 height 12
click at [72, 224] on input "checkbox" at bounding box center [72, 224] width 0 height 0
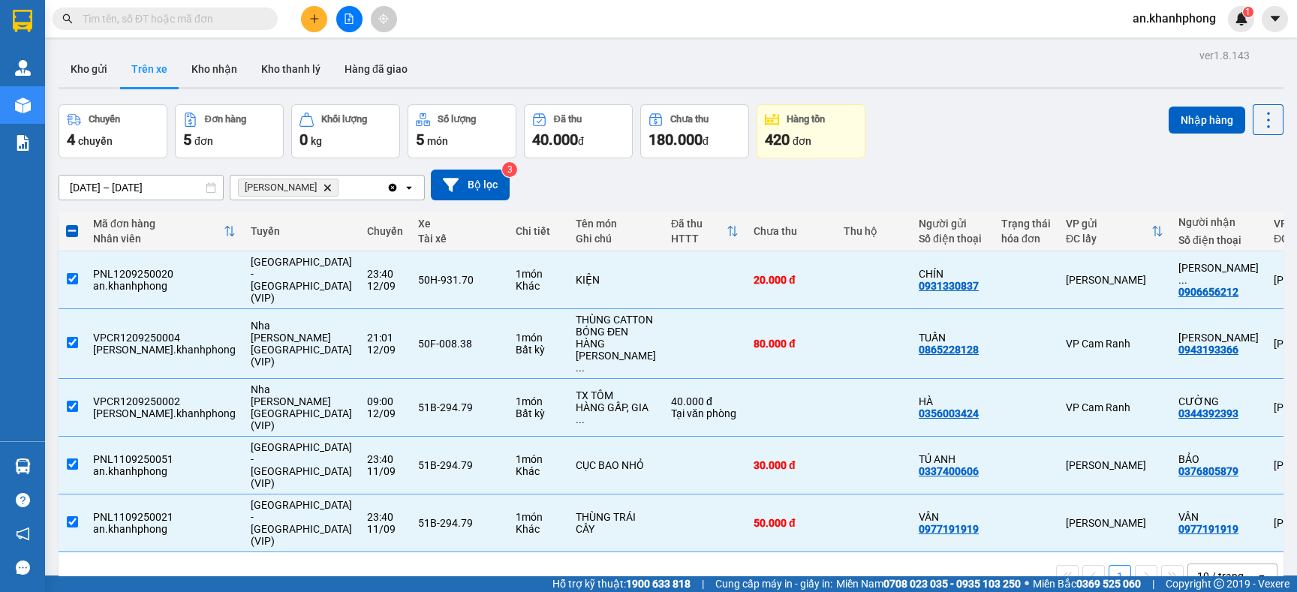
click at [71, 233] on span at bounding box center [72, 231] width 12 height 12
click at [72, 224] on input "checkbox" at bounding box center [72, 224] width 0 height 0
click at [73, 273] on input "checkbox" at bounding box center [72, 278] width 11 height 11
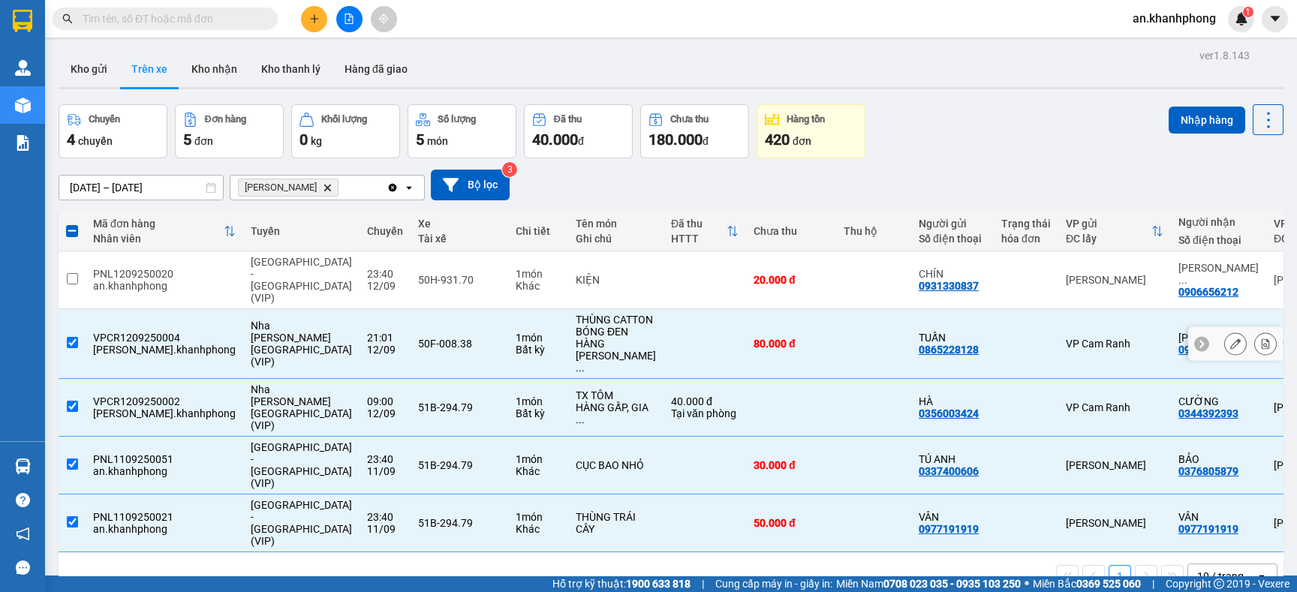
click at [68, 337] on input "checkbox" at bounding box center [72, 342] width 11 height 11
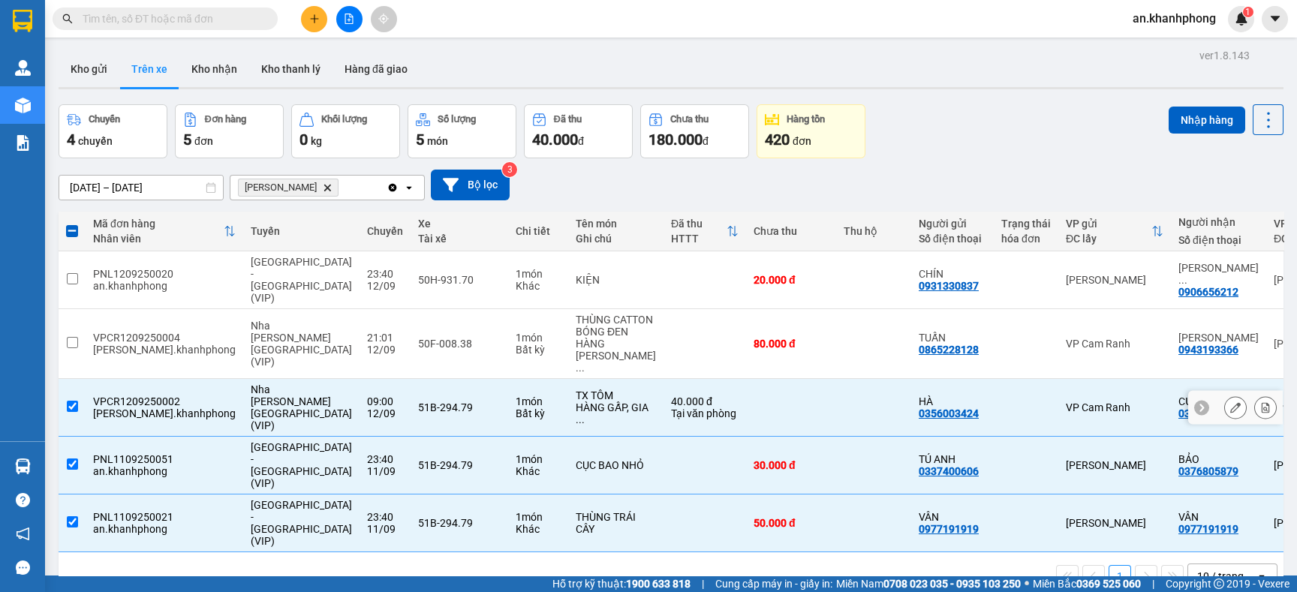
click at [70, 382] on td at bounding box center [72, 408] width 27 height 58
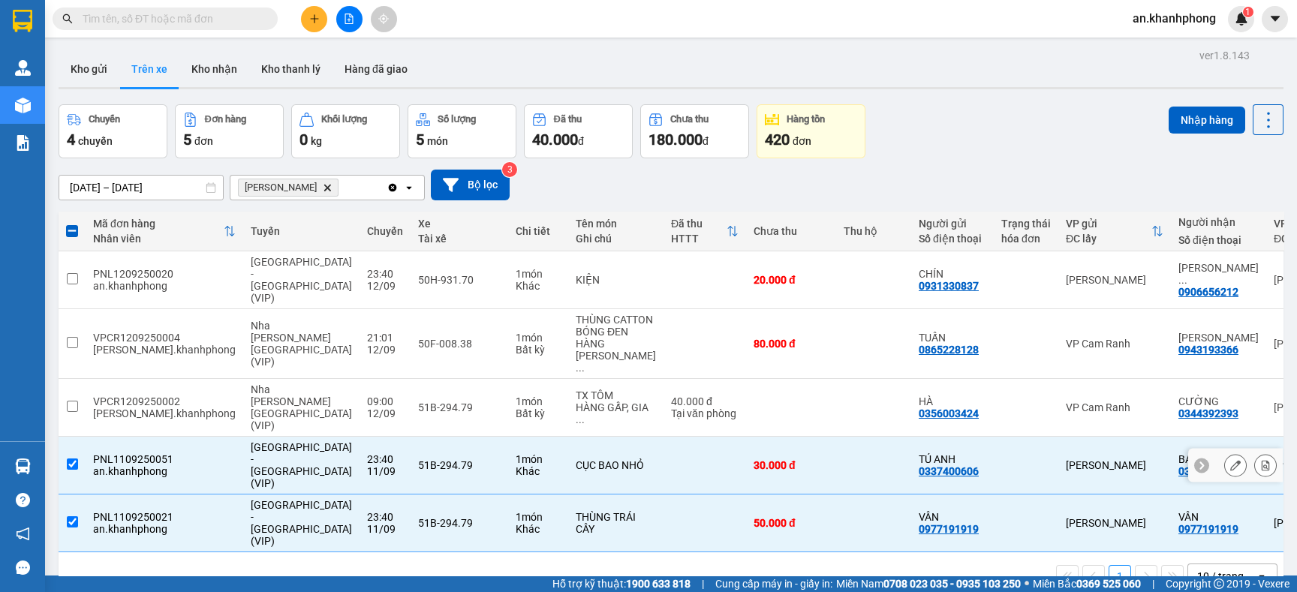
click at [67, 459] on input "checkbox" at bounding box center [72, 464] width 11 height 11
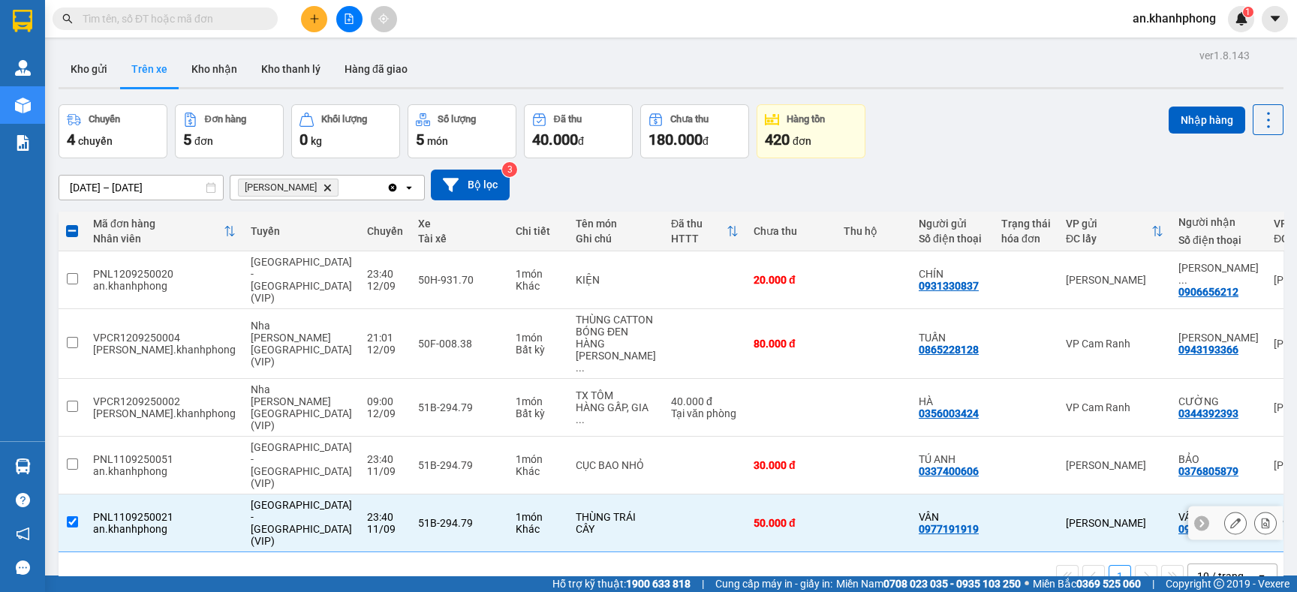
click at [71, 516] on input "checkbox" at bounding box center [72, 521] width 11 height 11
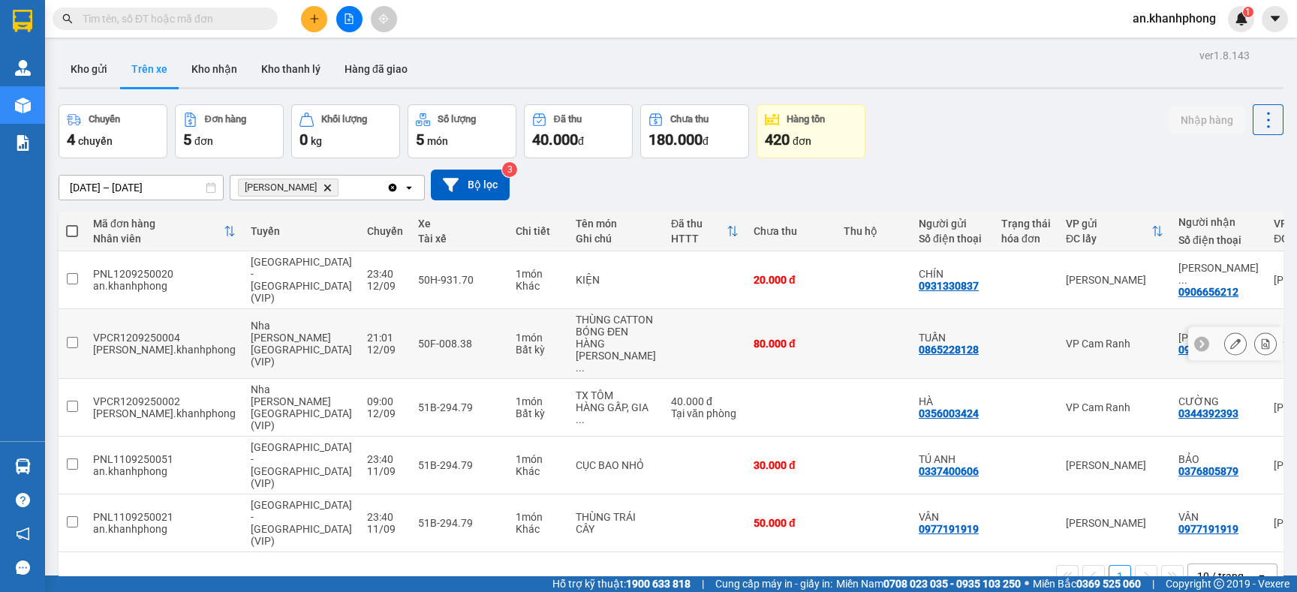
click at [65, 331] on td at bounding box center [72, 344] width 27 height 70
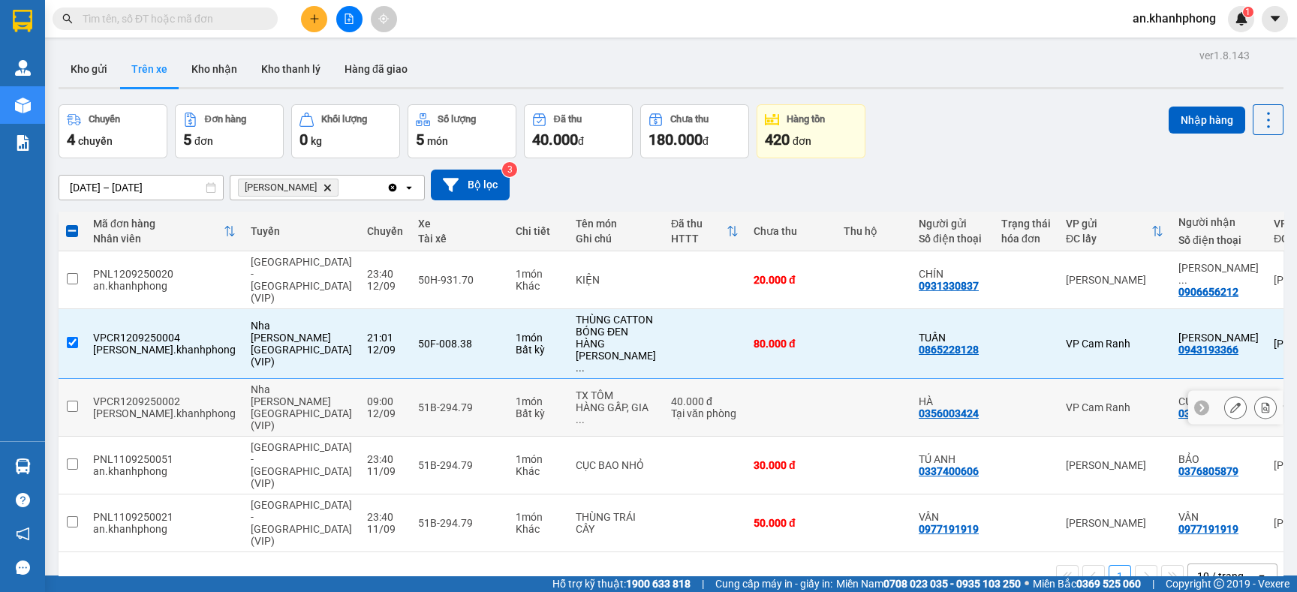
click at [67, 401] on input "checkbox" at bounding box center [72, 406] width 11 height 11
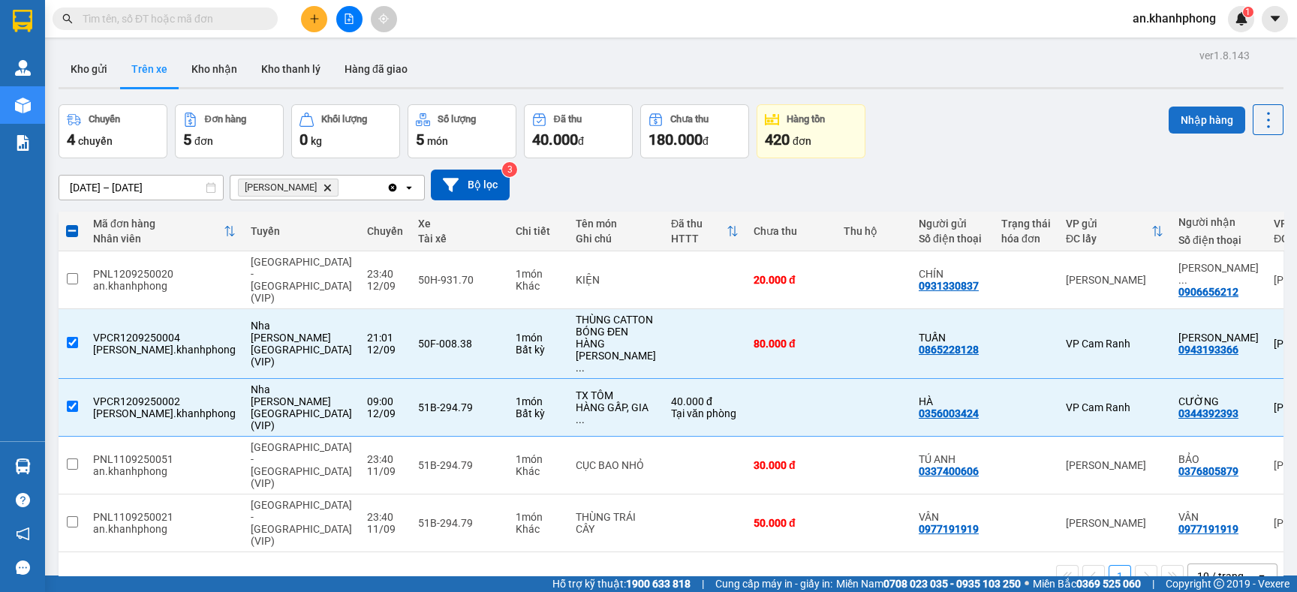
click at [1179, 116] on button "Nhập hàng" at bounding box center [1207, 120] width 77 height 27
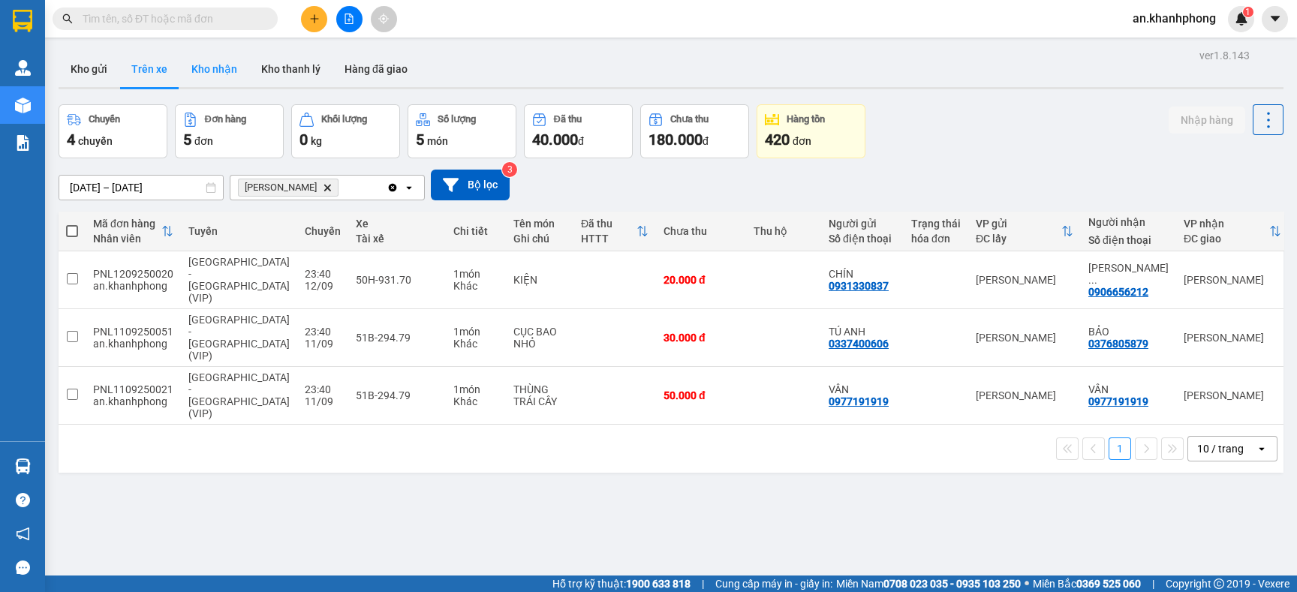
click at [226, 65] on button "Kho nhận" at bounding box center [214, 69] width 70 height 36
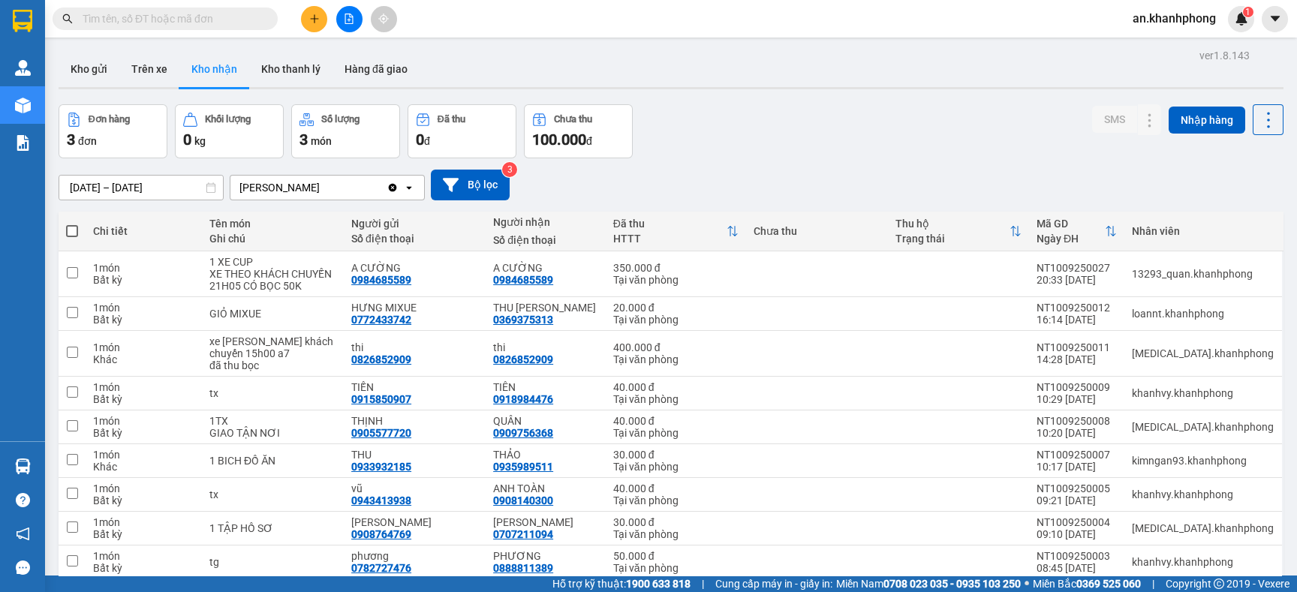
drag, startPoint x: 305, startPoint y: 186, endPoint x: 327, endPoint y: 185, distance: 21.8
click at [305, 186] on div "[PERSON_NAME]" at bounding box center [279, 187] width 80 height 15
click at [408, 188] on icon at bounding box center [408, 187] width 5 height 3
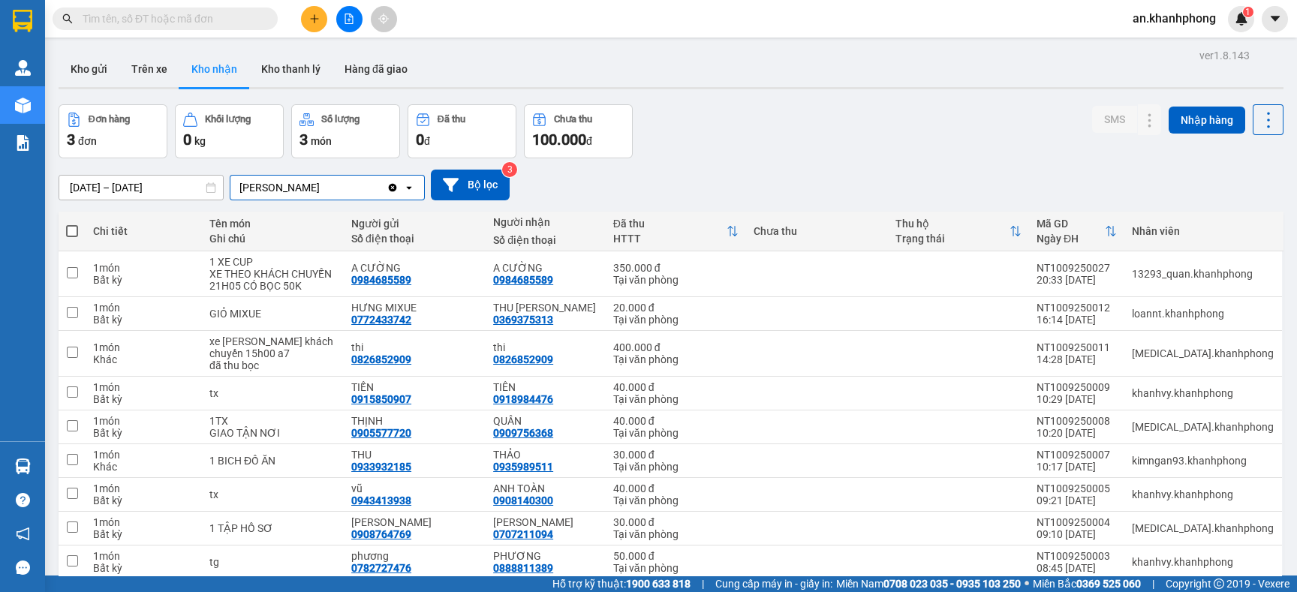
click at [169, 19] on input "text" at bounding box center [171, 19] width 177 height 17
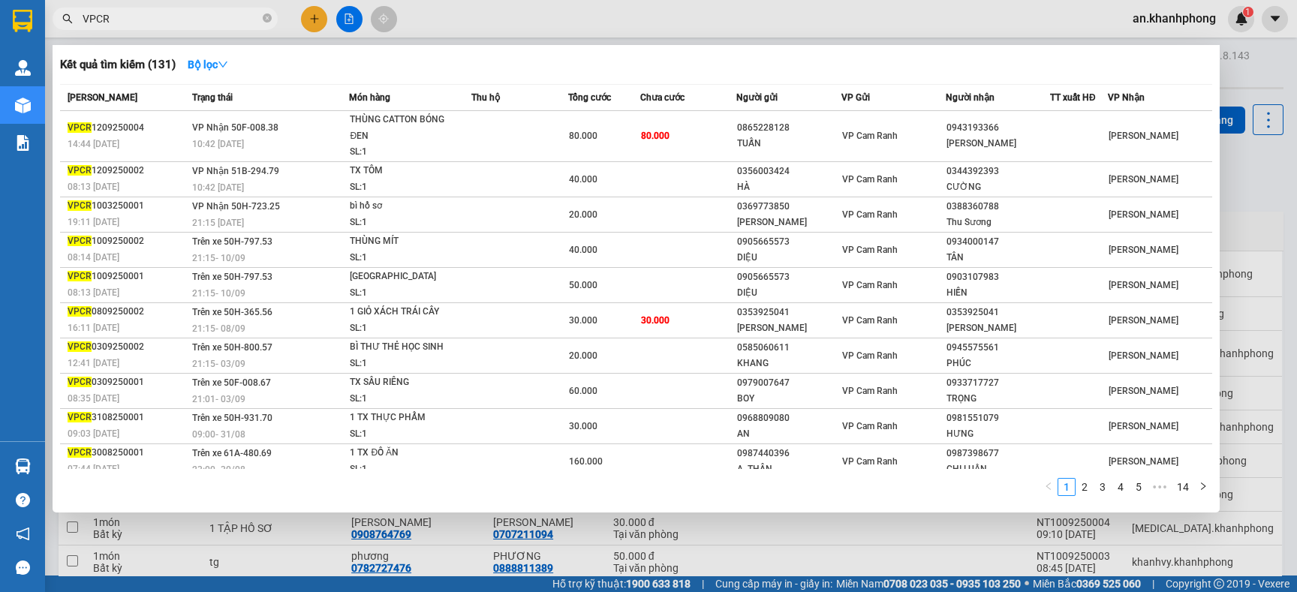
click at [319, 59] on div "Kết quả [PERSON_NAME] ( 131 ) Bộ lọc" at bounding box center [636, 65] width 1152 height 24
click at [265, 18] on icon "close-circle" at bounding box center [267, 18] width 9 height 9
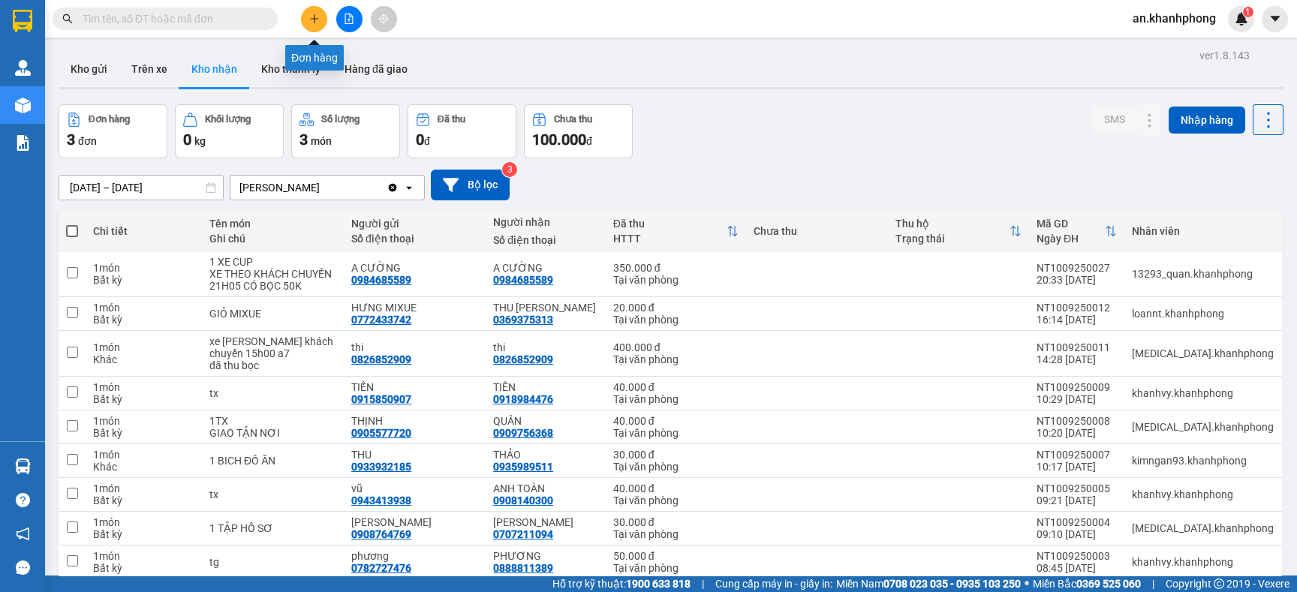
click at [319, 20] on button at bounding box center [314, 19] width 26 height 26
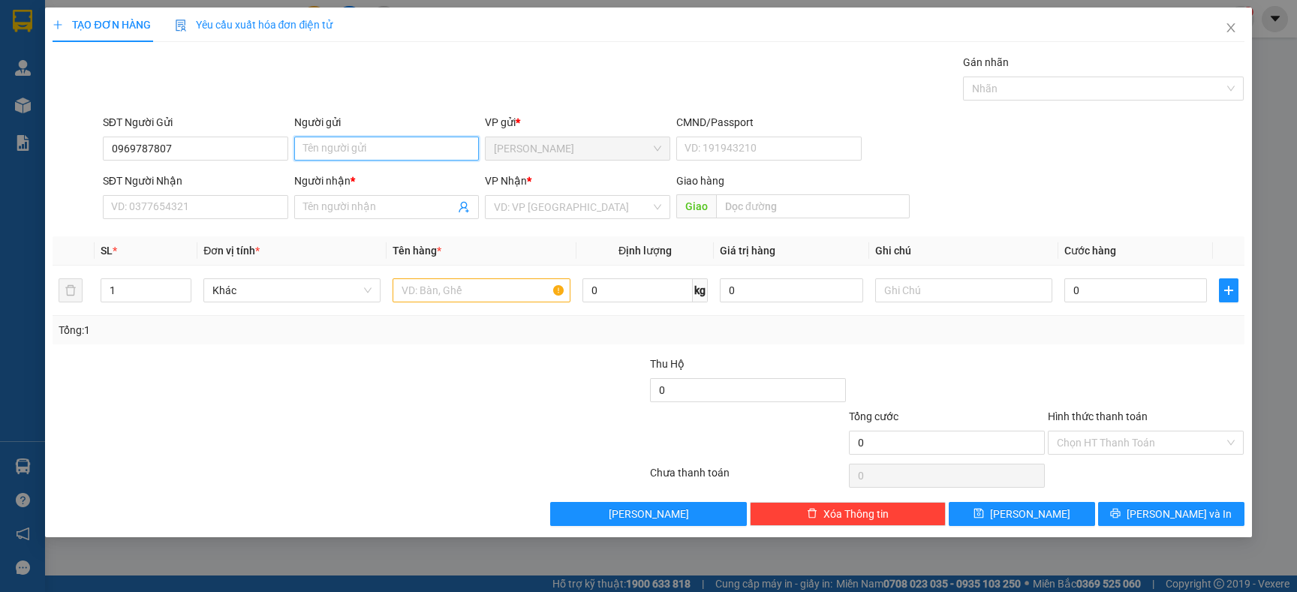
click at [339, 155] on input "Người gửi" at bounding box center [386, 149] width 185 height 24
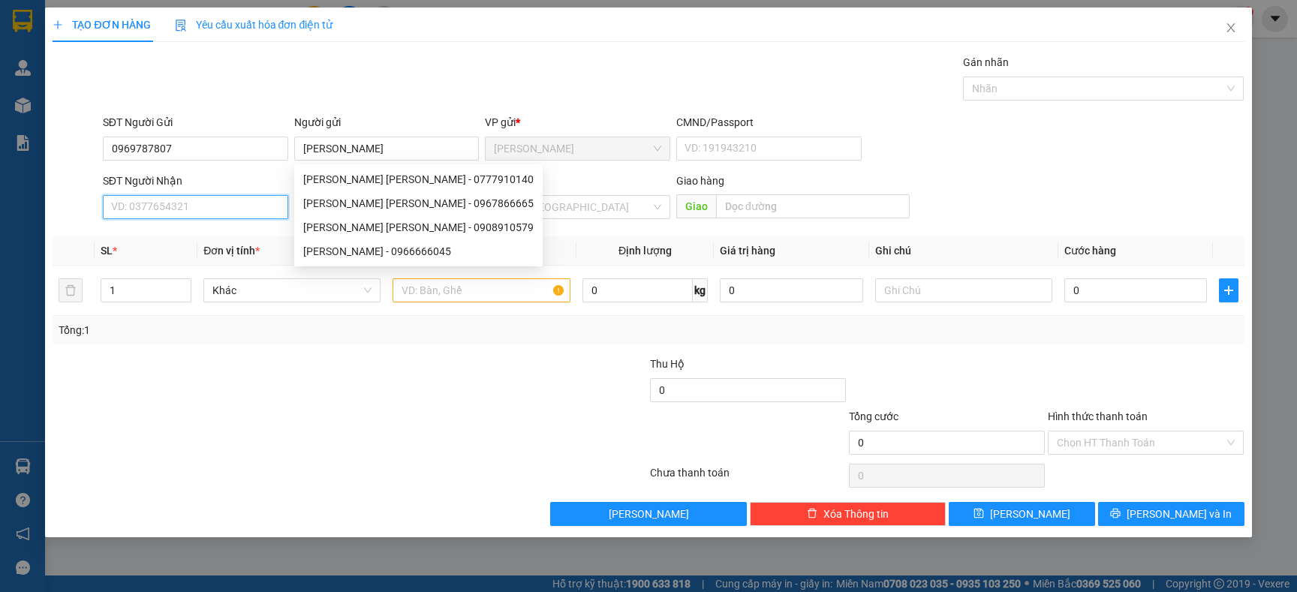
click at [235, 200] on input "SĐT Người Nhận" at bounding box center [195, 207] width 185 height 24
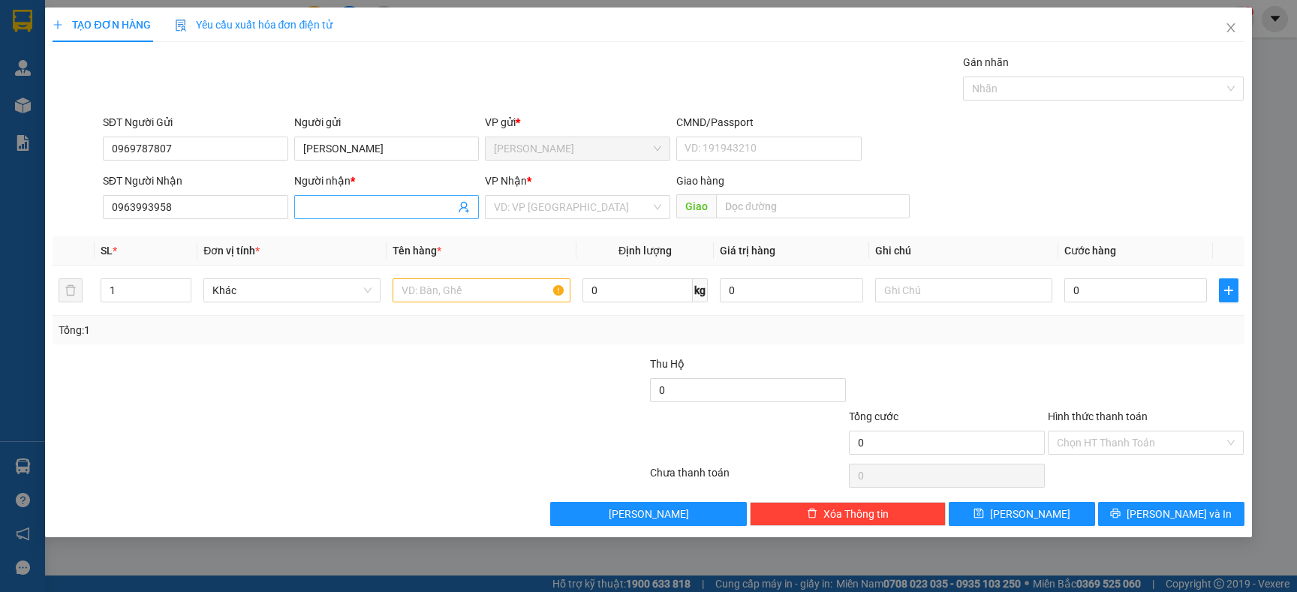
click at [349, 203] on input "Người nhận *" at bounding box center [379, 207] width 152 height 17
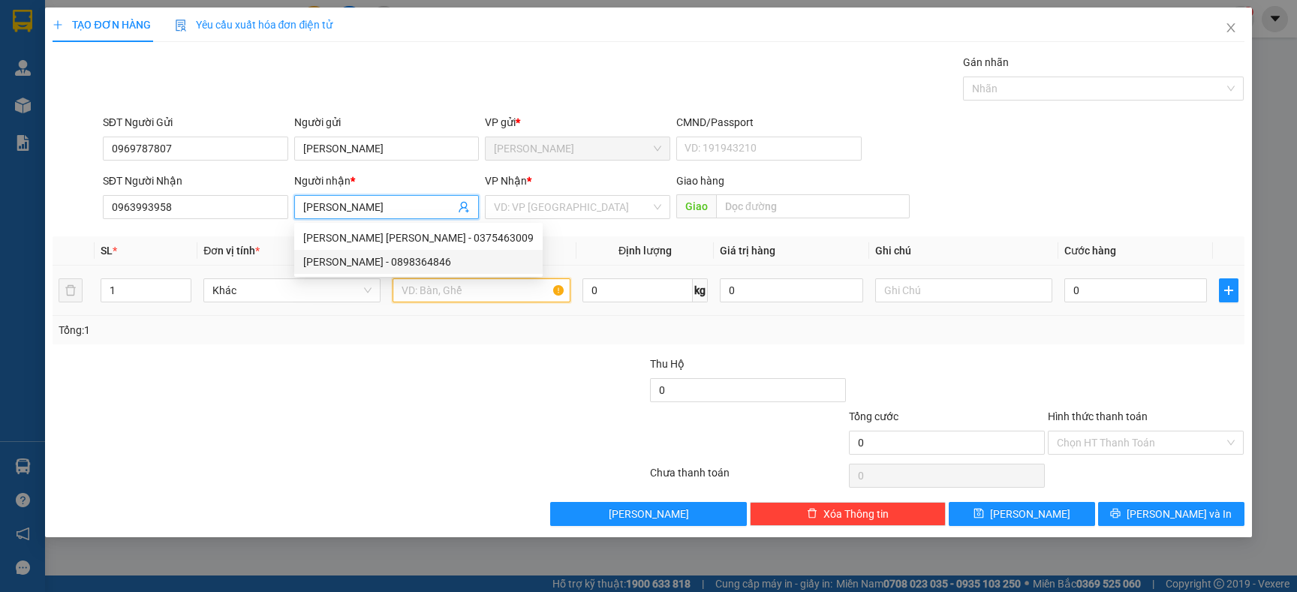
click at [451, 294] on input "text" at bounding box center [481, 290] width 177 height 24
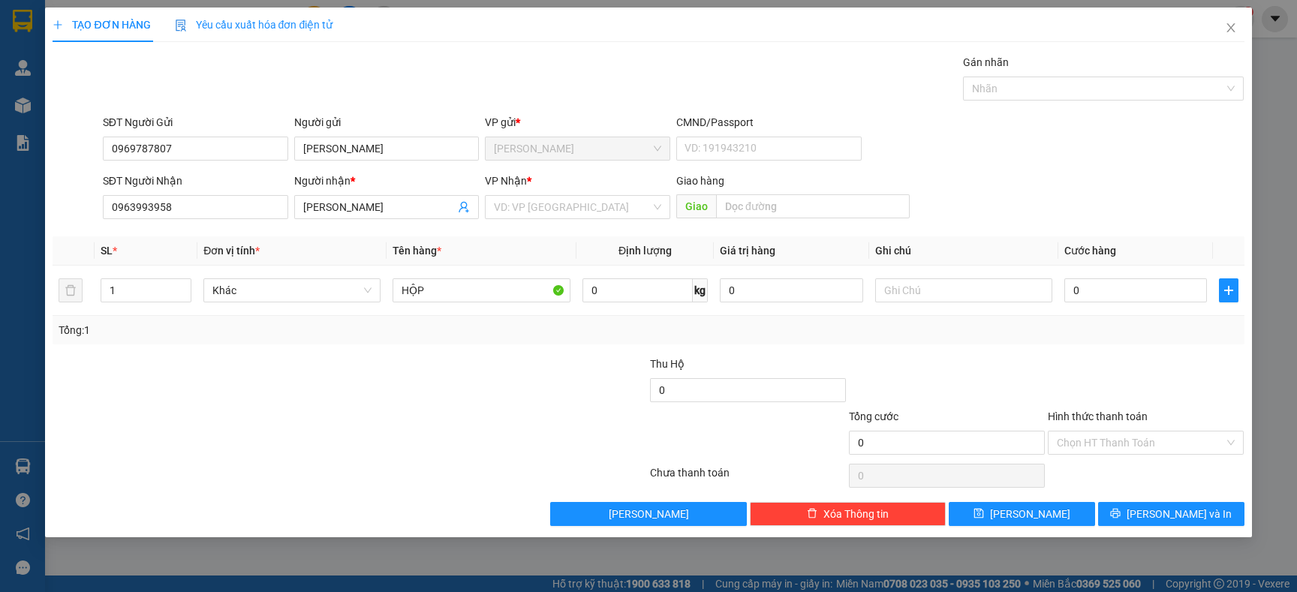
click at [462, 360] on div at bounding box center [549, 382] width 199 height 53
click at [555, 212] on input "search" at bounding box center [572, 207] width 157 height 23
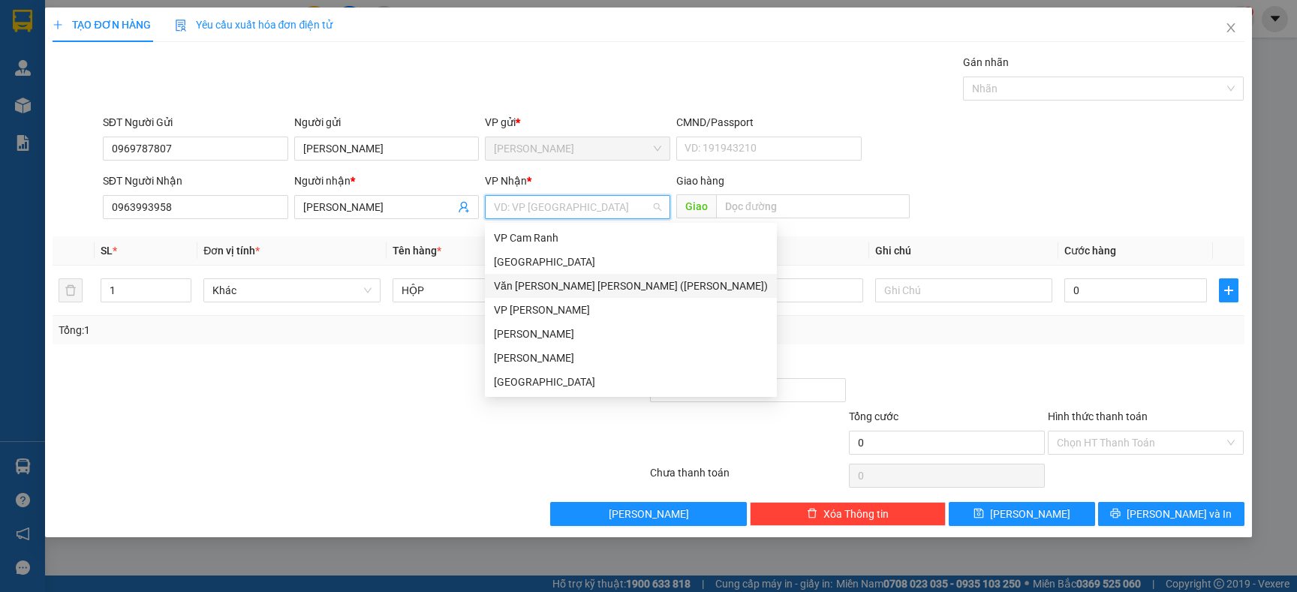
click at [542, 288] on div "Văn [PERSON_NAME] [PERSON_NAME] ([PERSON_NAME])" at bounding box center [631, 286] width 274 height 17
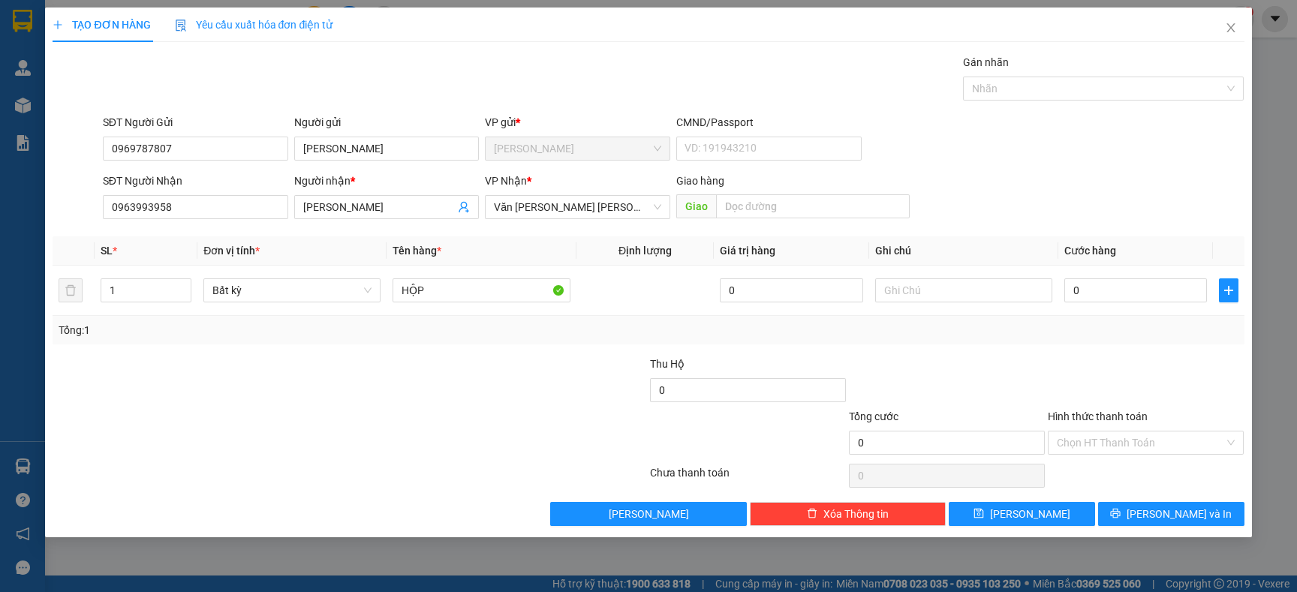
click at [616, 221] on div "[PERSON_NAME] * Văn [PERSON_NAME] [PERSON_NAME] ([PERSON_NAME])" at bounding box center [577, 199] width 185 height 53
click at [615, 212] on span "Văn [PERSON_NAME] [PERSON_NAME] ([PERSON_NAME])" at bounding box center [577, 207] width 167 height 23
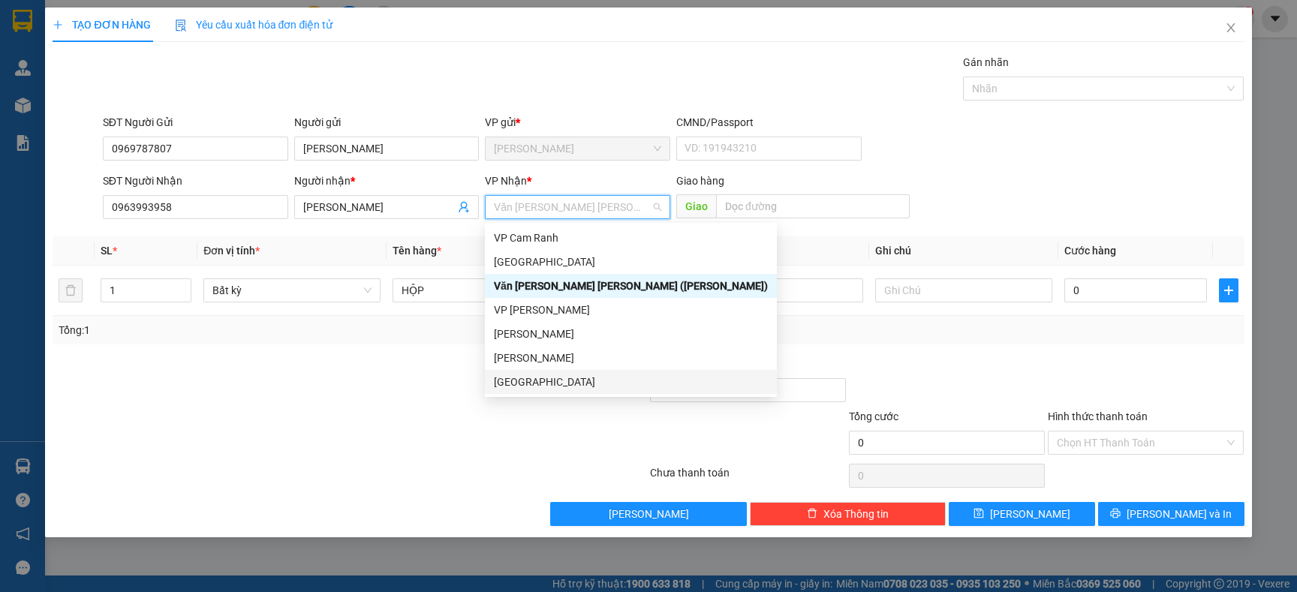
click at [517, 383] on div "[GEOGRAPHIC_DATA]" at bounding box center [631, 382] width 274 height 17
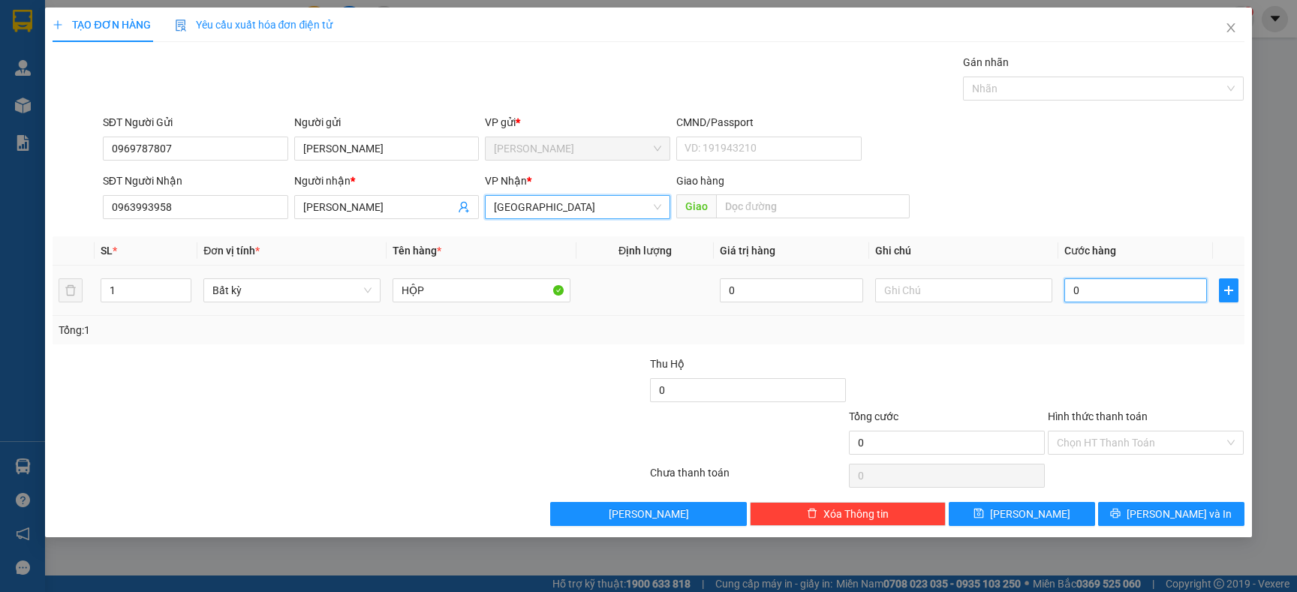
click at [1107, 295] on input "0" at bounding box center [1135, 290] width 143 height 24
click at [1107, 324] on div "Tổng: 1" at bounding box center [648, 330] width 1179 height 17
click at [1069, 439] on input "Hình thức thanh toán" at bounding box center [1140, 443] width 167 height 23
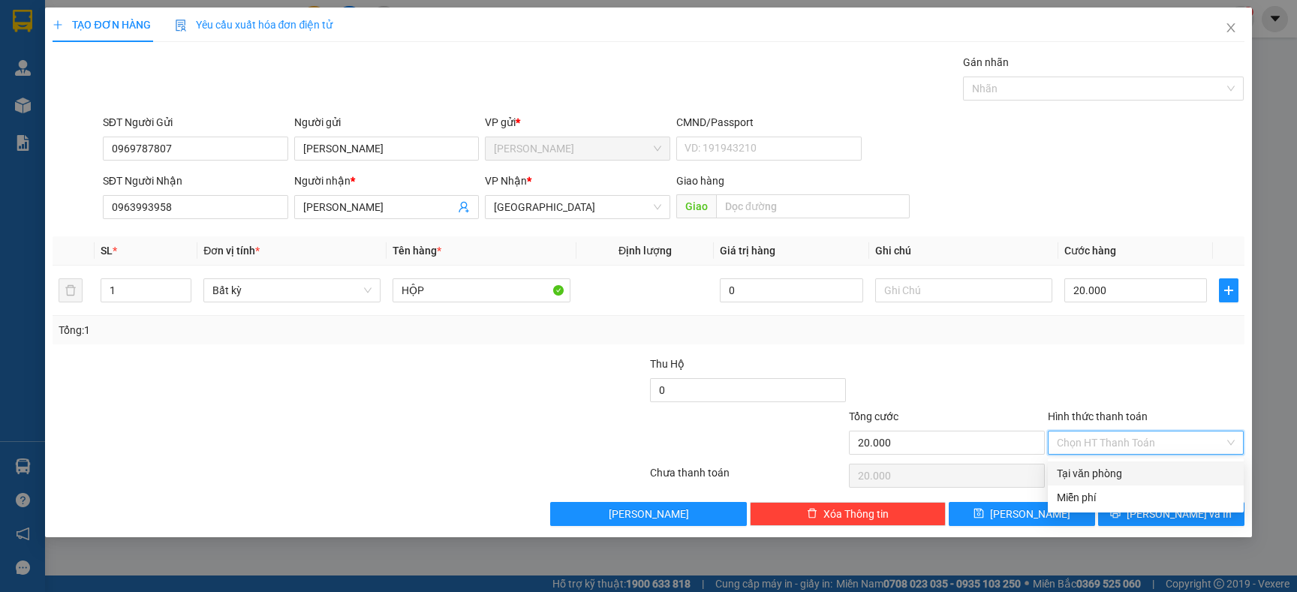
click at [1067, 459] on div "Transit Pickup Surcharge Ids Transit Deliver Surcharge Ids Transit Deliver Surc…" at bounding box center [648, 290] width 1191 height 472
click at [1086, 447] on input "Hình thức thanh toán" at bounding box center [1140, 443] width 167 height 23
click at [1088, 468] on div "Tại văn phòng" at bounding box center [1146, 473] width 178 height 17
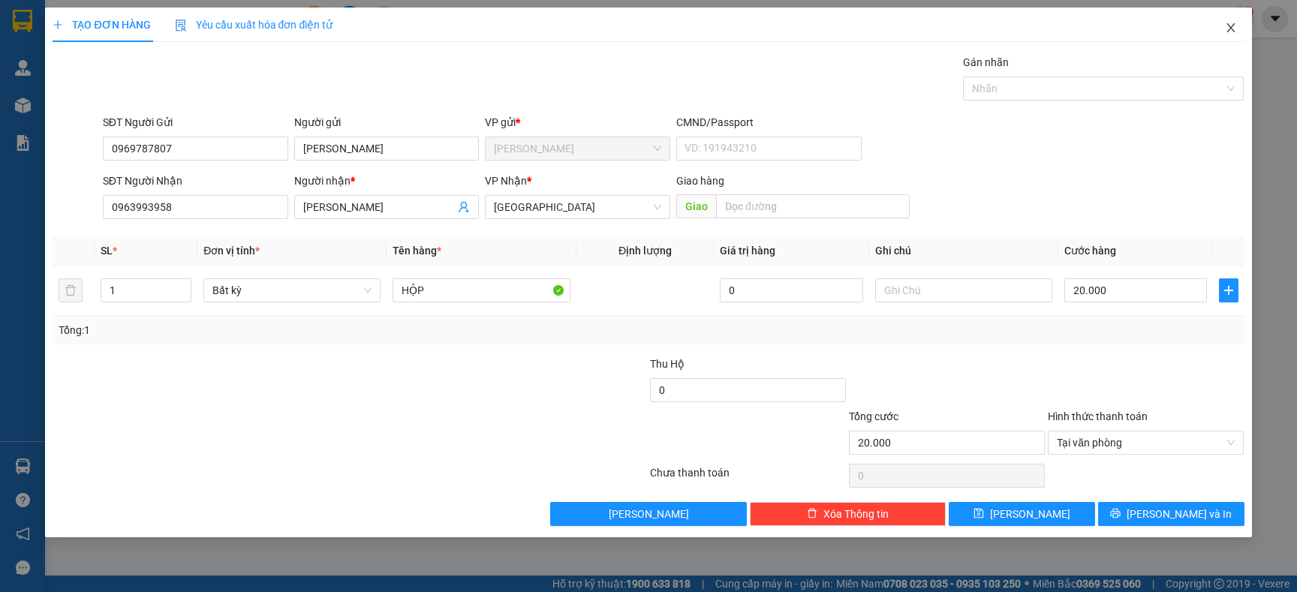
click at [1226, 31] on icon "close" at bounding box center [1231, 28] width 12 height 12
click at [1226, 31] on div "an.khanhphong 1" at bounding box center [1188, 19] width 134 height 26
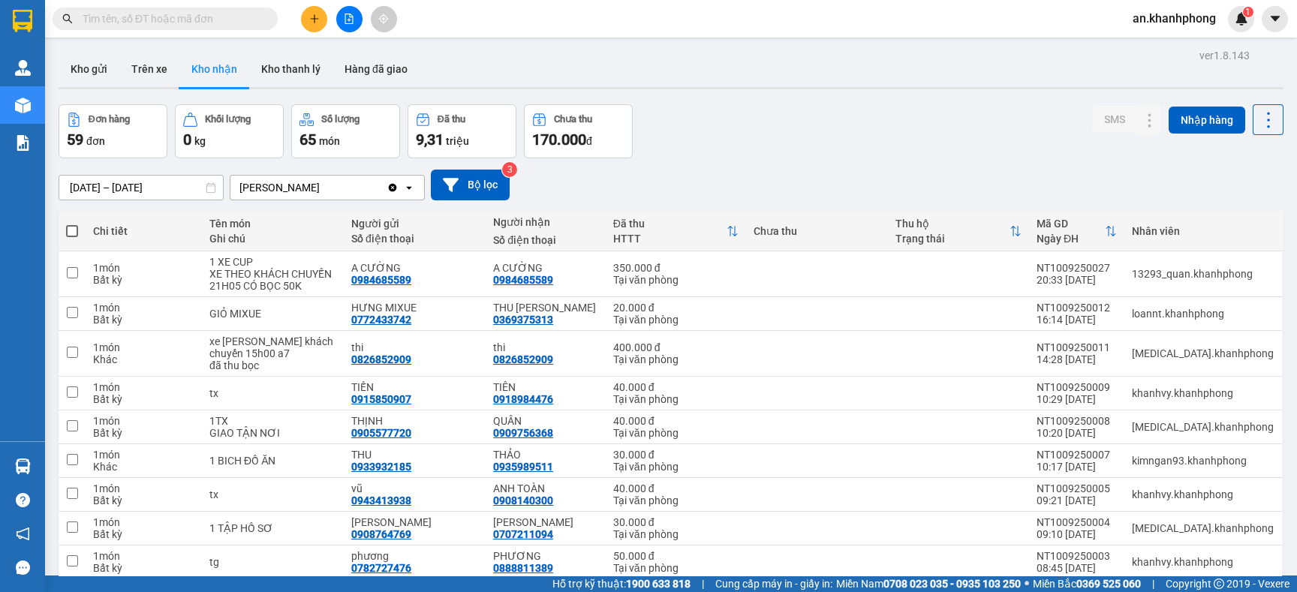
click at [594, 67] on div "Kho gửi Trên xe Kho [PERSON_NAME] [PERSON_NAME] đã [PERSON_NAME]" at bounding box center [671, 71] width 1225 height 40
click at [202, 64] on button "Kho nhận" at bounding box center [214, 69] width 70 height 36
click at [325, 179] on div "[PERSON_NAME]" at bounding box center [308, 188] width 156 height 24
click at [143, 73] on button "Trên xe" at bounding box center [149, 69] width 60 height 36
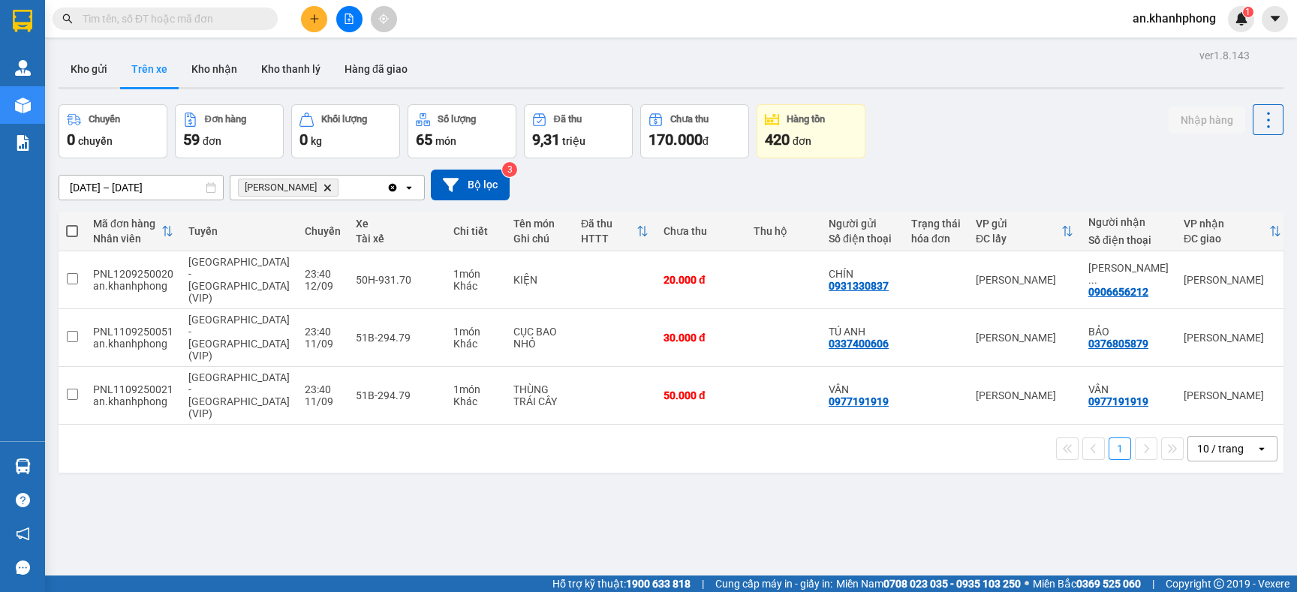
click at [301, 22] on button at bounding box center [314, 19] width 26 height 26
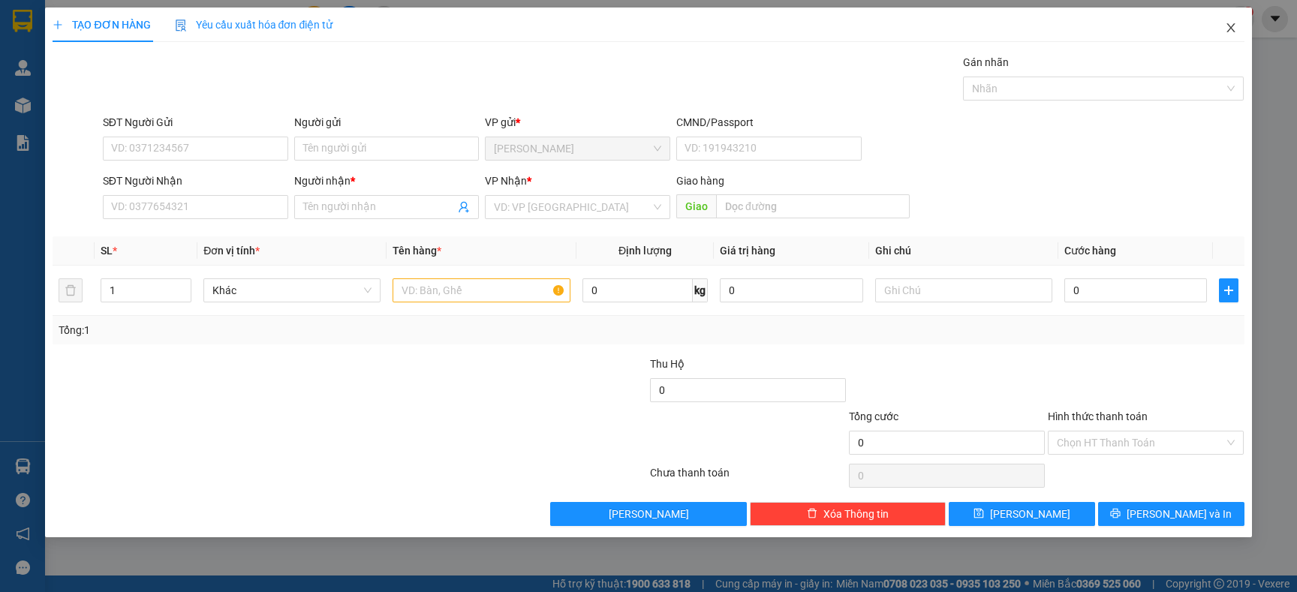
click at [1225, 28] on icon "close" at bounding box center [1231, 28] width 12 height 12
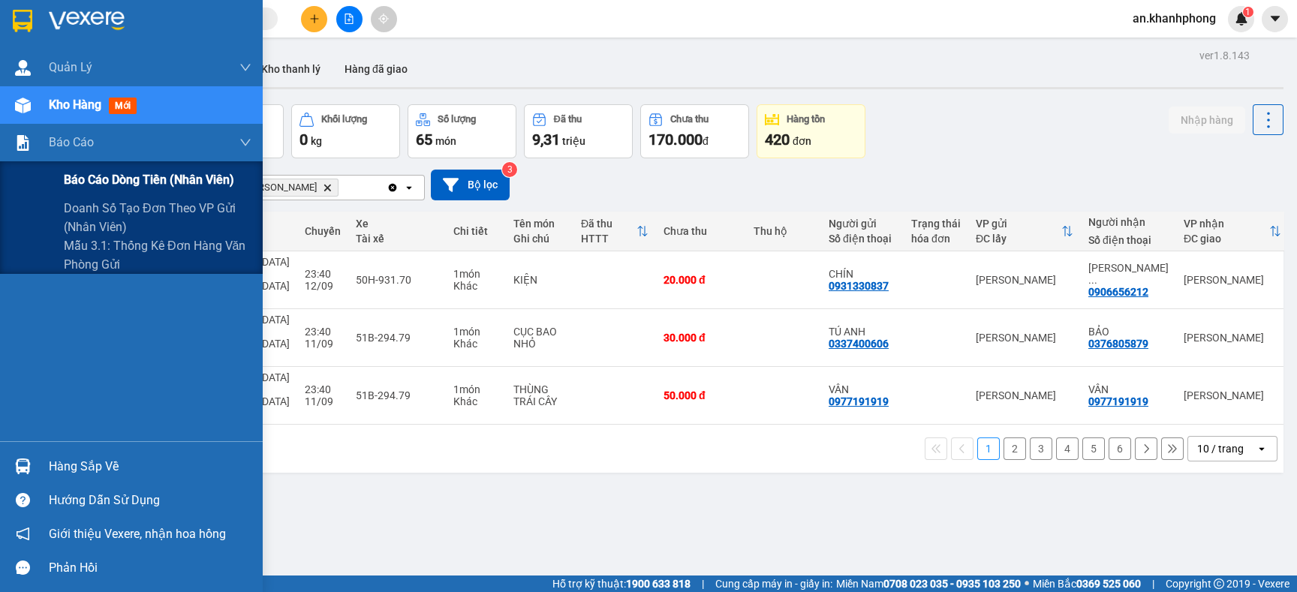
click at [85, 164] on div "Báo cáo dòng tiền (nhân viên)" at bounding box center [158, 180] width 188 height 38
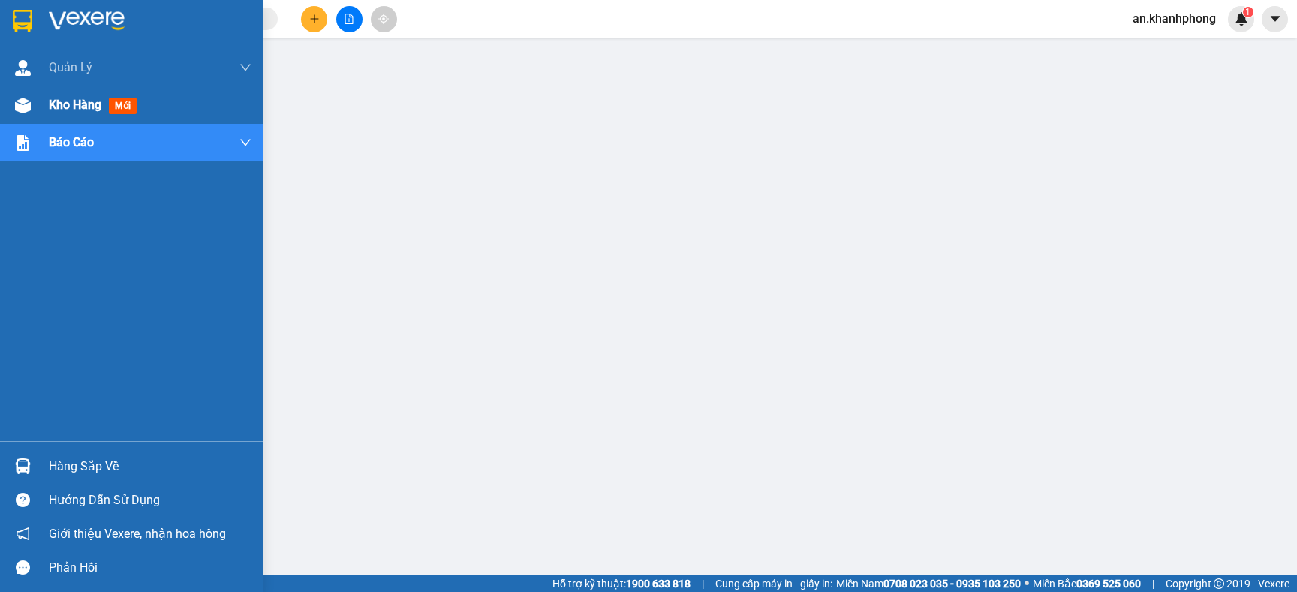
click at [61, 104] on span "Kho hàng" at bounding box center [75, 105] width 53 height 14
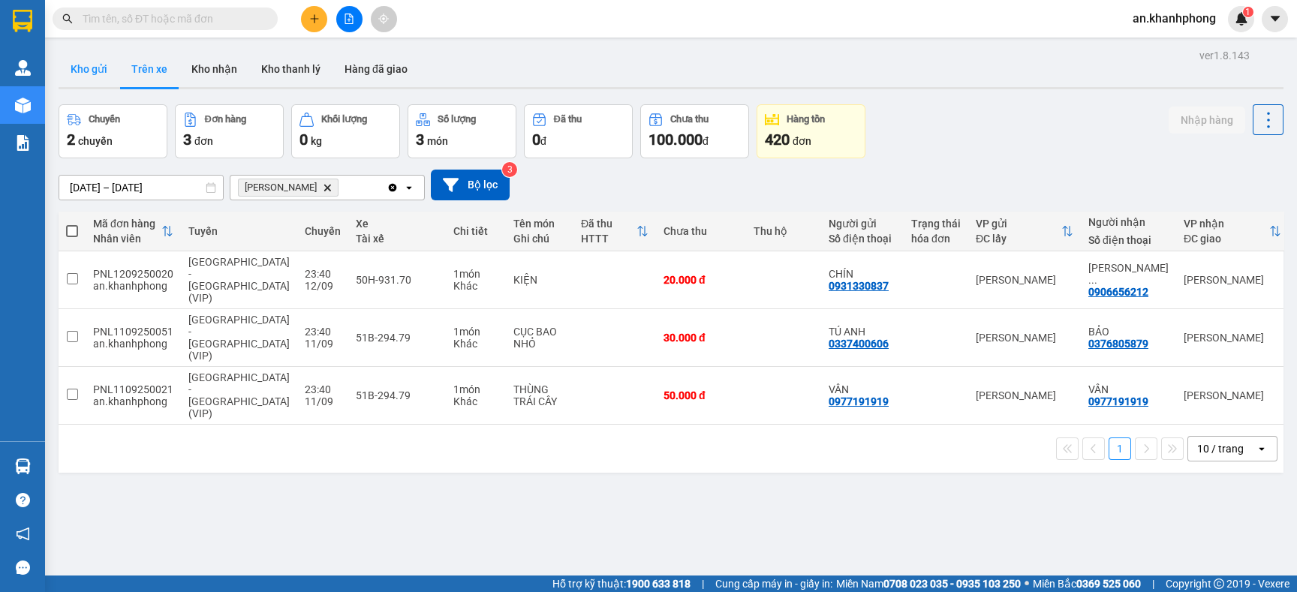
click at [92, 62] on button "Kho gửi" at bounding box center [89, 69] width 61 height 36
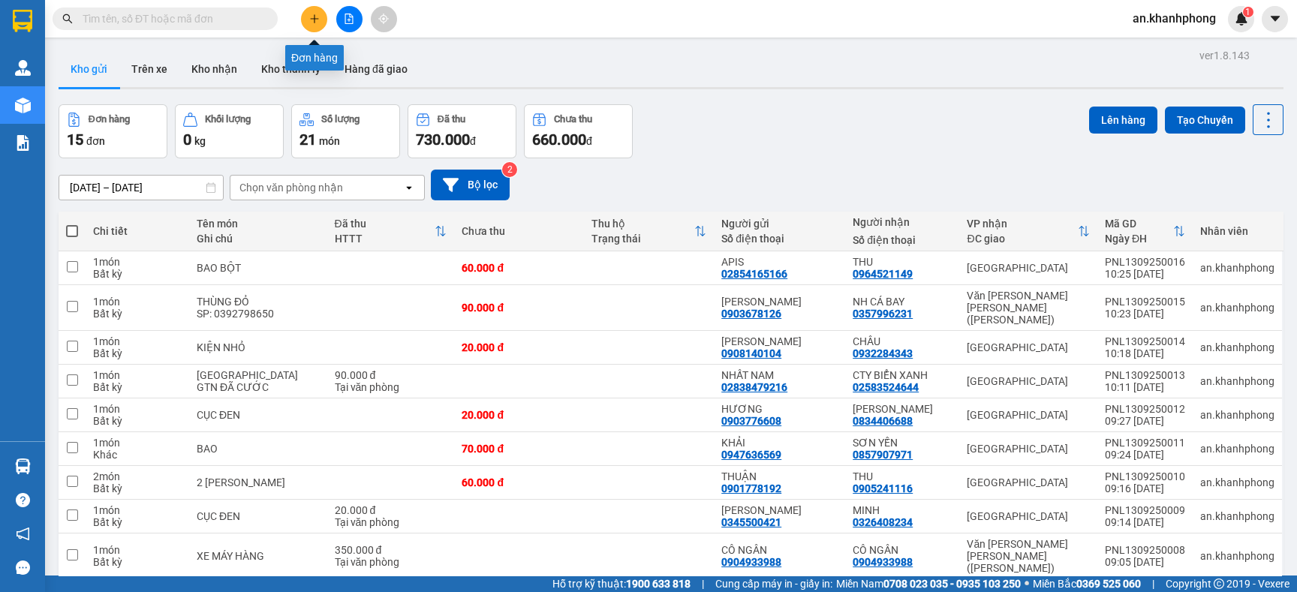
click at [305, 20] on button at bounding box center [314, 19] width 26 height 26
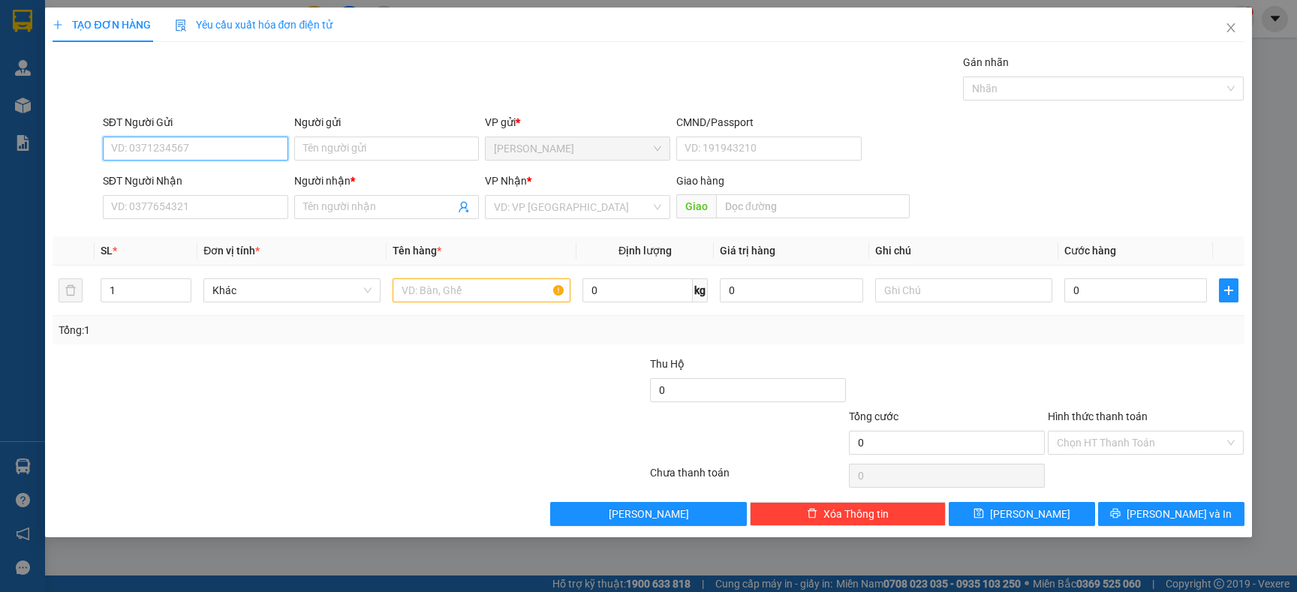
click at [155, 152] on input "SĐT Người Gửi" at bounding box center [195, 149] width 185 height 24
click at [363, 149] on input "Người gửi" at bounding box center [386, 149] width 185 height 24
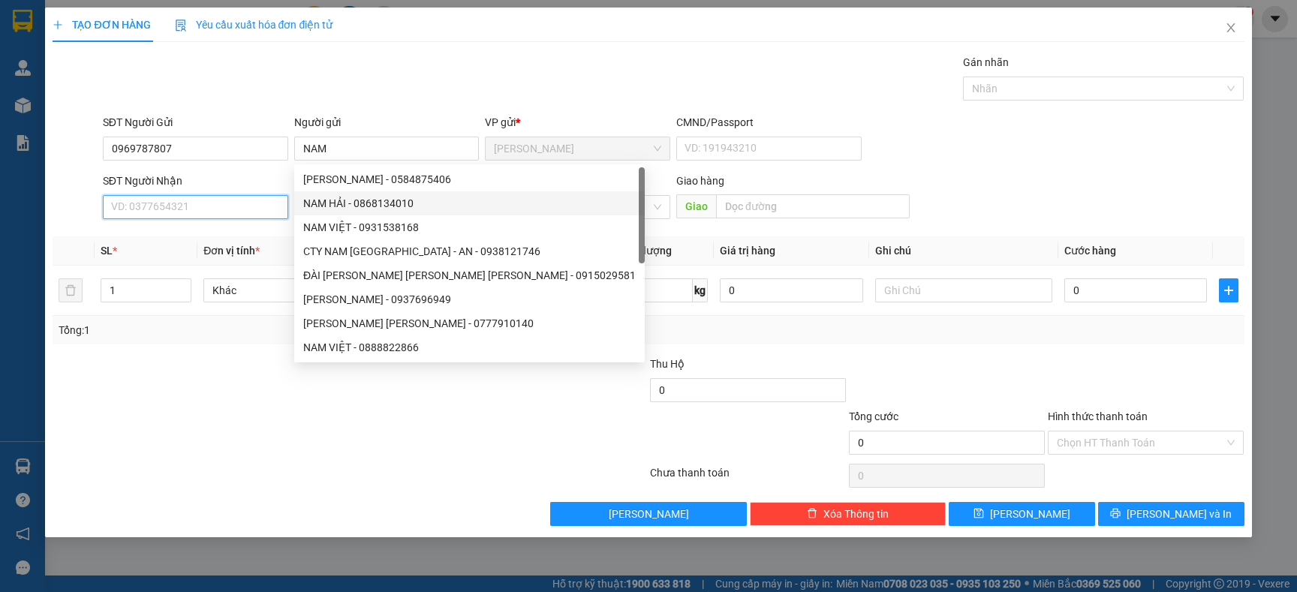
click at [253, 209] on input "SĐT Người Nhận" at bounding box center [195, 207] width 185 height 24
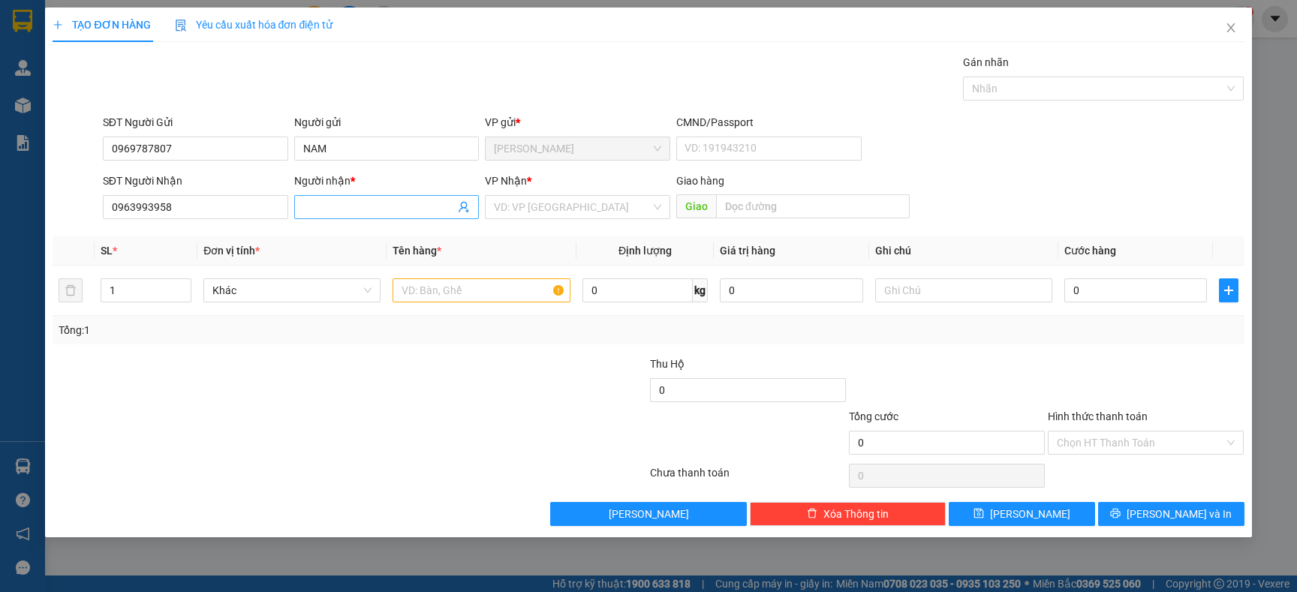
click at [354, 209] on input "Người nhận *" at bounding box center [379, 207] width 152 height 17
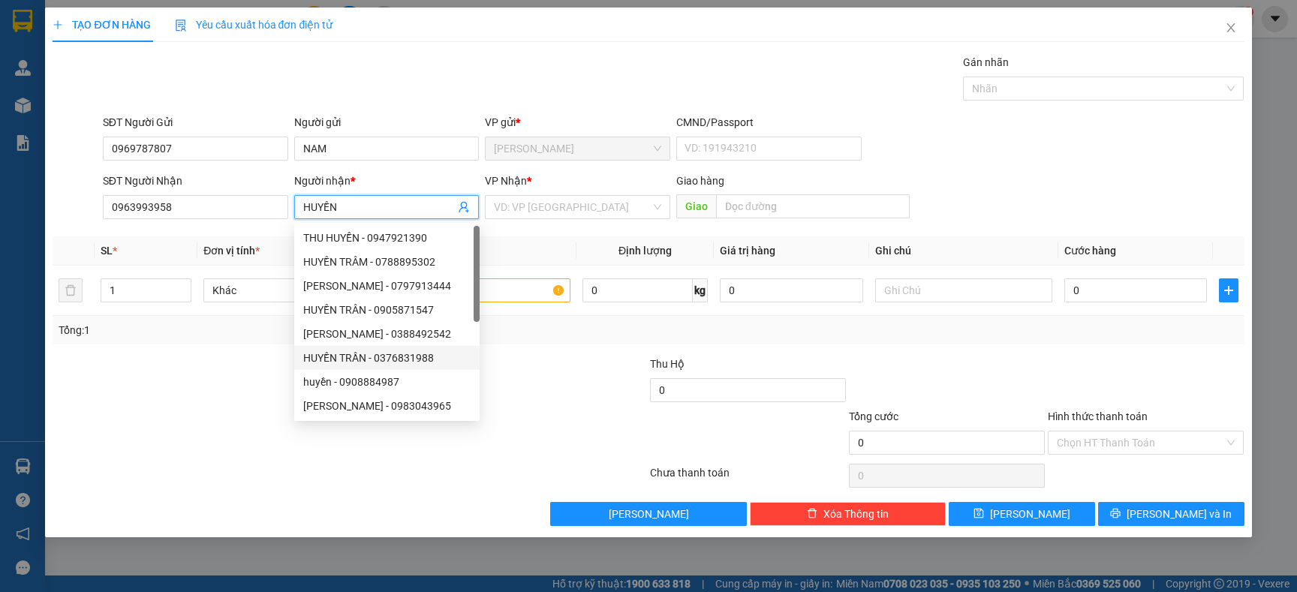
click at [227, 427] on div at bounding box center [250, 434] width 398 height 53
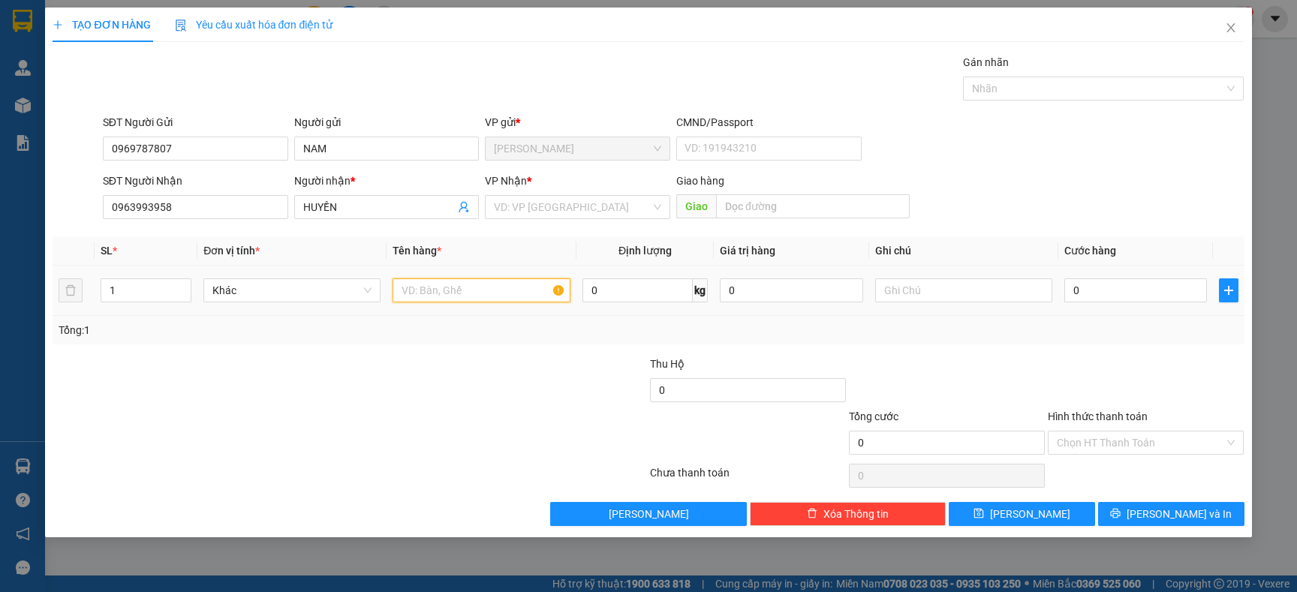
click at [476, 290] on input "text" at bounding box center [481, 290] width 177 height 24
click at [553, 200] on input "search" at bounding box center [572, 207] width 157 height 23
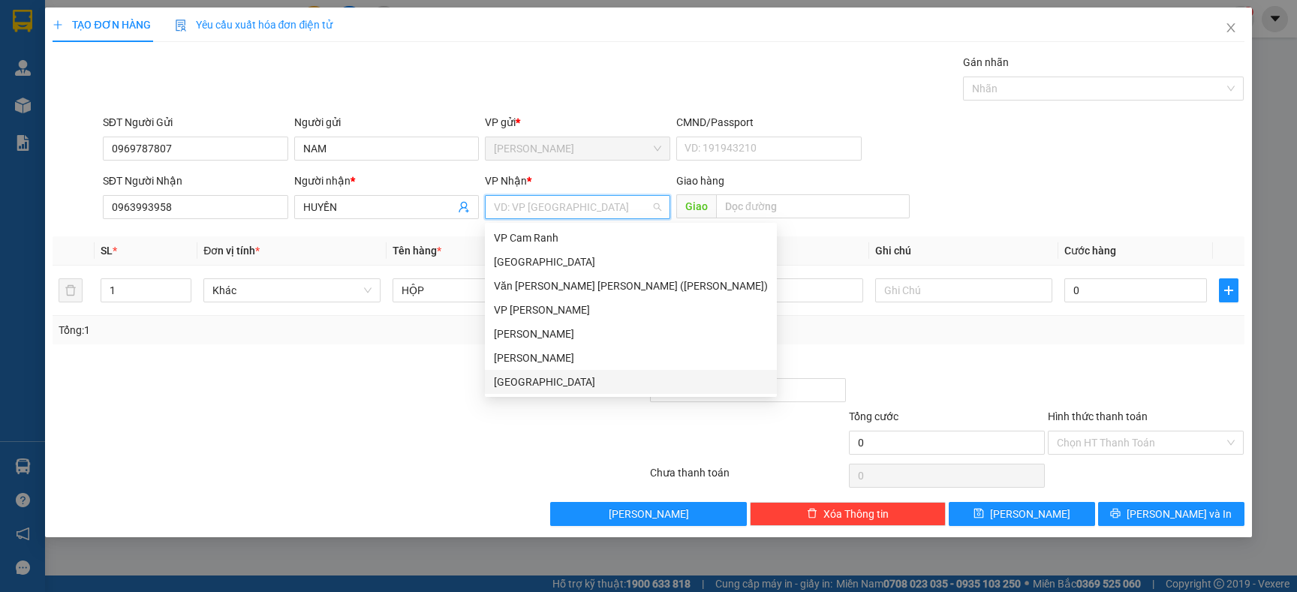
click at [512, 381] on div "[GEOGRAPHIC_DATA]" at bounding box center [631, 382] width 274 height 17
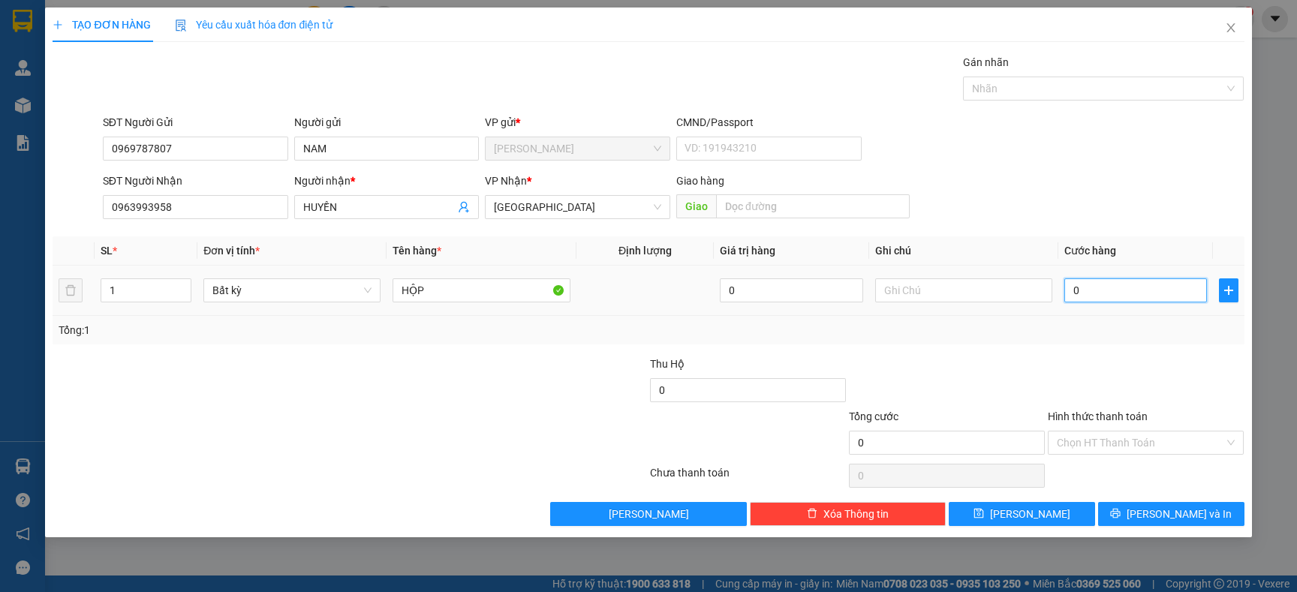
click at [1109, 296] on input "0" at bounding box center [1135, 290] width 143 height 24
click at [1107, 357] on div at bounding box center [1145, 382] width 199 height 53
click at [1084, 448] on input "Hình thức thanh toán" at bounding box center [1140, 443] width 167 height 23
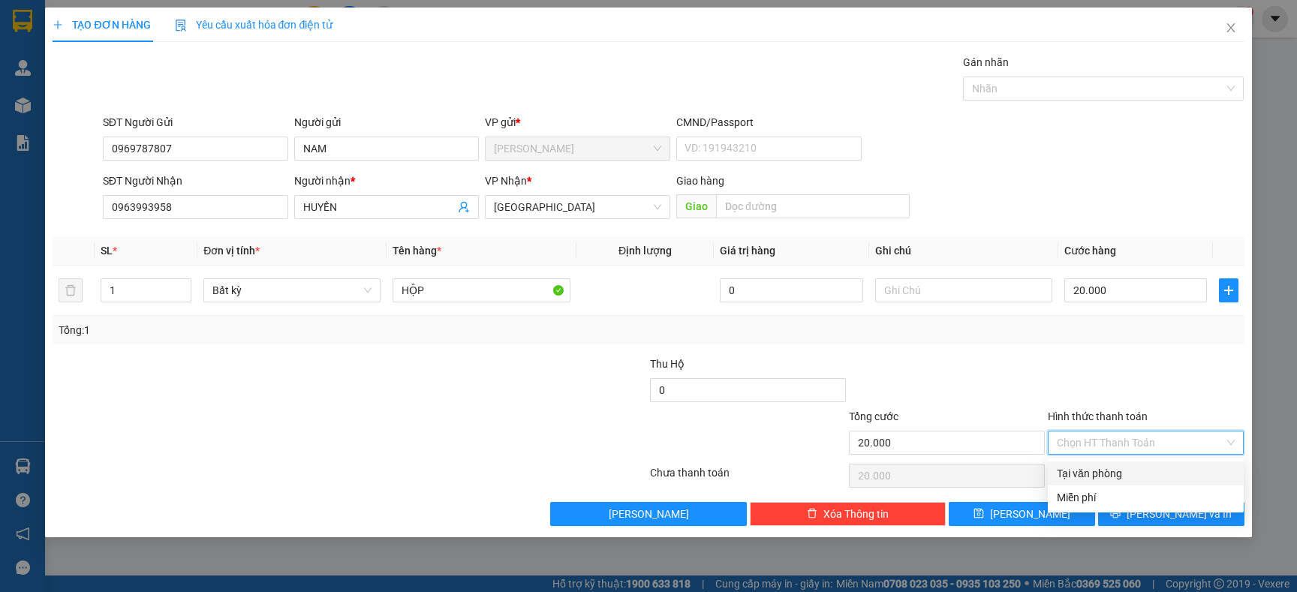
click at [1068, 471] on div "Tại văn phòng" at bounding box center [1146, 473] width 178 height 17
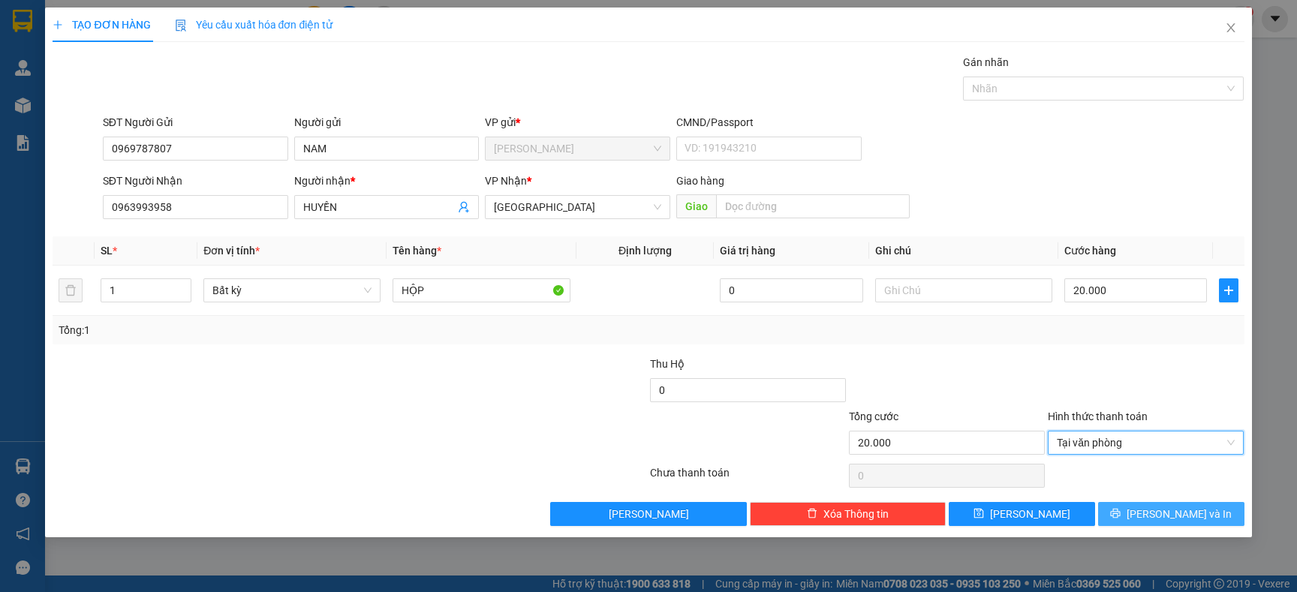
click at [1134, 518] on button "[PERSON_NAME] và In" at bounding box center [1171, 514] width 146 height 24
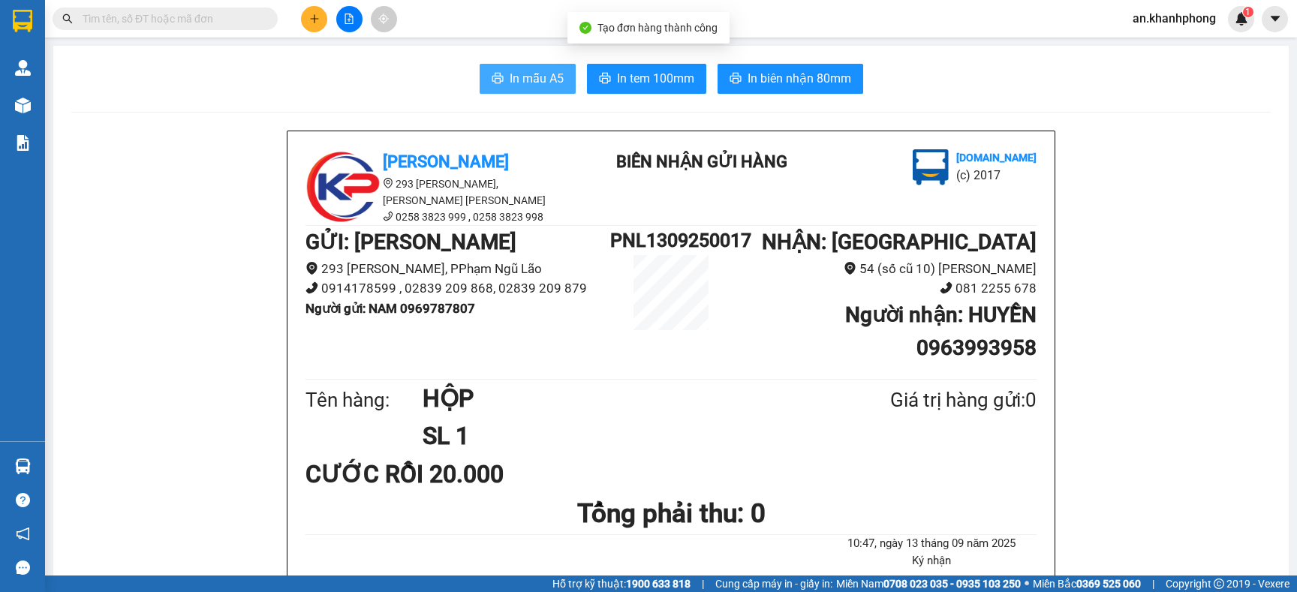
click at [560, 92] on button "In mẫu A5" at bounding box center [528, 79] width 96 height 30
click at [557, 92] on button "In mẫu A5" at bounding box center [528, 79] width 96 height 30
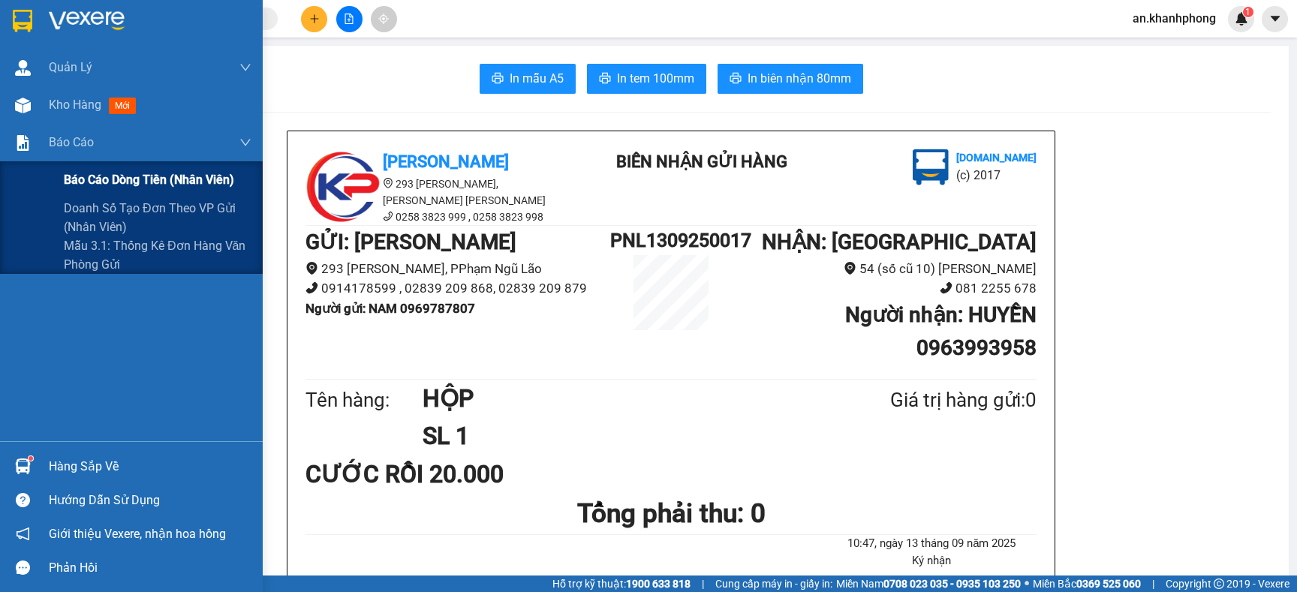
click at [104, 169] on div "Báo cáo dòng tiền (nhân viên)" at bounding box center [158, 180] width 188 height 38
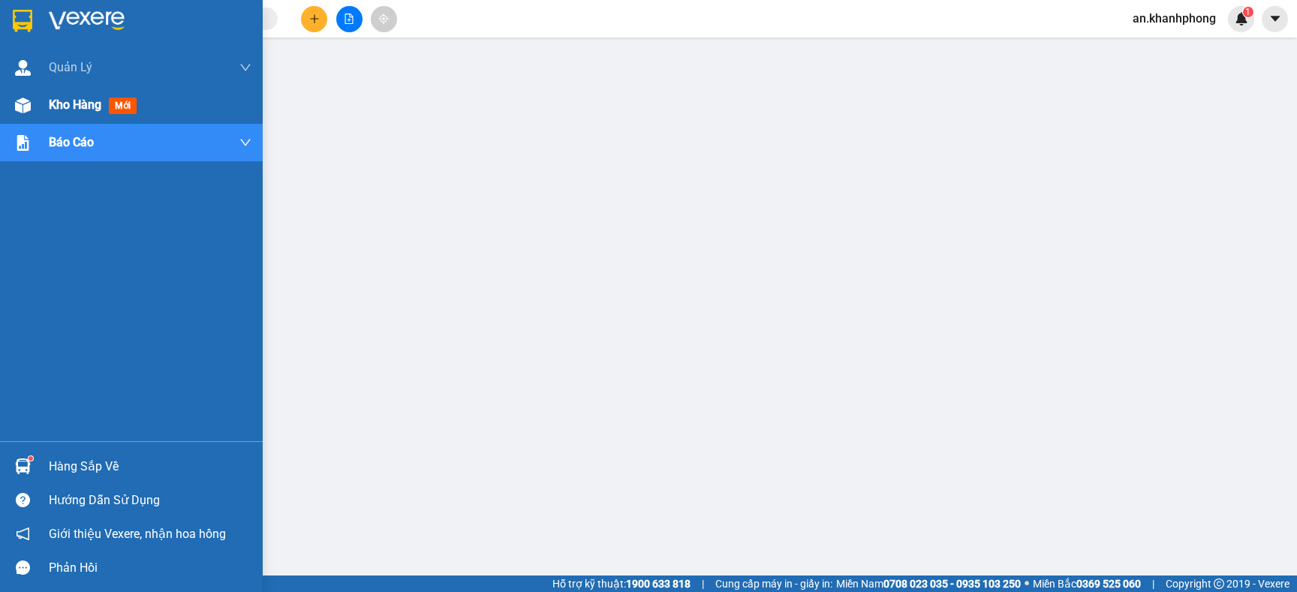
click at [55, 101] on span "Kho hàng" at bounding box center [75, 105] width 53 height 14
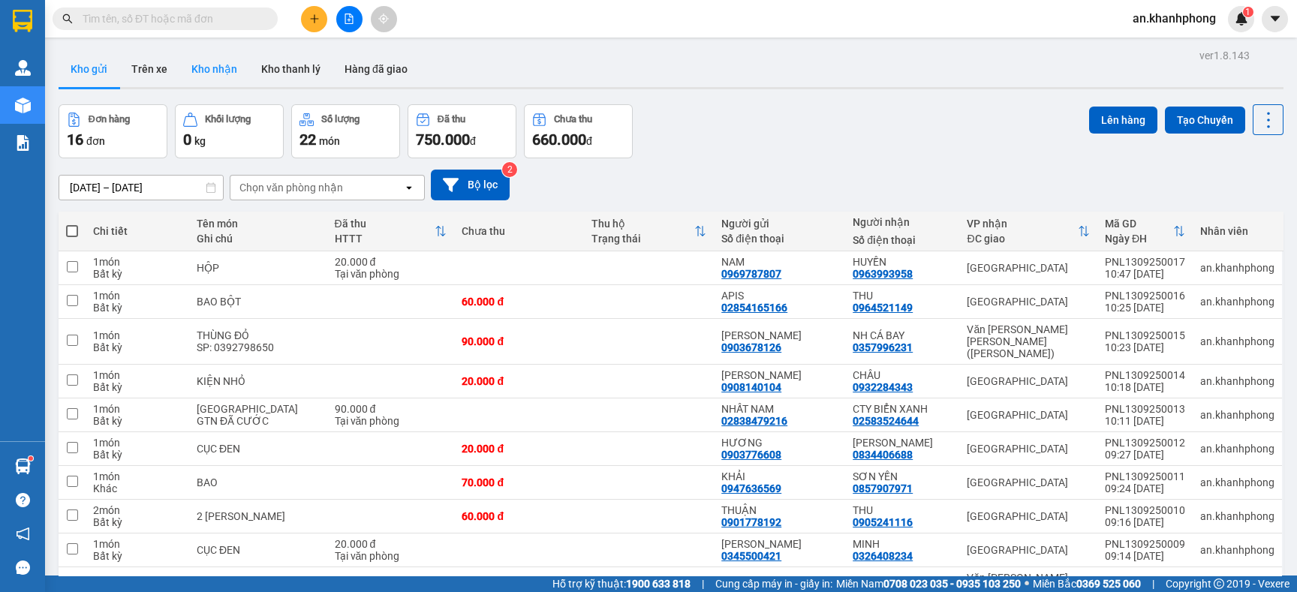
click at [209, 68] on button "Kho nhận" at bounding box center [214, 69] width 70 height 36
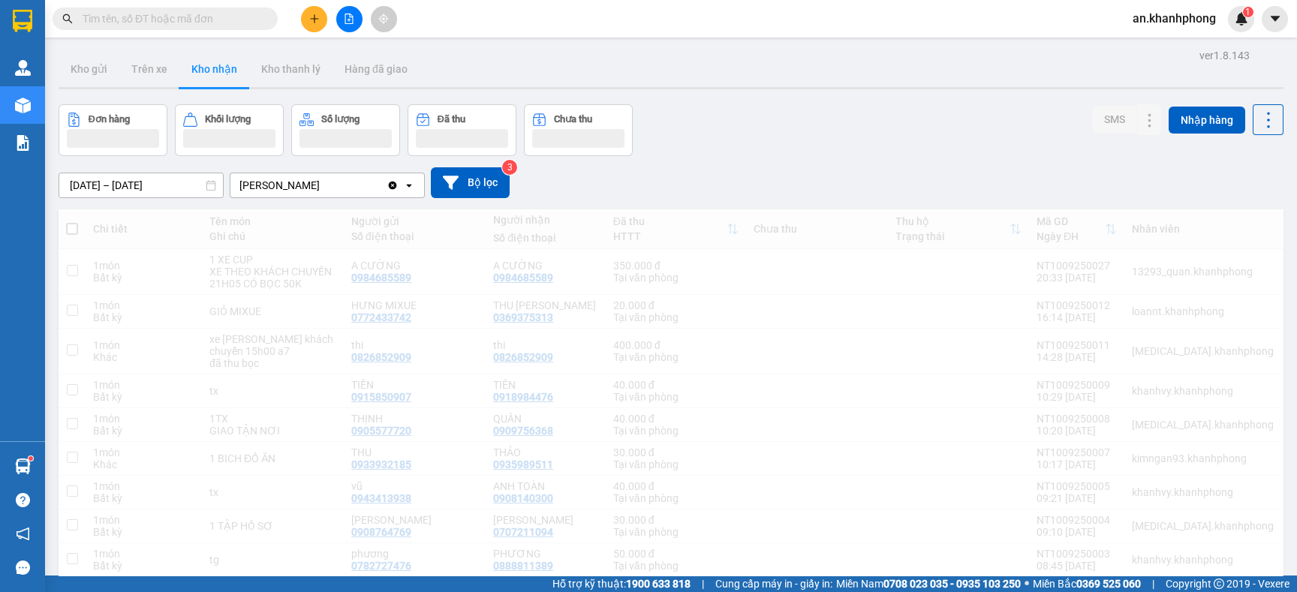
click at [141, 67] on button "Trên xe" at bounding box center [149, 69] width 60 height 36
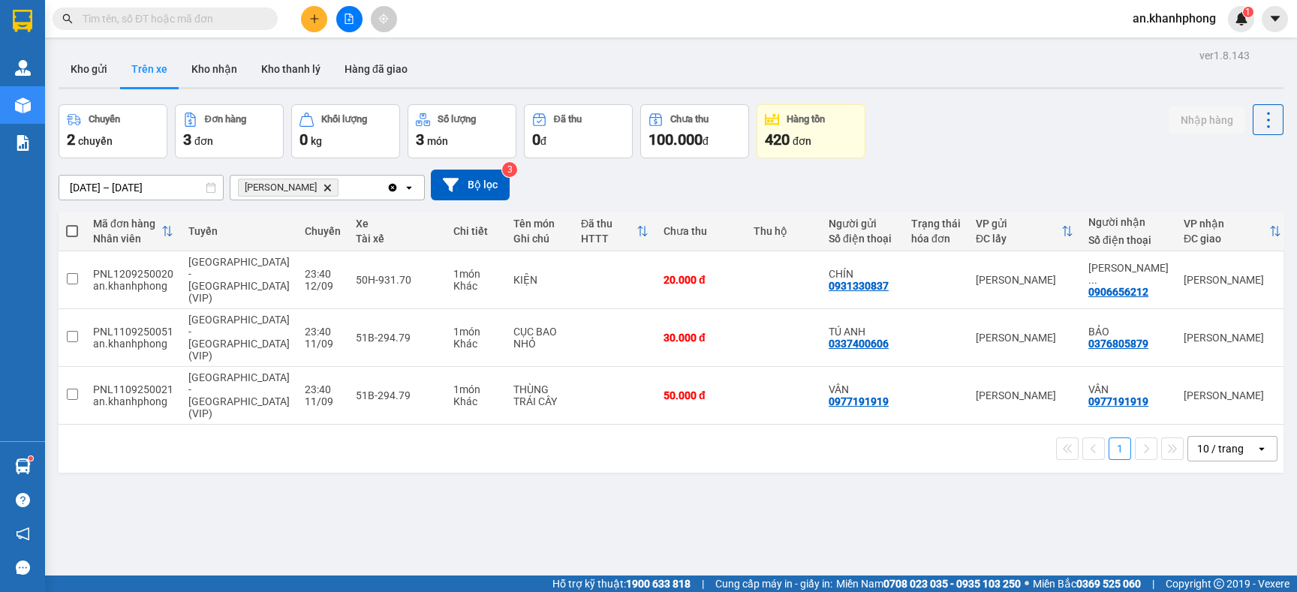
click at [309, 23] on icon "plus" at bounding box center [314, 19] width 11 height 11
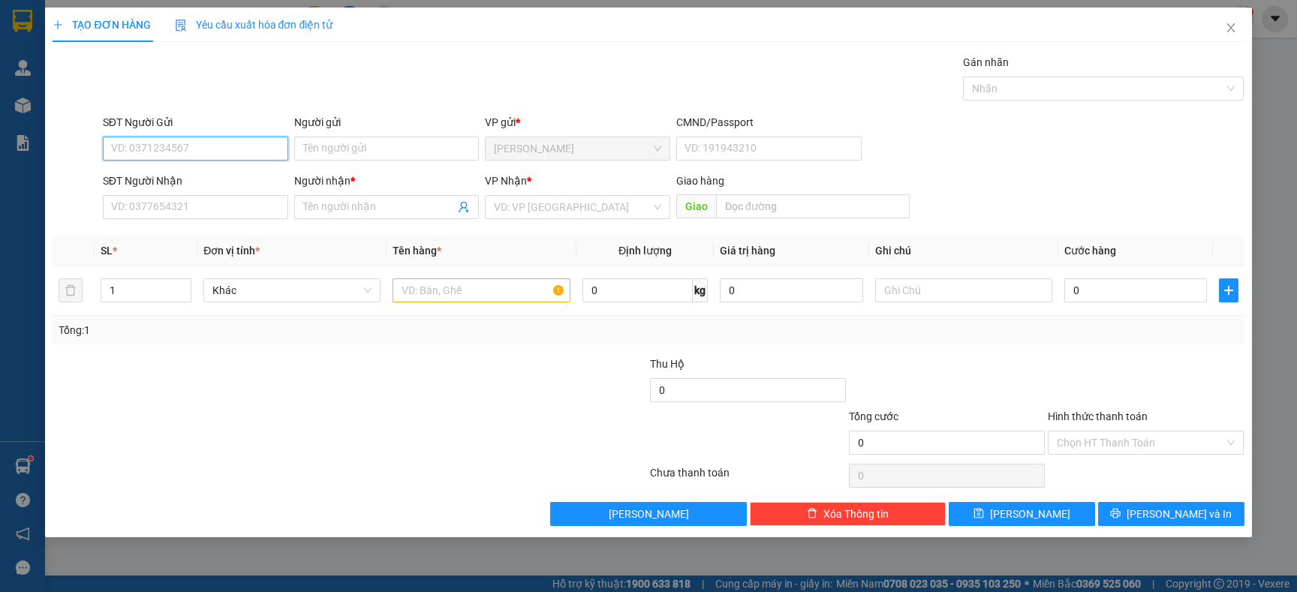
click at [185, 144] on input "SĐT Người Gửi" at bounding box center [195, 149] width 185 height 24
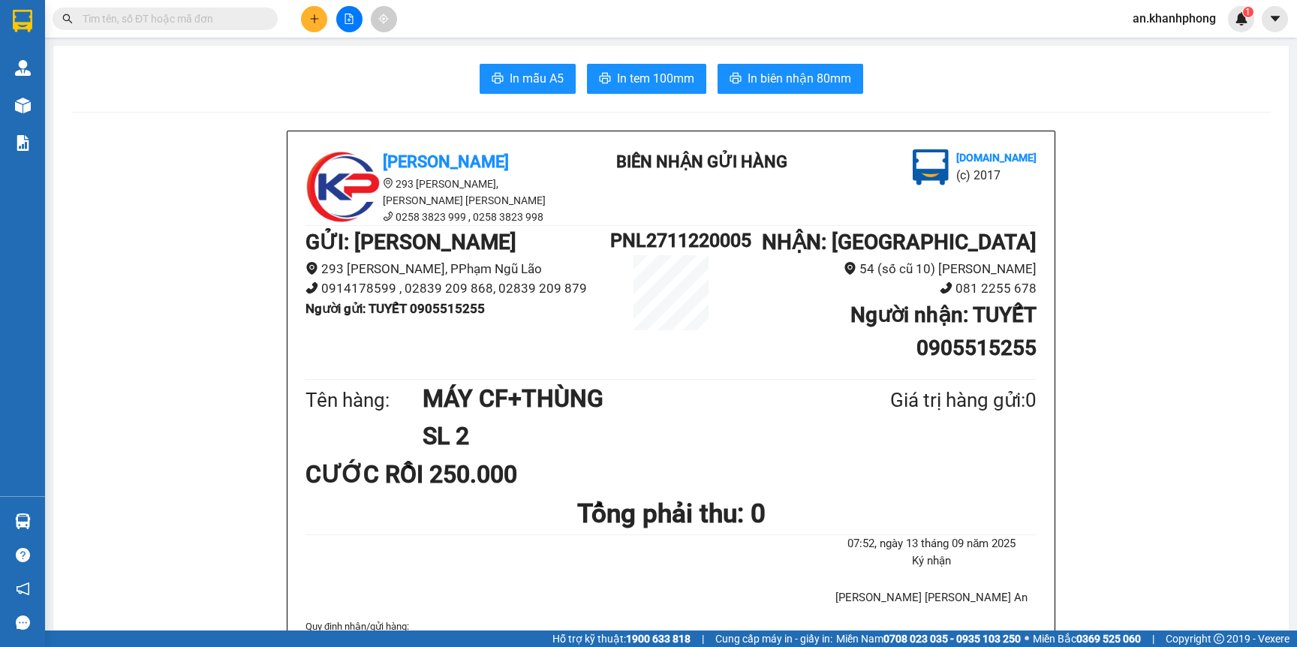
click at [221, 23] on input "text" at bounding box center [171, 19] width 177 height 17
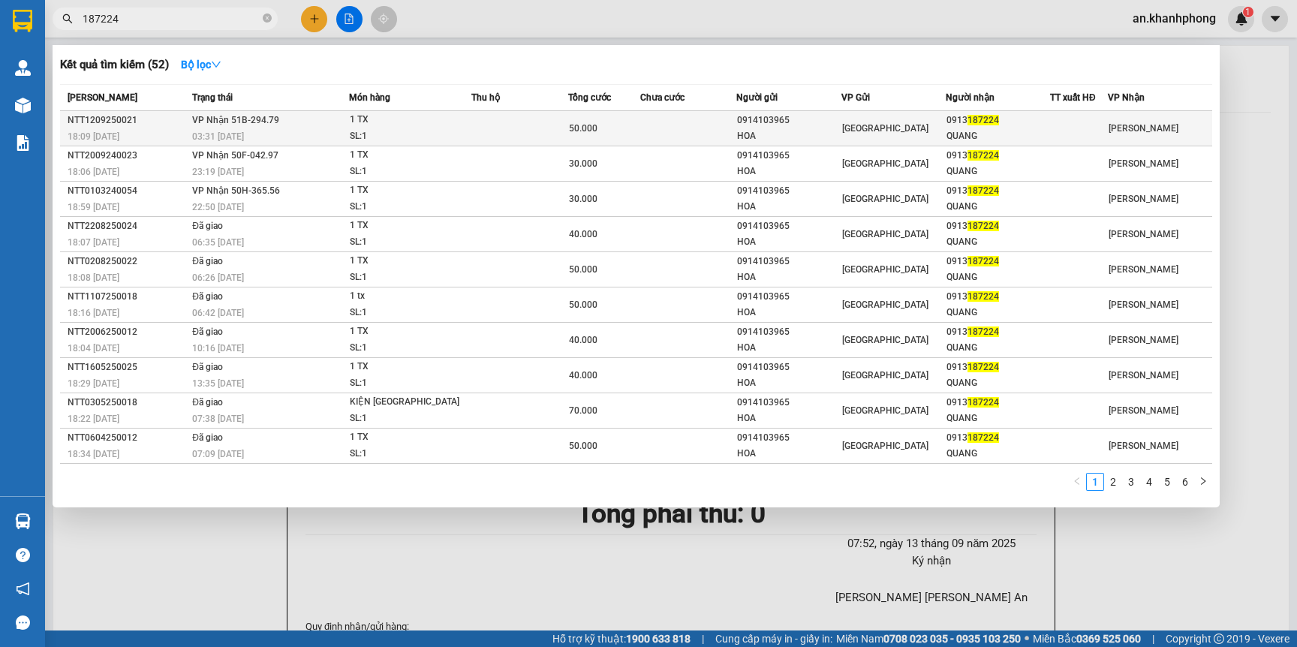
type input "187224"
click at [670, 126] on td at bounding box center [688, 128] width 96 height 35
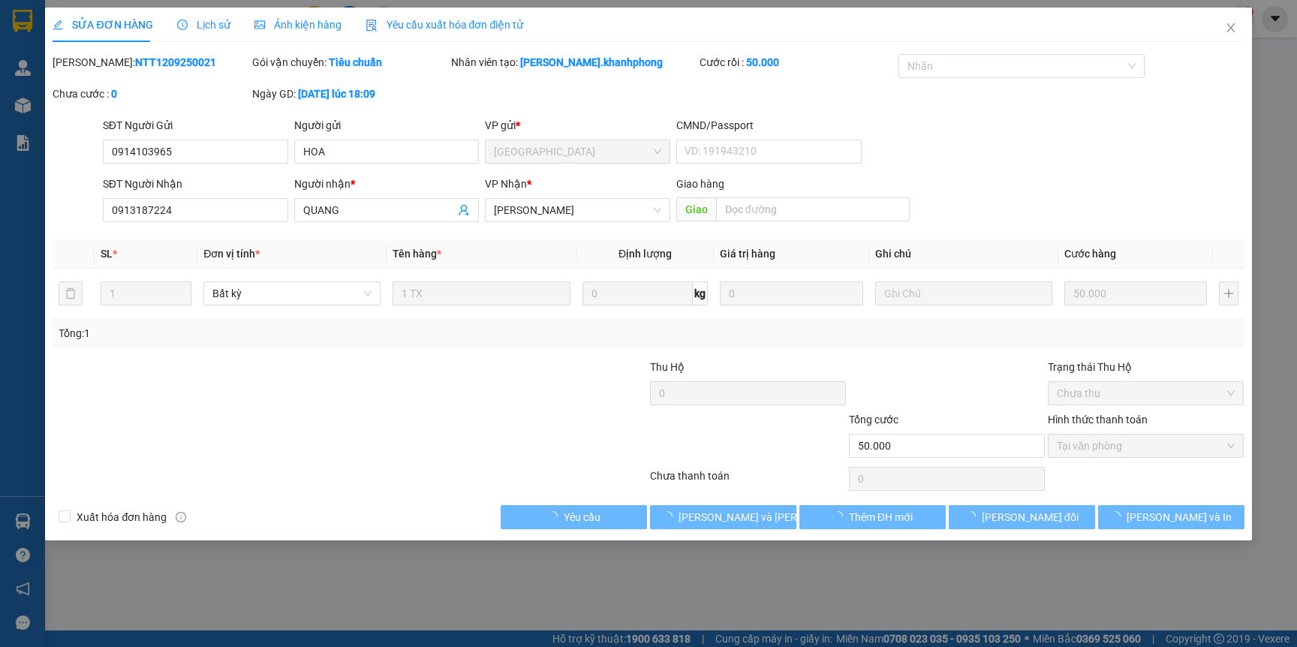
type input "0914103965"
type input "HOA"
type input "0913187224"
type input "QUANG"
type input "50.000"
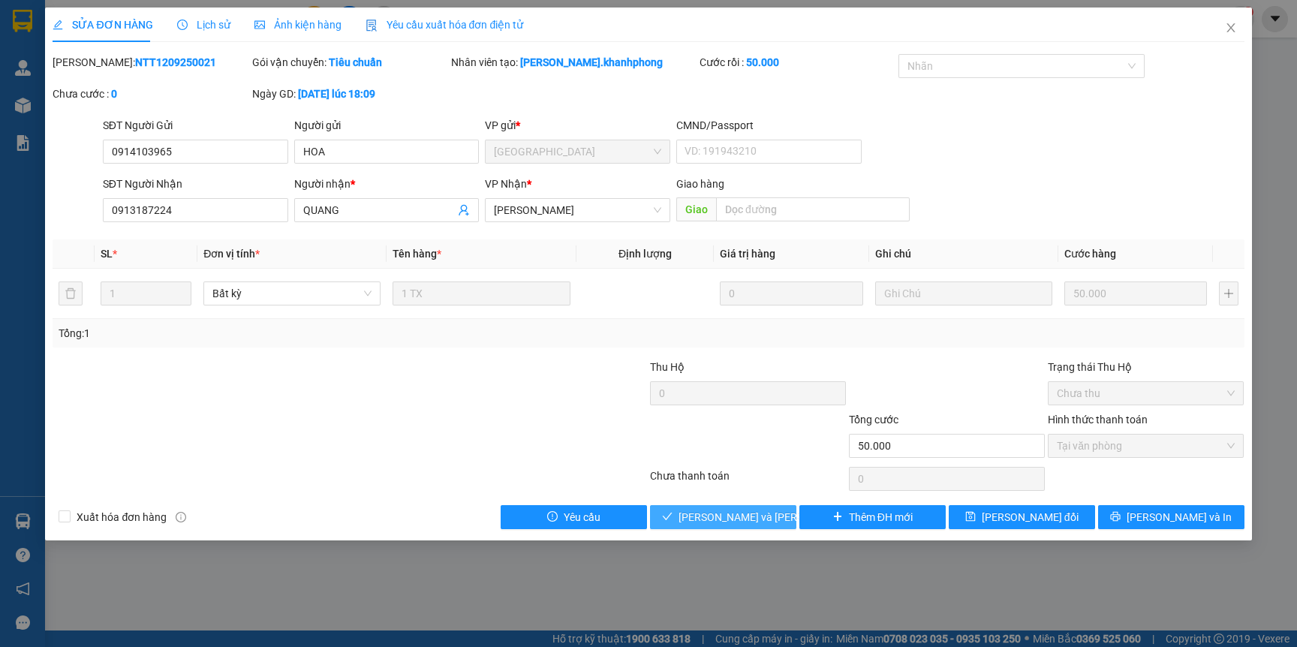
click at [724, 517] on span "[PERSON_NAME] và [PERSON_NAME] hàng" at bounding box center [780, 517] width 203 height 17
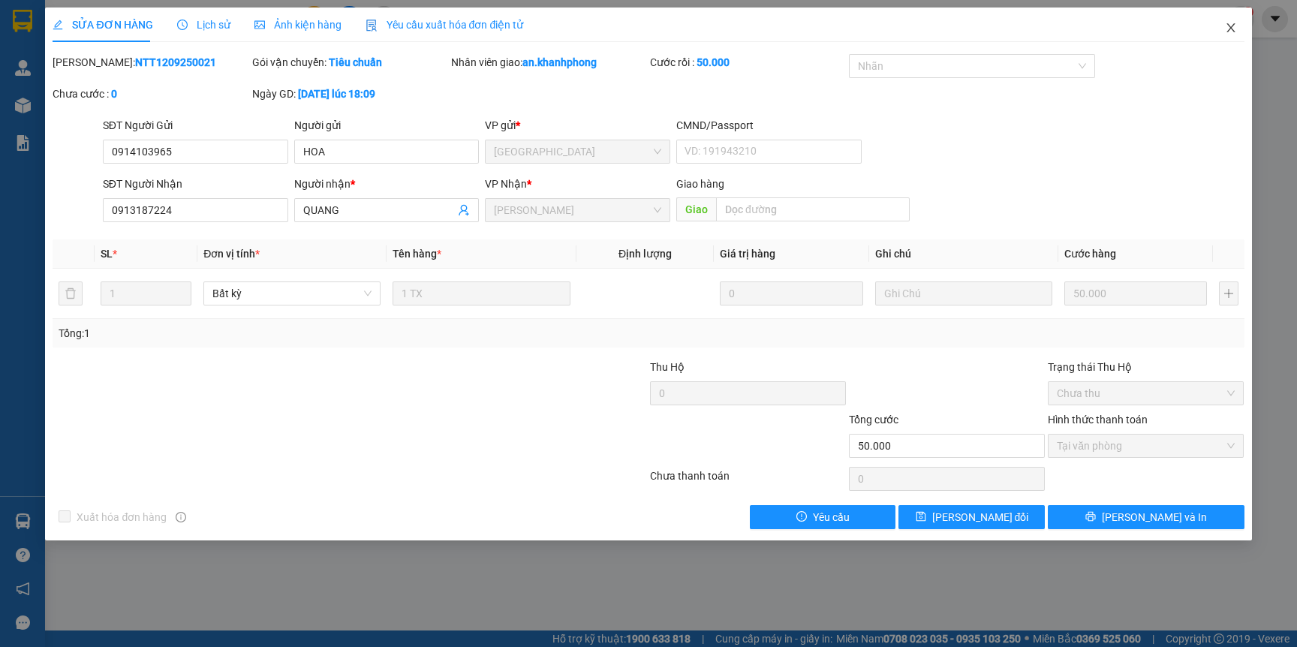
click at [1232, 35] on span "Close" at bounding box center [1231, 29] width 42 height 42
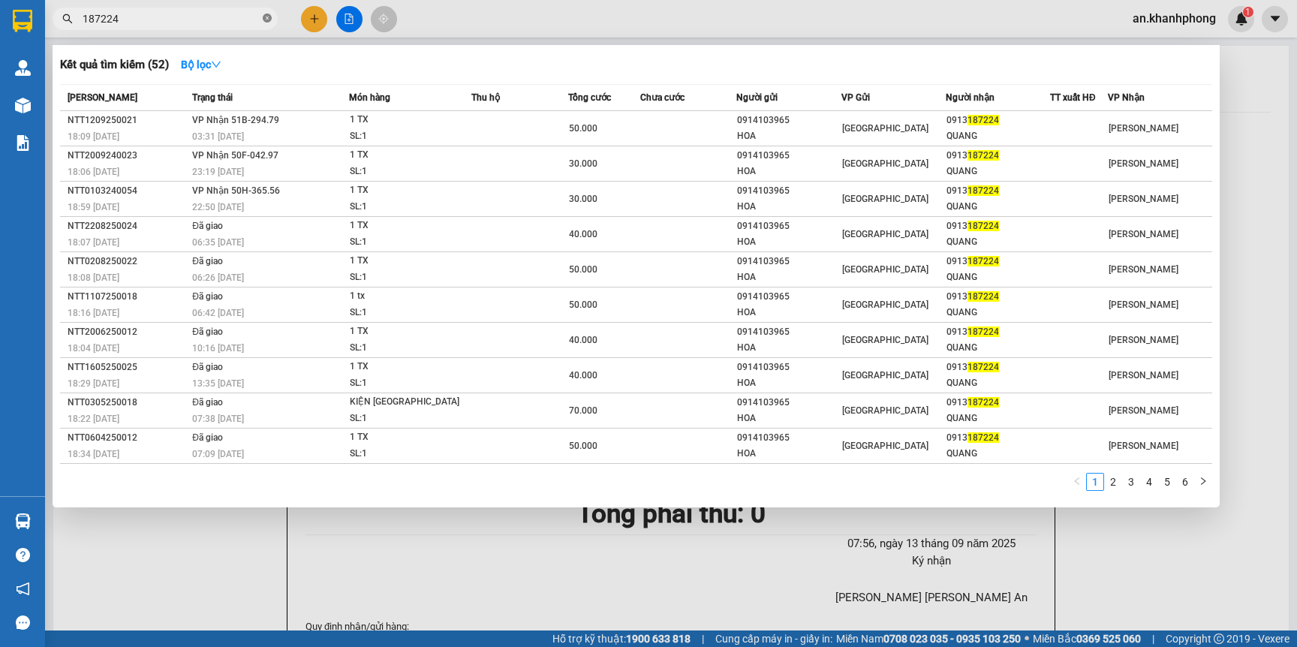
click at [265, 15] on icon "close-circle" at bounding box center [267, 18] width 9 height 9
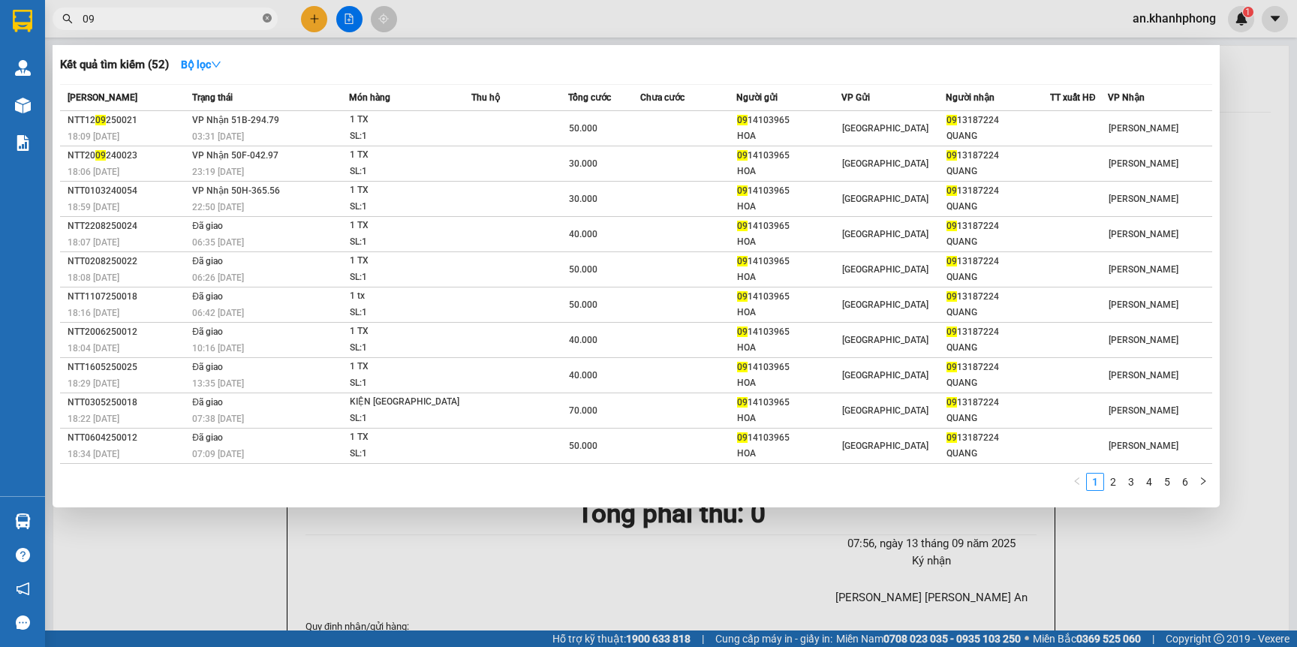
type input "0"
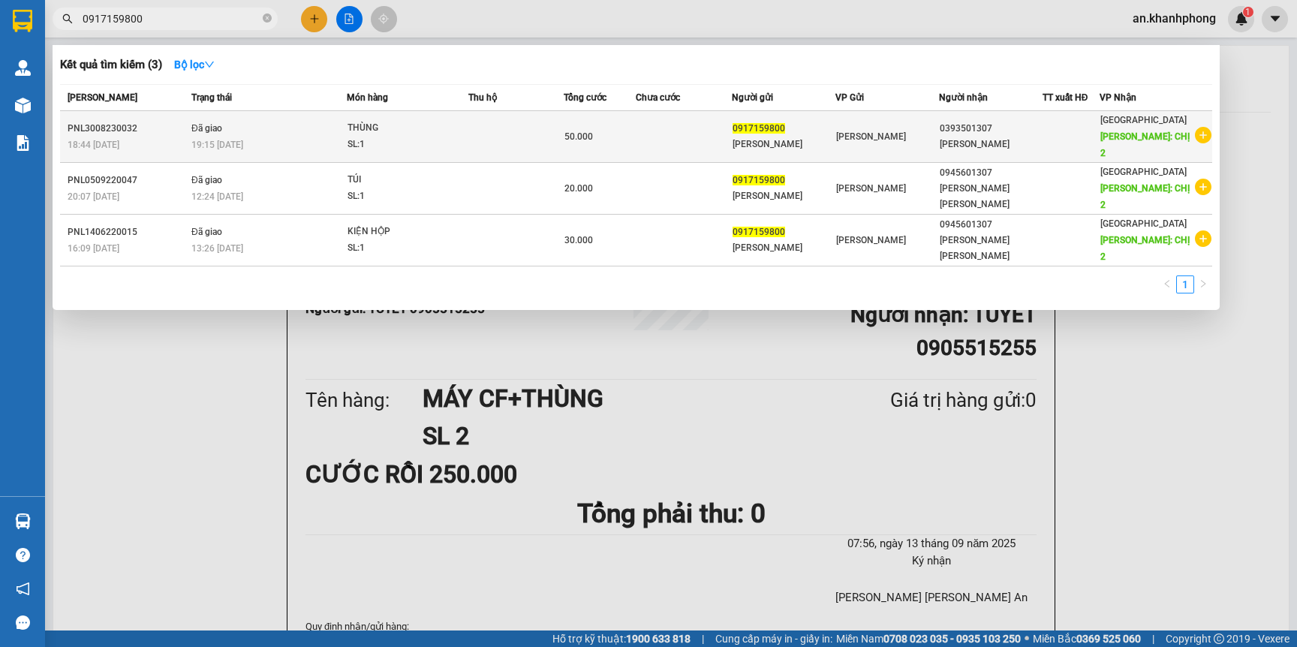
type input "0917159800"
click at [501, 120] on td at bounding box center [515, 137] width 95 height 52
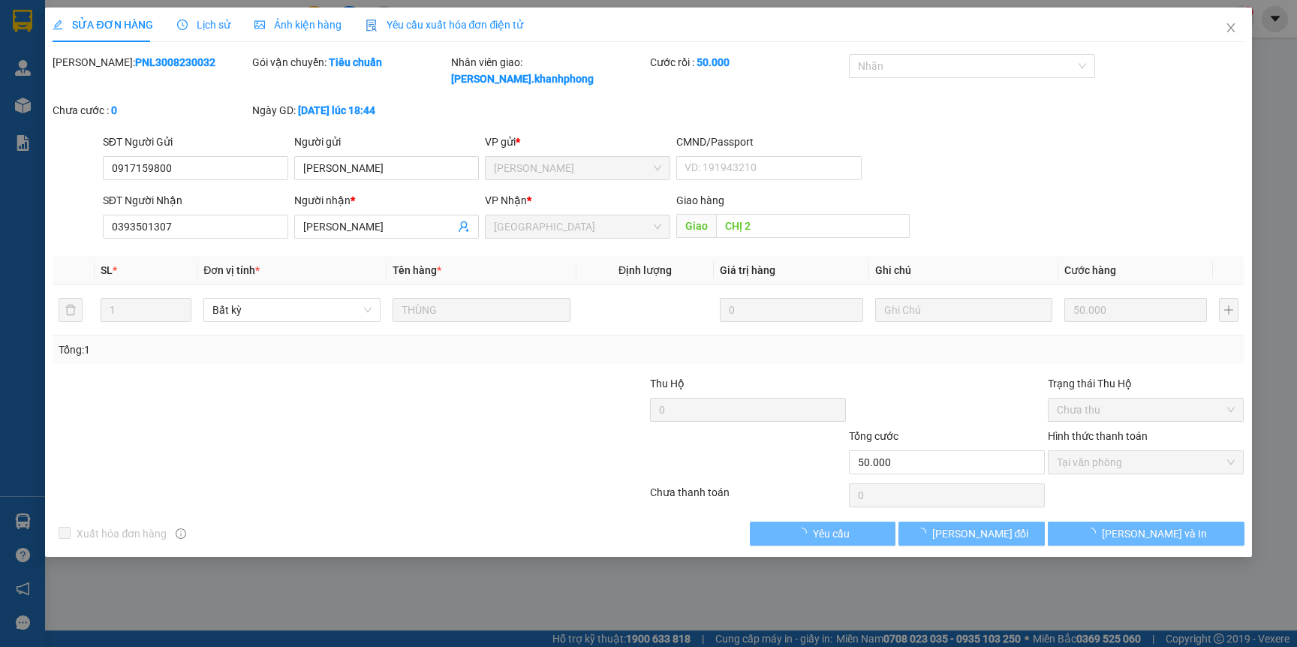
type input "0917159800"
type input "TÂM NHƯ"
type input "0393501307"
type input "MỸ TIẾN"
type input "CHỊ 2"
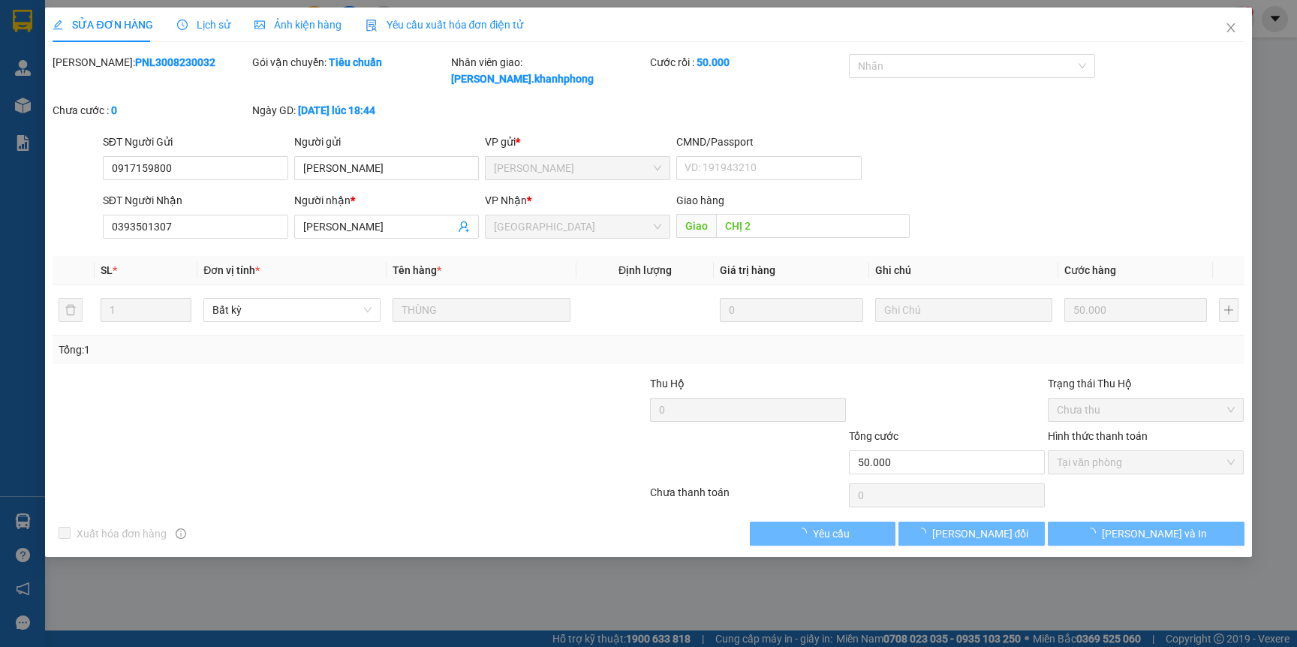
type input "50.000"
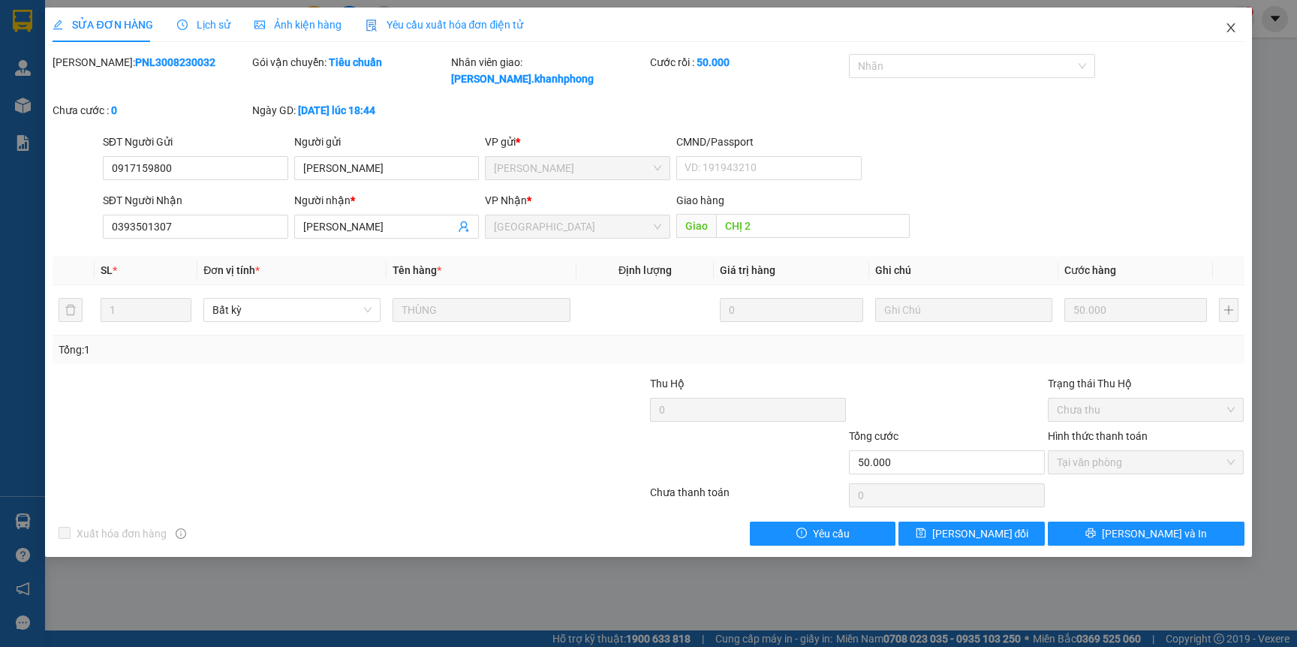
click at [1235, 32] on icon "close" at bounding box center [1231, 28] width 12 height 12
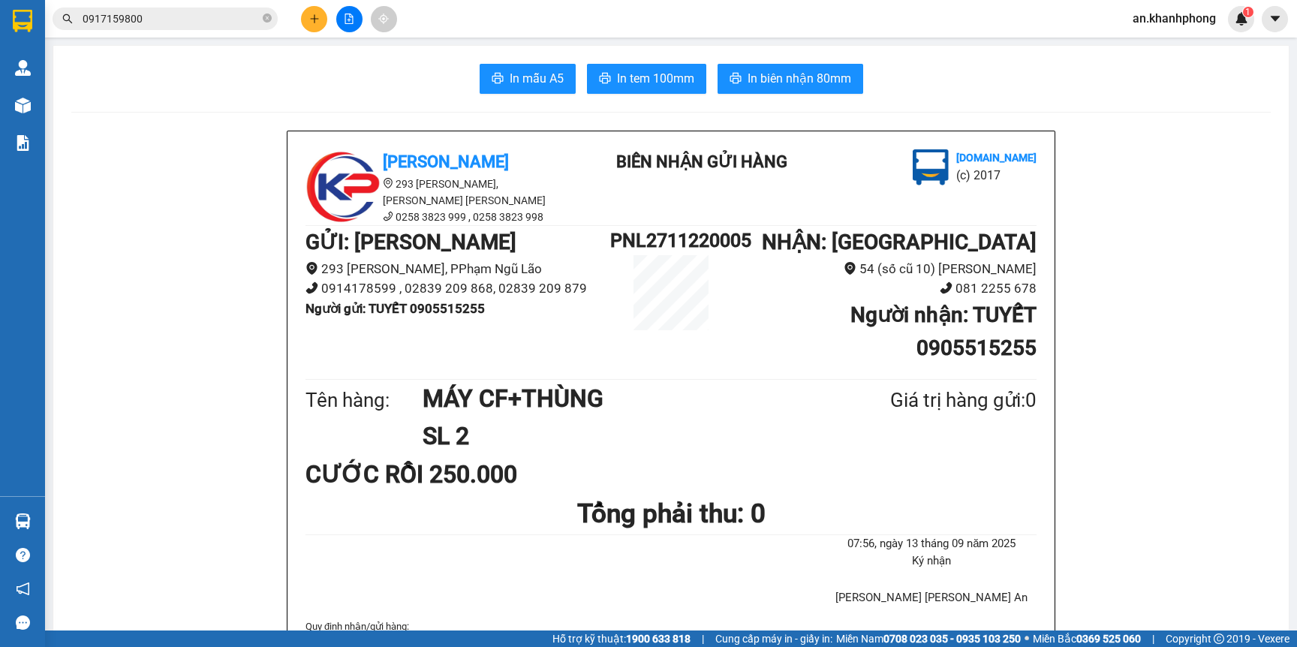
click at [265, 35] on div "Kết quả tìm kiếm ( 3 ) Bộ lọc Mã ĐH Trạng thái Món hàng Thu hộ Tổng cước Chưa c…" at bounding box center [648, 19] width 1297 height 38
click at [222, 8] on span "0917159800" at bounding box center [165, 19] width 225 height 23
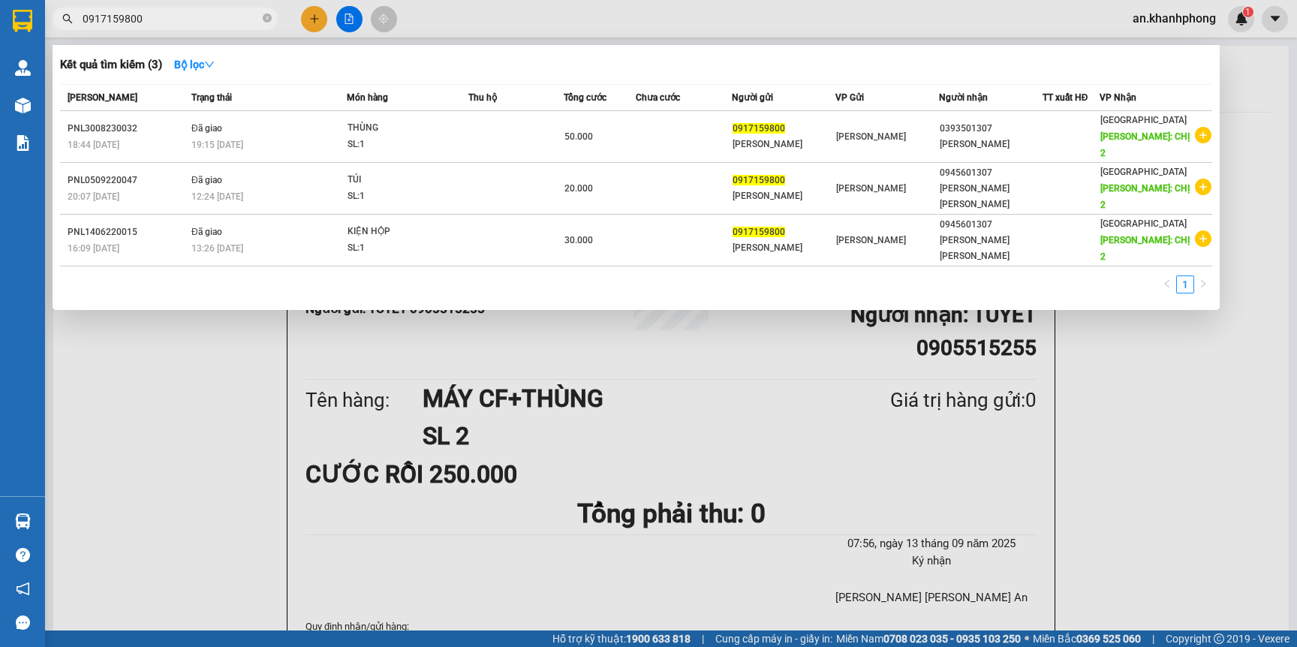
click at [268, 17] on icon "close-circle" at bounding box center [267, 18] width 9 height 9
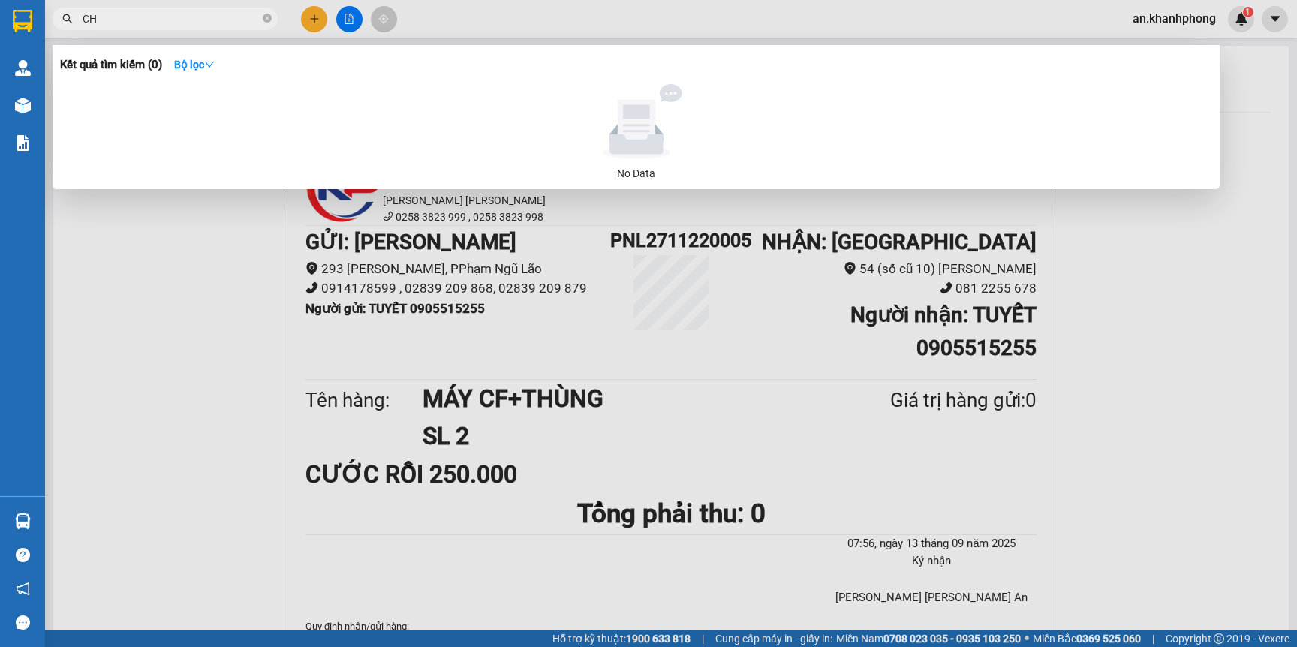
type input "C"
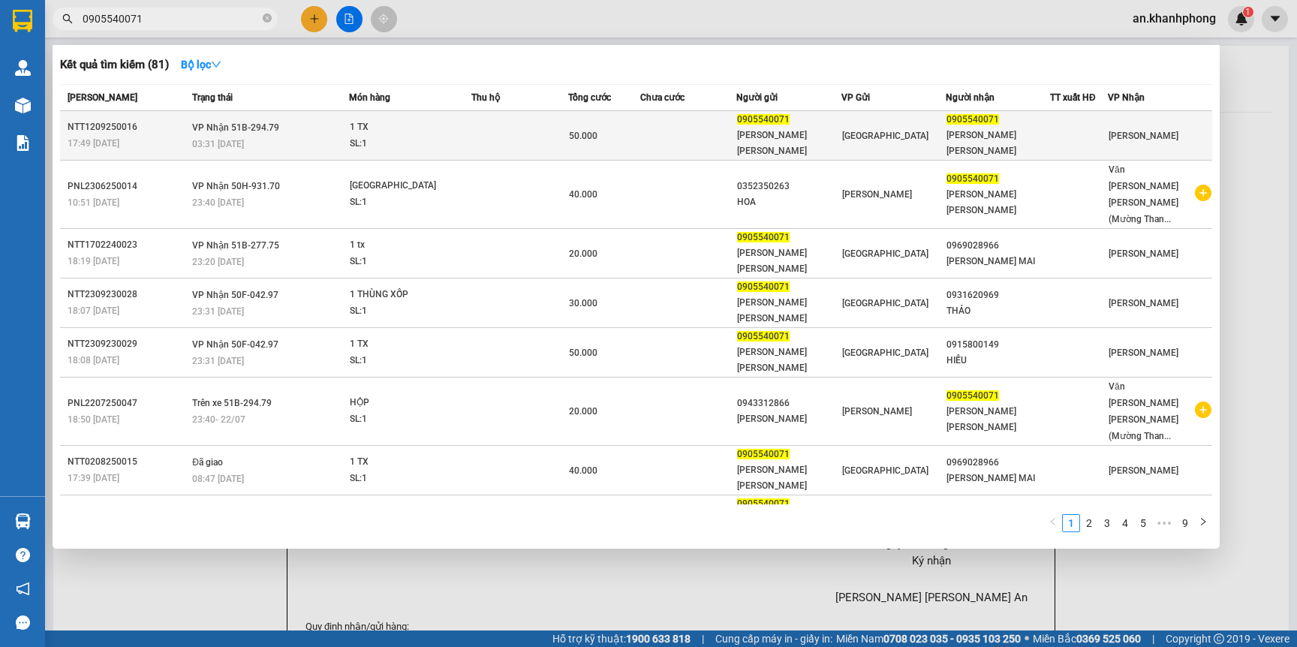
type input "0905540071"
click at [706, 128] on td at bounding box center [688, 136] width 96 height 50
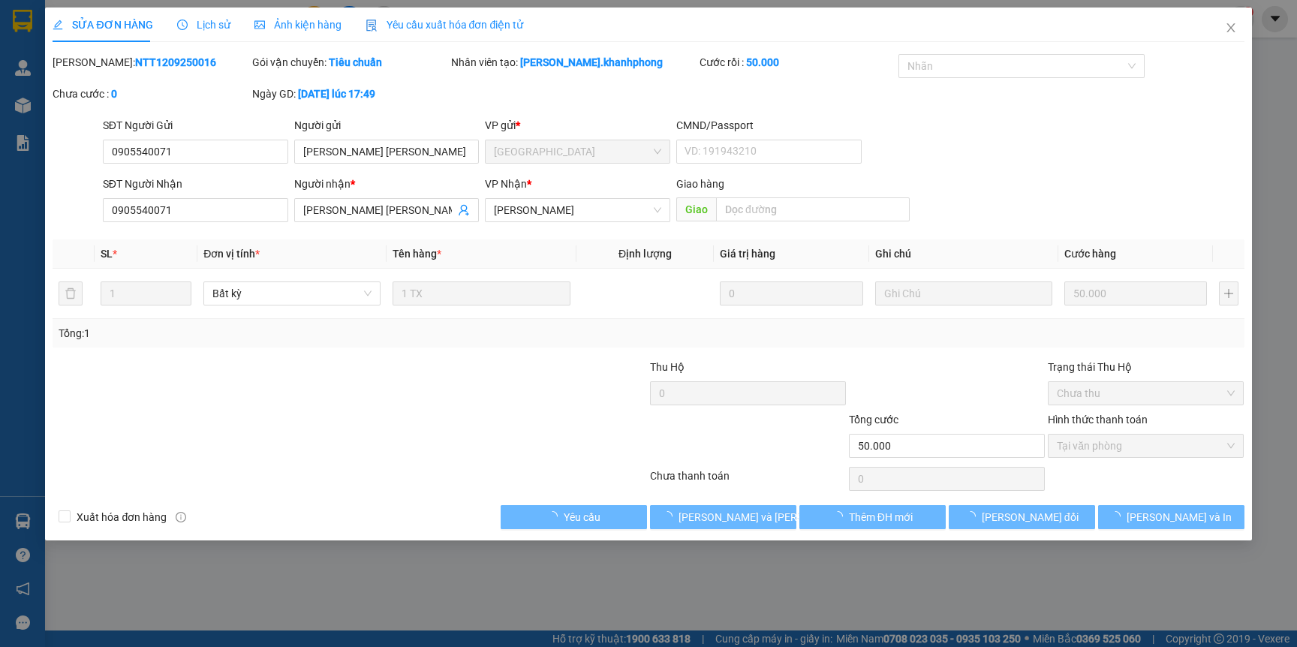
type input "0905540071"
type input "TẠ THỊ KIM OANH"
type input "0905540071"
type input "TẠ THỊ KIM OANH"
type input "50.000"
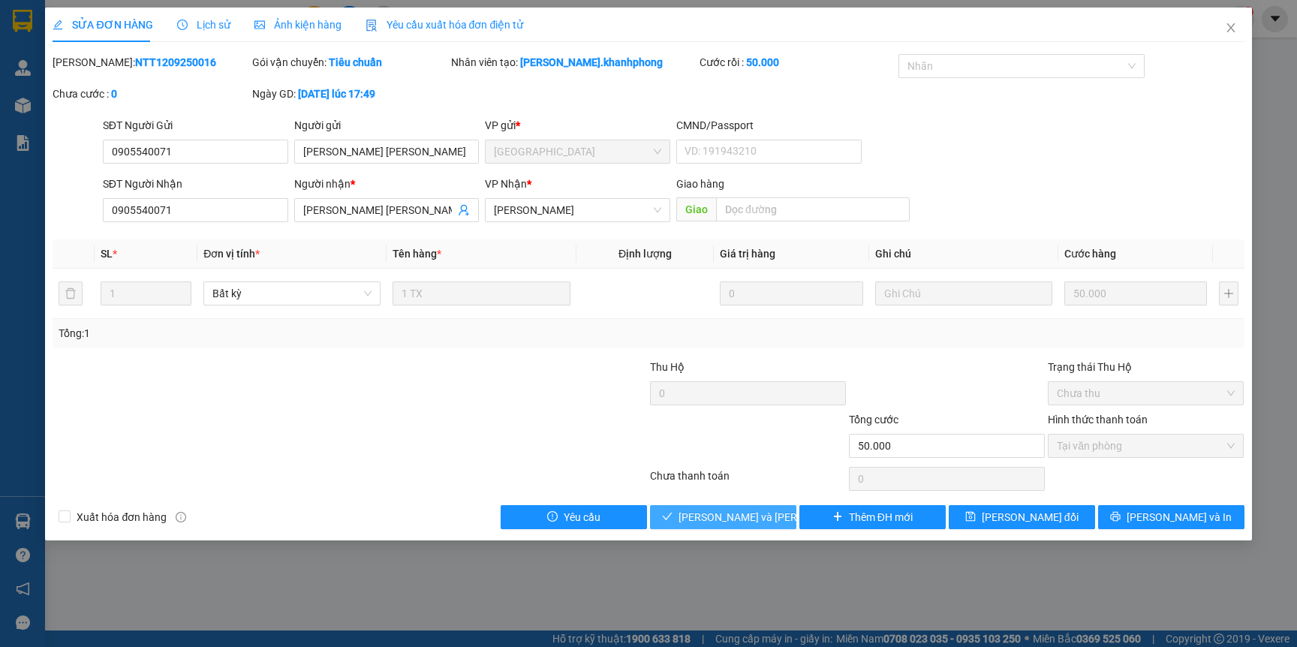
click at [691, 524] on span "[PERSON_NAME] và [PERSON_NAME] hàng" at bounding box center [780, 517] width 203 height 17
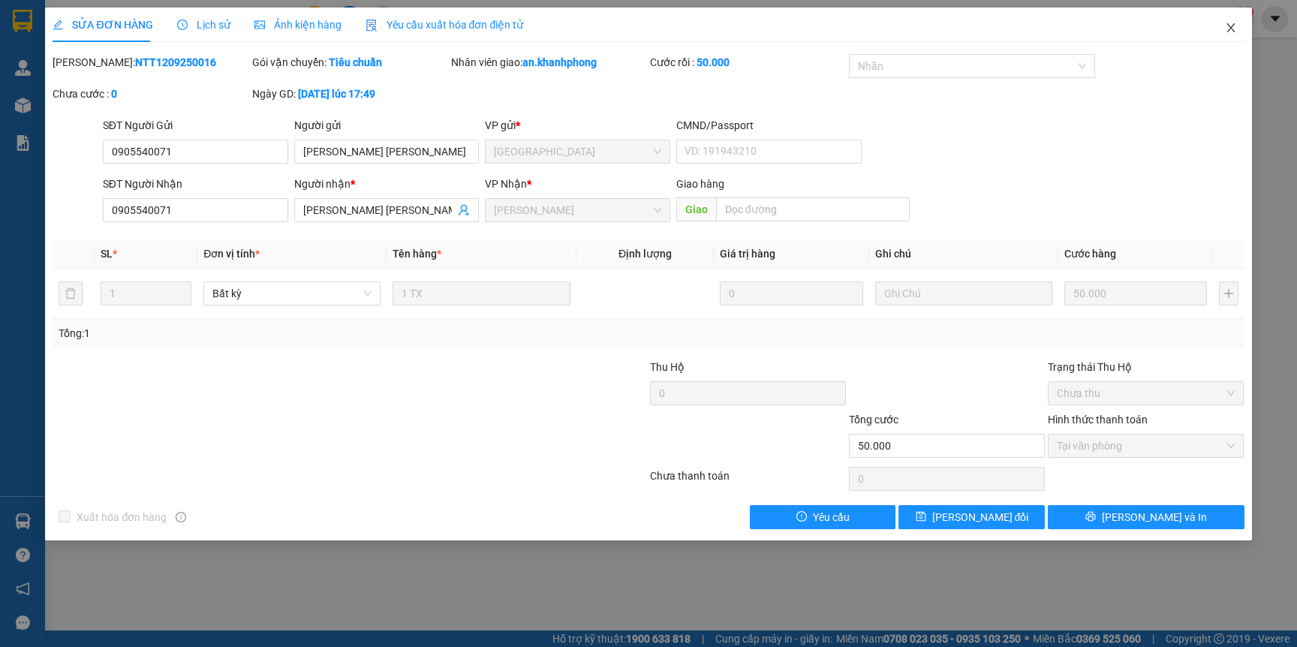
click at [1228, 31] on icon "close" at bounding box center [1230, 27] width 8 height 9
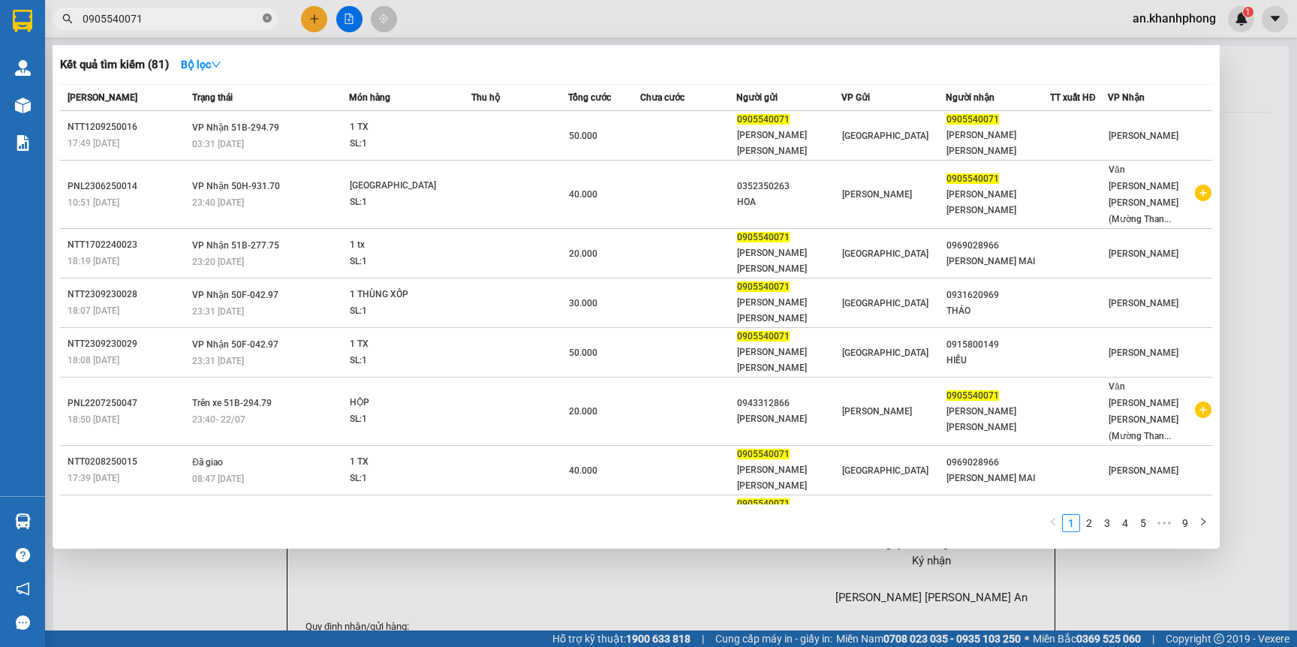
click at [268, 21] on icon "close-circle" at bounding box center [267, 18] width 9 height 9
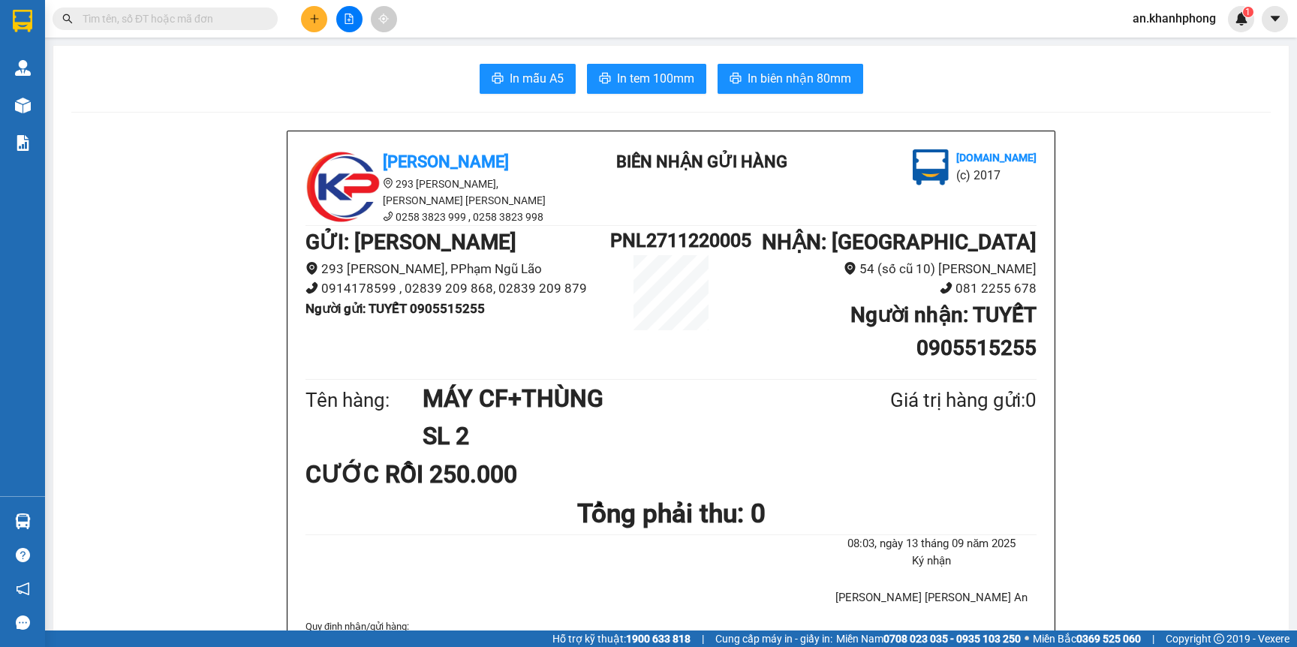
click at [219, 22] on input "text" at bounding box center [171, 19] width 177 height 17
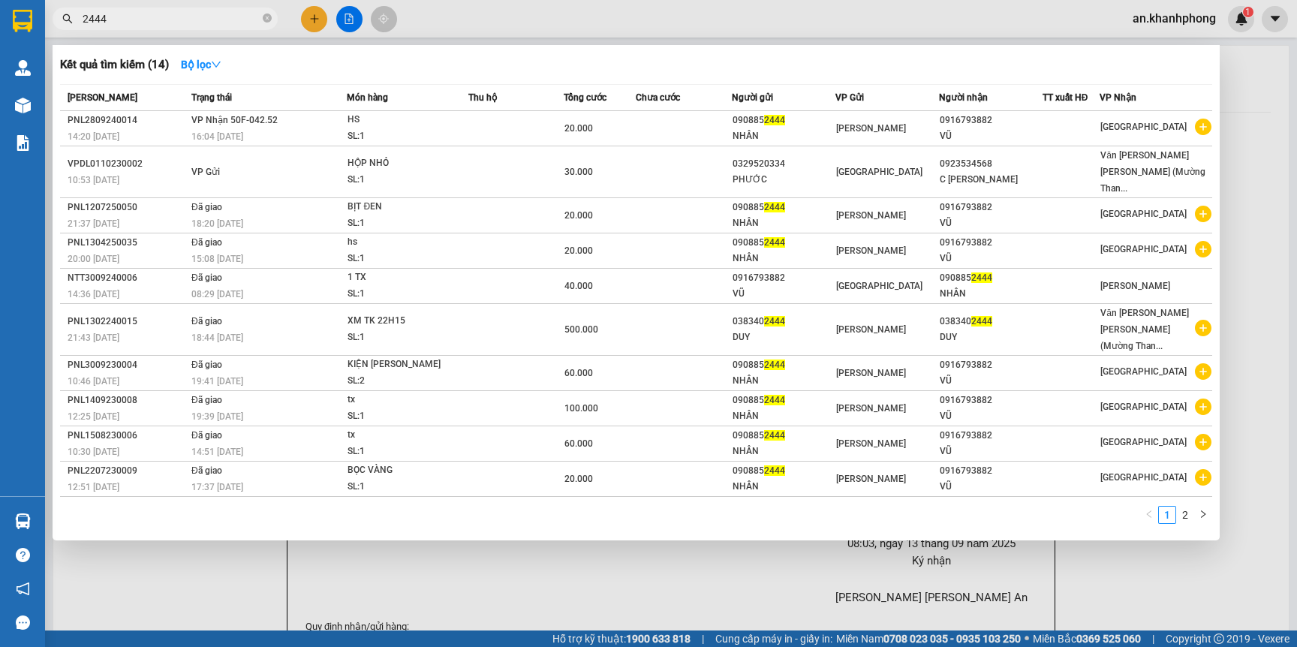
type input "2444"
click at [317, 26] on div at bounding box center [648, 323] width 1297 height 647
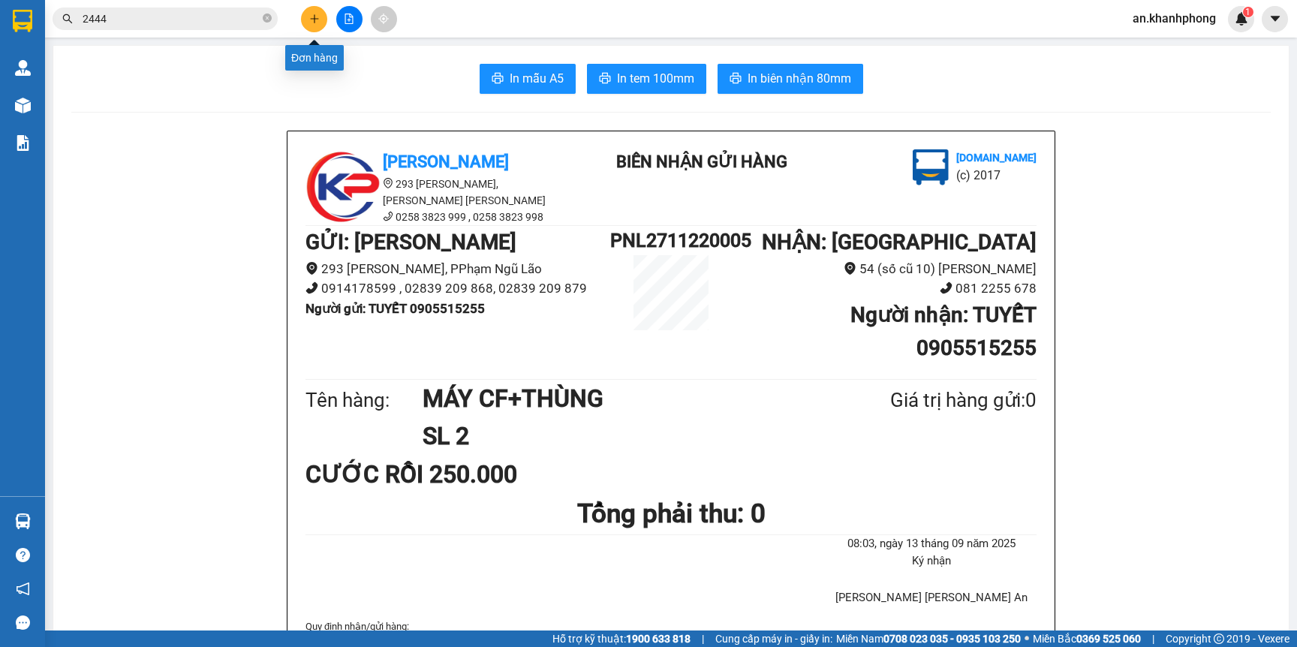
click at [317, 26] on button at bounding box center [314, 19] width 26 height 26
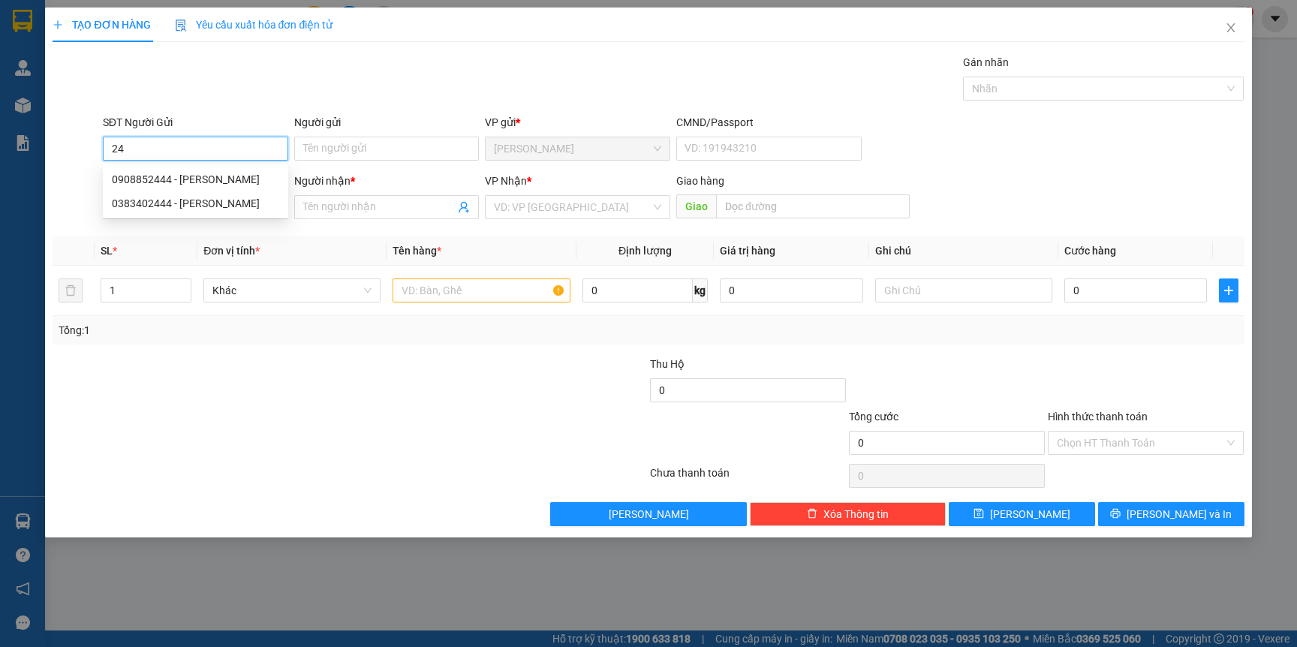
type input "2"
click at [165, 170] on div "0983013444 - nhàn" at bounding box center [195, 179] width 185 height 24
type input "0983013444"
type input "nhàn"
type input "0983013444"
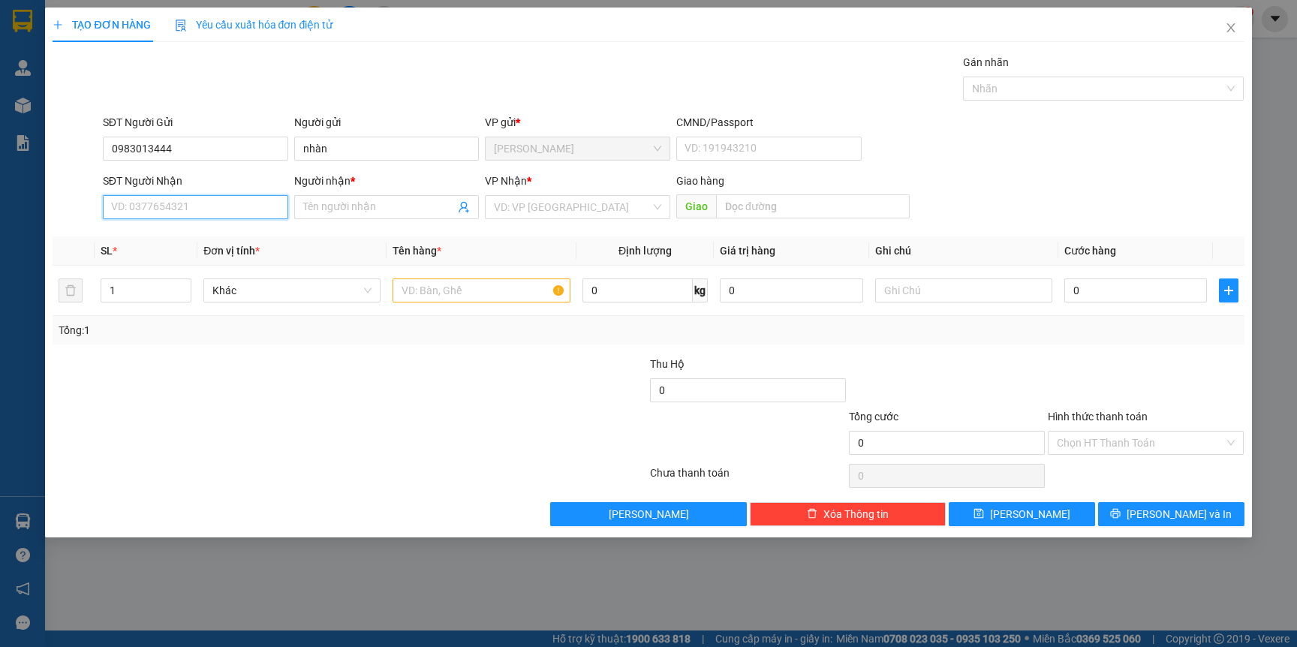
click at [170, 201] on input "SĐT Người Nhận" at bounding box center [195, 207] width 185 height 24
click at [173, 257] on div "0983013444 - nhàn" at bounding box center [195, 262] width 167 height 17
type input "0983013444"
type input "nhàn"
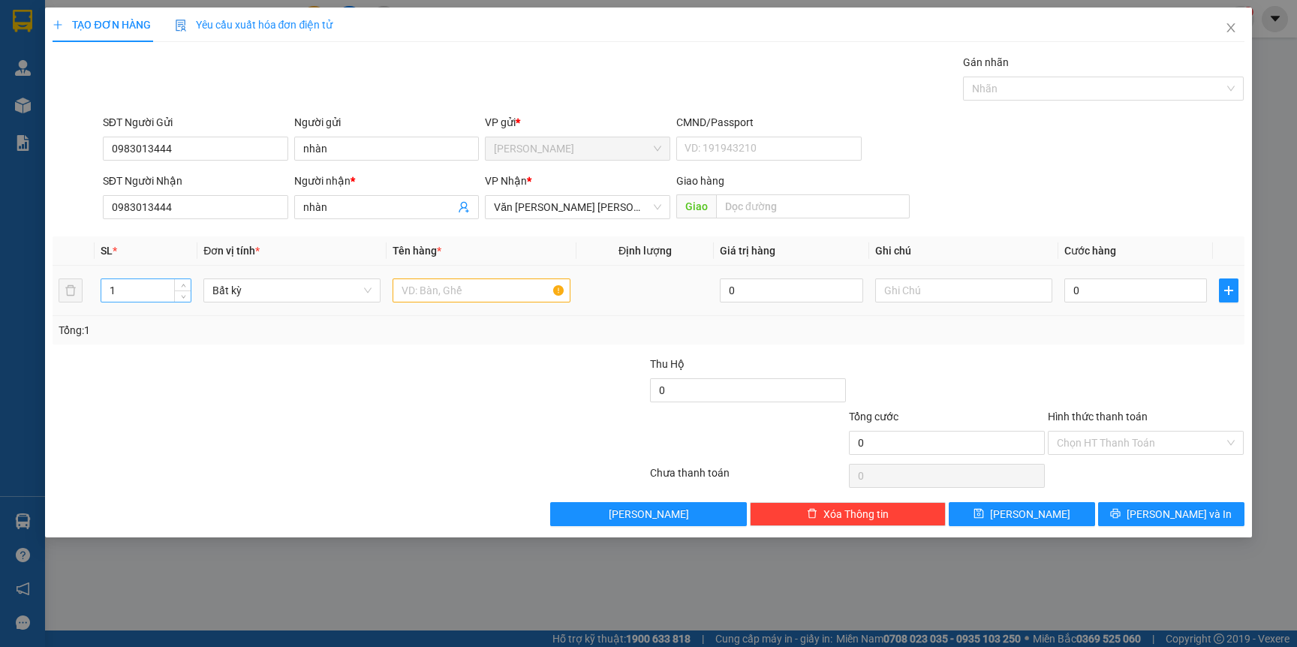
click at [158, 291] on input "1" at bounding box center [146, 290] width 90 height 23
type input "2"
click at [424, 287] on input "text" at bounding box center [481, 290] width 177 height 24
type input "[GEOGRAPHIC_DATA]"
click at [430, 330] on div "Tổng: 2" at bounding box center [280, 330] width 442 height 17
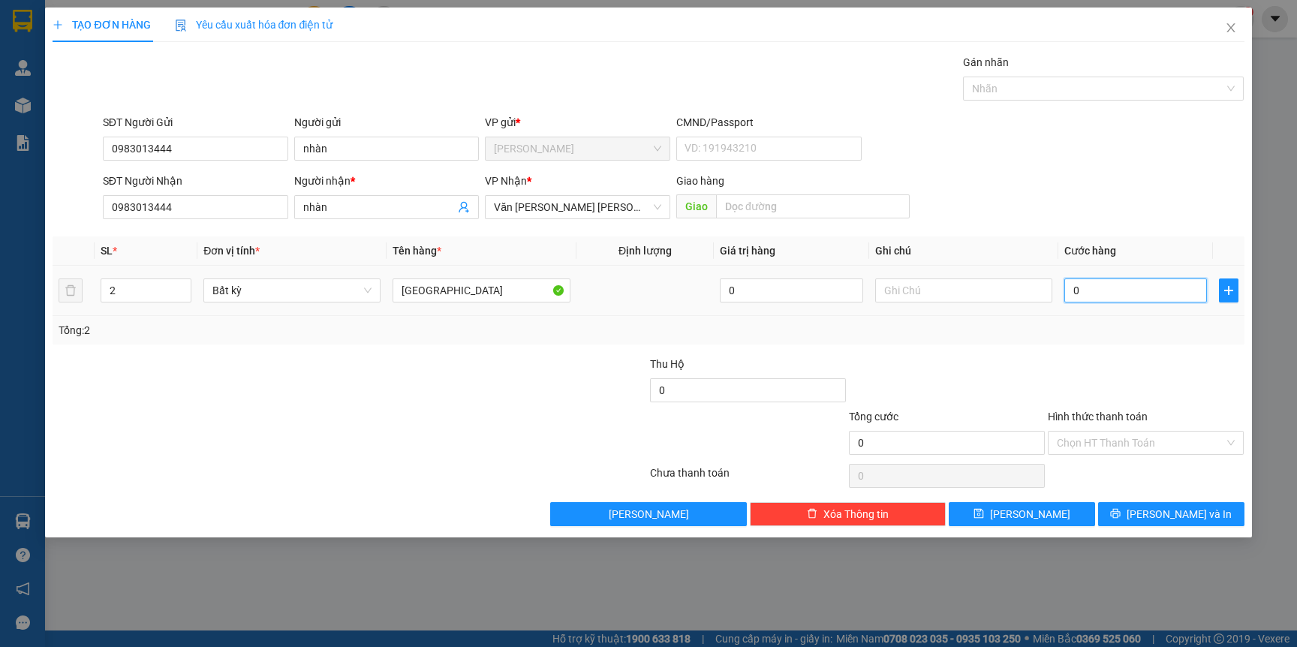
click at [1107, 293] on input "0" at bounding box center [1135, 290] width 143 height 24
type input "1"
type input "12"
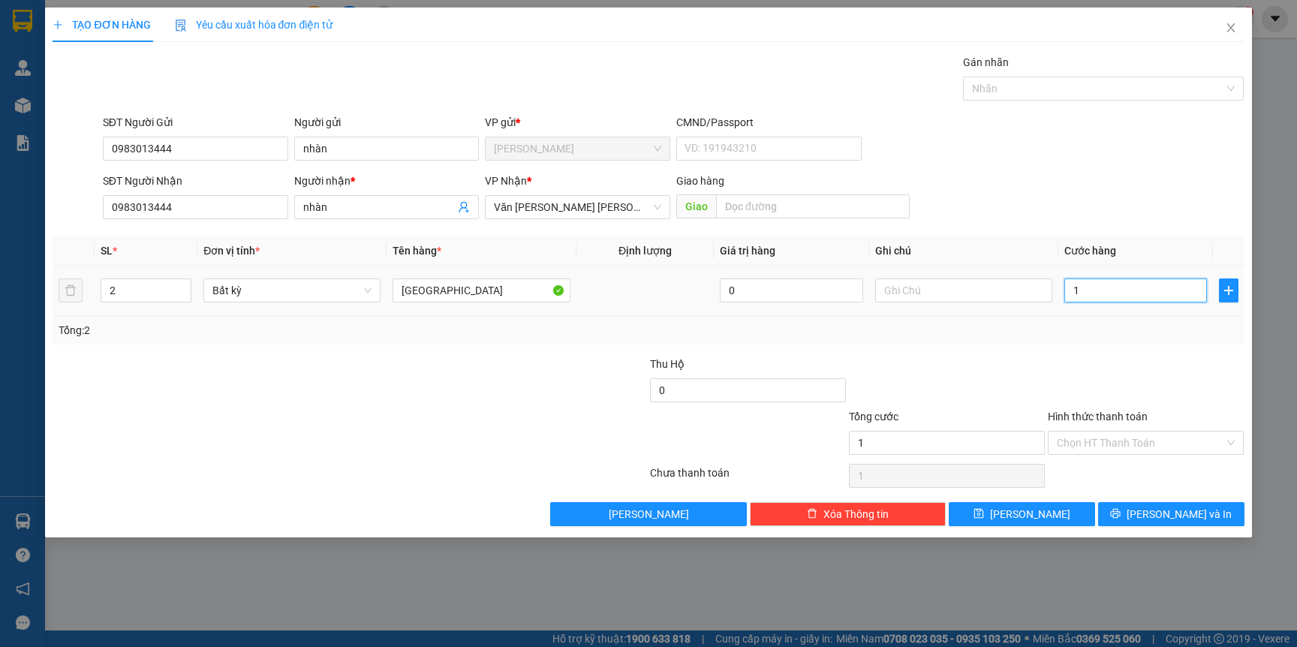
type input "12"
type input "121"
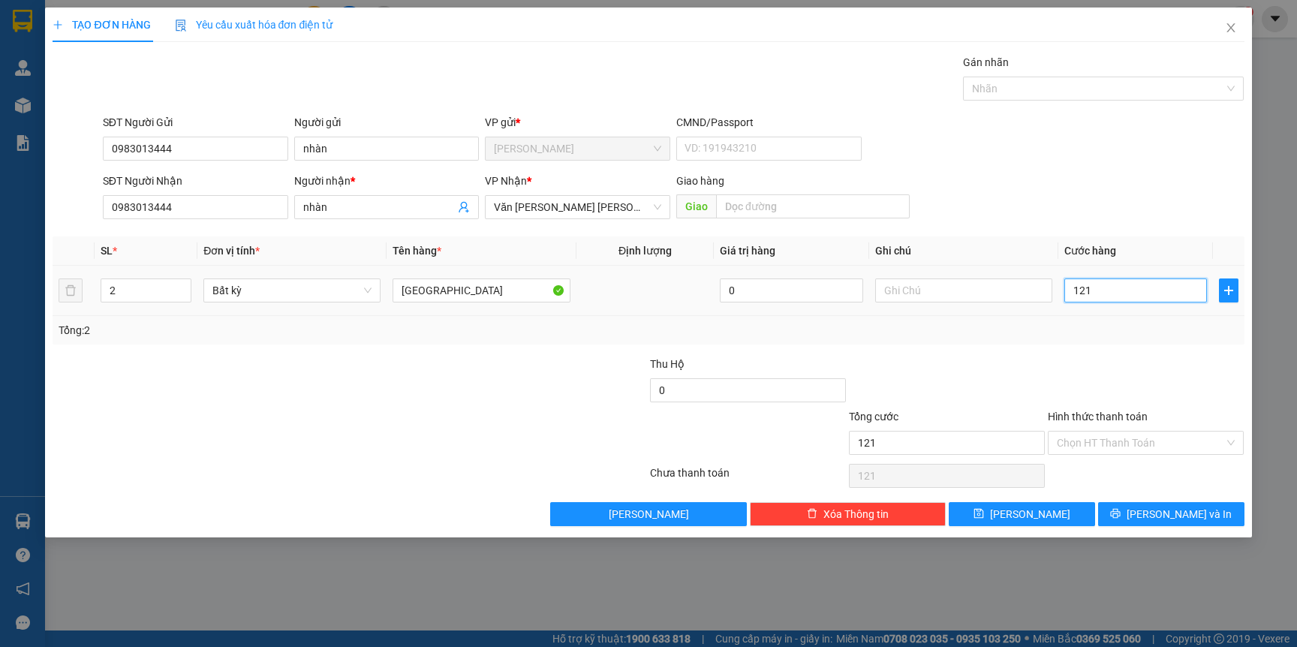
type input "1.210"
type input "121"
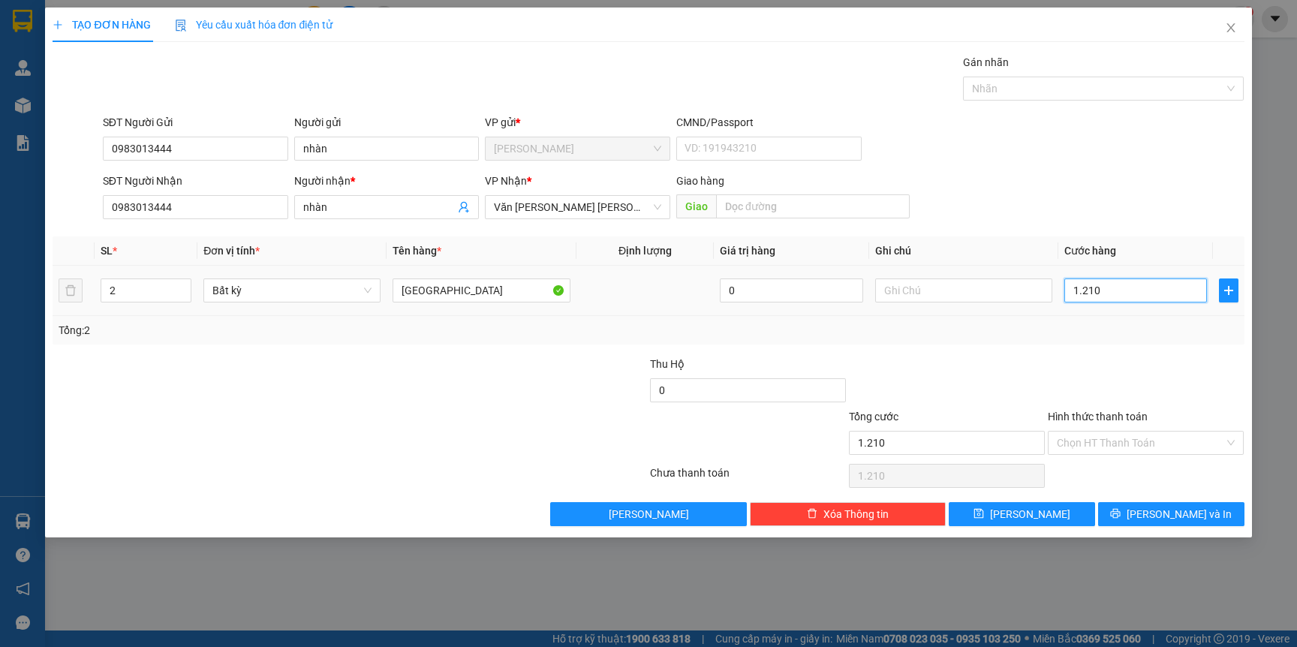
type input "121"
type input "12"
type input "120"
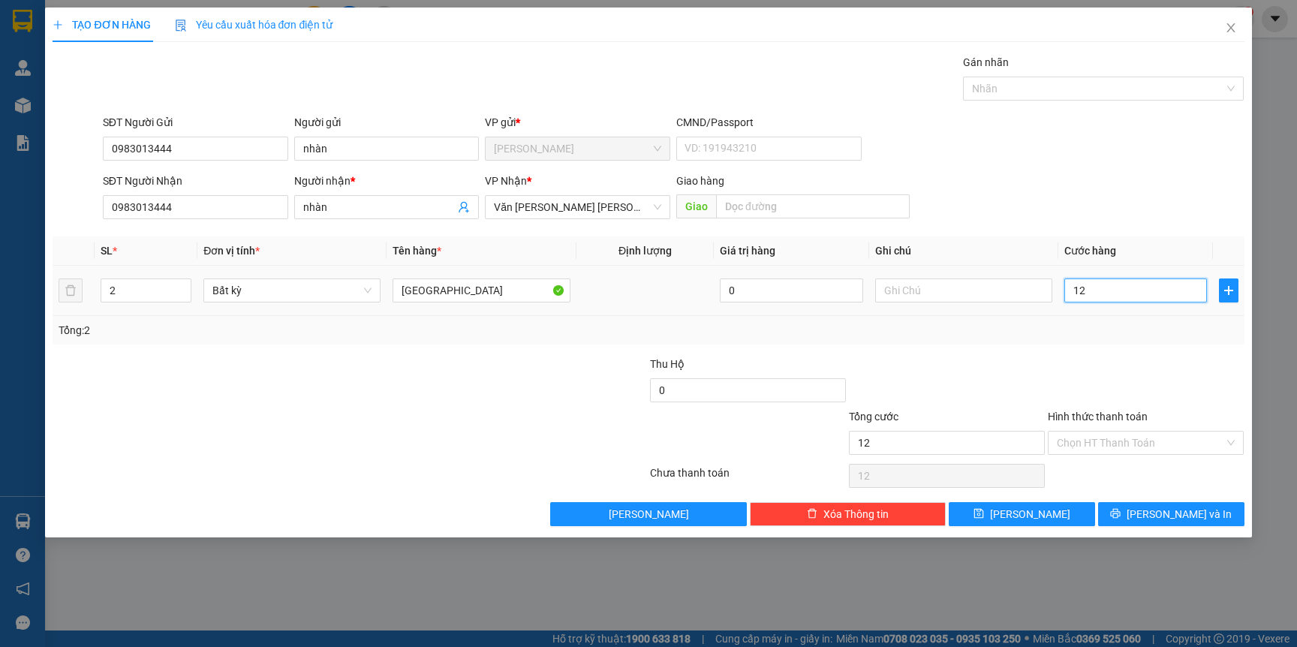
type input "120"
type input "120.000"
click at [1097, 360] on div at bounding box center [1145, 382] width 199 height 53
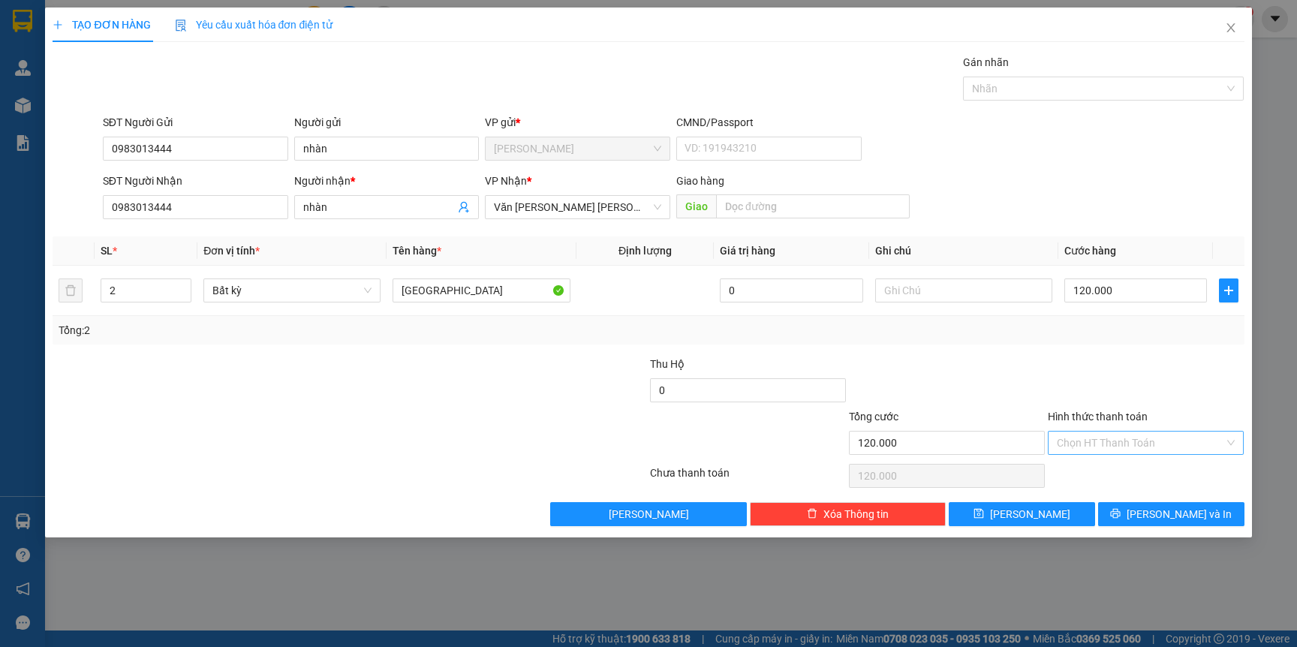
click at [1125, 447] on input "Hình thức thanh toán" at bounding box center [1140, 443] width 167 height 23
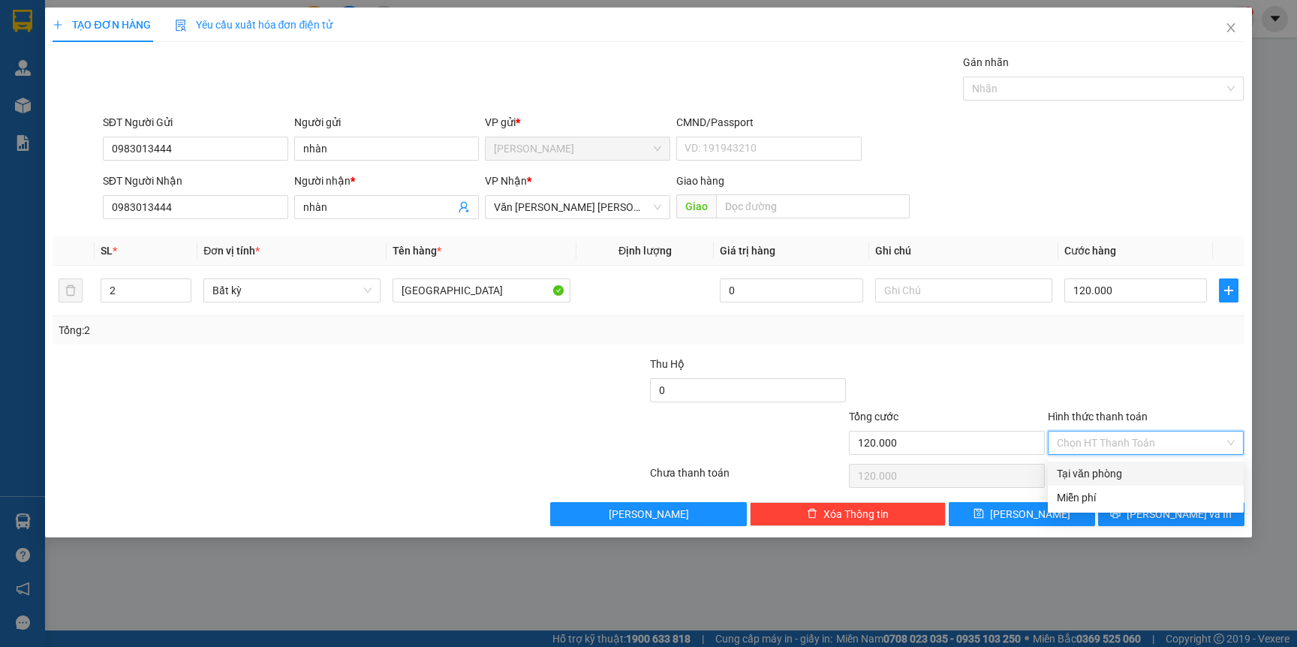
click at [1111, 469] on div "Tại văn phòng" at bounding box center [1146, 473] width 178 height 17
type input "0"
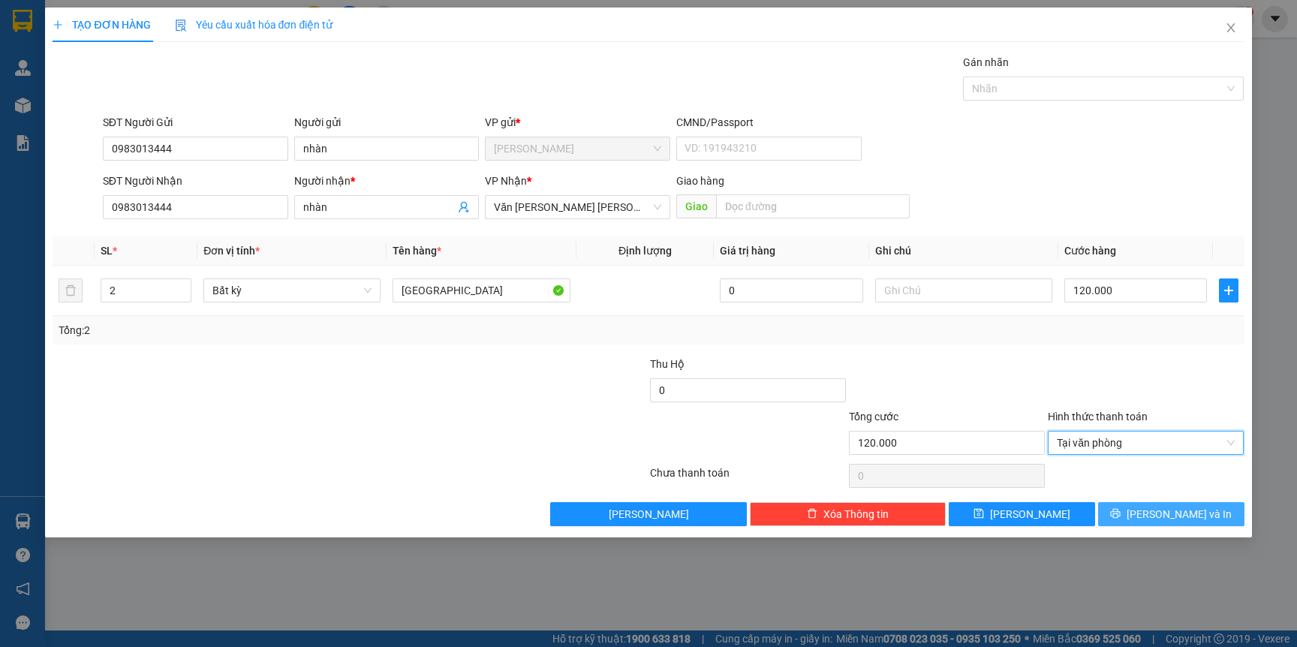
click at [1118, 508] on button "[PERSON_NAME] và In" at bounding box center [1171, 514] width 146 height 24
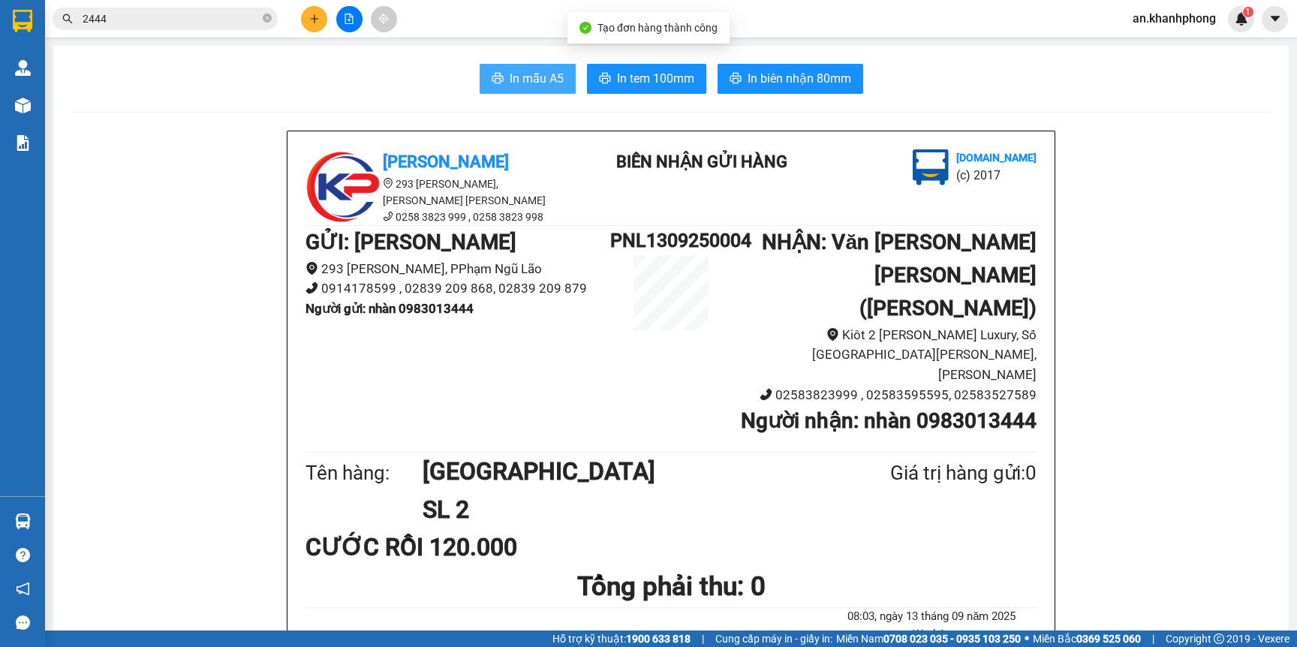
click at [537, 85] on span "In mẫu A5" at bounding box center [537, 78] width 54 height 19
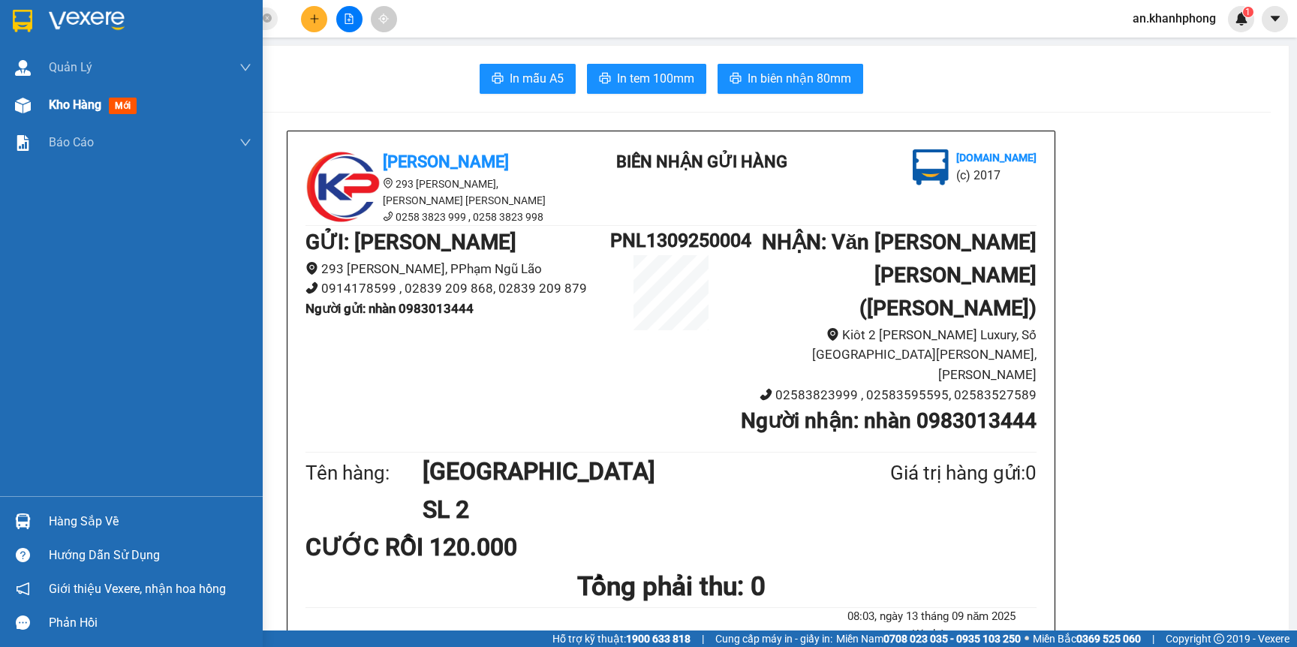
click at [75, 104] on span "Kho hàng" at bounding box center [75, 105] width 53 height 14
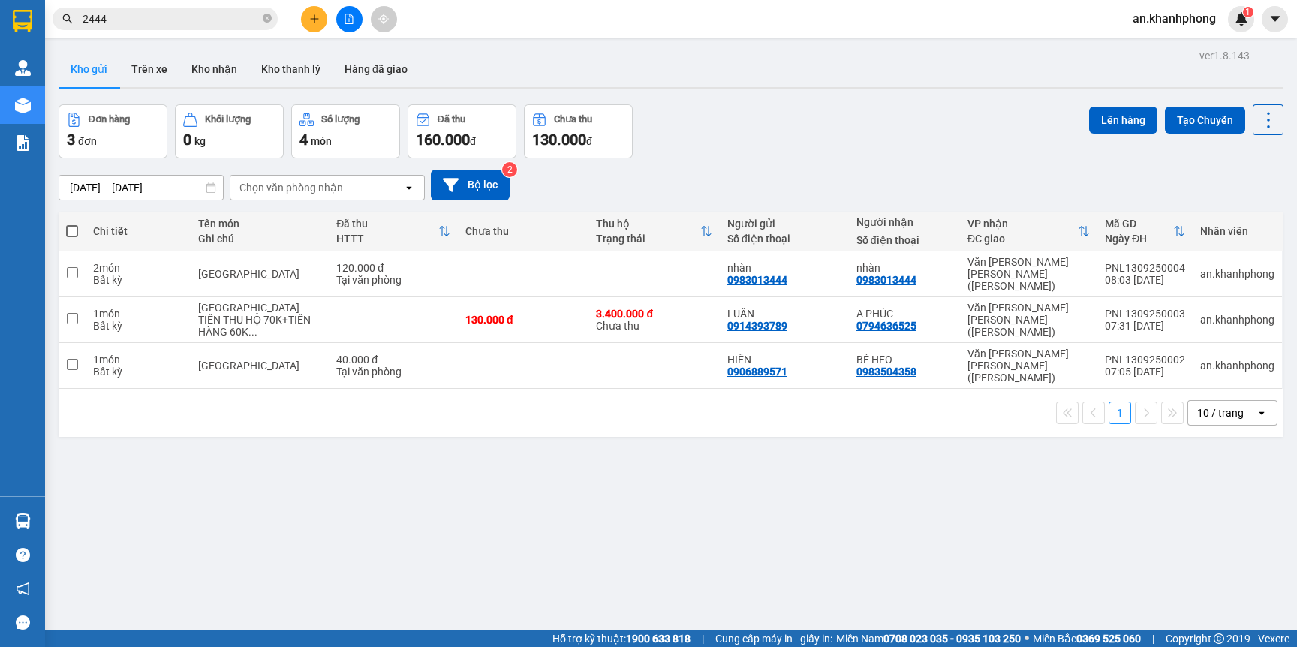
click at [134, 188] on input "[DATE] – [DATE]" at bounding box center [141, 188] width 164 height 24
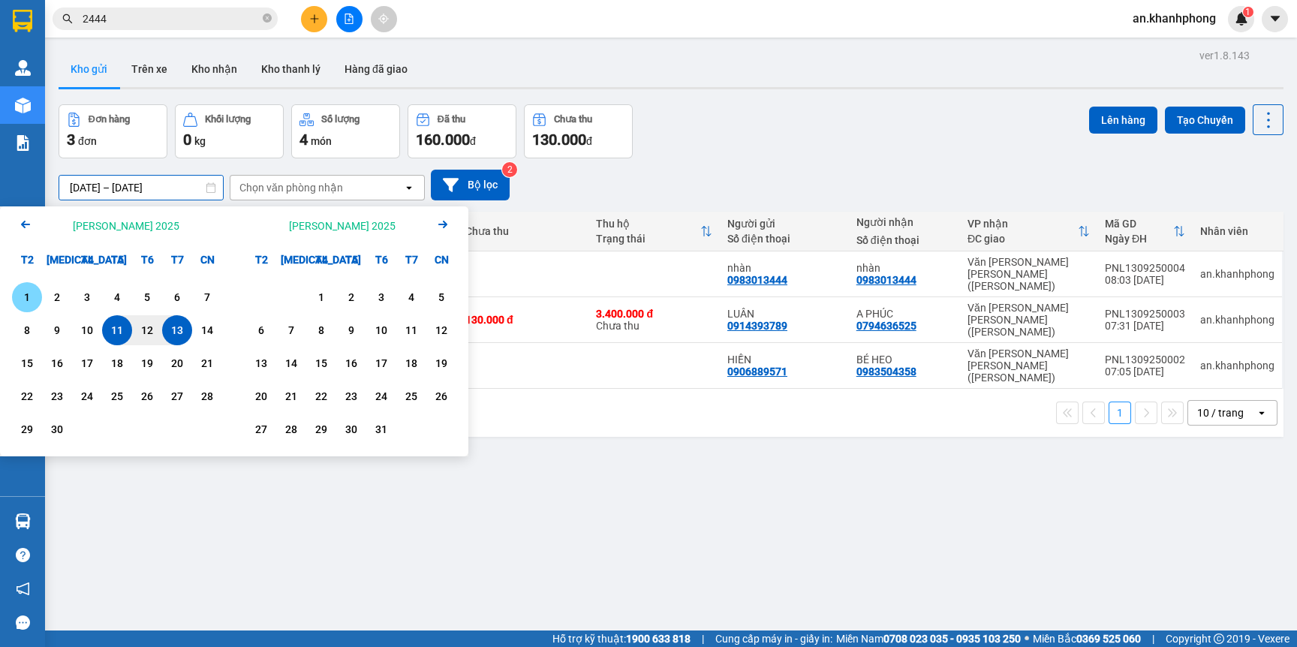
click at [25, 297] on div "1" at bounding box center [27, 297] width 21 height 18
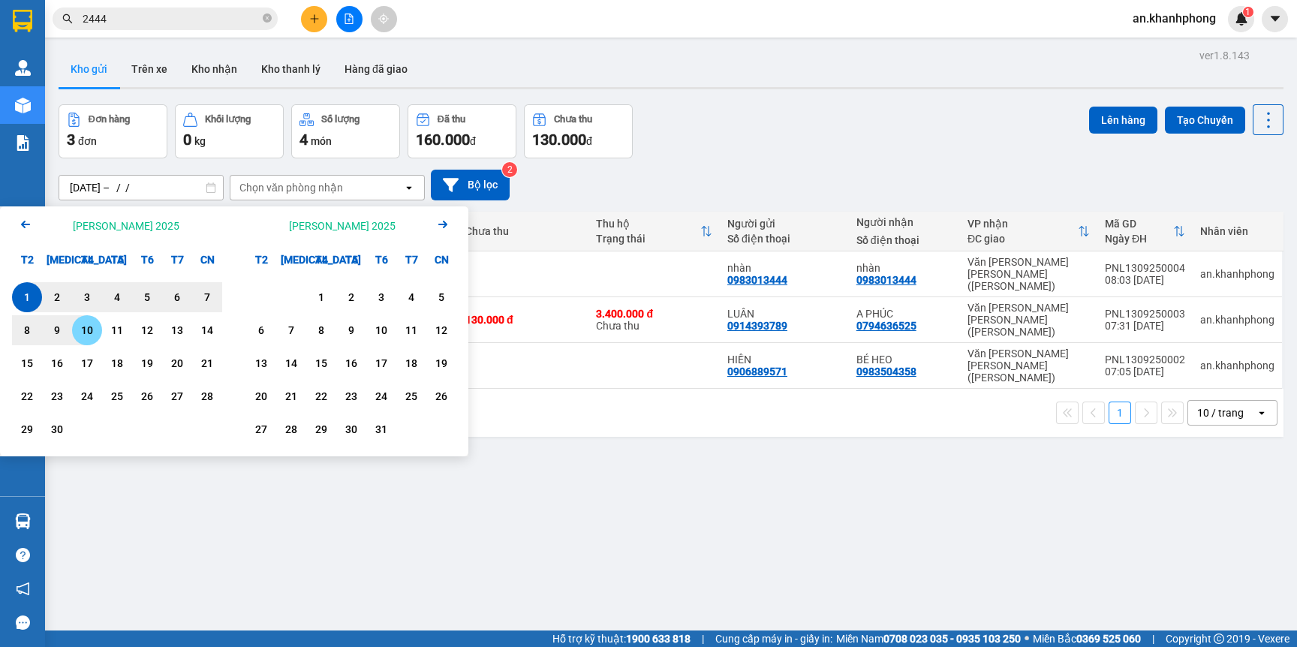
click at [92, 330] on div "10" at bounding box center [87, 330] width 21 height 18
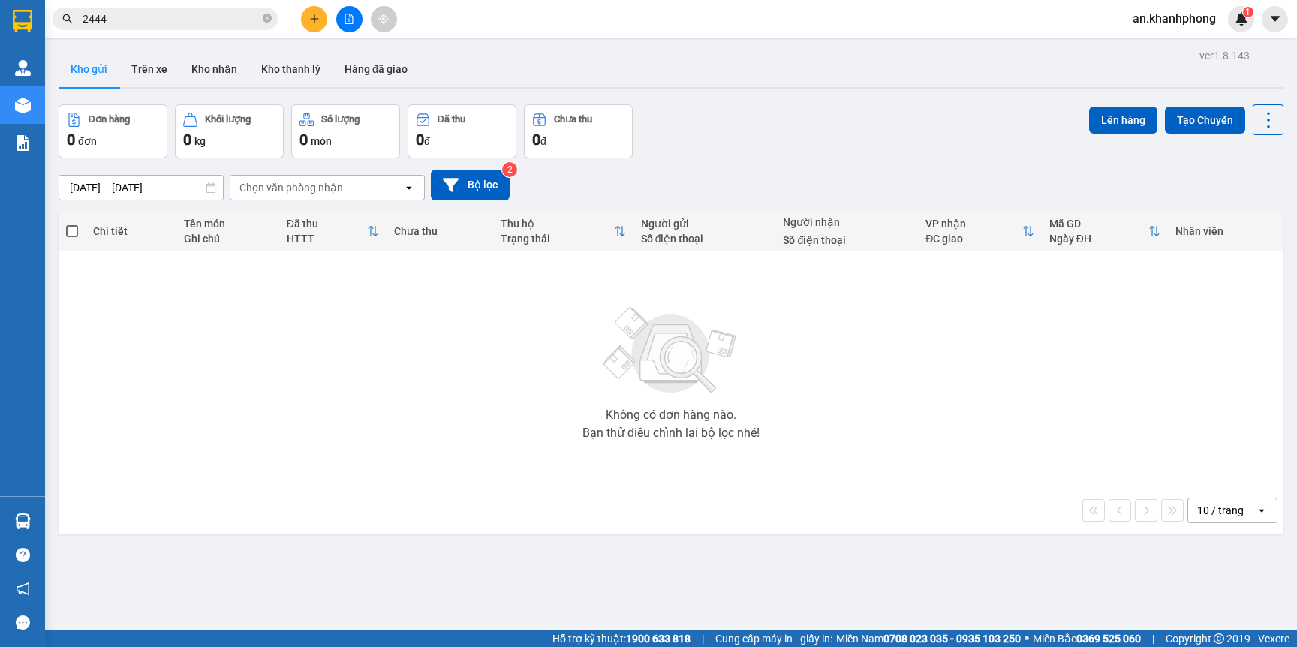
click at [141, 189] on input "[DATE] – [DATE]" at bounding box center [141, 188] width 164 height 24
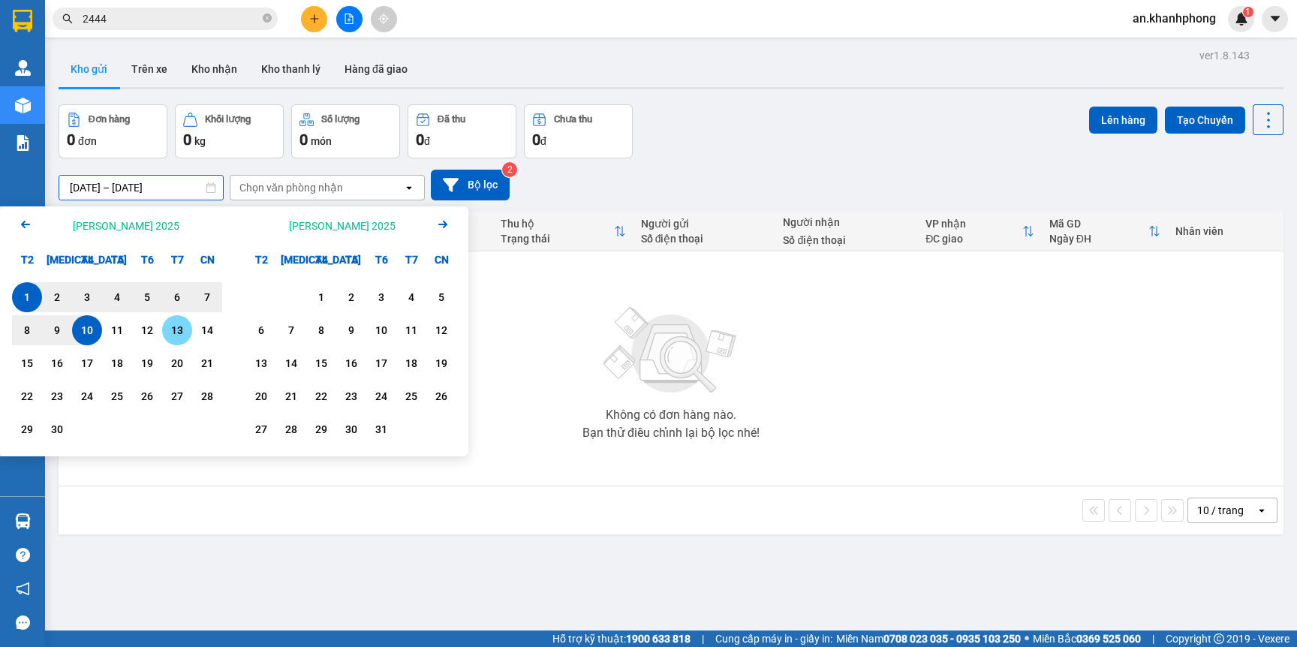
click at [176, 332] on div "13" at bounding box center [177, 330] width 21 height 18
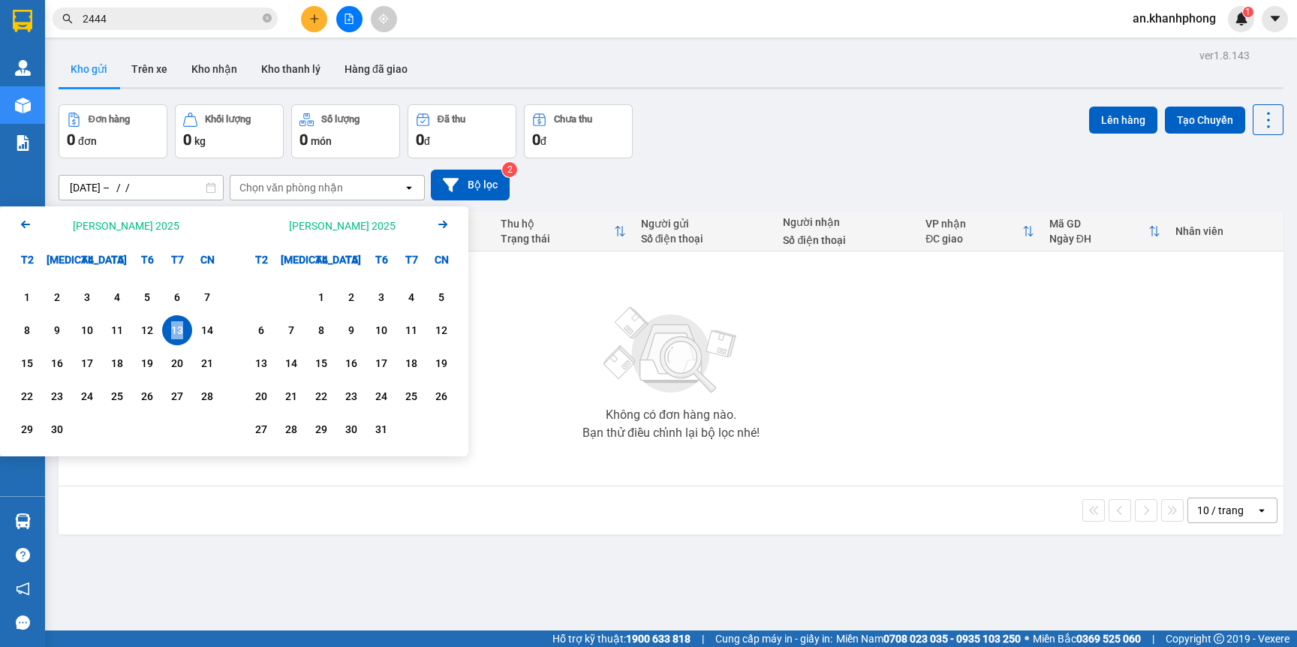
click at [176, 332] on div "13" at bounding box center [177, 330] width 21 height 18
type input "[DATE] – [DATE]"
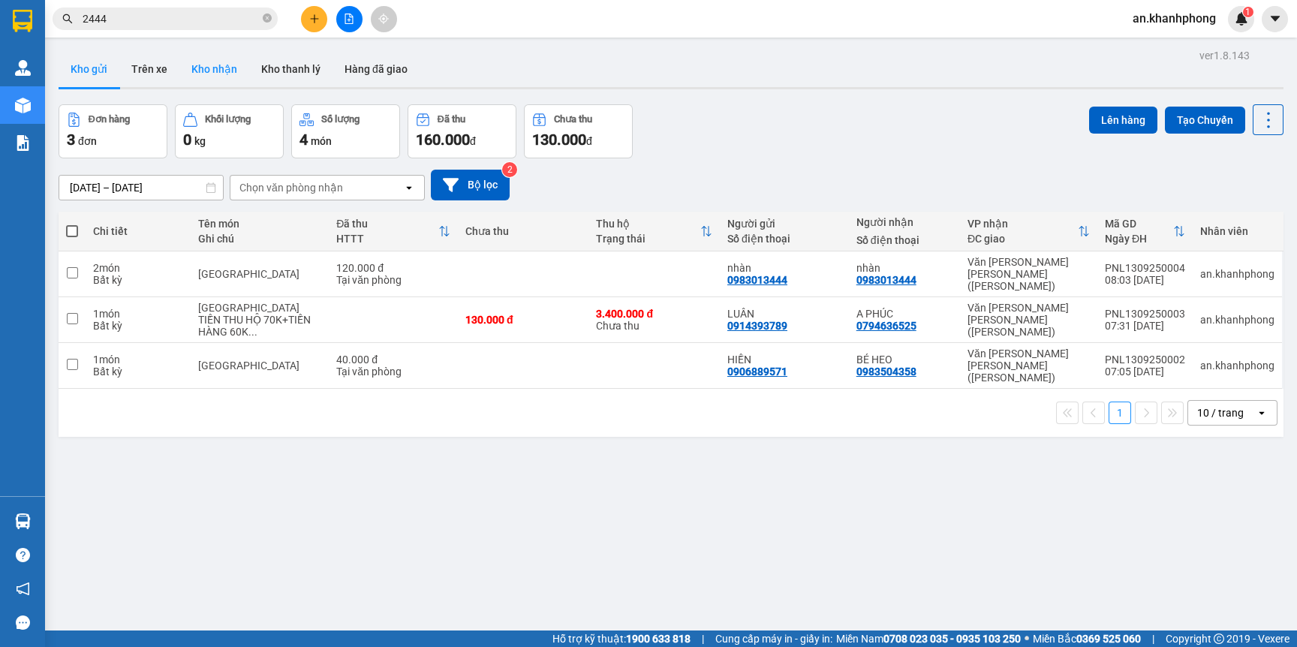
click at [191, 64] on button "Kho nhận" at bounding box center [214, 69] width 70 height 36
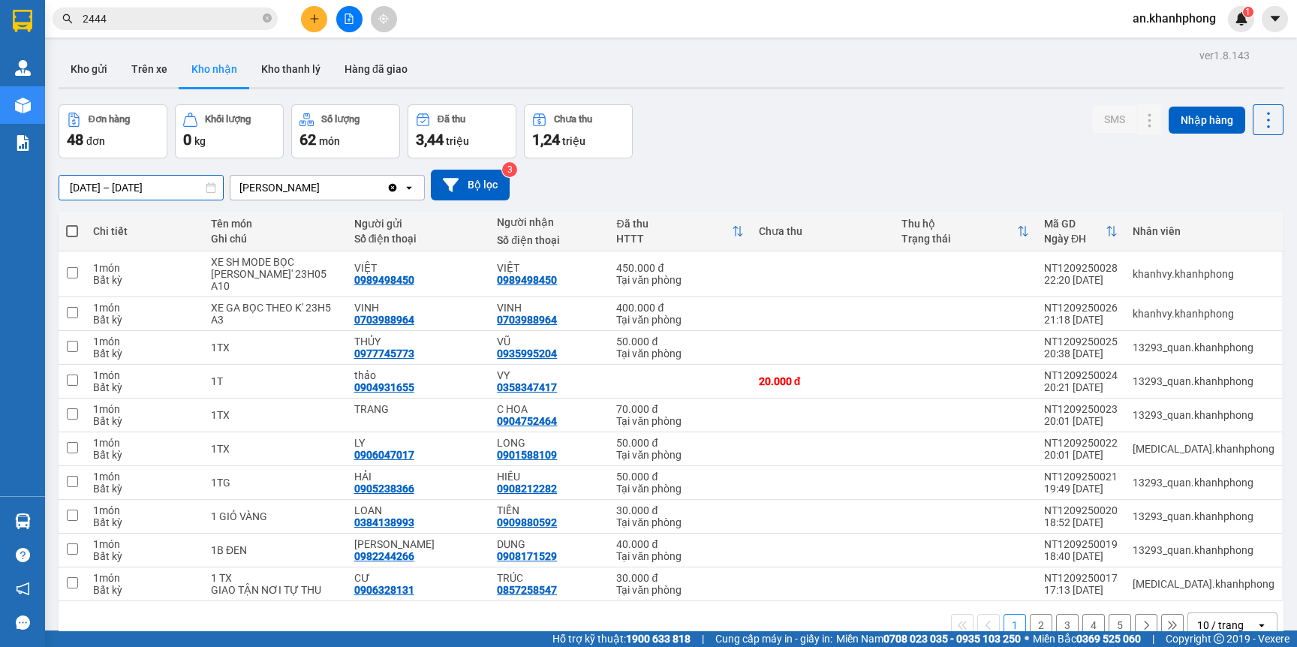
click at [179, 183] on input "[DATE] – [DATE]" at bounding box center [141, 188] width 164 height 24
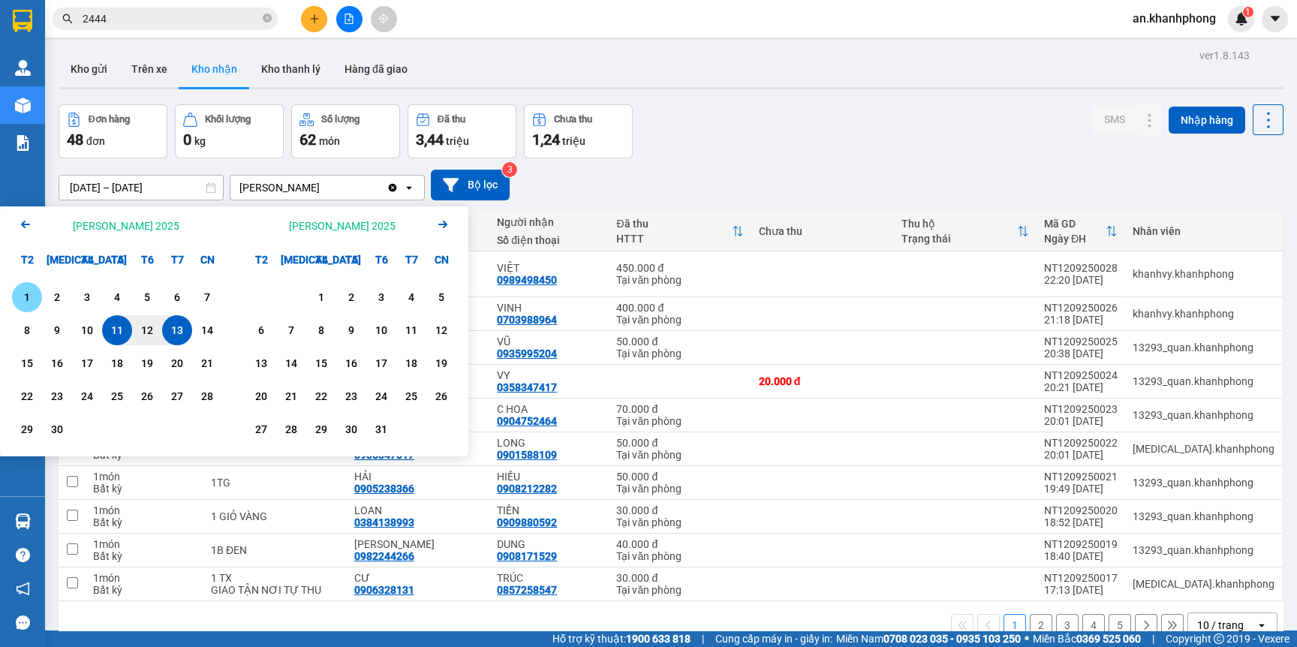
click at [30, 300] on div "1" at bounding box center [27, 297] width 21 height 18
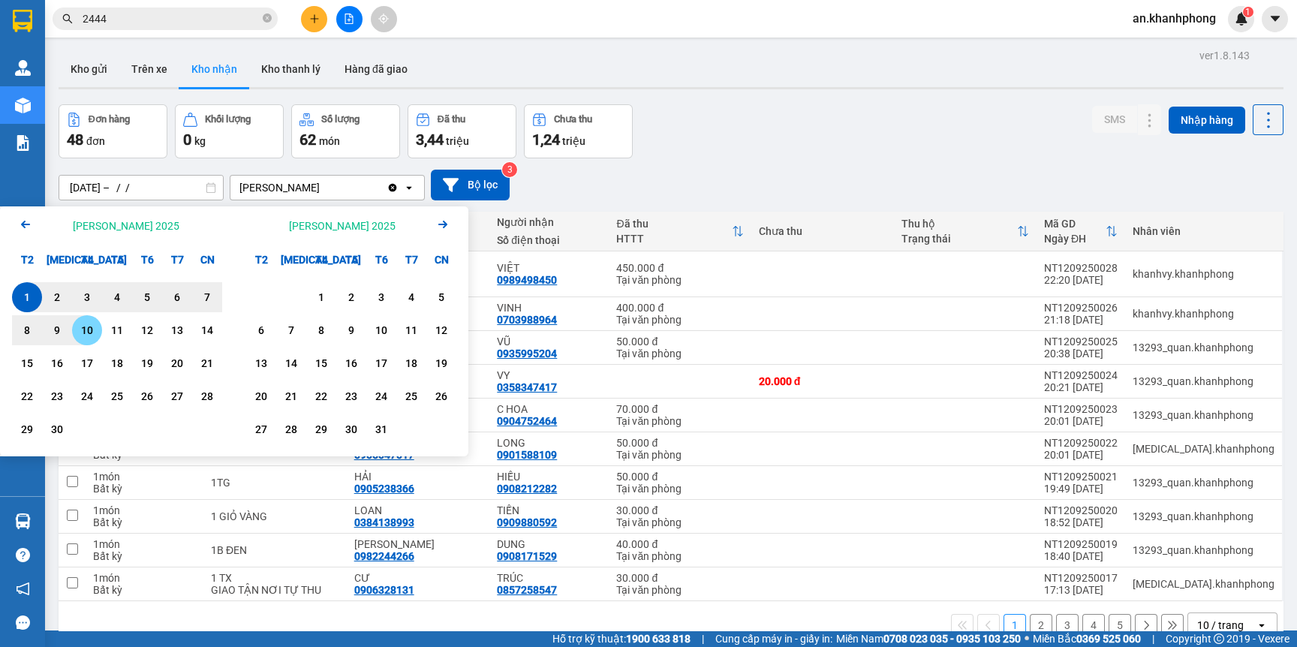
click at [88, 332] on div "10" at bounding box center [87, 330] width 21 height 18
type input "[DATE] – [DATE]"
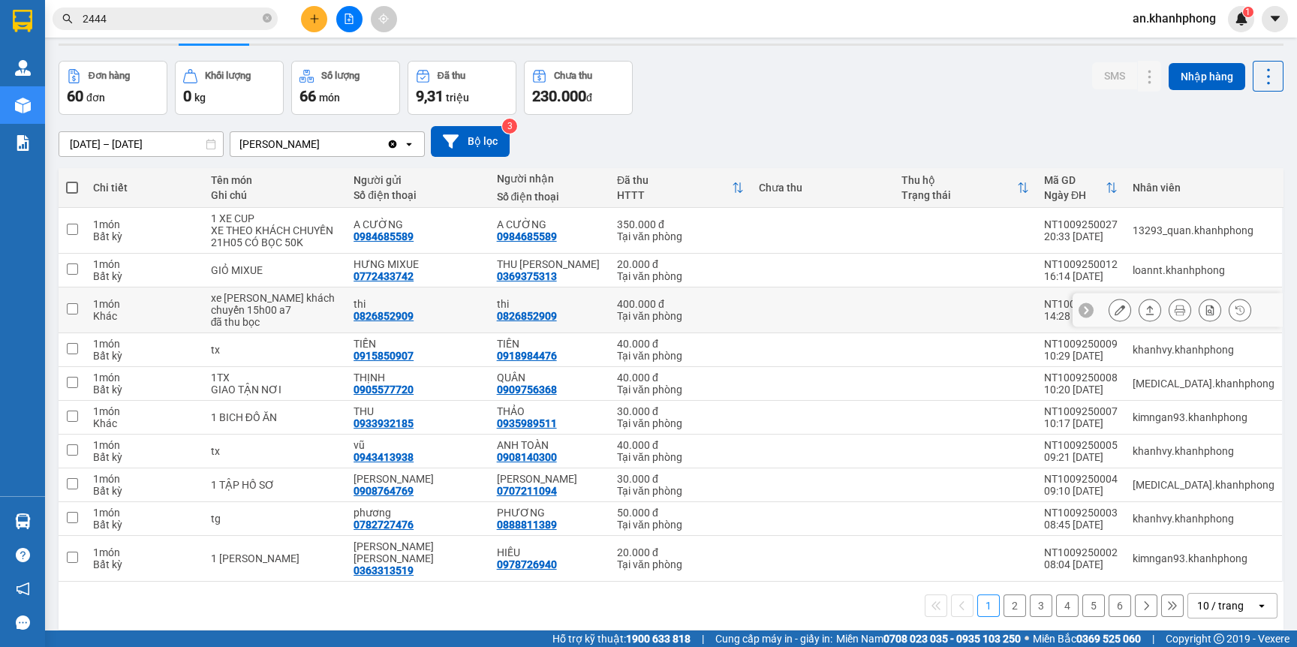
scroll to position [68, 0]
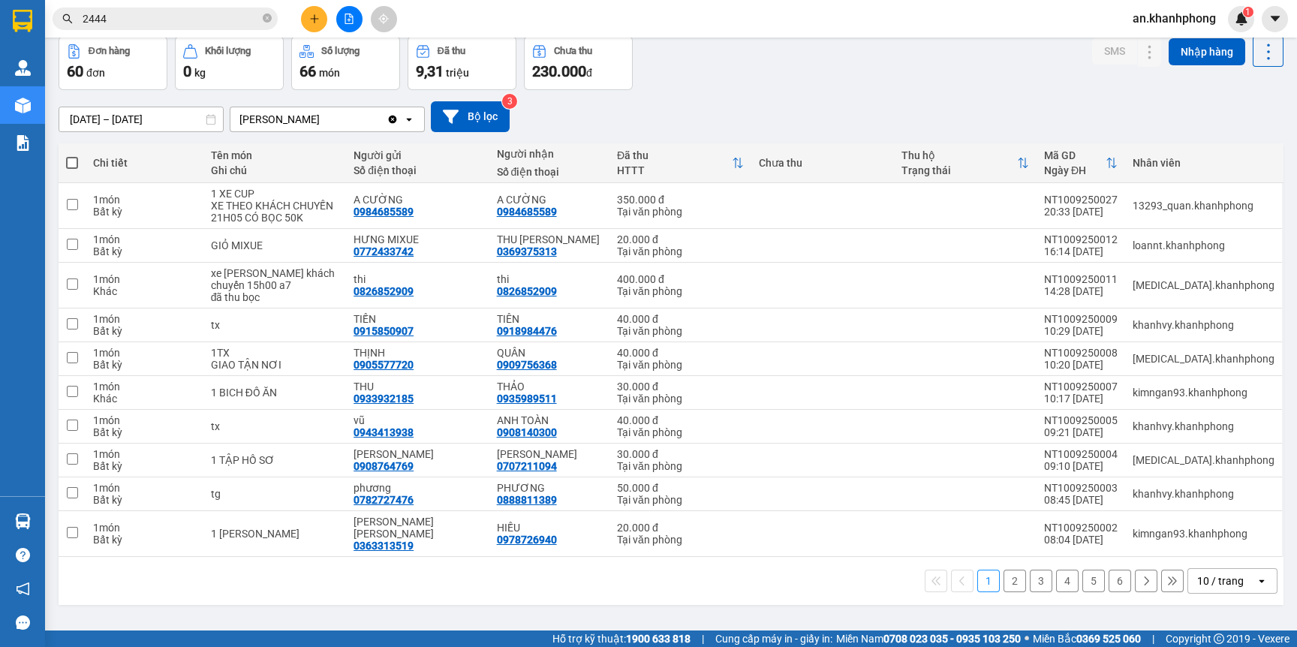
click at [1197, 573] on div "10 / trang" at bounding box center [1220, 580] width 47 height 15
click at [1204, 542] on span "100 / trang" at bounding box center [1207, 538] width 54 height 15
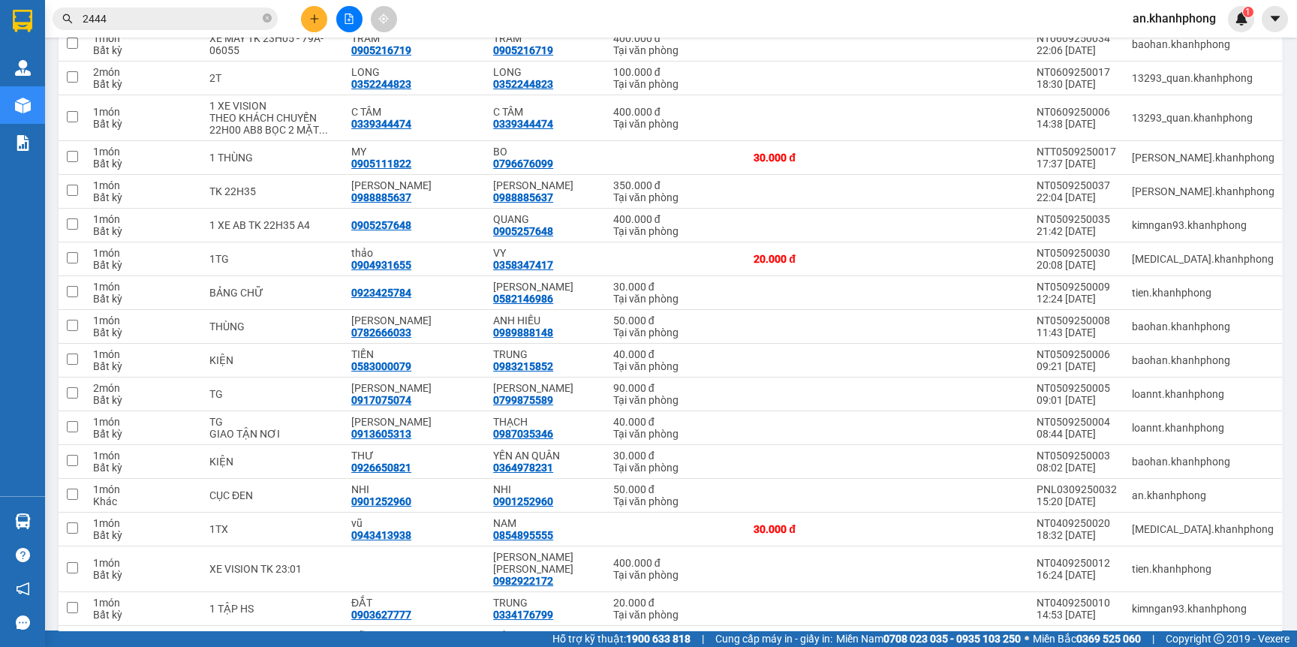
scroll to position [519, 0]
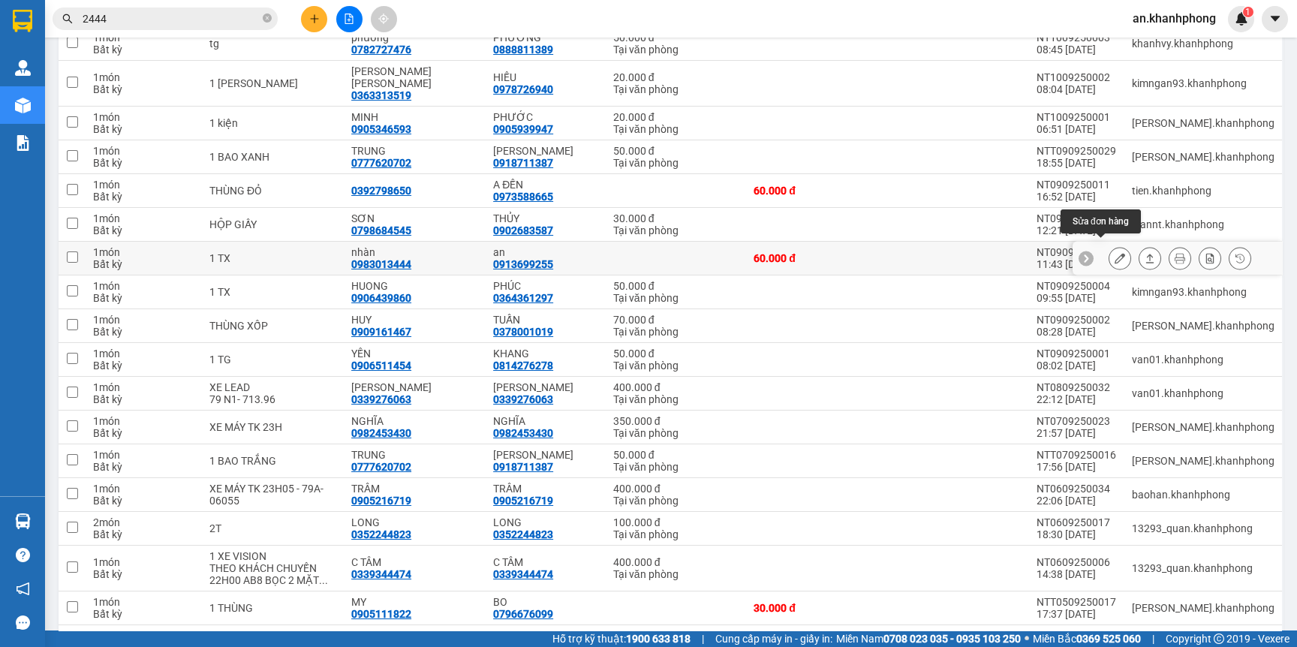
click at [1115, 253] on icon at bounding box center [1120, 258] width 11 height 11
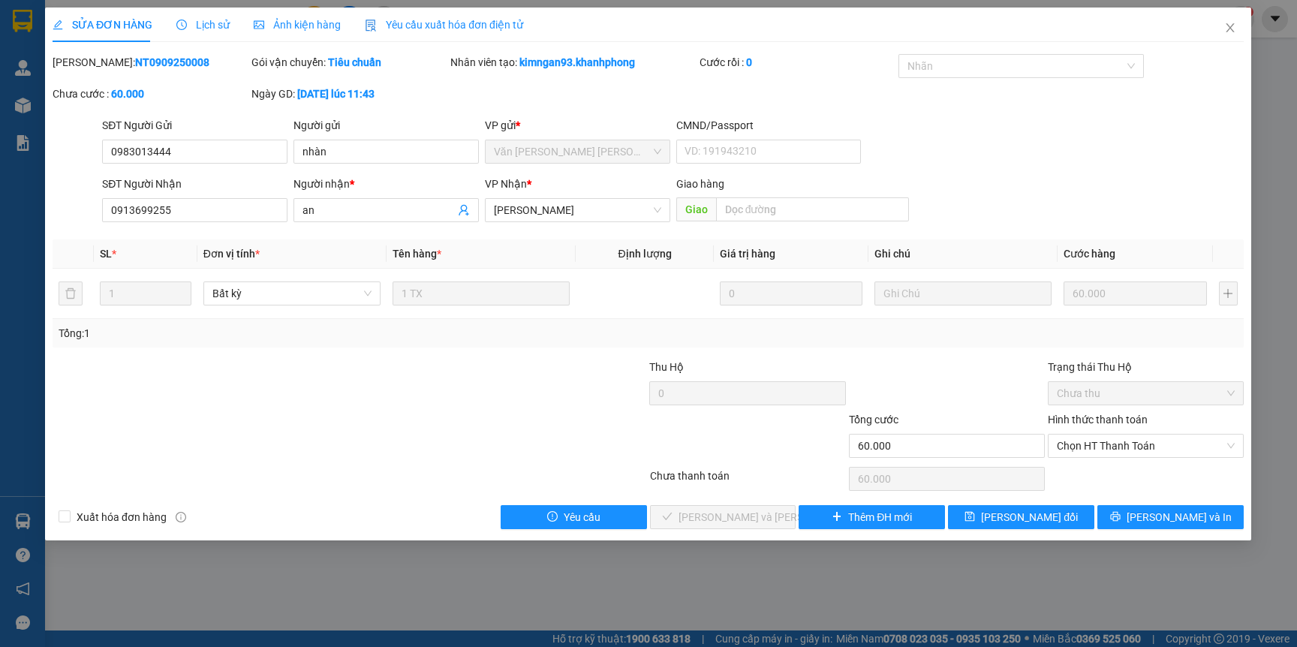
type input "0983013444"
type input "nhàn"
type input "0913699255"
type input "an"
type input "60.000"
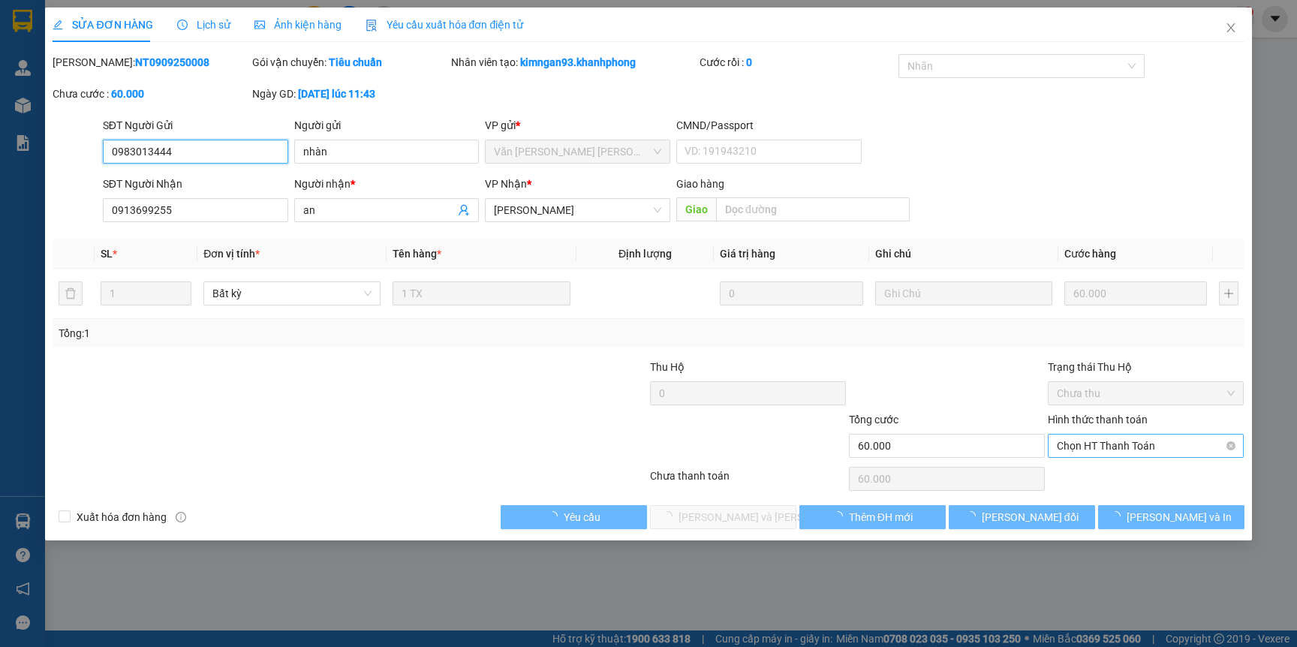
click at [1111, 441] on span "Chọn HT Thanh Toán" at bounding box center [1146, 446] width 178 height 23
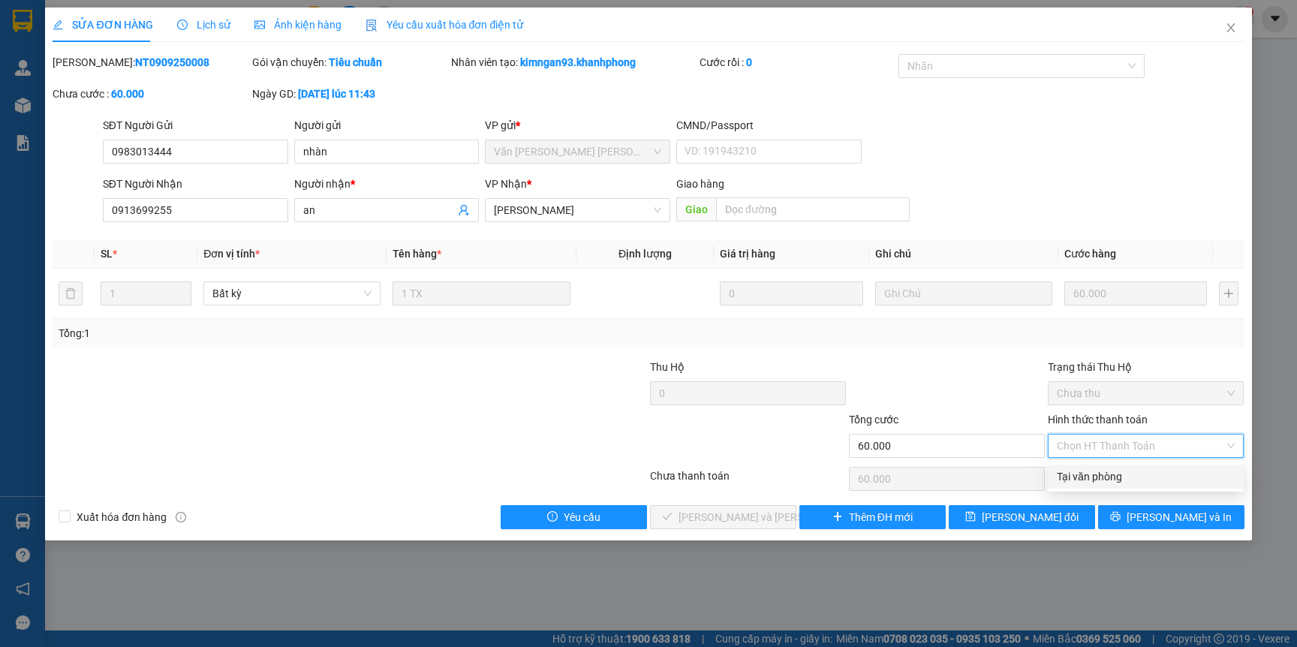
click at [1092, 480] on div "Tại văn phòng" at bounding box center [1146, 476] width 178 height 17
type input "0"
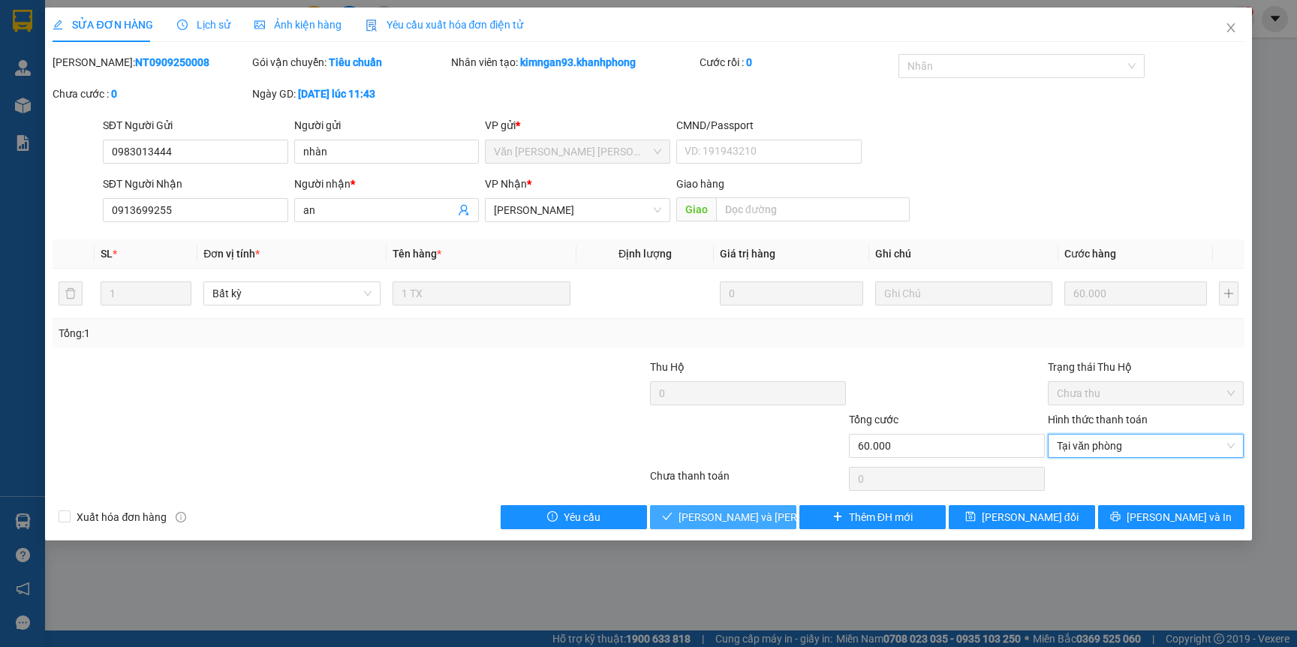
click at [741, 509] on span "[PERSON_NAME] và [PERSON_NAME] hàng" at bounding box center [780, 517] width 203 height 17
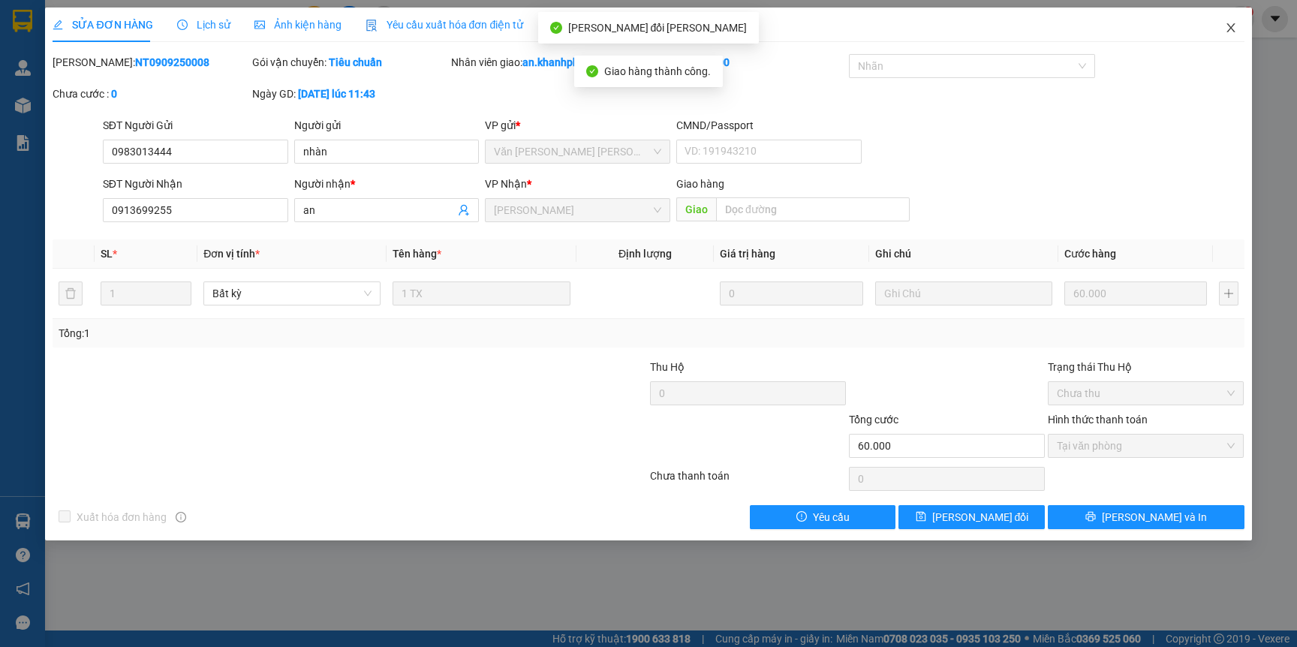
click at [1231, 38] on span "Close" at bounding box center [1231, 29] width 42 height 42
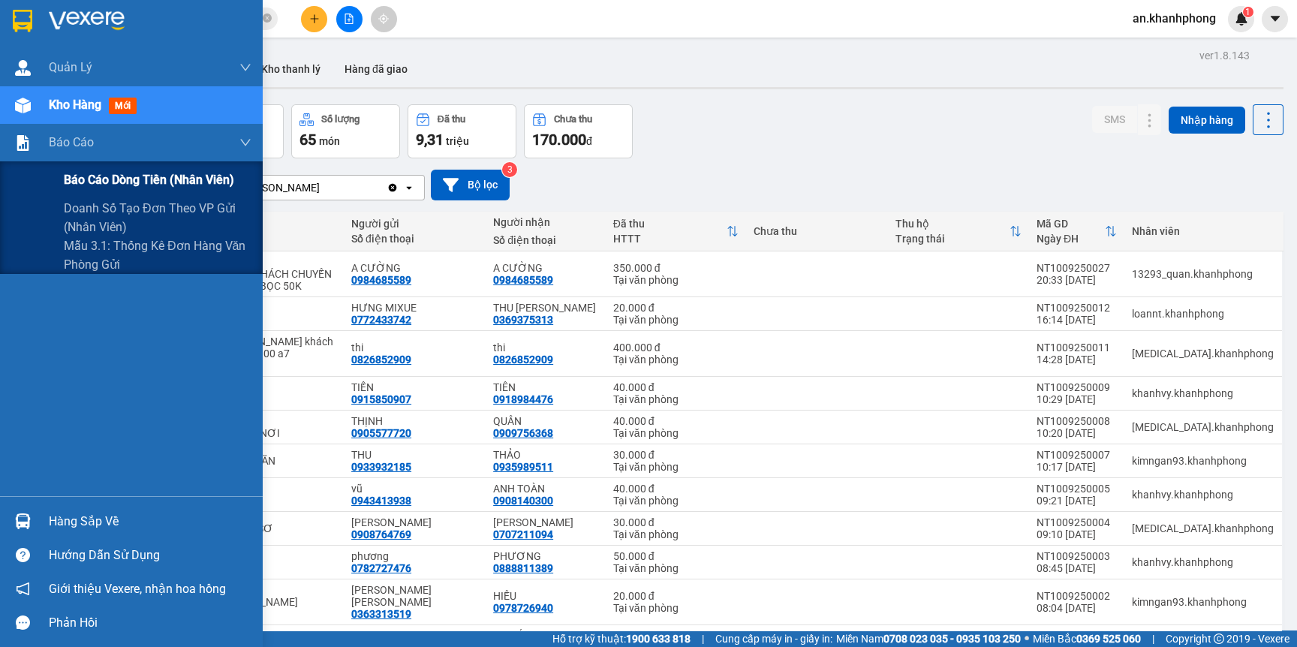
click at [145, 185] on span "Báo cáo dòng tiền (nhân viên)" at bounding box center [149, 179] width 170 height 19
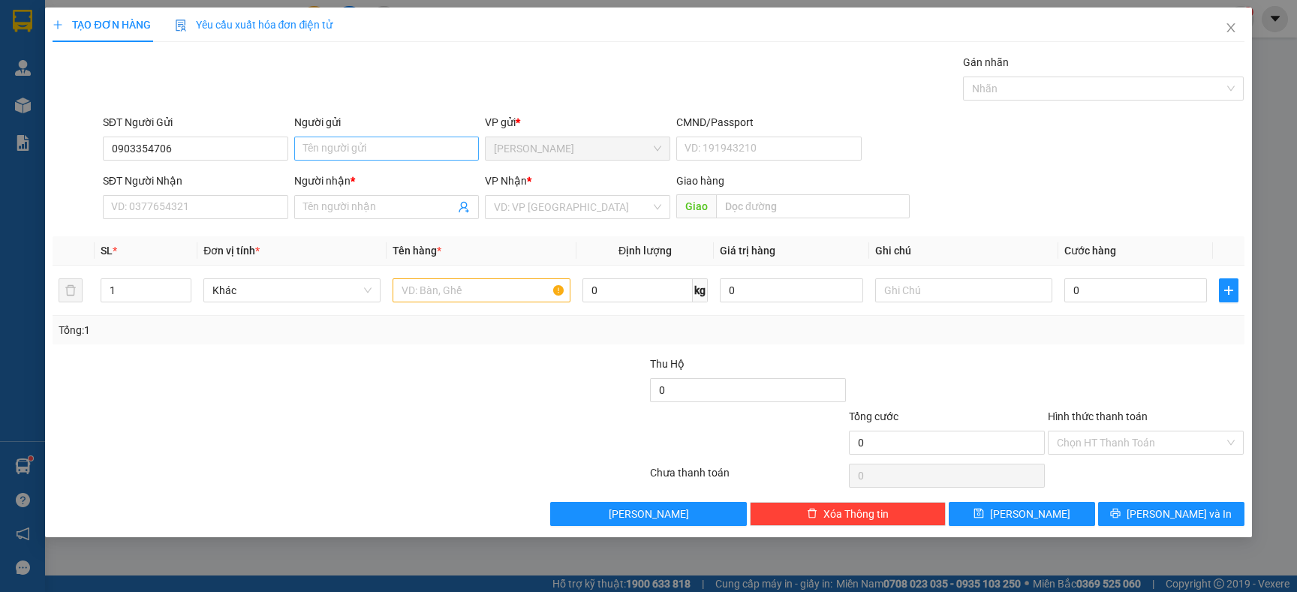
type input "0903354706"
click at [360, 153] on input "Người gửi" at bounding box center [386, 149] width 185 height 24
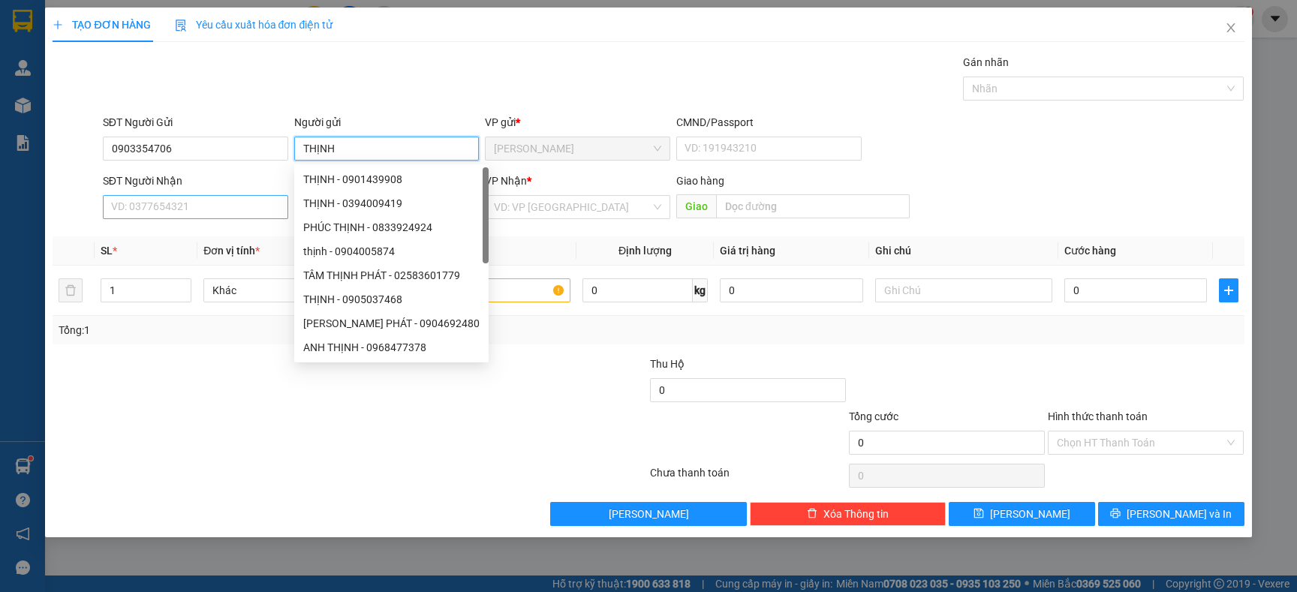
type input "THỊNH"
click at [197, 195] on input "SĐT Người Nhận" at bounding box center [195, 207] width 185 height 24
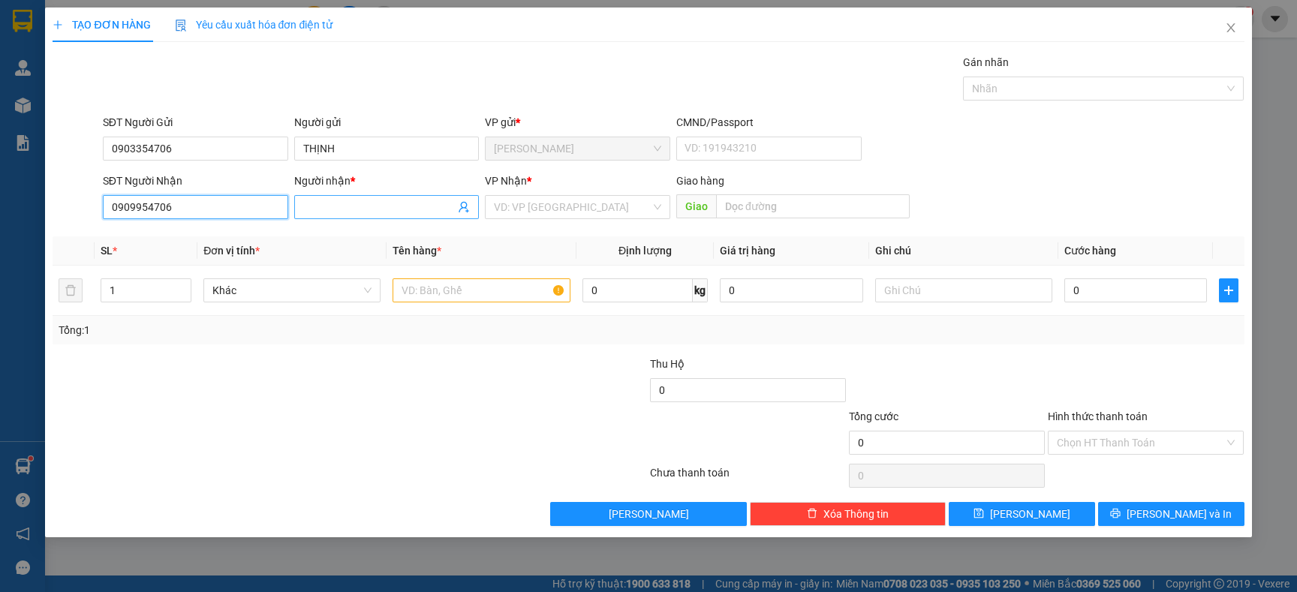
type input "0909954706"
click at [363, 202] on input "Người nhận *" at bounding box center [379, 207] width 152 height 17
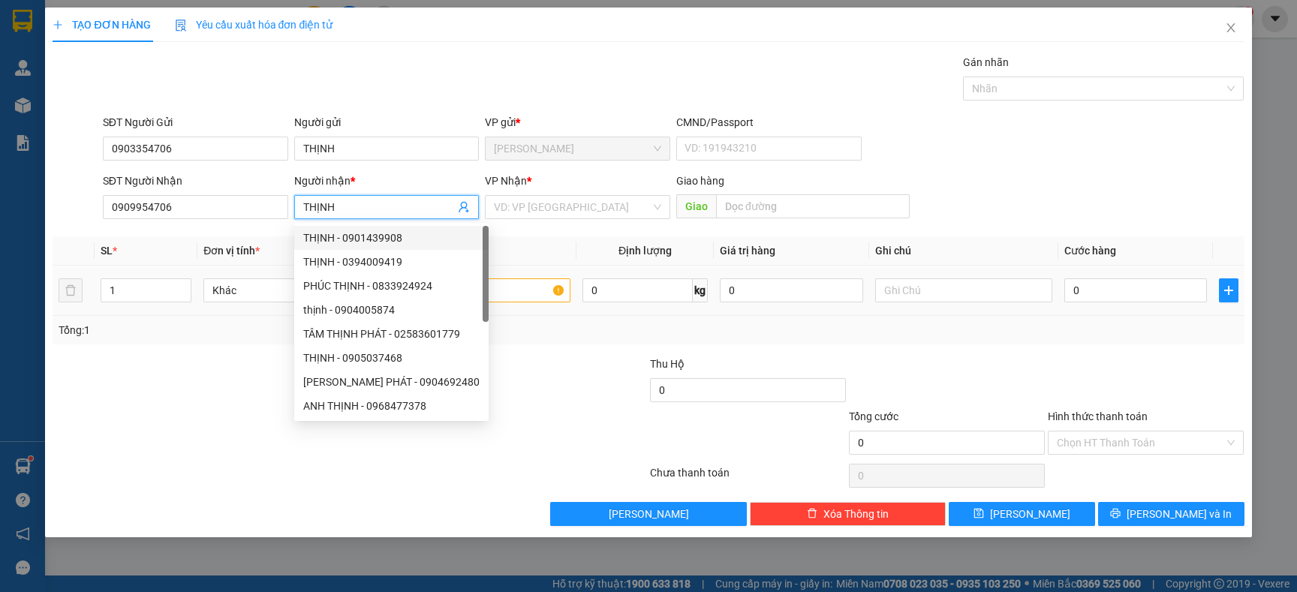
type input "THỊNH"
click at [166, 399] on div at bounding box center [250, 382] width 398 height 53
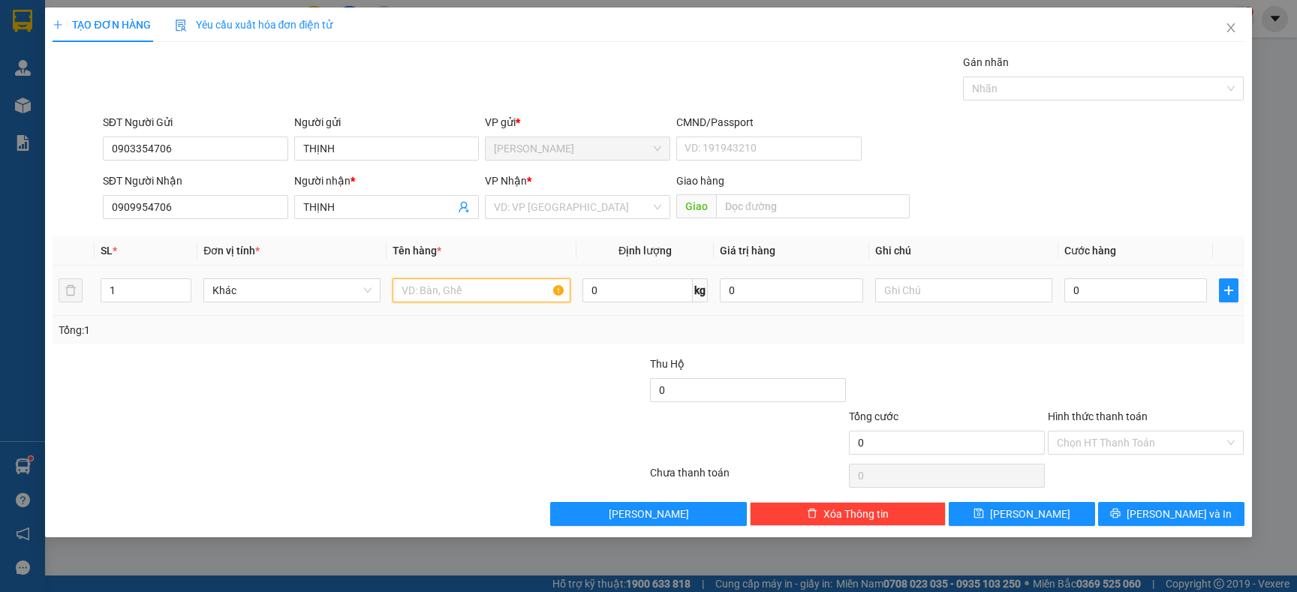
click at [469, 289] on input "text" at bounding box center [481, 290] width 177 height 24
click at [149, 288] on input "1" at bounding box center [146, 290] width 90 height 23
type input "4"
click at [425, 281] on input "text" at bounding box center [481, 290] width 177 height 24
click at [176, 197] on input "0909954706" at bounding box center [195, 207] width 185 height 24
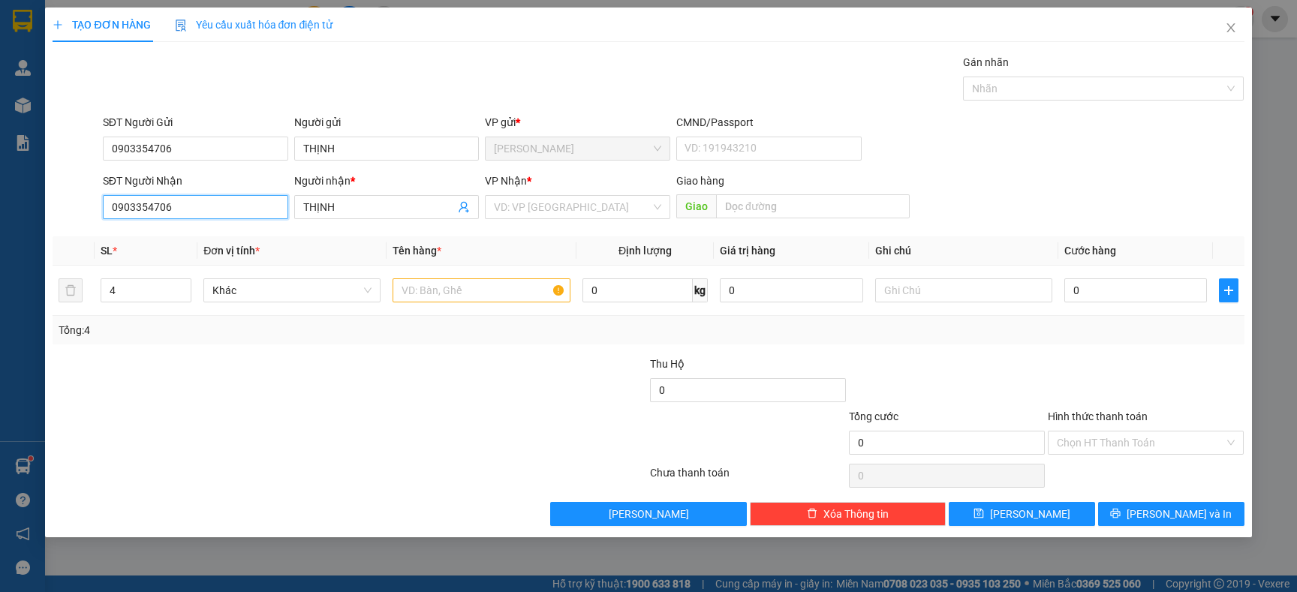
click at [200, 212] on input "0903354706" at bounding box center [195, 207] width 185 height 24
type input "0903354706"
click at [424, 290] on input "text" at bounding box center [481, 290] width 177 height 24
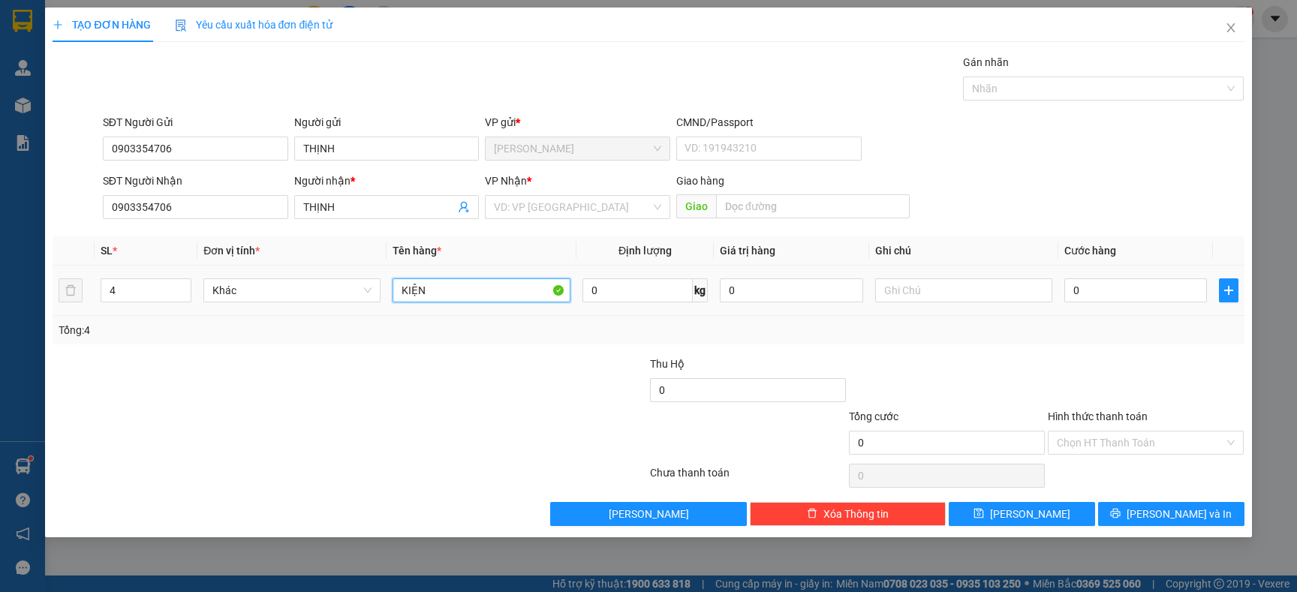
type input "KIỆN"
click at [430, 311] on td "KIỆN" at bounding box center [481, 291] width 189 height 50
click at [568, 209] on input "search" at bounding box center [572, 207] width 157 height 23
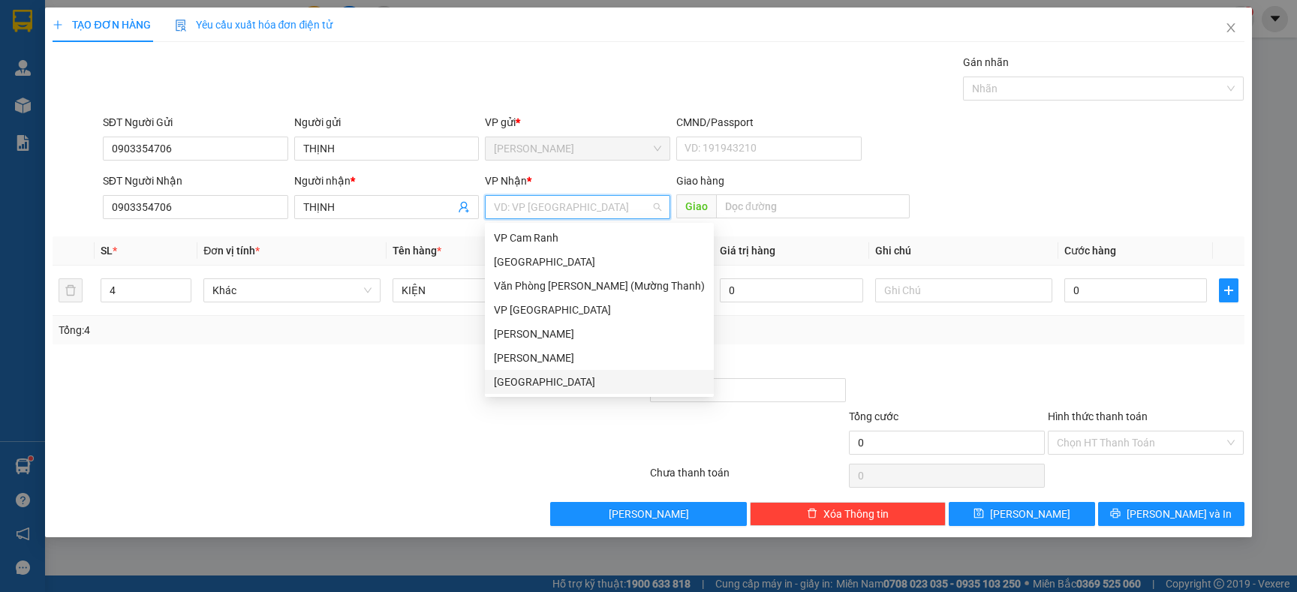
click at [528, 376] on div "[GEOGRAPHIC_DATA]" at bounding box center [599, 382] width 211 height 17
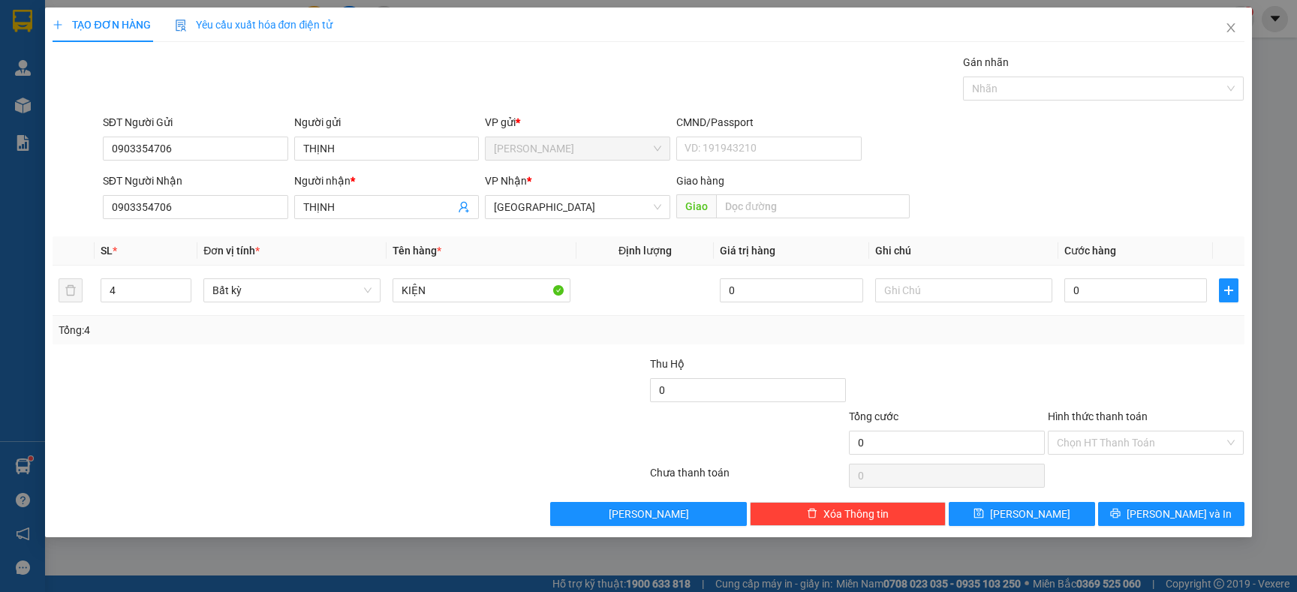
click at [485, 365] on div at bounding box center [549, 382] width 199 height 53
click at [1115, 292] on input "0" at bounding box center [1135, 290] width 143 height 24
type input "1"
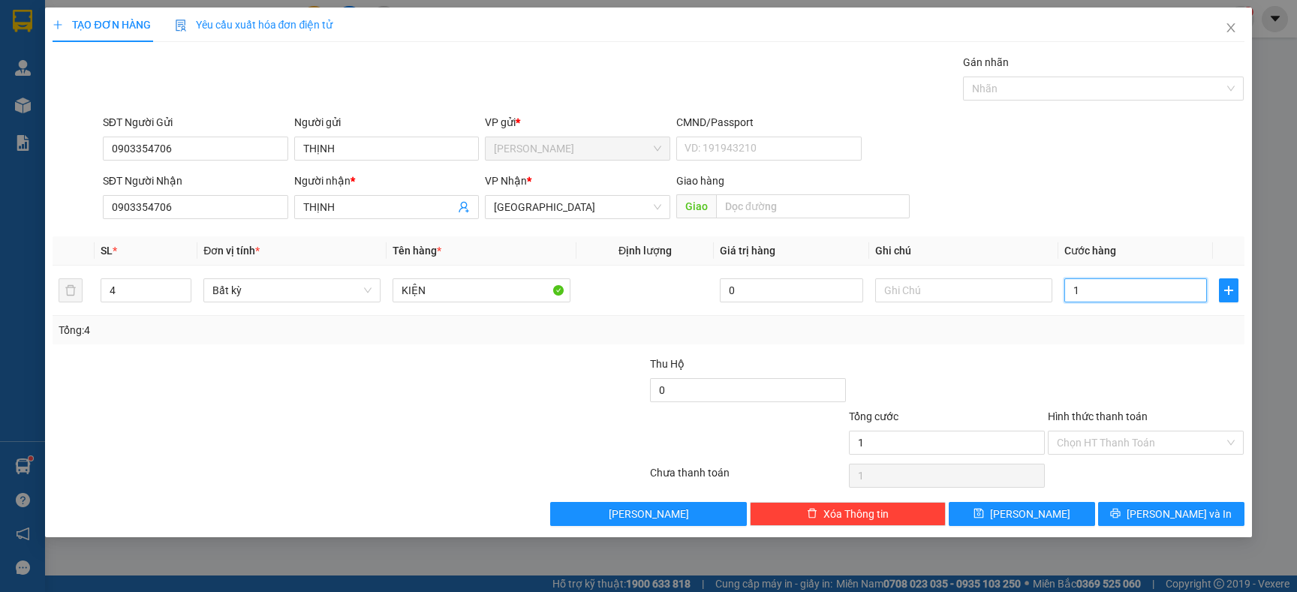
type input "12"
type input "120"
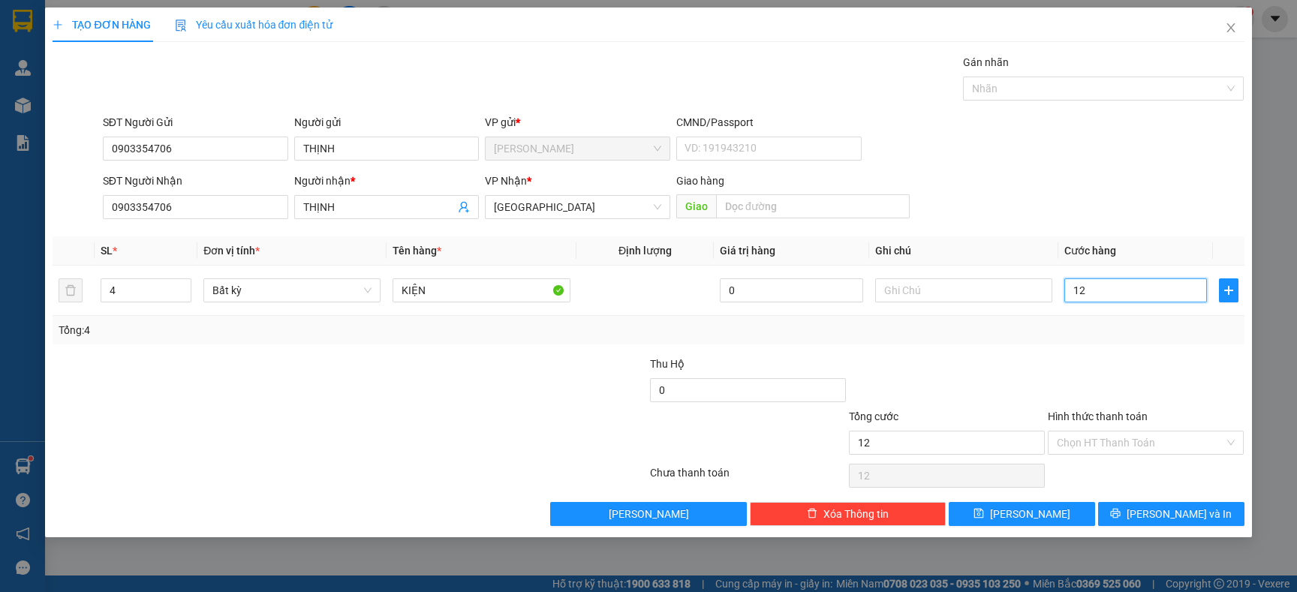
type input "120"
type input "120.000"
click at [1122, 328] on div "Tổng: 4" at bounding box center [648, 330] width 1179 height 17
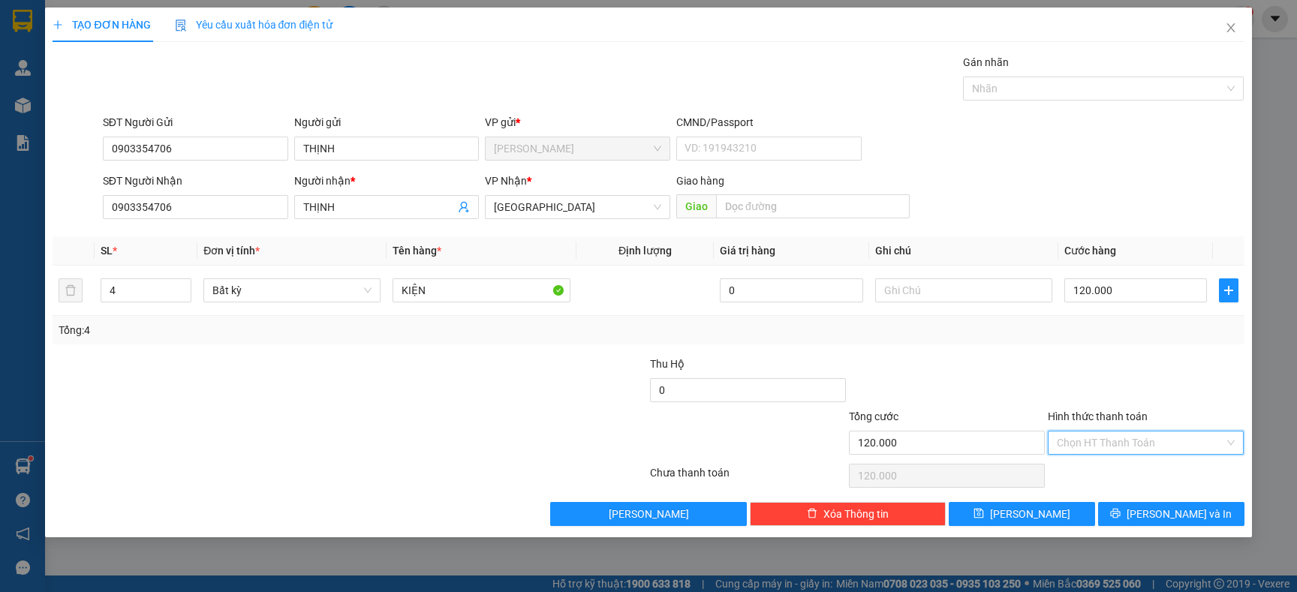
click at [1091, 446] on input "Hình thức thanh toán" at bounding box center [1140, 443] width 167 height 23
click at [1097, 399] on div at bounding box center [1145, 382] width 199 height 53
click at [1154, 514] on button "[PERSON_NAME] và In" at bounding box center [1171, 514] width 146 height 24
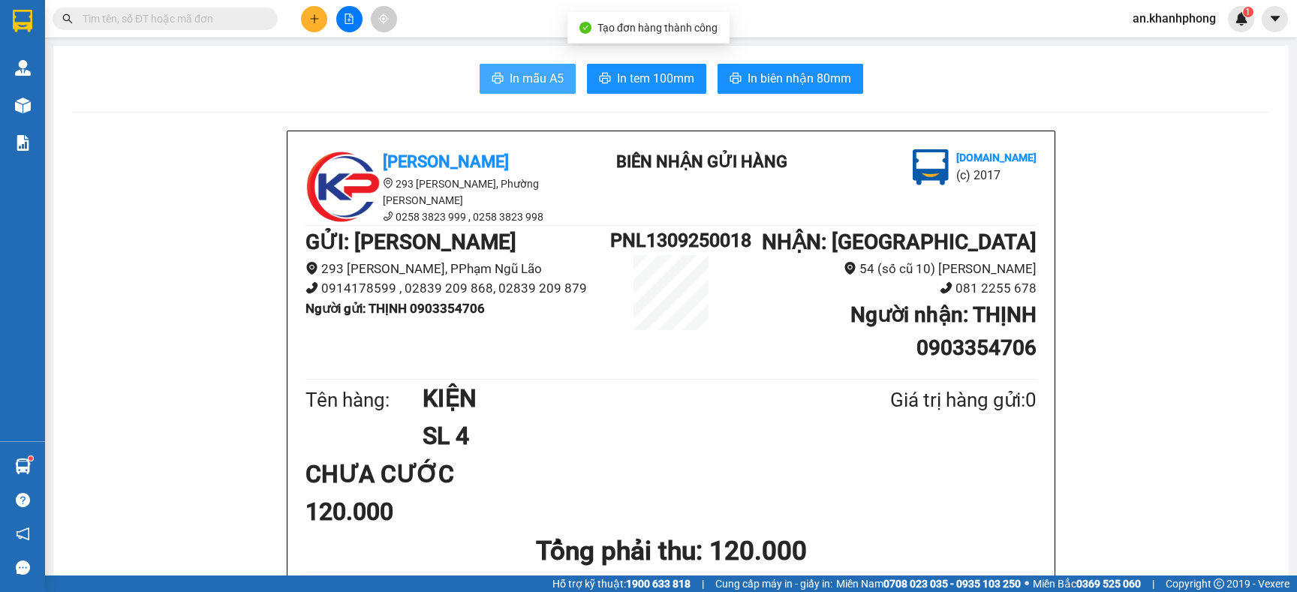
click at [510, 85] on span "In mẫu A5" at bounding box center [537, 78] width 54 height 19
click at [304, 20] on button at bounding box center [314, 19] width 26 height 26
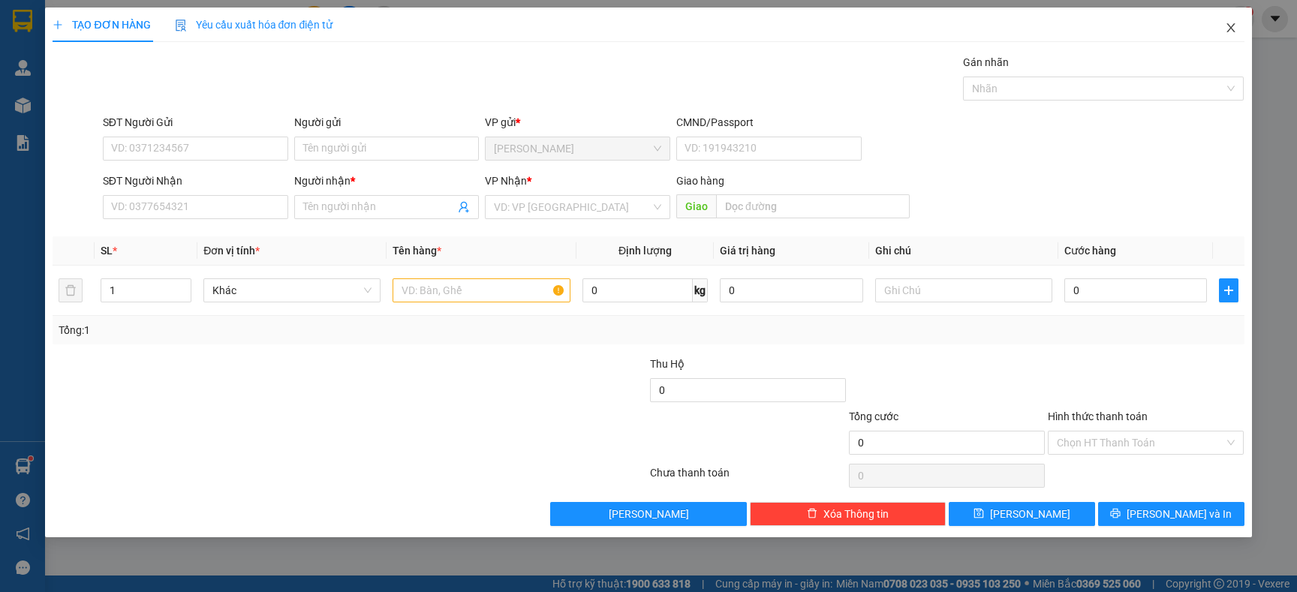
click at [1228, 22] on icon "close" at bounding box center [1231, 28] width 12 height 12
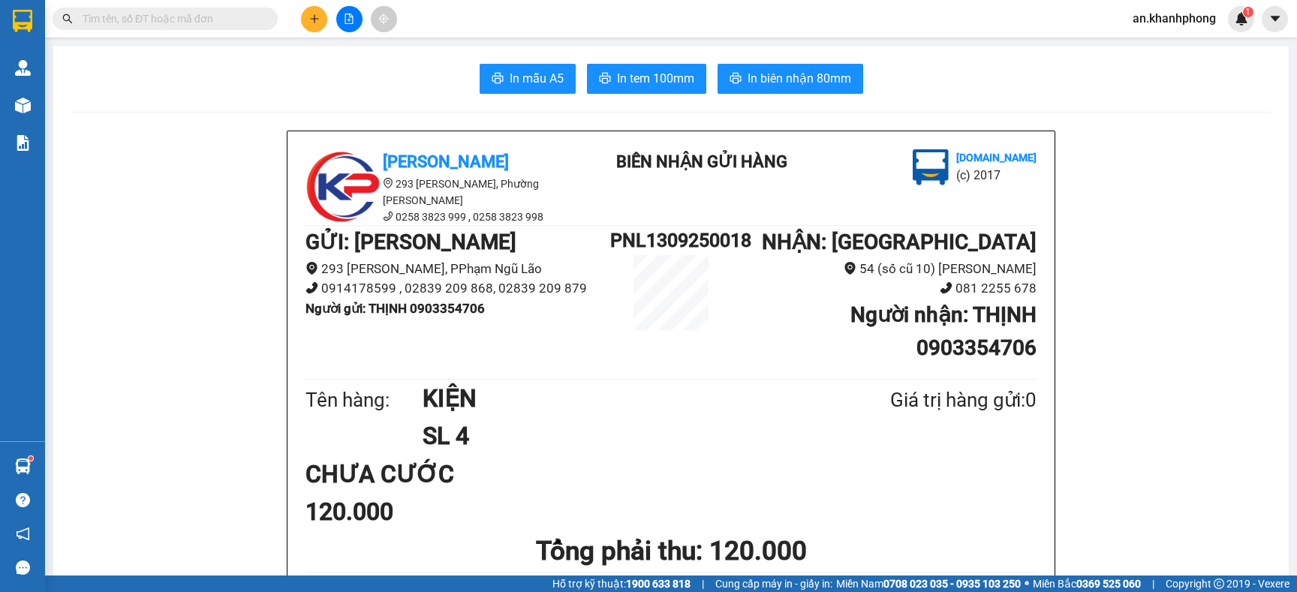
click at [212, 23] on input "text" at bounding box center [171, 19] width 177 height 17
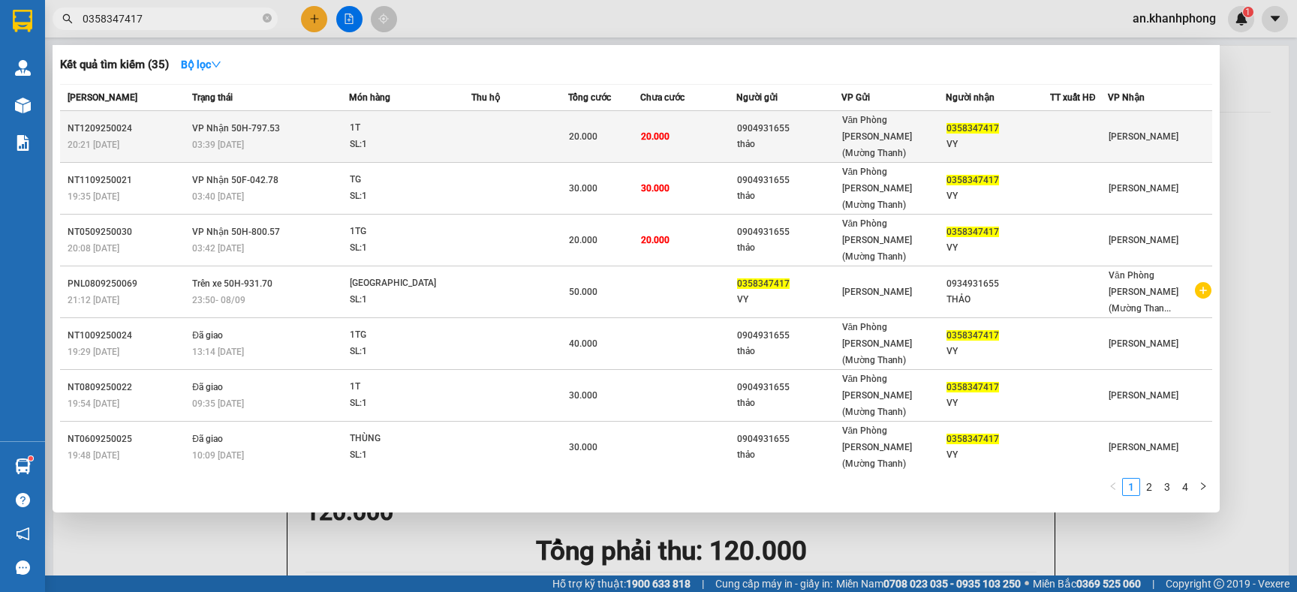
type input "0358347417"
click at [530, 123] on td at bounding box center [519, 137] width 96 height 52
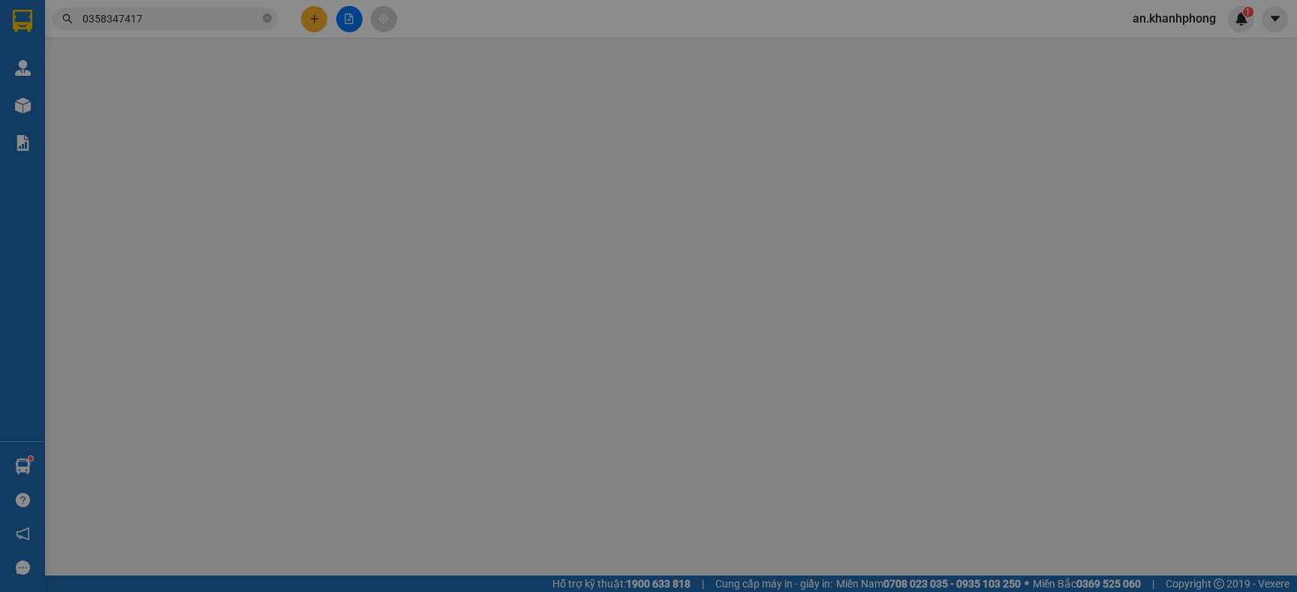
type input "0904931655"
type input "thảo"
type input "0358347417"
type input "VY"
type input "20.000"
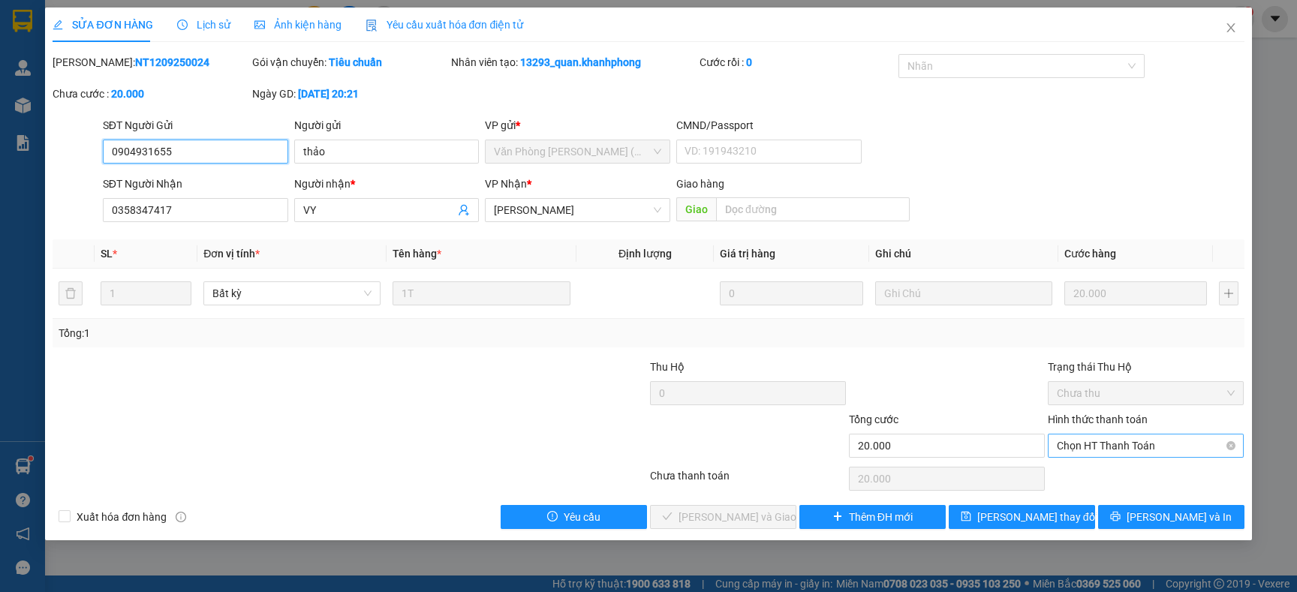
click at [1145, 456] on span "Chọn HT Thanh Toán" at bounding box center [1146, 446] width 178 height 23
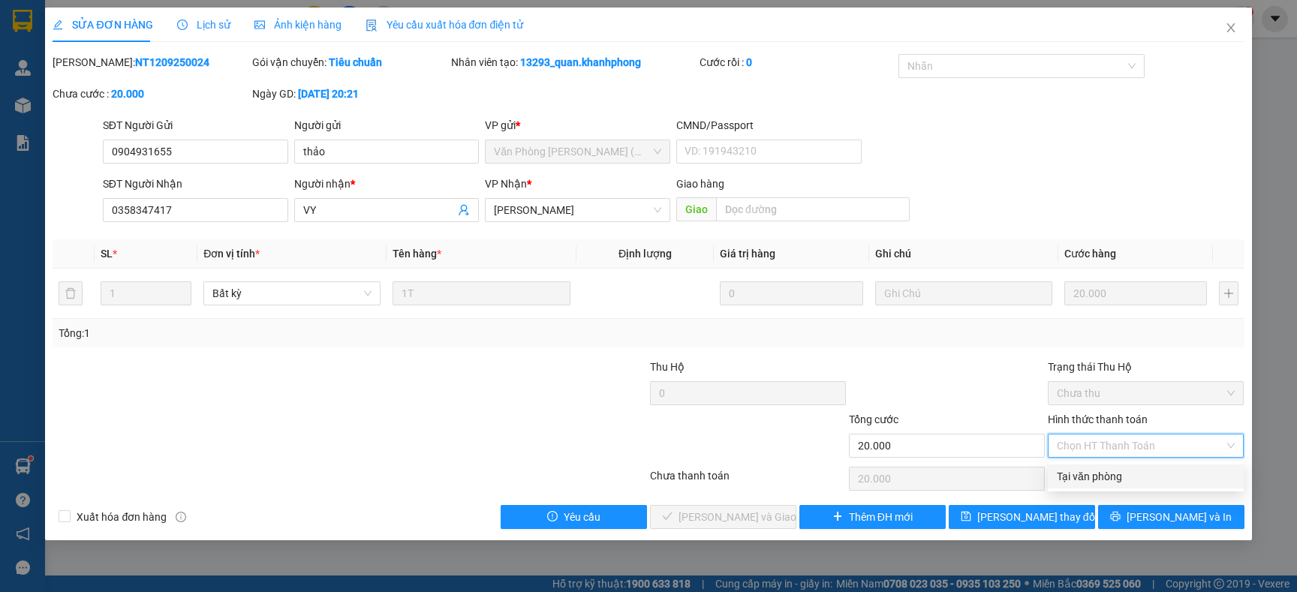
click at [1124, 474] on div "Tại văn phòng" at bounding box center [1146, 476] width 178 height 17
type input "0"
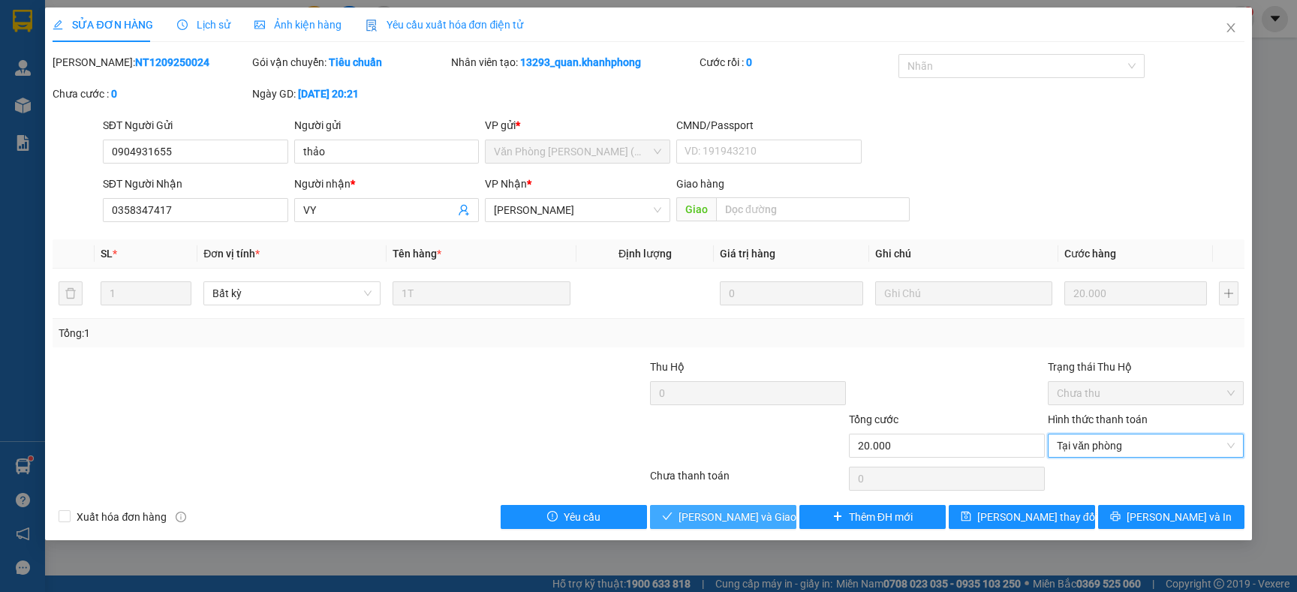
click at [673, 513] on icon "check" at bounding box center [667, 516] width 11 height 11
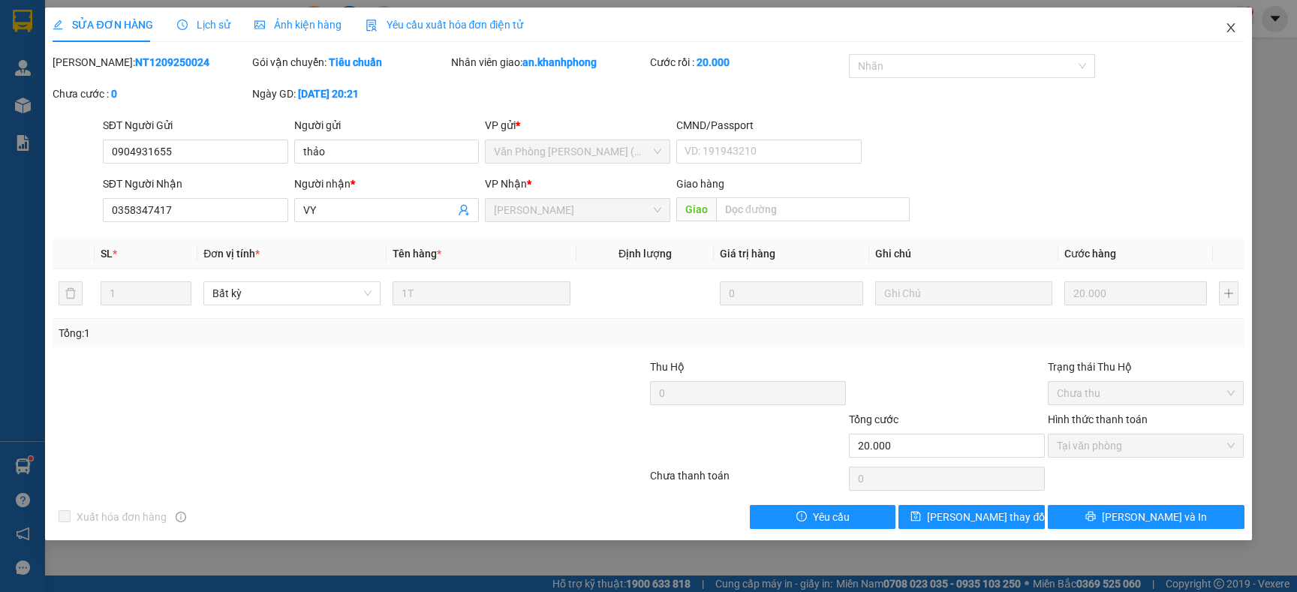
click at [1229, 25] on icon "close" at bounding box center [1231, 28] width 12 height 12
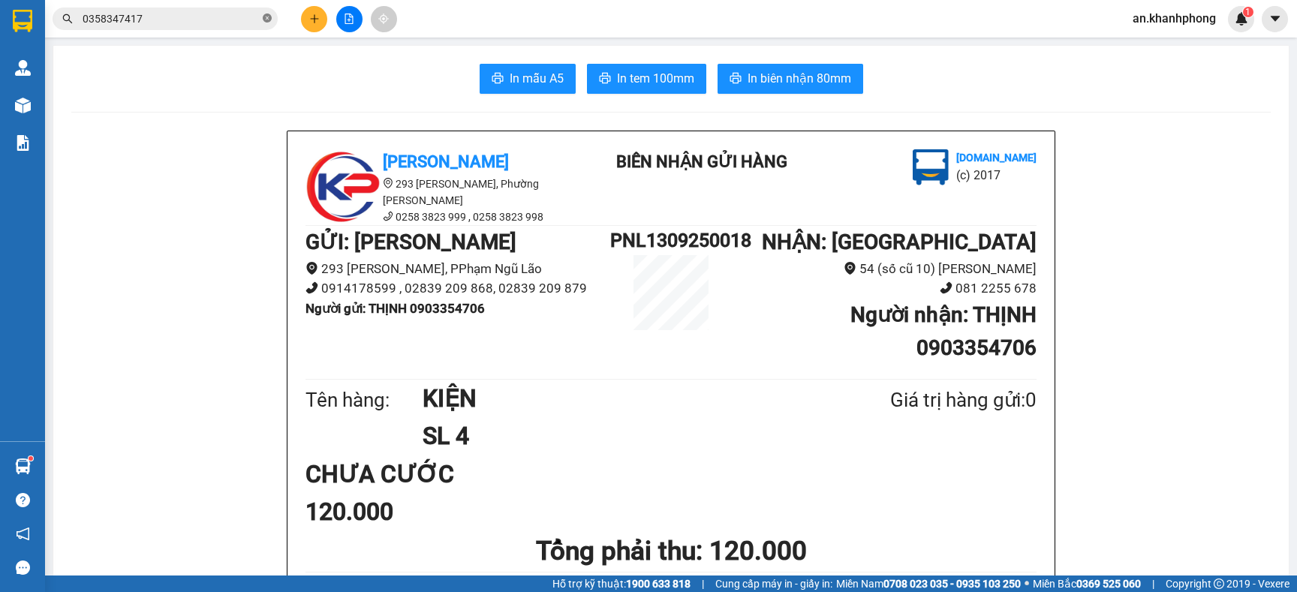
click at [266, 16] on icon "close-circle" at bounding box center [267, 18] width 9 height 9
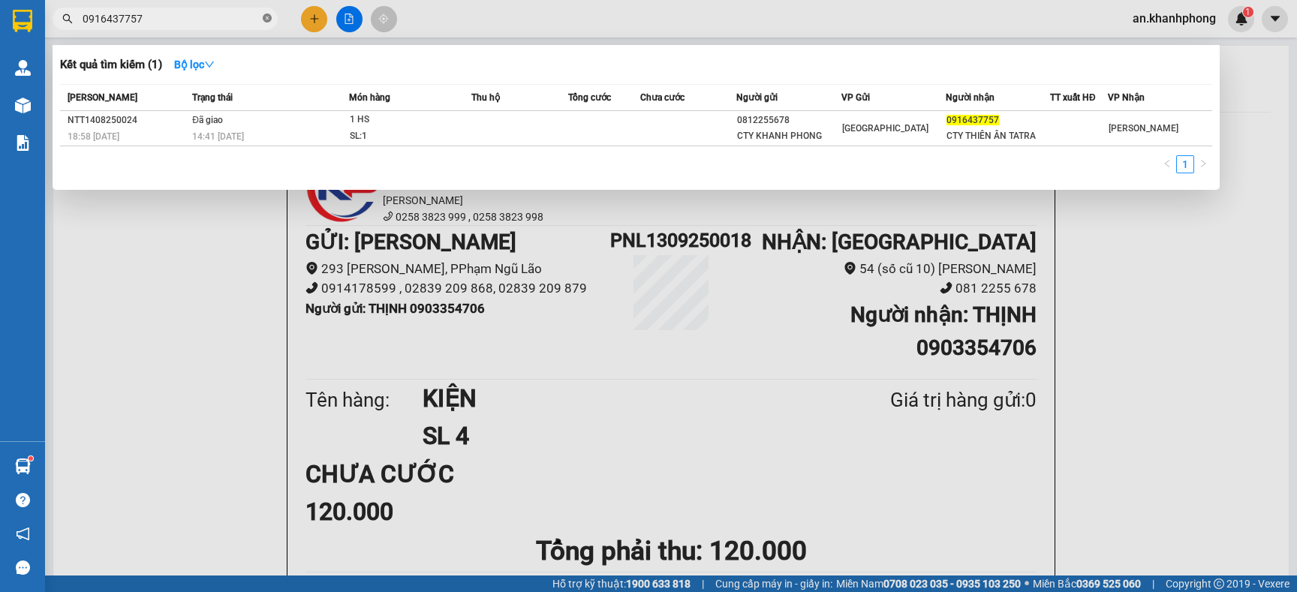
type input "0916437757"
click at [263, 17] on icon "close-circle" at bounding box center [267, 18] width 9 height 9
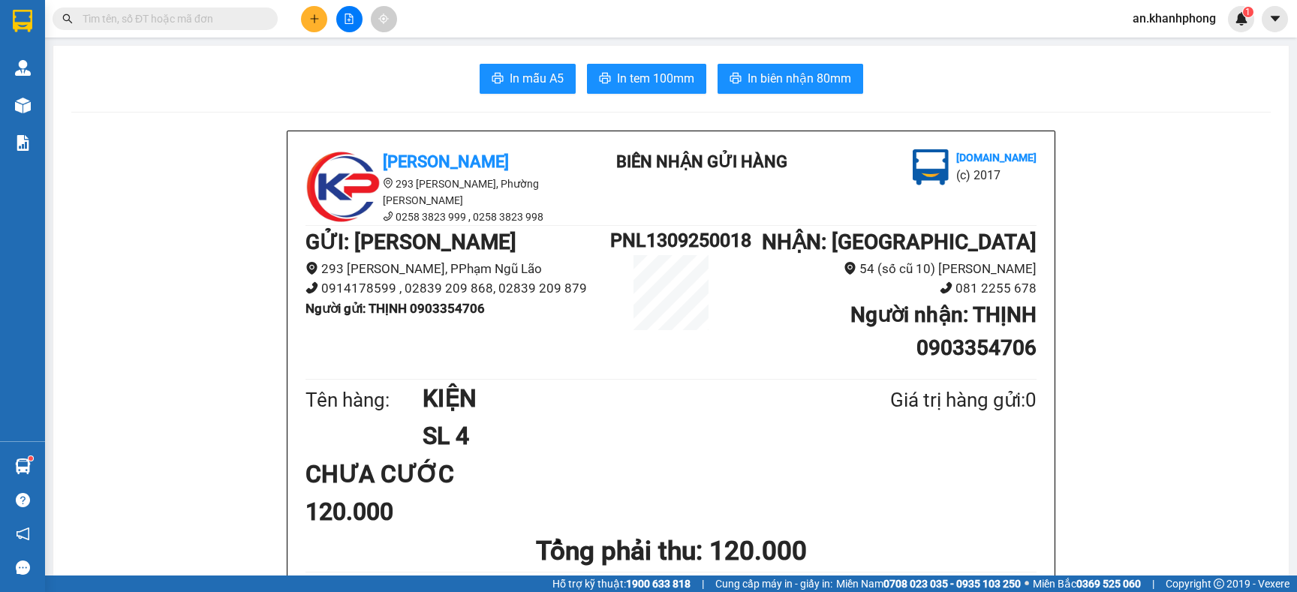
click at [173, 5] on div "Kết quả tìm kiếm ( 1 ) Bộ lọc Mã ĐH Trạng thái Món hàng Thu hộ Tổng cước Chưa c…" at bounding box center [648, 19] width 1297 height 38
click at [176, 13] on input "text" at bounding box center [171, 19] width 177 height 17
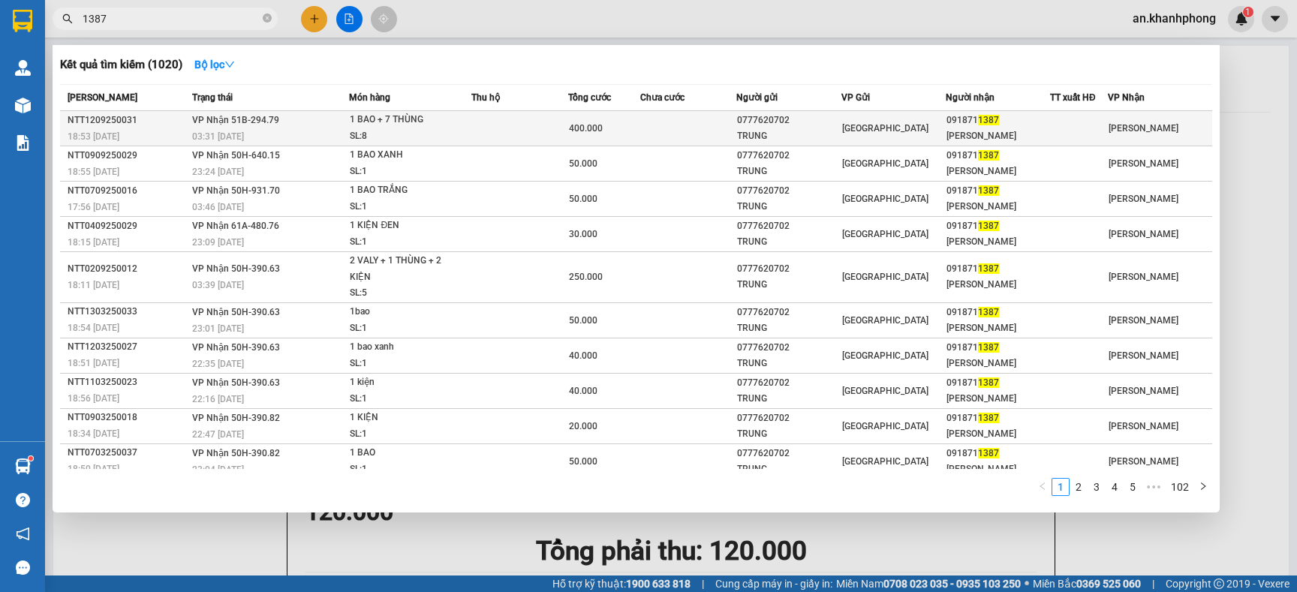
type input "1387"
click at [623, 134] on div "400.000" at bounding box center [604, 128] width 71 height 17
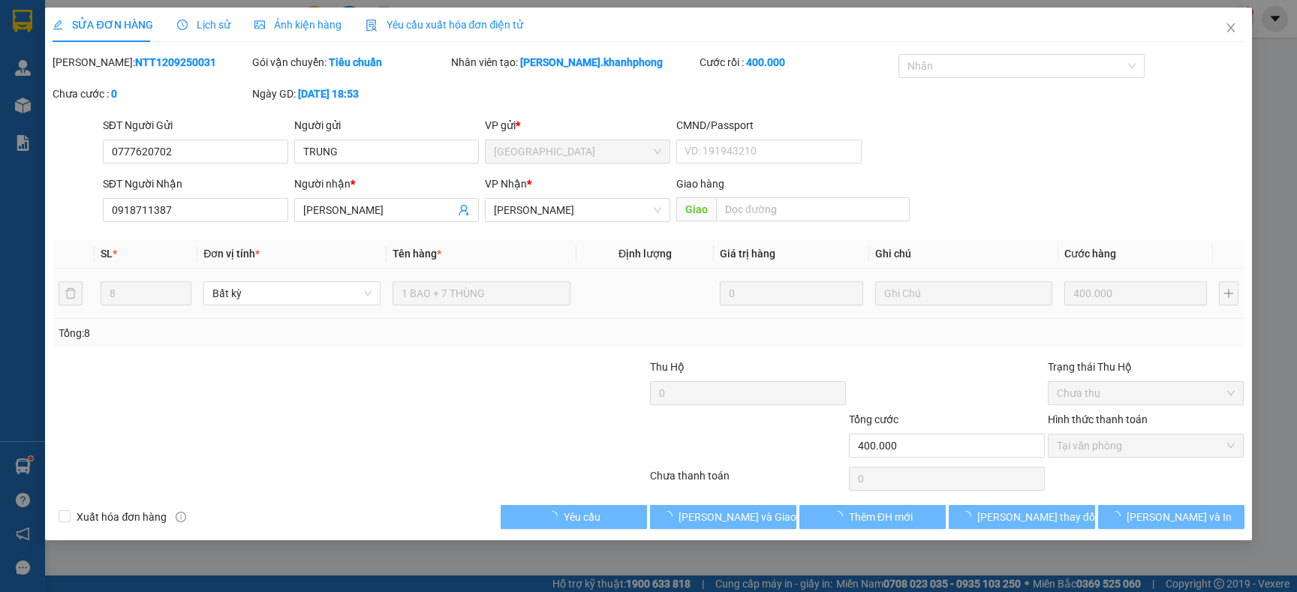
type input "0777620702"
type input "TRUNG"
type input "0918711387"
type input "[PERSON_NAME]"
type input "400.000"
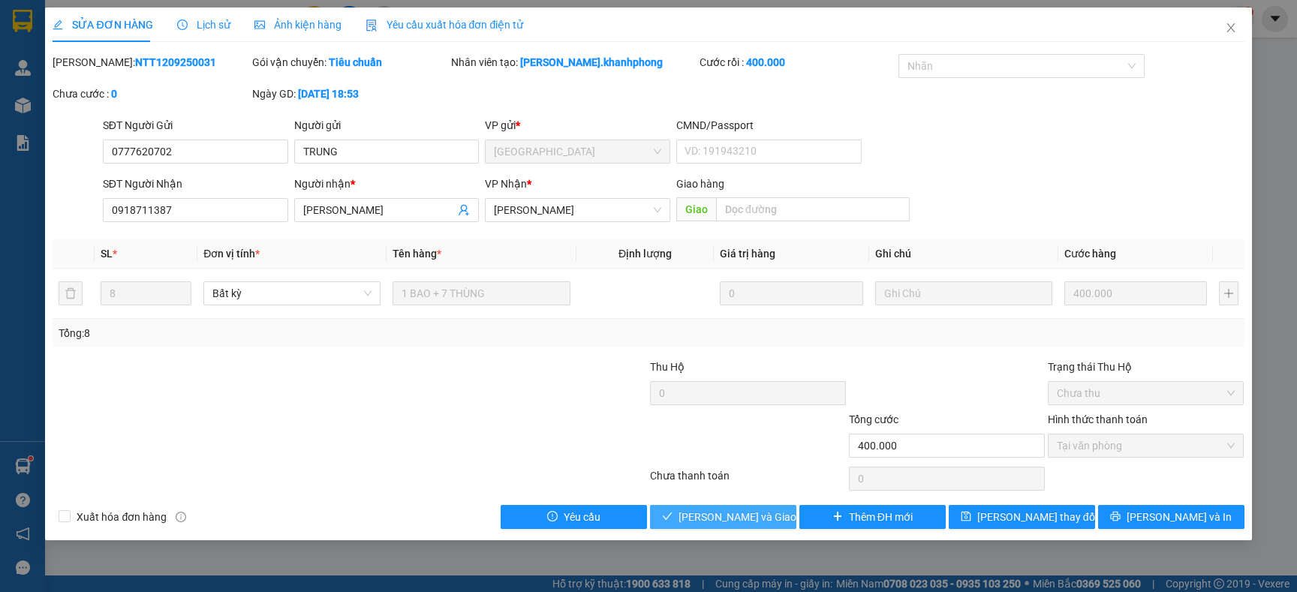
click at [705, 511] on span "[PERSON_NAME] và [PERSON_NAME] hàng" at bounding box center [751, 517] width 144 height 17
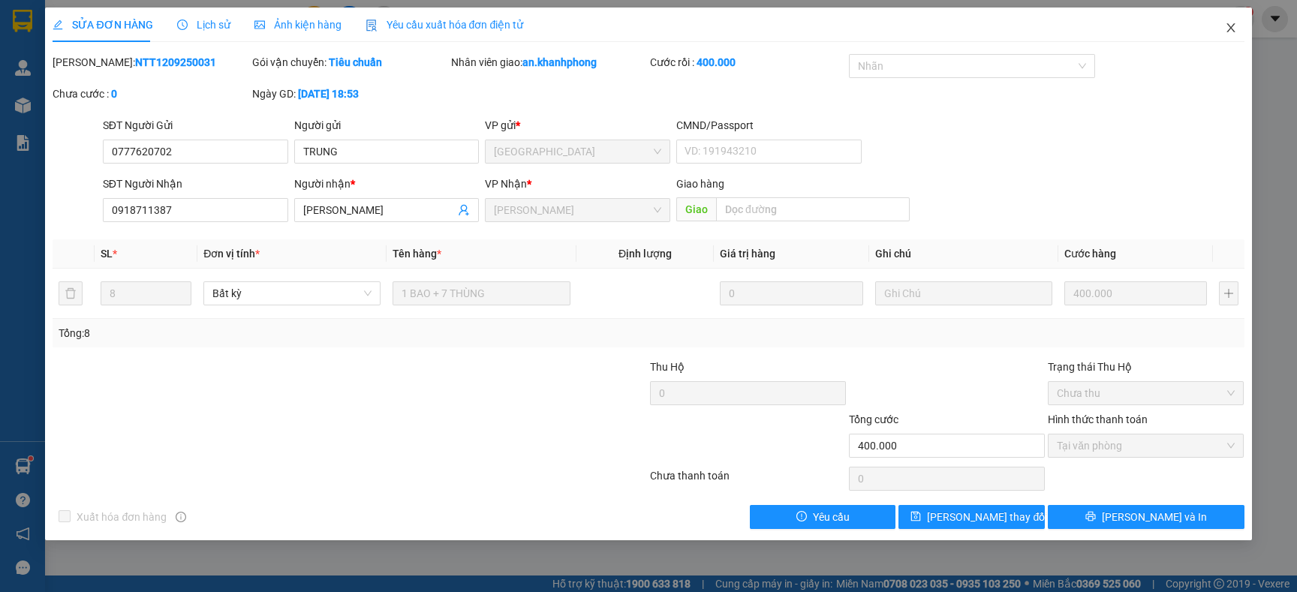
click at [1235, 29] on icon "close" at bounding box center [1231, 28] width 12 height 12
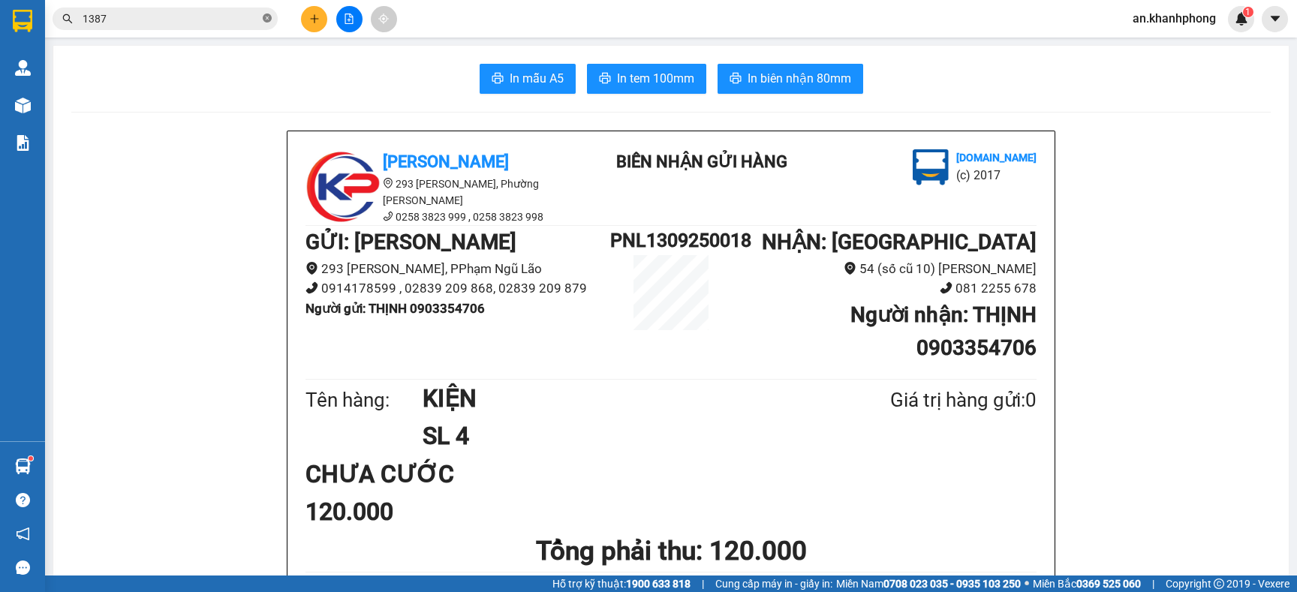
click at [267, 23] on span at bounding box center [267, 19] width 9 height 14
click at [257, 20] on input "text" at bounding box center [171, 19] width 177 height 17
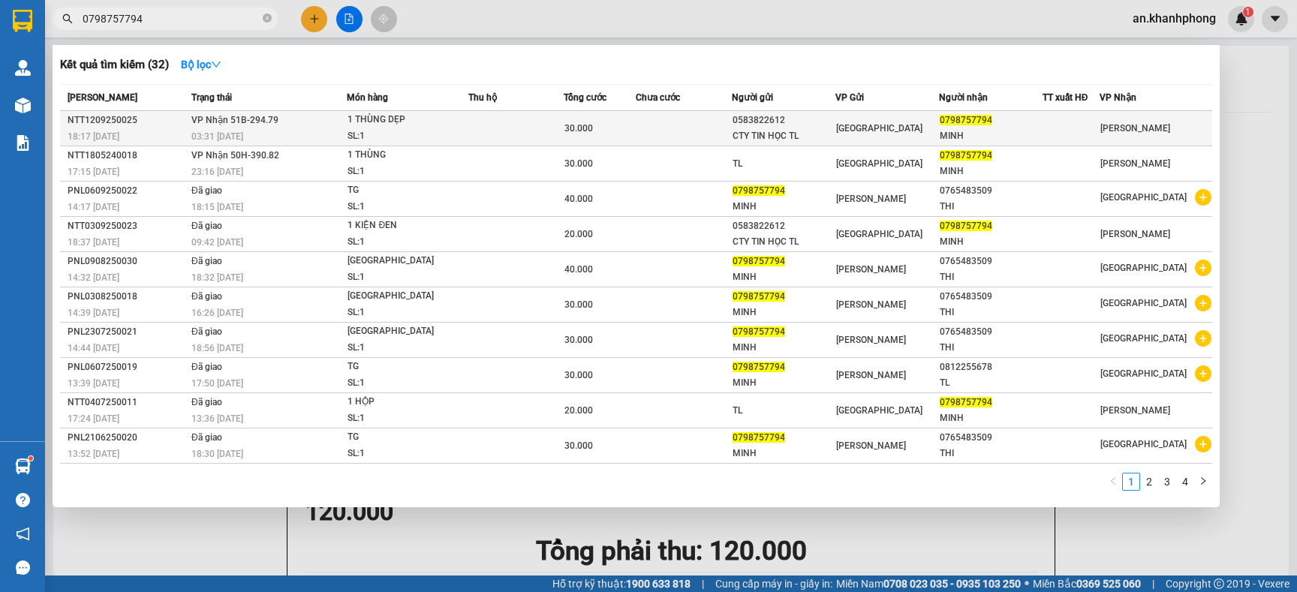
type input "0798757794"
click at [690, 128] on td at bounding box center [683, 128] width 95 height 35
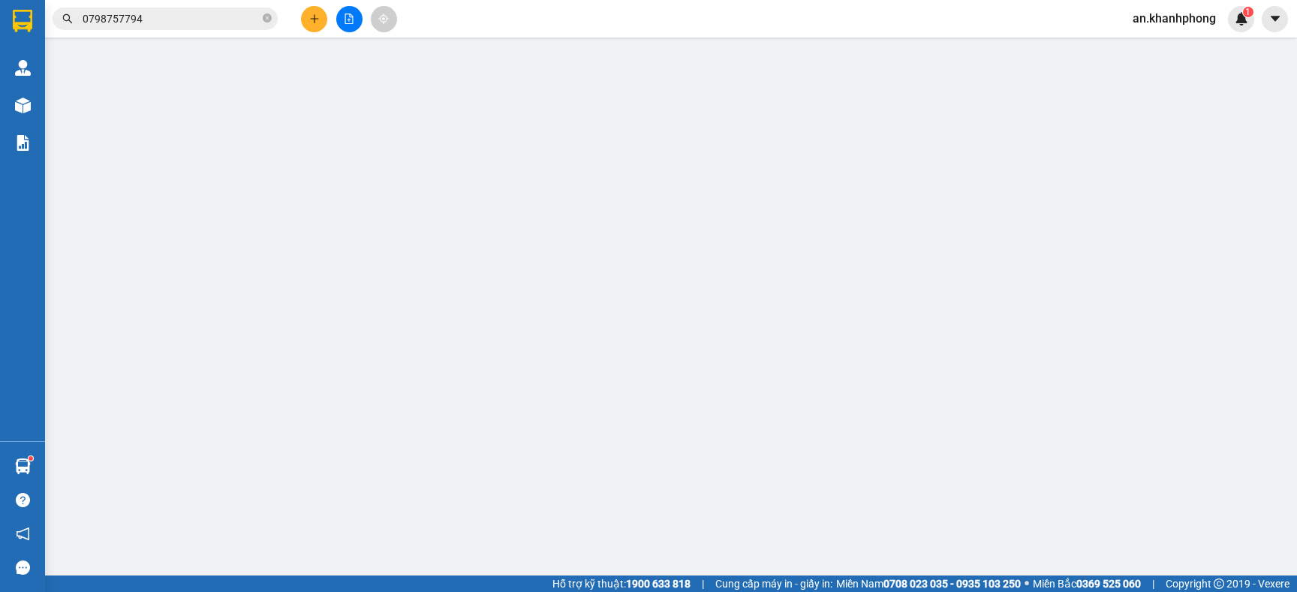
type input "0583822612"
type input "CTY TIN HỌC TL"
type input "0798757794"
type input "MINH"
type input "30.000"
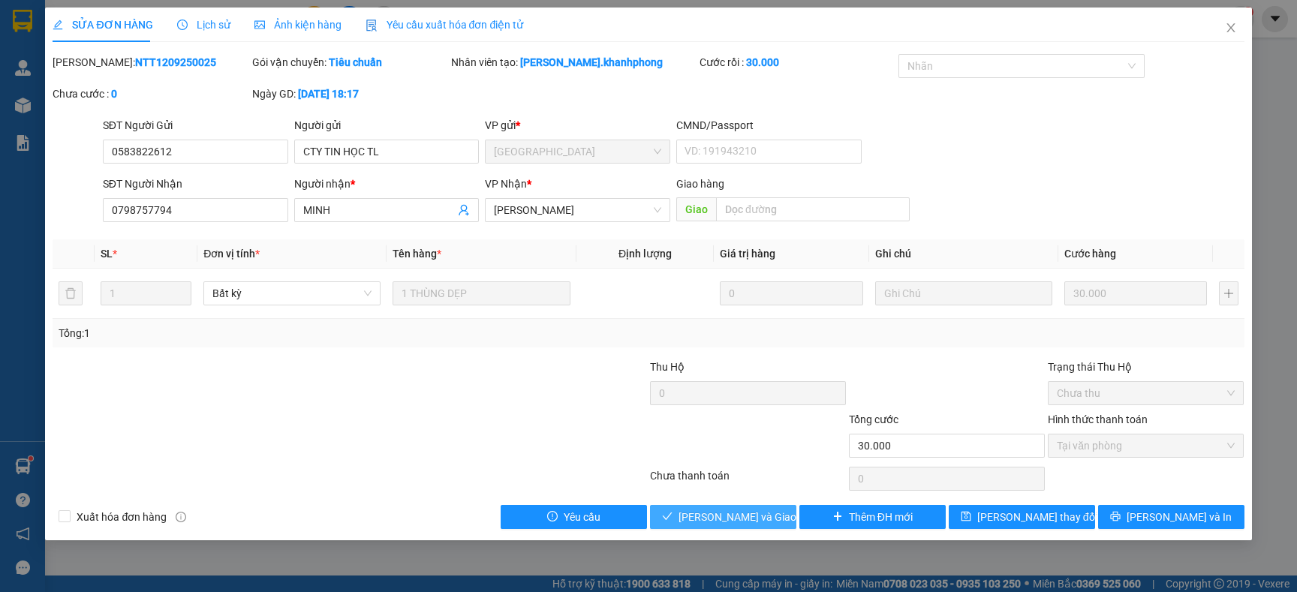
click at [715, 520] on span "[PERSON_NAME] và [PERSON_NAME] hàng" at bounding box center [751, 517] width 144 height 17
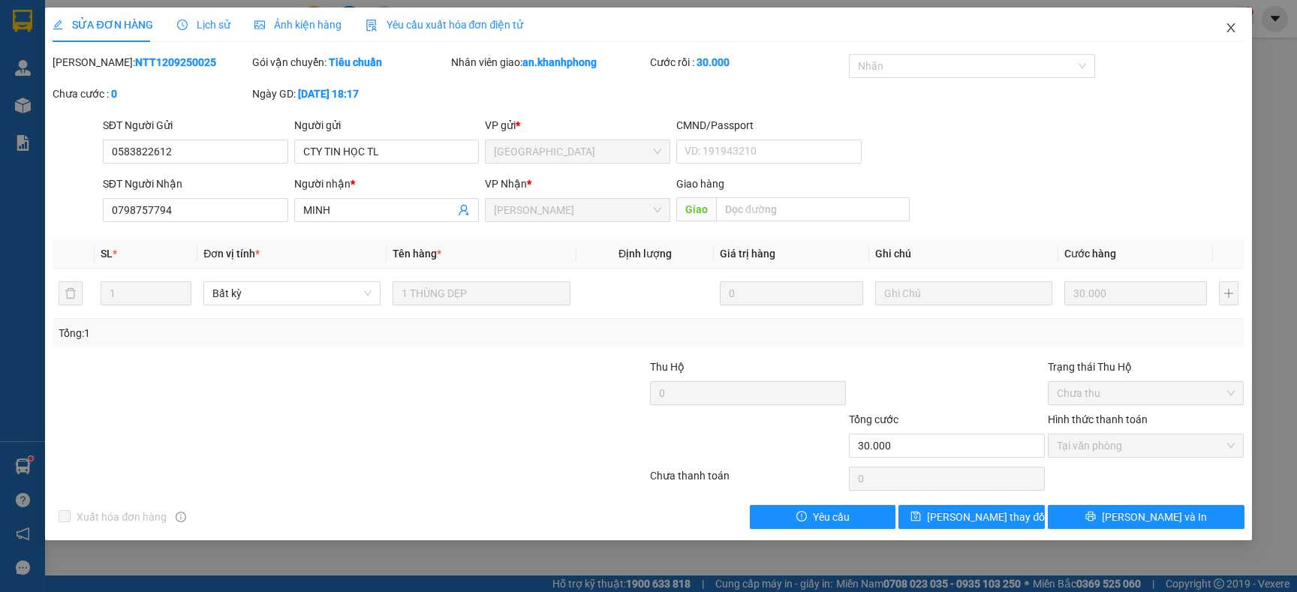
click at [1226, 26] on icon "close" at bounding box center [1231, 28] width 12 height 12
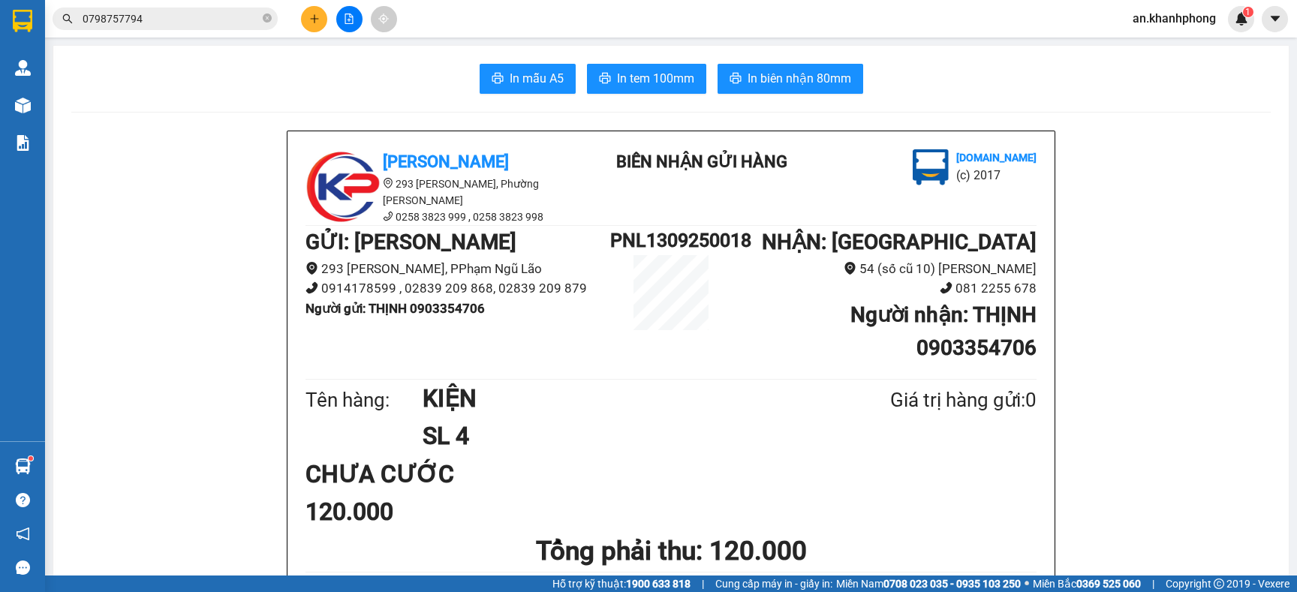
click at [310, 11] on button at bounding box center [314, 19] width 26 height 26
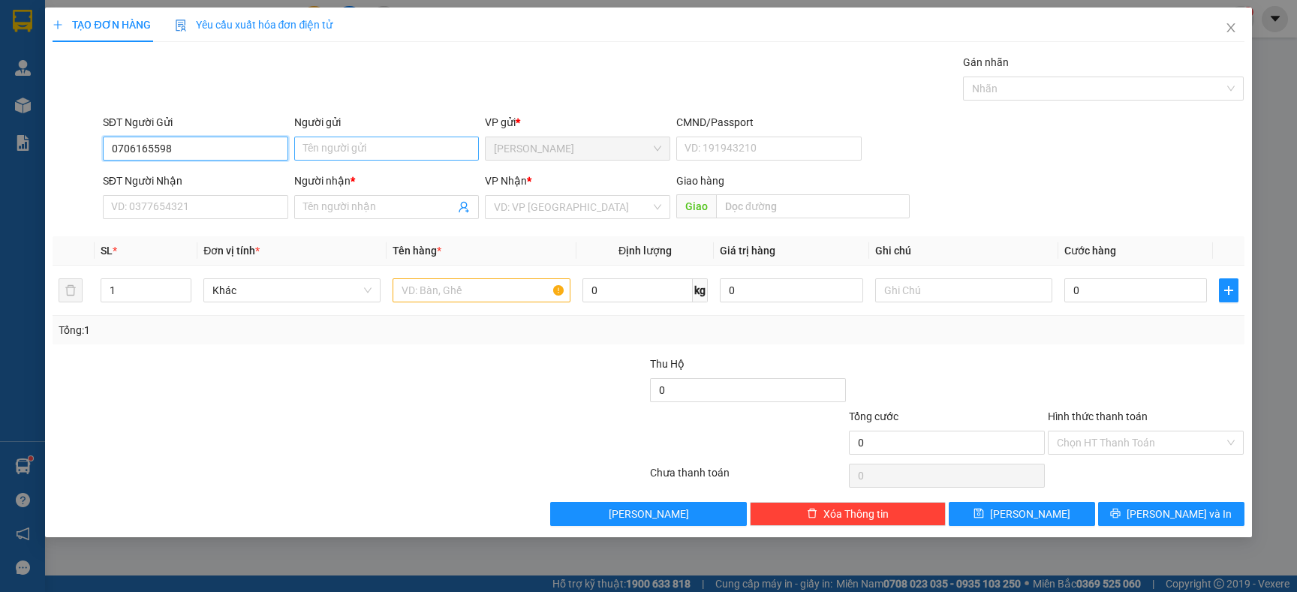
type input "0706165598"
click at [384, 144] on input "Người gửi" at bounding box center [386, 149] width 185 height 24
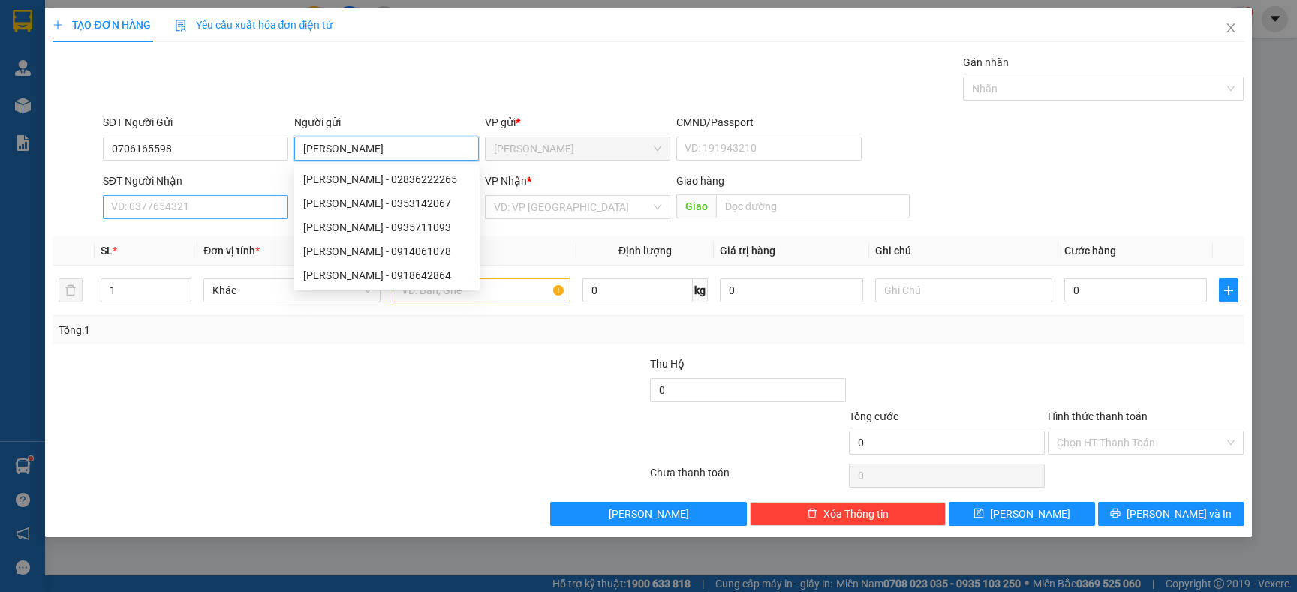
type input "KIM ANH"
click at [145, 206] on input "SĐT Người Nhận" at bounding box center [195, 207] width 185 height 24
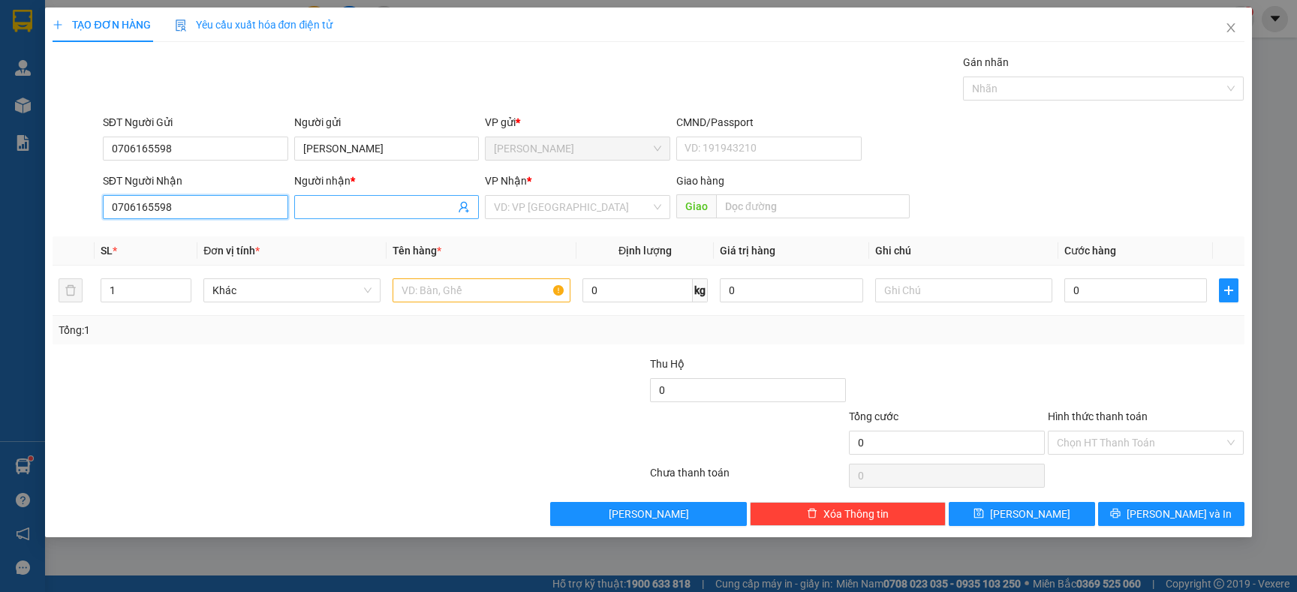
type input "0706165598"
click at [334, 205] on input "Người nhận *" at bounding box center [379, 207] width 152 height 17
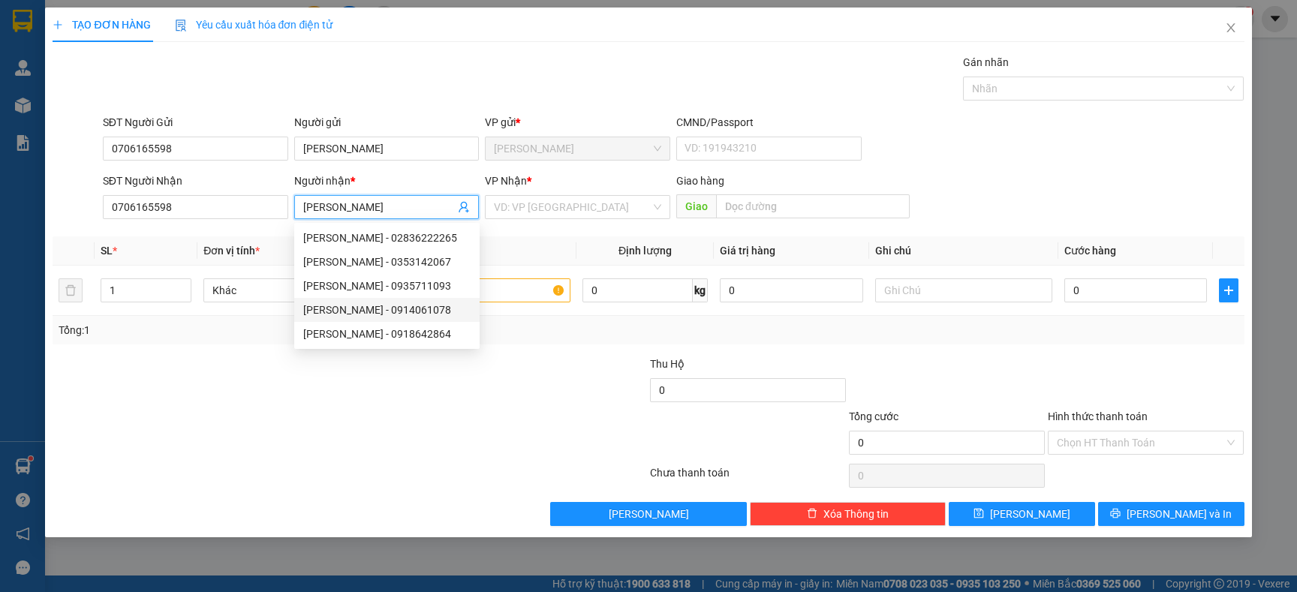
type input "KIM ANH"
click at [249, 408] on div at bounding box center [250, 382] width 398 height 53
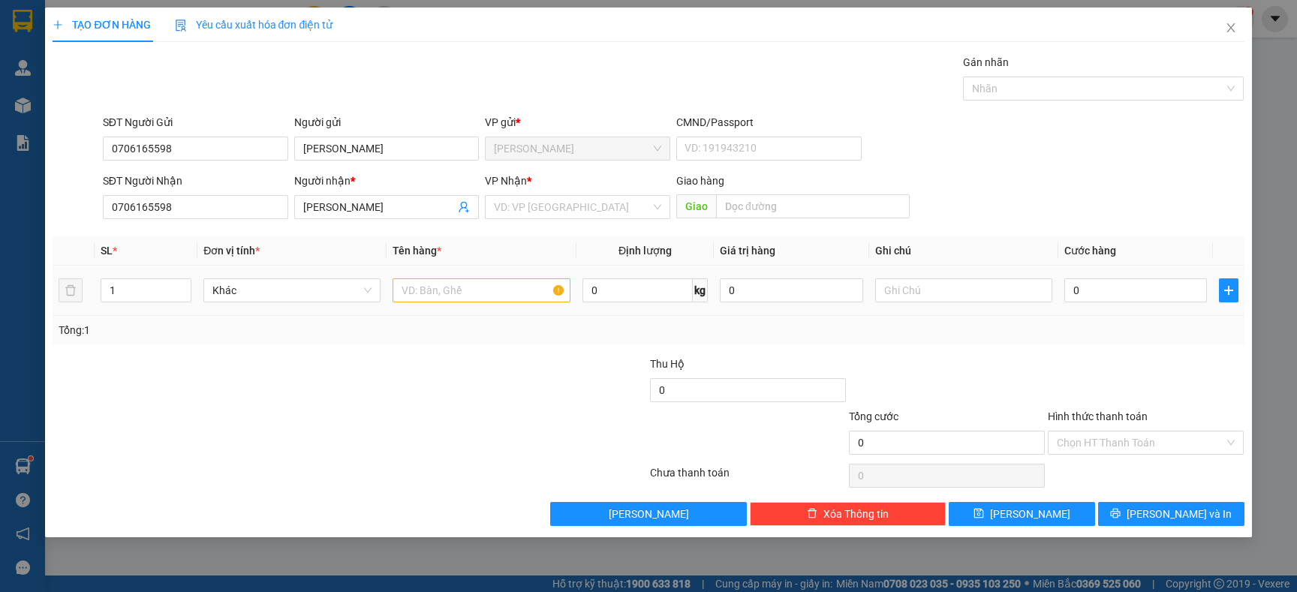
drag, startPoint x: 474, startPoint y: 308, endPoint x: 476, endPoint y: 287, distance: 20.3
click at [476, 301] on td at bounding box center [481, 291] width 189 height 50
click at [476, 287] on input "text" at bounding box center [481, 290] width 177 height 24
type input "XE MÁY HÀNG"
click at [440, 393] on div at bounding box center [250, 382] width 398 height 53
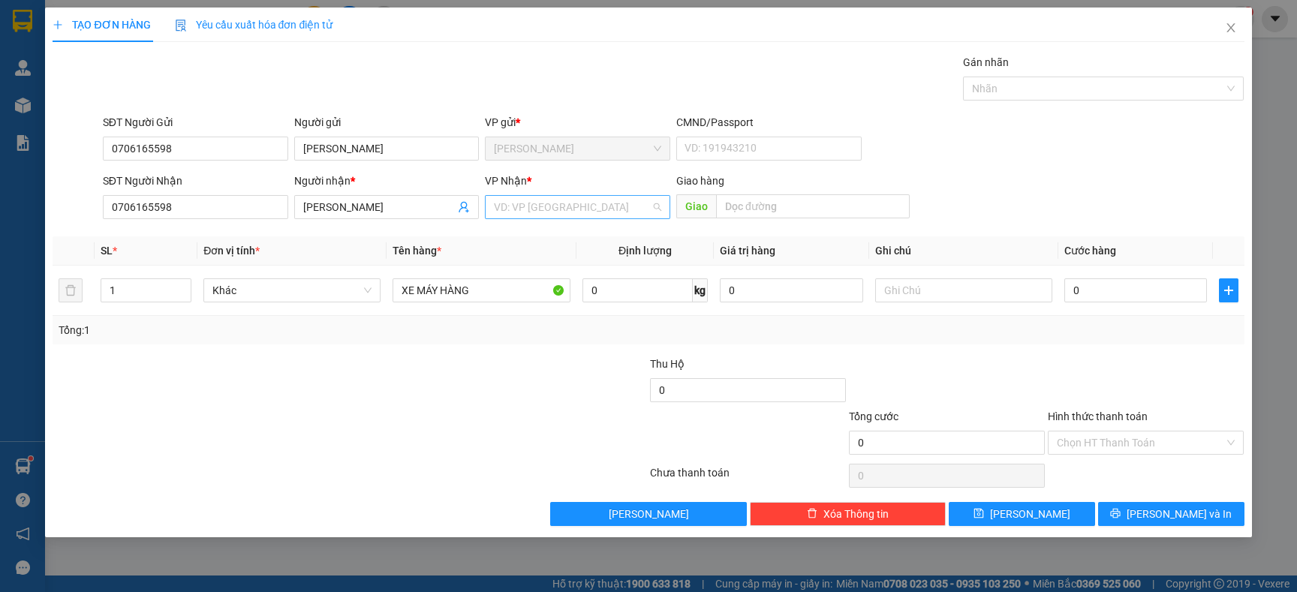
click at [511, 211] on input "search" at bounding box center [572, 207] width 157 height 23
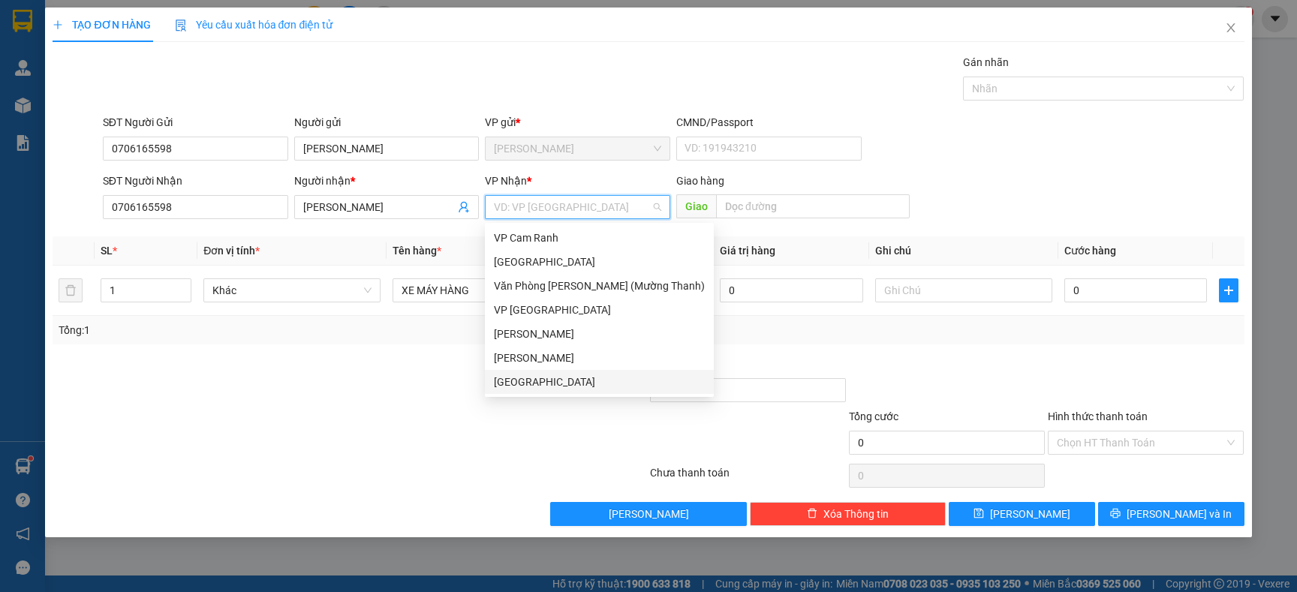
click at [504, 381] on div "[GEOGRAPHIC_DATA]" at bounding box center [599, 382] width 211 height 17
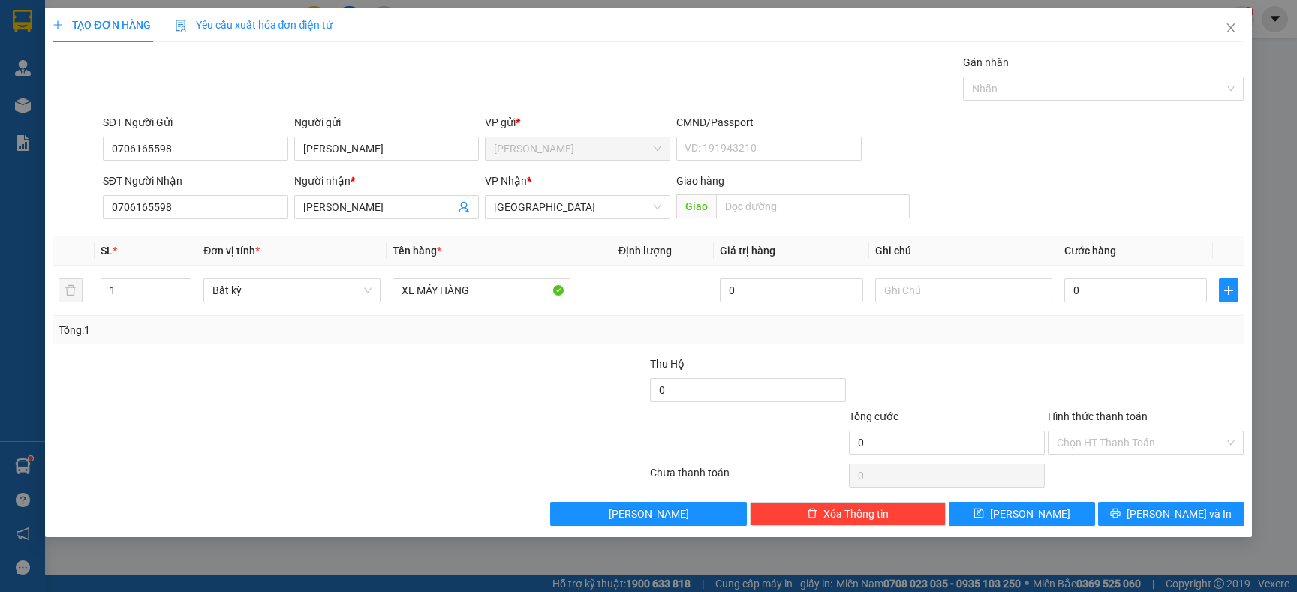
click at [507, 387] on div at bounding box center [549, 382] width 199 height 53
click at [1140, 299] on input "0" at bounding box center [1135, 290] width 143 height 24
type input "5"
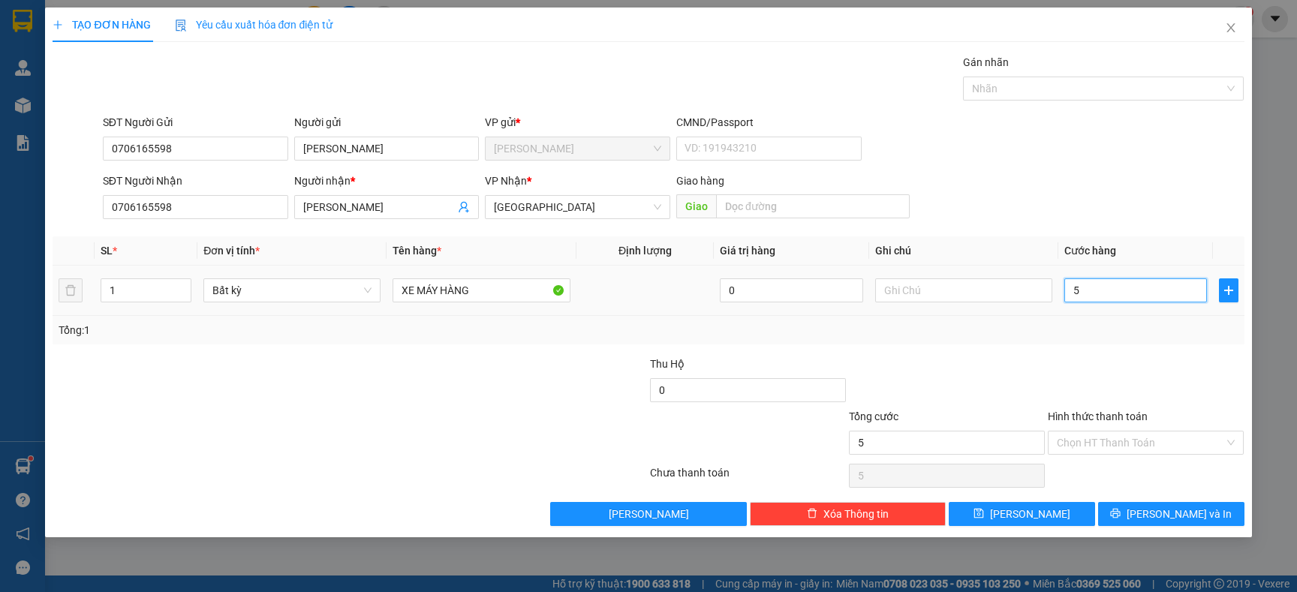
type input "50"
type input "500"
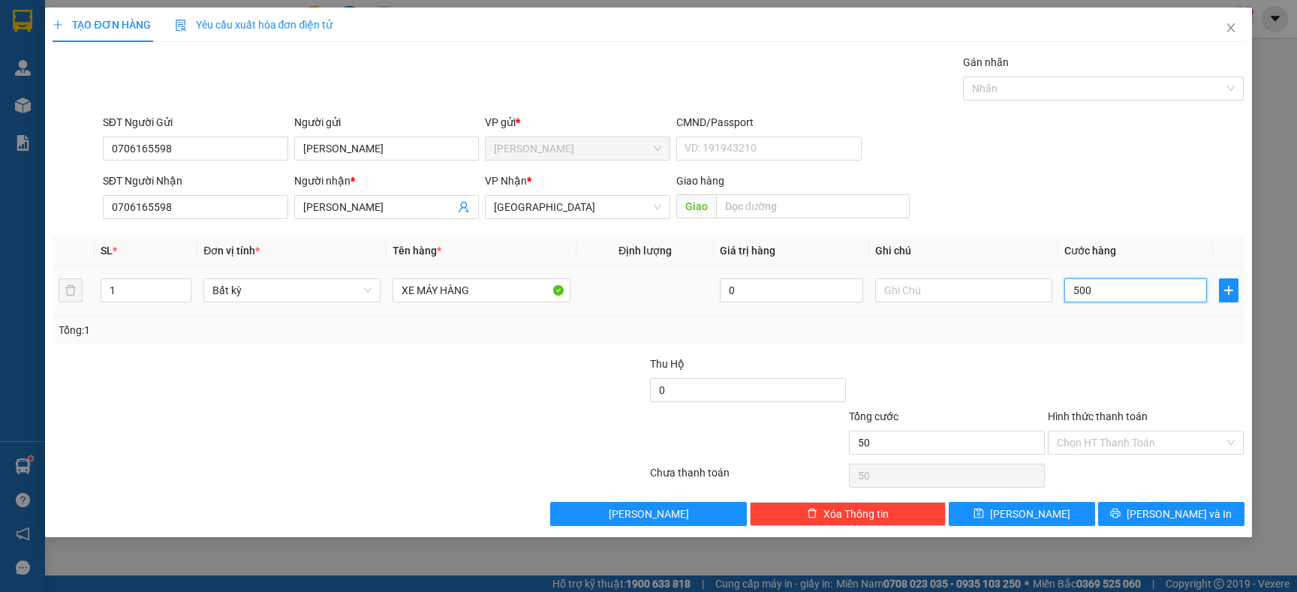
type input "500"
type input "5.000"
type input "500"
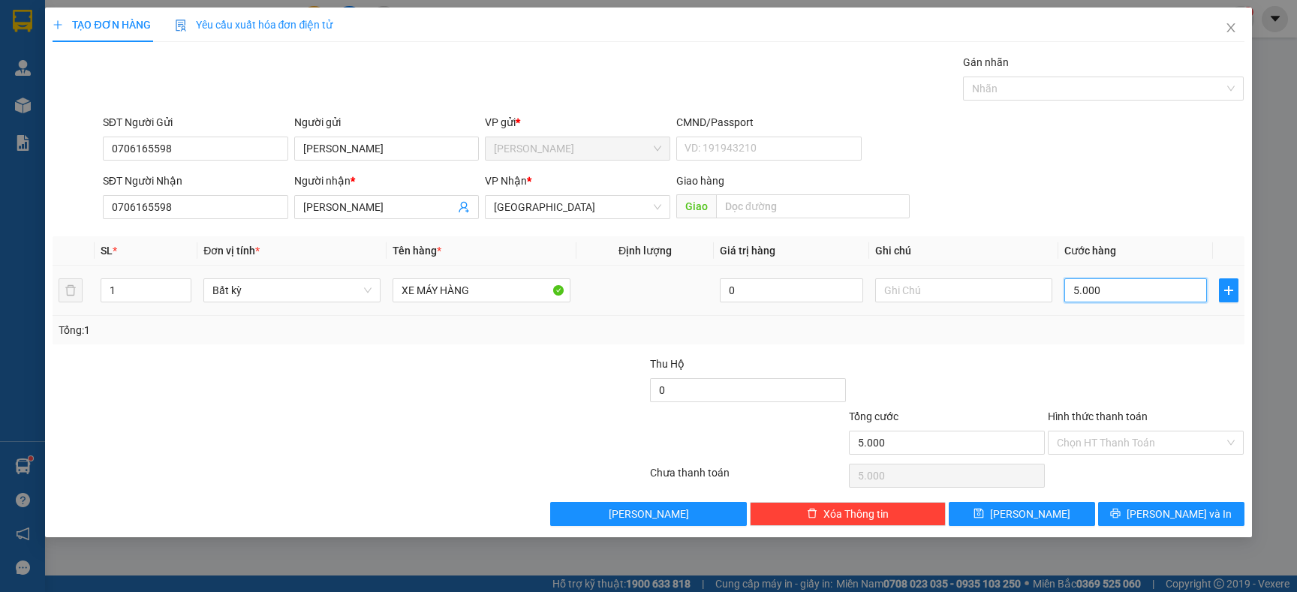
type input "500"
type input "500.000"
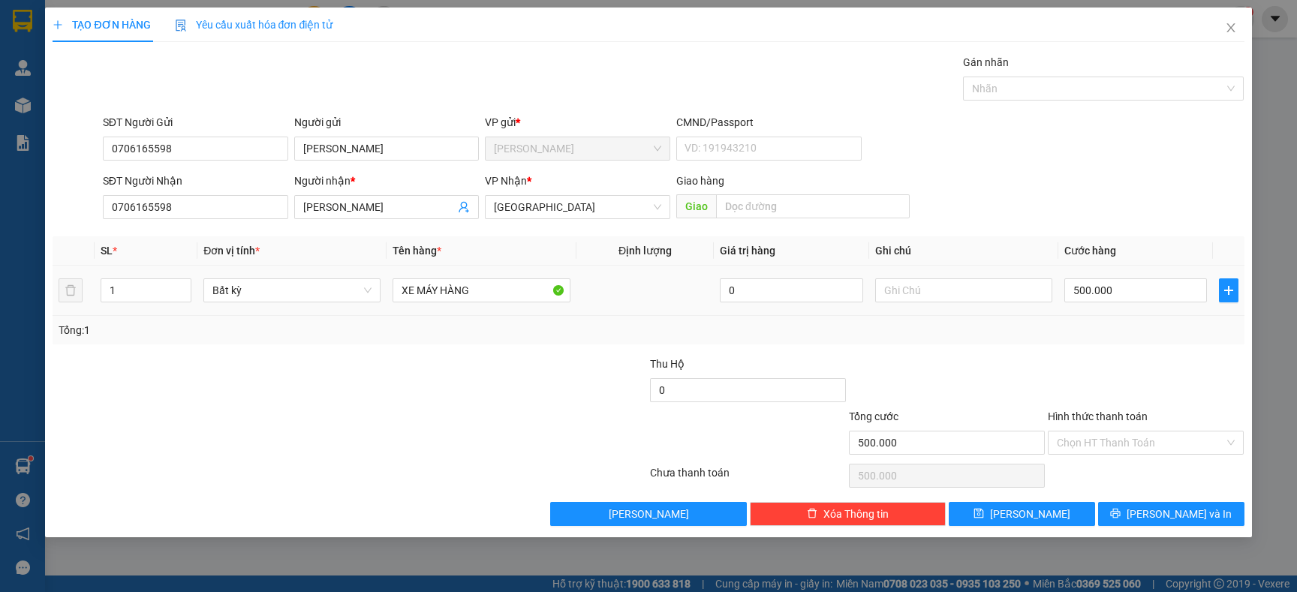
click at [1124, 303] on div "500.000" at bounding box center [1135, 290] width 143 height 30
click at [1124, 296] on input "500.000" at bounding box center [1135, 290] width 143 height 24
type input "0"
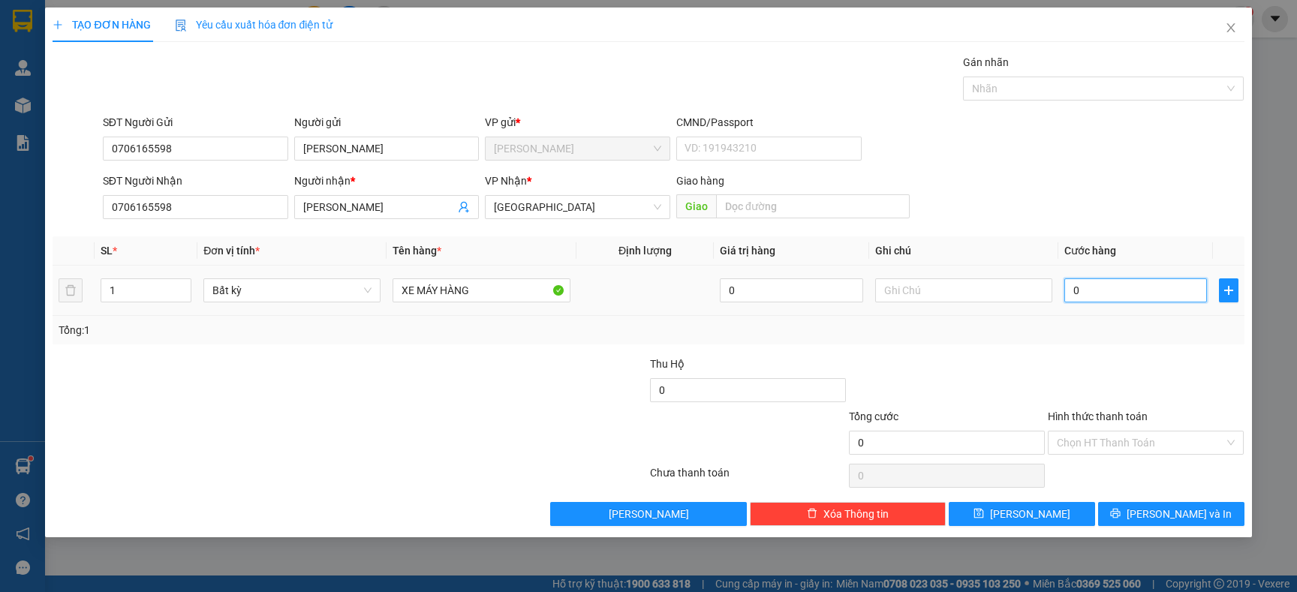
type input "04"
type input "4"
type input "045"
type input "45"
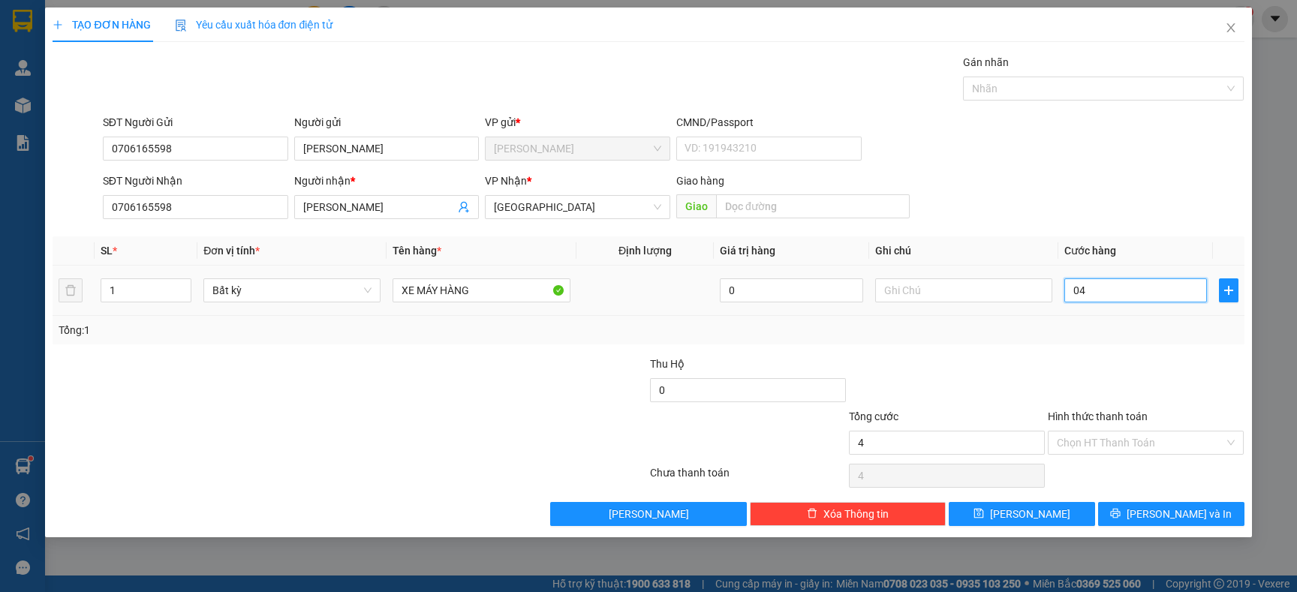
type input "45"
type input "0.450"
type input "450"
type input "450.000"
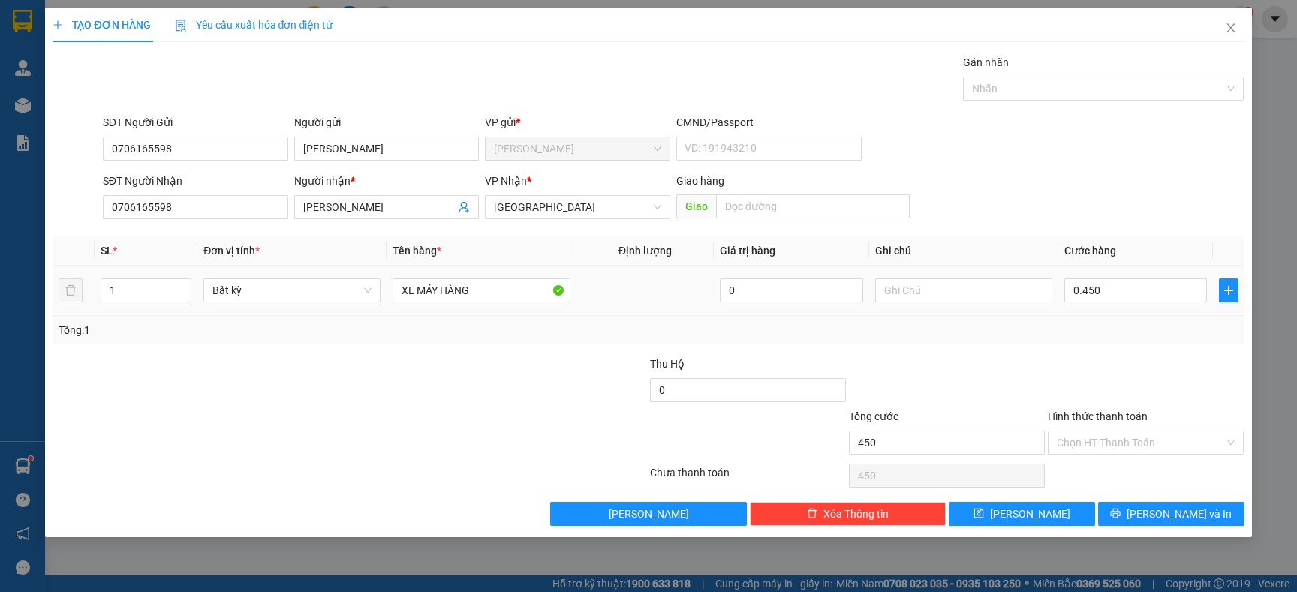
type input "450.000"
click at [1083, 344] on div "Tổng: 1" at bounding box center [648, 330] width 1191 height 29
click at [986, 289] on input "text" at bounding box center [963, 290] width 177 height 24
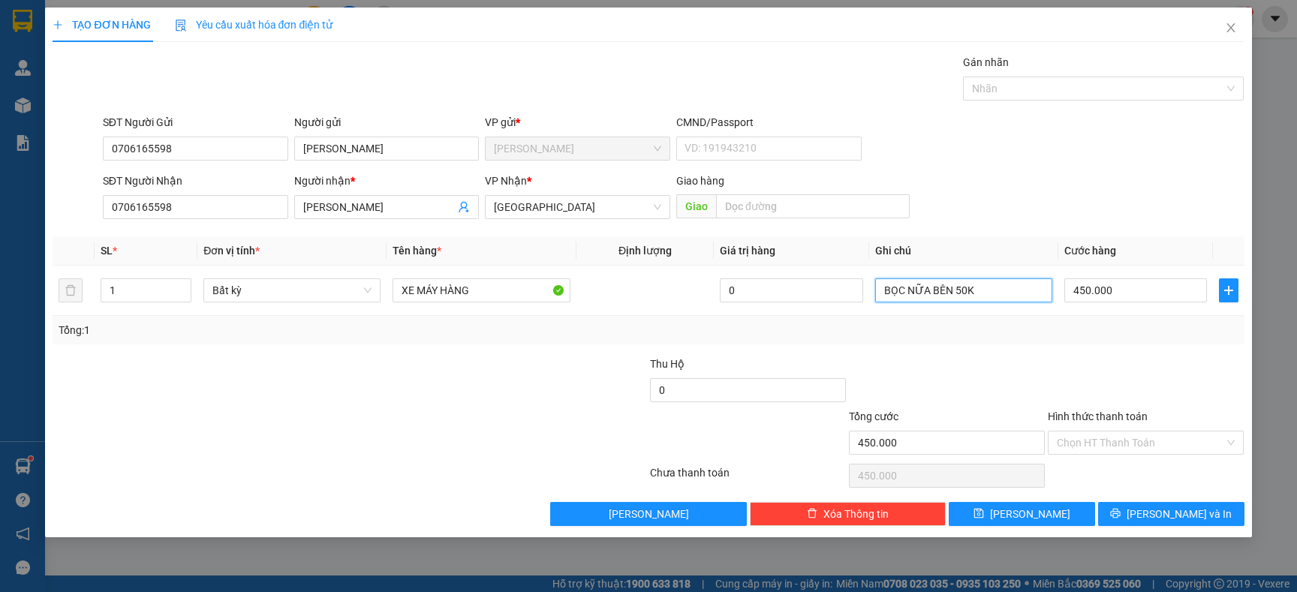
type input "BỌC NỮA BÊN 50K"
click at [962, 356] on div at bounding box center [946, 382] width 199 height 53
click at [1061, 438] on input "Hình thức thanh toán" at bounding box center [1140, 443] width 167 height 23
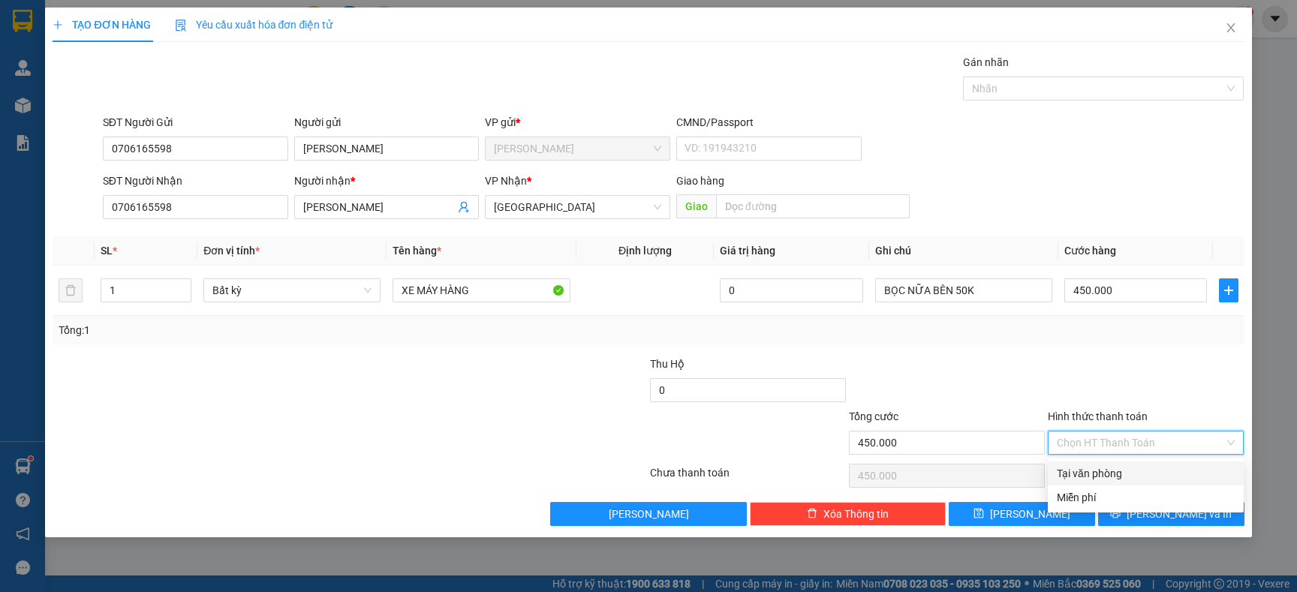
click at [1062, 469] on div "Tại văn phòng" at bounding box center [1146, 473] width 178 height 17
type input "0"
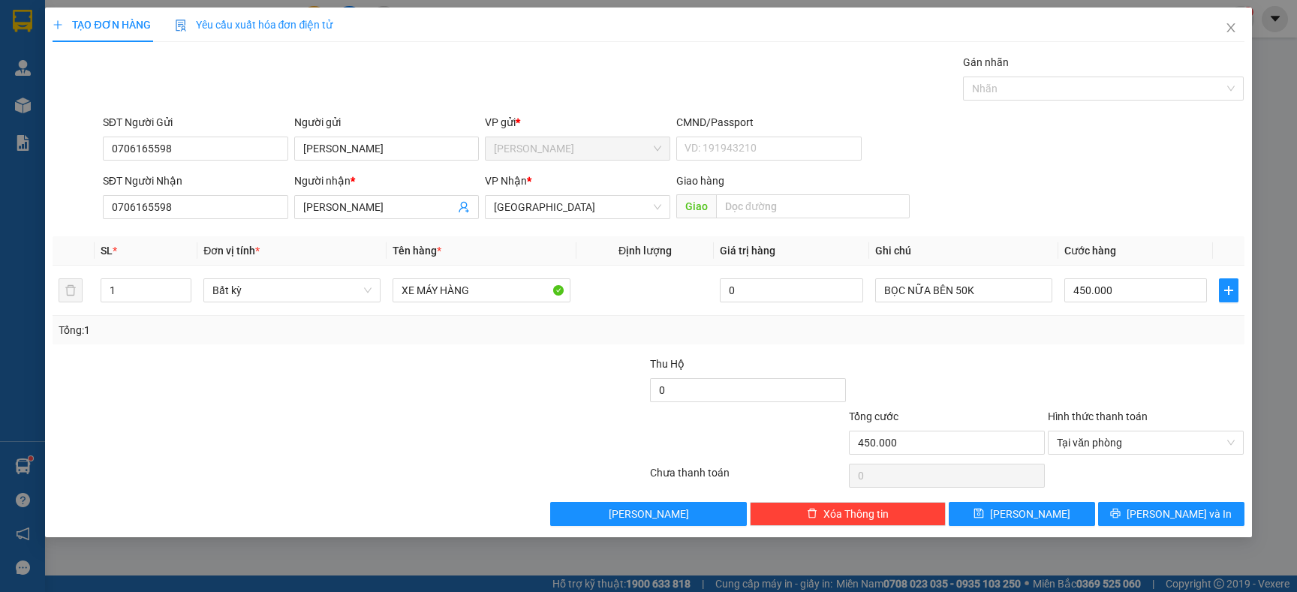
click at [1066, 342] on div "Tổng: 1" at bounding box center [648, 330] width 1191 height 29
click at [1129, 511] on button "[PERSON_NAME] và In" at bounding box center [1171, 514] width 146 height 24
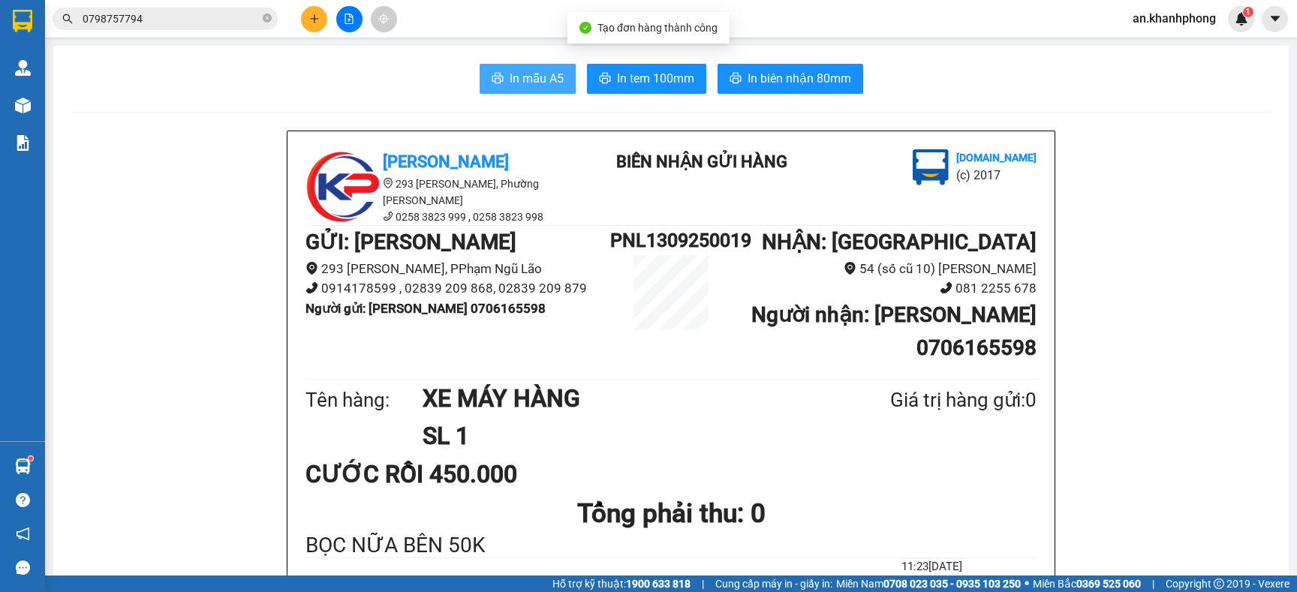
click at [548, 76] on span "In mẫu A5" at bounding box center [537, 78] width 54 height 19
click at [266, 19] on icon "close-circle" at bounding box center [267, 18] width 9 height 9
paste input "0973869829"
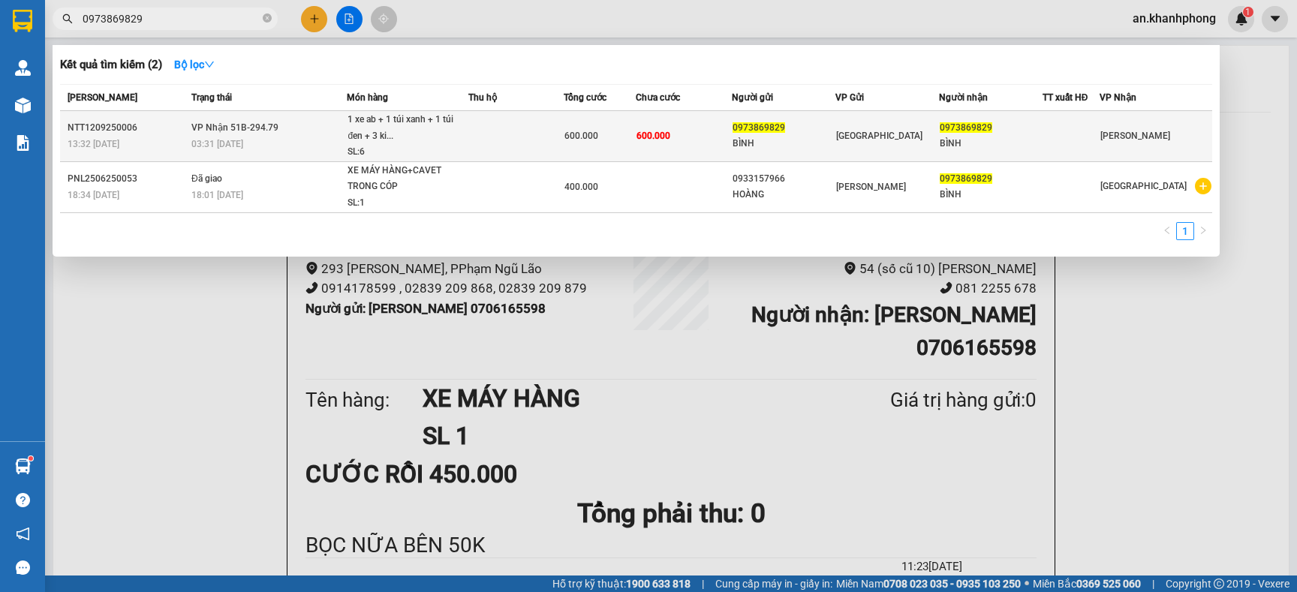
type input "0973869829"
click at [697, 128] on td "600.000" at bounding box center [683, 136] width 95 height 51
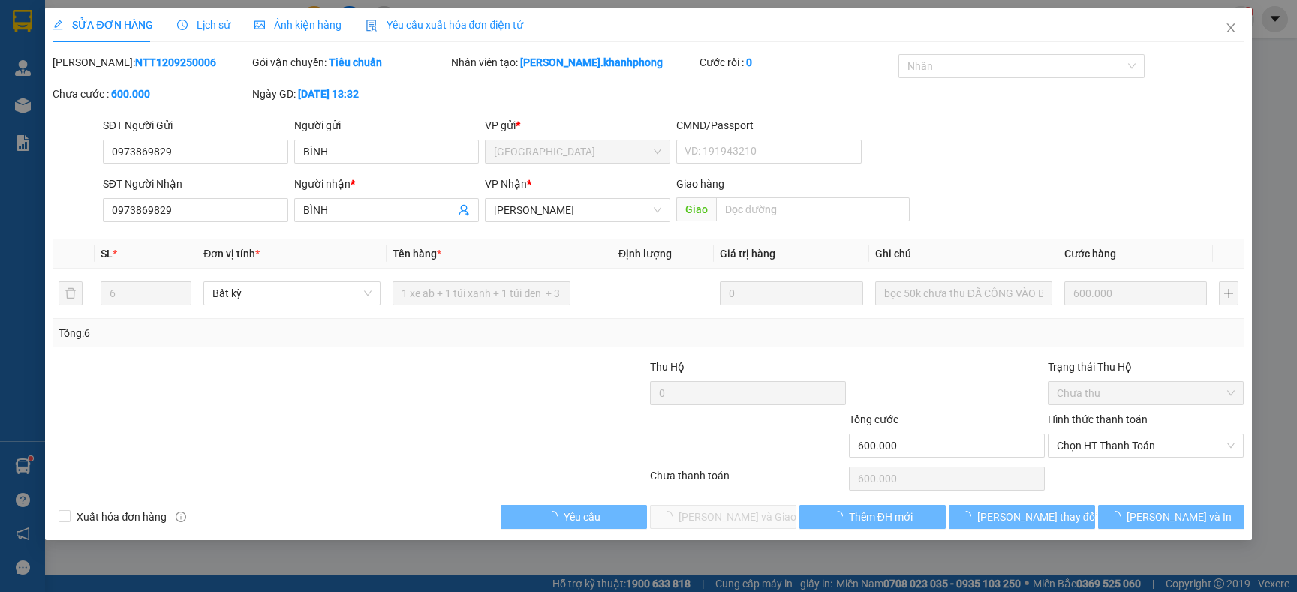
type input "0973869829"
type input "BÌNH"
type input "0973869829"
type input "BÌNH"
type input "600.000"
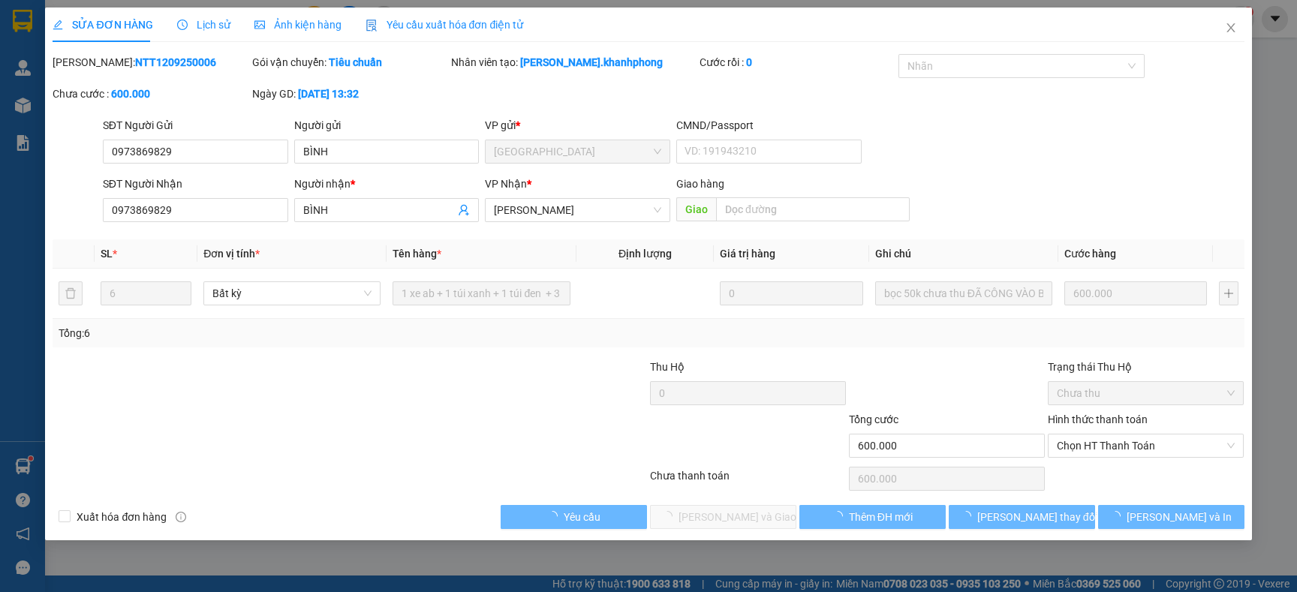
type input "600.000"
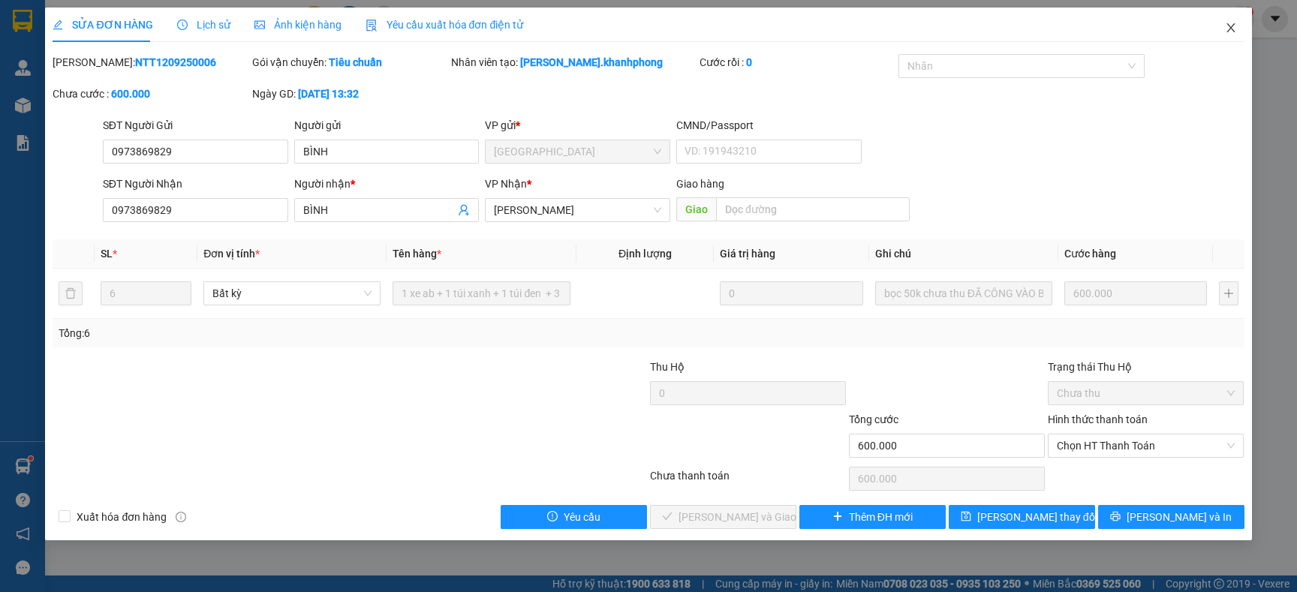
click at [1231, 25] on icon "close" at bounding box center [1231, 28] width 12 height 12
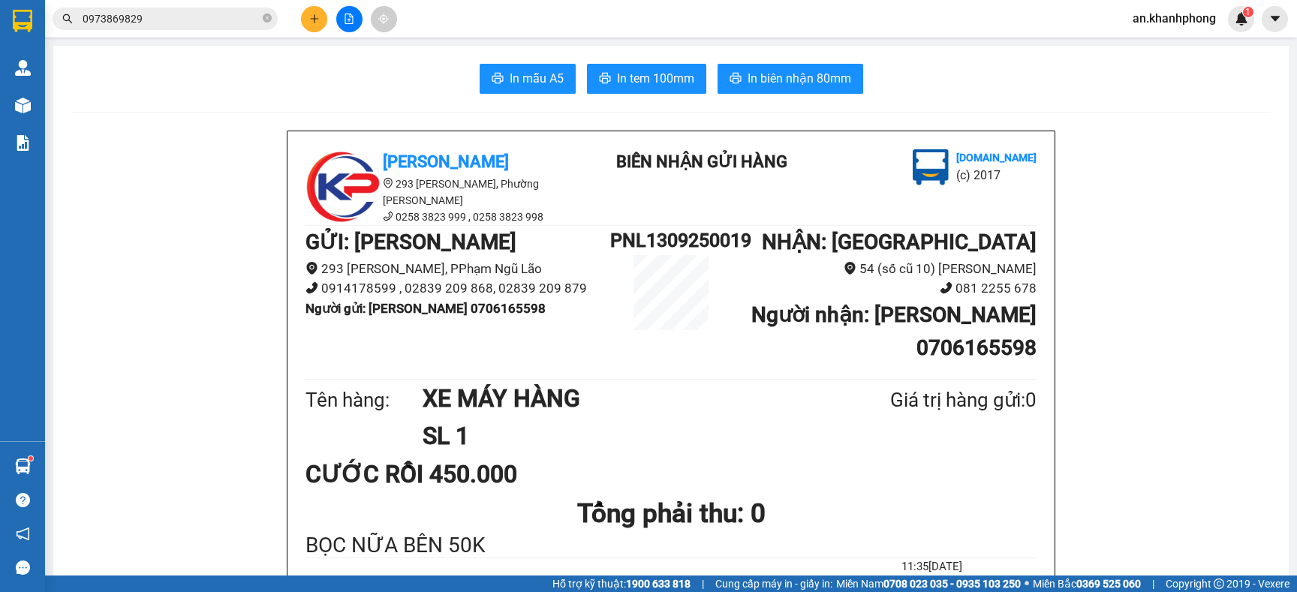
click at [245, 20] on input "0973869829" at bounding box center [171, 19] width 177 height 17
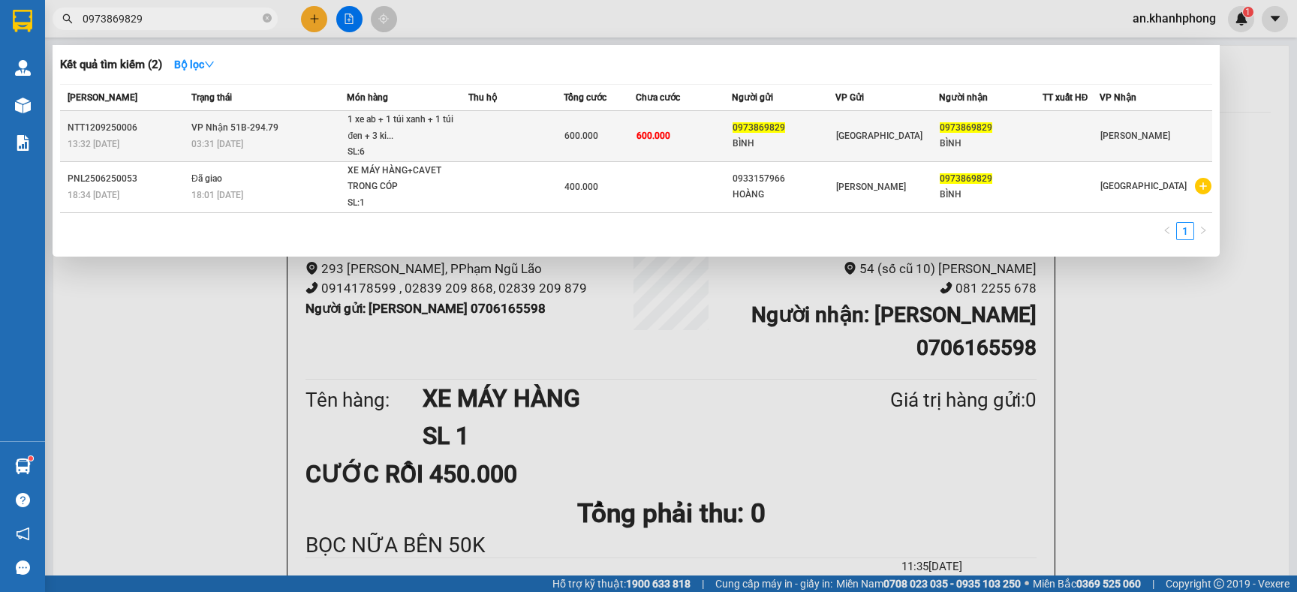
click at [724, 134] on td "600.000" at bounding box center [683, 136] width 95 height 51
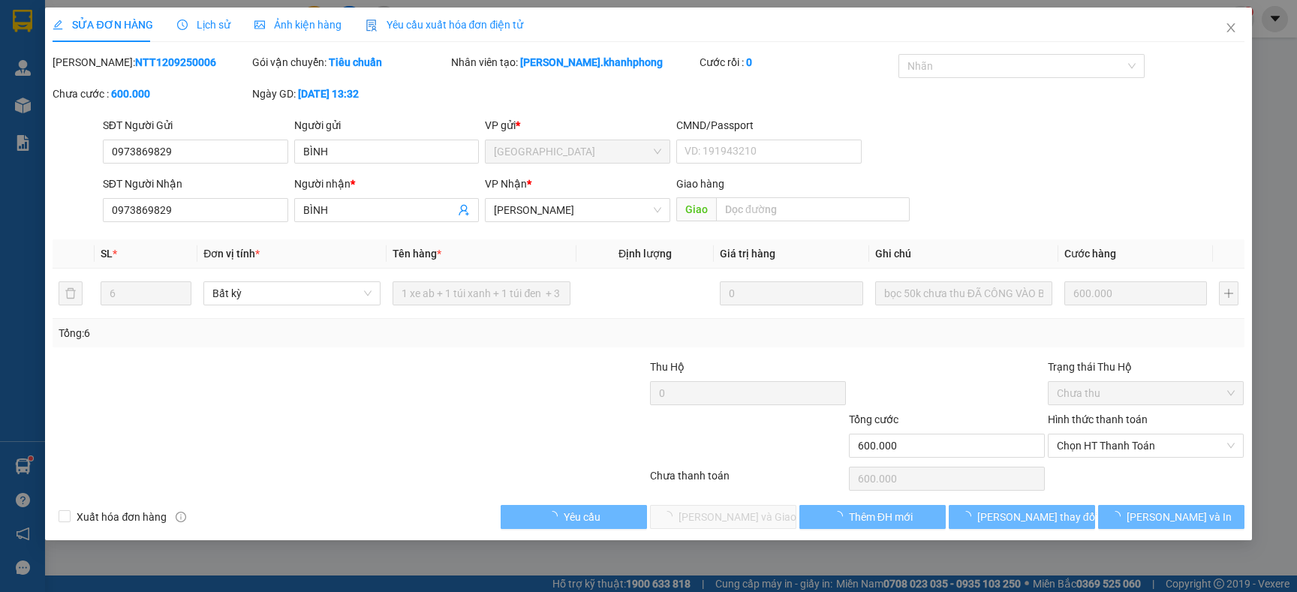
type input "0973869829"
type input "BÌNH"
type input "0973869829"
type input "BÌNH"
type input "600.000"
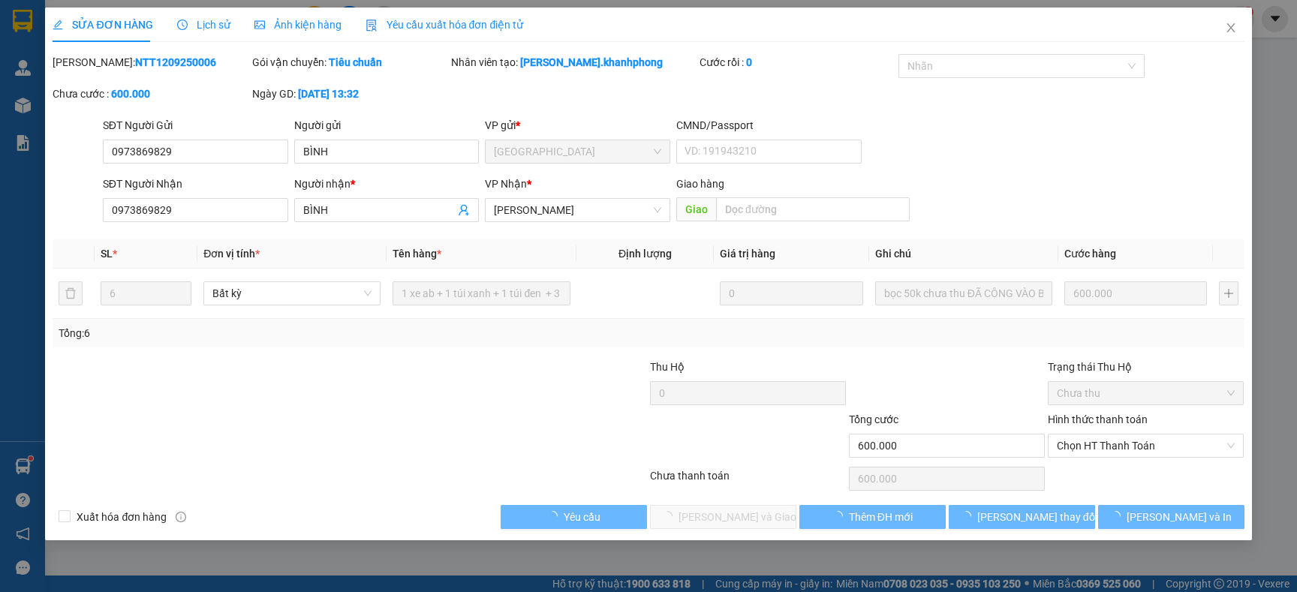
type input "600.000"
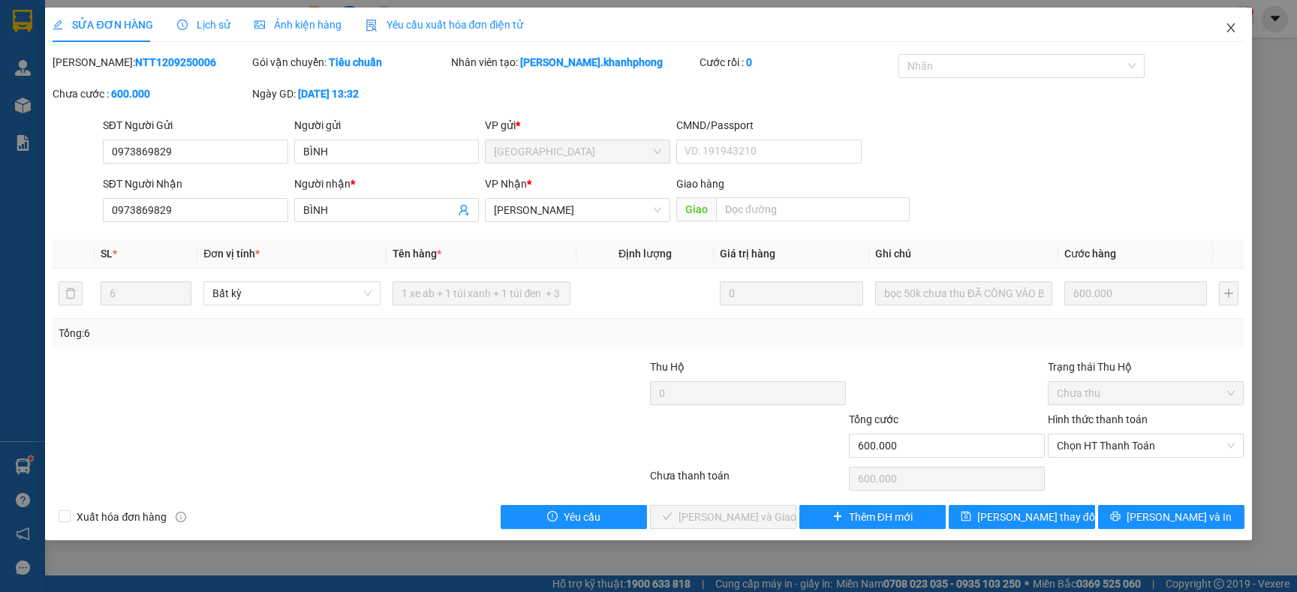
click at [1227, 28] on icon "close" at bounding box center [1231, 28] width 12 height 12
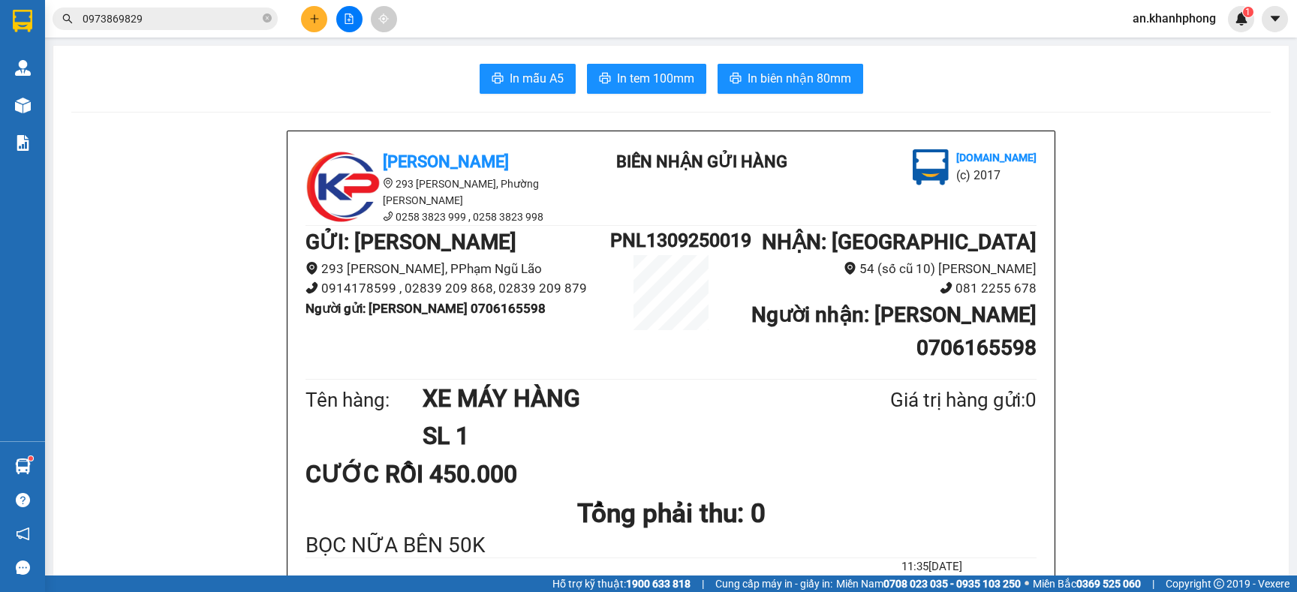
click at [420, 68] on div "In mẫu A5 In tem 100mm In biên nhận 80mm" at bounding box center [670, 79] width 1199 height 30
click at [421, 38] on main "In mẫu A5 In tem 100mm In biên nhận 80mm Khanh Phong 293 Phạm Ngũ Lão, Phường P…" at bounding box center [648, 288] width 1297 height 576
